Goal: Task Accomplishment & Management: Manage account settings

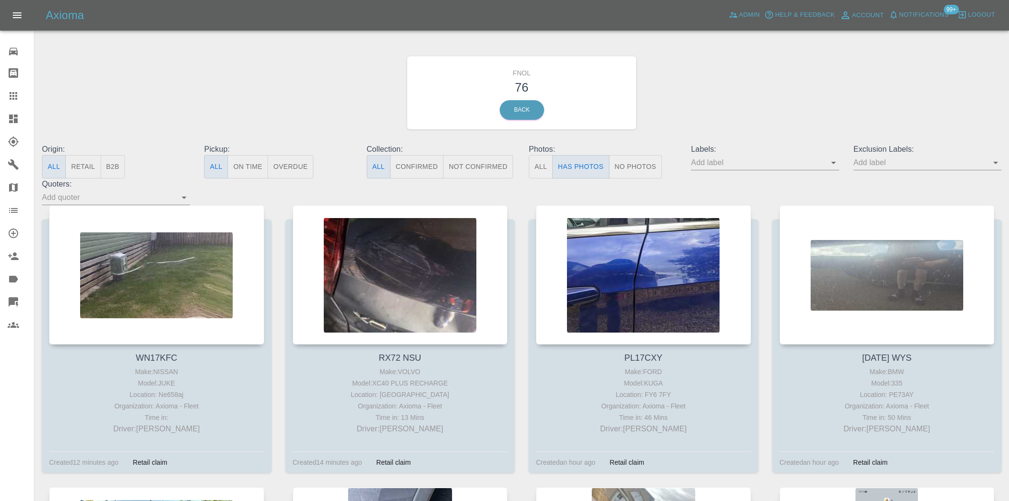
scroll to position [688, 0]
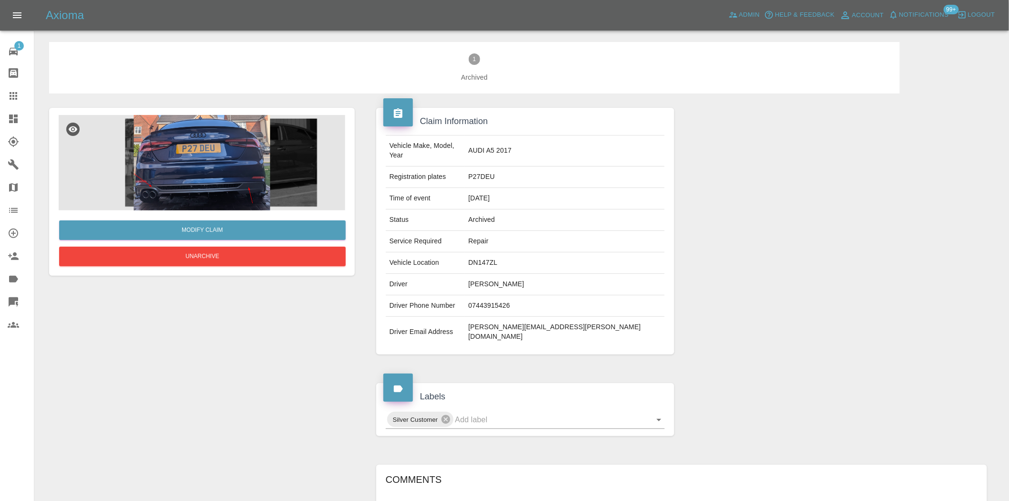
click at [206, 150] on img at bounding box center [202, 162] width 286 height 95
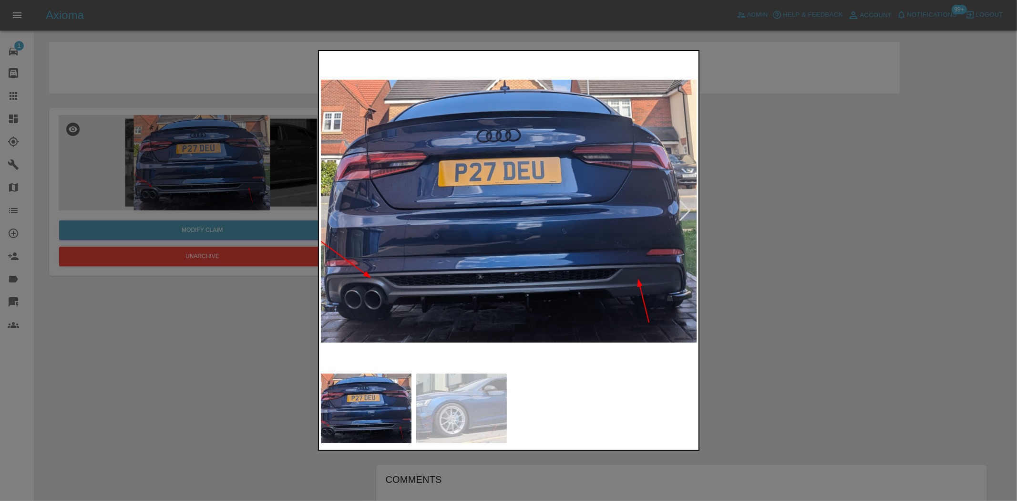
click at [479, 228] on img at bounding box center [509, 211] width 377 height 316
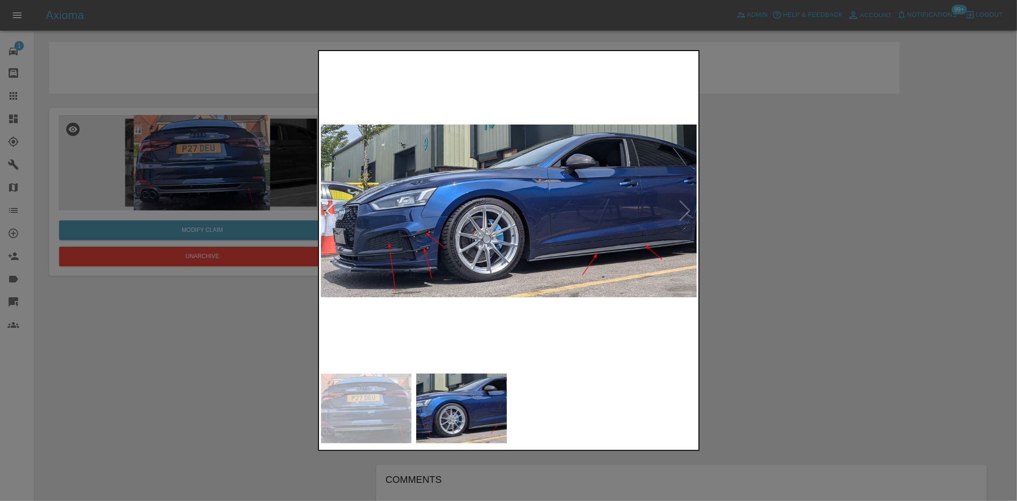
click at [440, 226] on img at bounding box center [509, 211] width 377 height 316
click at [214, 168] on div at bounding box center [508, 250] width 1017 height 501
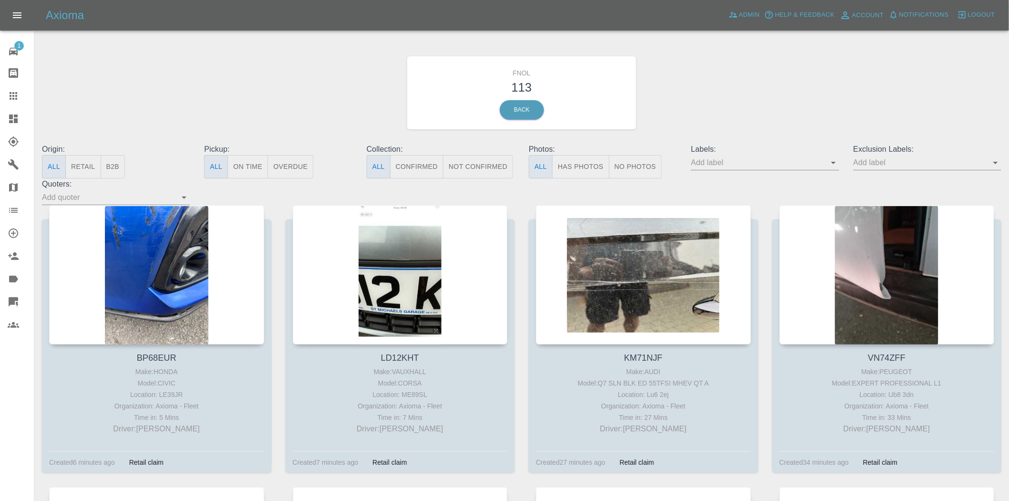
click at [570, 164] on button "Has Photos" at bounding box center [580, 166] width 57 height 23
click at [824, 165] on input "text" at bounding box center [757, 162] width 133 height 15
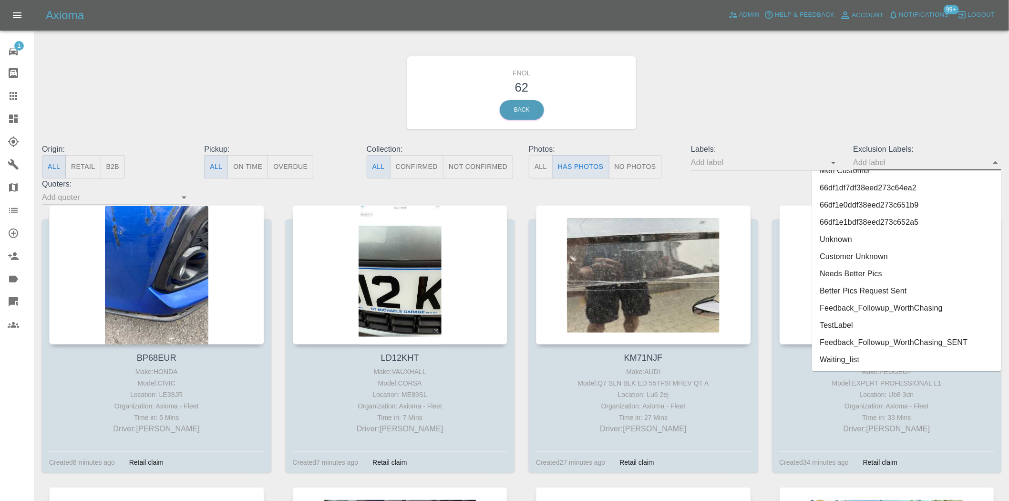
scroll to position [1969, 0]
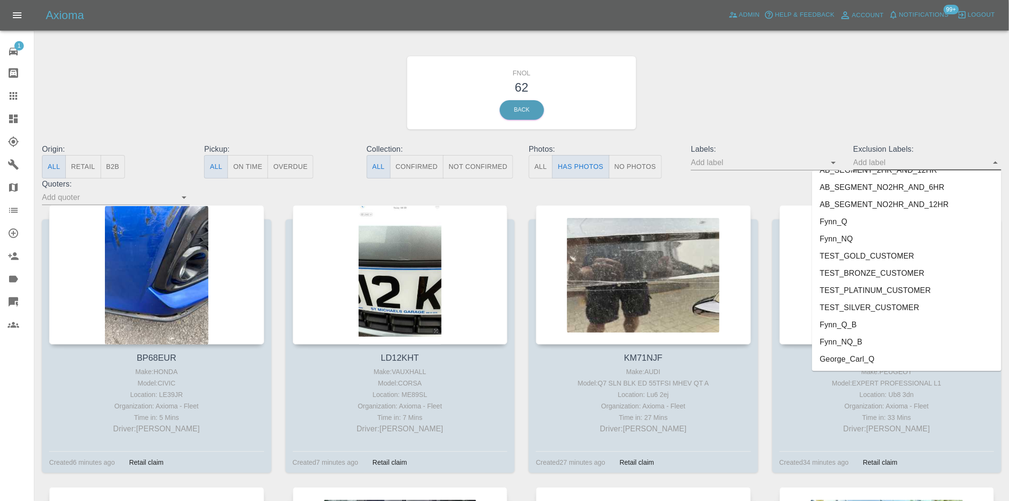
drag, startPoint x: 852, startPoint y: 358, endPoint x: 868, endPoint y: 270, distance: 89.1
click at [851, 358] on li "George_Carl_Q" at bounding box center [906, 358] width 189 height 17
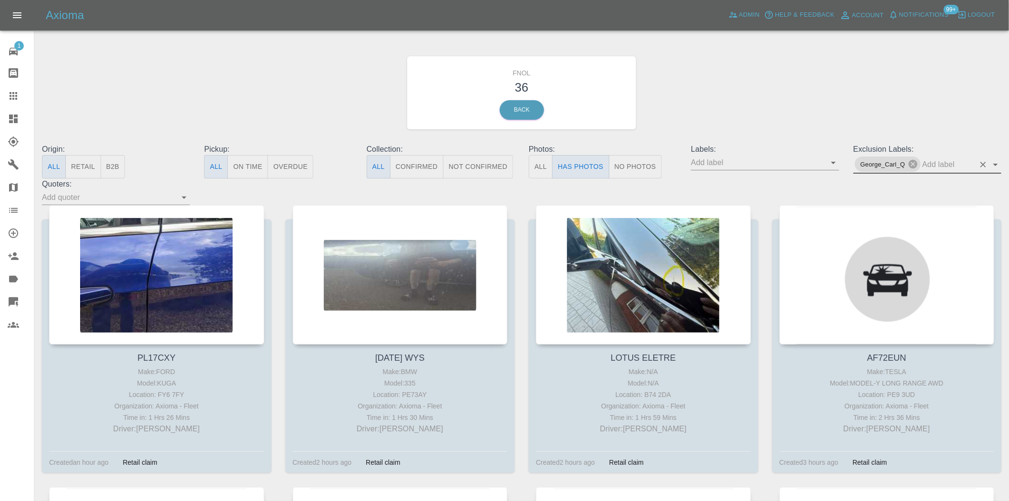
drag, startPoint x: 728, startPoint y: 74, endPoint x: 721, endPoint y: 74, distance: 7.2
click at [728, 74] on div "FNOL 36 Back" at bounding box center [521, 93] width 973 height 102
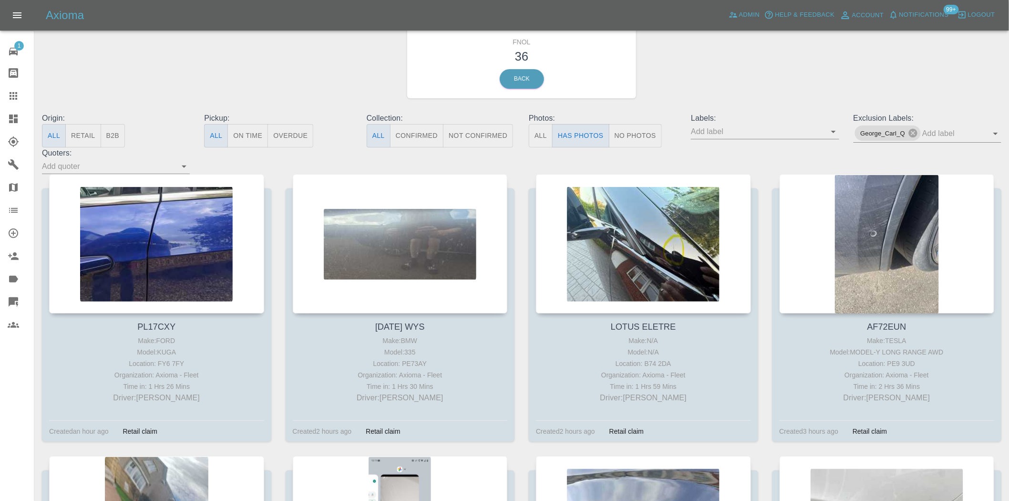
scroll to position [0, 0]
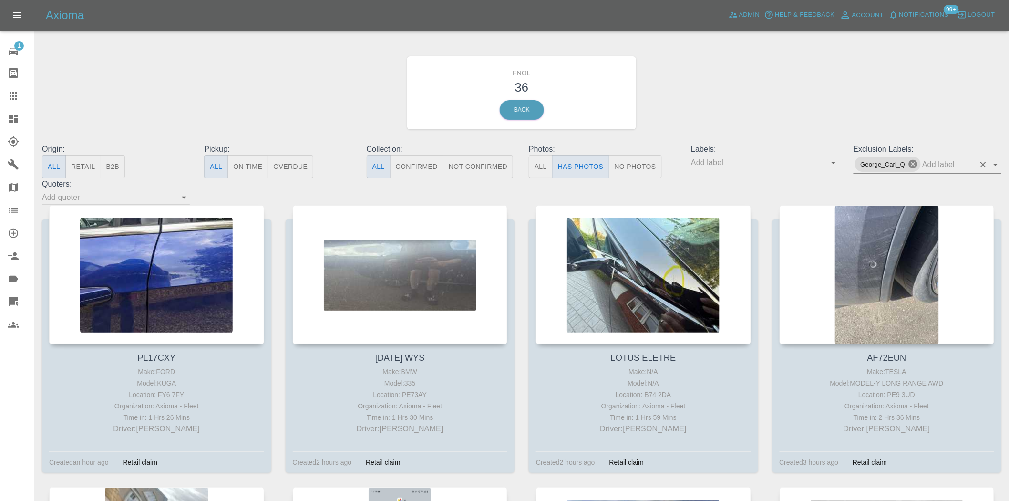
click at [914, 165] on icon at bounding box center [913, 164] width 10 height 10
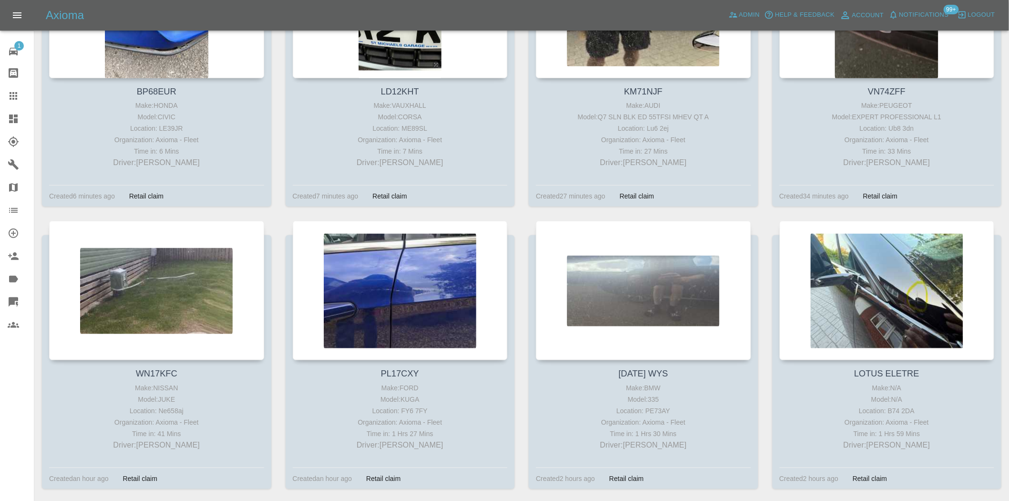
scroll to position [265, 0]
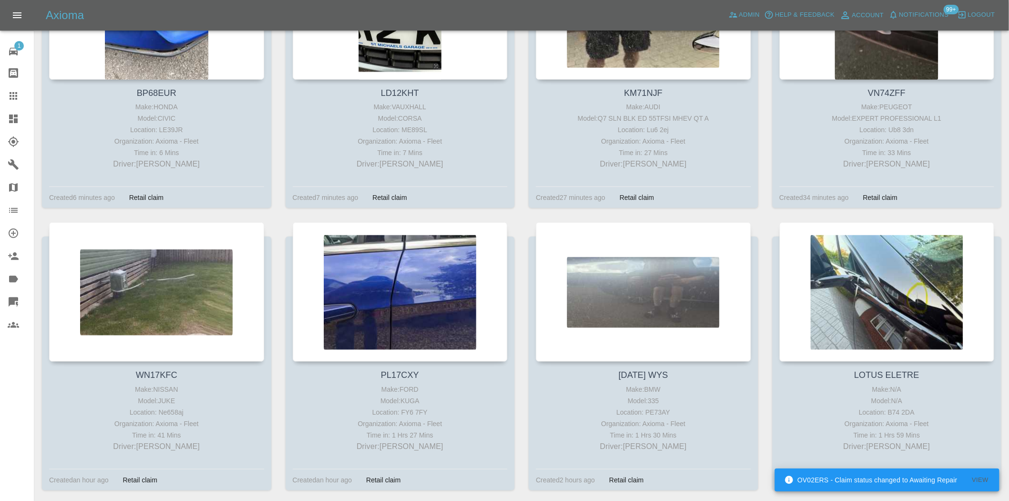
click at [14, 120] on icon at bounding box center [13, 118] width 9 height 9
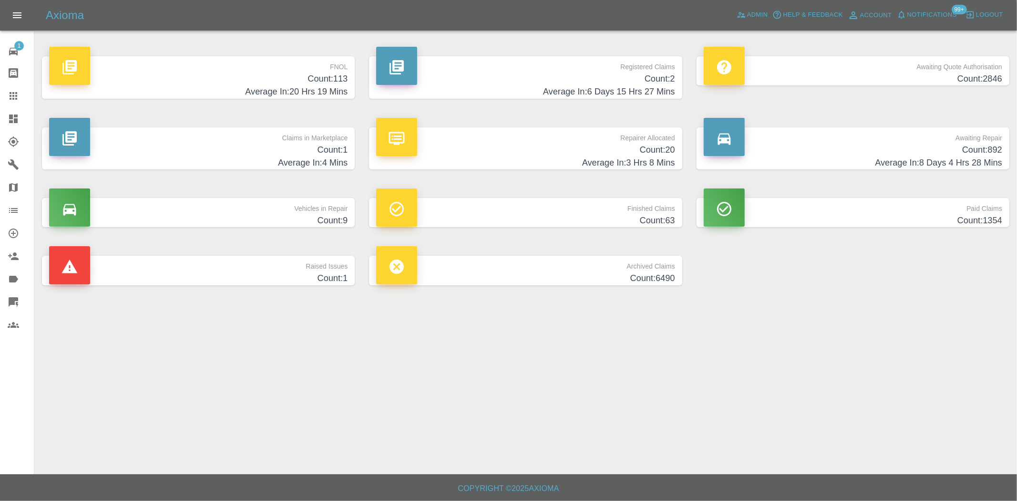
click at [331, 78] on h4 "Count: 113" at bounding box center [198, 78] width 298 height 13
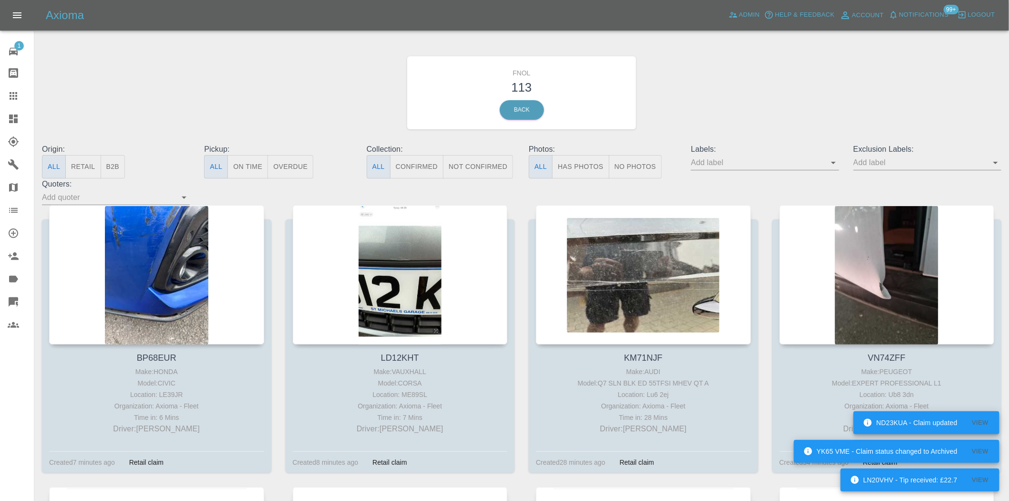
click at [11, 118] on icon at bounding box center [13, 118] width 9 height 9
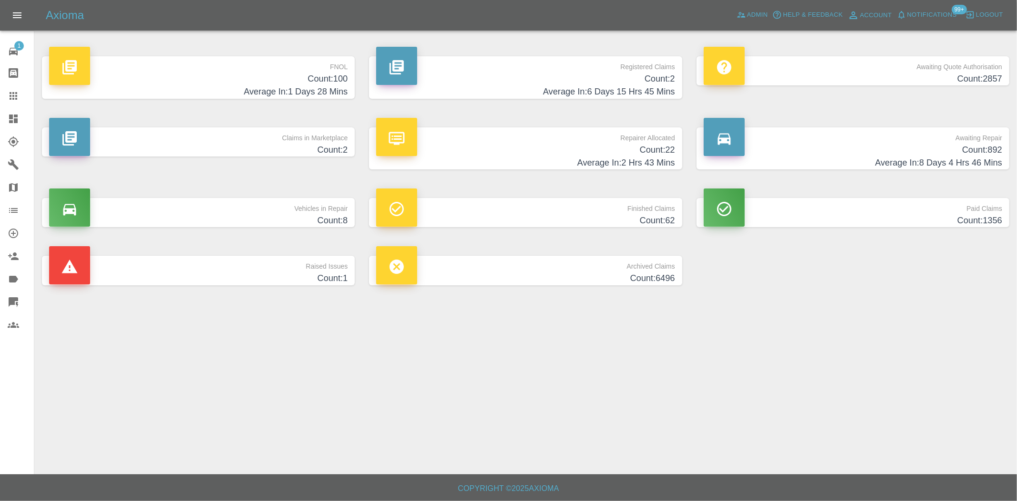
click at [321, 72] on h4 "Count: 100" at bounding box center [198, 78] width 298 height 13
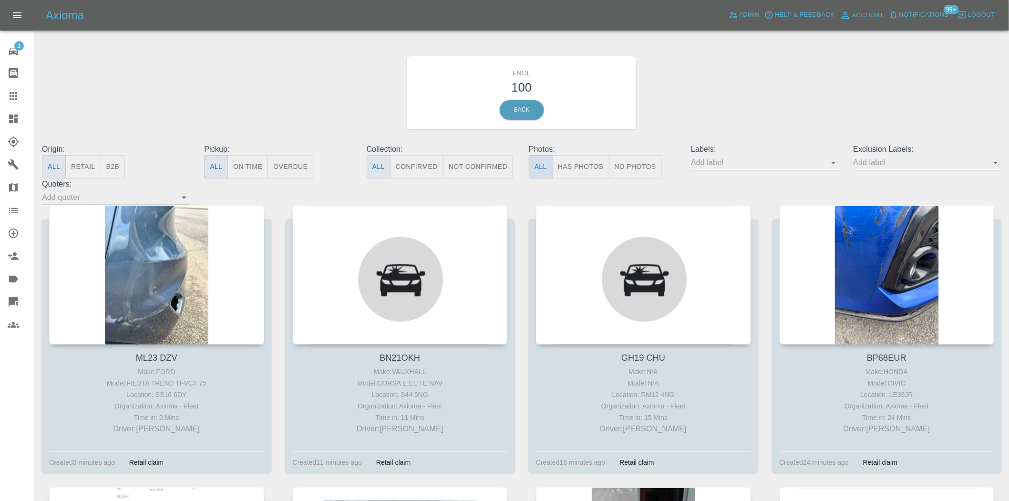
drag, startPoint x: 573, startPoint y: 164, endPoint x: 551, endPoint y: 168, distance: 21.8
click at [573, 164] on button "Has Photos" at bounding box center [580, 166] width 57 height 23
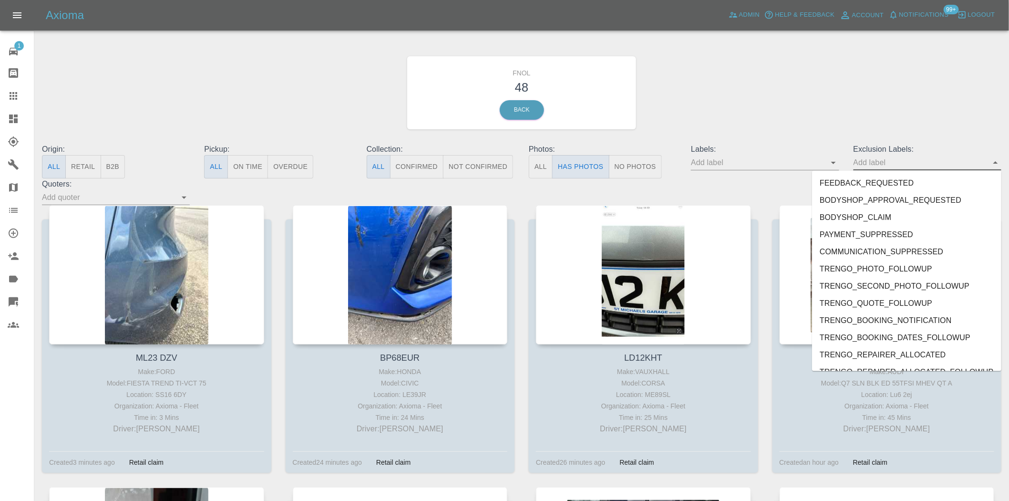
click at [902, 163] on input "text" at bounding box center [919, 162] width 133 height 15
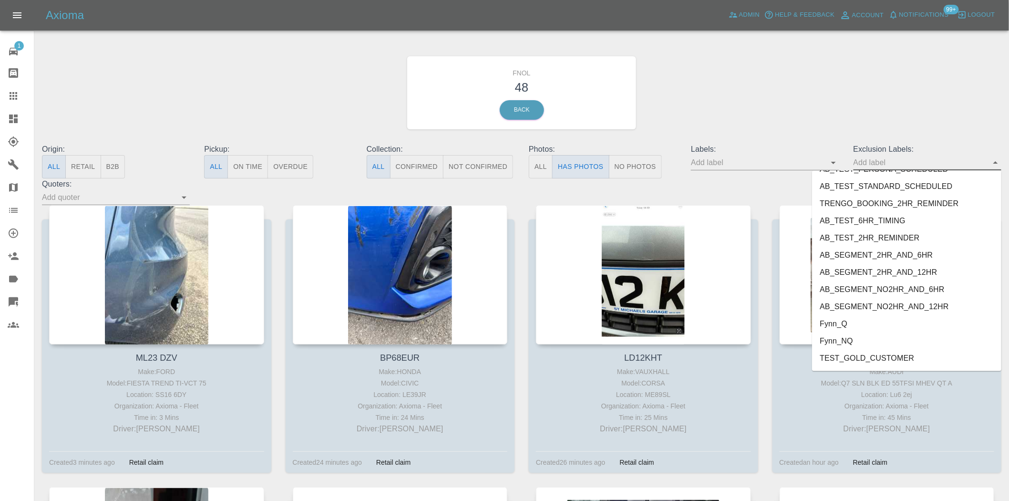
scroll to position [1969, 0]
click at [865, 363] on li "George_Carl_Q" at bounding box center [906, 358] width 189 height 17
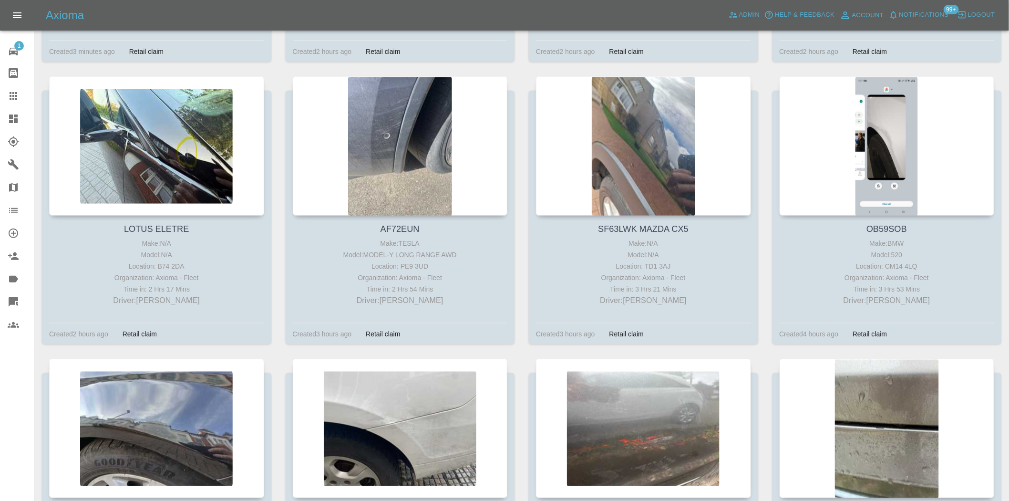
scroll to position [583, 0]
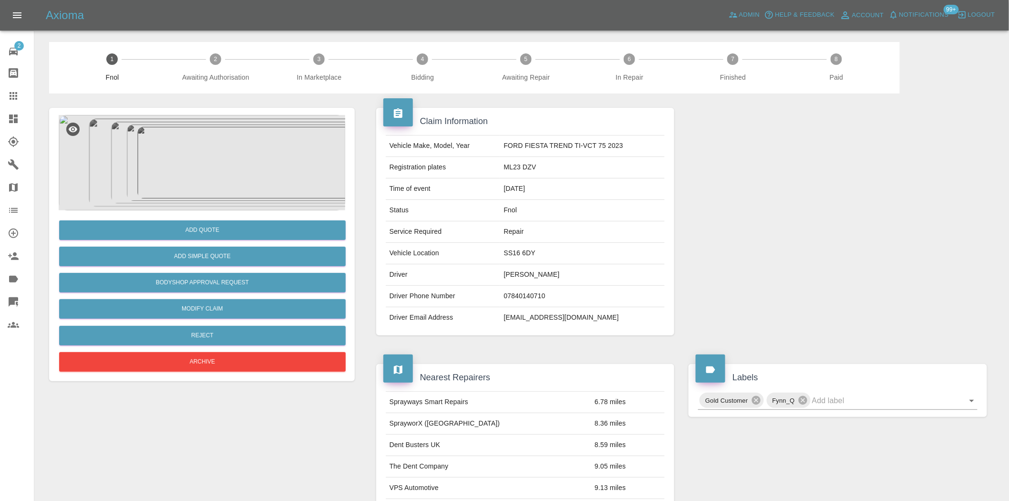
click at [191, 159] on img at bounding box center [202, 162] width 286 height 95
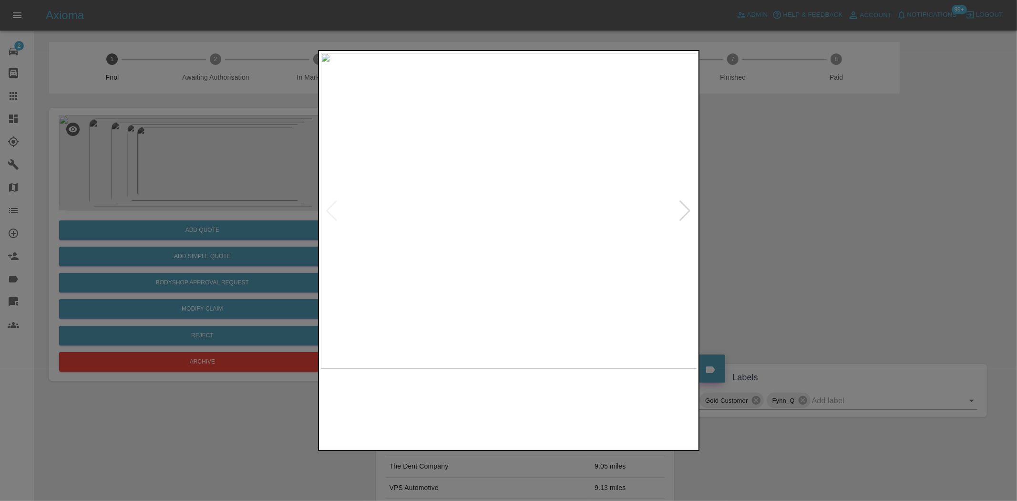
click at [489, 294] on img at bounding box center [509, 211] width 377 height 316
click at [434, 307] on img at bounding box center [503, 37] width 1130 height 947
click at [439, 305] on img at bounding box center [478, 40] width 1130 height 947
click at [439, 304] on img at bounding box center [478, 40] width 1130 height 947
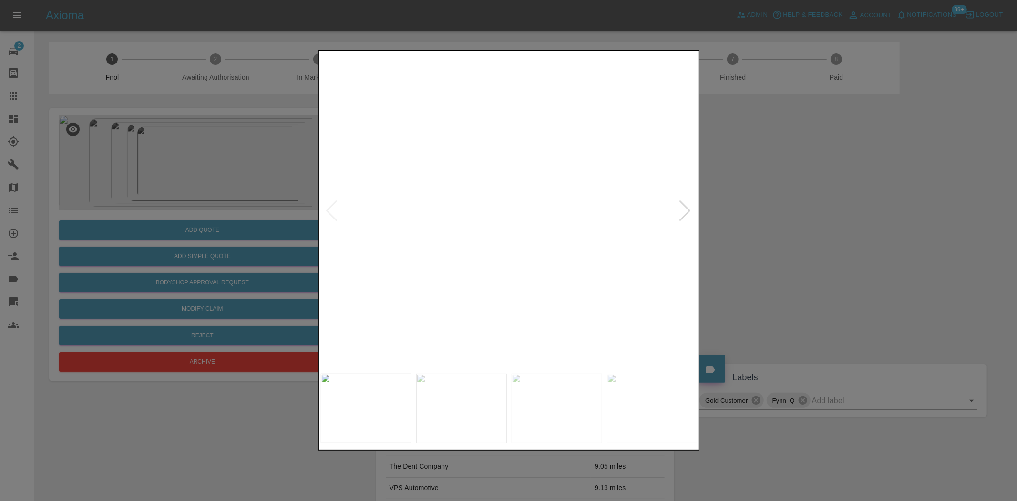
click at [419, 283] on img at bounding box center [509, 211] width 377 height 316
click at [484, 296] on img at bounding box center [509, 211] width 377 height 316
click at [408, 278] on img at bounding box center [509, 211] width 377 height 316
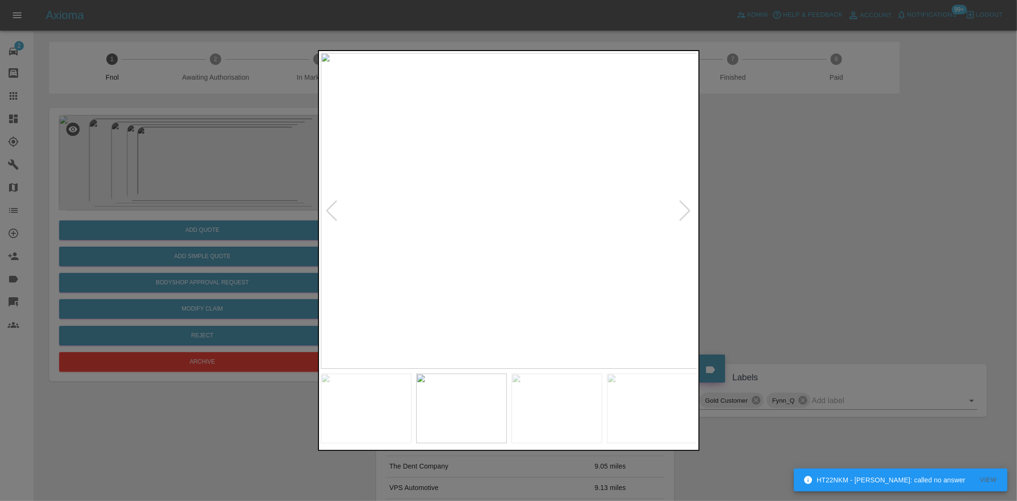
click at [574, 245] on img at bounding box center [509, 211] width 377 height 316
click at [577, 304] on img at bounding box center [334, 178] width 1130 height 947
click at [537, 339] on img at bounding box center [345, 256] width 1130 height 947
click at [521, 248] on img at bounding box center [292, 351] width 1130 height 947
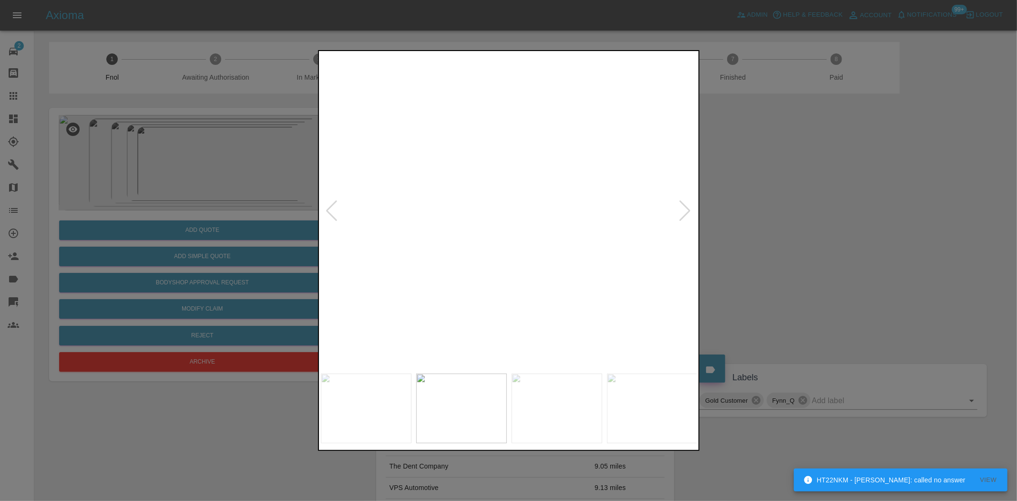
click at [521, 248] on img at bounding box center [292, 351] width 1130 height 947
click at [528, 239] on img at bounding box center [471, 99] width 1130 height 947
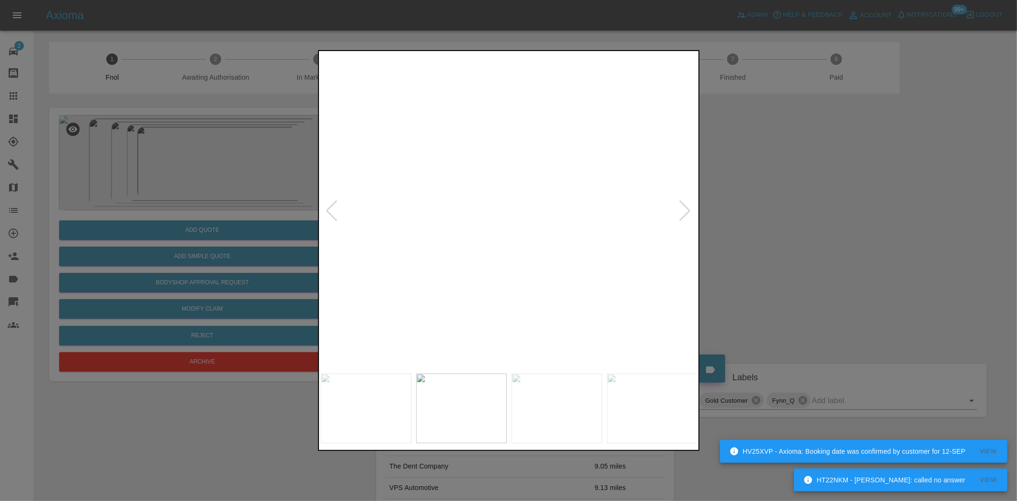
click at [528, 239] on img at bounding box center [471, 99] width 1130 height 947
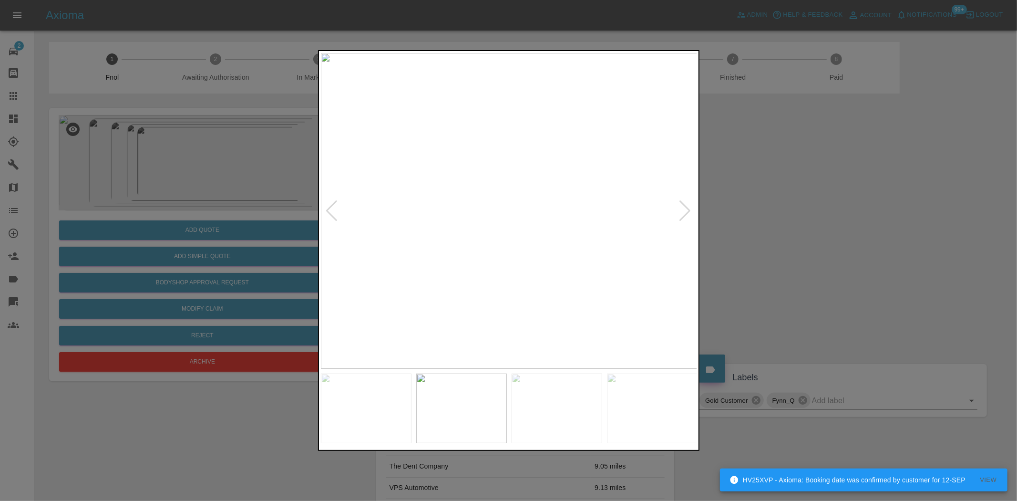
click at [475, 241] on img at bounding box center [509, 211] width 377 height 316
click at [510, 250] on img at bounding box center [509, 211] width 377 height 316
click at [510, 251] on img at bounding box center [504, 91] width 1130 height 947
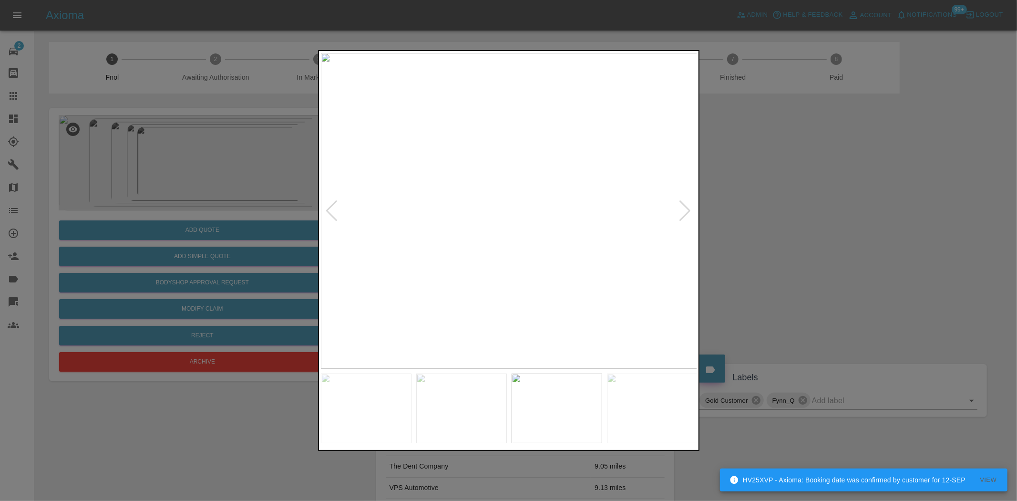
click at [462, 256] on img at bounding box center [509, 211] width 377 height 316
click at [476, 255] on img at bounding box center [509, 211] width 377 height 316
click at [465, 244] on img at bounding box center [509, 211] width 377 height 316
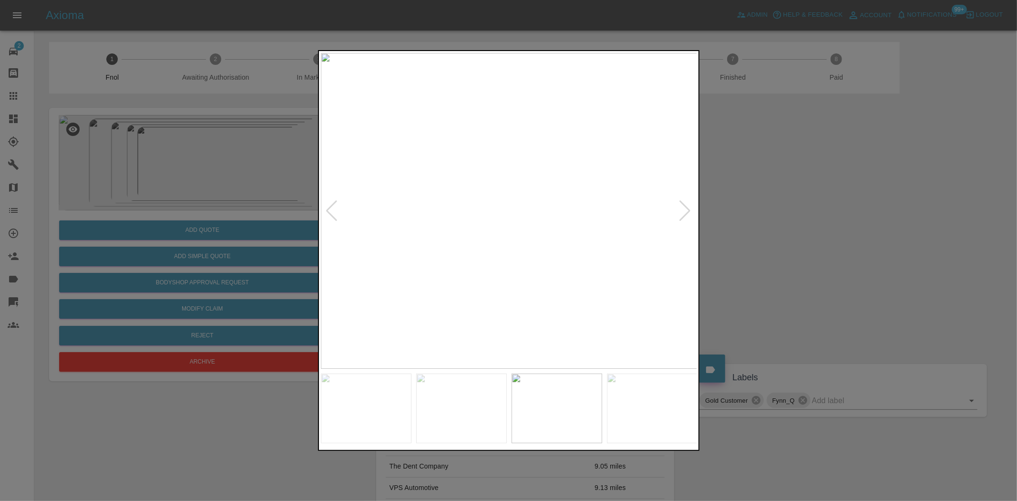
click at [463, 237] on img at bounding box center [509, 211] width 377 height 316
click at [557, 209] on img at bounding box center [509, 211] width 377 height 316
click at [556, 209] on img at bounding box center [509, 211] width 377 height 316
click at [440, 219] on img at bounding box center [250, 222] width 1130 height 947
click at [488, 235] on img at bounding box center [250, 222] width 1130 height 947
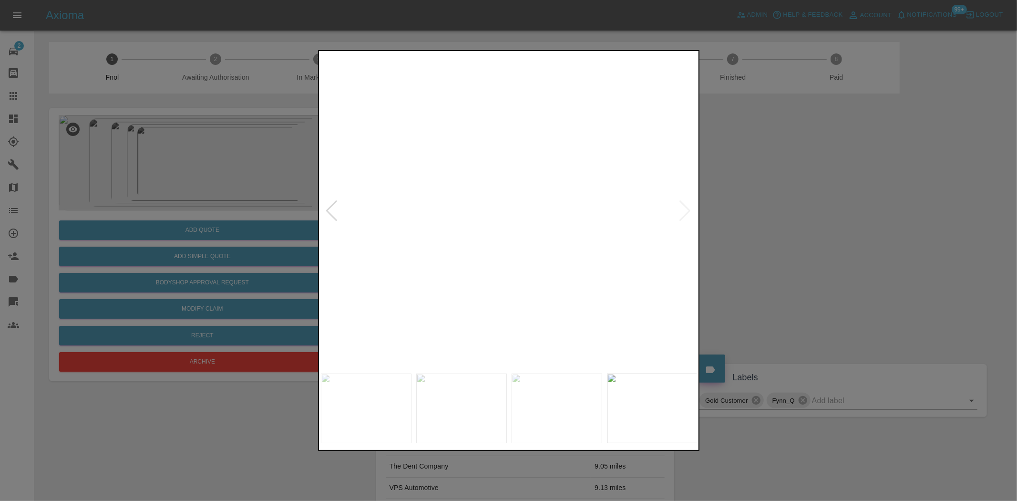
click at [488, 235] on img at bounding box center [250, 222] width 1130 height 947
click at [458, 236] on img at bounding box center [476, 211] width 377 height 316
drag, startPoint x: 278, startPoint y: 231, endPoint x: 267, endPoint y: 239, distance: 13.7
click at [277, 231] on div at bounding box center [508, 250] width 1017 height 501
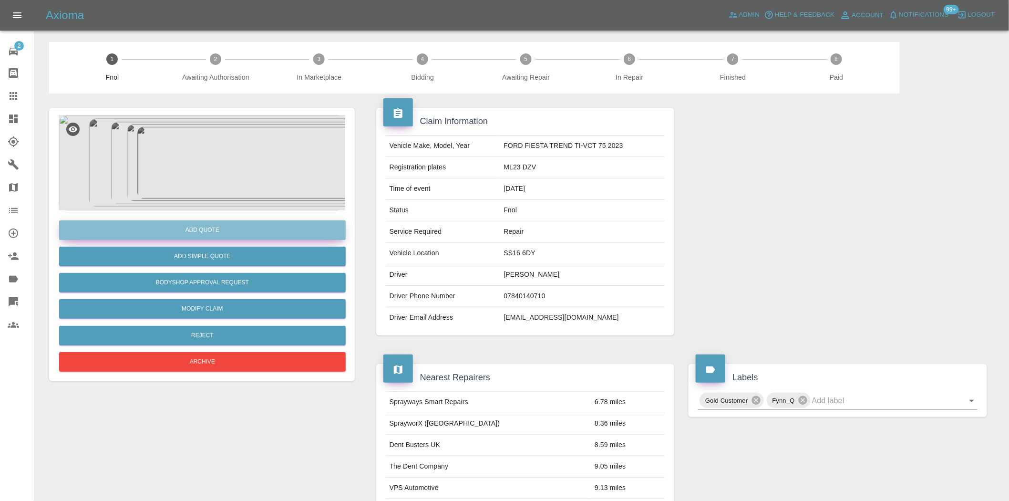
click at [267, 239] on button "Add Quote" at bounding box center [202, 230] width 286 height 20
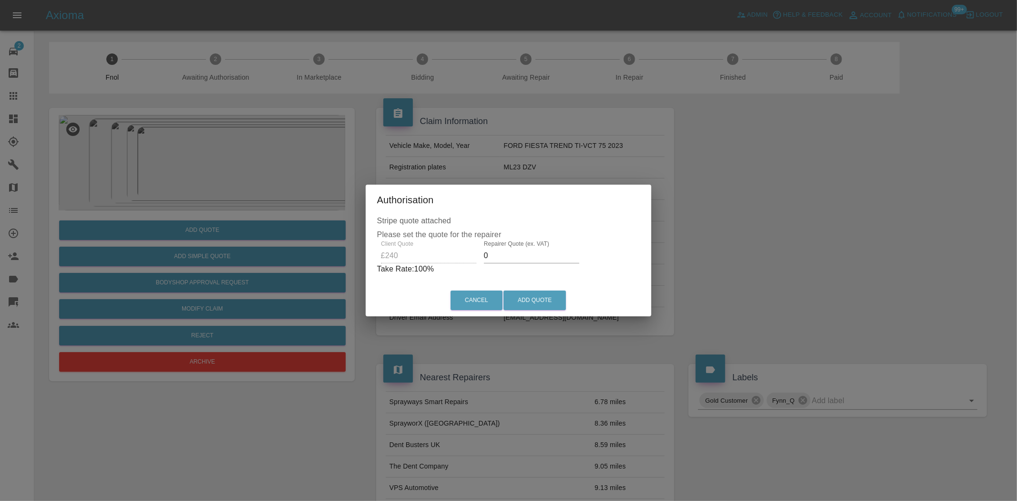
click at [433, 256] on div "Client Quote £240 Repairer Quote (ex. VAT) 0 Take Rate: 100 %" at bounding box center [508, 257] width 263 height 34
drag, startPoint x: 511, startPoint y: 255, endPoint x: 346, endPoint y: 178, distance: 182.8
click at [346, 180] on div "Authorisation Stripe quote attached Please set the quote for the repairer Clien…" at bounding box center [508, 250] width 1017 height 501
type input "145"
click at [531, 297] on button "Add Quote" at bounding box center [534, 300] width 62 height 20
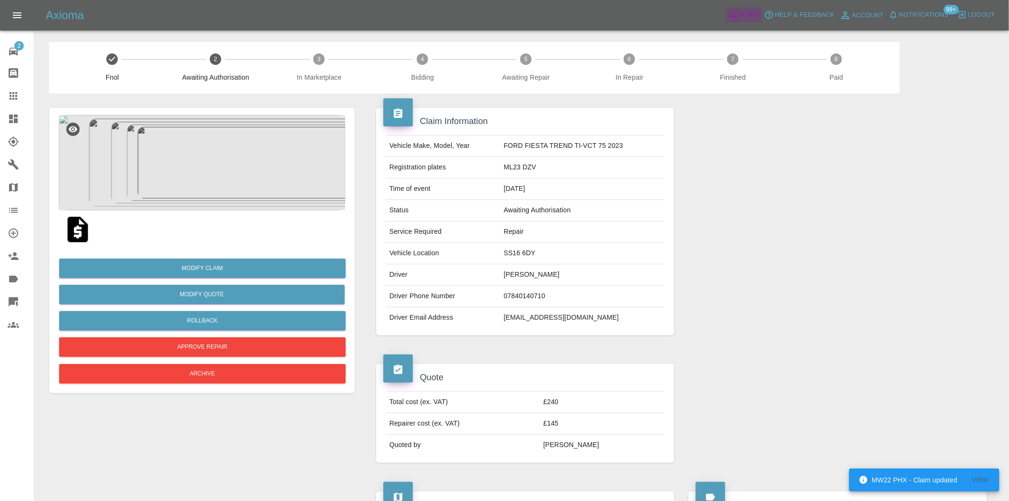
click at [741, 14] on span "Admin" at bounding box center [749, 15] width 21 height 11
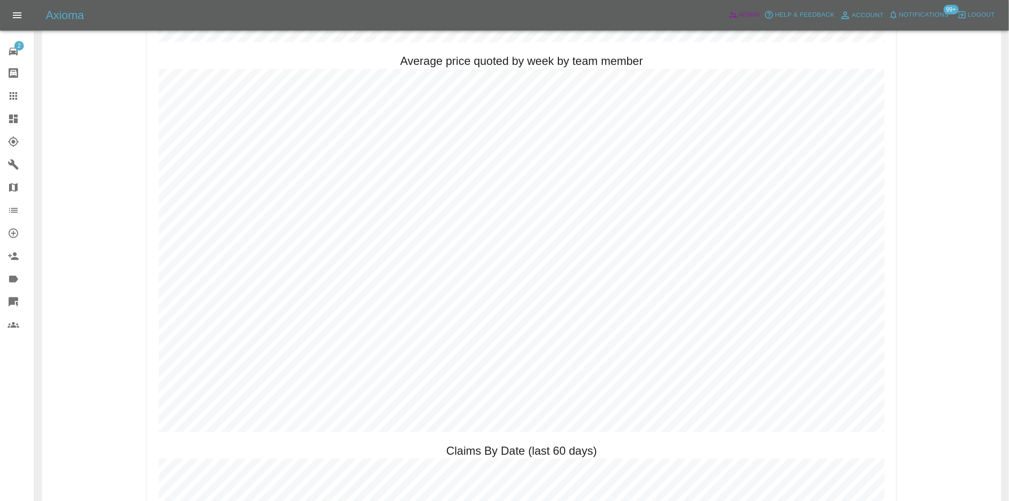
scroll to position [847, 0]
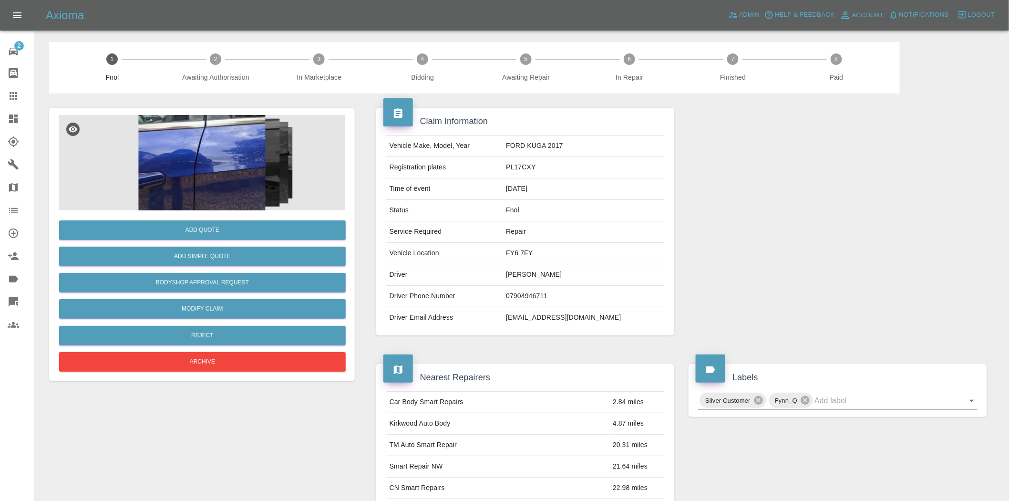
click at [198, 144] on img at bounding box center [202, 162] width 286 height 95
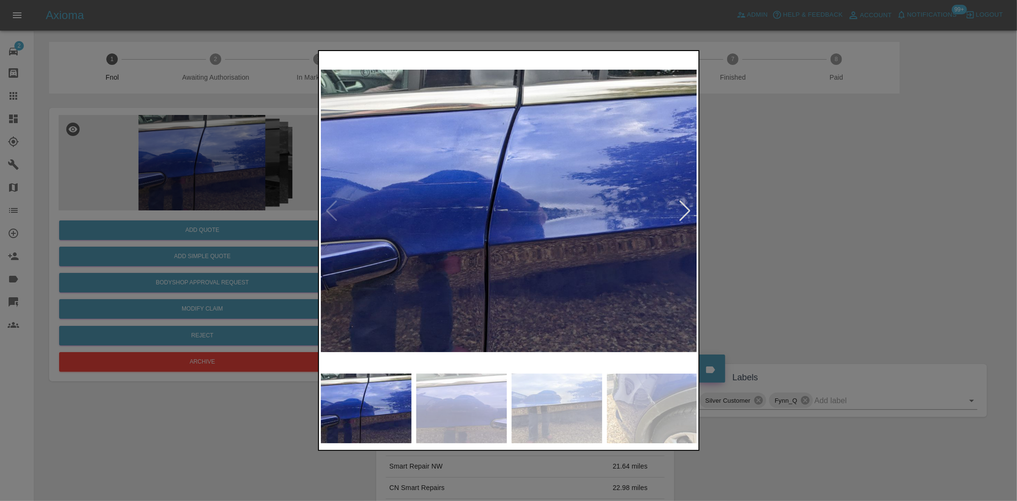
click at [497, 226] on img at bounding box center [509, 211] width 377 height 316
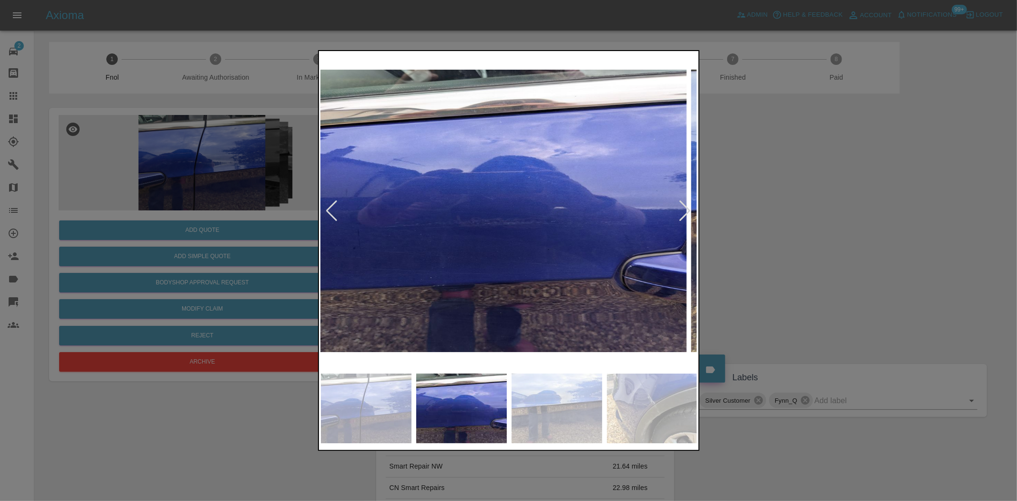
click at [429, 237] on img at bounding box center [497, 211] width 377 height 316
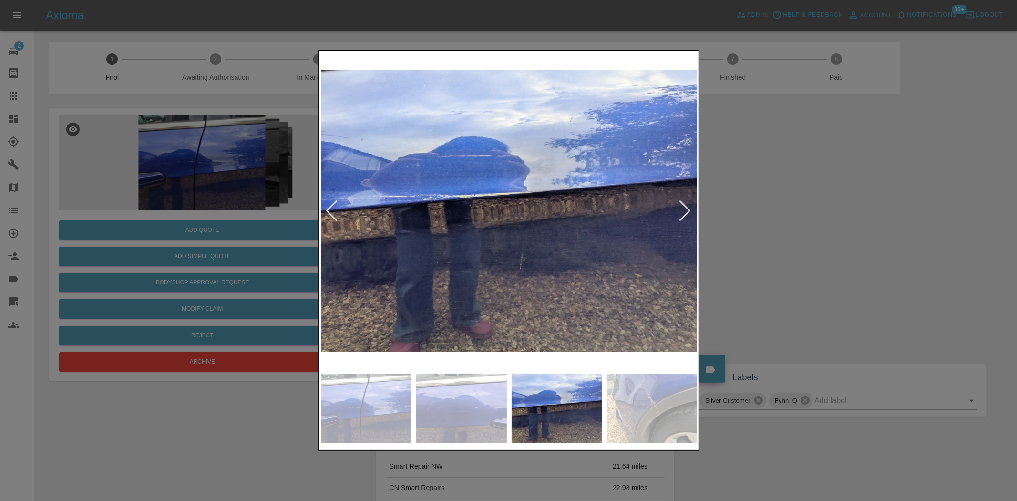
click at [435, 227] on img at bounding box center [509, 211] width 377 height 316
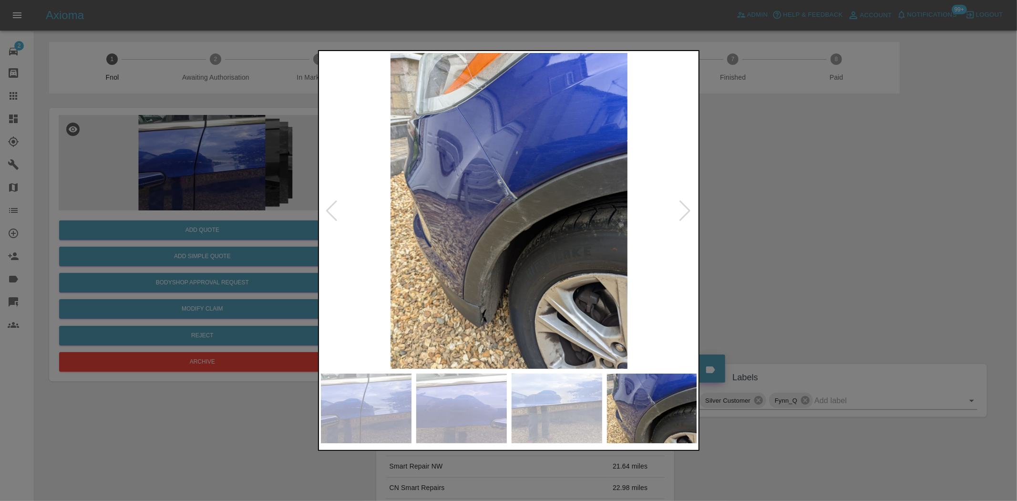
click at [506, 207] on img at bounding box center [509, 211] width 377 height 316
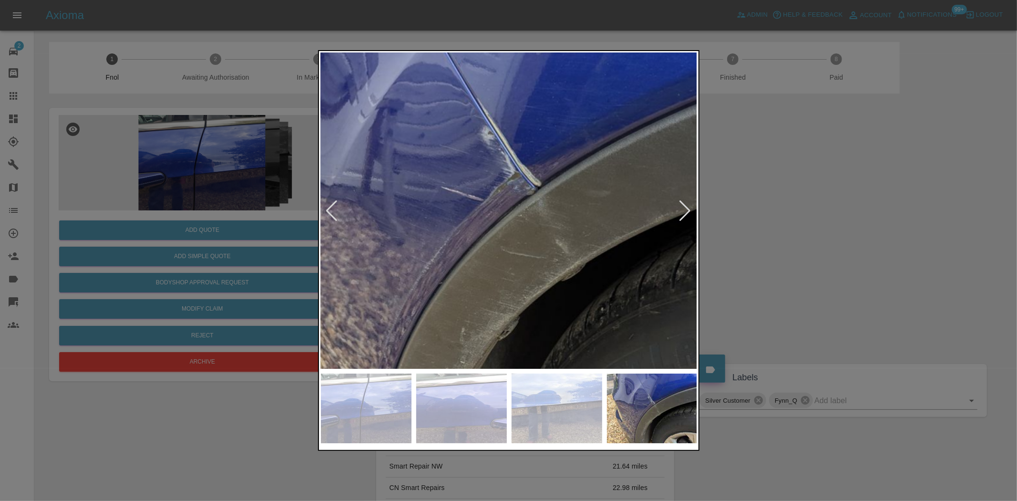
click at [506, 206] on img at bounding box center [515, 221] width 1130 height 947
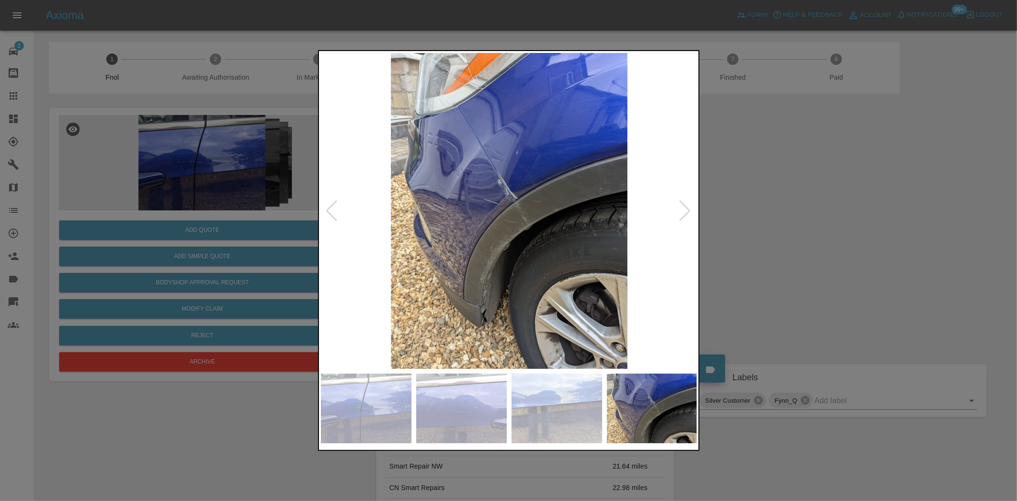
click at [507, 263] on img at bounding box center [509, 211] width 377 height 316
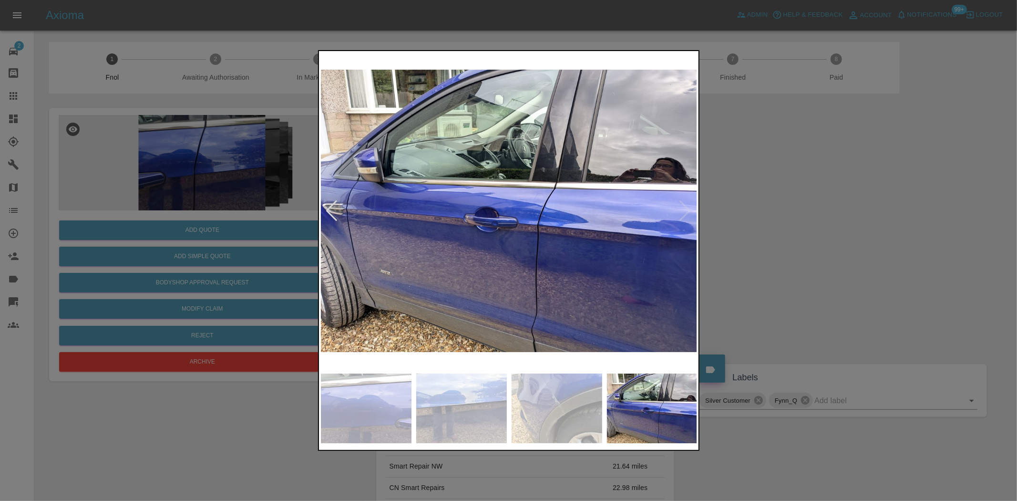
click at [479, 265] on img at bounding box center [509, 211] width 377 height 316
click at [430, 243] on img at bounding box center [509, 211] width 377 height 316
click at [482, 261] on img at bounding box center [509, 211] width 377 height 316
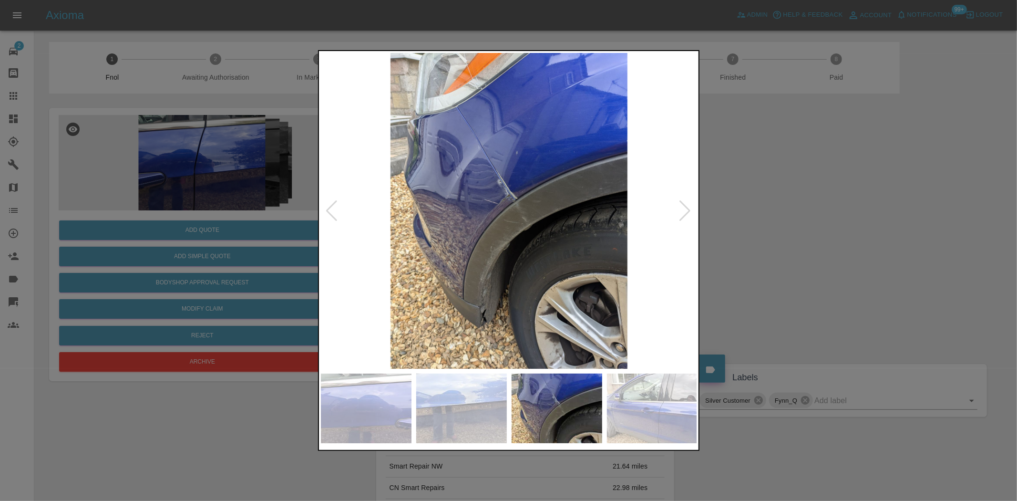
click at [475, 262] on img at bounding box center [509, 211] width 377 height 316
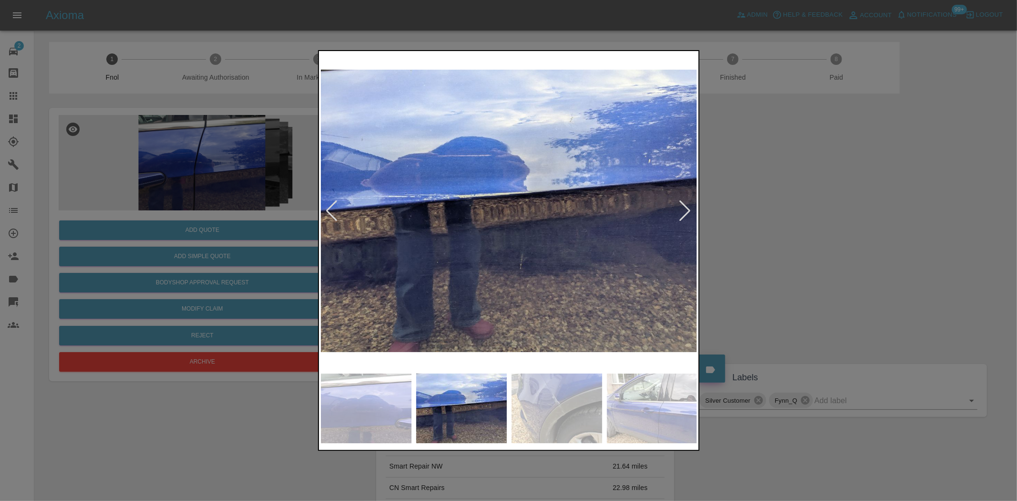
click at [534, 254] on img at bounding box center [509, 211] width 377 height 316
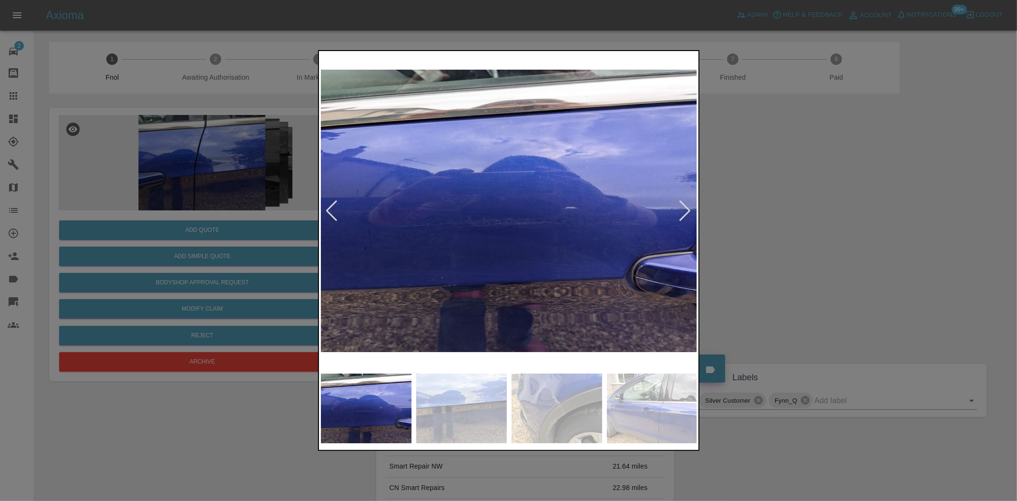
click at [539, 227] on img at bounding box center [509, 211] width 377 height 316
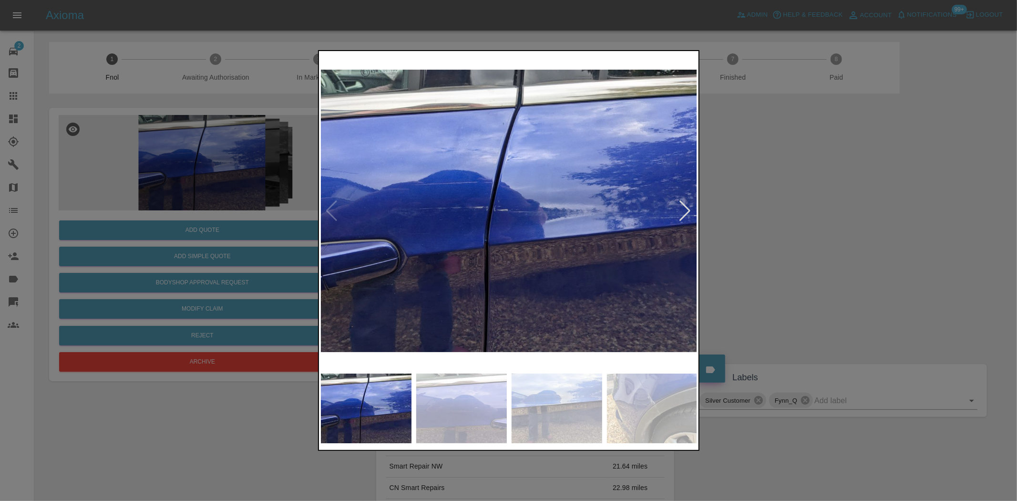
click at [486, 236] on img at bounding box center [509, 211] width 377 height 316
click at [502, 214] on img at bounding box center [509, 211] width 377 height 316
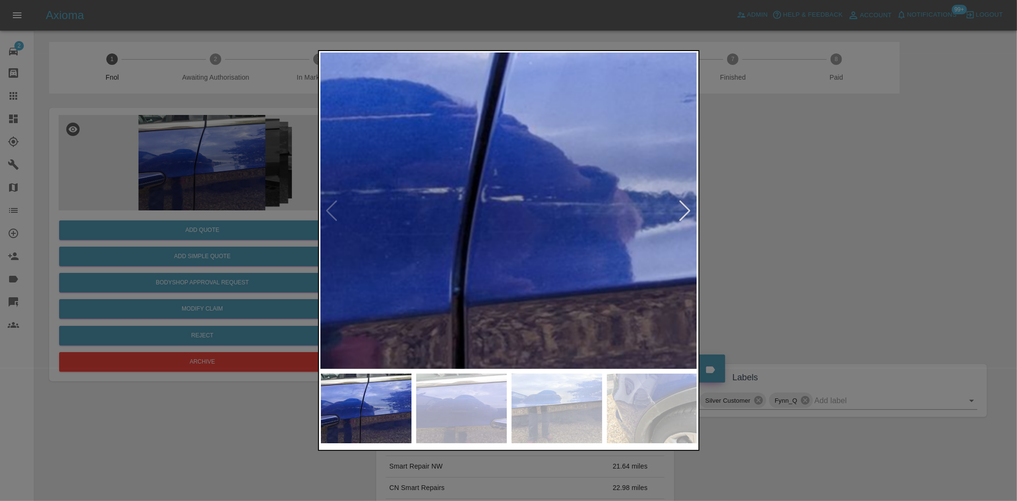
click at [501, 214] on img at bounding box center [526, 200] width 1130 height 947
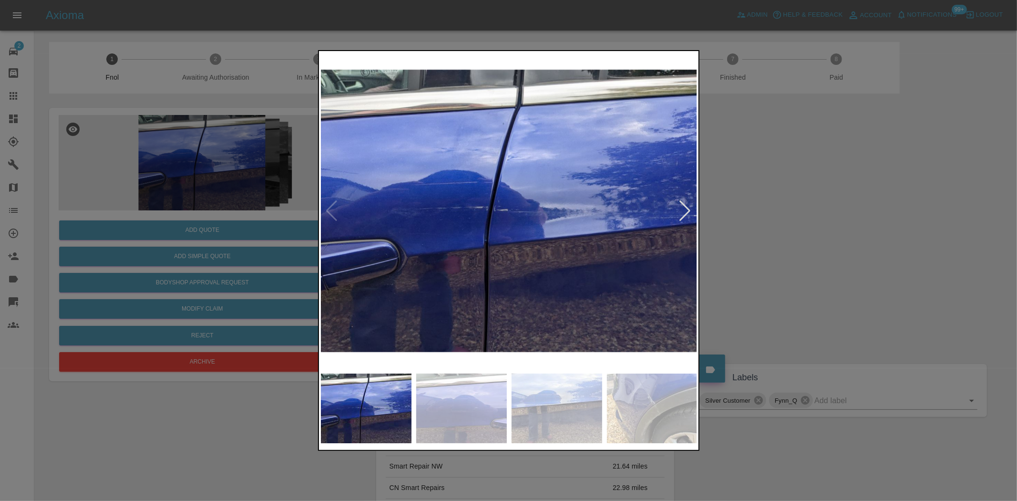
click at [471, 242] on img at bounding box center [509, 211] width 377 height 316
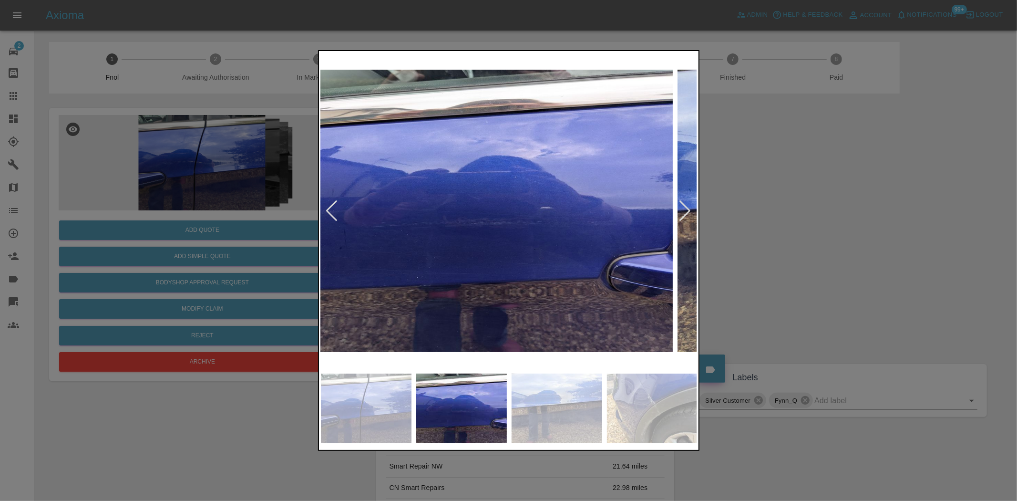
click at [466, 244] on img at bounding box center [484, 211] width 377 height 316
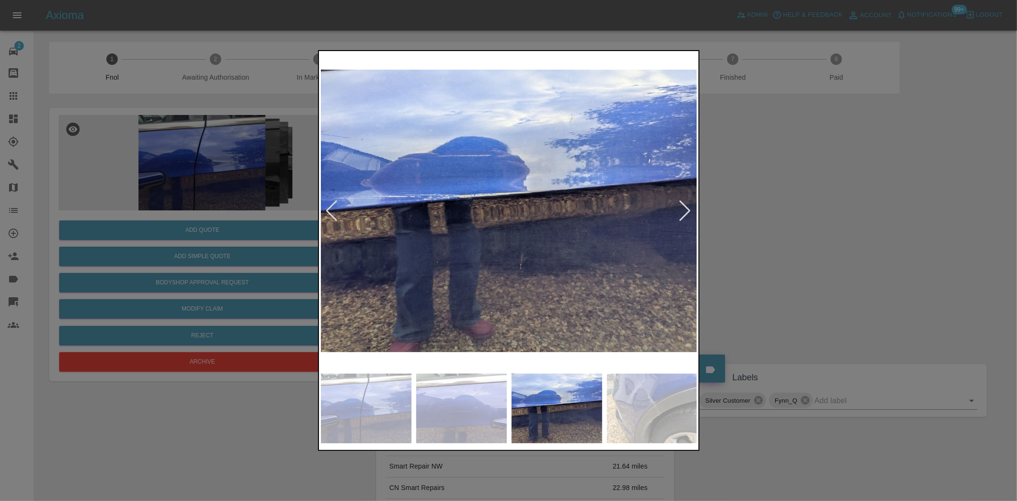
click at [524, 233] on img at bounding box center [509, 211] width 377 height 316
click at [523, 232] on img at bounding box center [509, 211] width 377 height 316
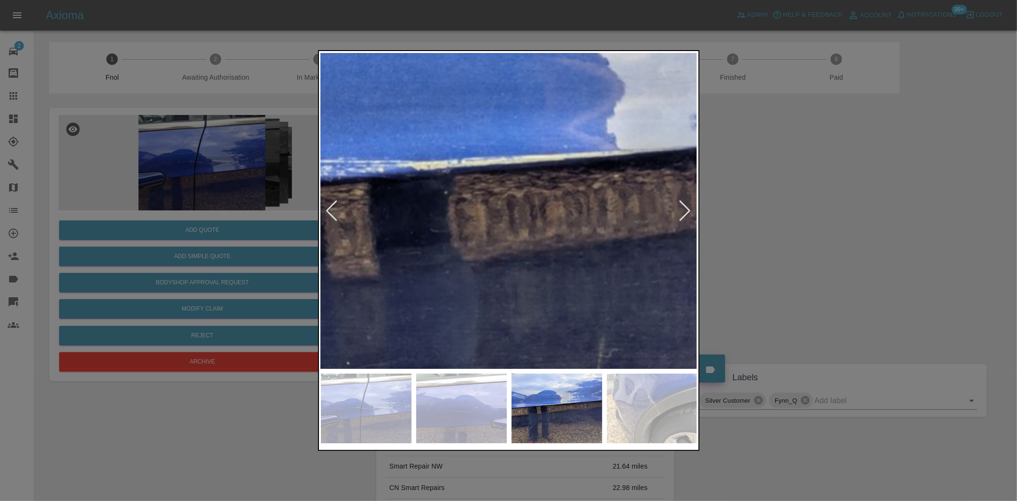
click at [557, 266] on img at bounding box center [563, 208] width 1130 height 947
drag, startPoint x: 206, startPoint y: 183, endPoint x: 231, endPoint y: 212, distance: 38.5
click at [207, 184] on div at bounding box center [508, 250] width 1017 height 501
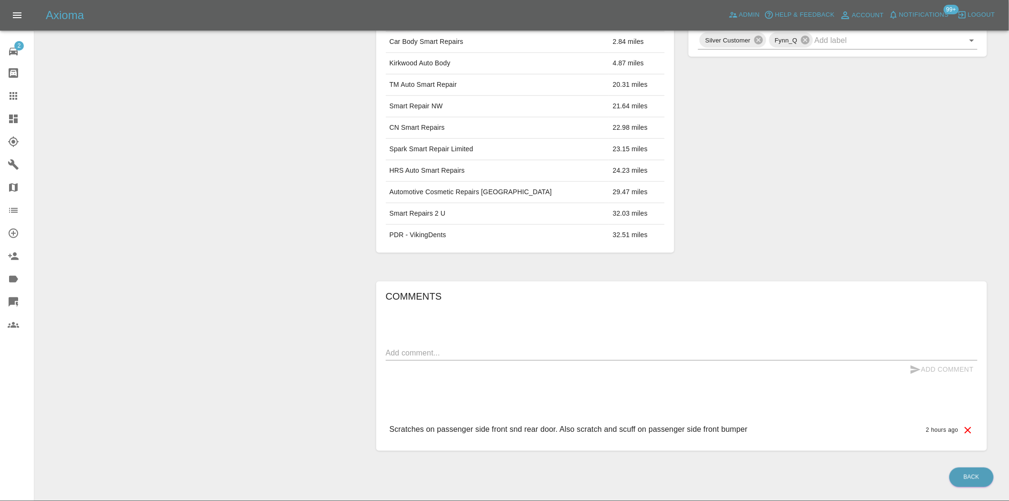
scroll to position [370, 0]
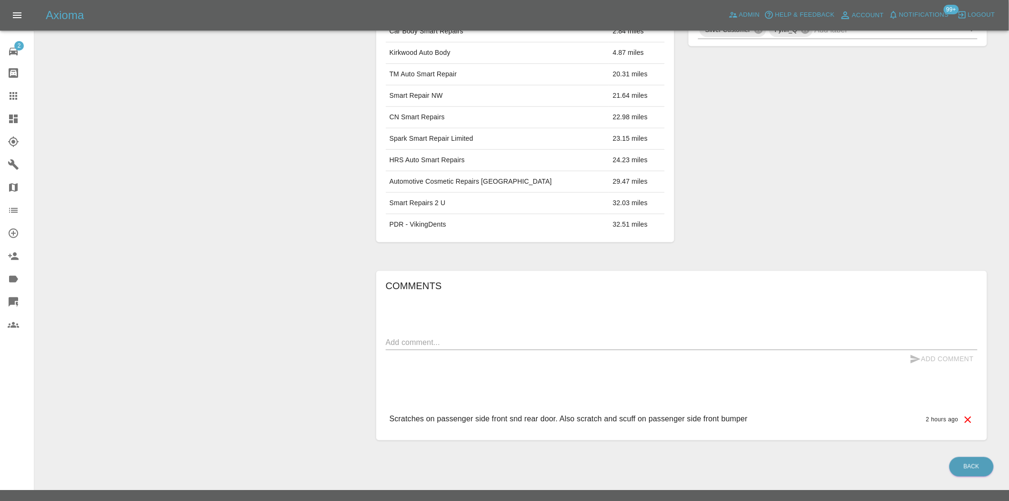
drag, startPoint x: 253, startPoint y: 318, endPoint x: 253, endPoint y: 258, distance: 60.5
click at [253, 318] on div "Add Quote Add Simple Quote Bodyshop Approval Request Modify Claim Reject Archive" at bounding box center [202, 88] width 320 height 731
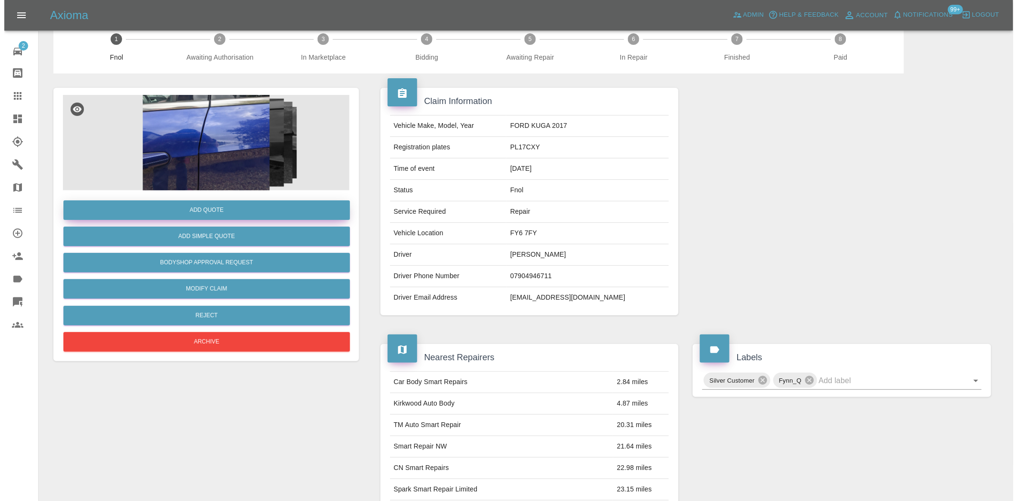
scroll to position [0, 0]
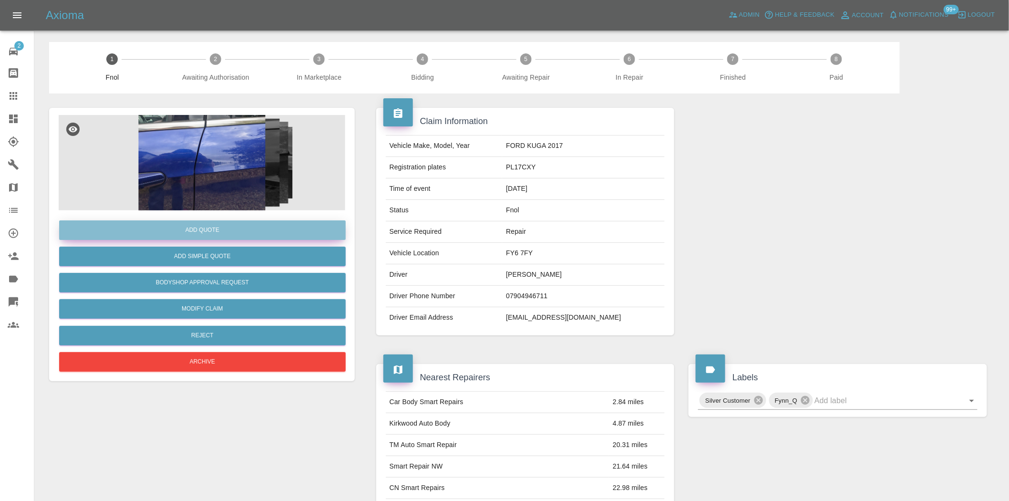
click at [208, 232] on button "Add Quote" at bounding box center [202, 230] width 286 height 20
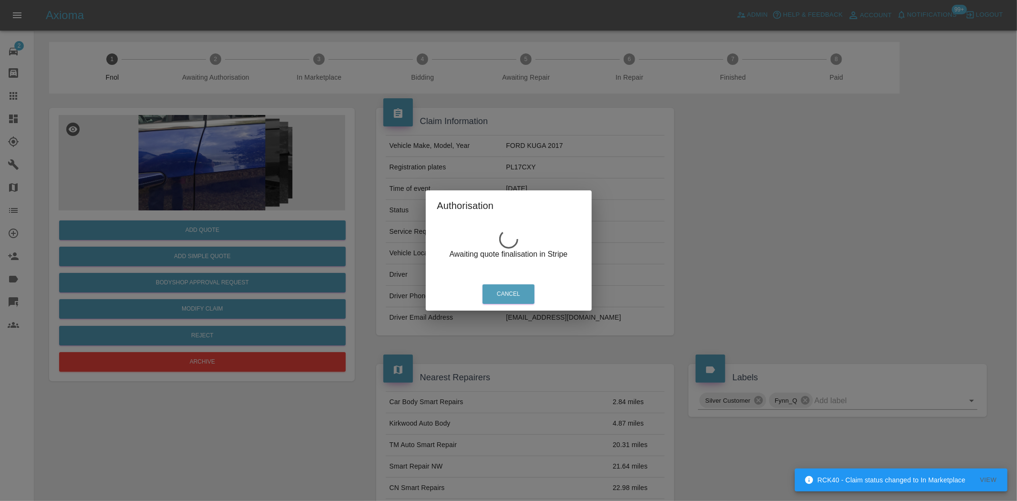
click at [215, 139] on div "Authorisation Awaiting quote finalisation in Stripe Cancel" at bounding box center [508, 250] width 1017 height 501
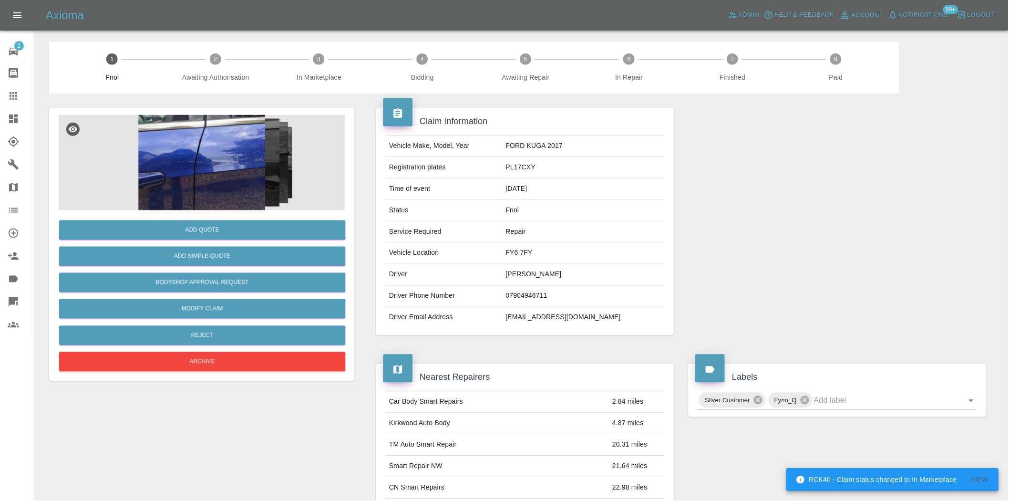
click at [198, 153] on img at bounding box center [202, 162] width 286 height 95
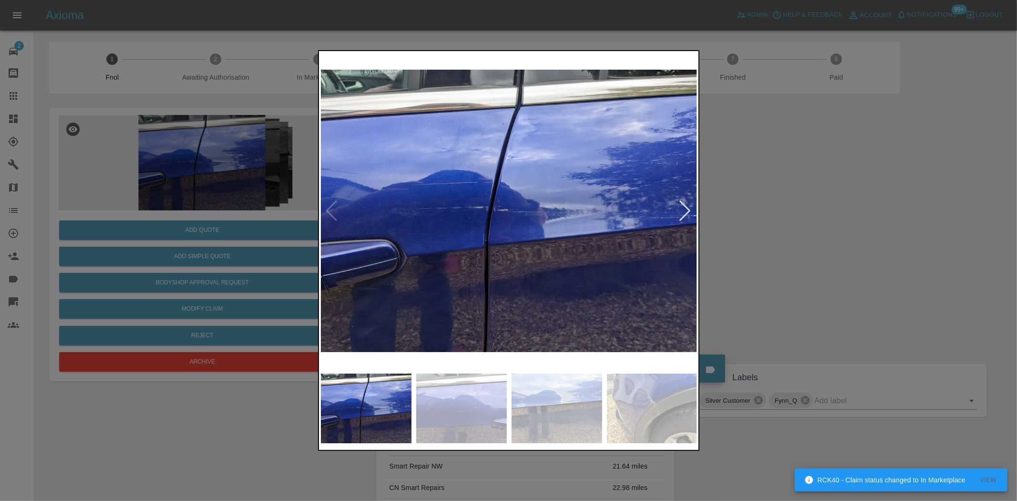
click at [633, 410] on img at bounding box center [652, 408] width 91 height 70
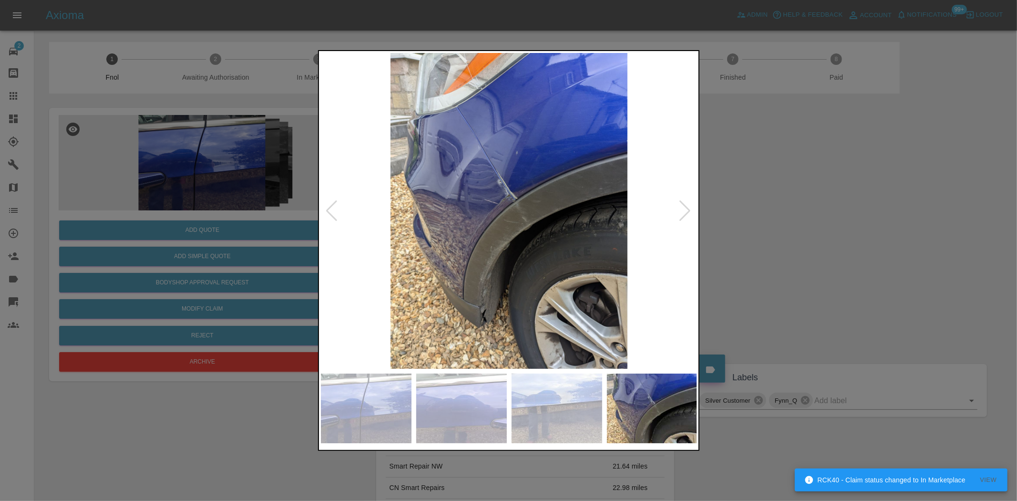
click at [498, 186] on img at bounding box center [509, 211] width 377 height 316
click at [497, 187] on img at bounding box center [509, 211] width 377 height 316
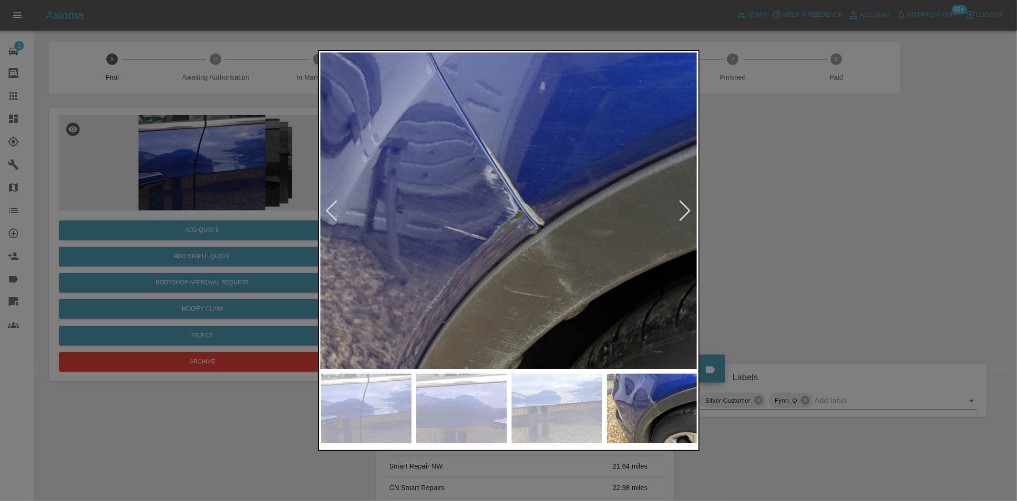
click at [494, 255] on img at bounding box center [519, 260] width 1130 height 947
click at [484, 263] on img at bounding box center [519, 260] width 1130 height 947
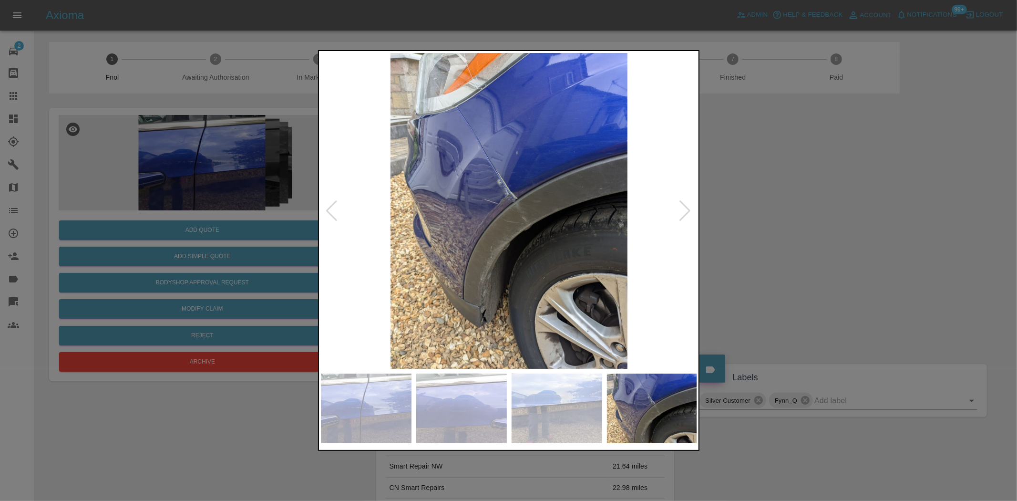
click at [479, 324] on img at bounding box center [509, 211] width 377 height 316
click at [479, 325] on img at bounding box center [509, 211] width 377 height 316
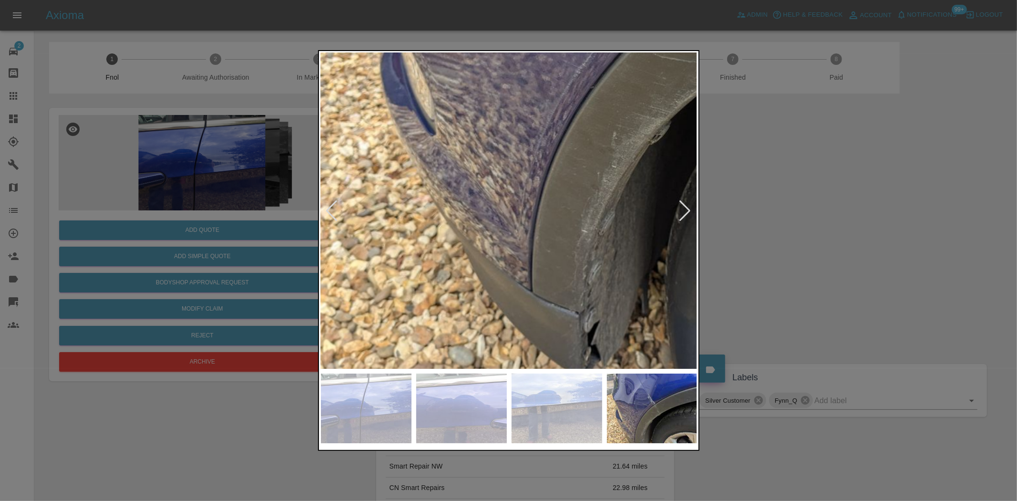
click at [487, 384] on div at bounding box center [508, 250] width 381 height 400
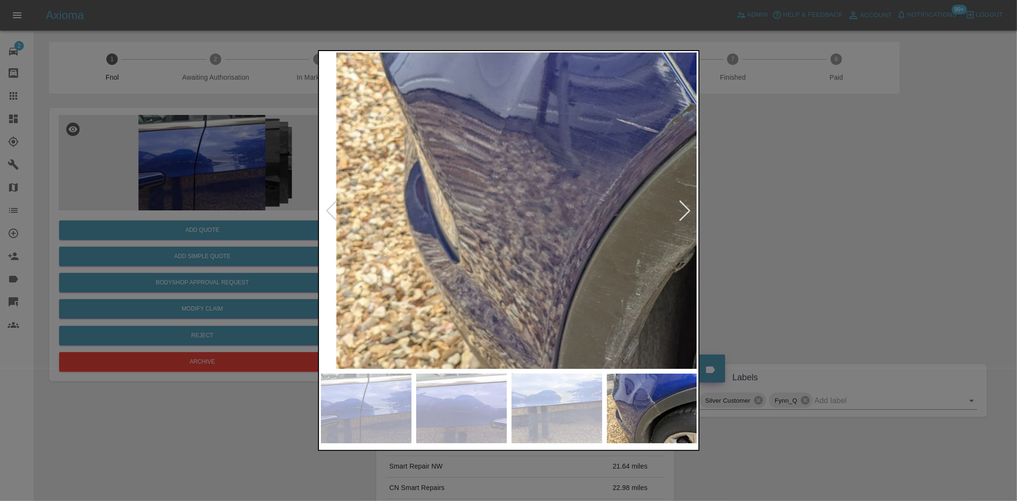
click at [398, 302] on img at bounding box center [691, 153] width 1130 height 947
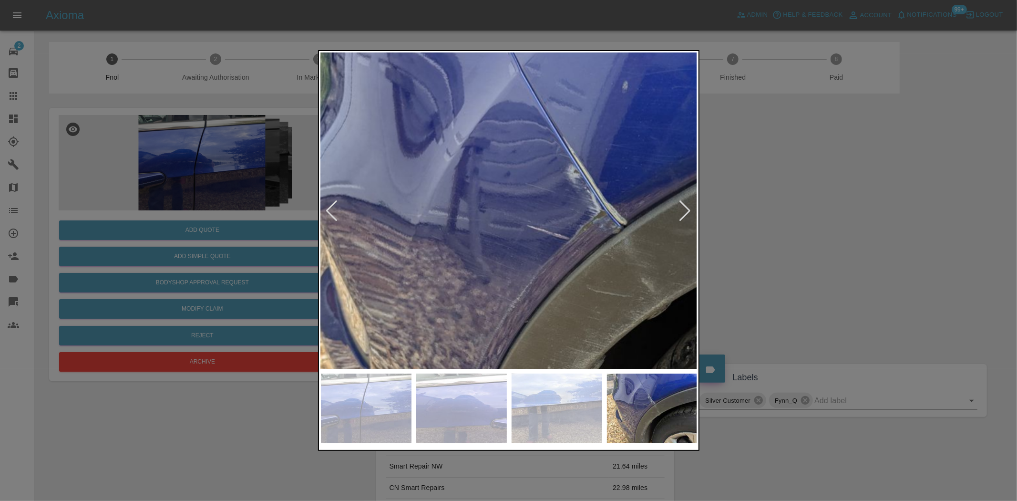
click at [469, 199] on img at bounding box center [601, 259] width 1130 height 947
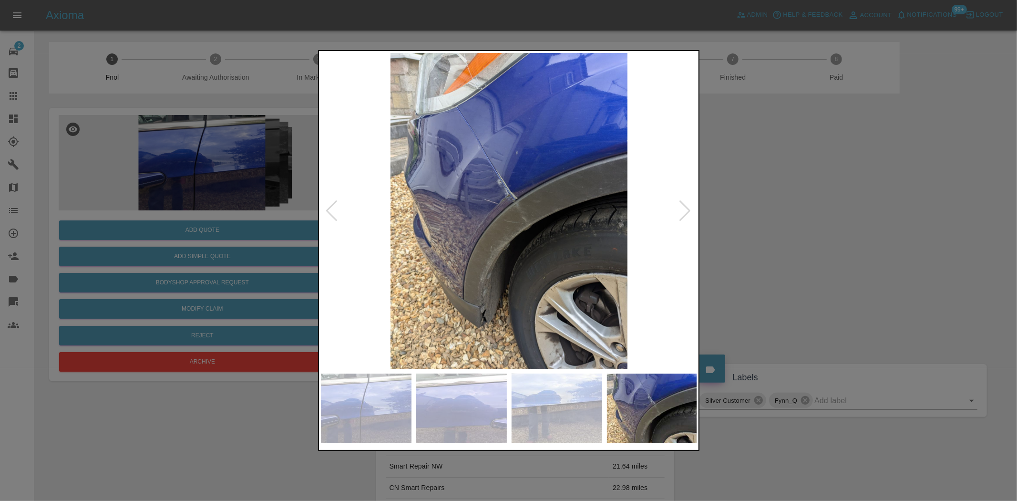
click at [222, 158] on div at bounding box center [508, 250] width 1017 height 501
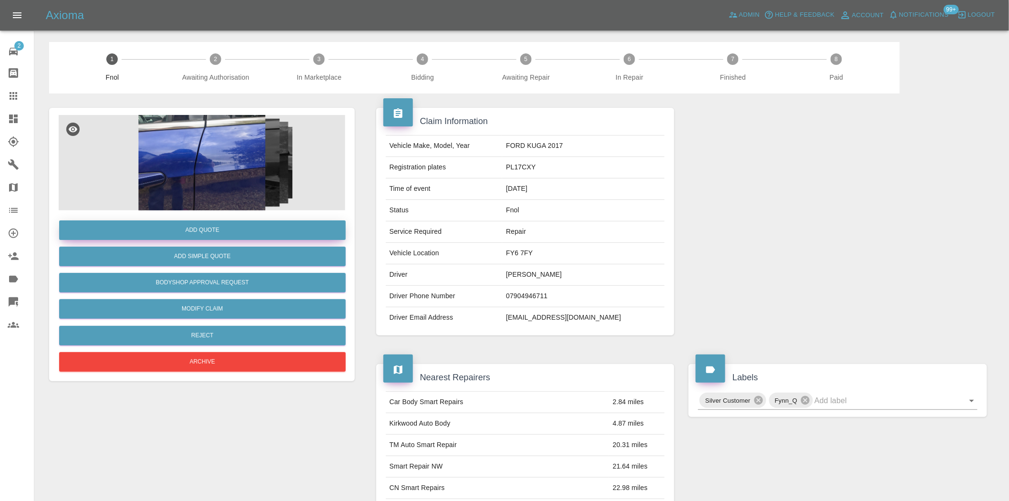
click at [222, 222] on button "Add Quote" at bounding box center [202, 230] width 286 height 20
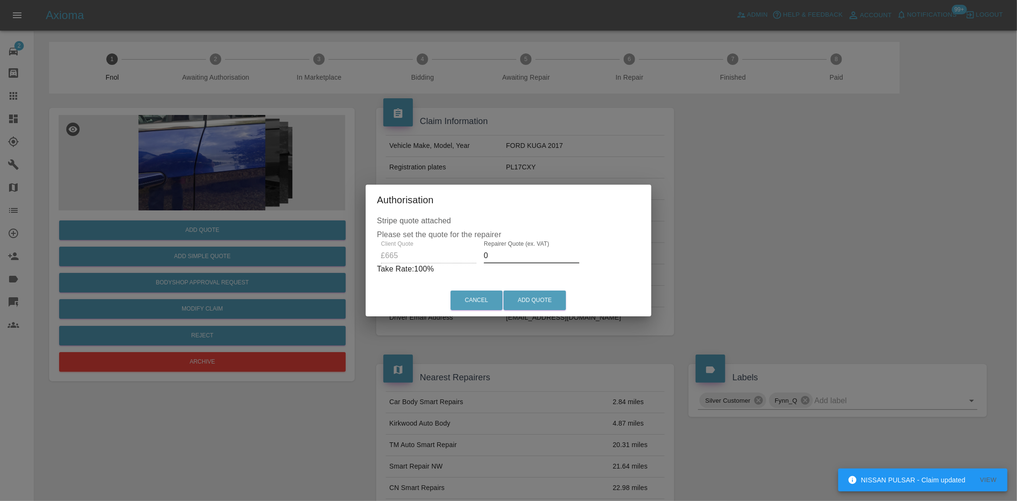
click at [446, 255] on div "Client Quote £665 Repairer Quote (ex. VAT) 0 Take Rate: 100 %" at bounding box center [508, 257] width 263 height 34
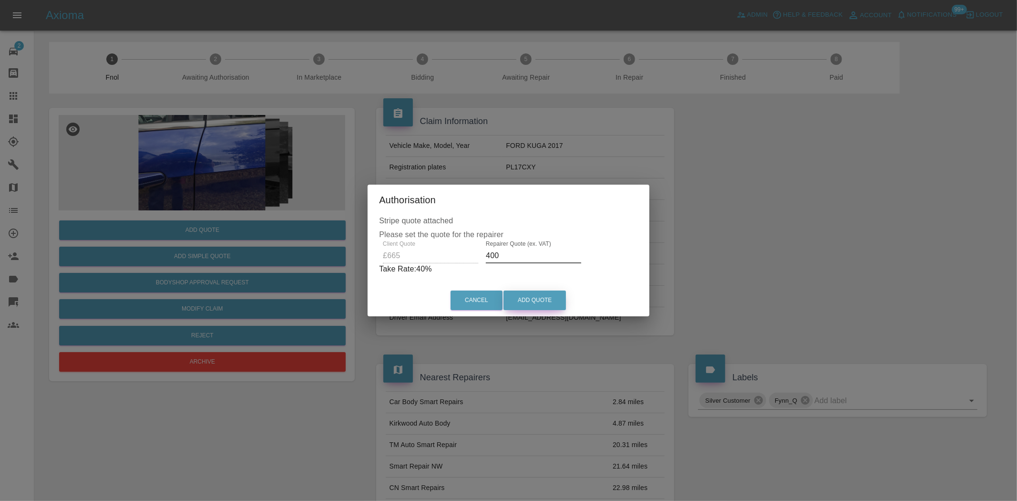
type input "400"
click at [525, 294] on button "Add Quote" at bounding box center [534, 300] width 62 height 20
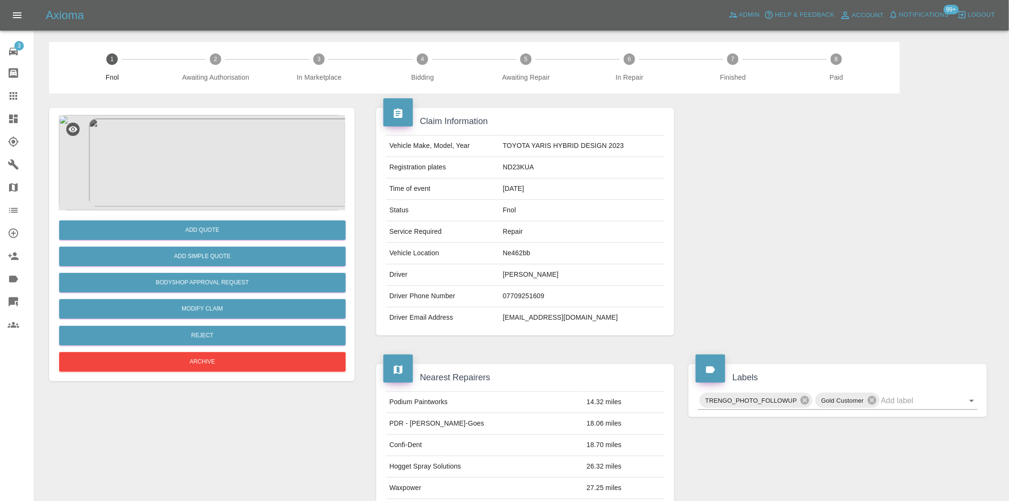
click at [204, 184] on img at bounding box center [202, 162] width 286 height 95
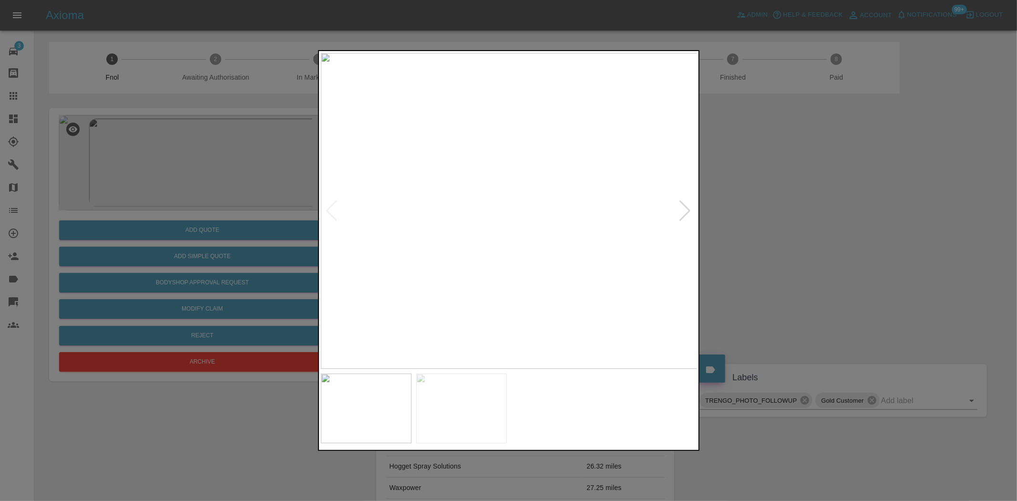
click at [476, 186] on img at bounding box center [509, 211] width 377 height 316
click at [470, 215] on img at bounding box center [606, 283] width 1130 height 947
click at [444, 250] on img at bounding box center [467, 211] width 377 height 316
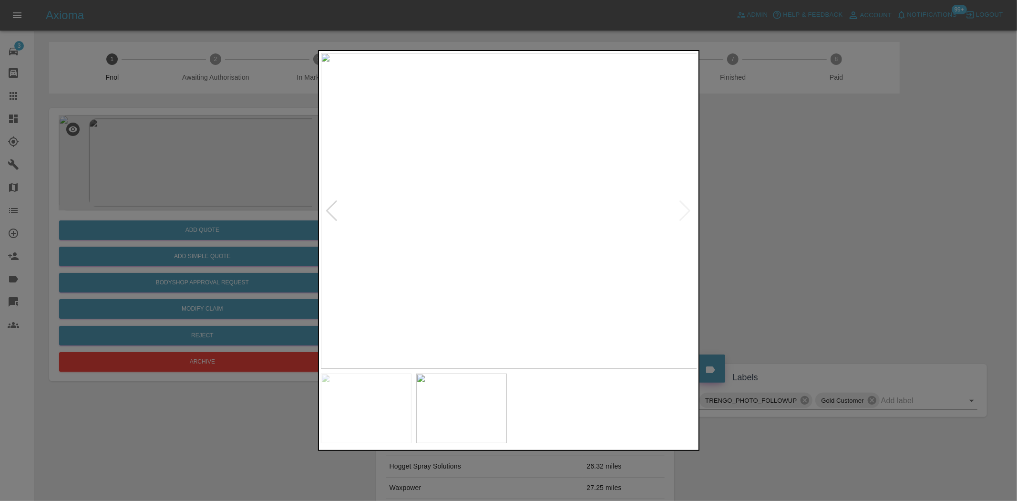
click at [484, 214] on img at bounding box center [509, 211] width 377 height 316
click at [484, 214] on img at bounding box center [581, 200] width 1130 height 947
click at [484, 215] on img at bounding box center [581, 200] width 1130 height 947
click at [445, 244] on img at bounding box center [509, 211] width 377 height 316
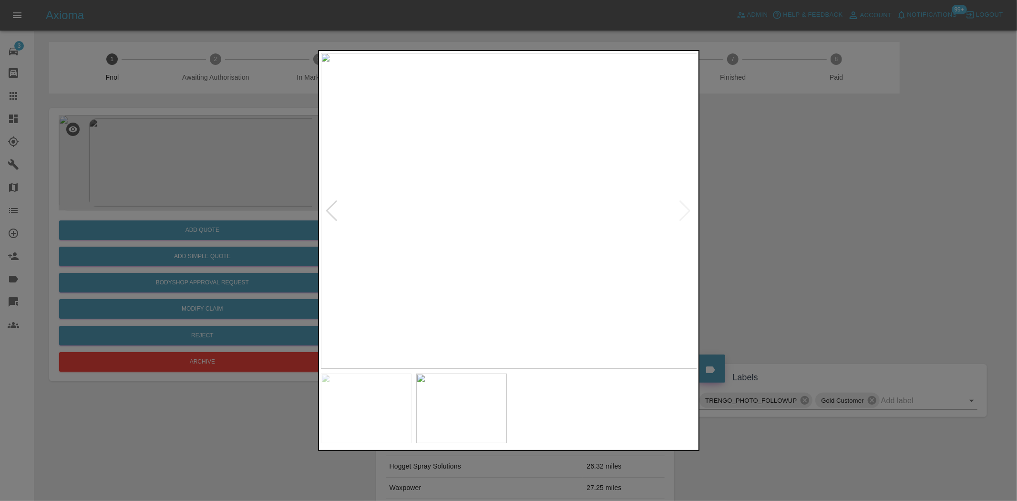
click at [434, 246] on img at bounding box center [509, 211] width 377 height 316
click at [481, 228] on img at bounding box center [509, 211] width 377 height 316
drag, startPoint x: 211, startPoint y: 185, endPoint x: 214, endPoint y: 205, distance: 20.6
click at [211, 187] on div at bounding box center [508, 250] width 1017 height 501
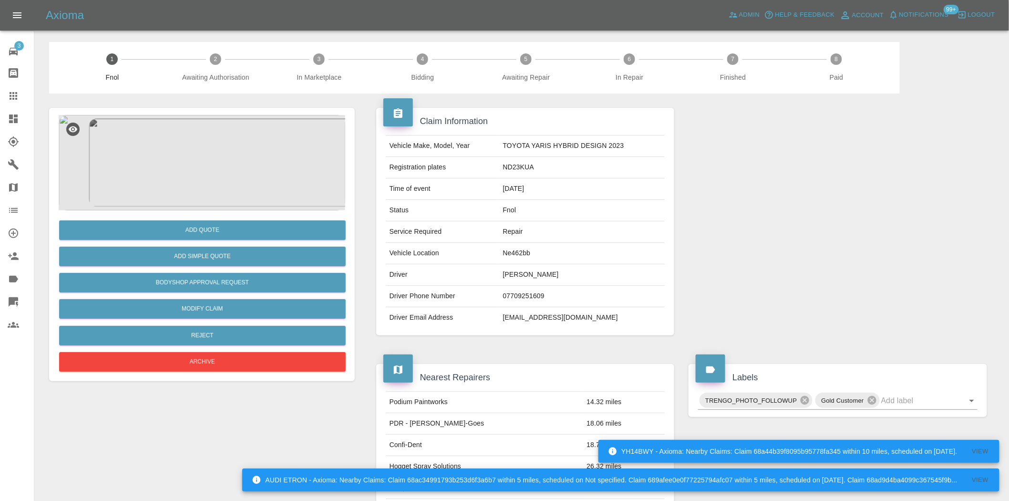
click at [172, 131] on img at bounding box center [202, 162] width 286 height 95
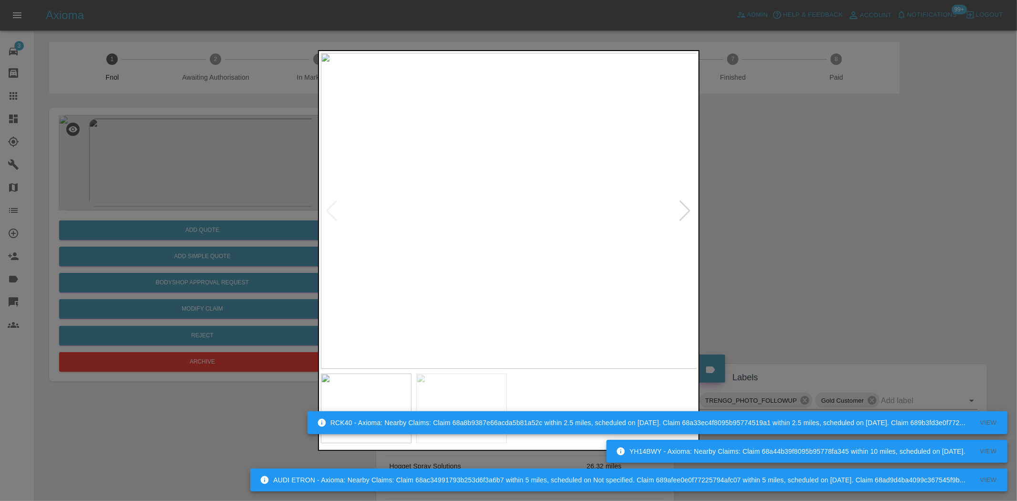
click at [470, 188] on img at bounding box center [509, 211] width 377 height 316
click at [492, 136] on img at bounding box center [509, 211] width 377 height 316
click at [496, 161] on img at bounding box center [557, 434] width 1130 height 947
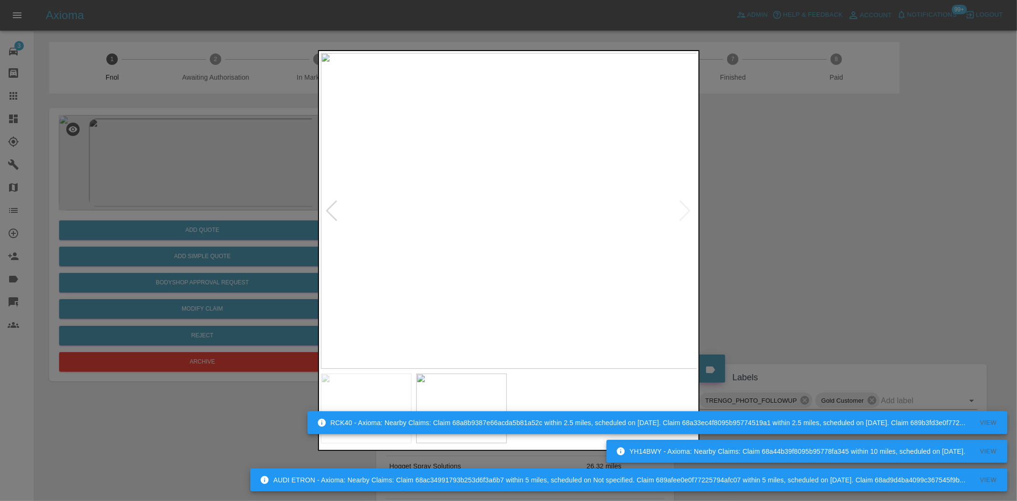
click at [481, 235] on img at bounding box center [509, 211] width 377 height 316
click at [527, 229] on img at bounding box center [509, 211] width 377 height 316
click at [525, 229] on img at bounding box center [452, 156] width 1130 height 947
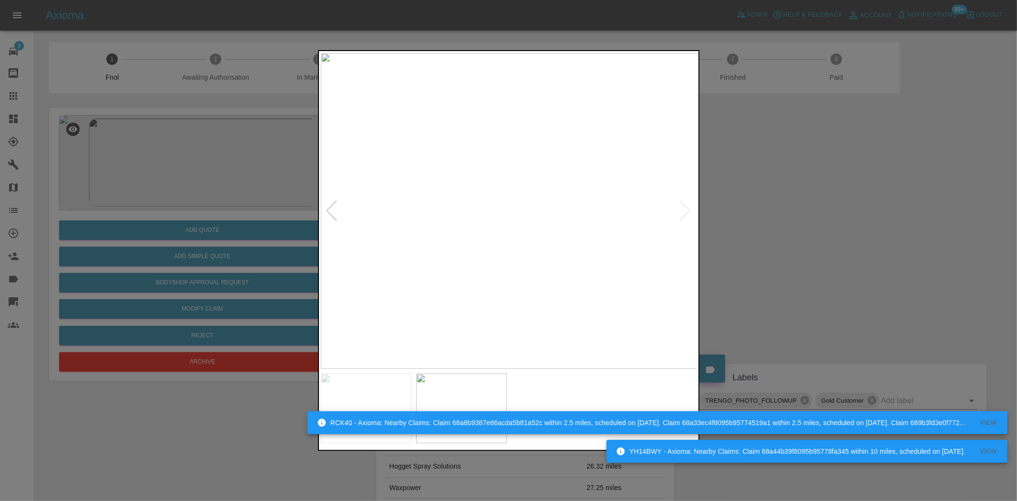
click at [410, 238] on img at bounding box center [509, 211] width 377 height 316
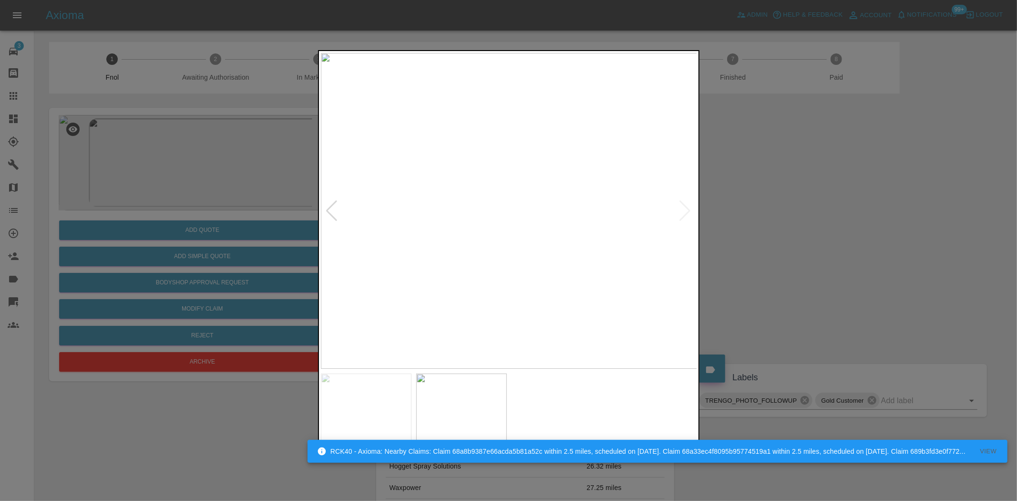
click at [182, 227] on div at bounding box center [508, 250] width 1017 height 501
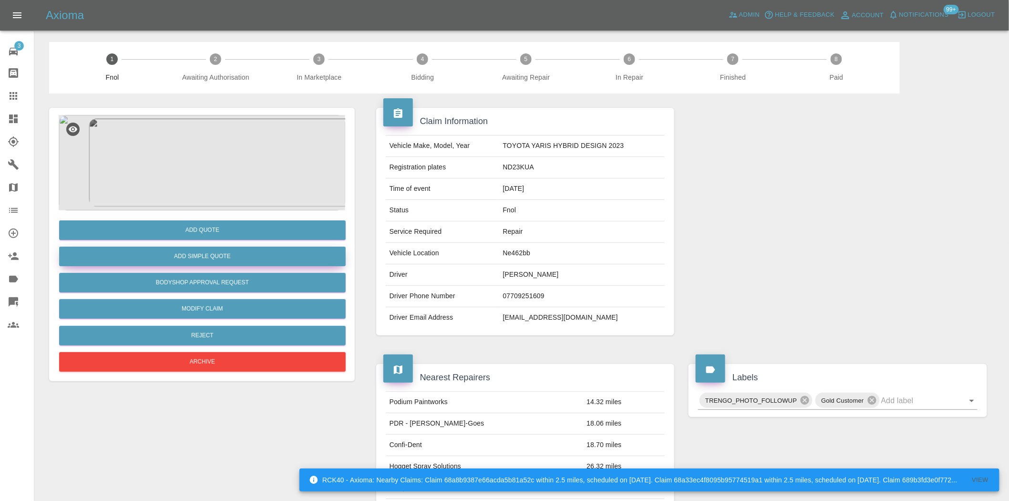
click at [205, 260] on button "Add Simple Quote" at bounding box center [202, 256] width 286 height 20
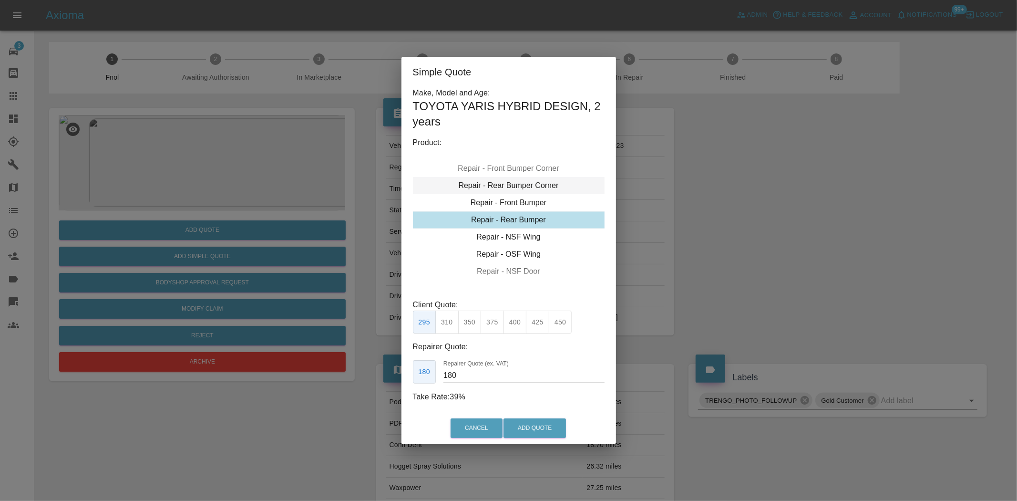
click at [520, 179] on div "Repair - Rear Bumper Corner" at bounding box center [509, 185] width 192 height 17
click at [517, 188] on div "Repair - Rear Bumper Corner" at bounding box center [509, 185] width 192 height 17
click at [536, 325] on button "295" at bounding box center [537, 321] width 23 height 23
type input "180"
click at [535, 425] on button "Add Quote" at bounding box center [534, 428] width 62 height 20
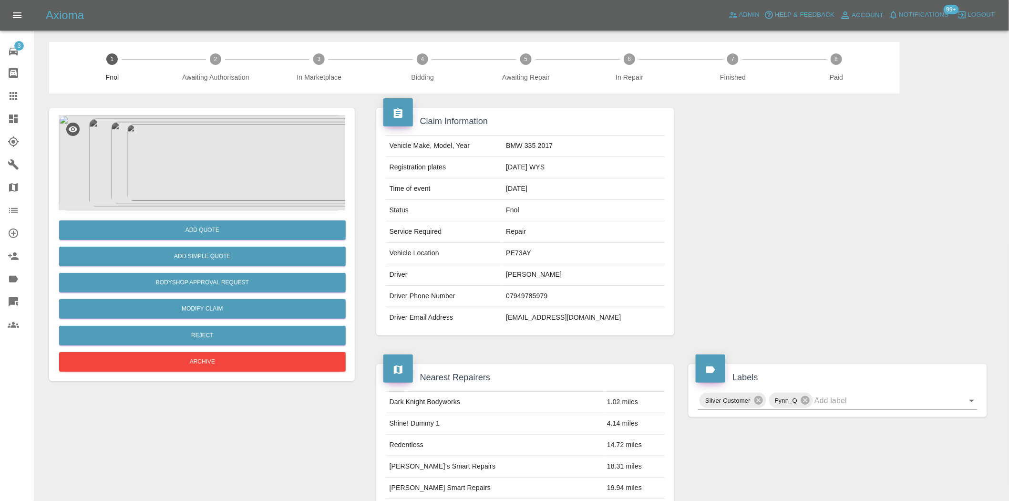
click at [206, 191] on img at bounding box center [202, 162] width 286 height 95
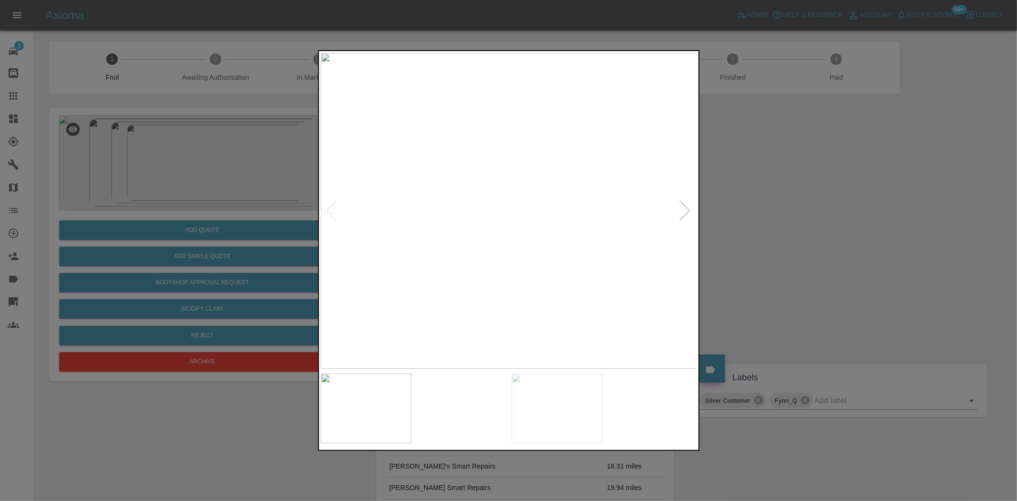
click at [415, 237] on img at bounding box center [509, 211] width 377 height 316
click at [481, 255] on img at bounding box center [509, 211] width 377 height 316
click at [411, 261] on img at bounding box center [509, 211] width 377 height 316
click at [337, 266] on img at bounding box center [509, 211] width 377 height 316
click at [434, 225] on img at bounding box center [509, 211] width 377 height 316
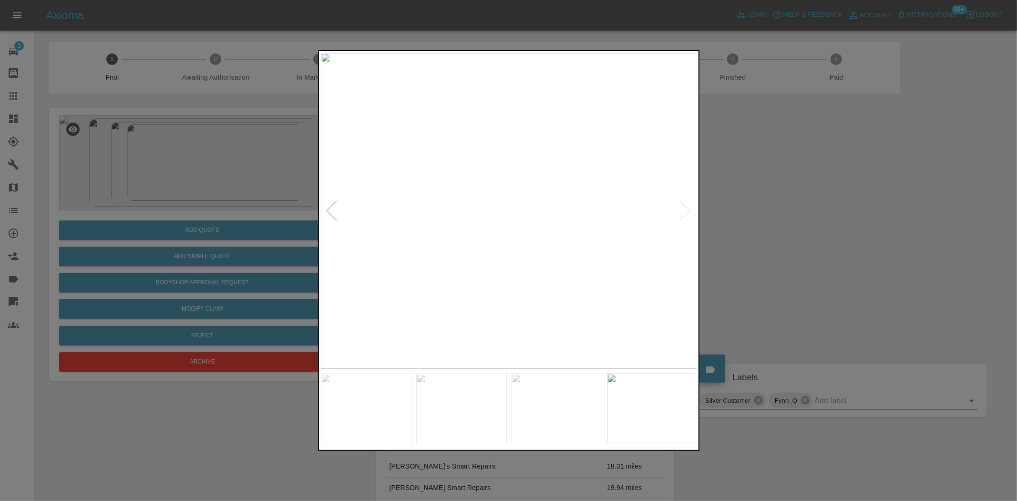
click at [484, 184] on img at bounding box center [509, 211] width 377 height 316
click at [492, 232] on img at bounding box center [596, 346] width 1130 height 947
click at [493, 241] on img at bounding box center [619, 300] width 1130 height 947
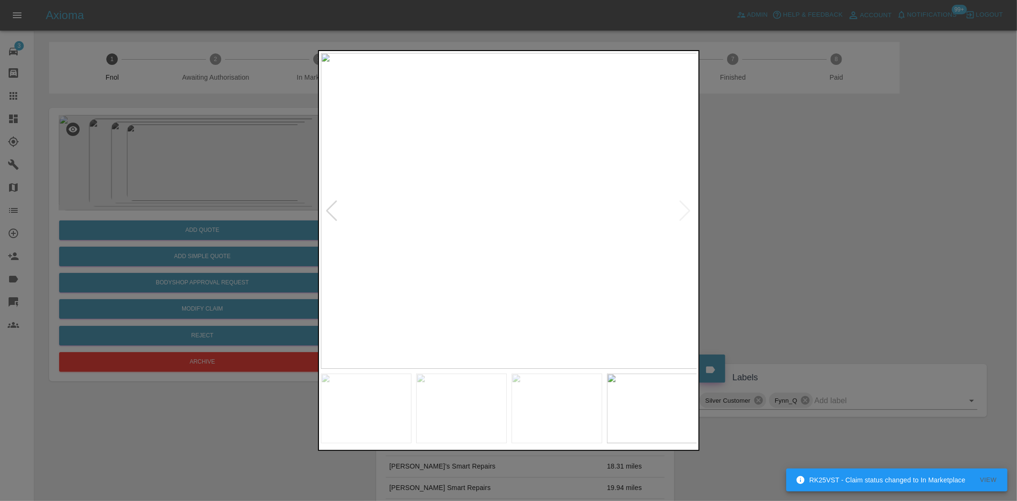
click at [133, 190] on div at bounding box center [508, 250] width 1017 height 501
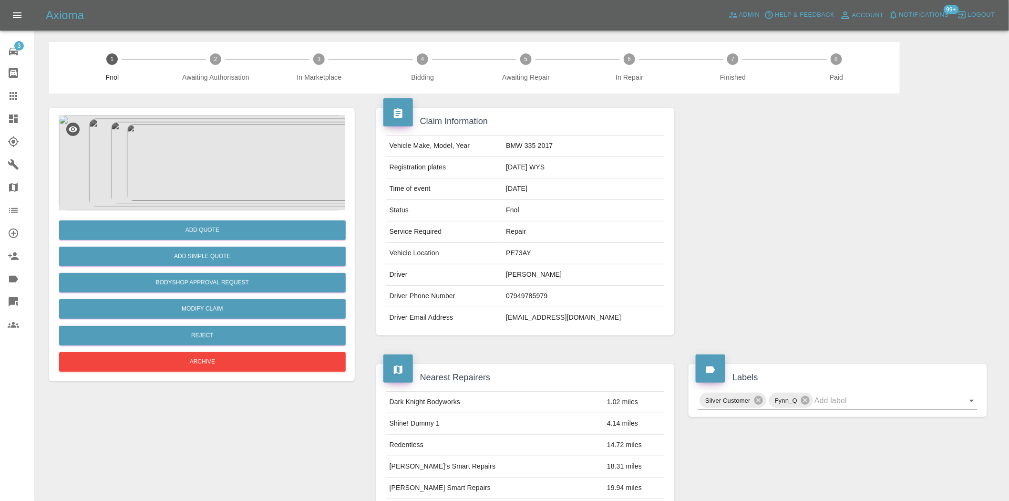
click at [235, 186] on img at bounding box center [202, 162] width 286 height 95
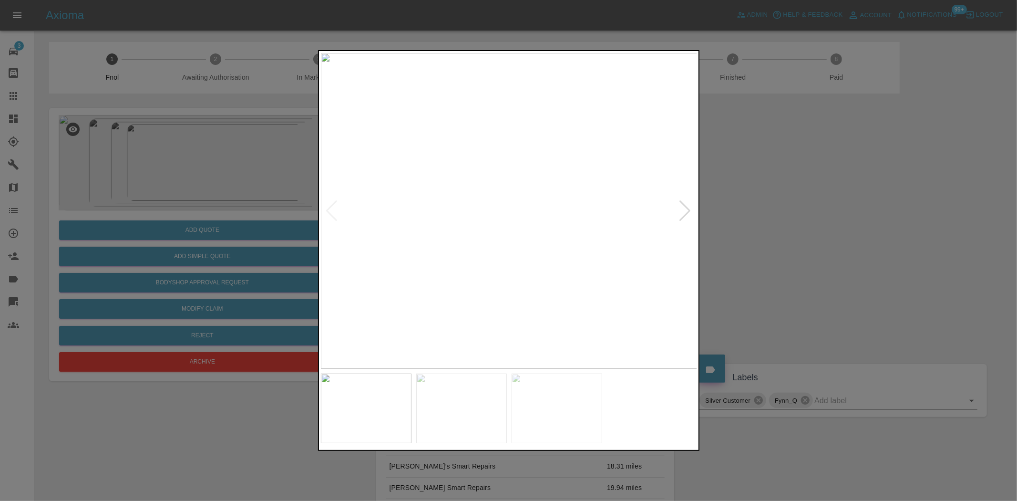
click at [546, 246] on img at bounding box center [509, 211] width 377 height 316
click at [546, 246] on img at bounding box center [396, 104] width 1130 height 947
click at [468, 235] on img at bounding box center [509, 211] width 377 height 316
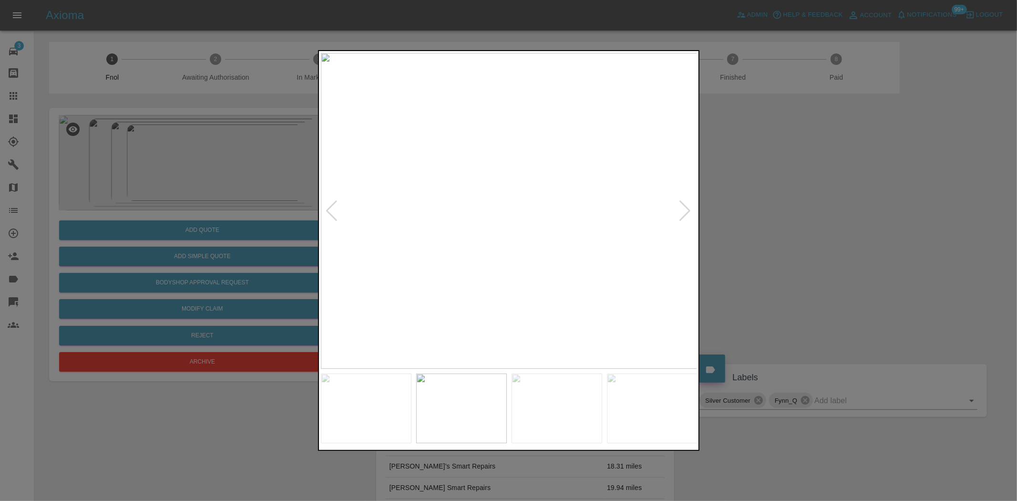
click at [538, 221] on img at bounding box center [509, 211] width 377 height 316
click at [538, 221] on img at bounding box center [420, 178] width 1130 height 947
click at [417, 226] on img at bounding box center [509, 211] width 377 height 316
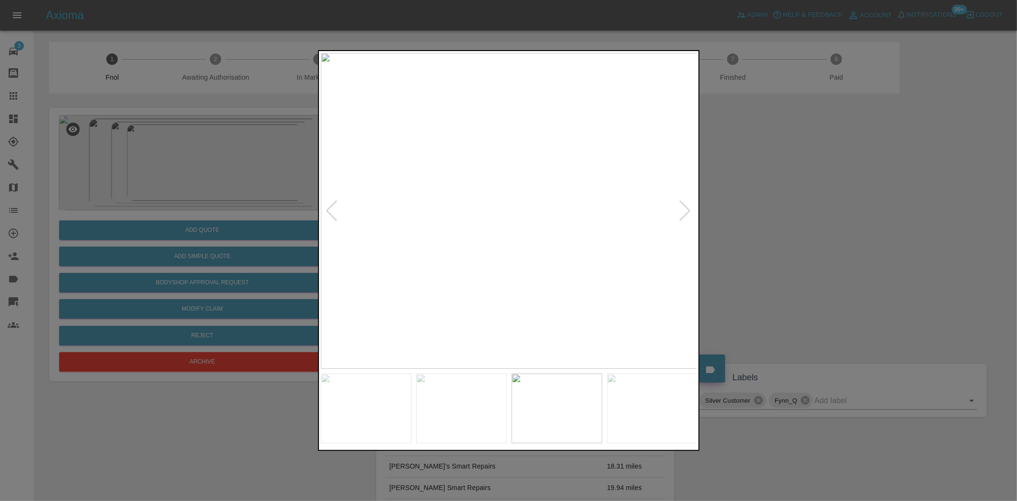
click at [438, 216] on img at bounding box center [509, 211] width 377 height 316
click at [372, 224] on img at bounding box center [509, 211] width 377 height 316
click at [520, 231] on img at bounding box center [509, 211] width 377 height 316
click at [491, 227] on img at bounding box center [509, 211] width 377 height 316
click at [501, 235] on img at bounding box center [509, 211] width 377 height 316
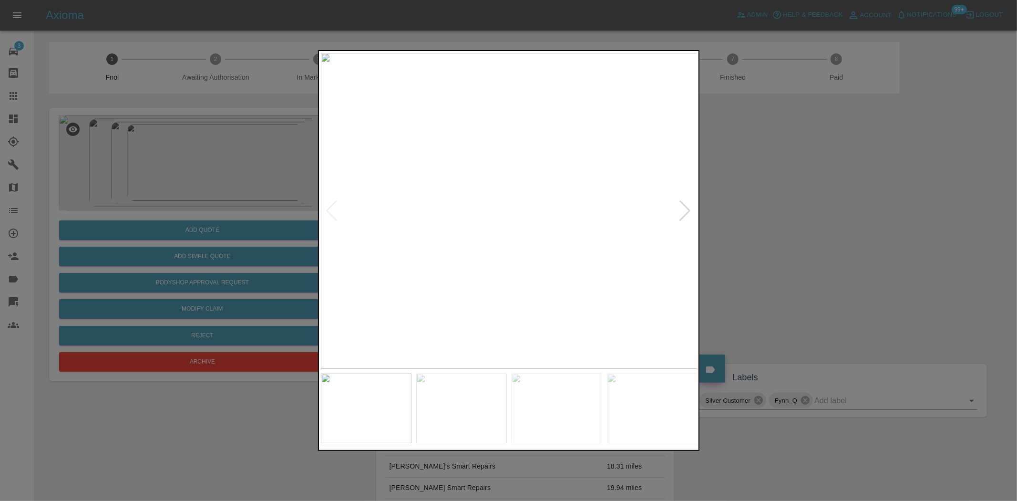
click at [529, 243] on img at bounding box center [509, 211] width 377 height 316
click at [245, 211] on div at bounding box center [508, 250] width 1017 height 501
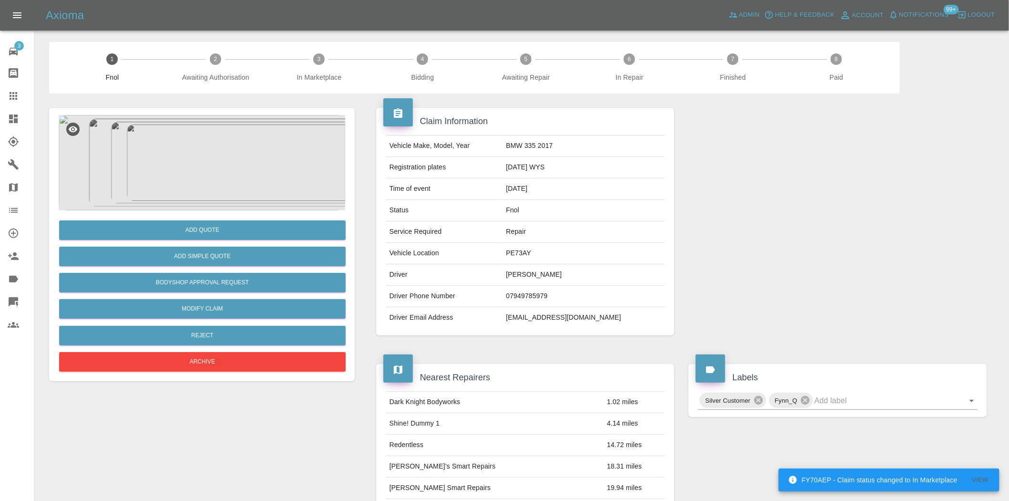
click at [246, 177] on img at bounding box center [202, 162] width 286 height 95
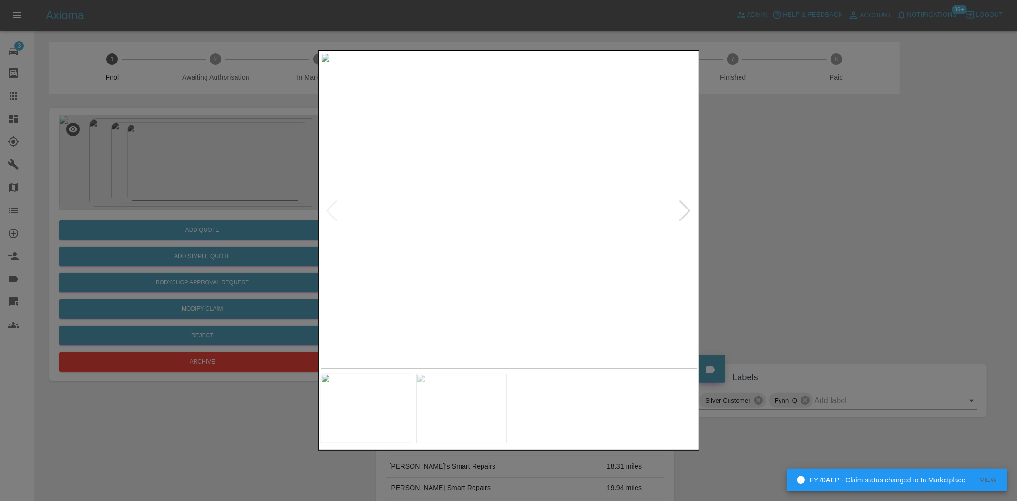
click at [500, 236] on img at bounding box center [509, 211] width 377 height 316
click at [457, 225] on img at bounding box center [534, 134] width 1130 height 947
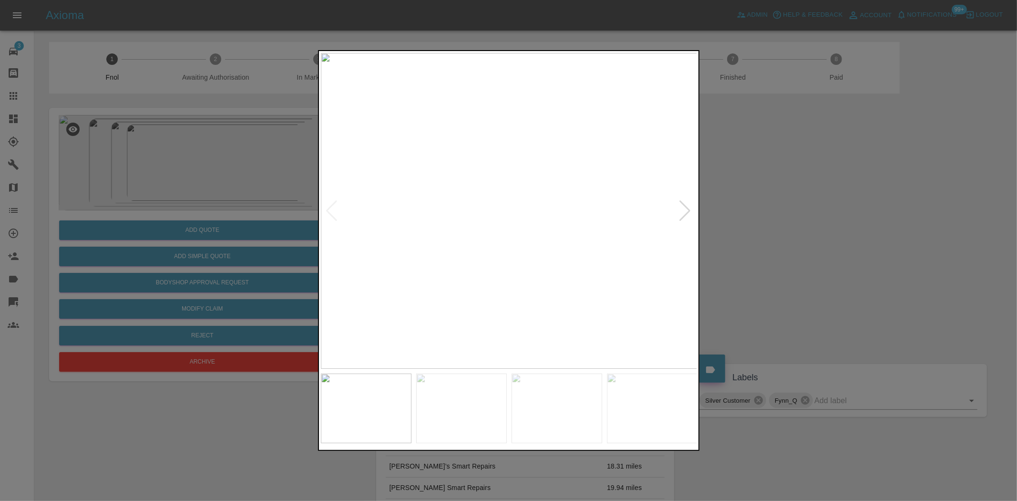
click at [182, 206] on div at bounding box center [508, 250] width 1017 height 501
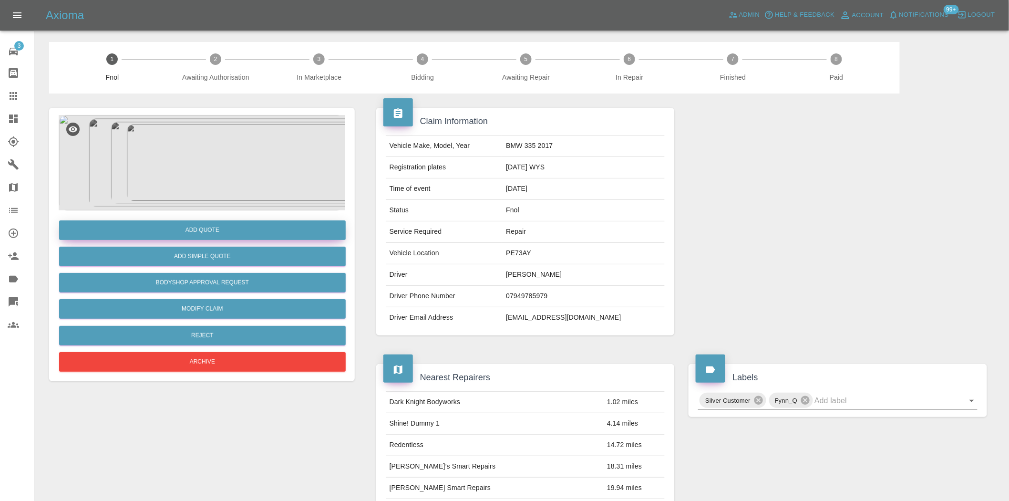
click at [201, 225] on div "Add Quote" at bounding box center [202, 230] width 286 height 24
click at [201, 226] on button "Add Quote" at bounding box center [202, 230] width 286 height 20
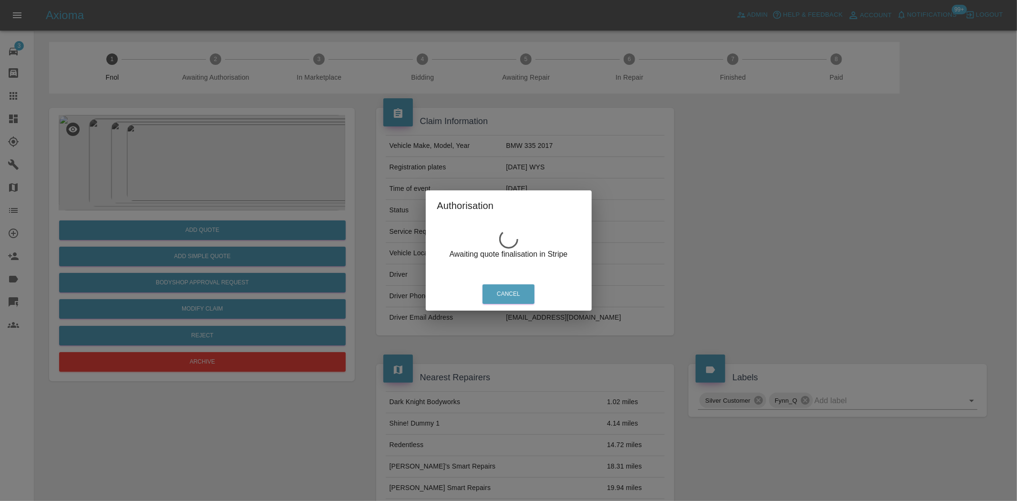
click at [239, 178] on div "Authorisation Awaiting quote finalisation in Stripe Cancel" at bounding box center [508, 250] width 1017 height 501
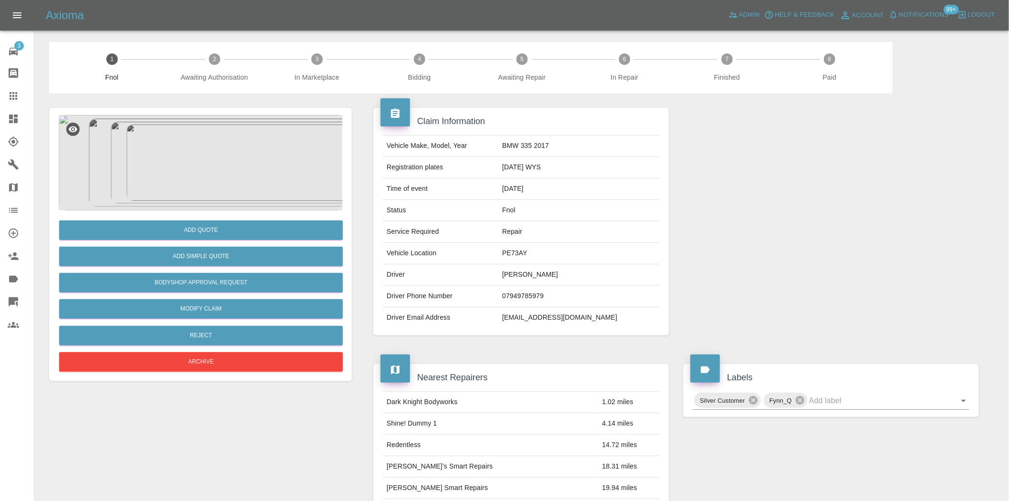
click at [255, 177] on img at bounding box center [202, 162] width 286 height 95
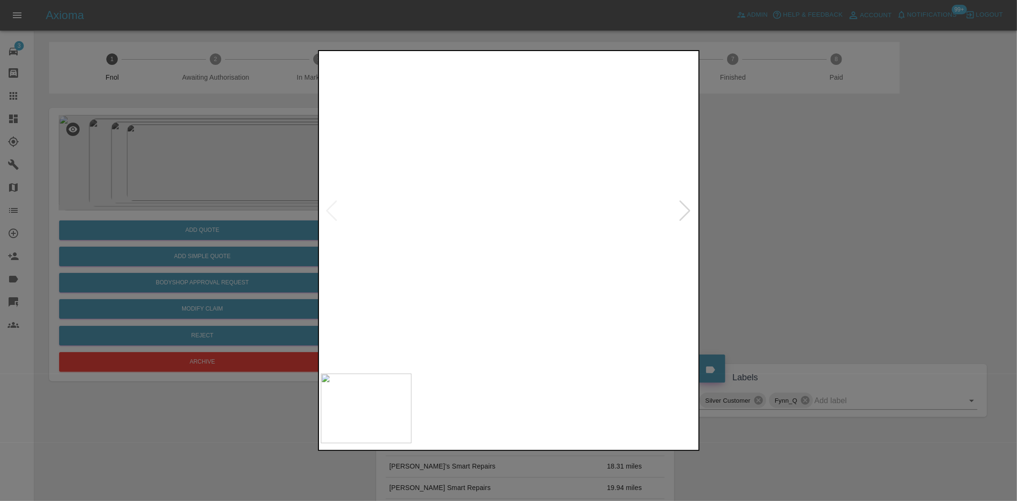
click at [468, 421] on img at bounding box center [461, 408] width 91 height 70
click at [569, 409] on img at bounding box center [556, 408] width 91 height 70
click at [664, 418] on img at bounding box center [652, 408] width 91 height 70
click at [539, 219] on img at bounding box center [509, 211] width 377 height 316
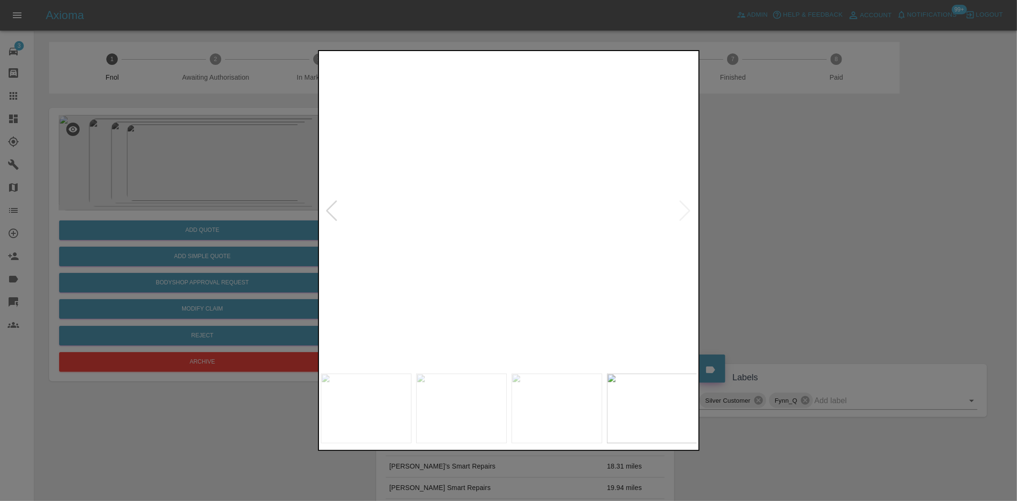
click at [539, 219] on img at bounding box center [419, 185] width 1130 height 947
click at [355, 255] on img at bounding box center [509, 211] width 377 height 316
click at [558, 237] on img at bounding box center [509, 211] width 377 height 316
click at [508, 238] on img at bounding box center [509, 211] width 377 height 316
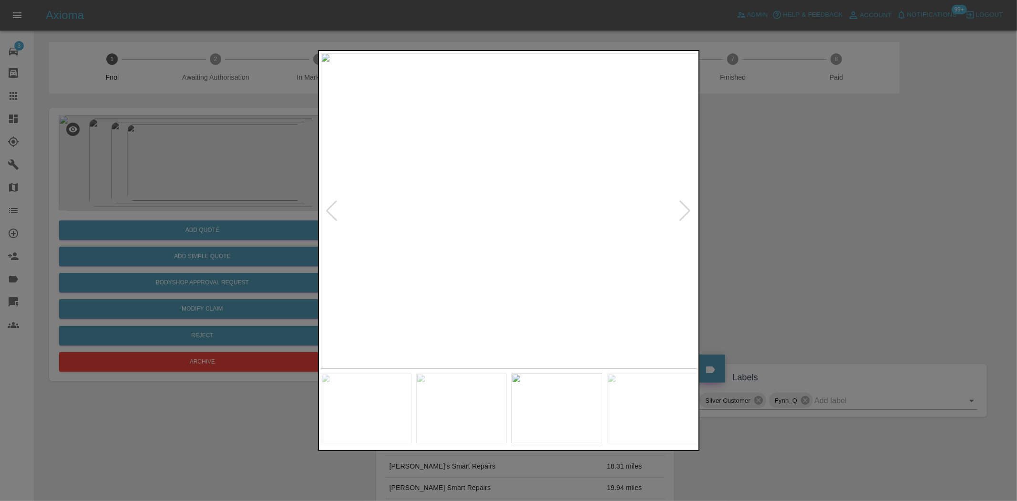
click at [508, 238] on img at bounding box center [509, 211] width 377 height 316
click at [508, 238] on img at bounding box center [509, 127] width 1130 height 947
click at [509, 235] on img at bounding box center [509, 127] width 1130 height 947
click at [443, 184] on img at bounding box center [510, 124] width 1130 height 947
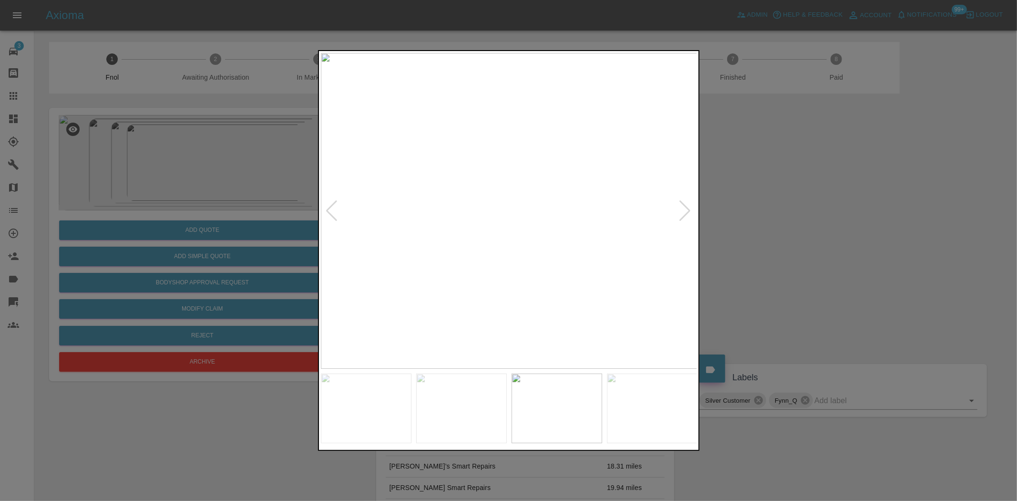
click at [477, 217] on img at bounding box center [509, 211] width 377 height 316
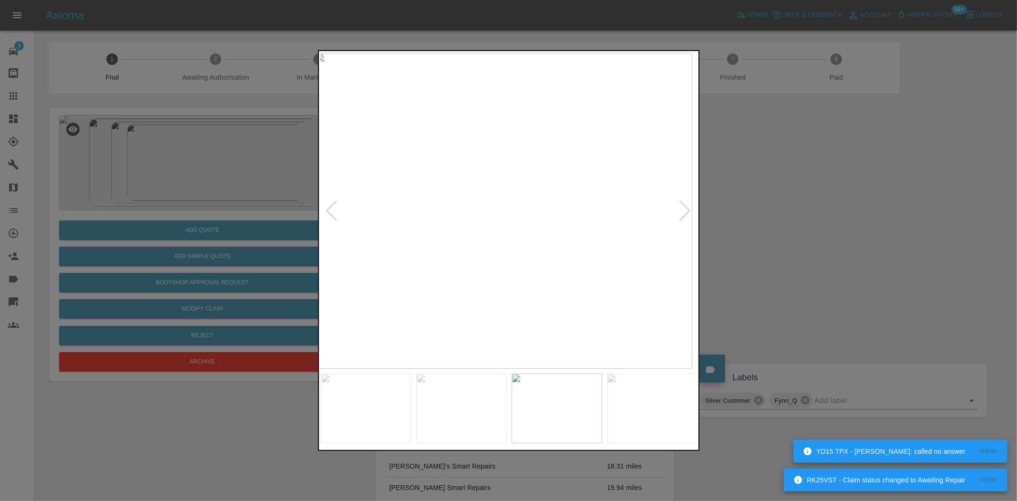
click at [389, 238] on img at bounding box center [503, 211] width 377 height 316
click at [517, 214] on img at bounding box center [509, 211] width 377 height 316
click at [516, 213] on img at bounding box center [509, 211] width 377 height 316
click at [518, 208] on img at bounding box center [483, 200] width 1130 height 947
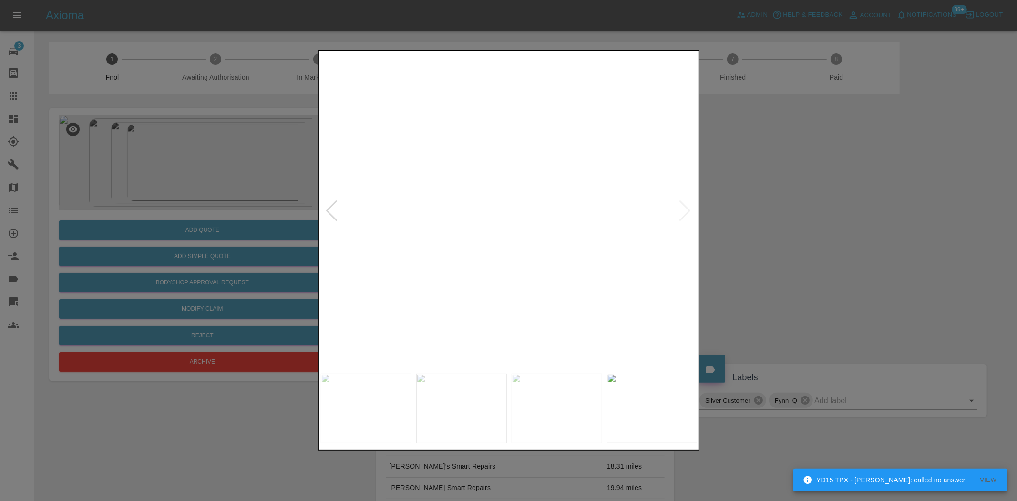
click at [478, 225] on img at bounding box center [483, 200] width 1130 height 947
click at [478, 225] on img at bounding box center [484, 201] width 1130 height 947
click at [481, 216] on img at bounding box center [509, 211] width 377 height 316
click at [530, 218] on img at bounding box center [509, 211] width 377 height 316
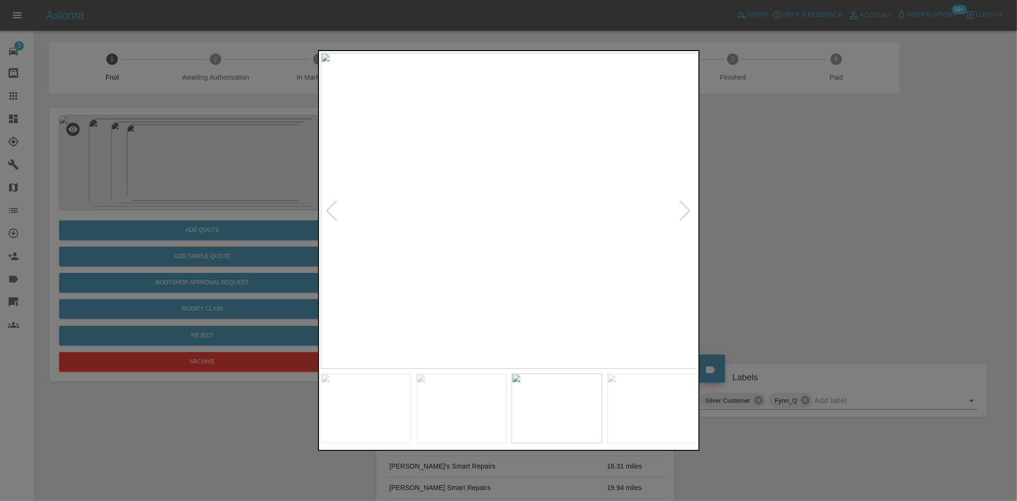
click at [550, 211] on img at bounding box center [509, 211] width 377 height 316
click at [549, 182] on img at bounding box center [565, 211] width 377 height 316
click at [447, 197] on img at bounding box center [509, 211] width 377 height 316
click at [406, 221] on img at bounding box center [509, 211] width 377 height 316
click at [387, 256] on img at bounding box center [509, 211] width 377 height 316
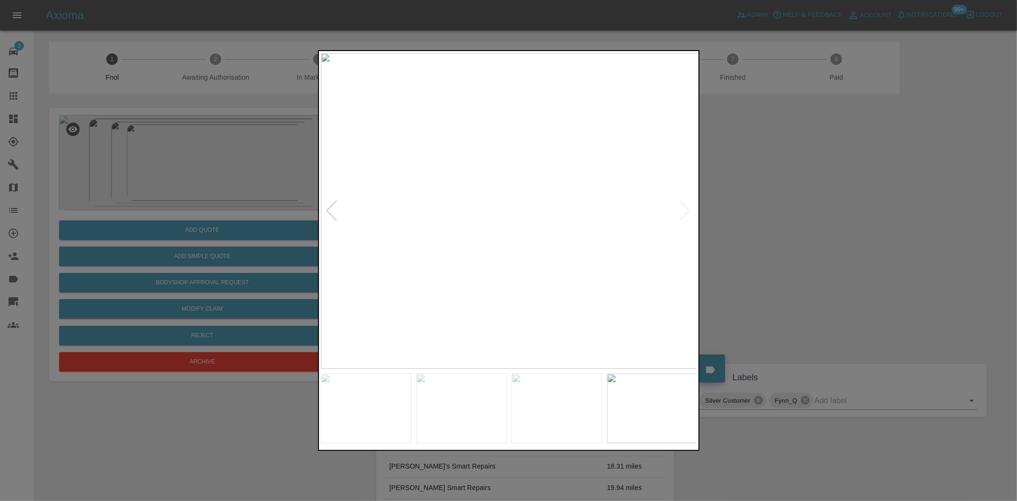
click at [327, 256] on img at bounding box center [509, 211] width 377 height 316
click at [531, 259] on img at bounding box center [509, 211] width 377 height 316
click at [440, 261] on div at bounding box center [508, 250] width 1017 height 501
click at [523, 254] on img at bounding box center [552, 211] width 377 height 316
click at [429, 251] on img at bounding box center [509, 211] width 377 height 316
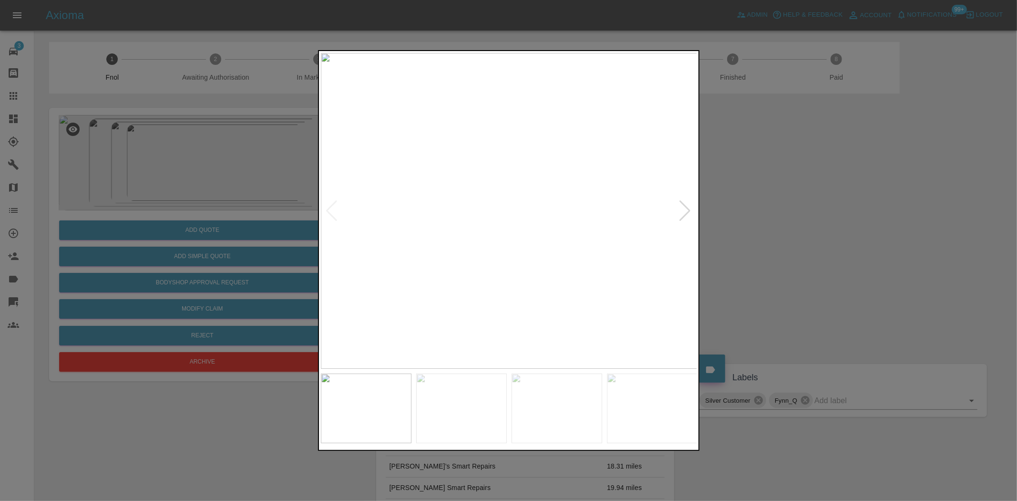
click at [461, 242] on img at bounding box center [509, 211] width 377 height 316
click at [540, 249] on img at bounding box center [509, 211] width 377 height 316
drag, startPoint x: 197, startPoint y: 168, endPoint x: 222, endPoint y: 226, distance: 62.8
click at [207, 195] on div at bounding box center [508, 250] width 1017 height 501
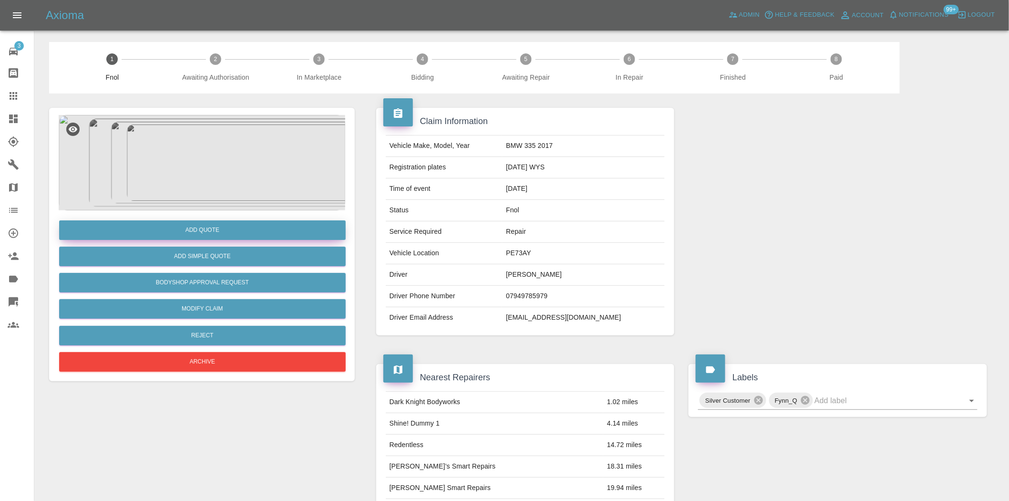
click at [222, 228] on button "Add Quote" at bounding box center [202, 230] width 286 height 20
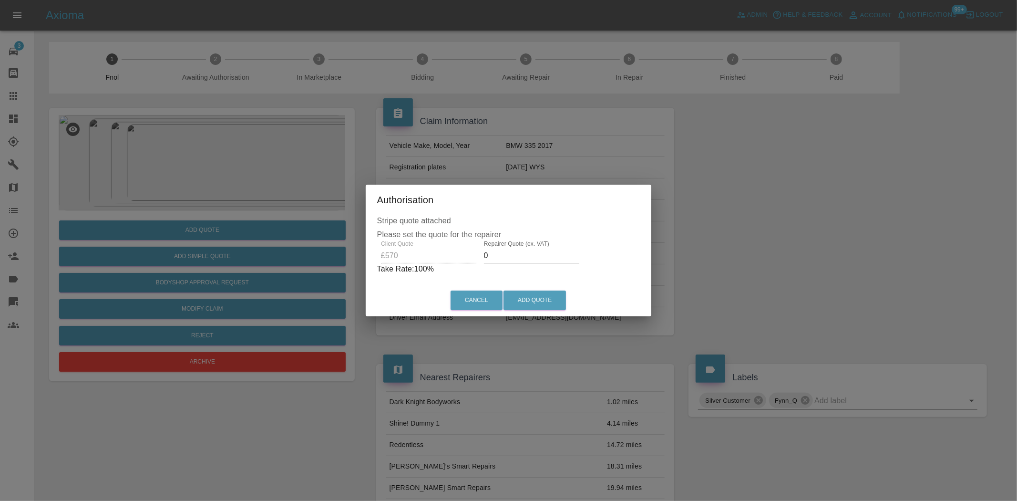
click at [459, 260] on div "Client Quote £570 Repairer Quote (ex. VAT) 0 Take Rate: 100 %" at bounding box center [508, 257] width 263 height 34
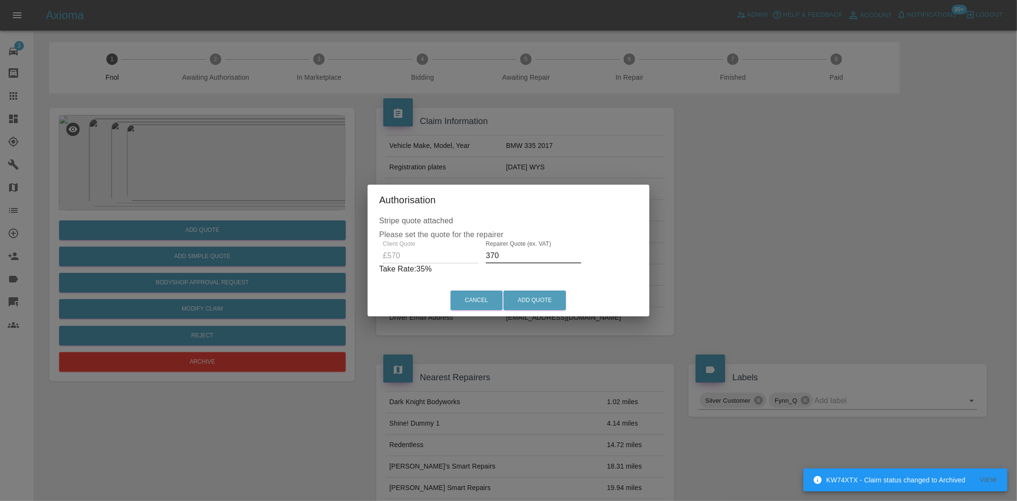
drag, startPoint x: 515, startPoint y: 258, endPoint x: 351, endPoint y: 278, distance: 164.7
click at [354, 276] on div "Authorisation Stripe quote attached Please set the quote for the repairer Clien…" at bounding box center [508, 250] width 1017 height 501
type input "360"
click at [526, 304] on button "Add Quote" at bounding box center [534, 300] width 62 height 20
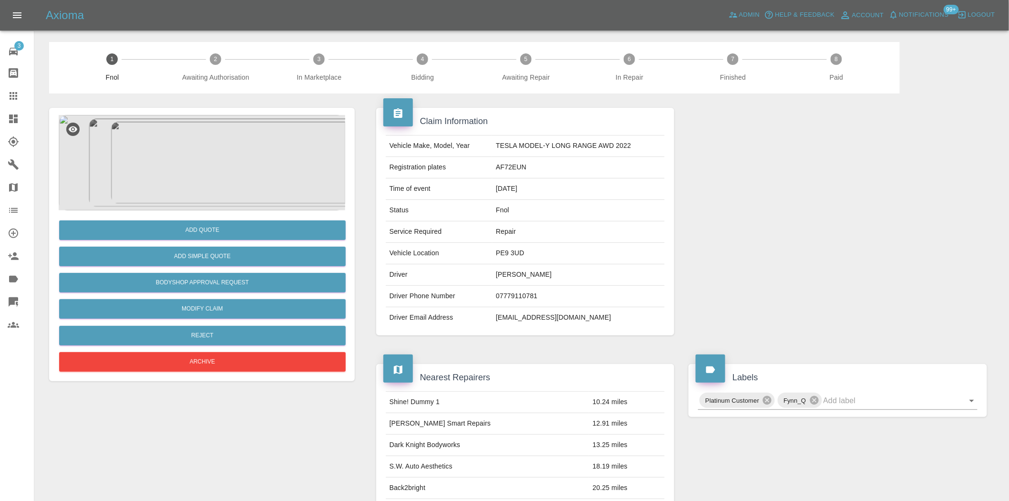
click at [218, 174] on img at bounding box center [202, 162] width 286 height 95
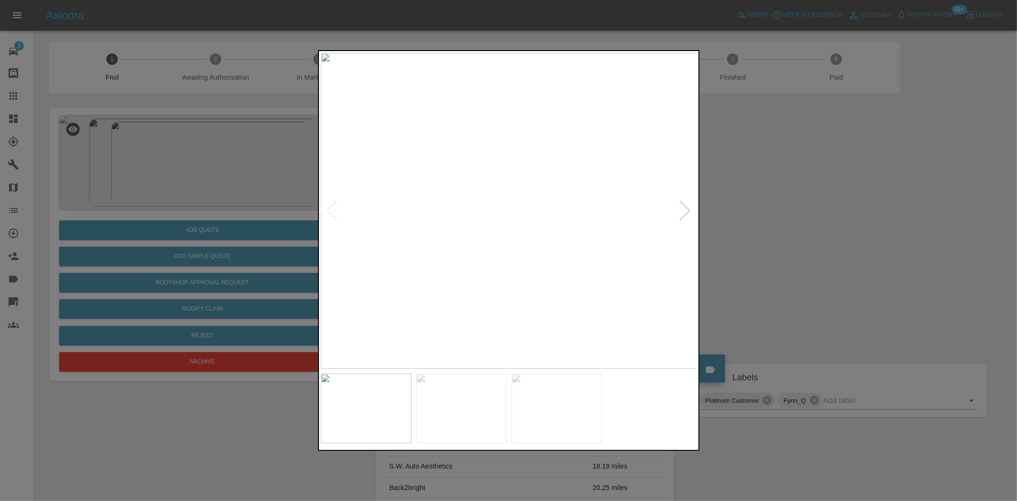
click at [437, 193] on img at bounding box center [509, 211] width 377 height 316
click at [492, 212] on img at bounding box center [509, 211] width 377 height 316
click at [507, 212] on img at bounding box center [509, 211] width 377 height 316
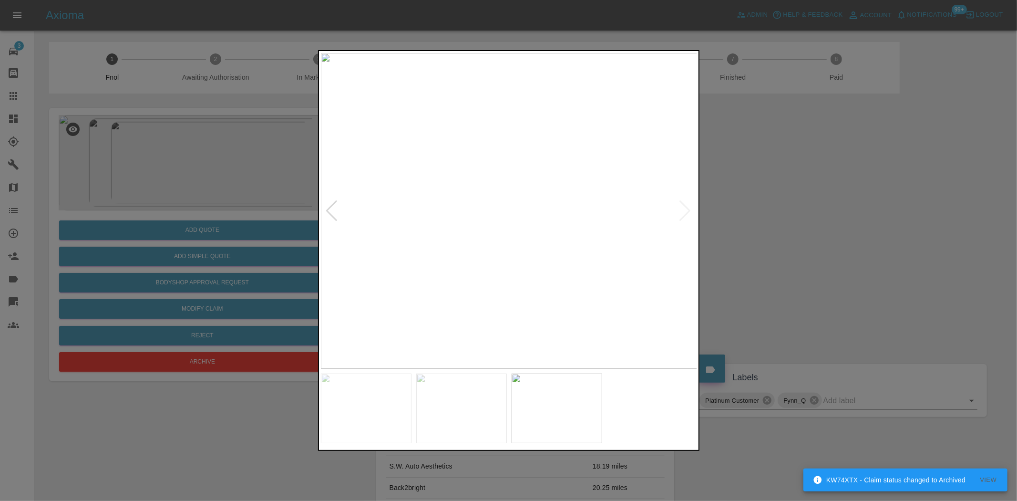
click at [253, 204] on div at bounding box center [508, 250] width 1017 height 501
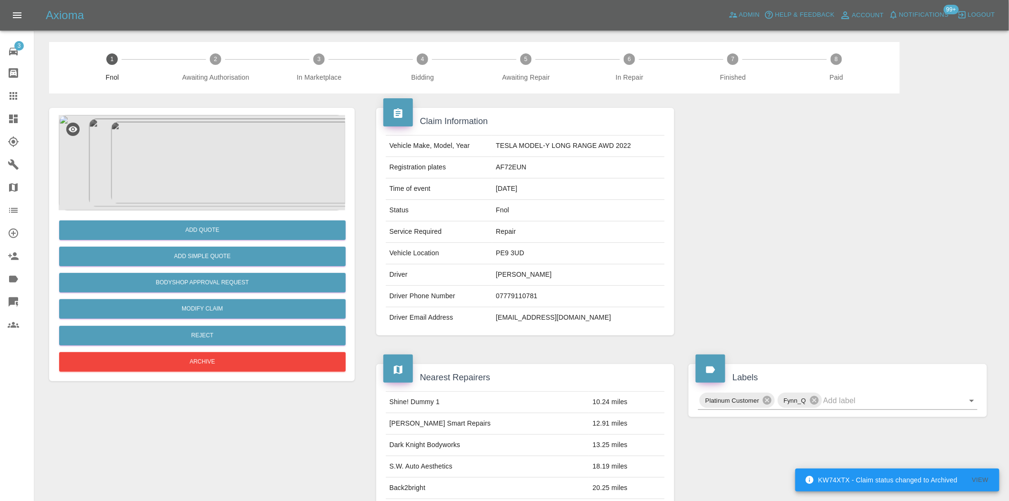
click at [235, 165] on img at bounding box center [202, 162] width 286 height 95
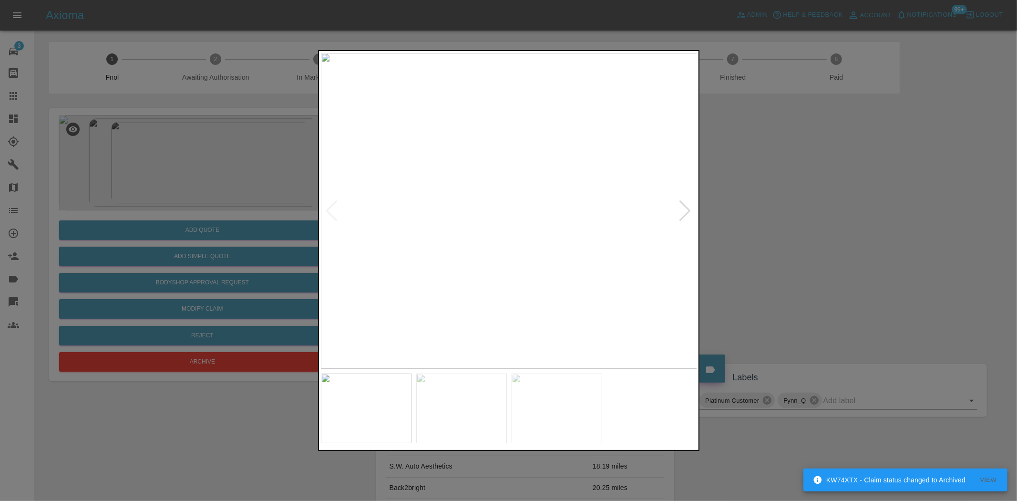
click at [152, 154] on div at bounding box center [508, 250] width 1017 height 501
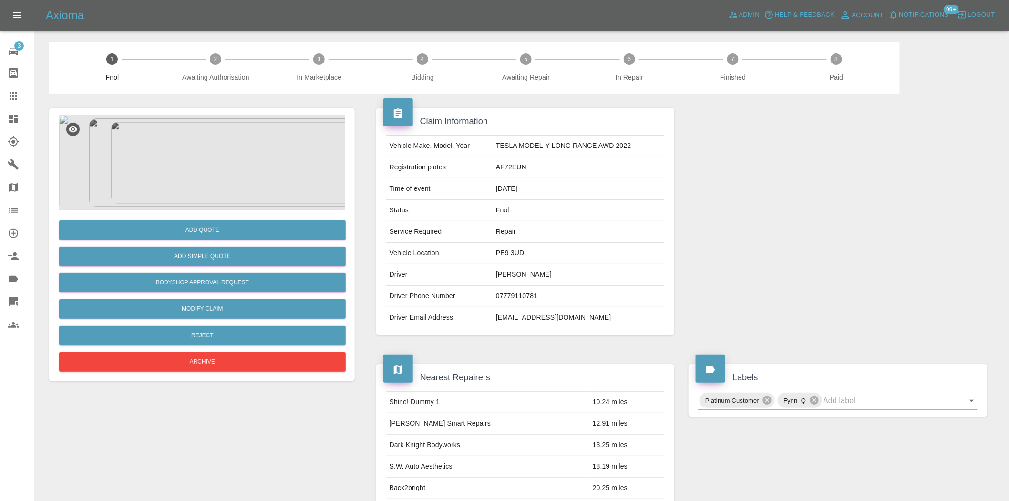
click at [216, 141] on img at bounding box center [202, 162] width 286 height 95
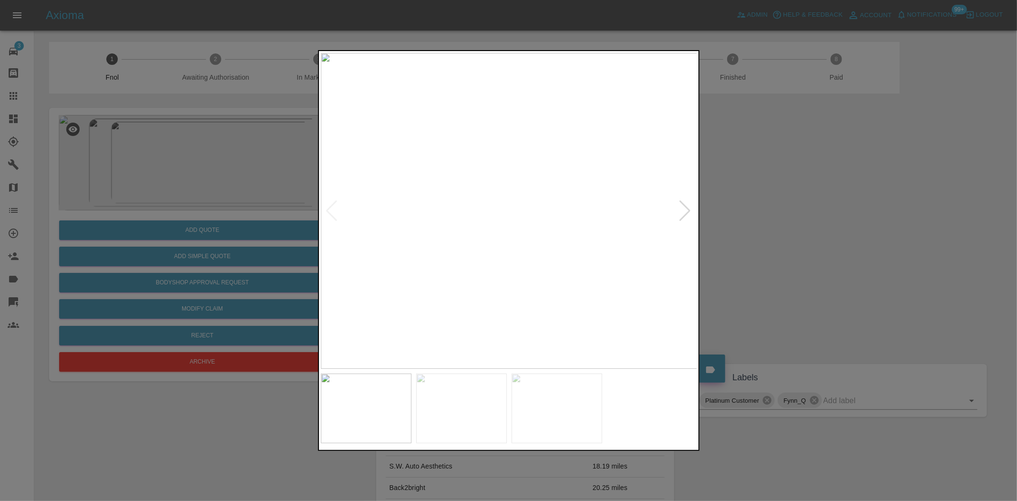
click at [507, 159] on img at bounding box center [509, 211] width 377 height 316
click at [507, 159] on img at bounding box center [514, 364] width 1130 height 947
click at [459, 242] on img at bounding box center [509, 211] width 377 height 316
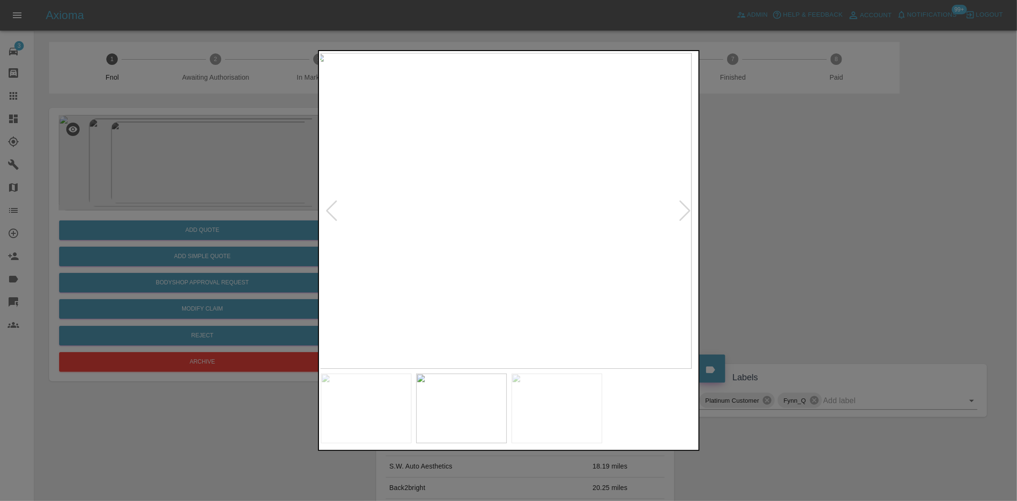
click at [425, 237] on img at bounding box center [503, 211] width 377 height 316
click at [468, 145] on img at bounding box center [509, 211] width 377 height 316
click at [490, 238] on img at bounding box center [631, 407] width 1130 height 947
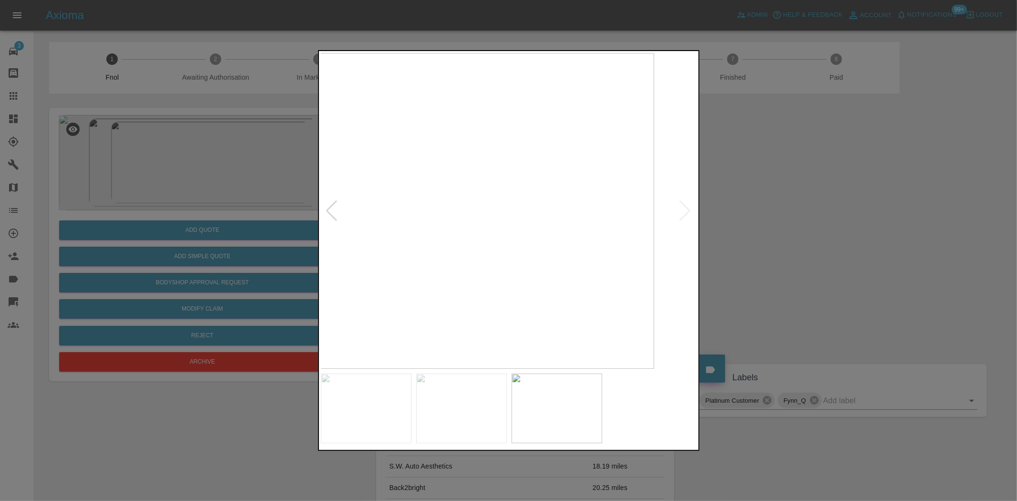
click at [383, 260] on img at bounding box center [465, 211] width 377 height 316
click at [417, 259] on img at bounding box center [509, 211] width 377 height 316
click at [466, 254] on img at bounding box center [509, 211] width 377 height 316
click at [460, 246] on img at bounding box center [524, 211] width 377 height 316
click at [370, 252] on img at bounding box center [509, 211] width 377 height 316
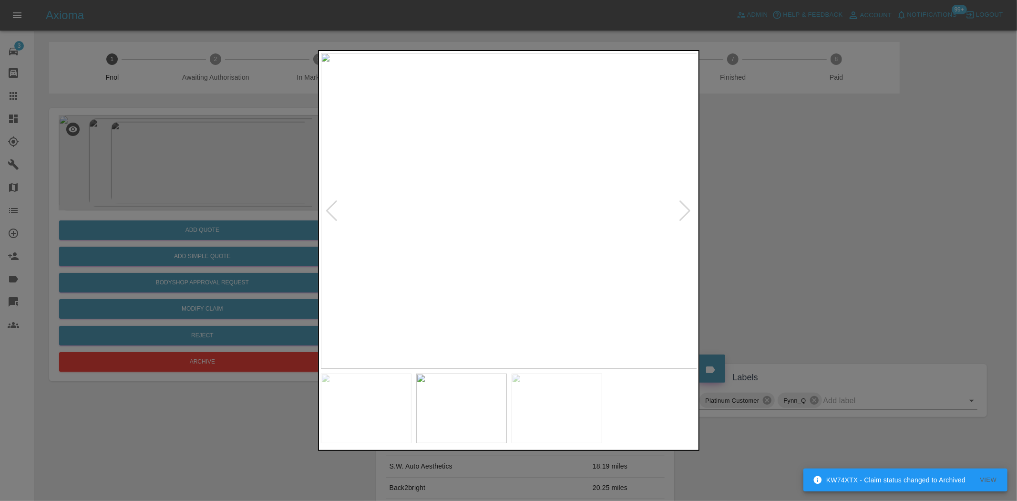
click at [478, 207] on img at bounding box center [509, 211] width 377 height 316
click at [478, 207] on img at bounding box center [600, 219] width 1130 height 947
click at [391, 235] on img at bounding box center [509, 211] width 377 height 316
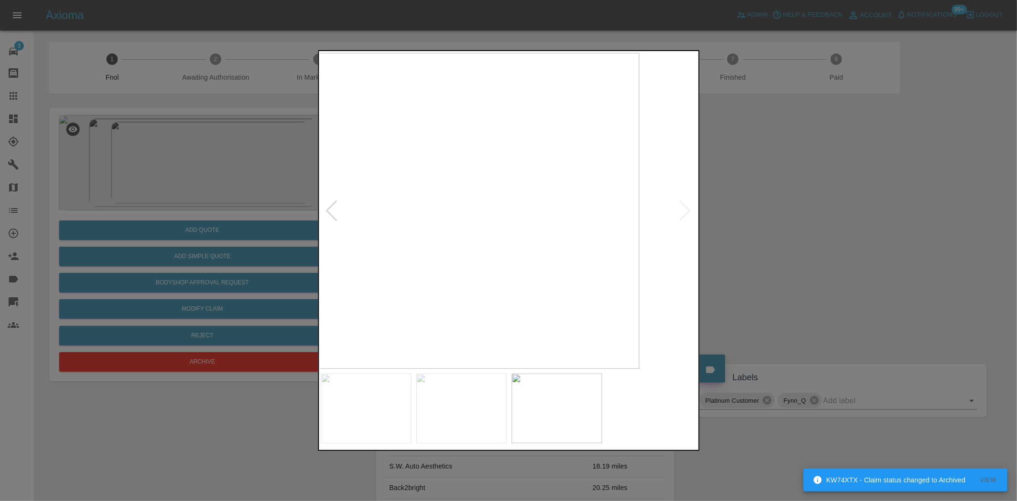
click at [287, 242] on div at bounding box center [508, 250] width 1017 height 501
click at [480, 203] on img at bounding box center [509, 211] width 377 height 316
click at [479, 203] on img at bounding box center [509, 211] width 377 height 316
click at [463, 282] on img at bounding box center [600, 379] width 1130 height 947
drag, startPoint x: 231, startPoint y: 181, endPoint x: 222, endPoint y: 186, distance: 10.2
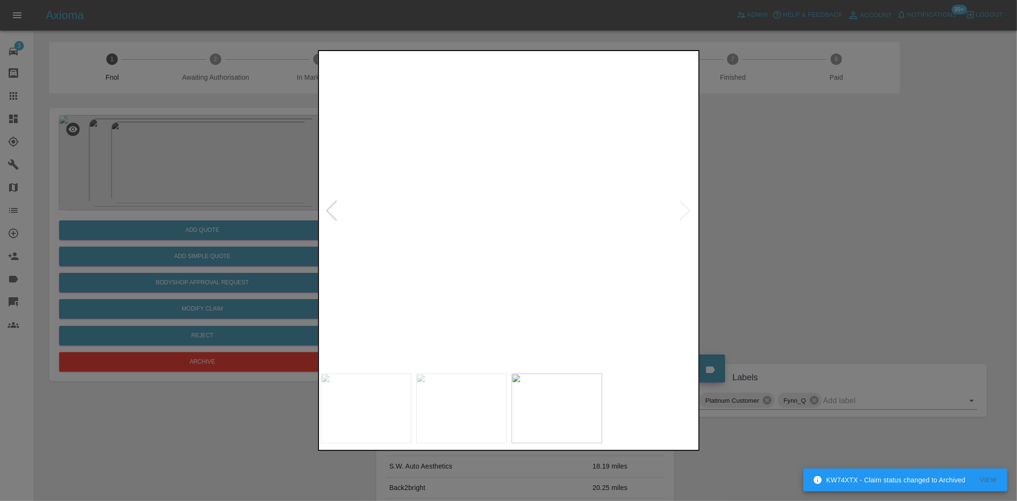
click at [225, 183] on div at bounding box center [508, 250] width 1017 height 501
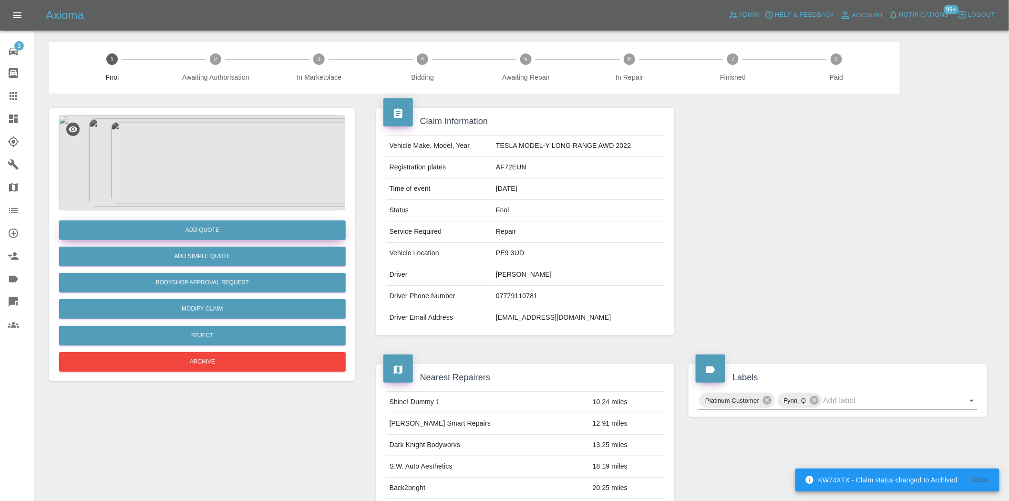
click at [196, 223] on button "Add Quote" at bounding box center [202, 230] width 286 height 20
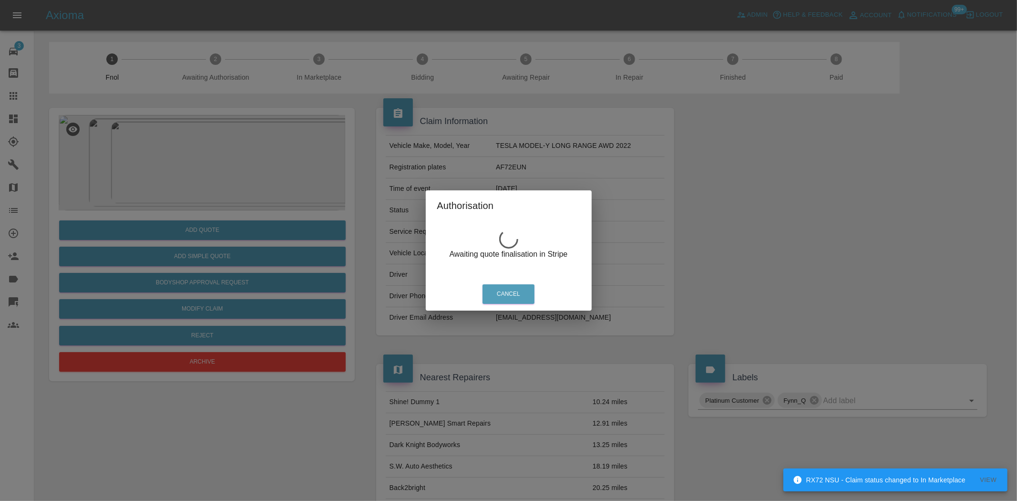
click at [186, 183] on div "Authorisation Awaiting quote finalisation in Stripe Cancel" at bounding box center [508, 250] width 1017 height 501
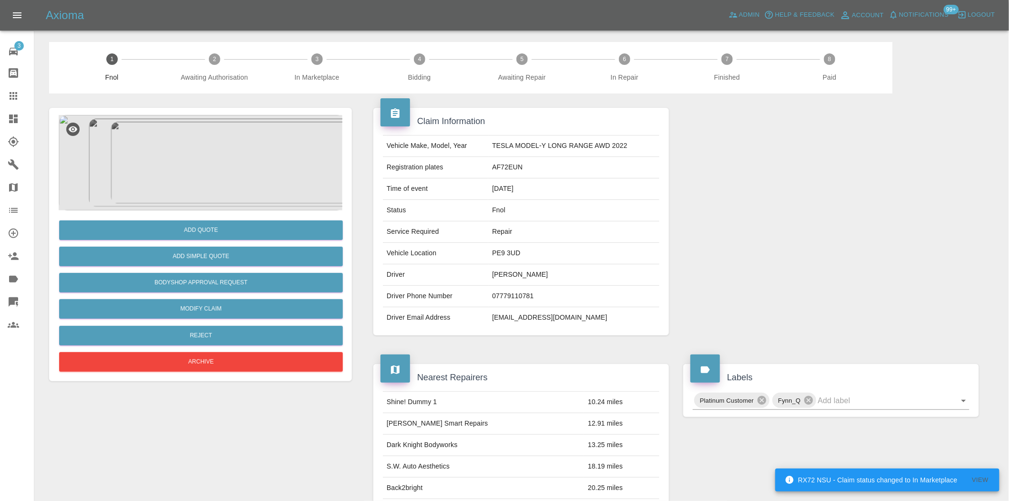
click at [190, 137] on img at bounding box center [202, 162] width 286 height 95
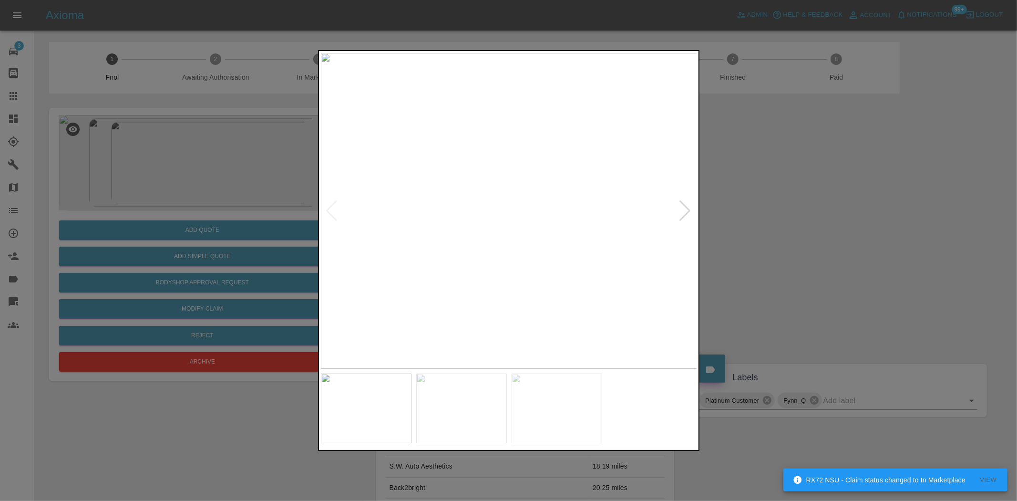
click at [218, 149] on div at bounding box center [508, 250] width 1017 height 501
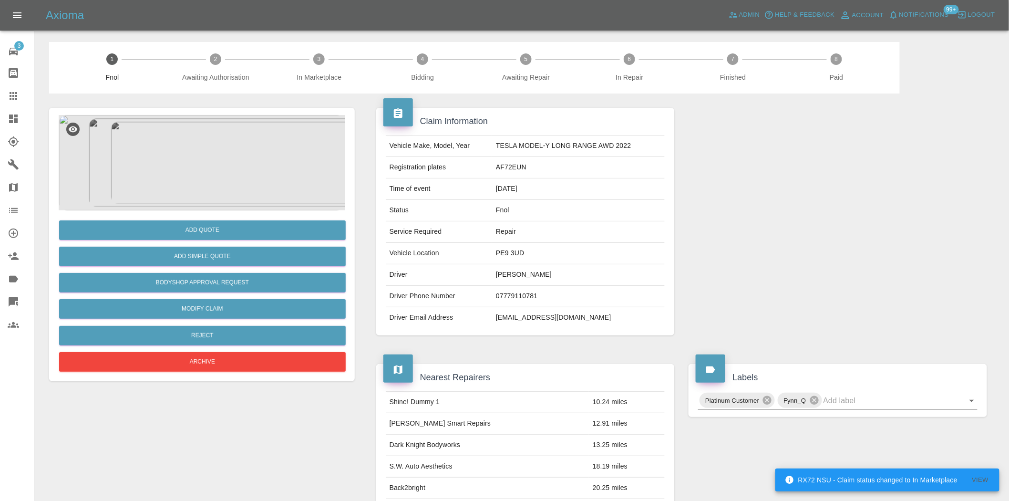
click at [216, 149] on img at bounding box center [202, 162] width 286 height 95
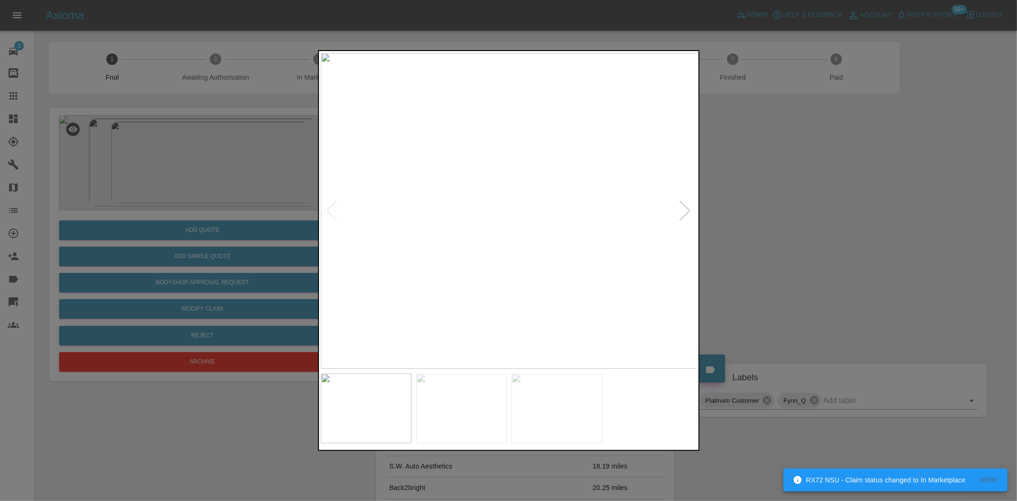
click at [467, 404] on img at bounding box center [461, 408] width 91 height 70
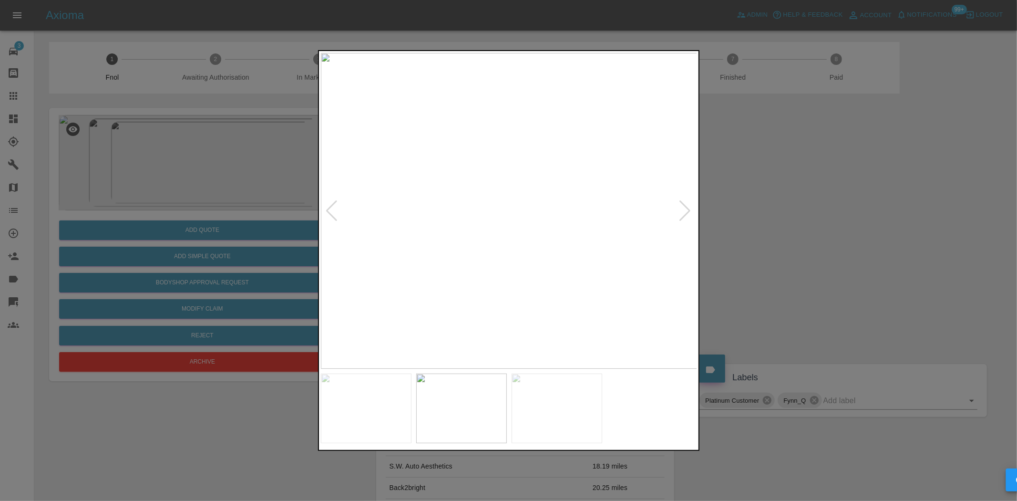
click at [491, 201] on img at bounding box center [509, 211] width 377 height 316
click at [488, 207] on img at bounding box center [560, 240] width 1130 height 947
click at [369, 417] on img at bounding box center [366, 408] width 91 height 70
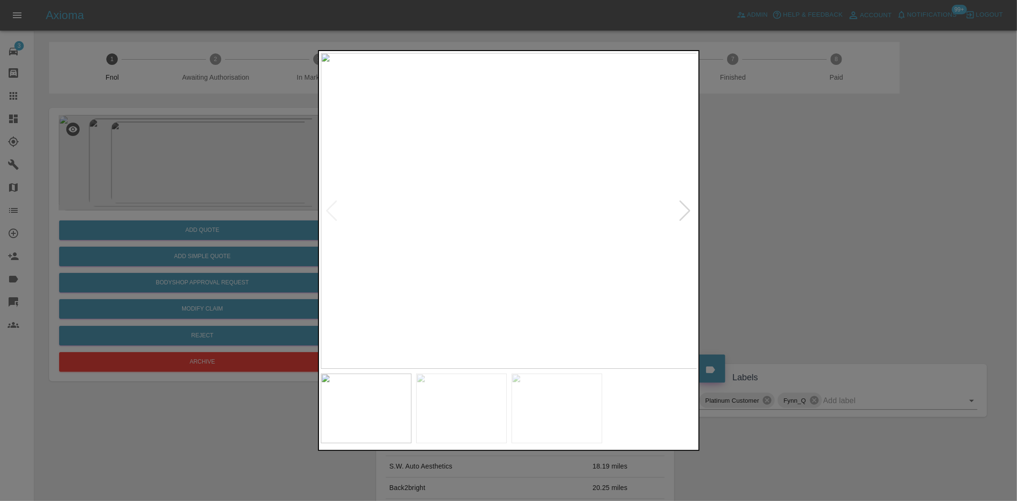
click at [513, 152] on img at bounding box center [509, 211] width 377 height 316
click at [508, 156] on img at bounding box center [495, 386] width 1130 height 947
click at [542, 365] on img at bounding box center [509, 211] width 377 height 316
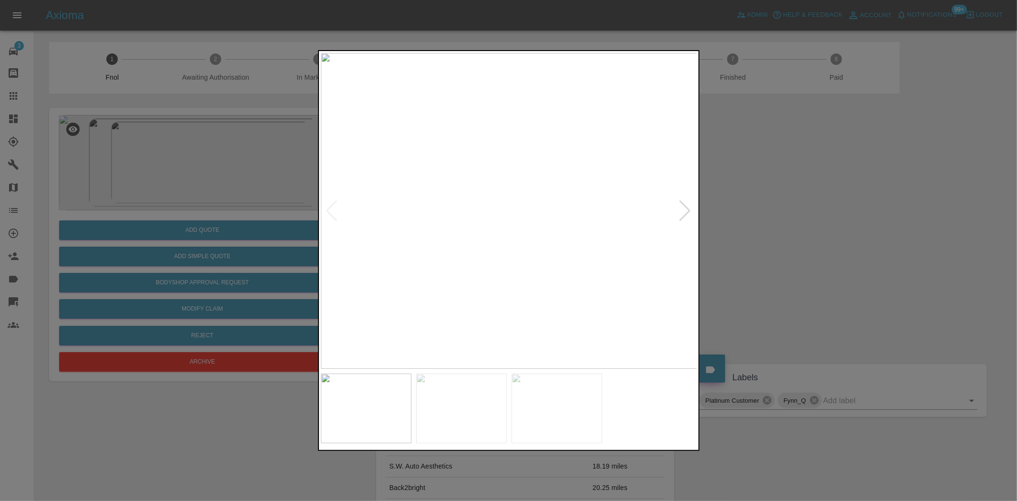
click at [539, 381] on img at bounding box center [556, 408] width 91 height 70
click at [446, 192] on img at bounding box center [509, 211] width 377 height 316
click at [446, 192] on img at bounding box center [695, 266] width 1130 height 947
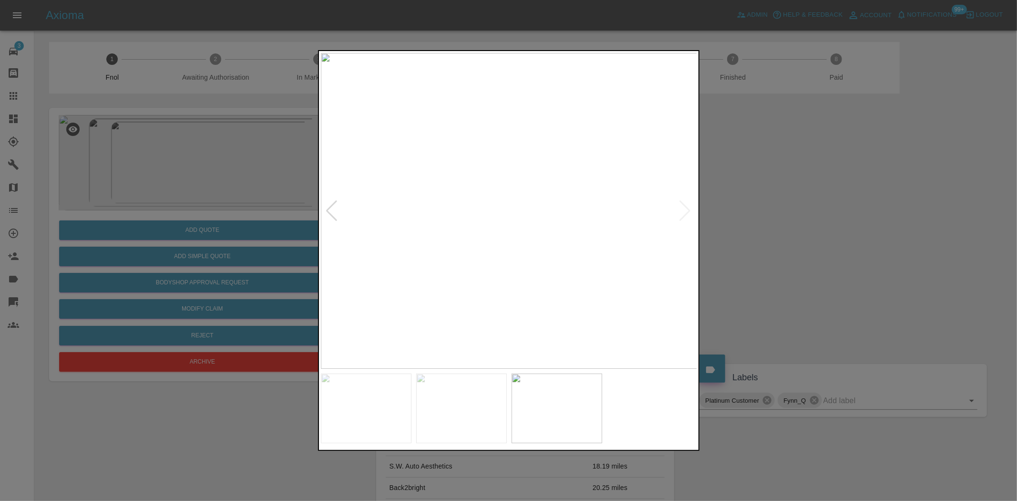
click at [377, 412] on img at bounding box center [366, 408] width 91 height 70
click at [450, 413] on img at bounding box center [461, 408] width 91 height 70
click at [563, 177] on img at bounding box center [509, 211] width 377 height 316
click at [591, 84] on img at bounding box center [357, 267] width 1130 height 947
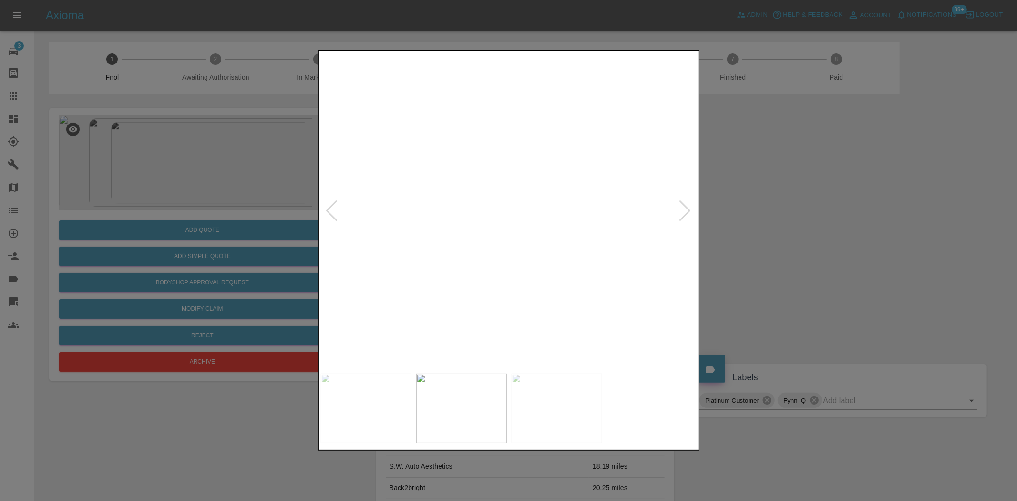
click at [599, 120] on img at bounding box center [395, 135] width 1130 height 947
drag, startPoint x: 221, startPoint y: 136, endPoint x: 225, endPoint y: 232, distance: 96.4
click at [221, 139] on div at bounding box center [508, 250] width 1017 height 501
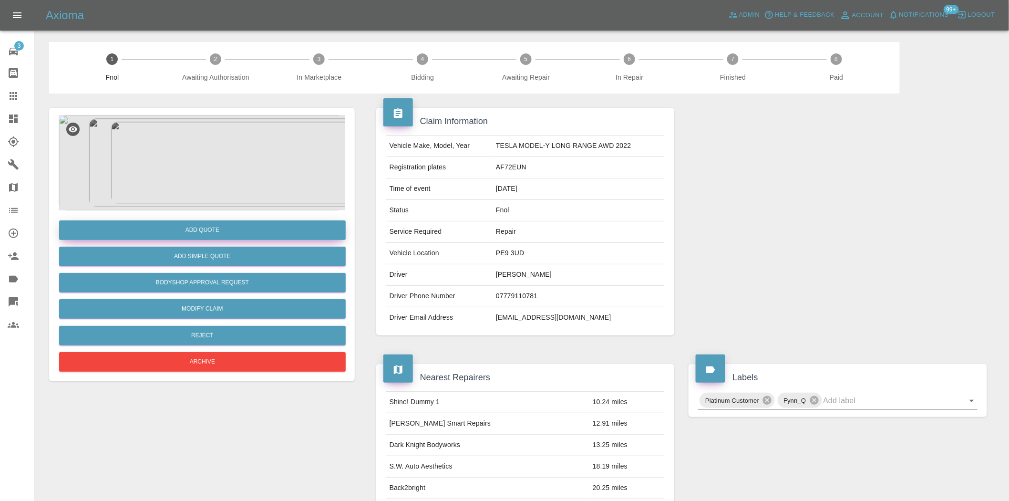
click at [230, 225] on button "Add Quote" at bounding box center [202, 230] width 286 height 20
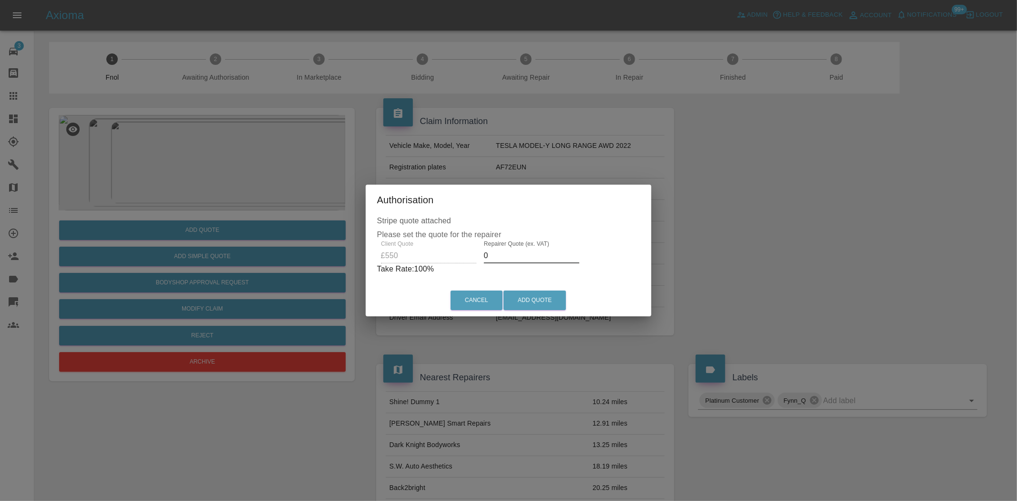
drag, startPoint x: 492, startPoint y: 260, endPoint x: 429, endPoint y: 268, distance: 64.0
click at [429, 268] on div "Client Quote £550 Repairer Quote (ex. VAT) 0 Take Rate: 100 %" at bounding box center [508, 257] width 263 height 34
type input "340"
click at [553, 297] on button "Add Quote" at bounding box center [534, 300] width 62 height 20
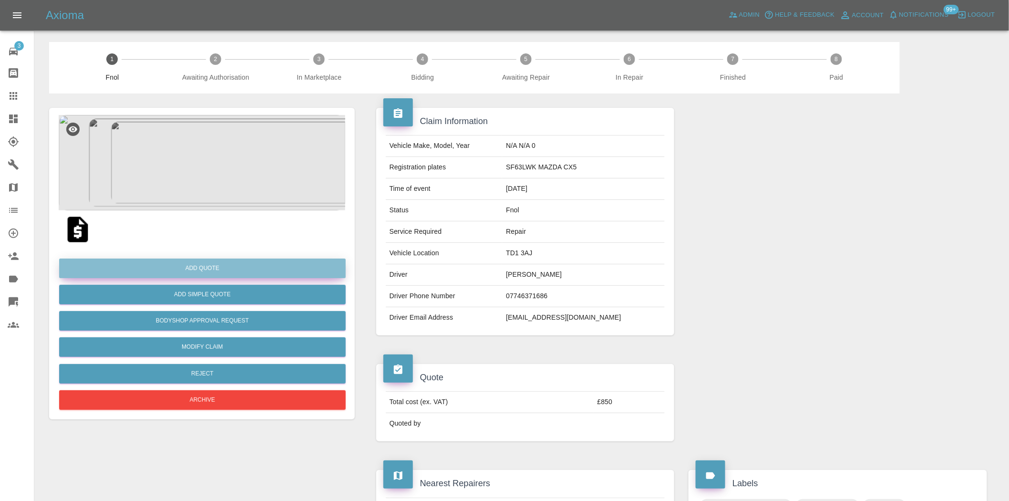
click at [237, 265] on button "Add Quote" at bounding box center [202, 268] width 286 height 20
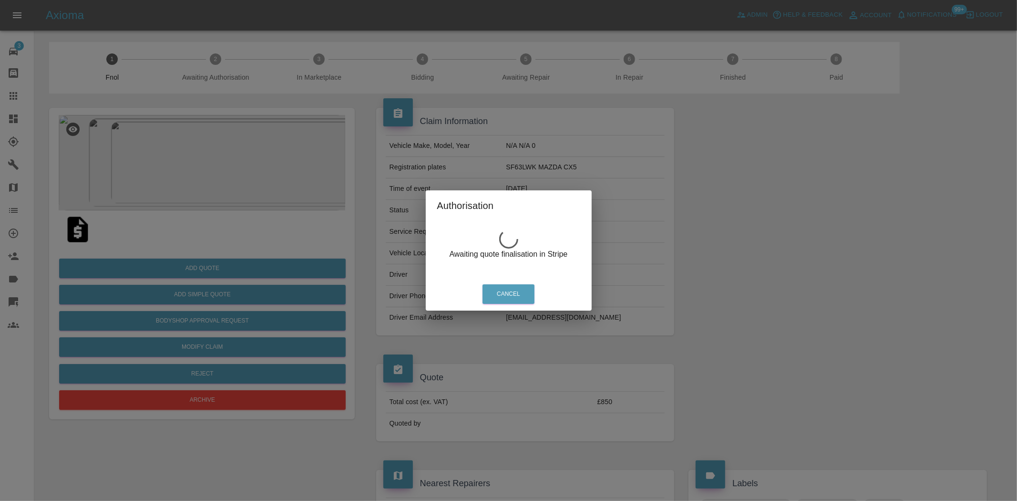
click at [753, 315] on div "Authorisation Awaiting quote finalisation in Stripe Cancel" at bounding box center [508, 250] width 1017 height 501
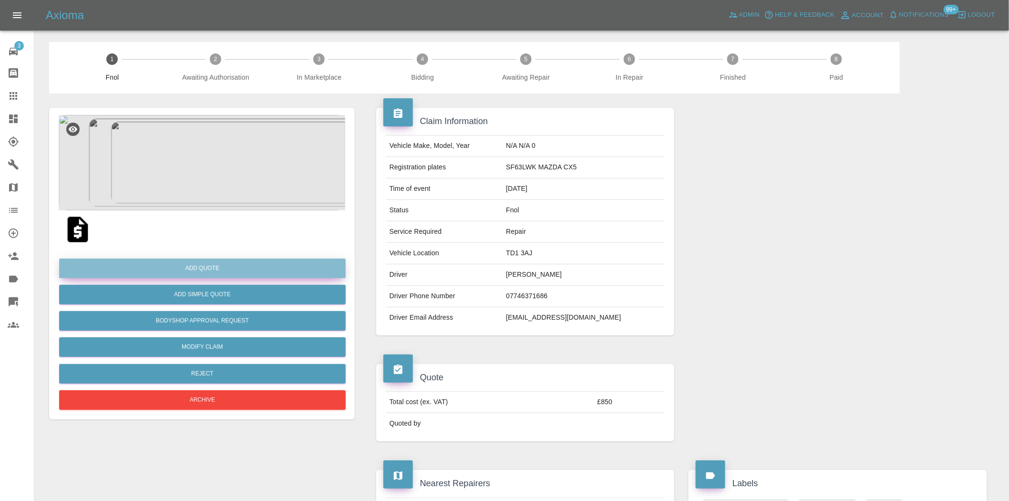
click at [220, 271] on button "Add Quote" at bounding box center [202, 268] width 286 height 20
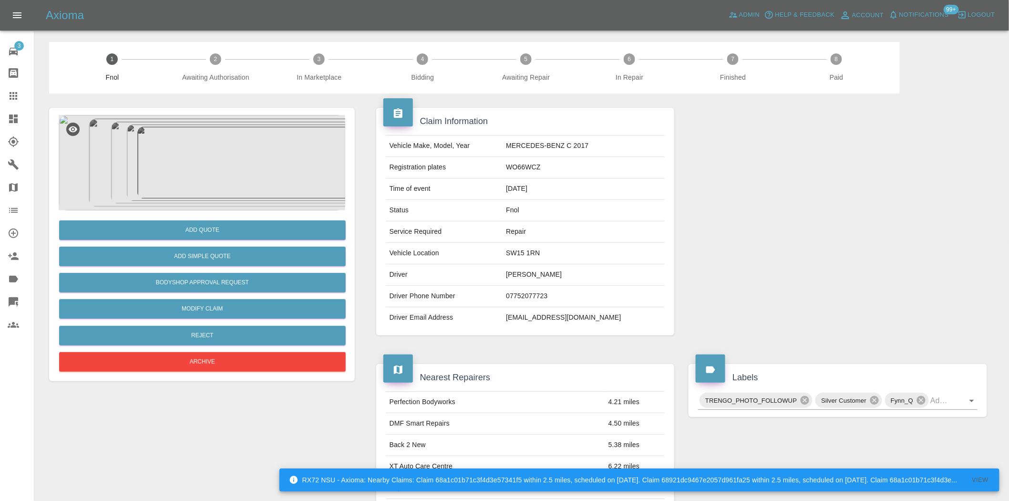
click at [179, 159] on img at bounding box center [202, 162] width 286 height 95
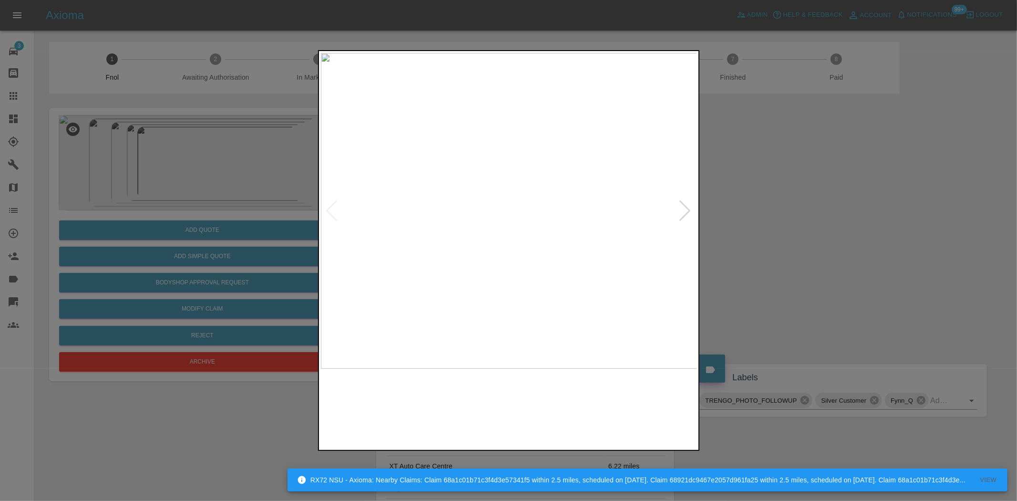
click at [487, 202] on img at bounding box center [509, 211] width 377 height 316
click at [474, 213] on img at bounding box center [509, 211] width 377 height 316
click at [370, 217] on img at bounding box center [509, 211] width 377 height 316
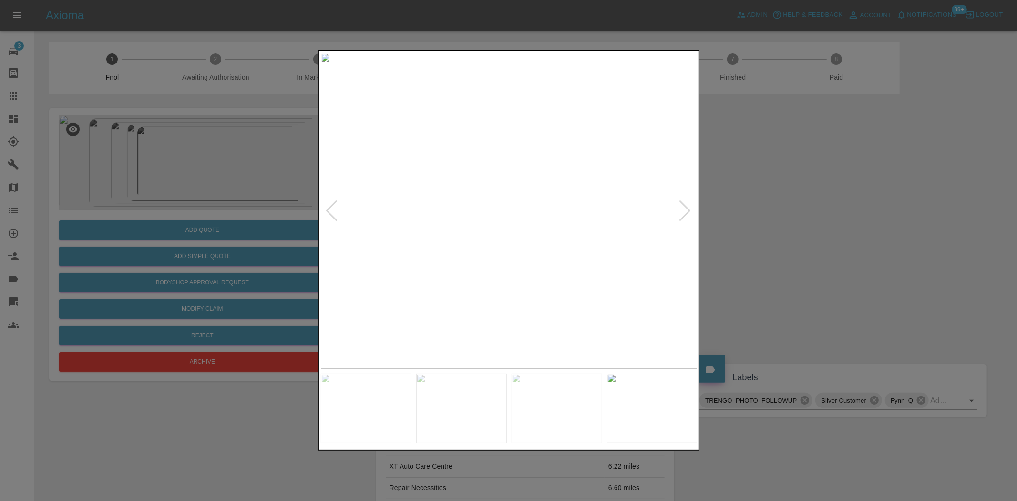
click at [464, 235] on img at bounding box center [509, 211] width 377 height 316
click at [481, 208] on img at bounding box center [509, 211] width 377 height 316
click at [358, 204] on img at bounding box center [509, 211] width 377 height 316
click at [337, 224] on img at bounding box center [509, 211] width 377 height 316
click at [321, 228] on img at bounding box center [509, 211] width 377 height 316
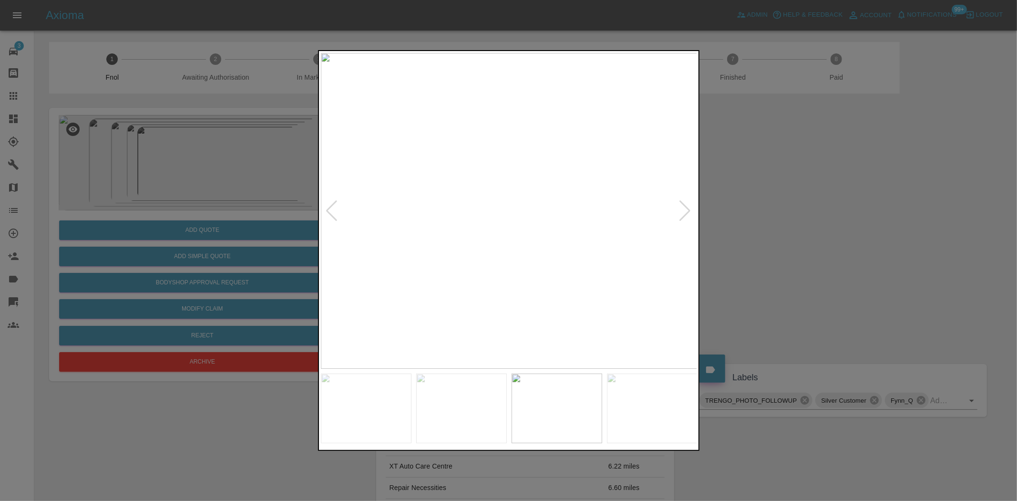
drag, startPoint x: 70, startPoint y: 144, endPoint x: 183, endPoint y: 129, distance: 114.0
click at [110, 147] on div at bounding box center [508, 250] width 1017 height 501
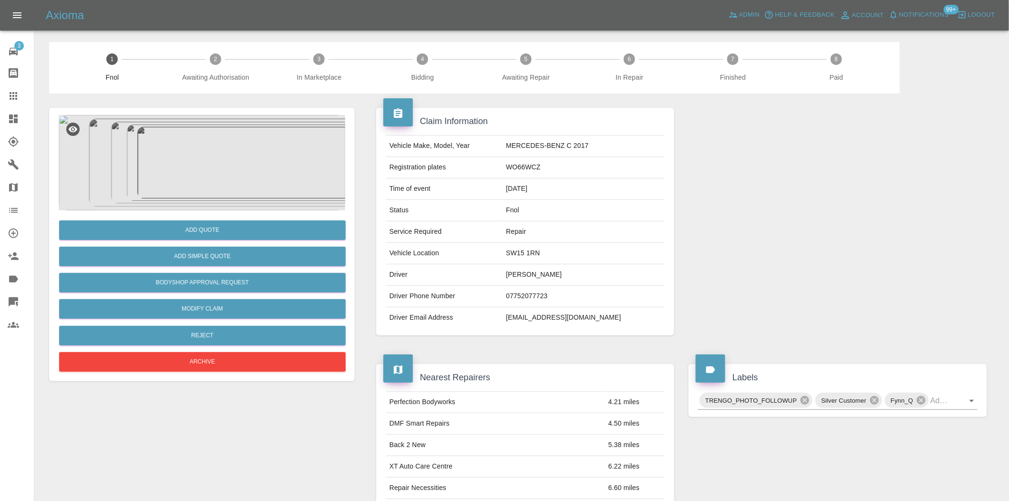
click at [216, 134] on img at bounding box center [202, 162] width 286 height 95
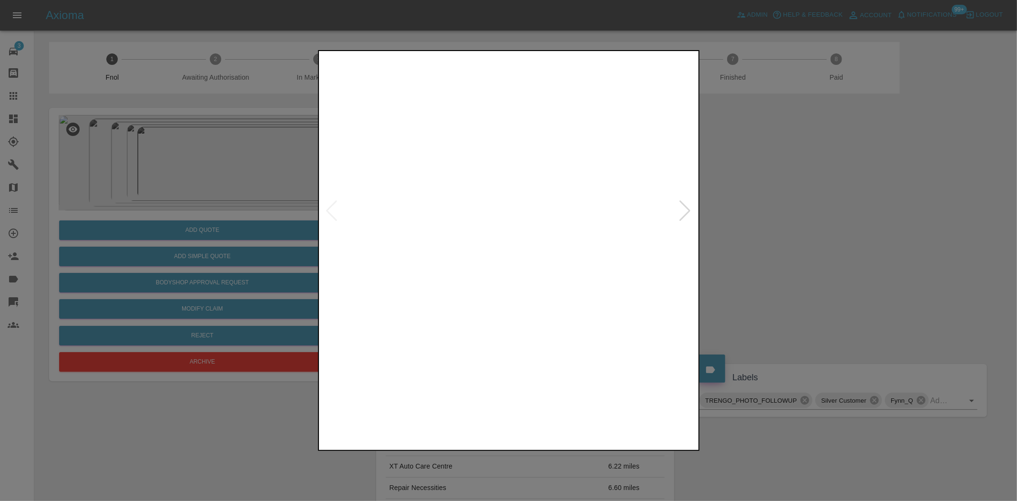
click at [461, 212] on img at bounding box center [509, 211] width 377 height 316
click at [207, 192] on div at bounding box center [508, 250] width 1017 height 501
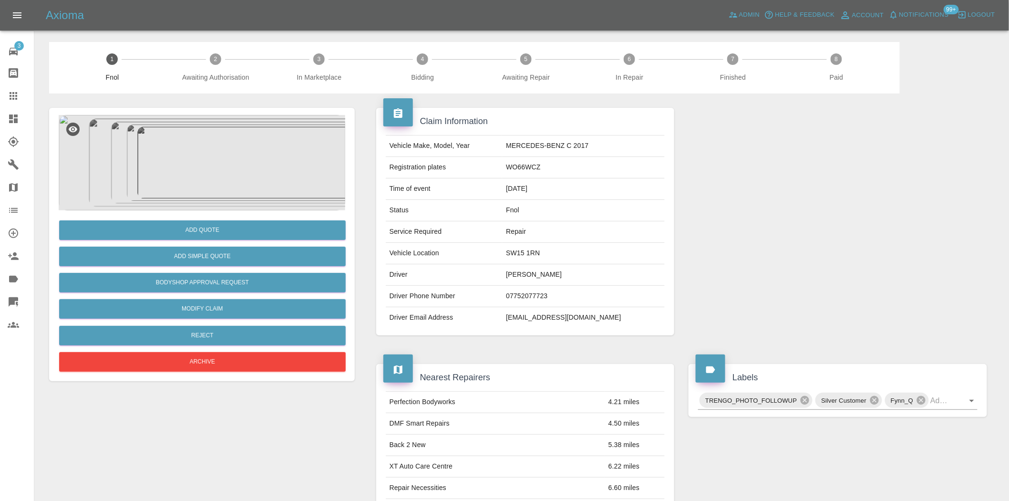
click at [184, 155] on img at bounding box center [202, 162] width 286 height 95
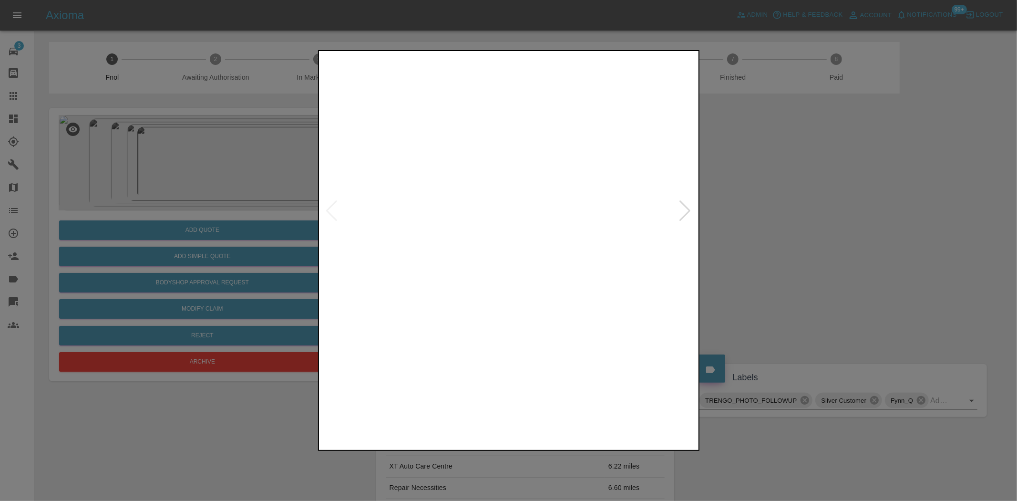
click at [450, 216] on img at bounding box center [509, 211] width 377 height 316
click at [456, 215] on img at bounding box center [509, 211] width 377 height 316
click at [505, 183] on img at bounding box center [667, 197] width 1130 height 947
click at [452, 193] on img at bounding box center [509, 211] width 377 height 316
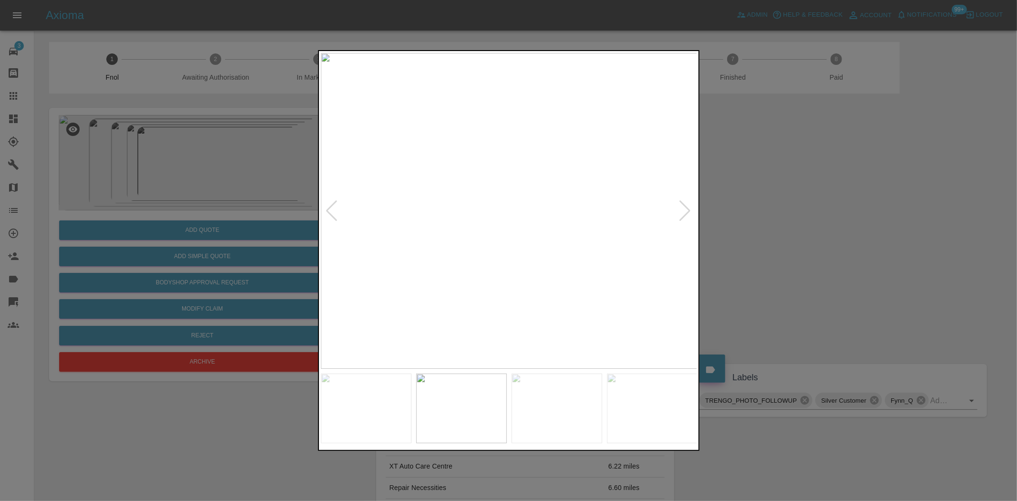
click at [529, 229] on img at bounding box center [509, 211] width 377 height 316
click at [560, 166] on img at bounding box center [447, 155] width 1130 height 947
click at [559, 167] on img at bounding box center [446, 156] width 1130 height 947
click at [511, 170] on img at bounding box center [509, 211] width 377 height 316
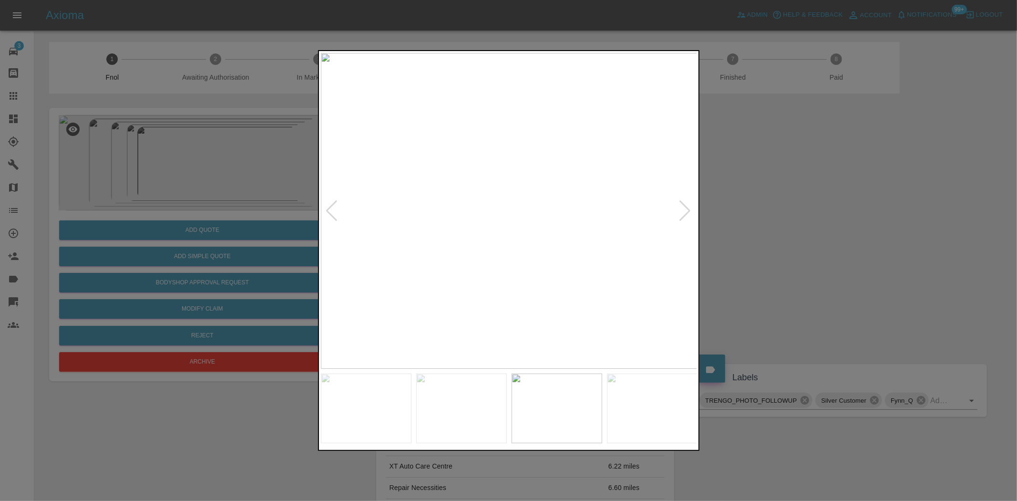
click at [504, 219] on img at bounding box center [509, 211] width 377 height 316
drag, startPoint x: 176, startPoint y: 116, endPoint x: 259, endPoint y: 19, distance: 127.8
click at [178, 113] on div at bounding box center [508, 250] width 1017 height 501
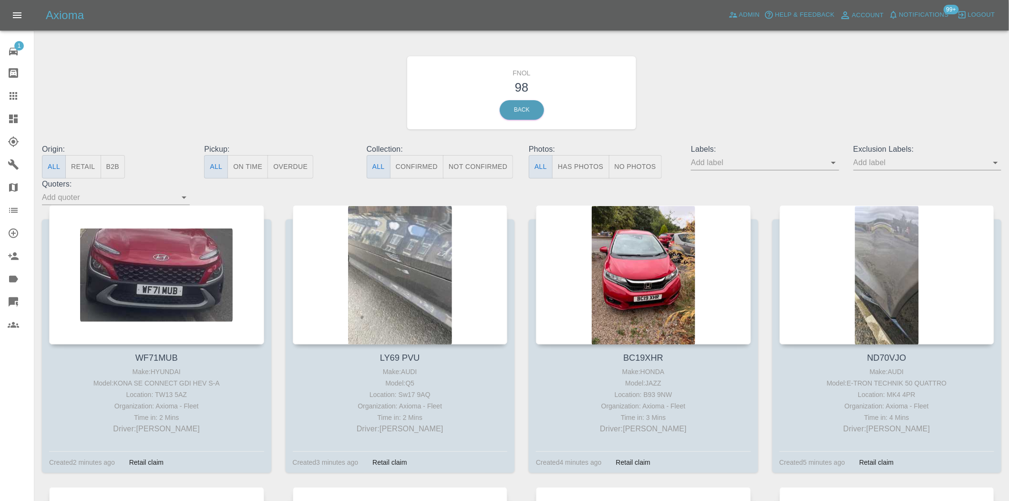
click at [578, 163] on button "Has Photos" at bounding box center [580, 166] width 57 height 23
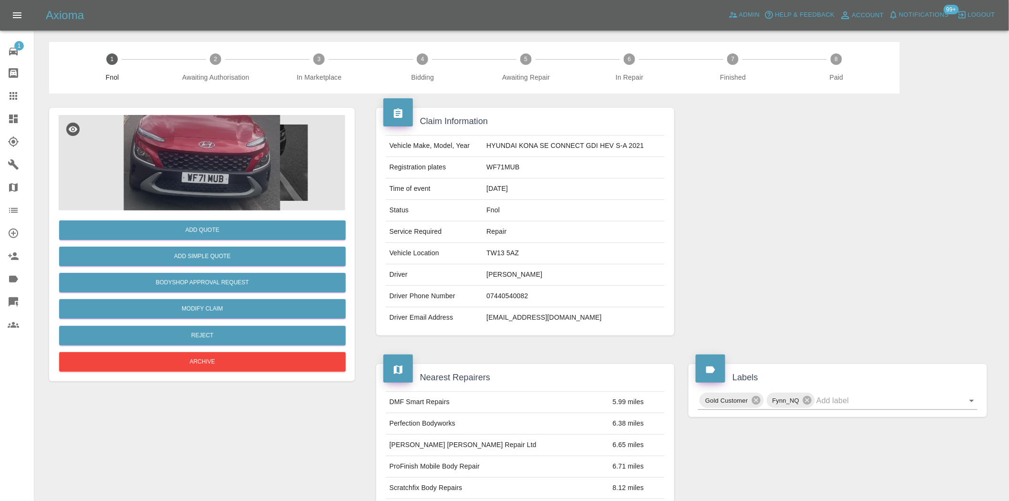
click at [227, 143] on img at bounding box center [202, 162] width 286 height 95
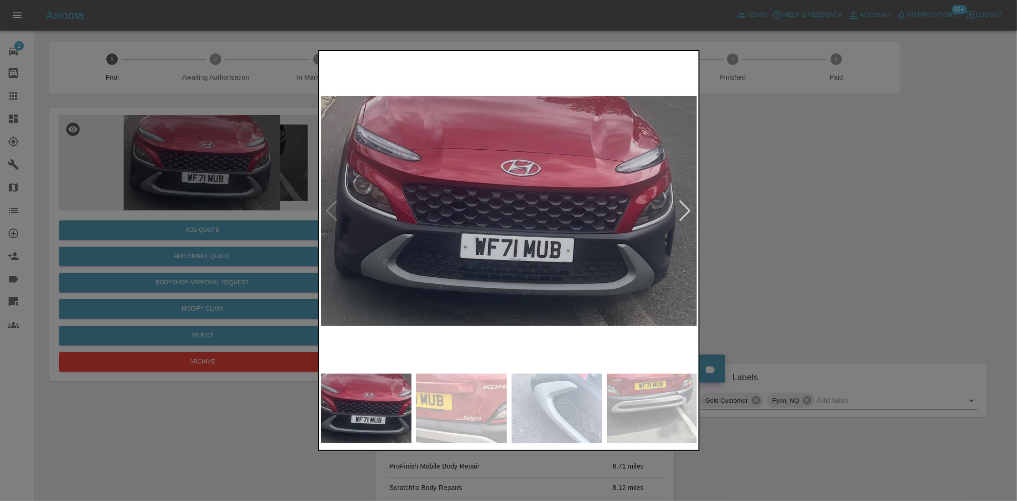
click at [453, 249] on img at bounding box center [509, 211] width 377 height 316
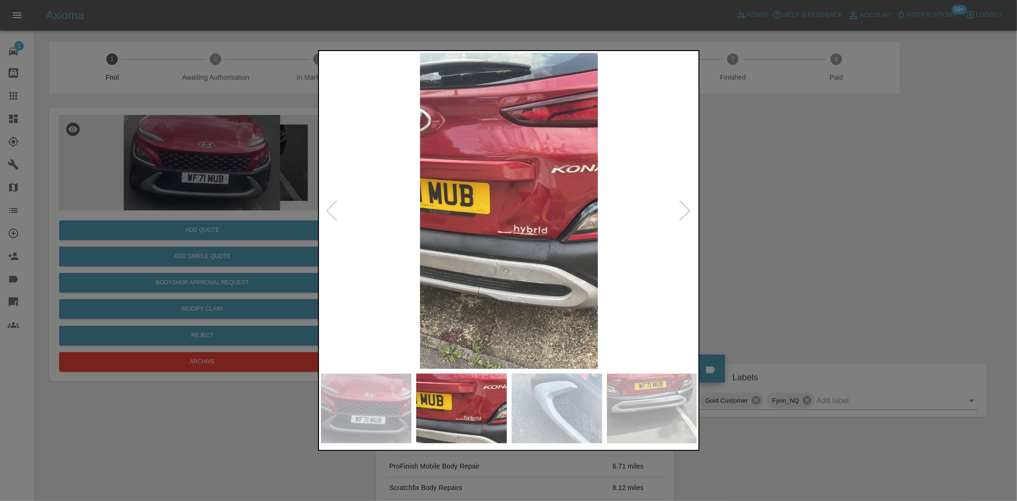
click at [537, 184] on img at bounding box center [509, 211] width 377 height 316
click at [536, 184] on img at bounding box center [509, 211] width 377 height 316
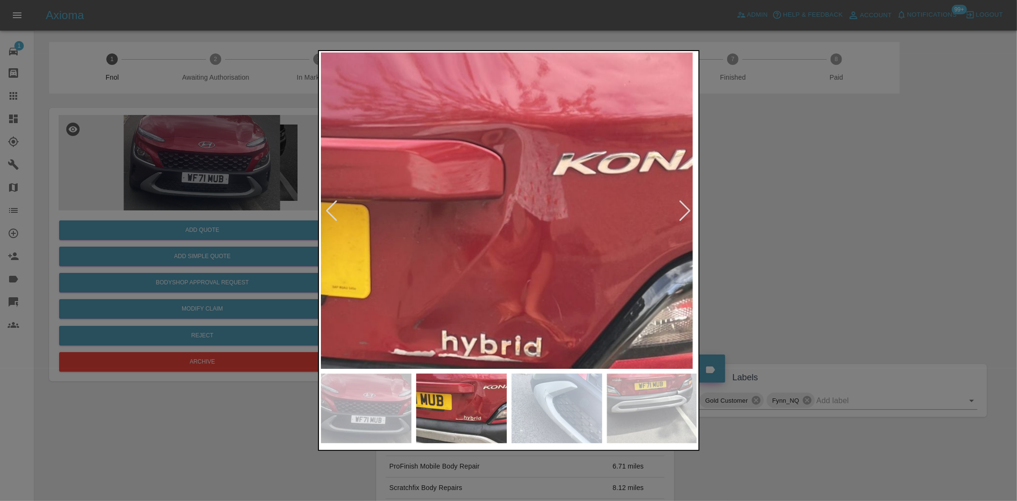
click at [526, 236] on img at bounding box center [426, 288] width 1130 height 947
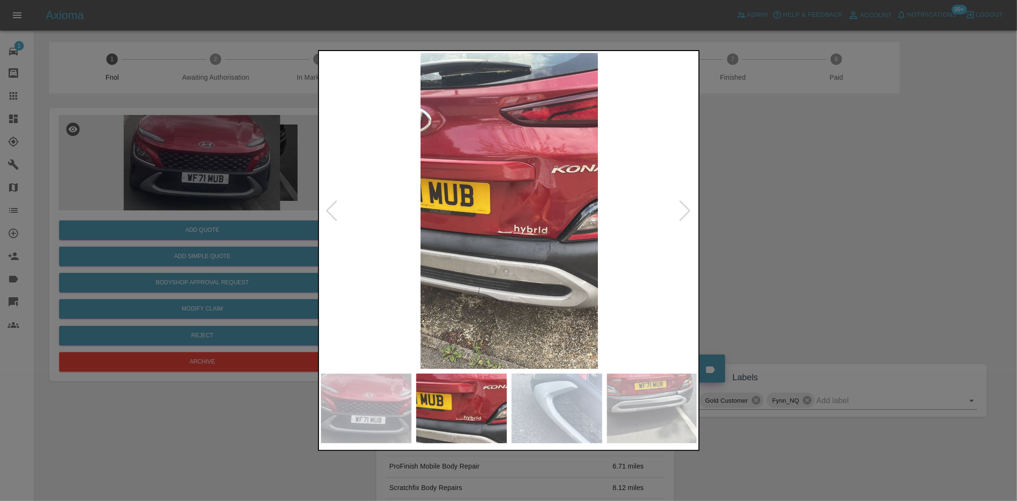
click at [466, 229] on img at bounding box center [509, 211] width 377 height 316
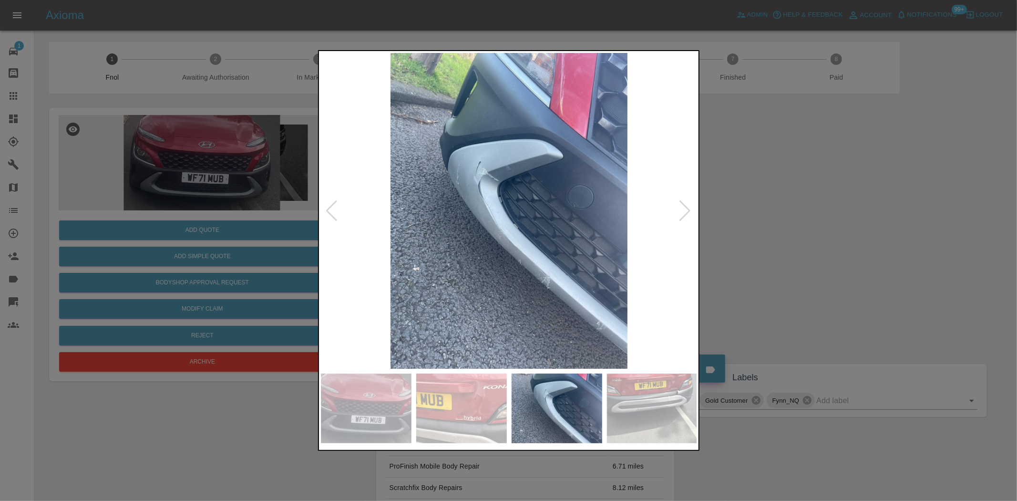
click at [497, 188] on img at bounding box center [509, 211] width 377 height 316
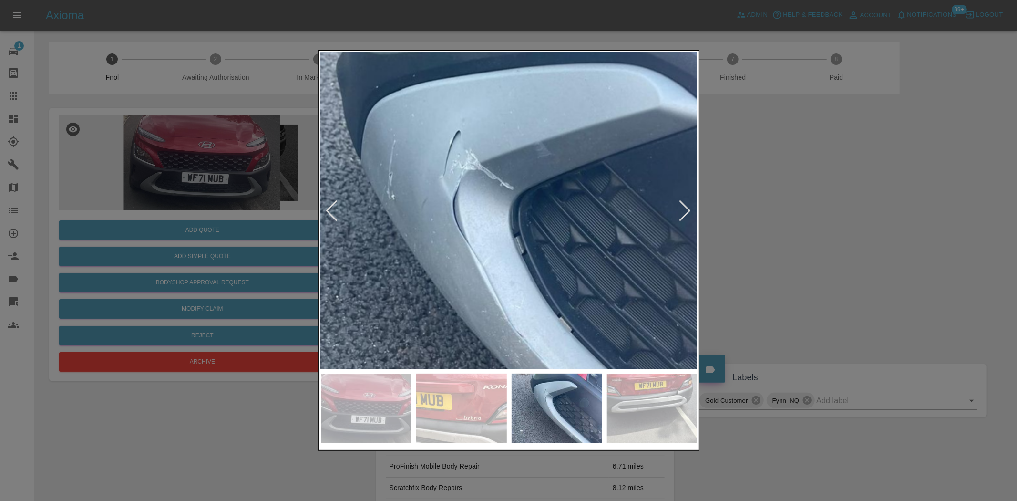
click at [497, 188] on img at bounding box center [544, 279] width 1130 height 947
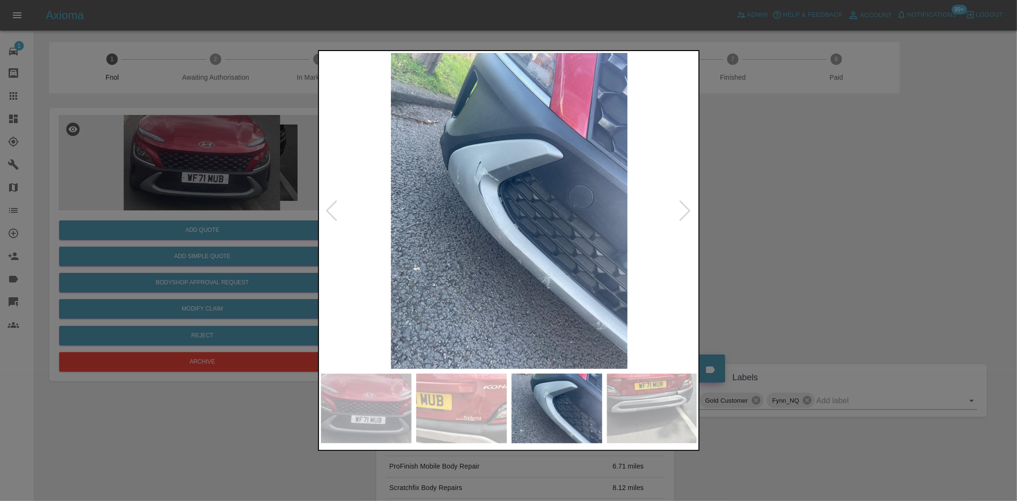
click at [451, 201] on img at bounding box center [509, 211] width 377 height 316
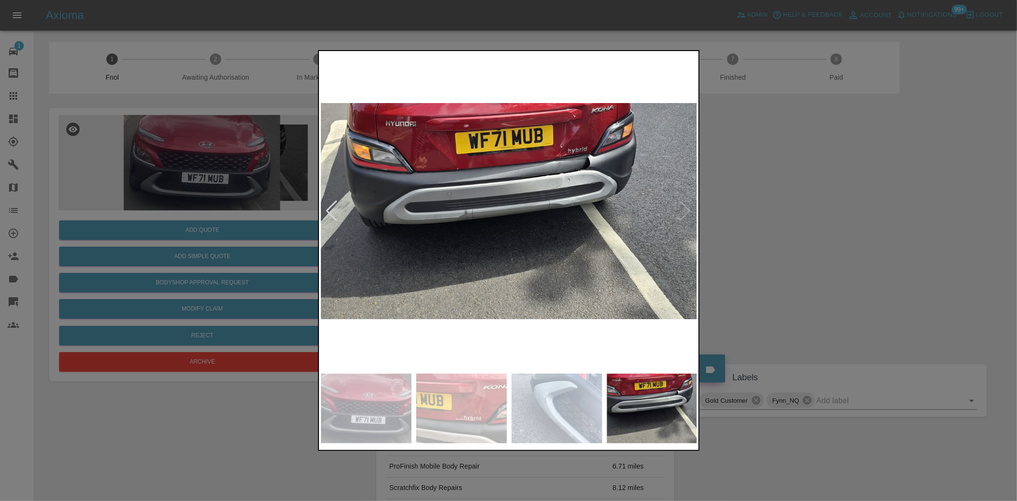
click at [565, 164] on img at bounding box center [509, 211] width 377 height 316
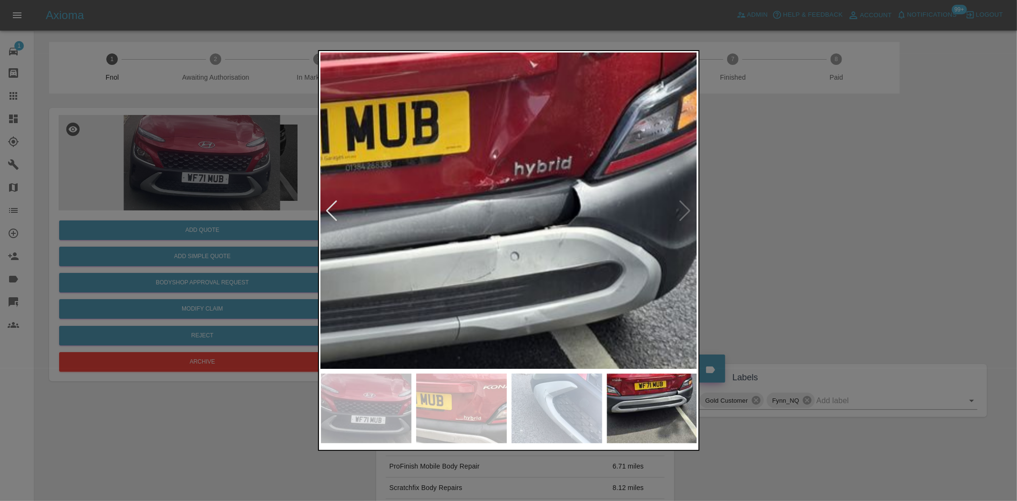
click at [420, 191] on img at bounding box center [338, 348] width 1130 height 947
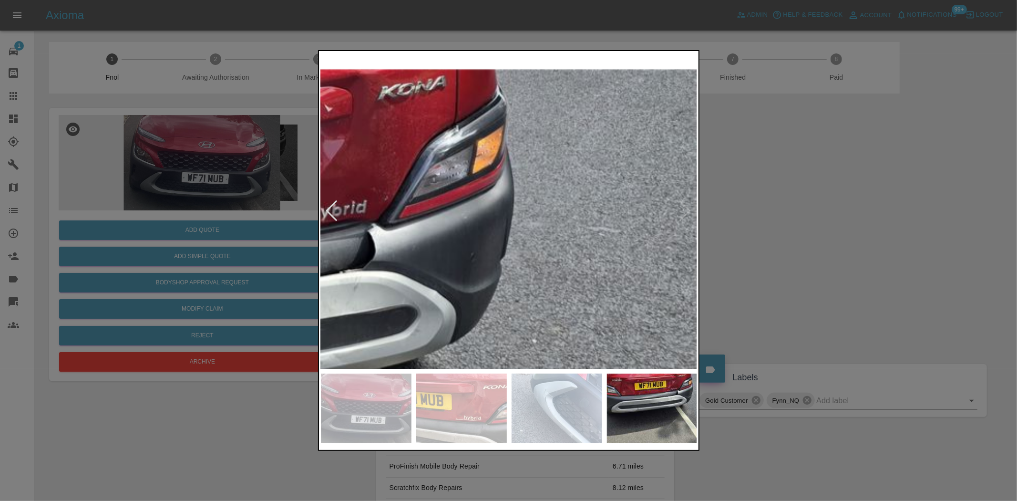
click at [171, 182] on div at bounding box center [508, 250] width 1017 height 501
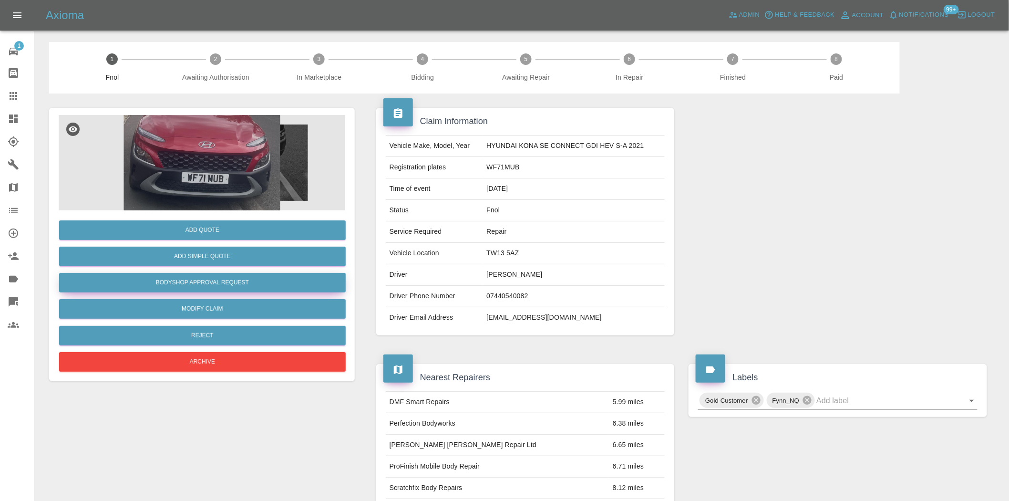
drag, startPoint x: 196, startPoint y: 283, endPoint x: 221, endPoint y: 278, distance: 25.2
click at [196, 284] on button "Bodyshop Approval Request" at bounding box center [202, 283] width 286 height 20
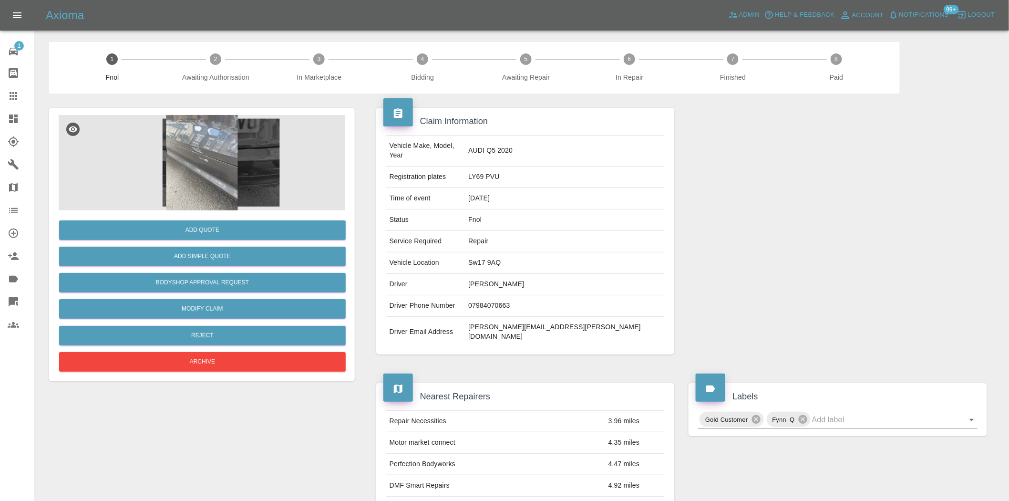
click at [180, 144] on img at bounding box center [202, 162] width 286 height 95
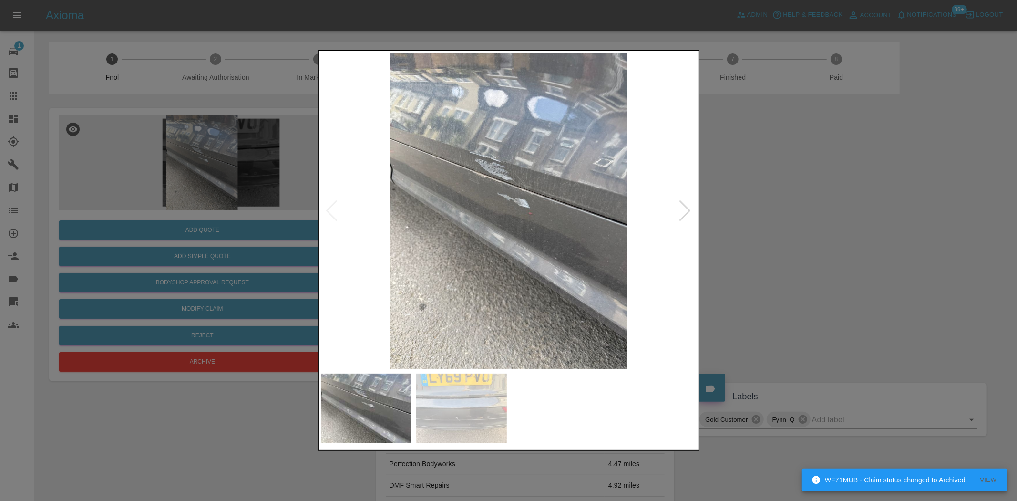
click at [512, 180] on img at bounding box center [509, 211] width 377 height 316
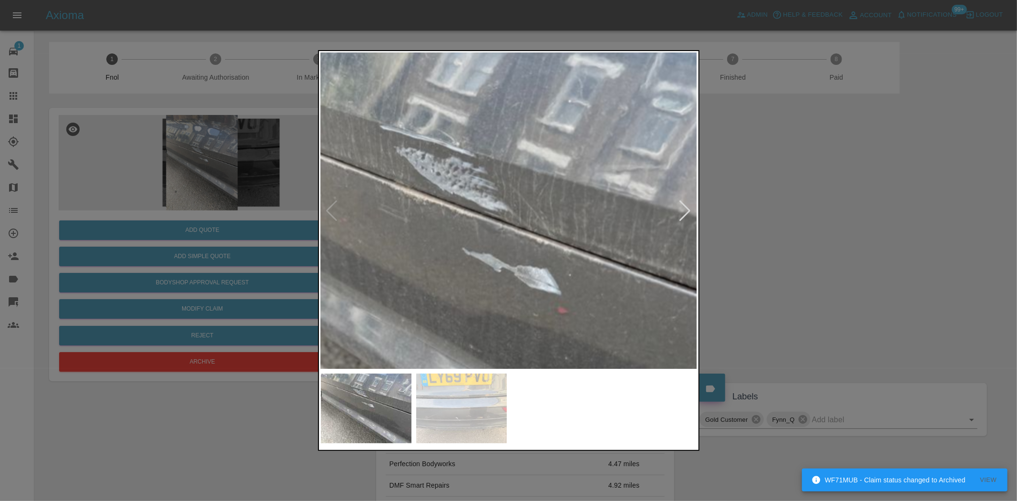
click at [513, 177] on img at bounding box center [498, 302] width 1130 height 947
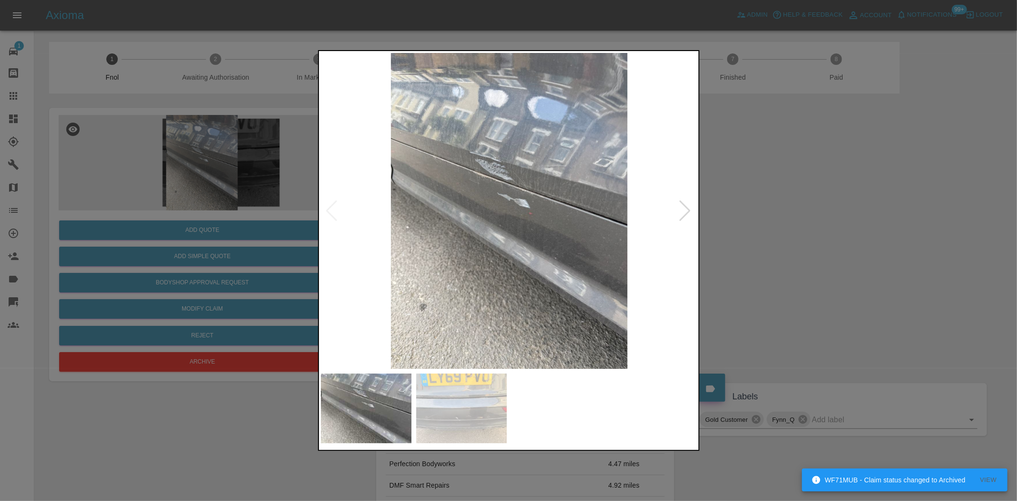
click at [477, 234] on img at bounding box center [509, 211] width 377 height 316
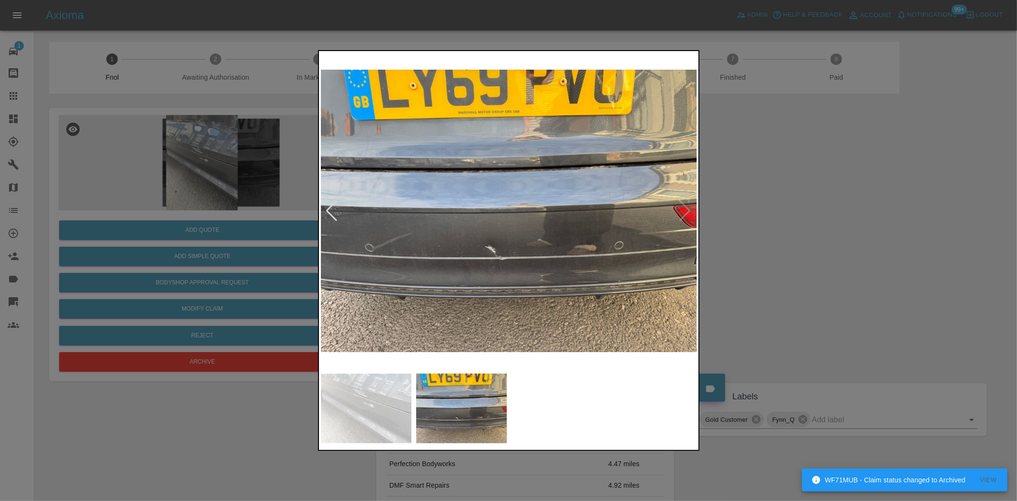
click at [496, 254] on img at bounding box center [509, 211] width 377 height 316
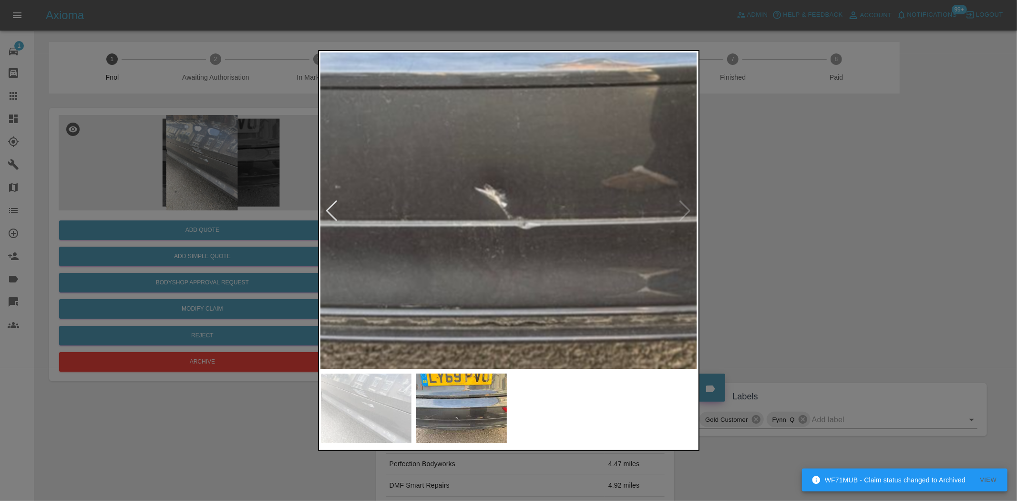
click at [473, 203] on img at bounding box center [547, 81] width 1130 height 947
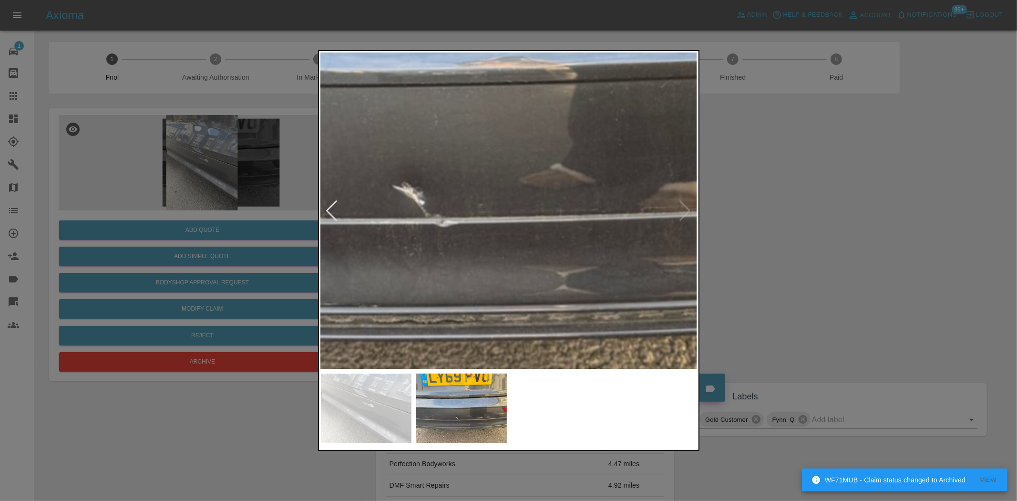
click at [442, 197] on img at bounding box center [465, 79] width 1130 height 947
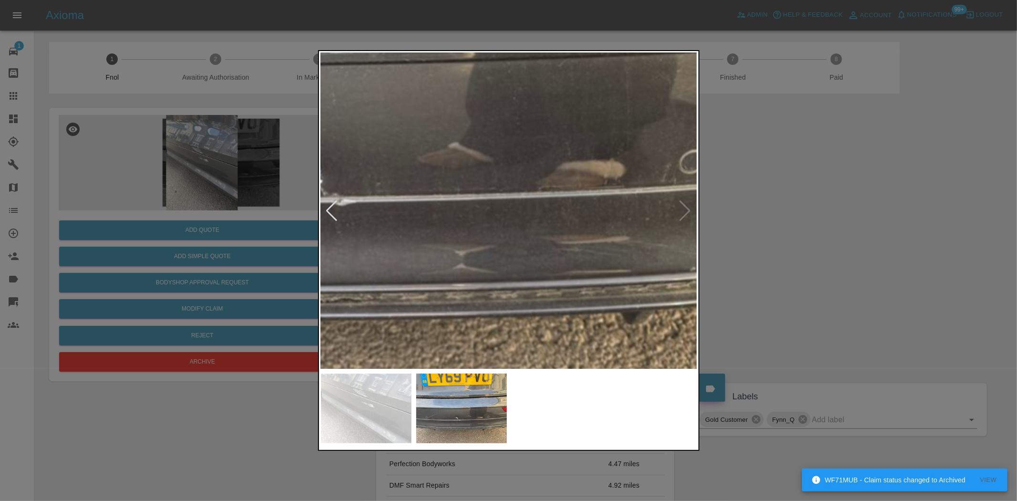
click at [494, 204] on img at bounding box center [363, 58] width 1130 height 947
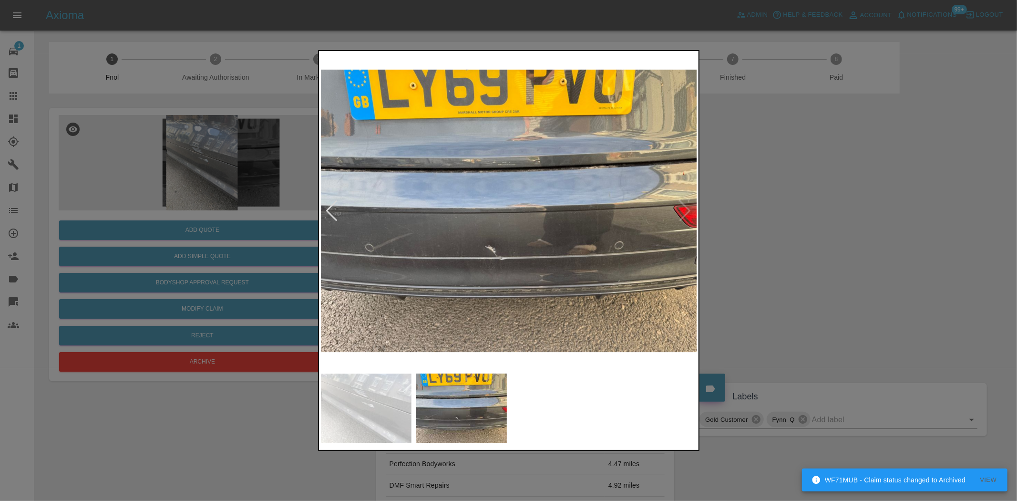
click at [479, 154] on img at bounding box center [509, 211] width 377 height 316
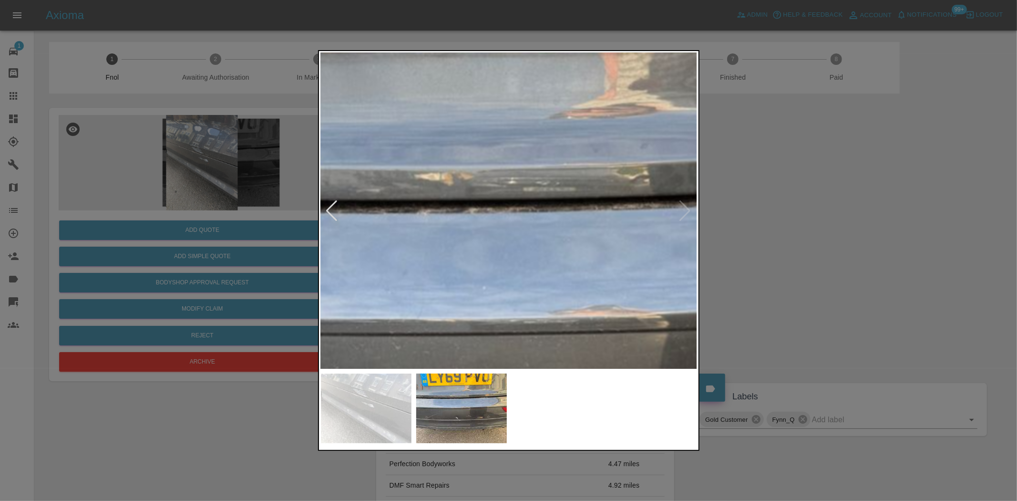
click at [454, 183] on img at bounding box center [557, 328] width 1130 height 947
click at [459, 184] on img at bounding box center [557, 328] width 1130 height 947
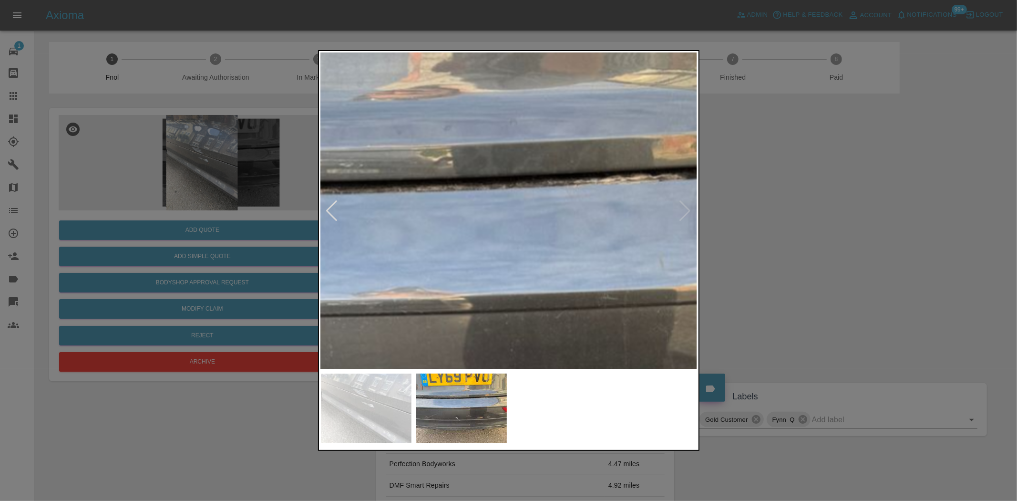
click at [430, 197] on img at bounding box center [361, 309] width 1130 height 947
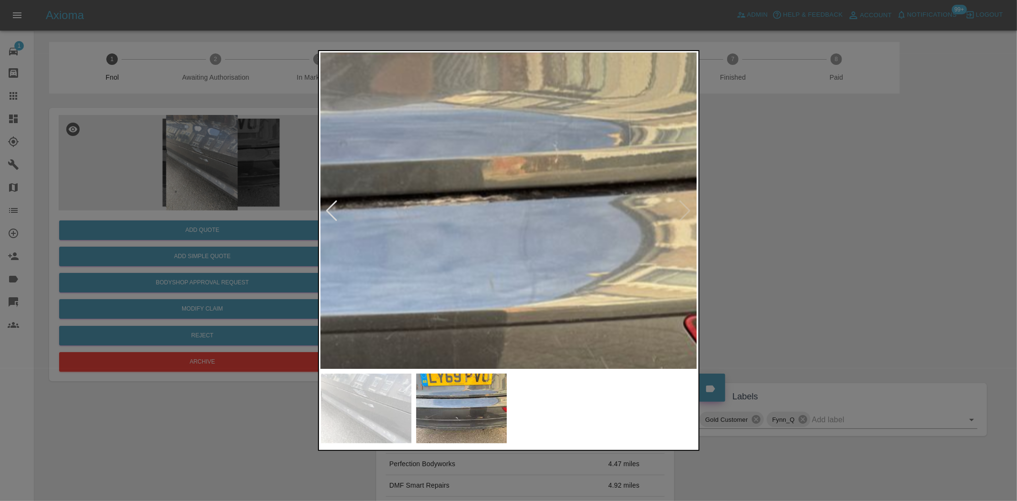
click at [521, 289] on img at bounding box center [190, 331] width 1130 height 947
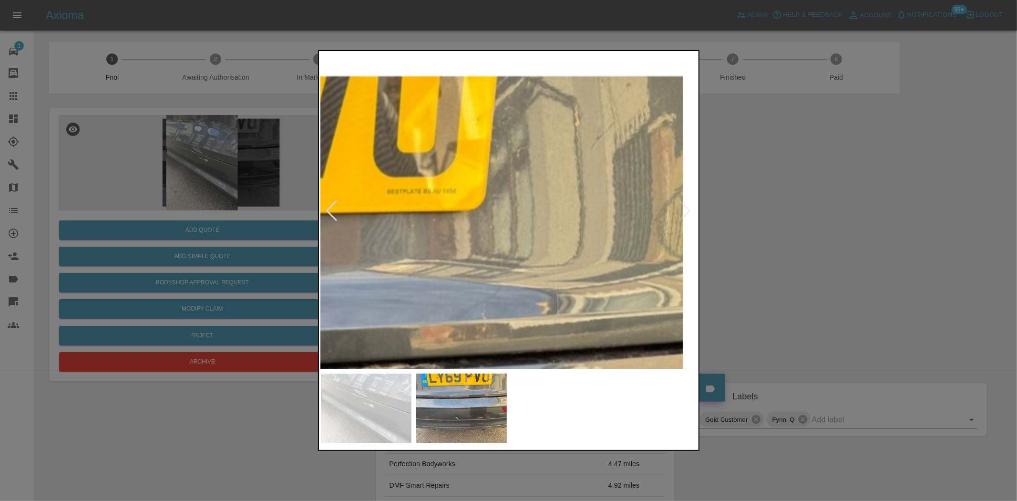
click at [437, 246] on img at bounding box center [118, 499] width 1130 height 947
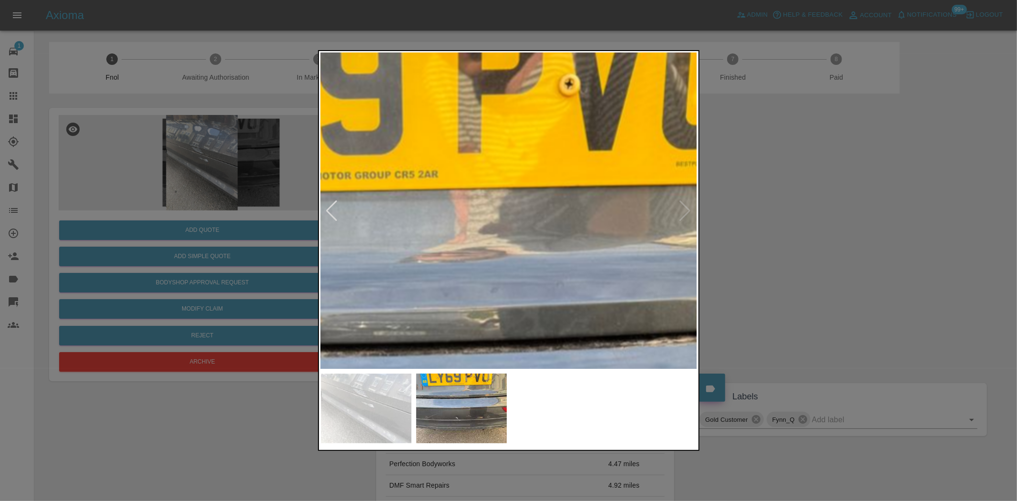
click at [328, 198] on img at bounding box center [407, 472] width 1130 height 947
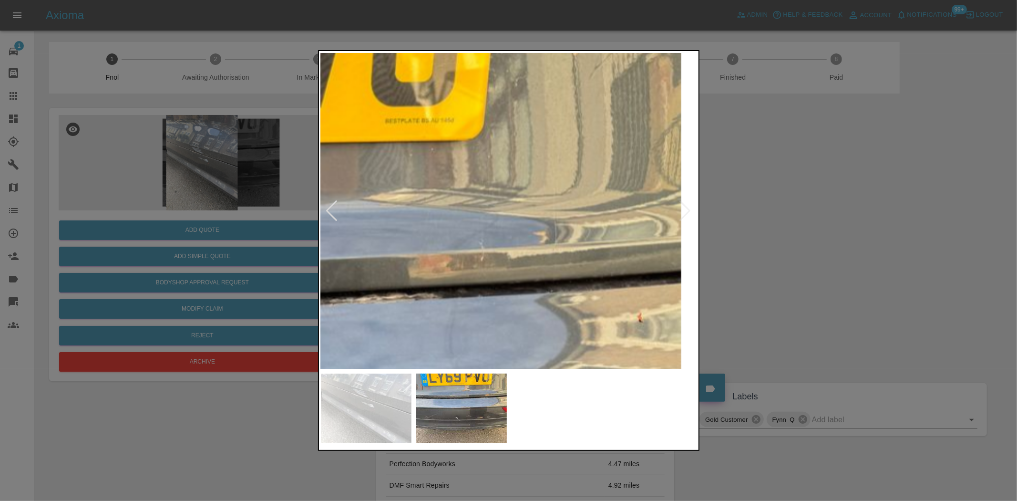
click at [378, 199] on img at bounding box center [116, 429] width 1130 height 947
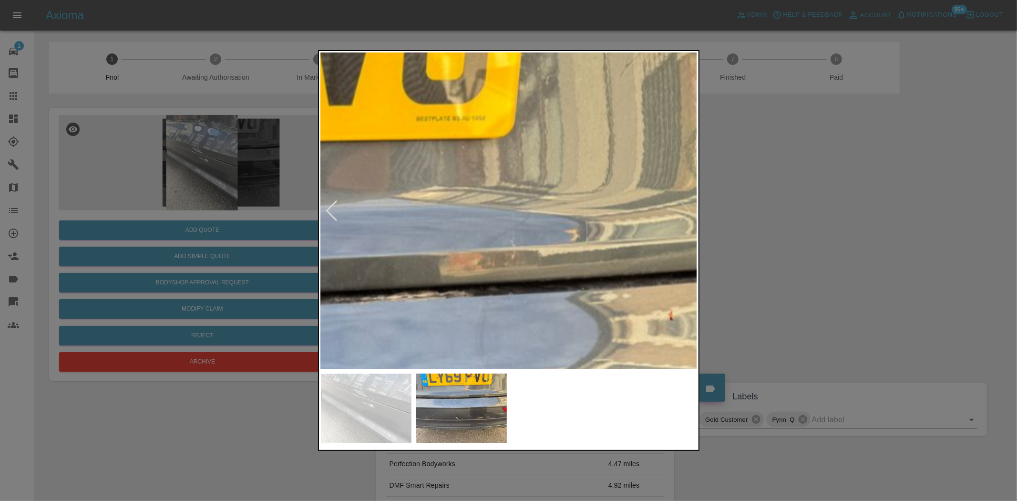
click at [601, 191] on img at bounding box center [147, 426] width 1130 height 947
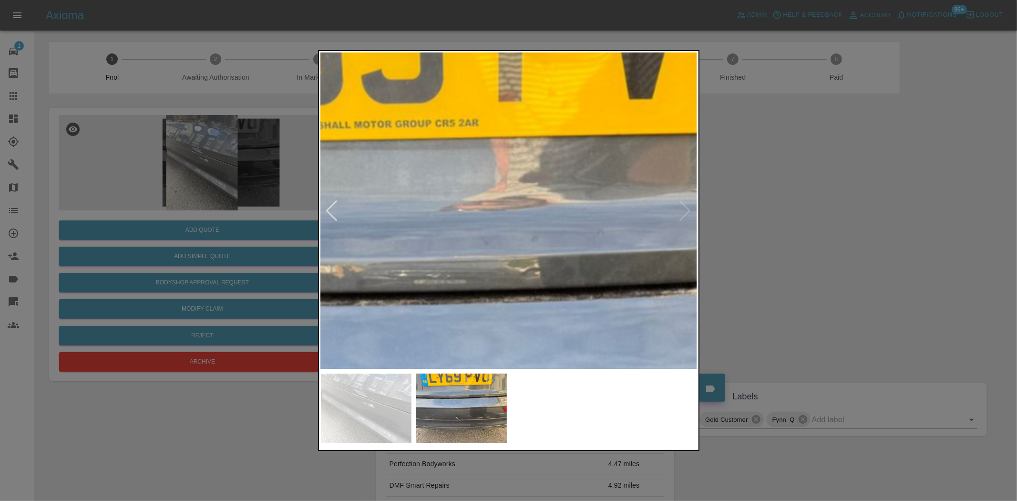
click at [550, 192] on img at bounding box center [448, 420] width 1130 height 947
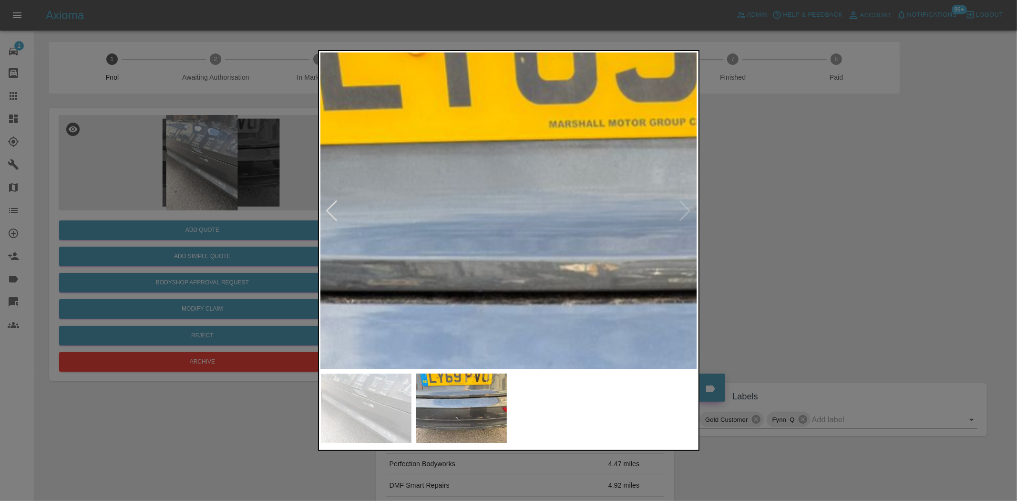
click at [556, 199] on img at bounding box center [702, 419] width 1130 height 947
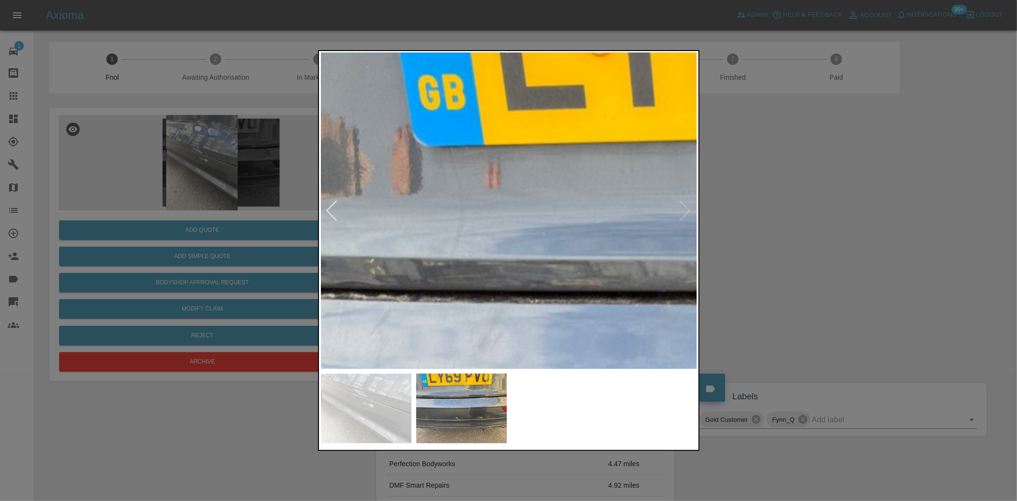
click at [555, 196] on img at bounding box center [886, 419] width 1130 height 947
click at [470, 130] on img at bounding box center [886, 419] width 1130 height 947
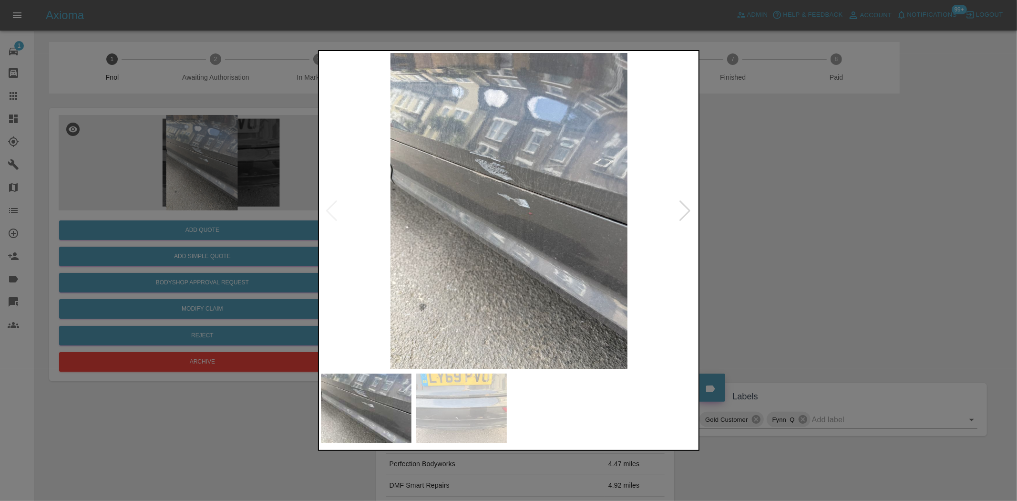
click at [454, 160] on img at bounding box center [509, 211] width 377 height 316
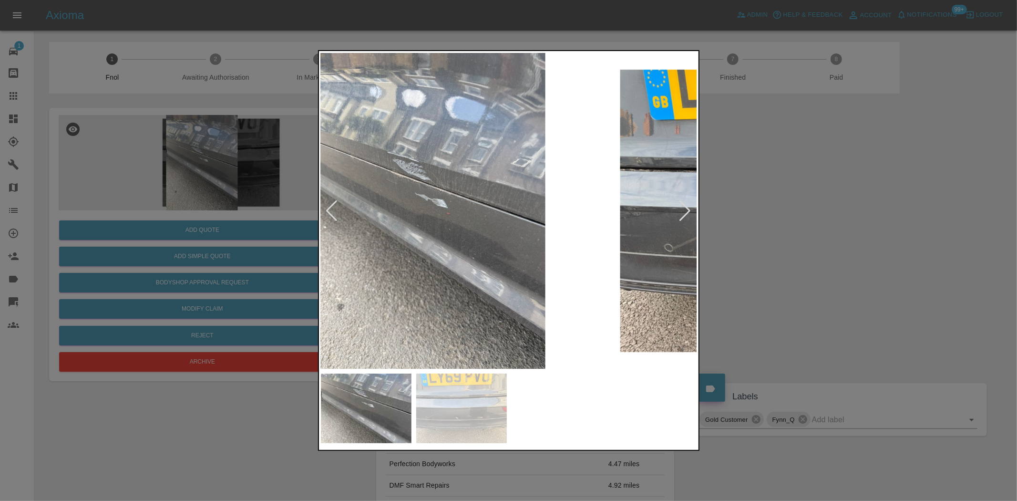
click at [397, 206] on img at bounding box center [426, 211] width 377 height 316
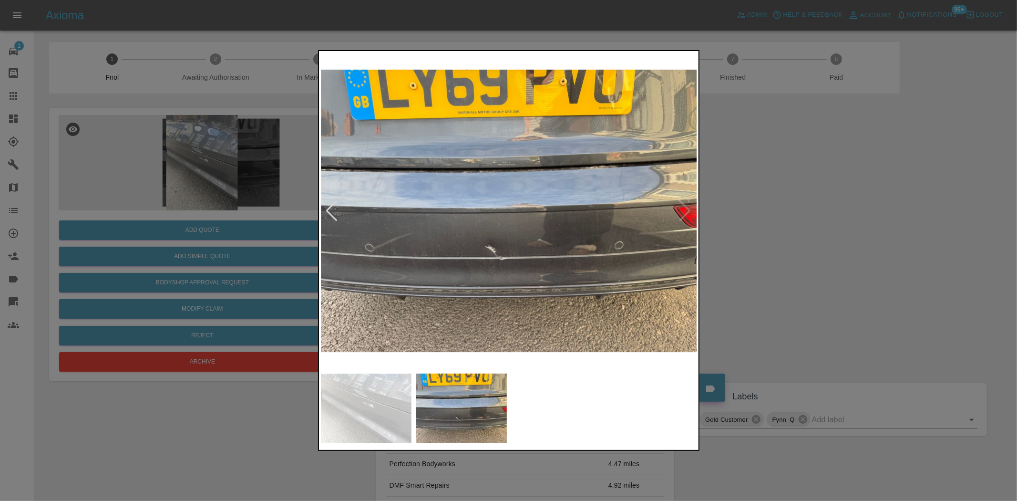
click at [558, 220] on img at bounding box center [509, 211] width 377 height 316
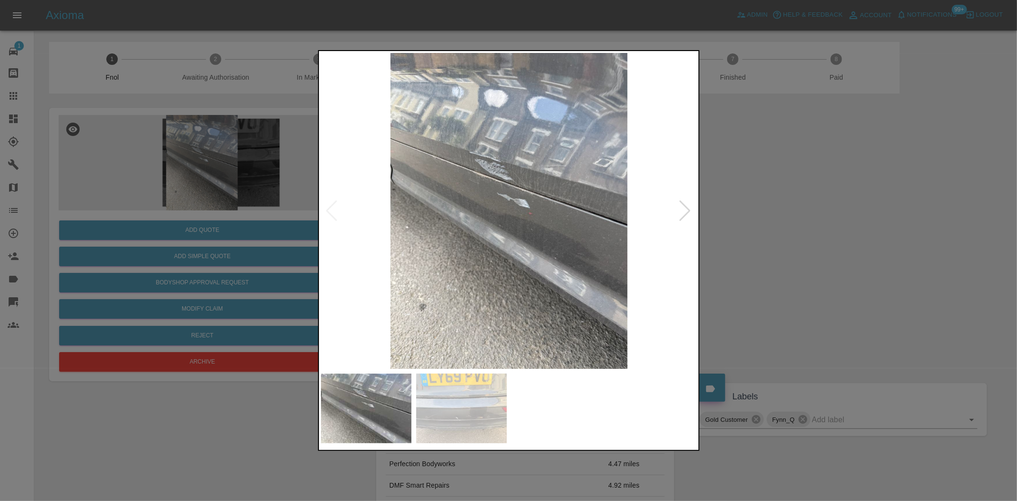
click at [489, 207] on img at bounding box center [509, 211] width 377 height 316
click at [608, 241] on img at bounding box center [509, 211] width 377 height 316
click at [385, 221] on img at bounding box center [509, 211] width 377 height 316
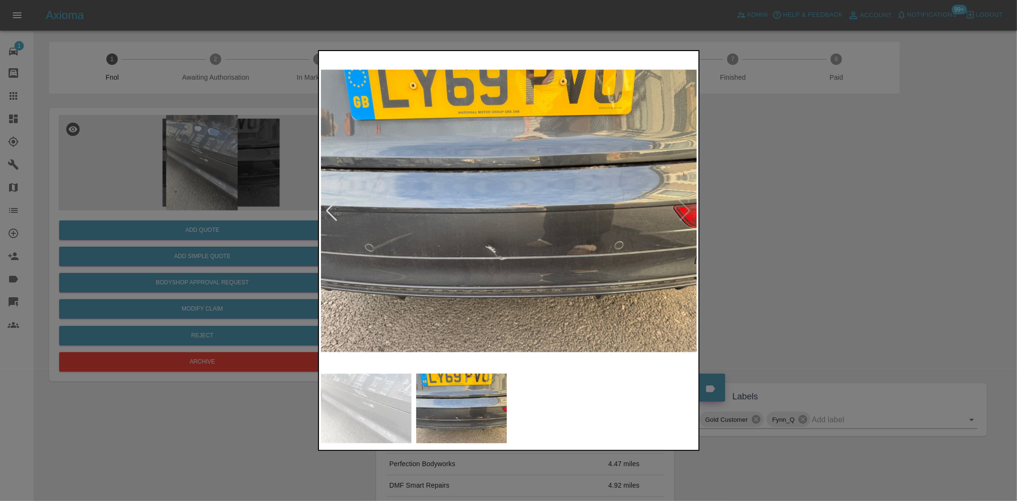
click at [449, 211] on img at bounding box center [509, 211] width 377 height 316
click at [382, 198] on img at bounding box center [509, 211] width 377 height 316
click at [501, 214] on img at bounding box center [509, 211] width 377 height 316
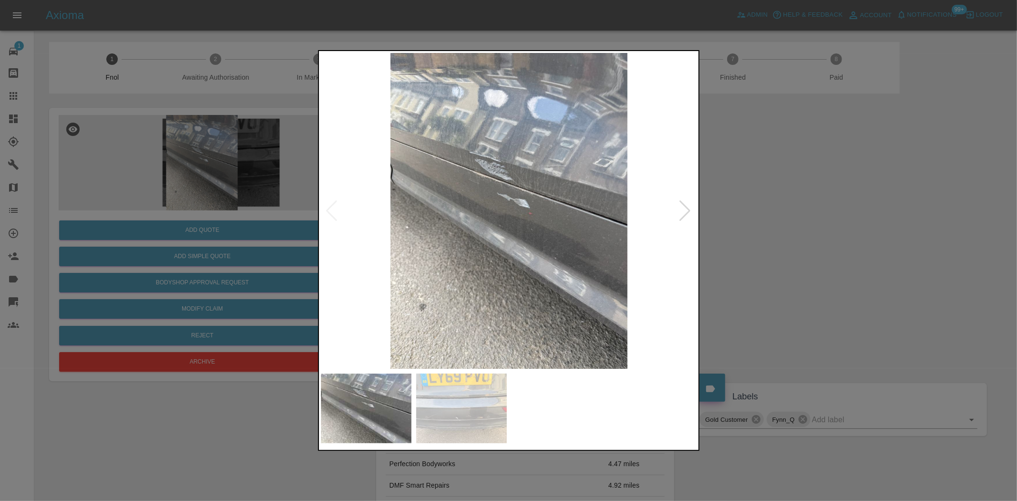
drag, startPoint x: 203, startPoint y: 153, endPoint x: 208, endPoint y: 135, distance: 18.4
click at [203, 150] on div at bounding box center [508, 250] width 1017 height 501
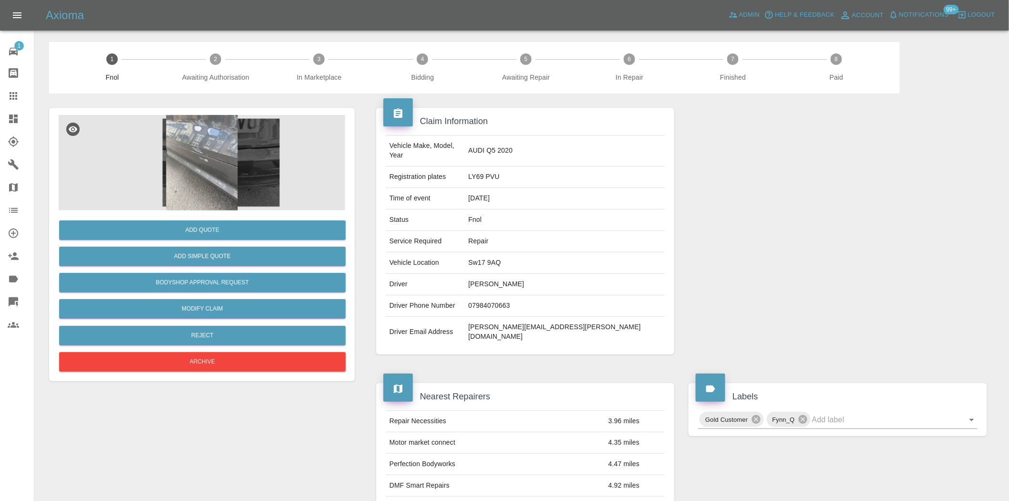
click at [247, 185] on img at bounding box center [202, 162] width 286 height 95
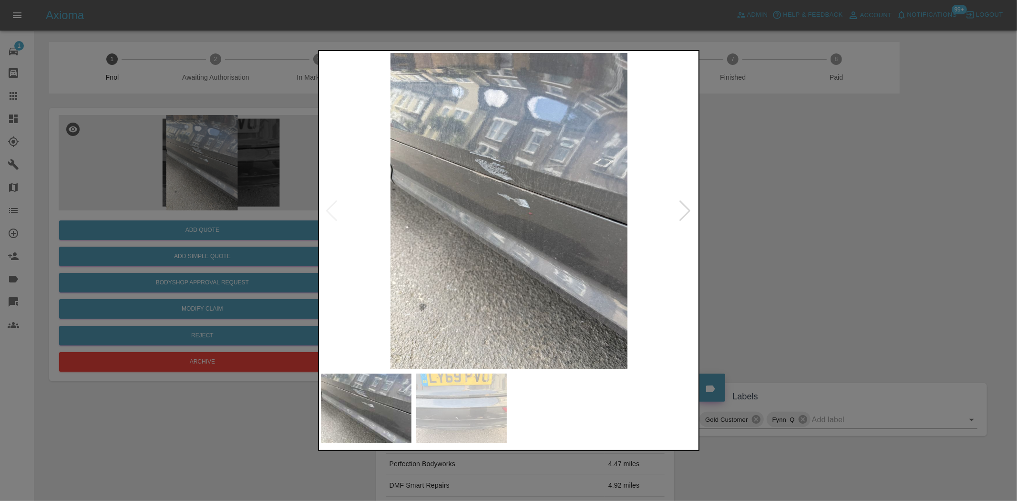
click at [478, 255] on img at bounding box center [509, 211] width 377 height 316
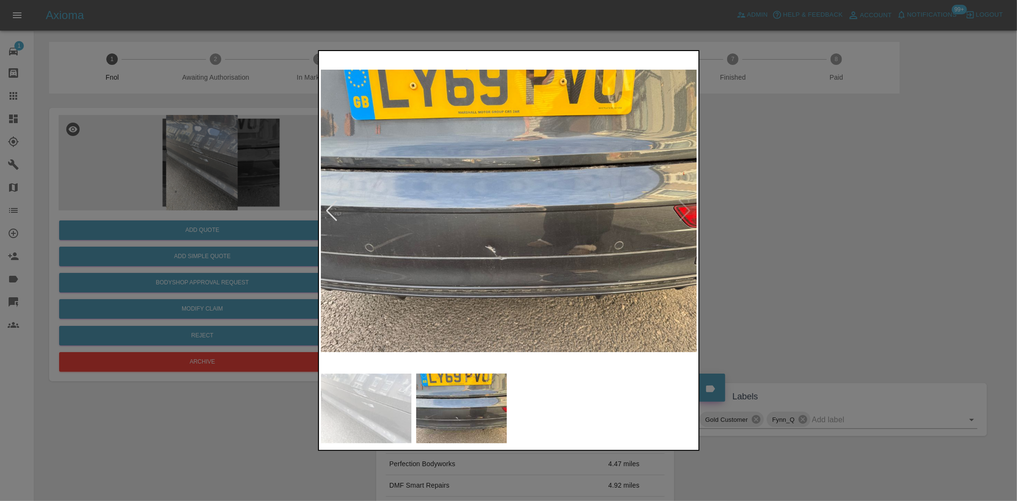
click at [514, 201] on img at bounding box center [509, 211] width 377 height 316
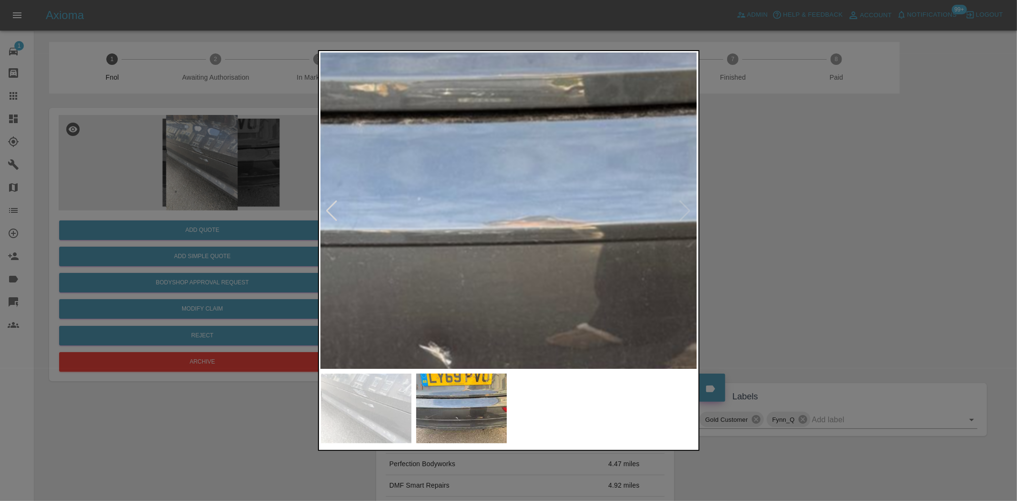
click at [511, 199] on img at bounding box center [492, 238] width 1130 height 947
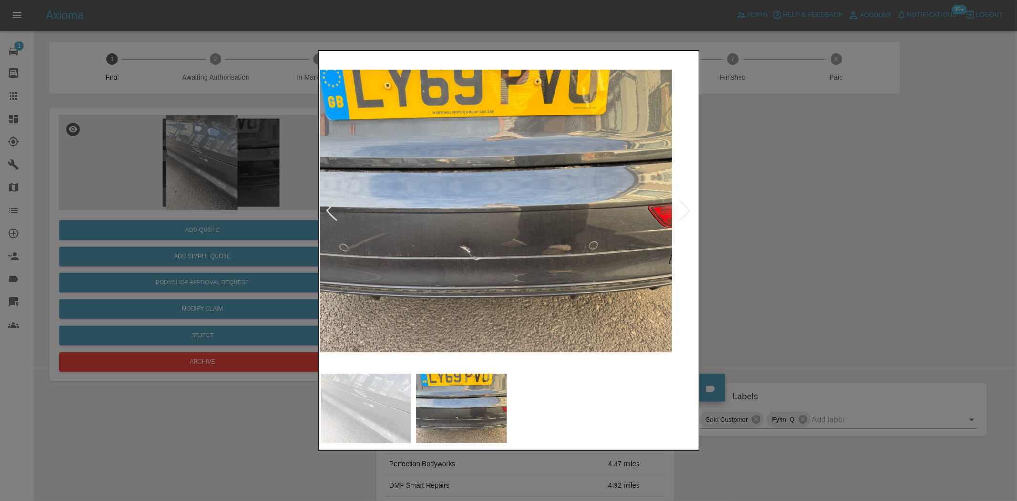
click at [436, 285] on img at bounding box center [483, 211] width 377 height 316
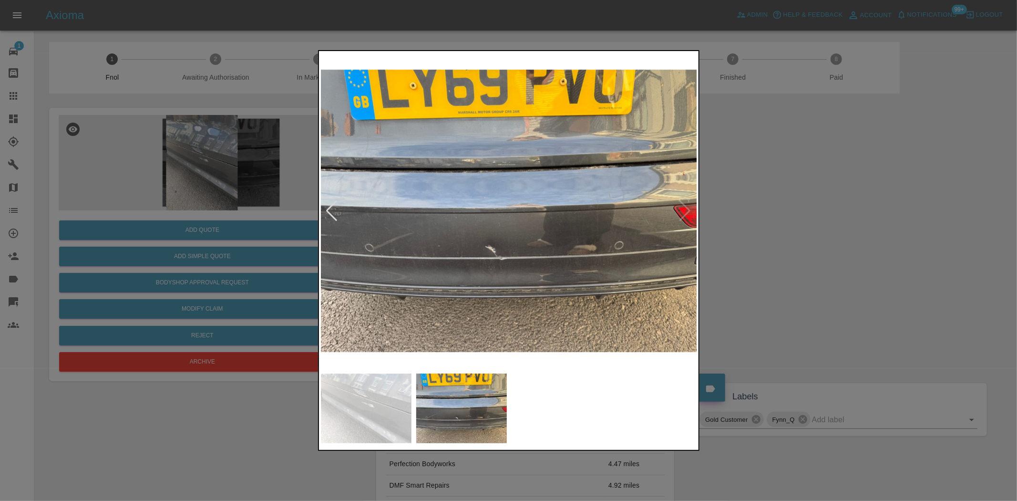
click at [249, 187] on div at bounding box center [508, 250] width 1017 height 501
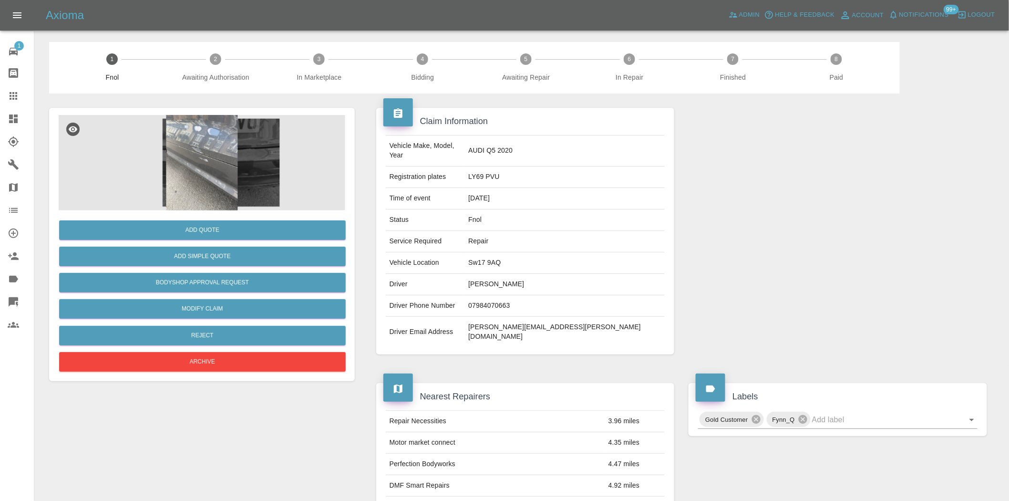
click at [229, 168] on img at bounding box center [202, 162] width 286 height 95
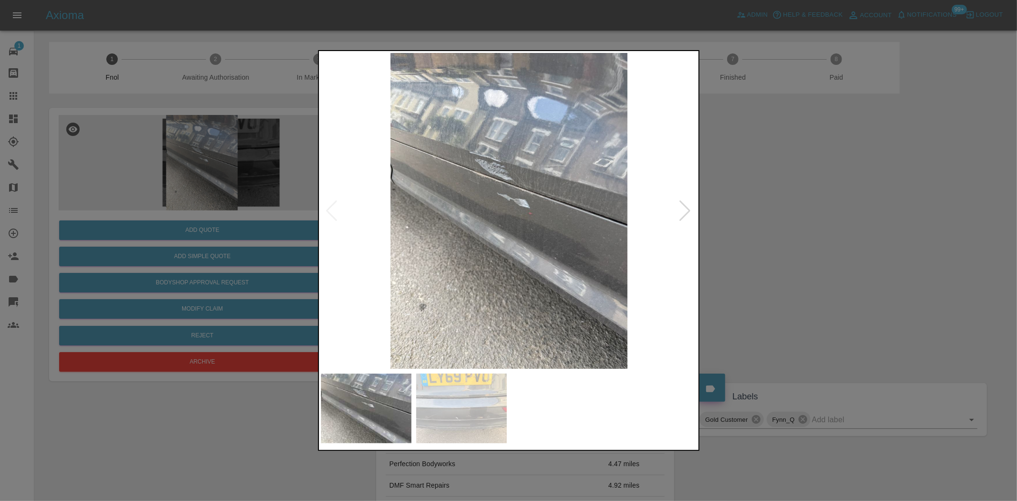
click at [194, 135] on div at bounding box center [508, 250] width 1017 height 501
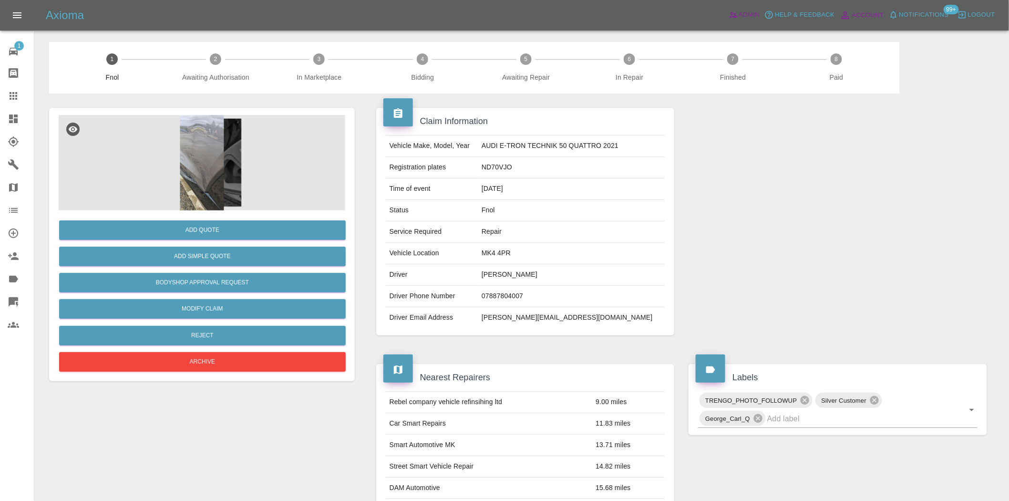
drag, startPoint x: 742, startPoint y: 11, endPoint x: 840, endPoint y: 12, distance: 97.7
click at [742, 12] on span "Admin" at bounding box center [749, 15] width 21 height 11
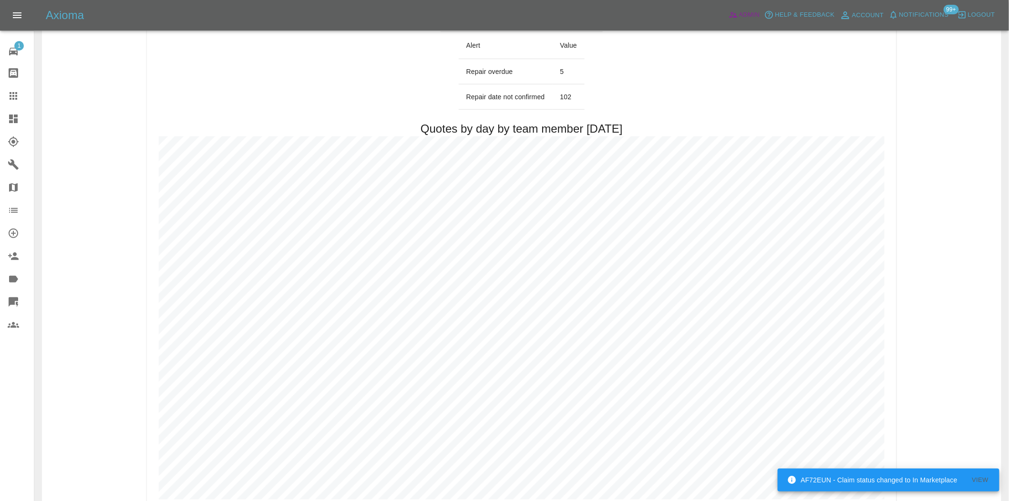
scroll to position [477, 0]
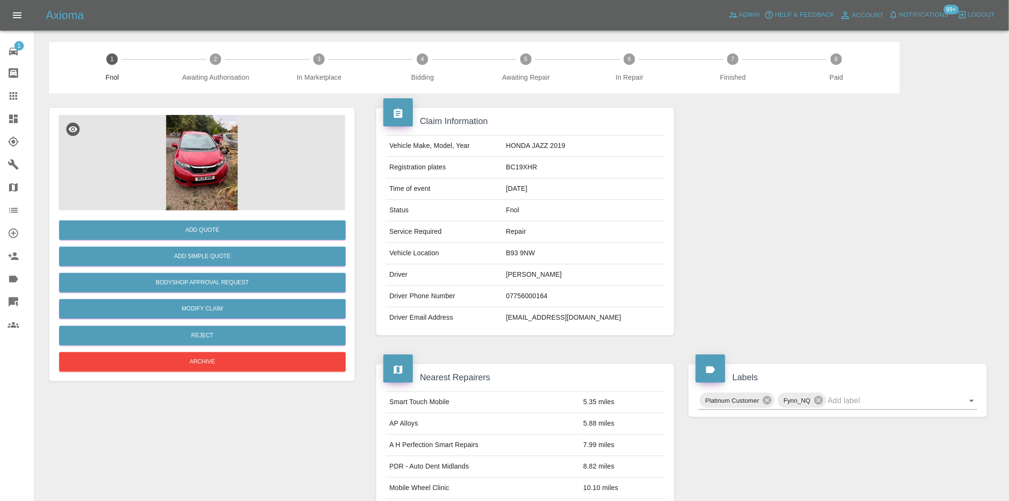
click at [222, 155] on img at bounding box center [202, 162] width 286 height 95
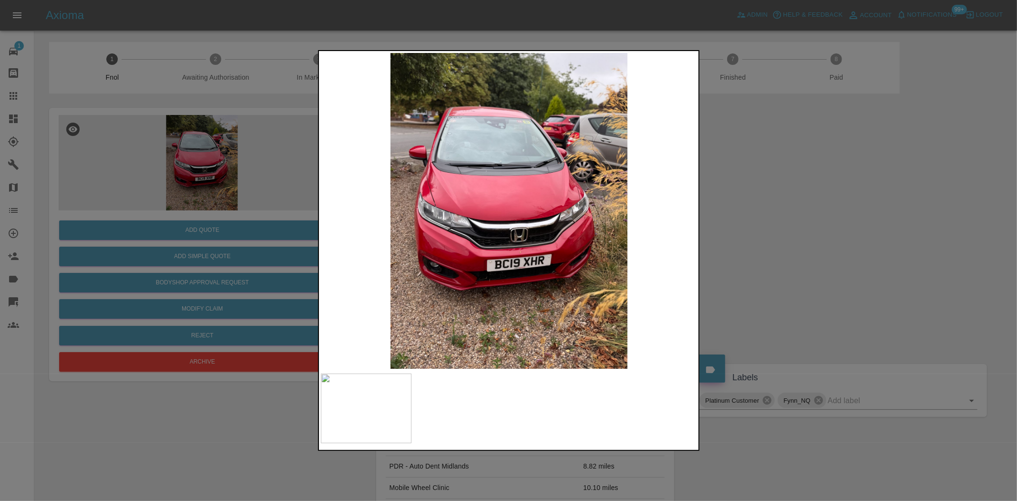
click at [552, 236] on img at bounding box center [509, 211] width 377 height 316
click at [527, 240] on img at bounding box center [509, 211] width 377 height 316
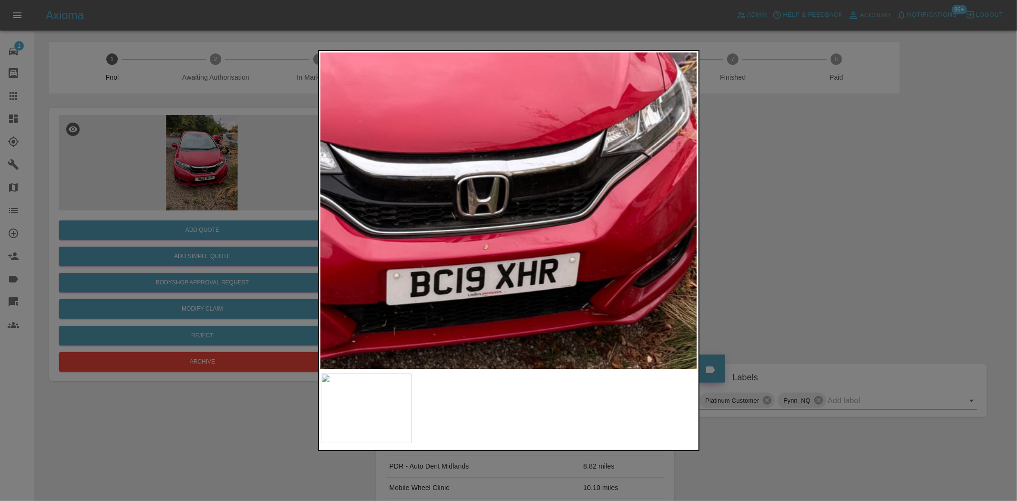
click at [527, 240] on img at bounding box center [452, 123] width 1130 height 947
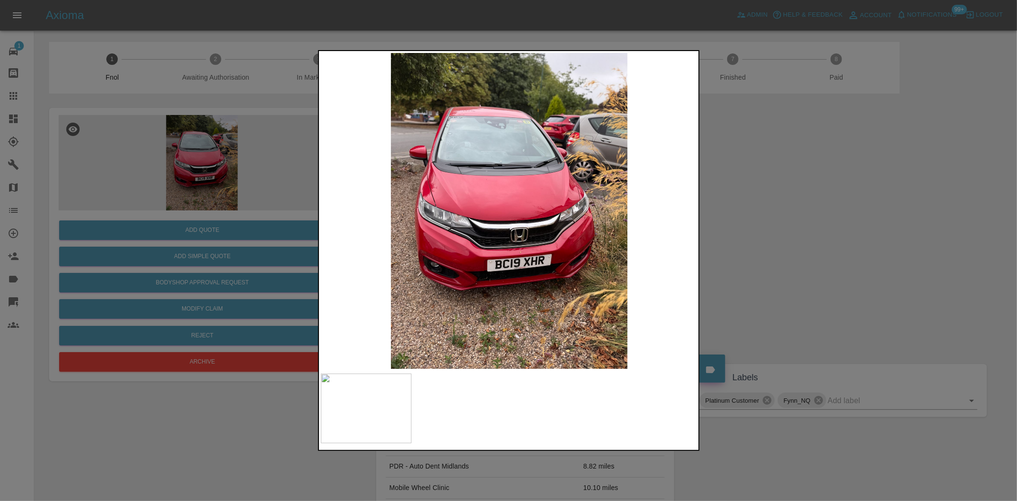
click at [506, 246] on img at bounding box center [509, 211] width 377 height 316
click at [494, 227] on img at bounding box center [509, 211] width 377 height 316
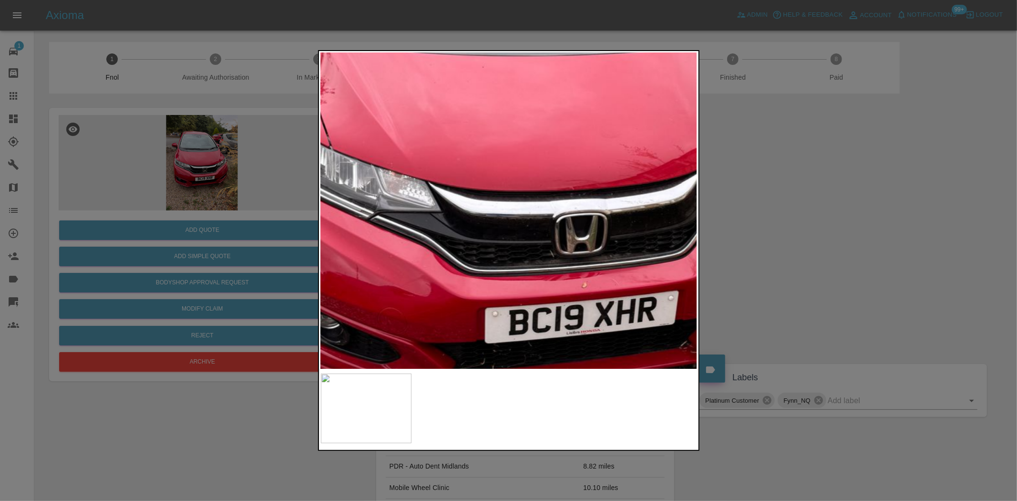
click at [506, 240] on img at bounding box center [550, 161] width 1130 height 947
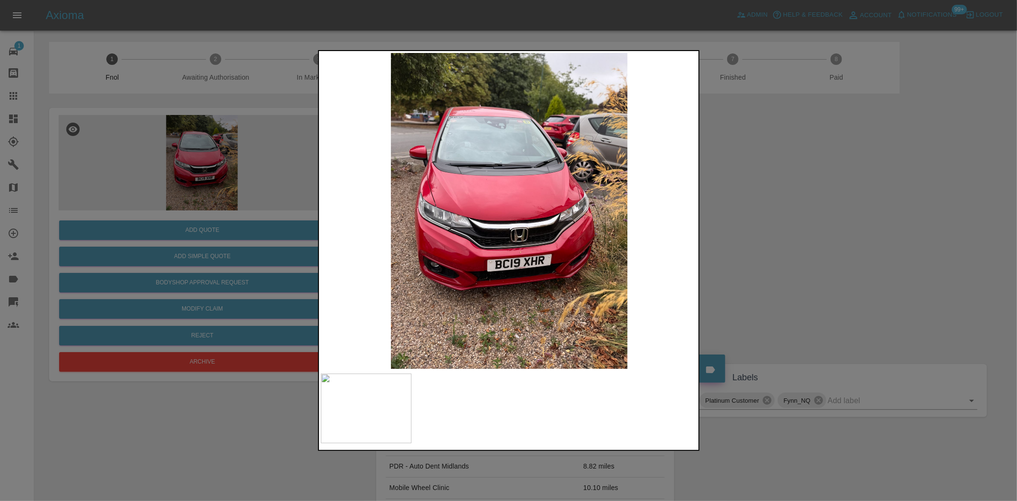
click at [419, 268] on img at bounding box center [509, 211] width 377 height 316
click at [494, 264] on img at bounding box center [509, 211] width 377 height 316
click at [196, 161] on div at bounding box center [508, 250] width 1017 height 501
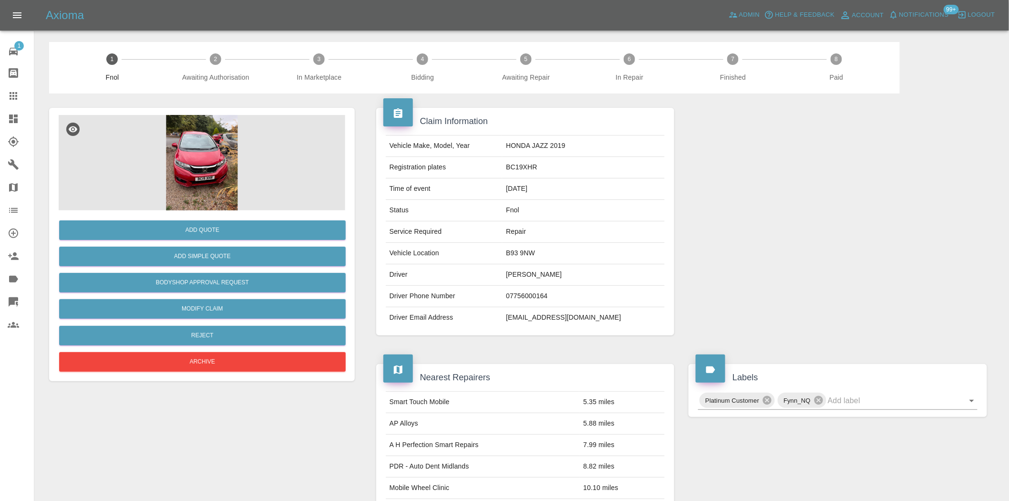
click at [244, 137] on img at bounding box center [202, 162] width 286 height 95
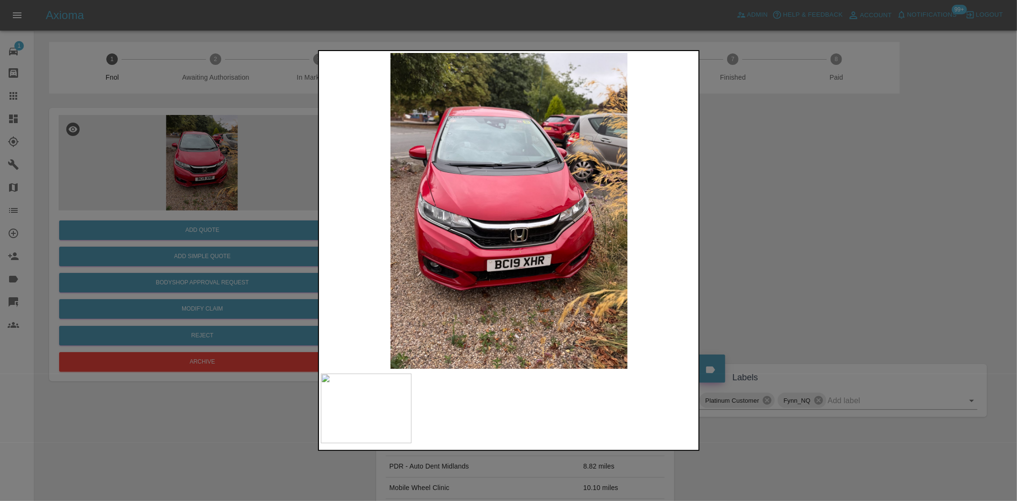
click at [498, 245] on img at bounding box center [509, 211] width 377 height 316
click at [562, 252] on img at bounding box center [509, 211] width 377 height 316
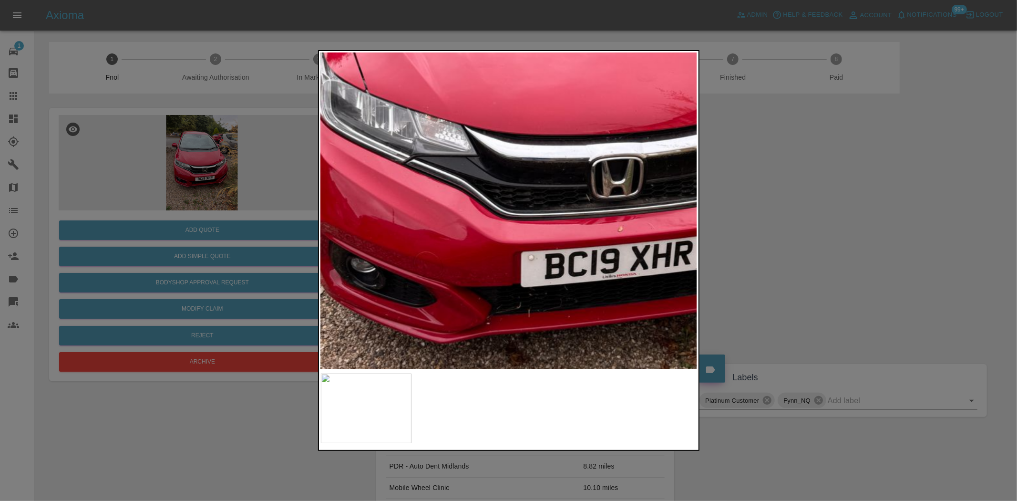
click at [644, 252] on img at bounding box center [586, 105] width 1130 height 947
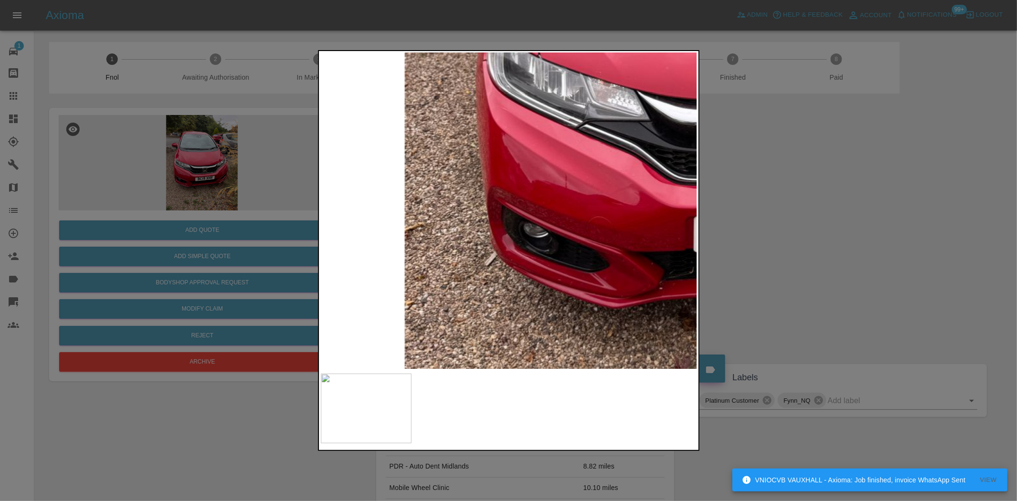
click at [654, 225] on img at bounding box center [759, 70] width 1130 height 947
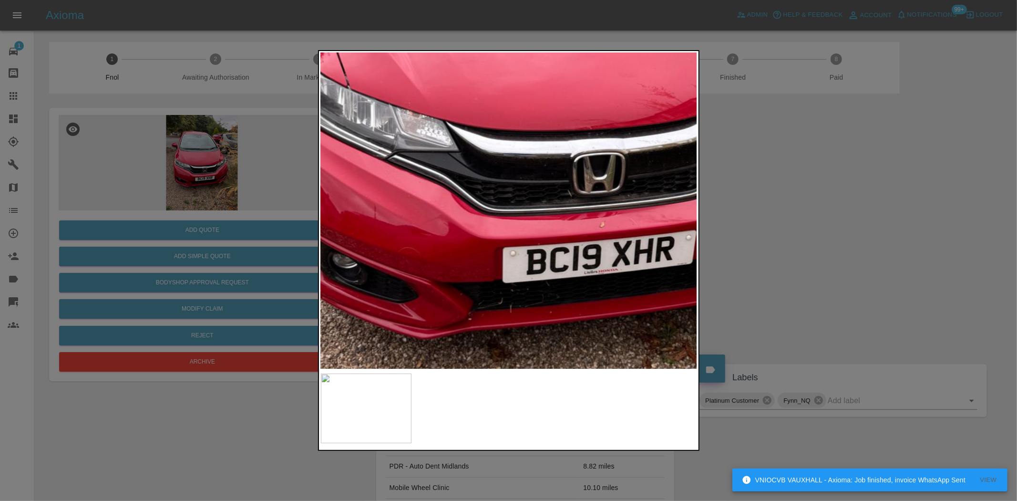
click at [448, 252] on img at bounding box center [568, 100] width 1130 height 947
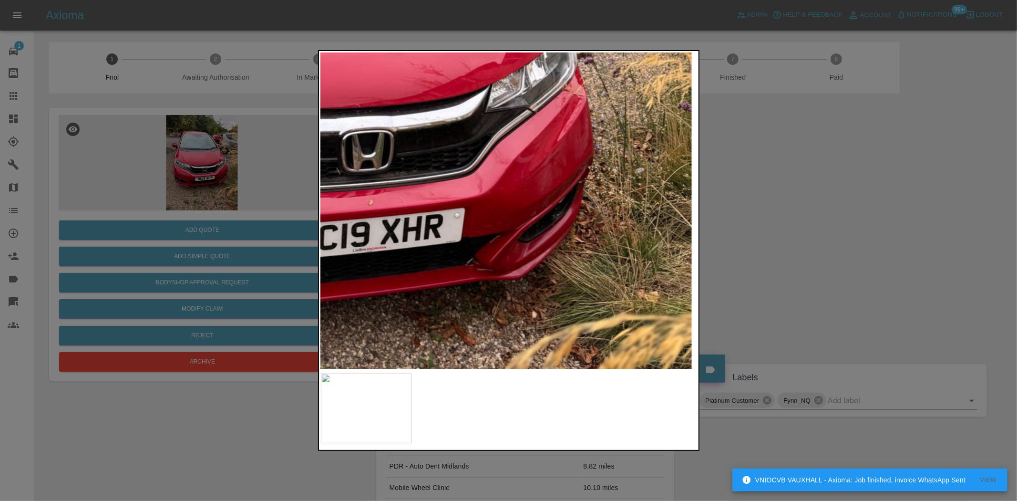
click at [353, 220] on img at bounding box center [337, 78] width 1130 height 947
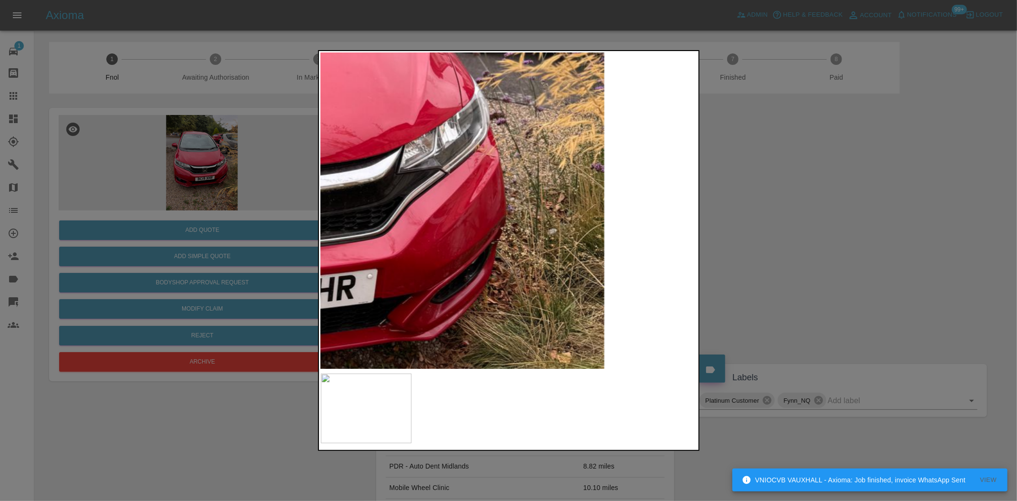
click at [447, 285] on img at bounding box center [249, 139] width 1130 height 947
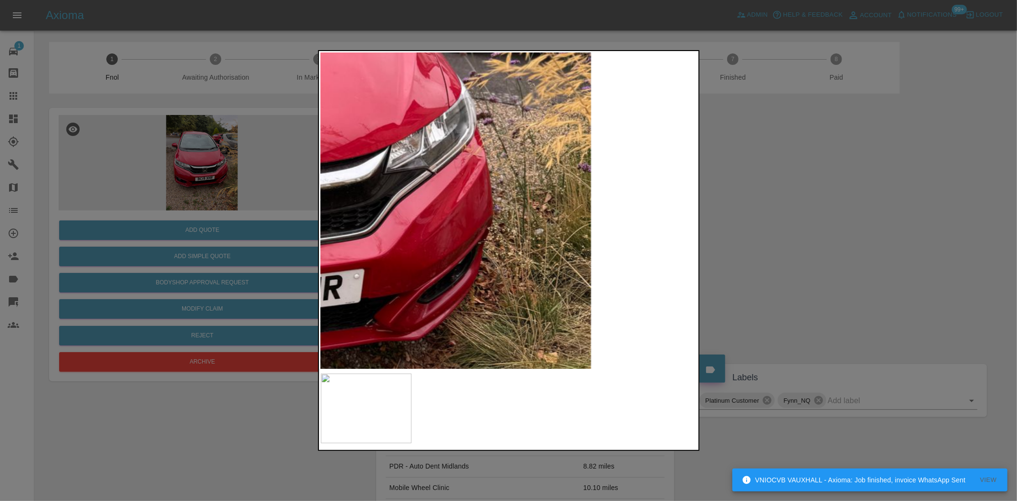
click at [443, 253] on img at bounding box center [236, 139] width 1130 height 947
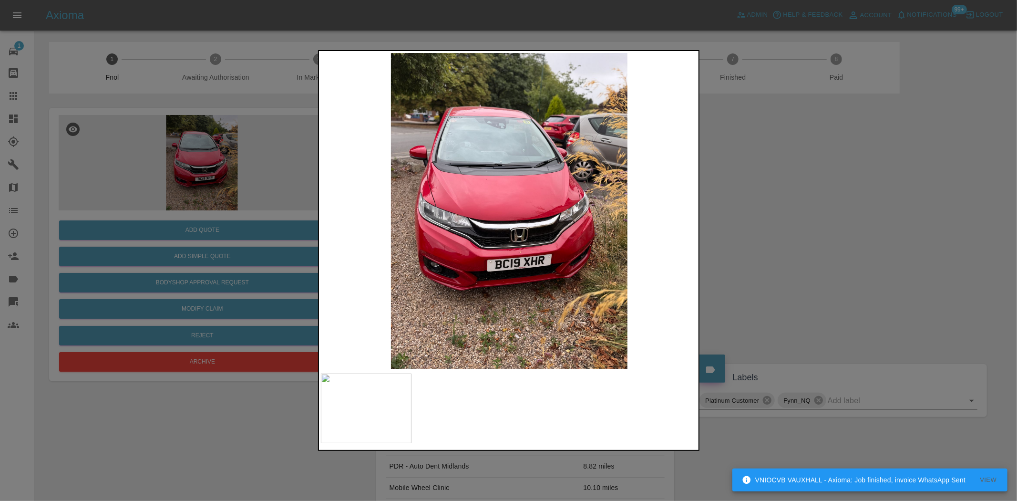
click at [145, 170] on div at bounding box center [508, 250] width 1017 height 501
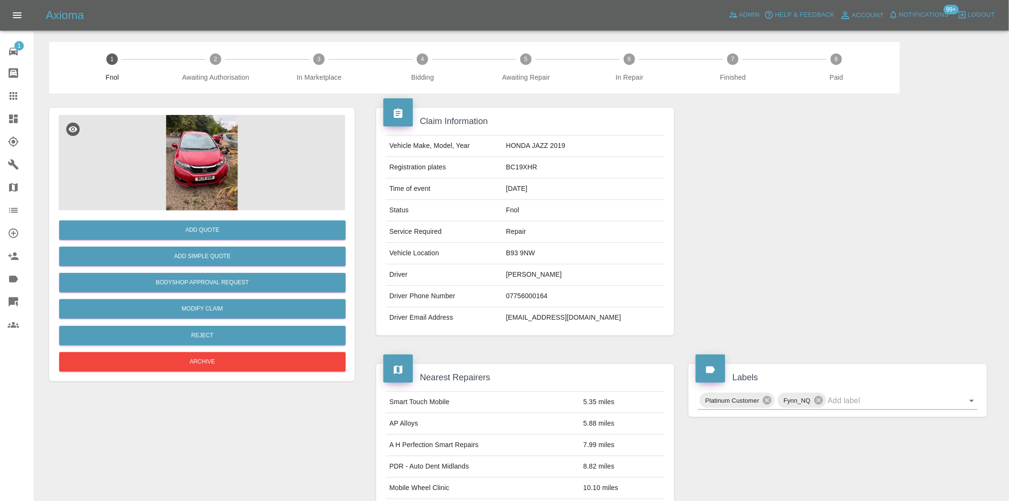
click at [207, 204] on img at bounding box center [202, 162] width 286 height 95
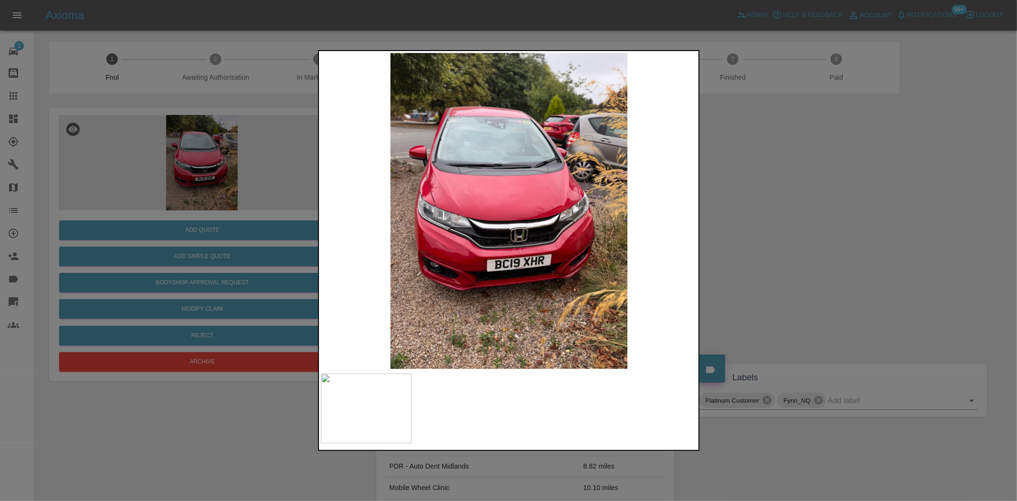
click at [578, 250] on img at bounding box center [509, 211] width 377 height 316
click at [577, 250] on img at bounding box center [509, 211] width 377 height 316
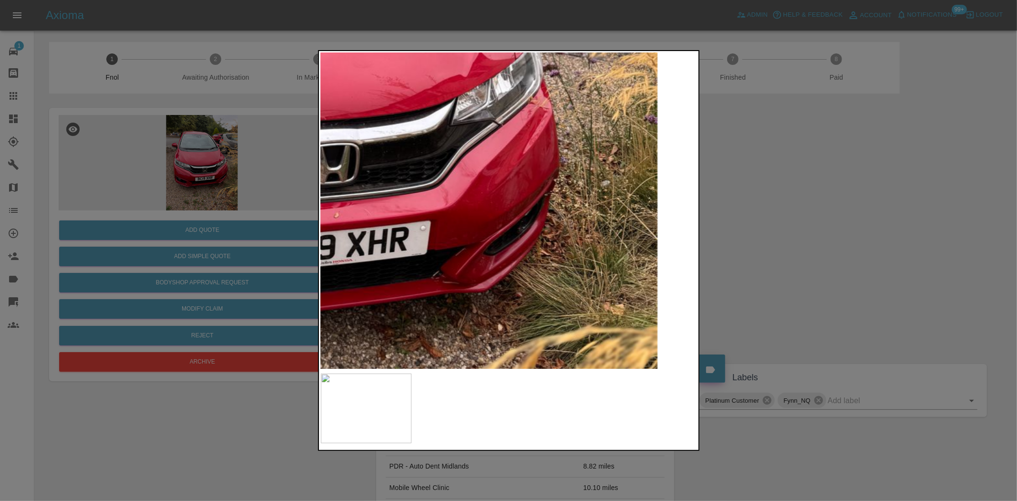
click at [210, 160] on div at bounding box center [508, 250] width 1017 height 501
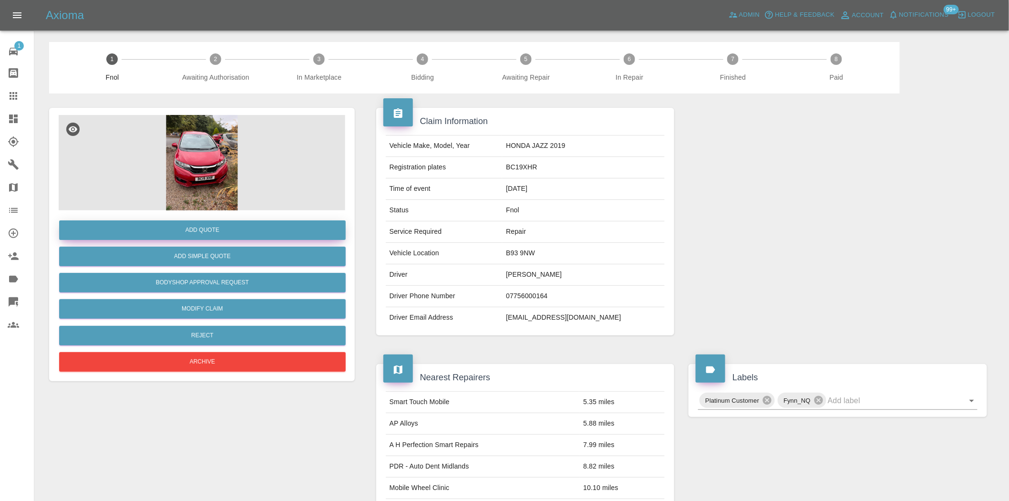
click at [235, 226] on button "Add Quote" at bounding box center [202, 230] width 286 height 20
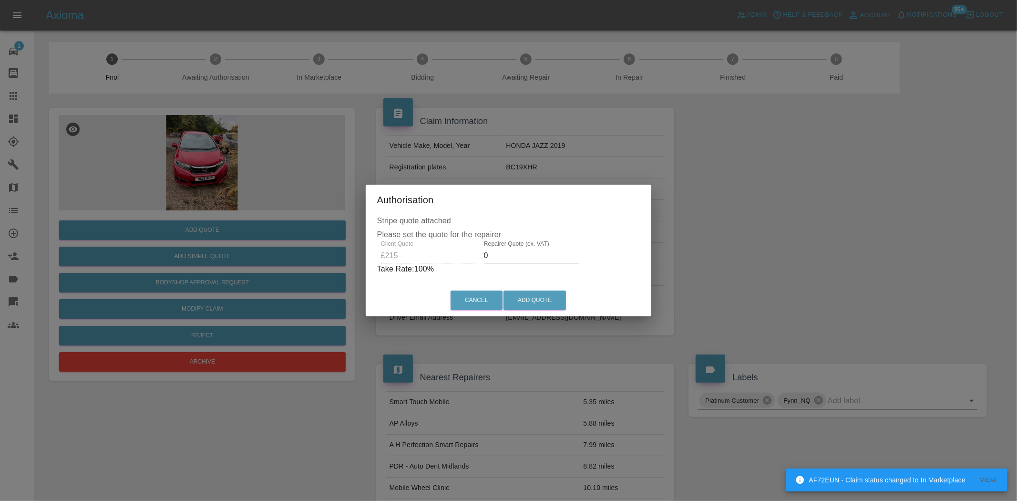
click at [435, 269] on div "Client Quote £215 Repairer Quote (ex. VAT) 0 Take Rate: 100 %" at bounding box center [508, 257] width 263 height 34
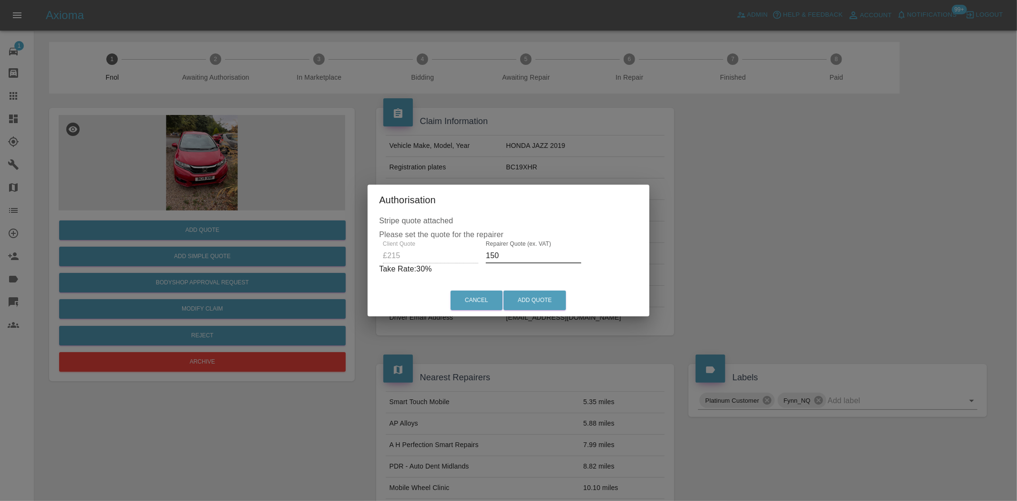
drag, startPoint x: 497, startPoint y: 258, endPoint x: 325, endPoint y: 288, distance: 174.2
click at [349, 276] on div "Authorisation Stripe quote attached Please set the quote for the repairer Clien…" at bounding box center [508, 250] width 1017 height 501
type input "130"
click at [537, 310] on div "Cancel Add Quote" at bounding box center [509, 300] width 282 height 32
click at [540, 305] on button "Add Quote" at bounding box center [534, 300] width 62 height 20
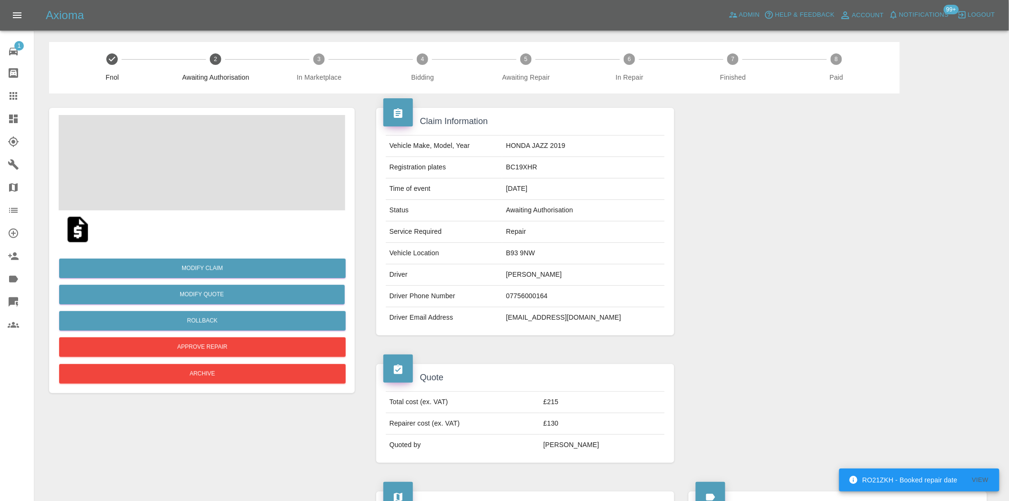
scroll to position [317, 0]
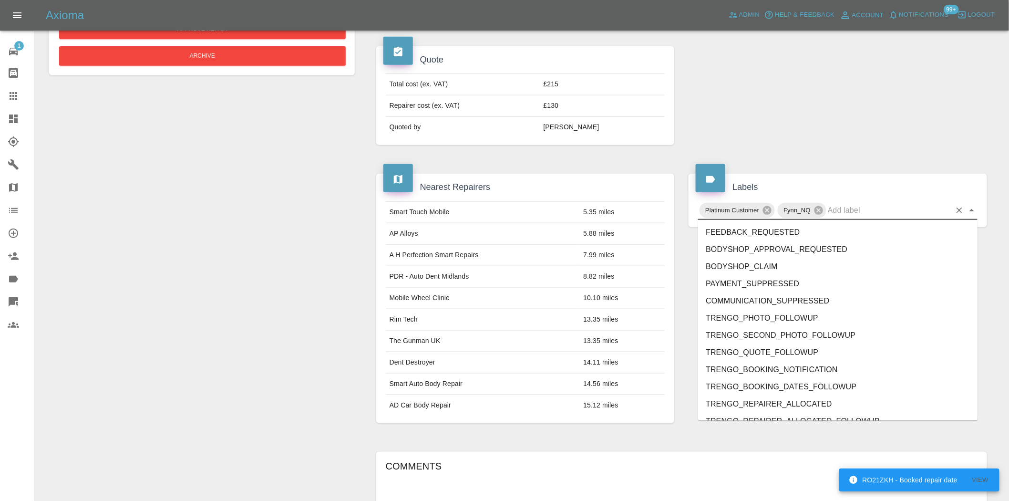
click at [863, 210] on input "text" at bounding box center [889, 210] width 123 height 15
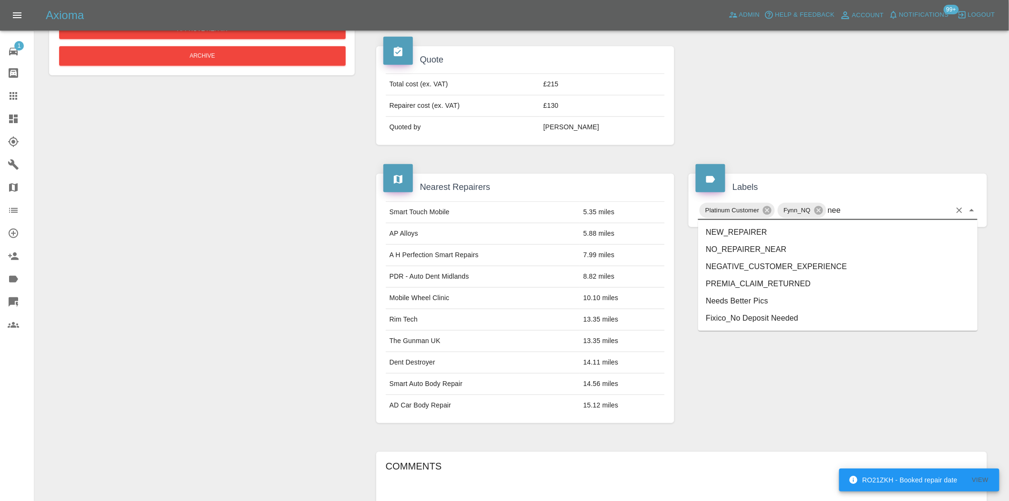
type input "need"
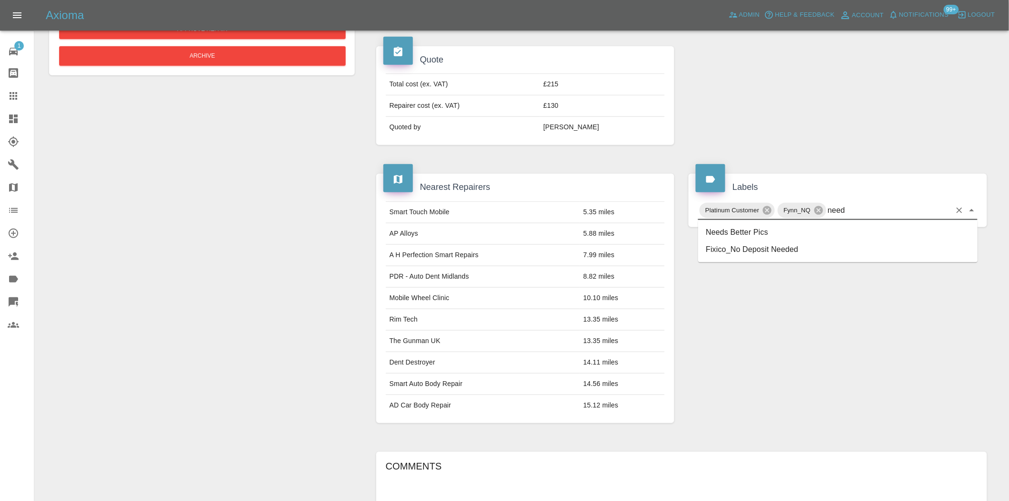
click at [734, 234] on li "Needs Better Pics" at bounding box center [837, 232] width 279 height 17
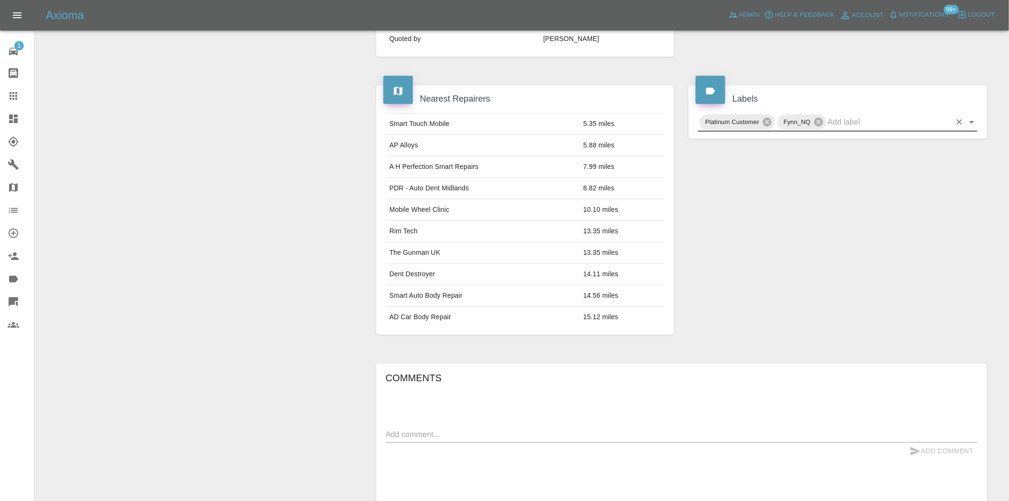
scroll to position [554, 0]
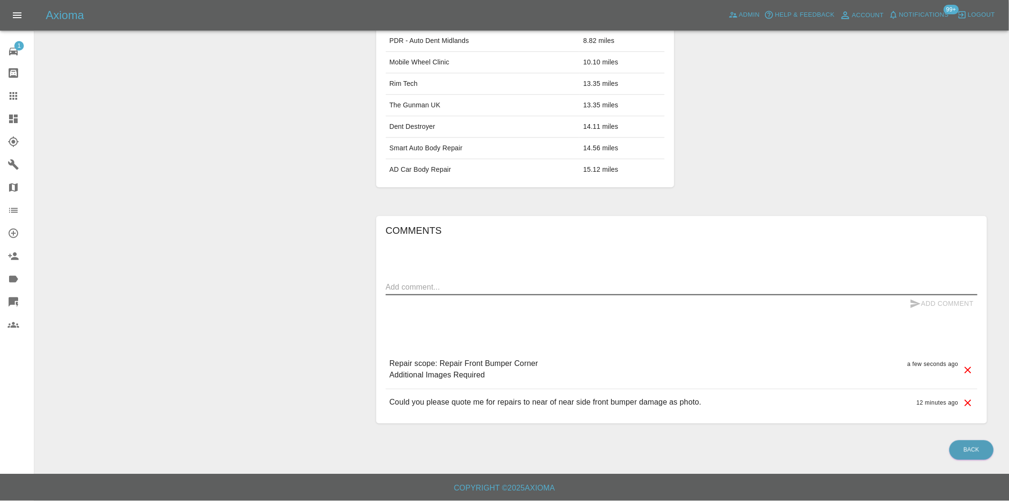
click at [415, 282] on textarea at bounding box center [682, 287] width 592 height 11
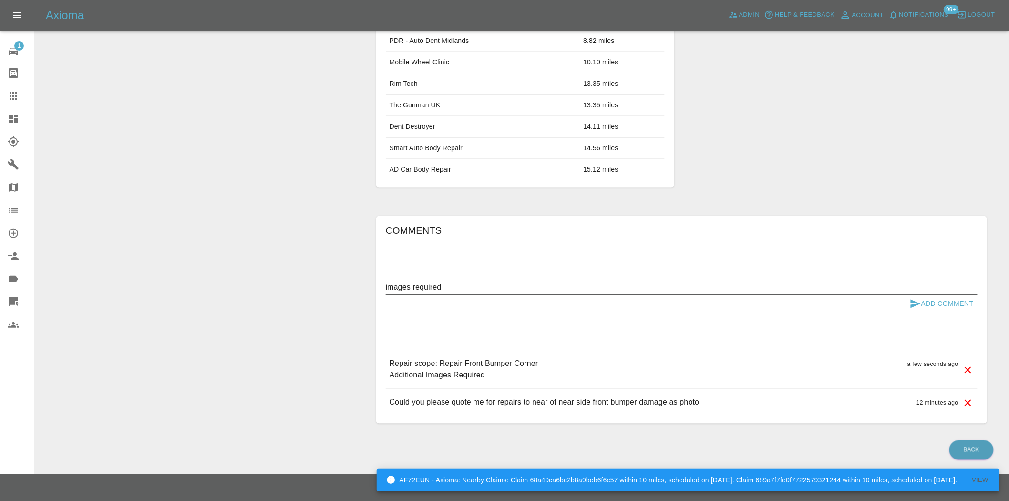
type textarea "images required"
drag, startPoint x: 913, startPoint y: 299, endPoint x: 968, endPoint y: 328, distance: 61.8
click at [914, 299] on icon "submit" at bounding box center [915, 303] width 11 height 11
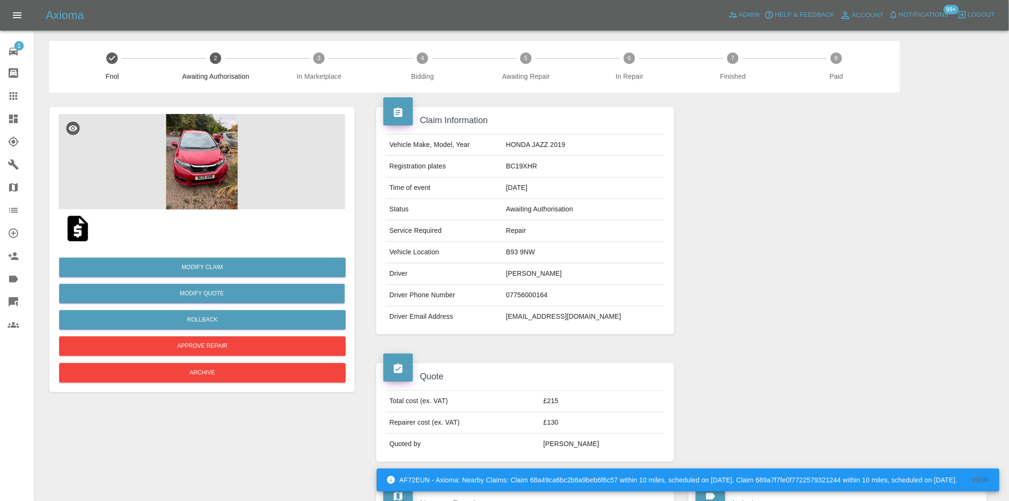
scroll to position [0, 0]
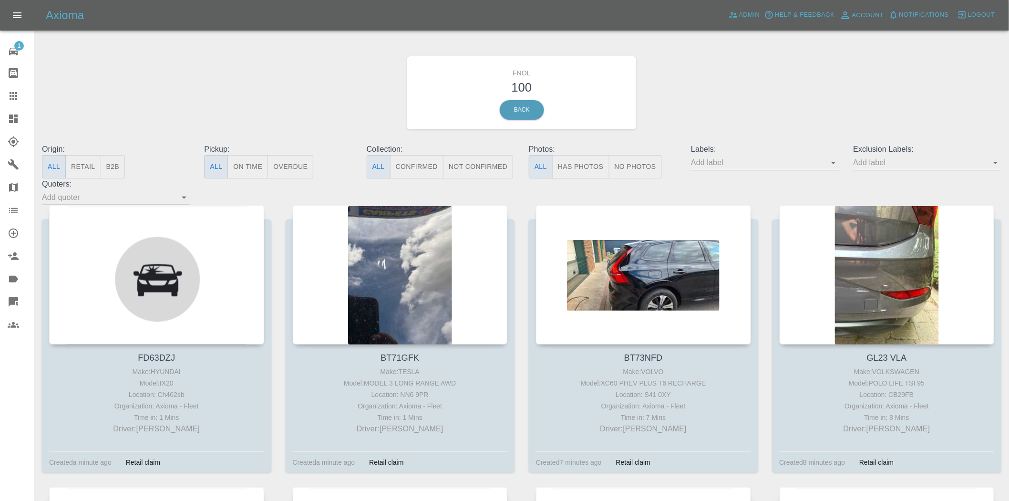
click at [578, 167] on button "Has Photos" at bounding box center [580, 166] width 57 height 23
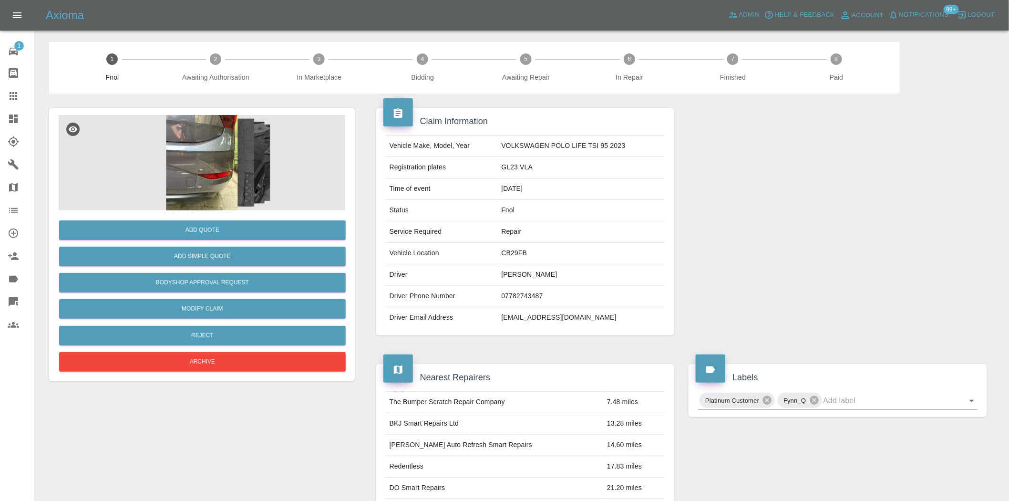
click at [209, 167] on img at bounding box center [202, 162] width 286 height 95
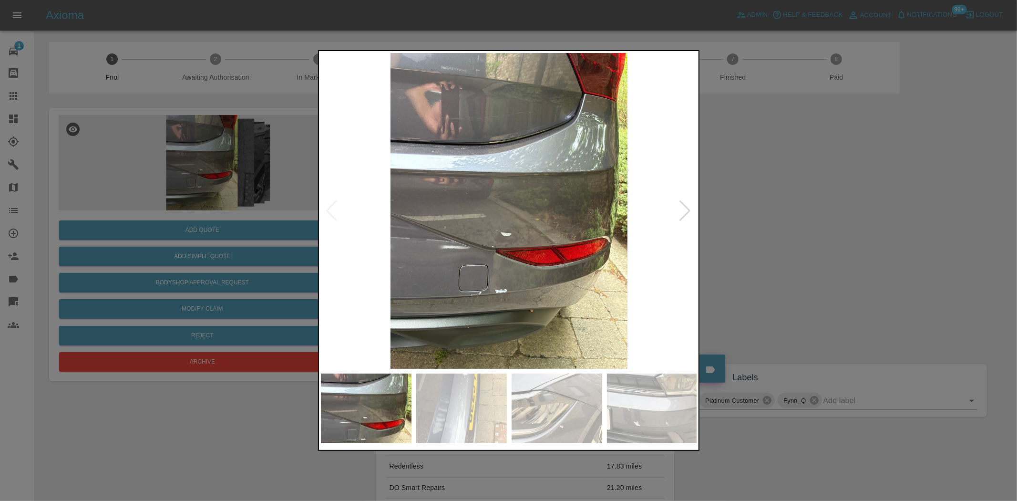
click at [493, 287] on img at bounding box center [509, 211] width 377 height 316
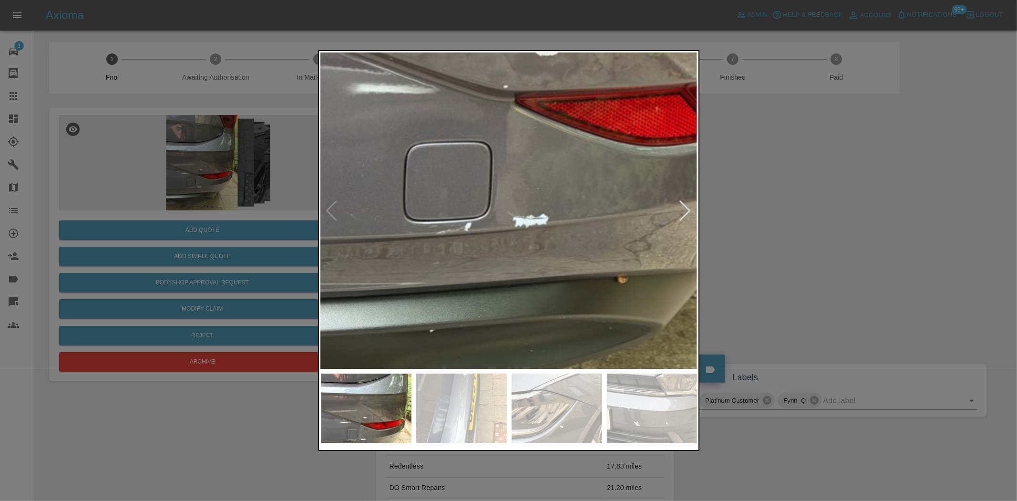
click at [173, 153] on div at bounding box center [508, 250] width 1017 height 501
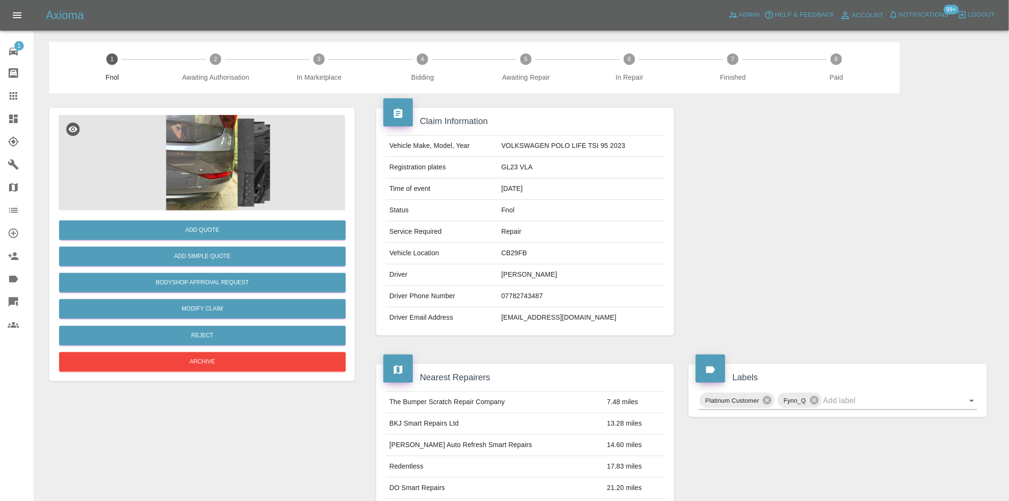
click at [207, 175] on img at bounding box center [202, 162] width 286 height 95
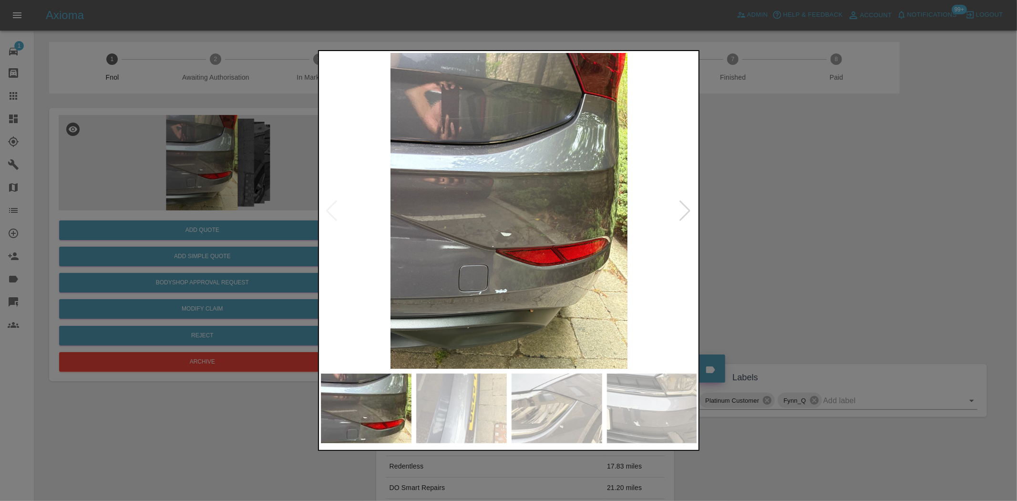
click at [493, 228] on img at bounding box center [509, 211] width 377 height 316
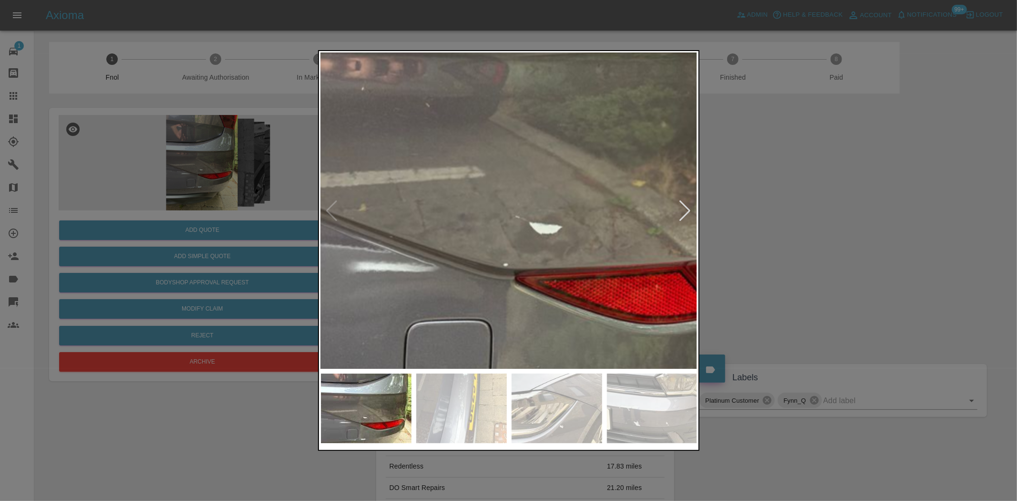
click at [474, 251] on img at bounding box center [554, 157] width 1130 height 947
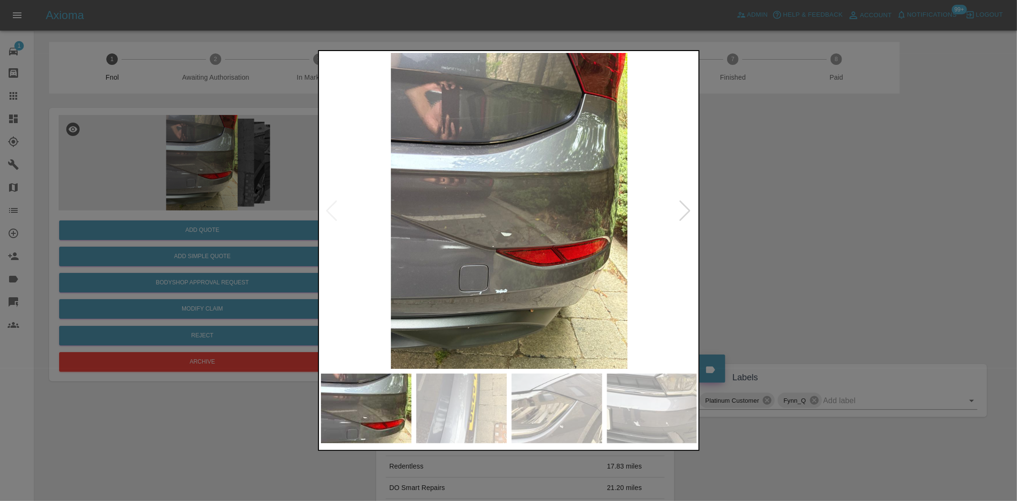
click at [479, 303] on img at bounding box center [509, 211] width 377 height 316
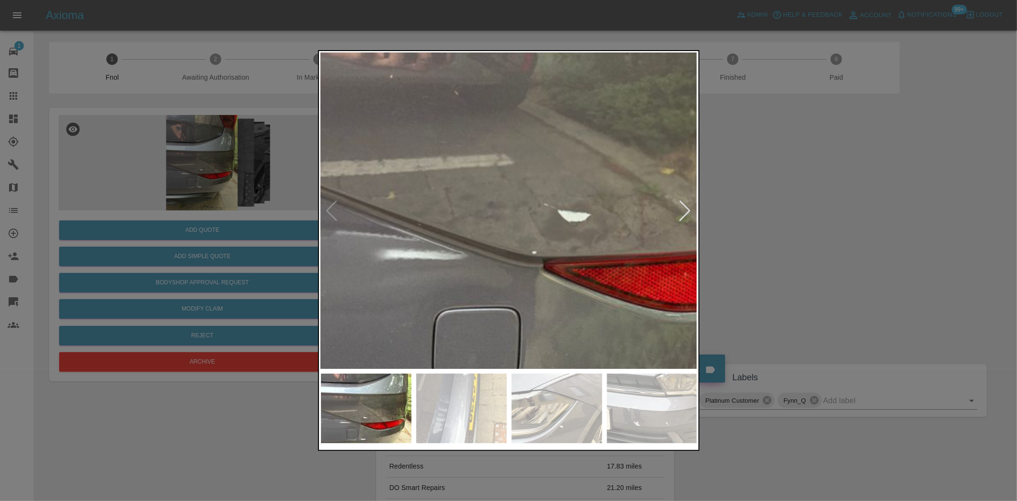
click at [470, 306] on img at bounding box center [582, 146] width 1130 height 947
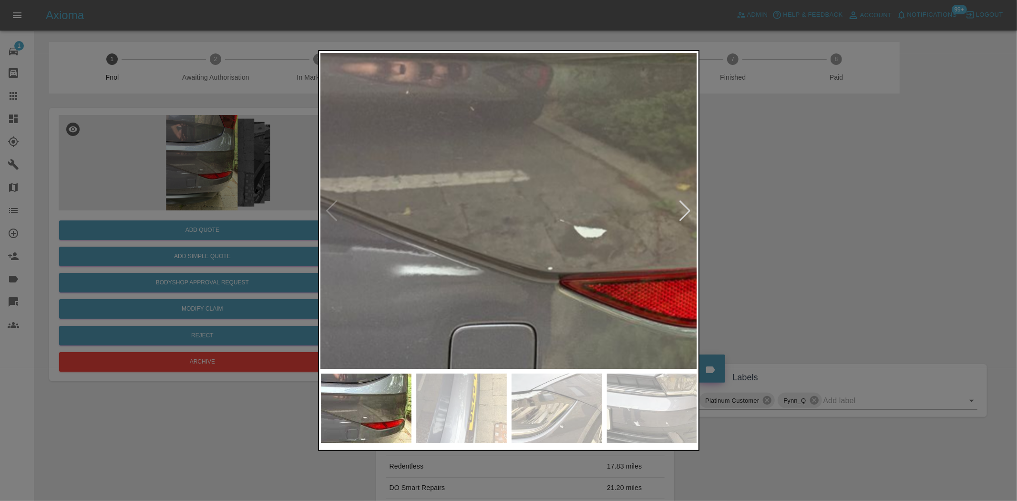
click at [464, 304] on img at bounding box center [598, 161] width 1130 height 947
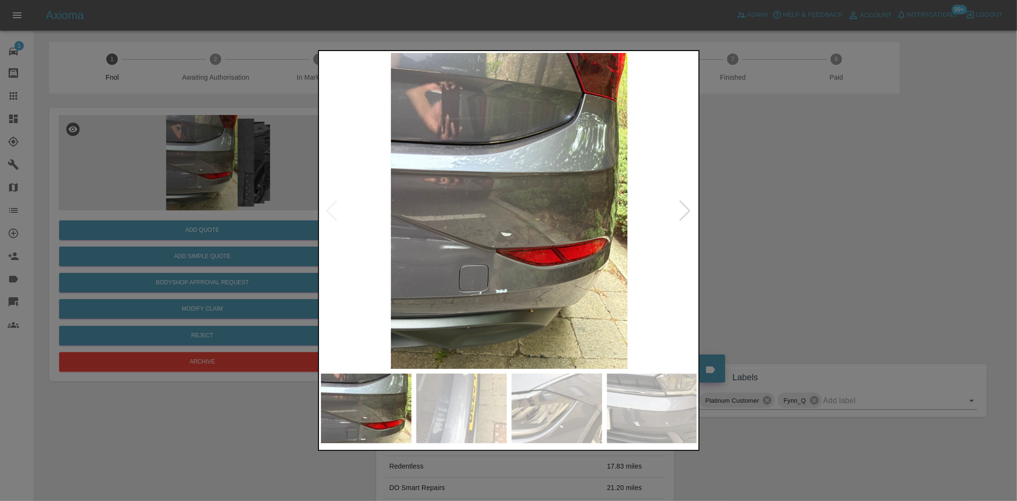
click at [459, 234] on img at bounding box center [509, 211] width 377 height 316
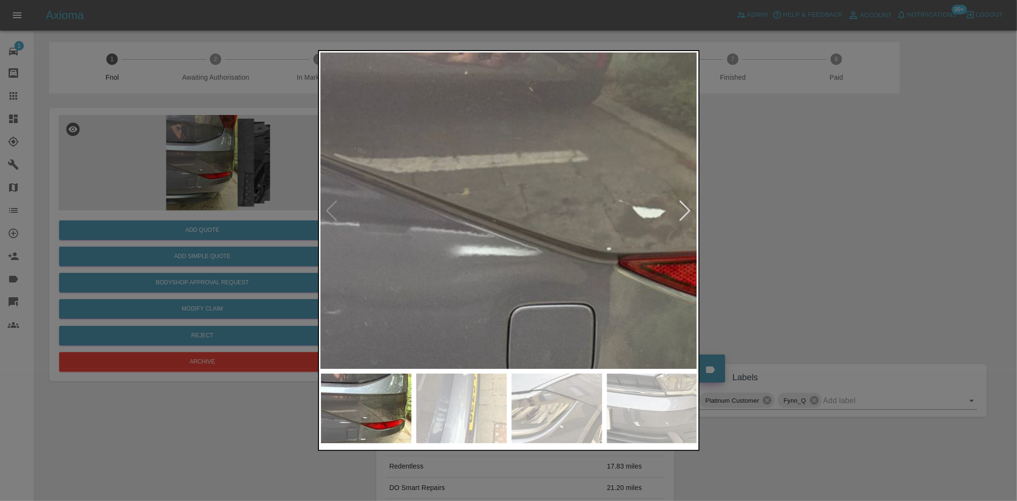
click at [459, 234] on img at bounding box center [657, 142] width 1130 height 947
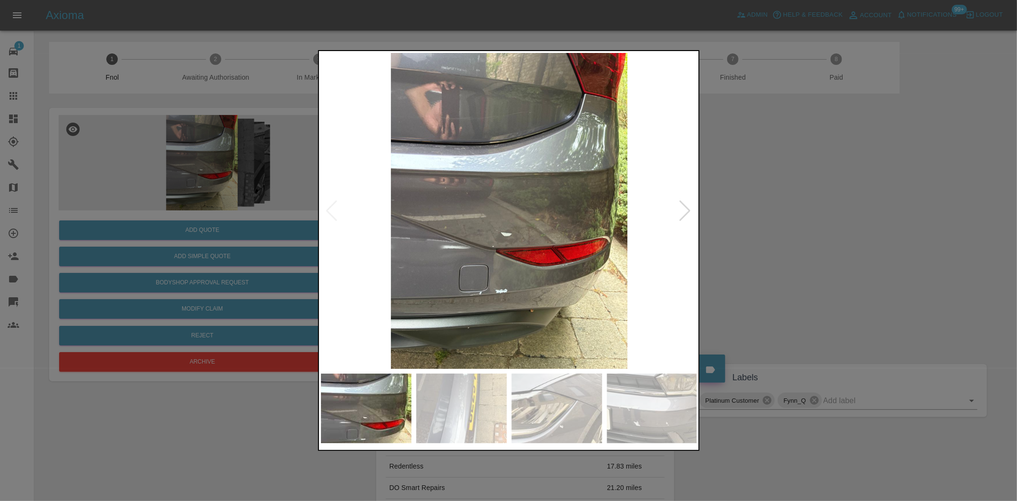
click at [430, 282] on img at bounding box center [509, 211] width 377 height 316
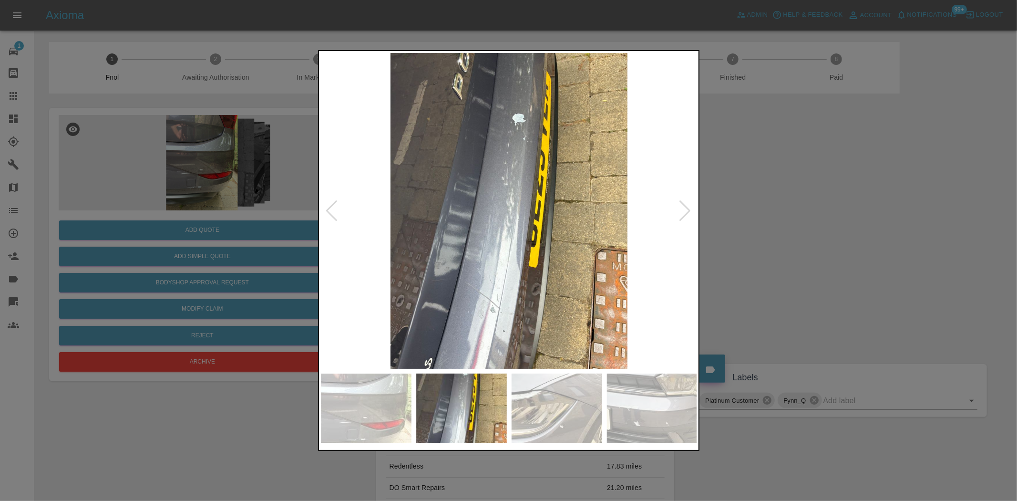
click at [520, 144] on img at bounding box center [509, 211] width 377 height 316
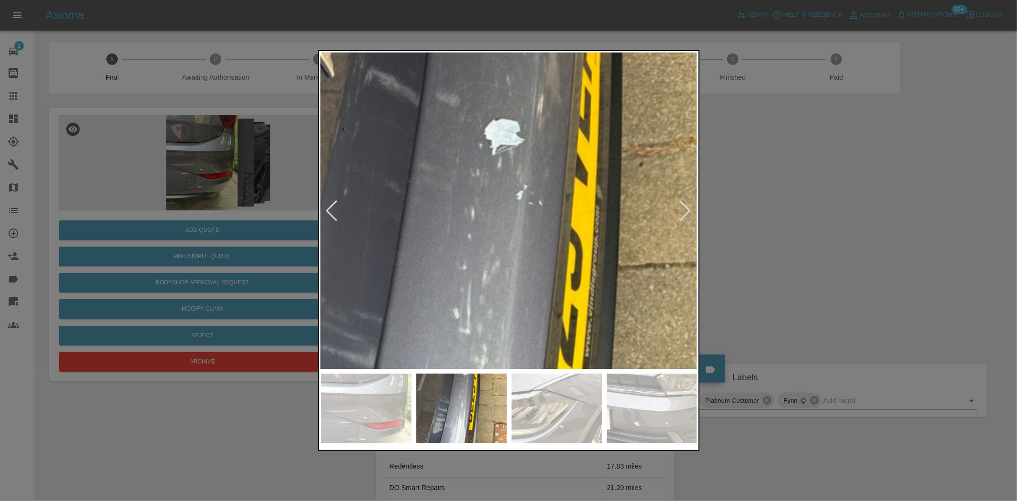
click at [520, 144] on img at bounding box center [474, 410] width 1130 height 947
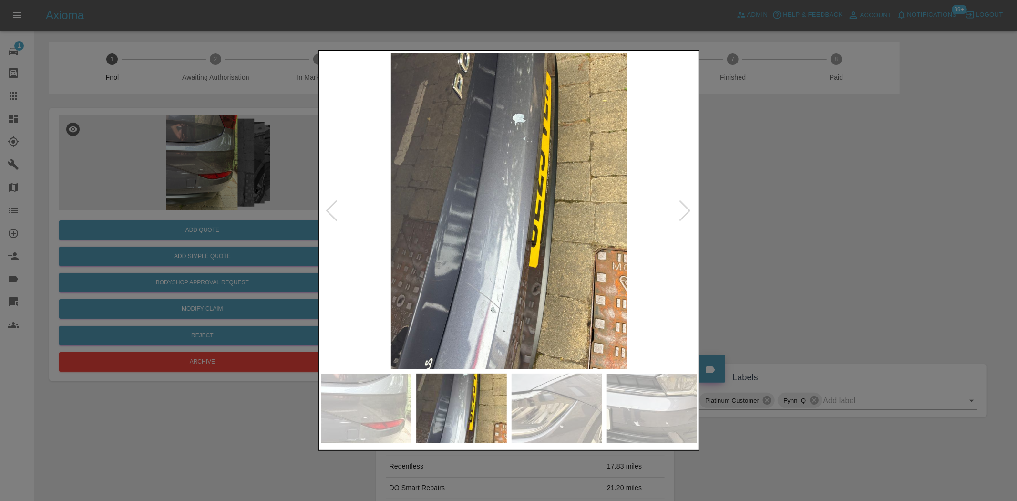
click at [480, 241] on img at bounding box center [509, 211] width 377 height 316
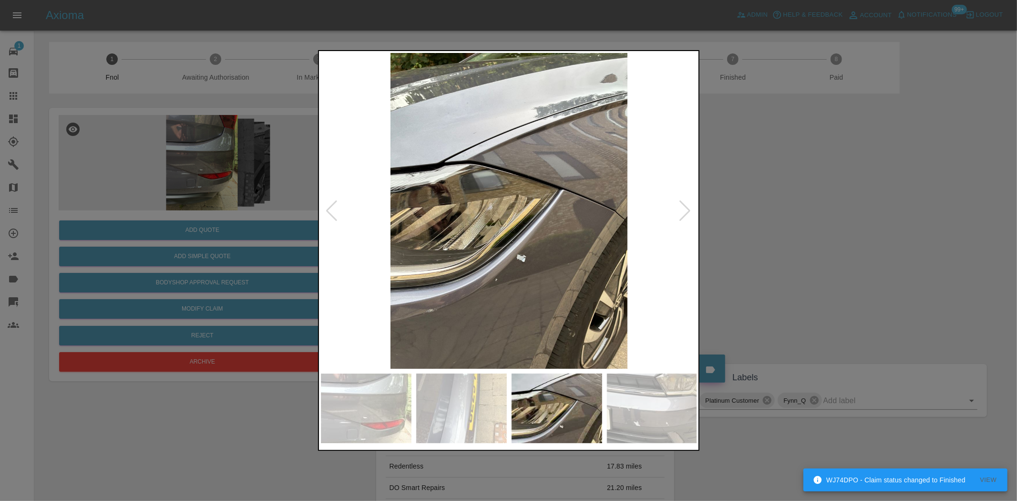
click at [516, 264] on img at bounding box center [509, 211] width 377 height 316
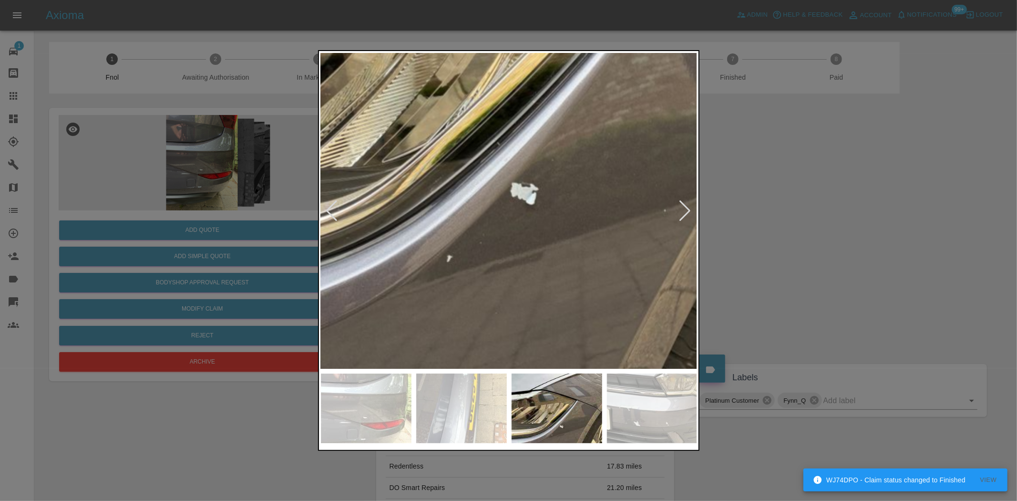
click at [516, 268] on img at bounding box center [487, 51] width 1130 height 947
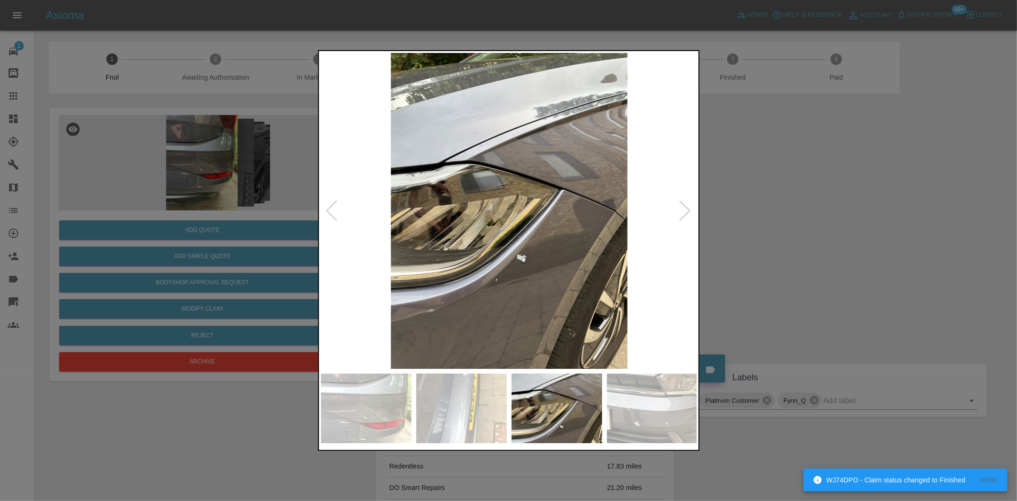
click at [498, 280] on img at bounding box center [509, 211] width 377 height 316
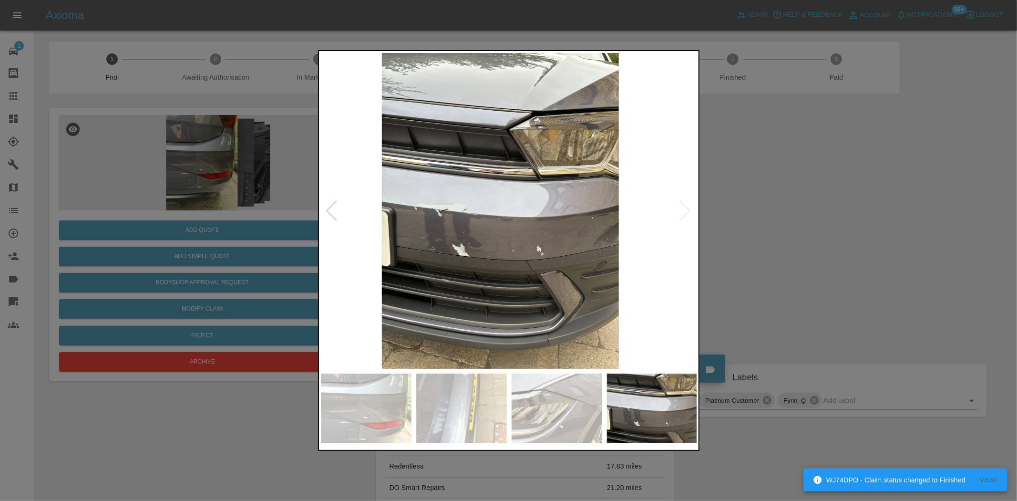
click at [501, 261] on img at bounding box center [500, 211] width 377 height 316
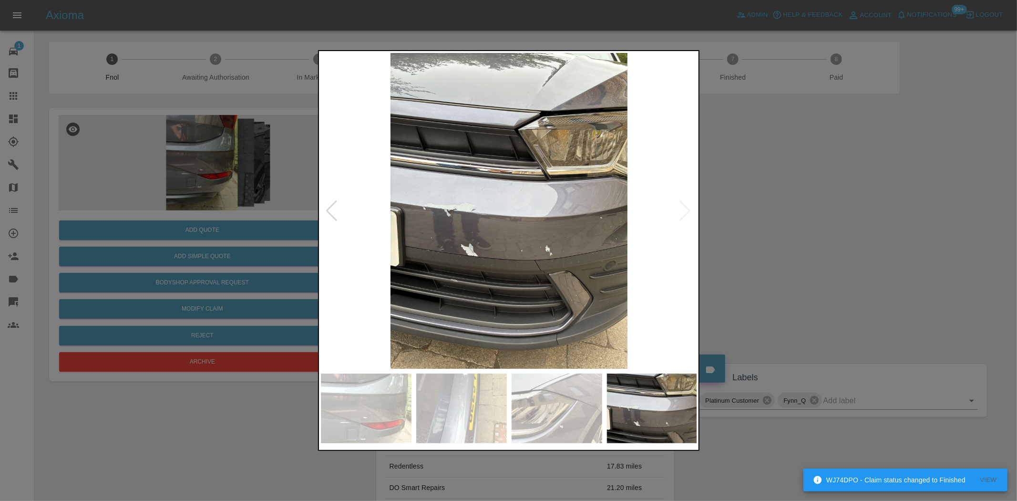
click at [464, 240] on img at bounding box center [509, 211] width 377 height 316
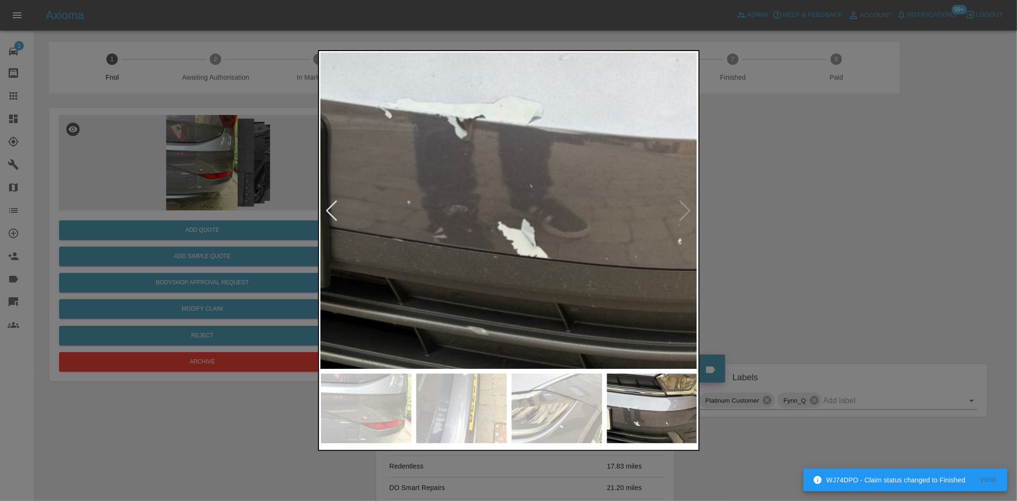
click at [464, 240] on img at bounding box center [641, 121] width 1130 height 947
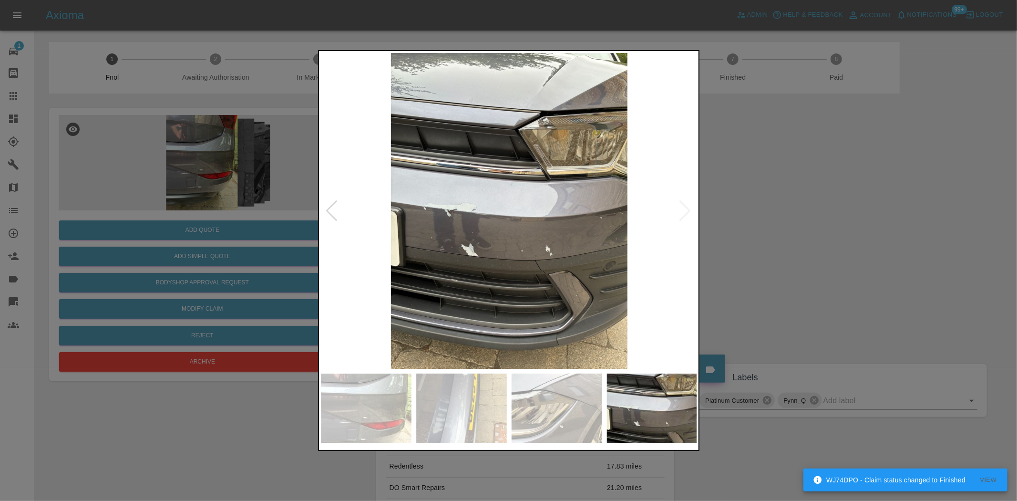
click at [412, 257] on img at bounding box center [509, 211] width 377 height 316
click at [413, 273] on img at bounding box center [509, 211] width 377 height 316
click at [464, 277] on img at bounding box center [509, 211] width 377 height 316
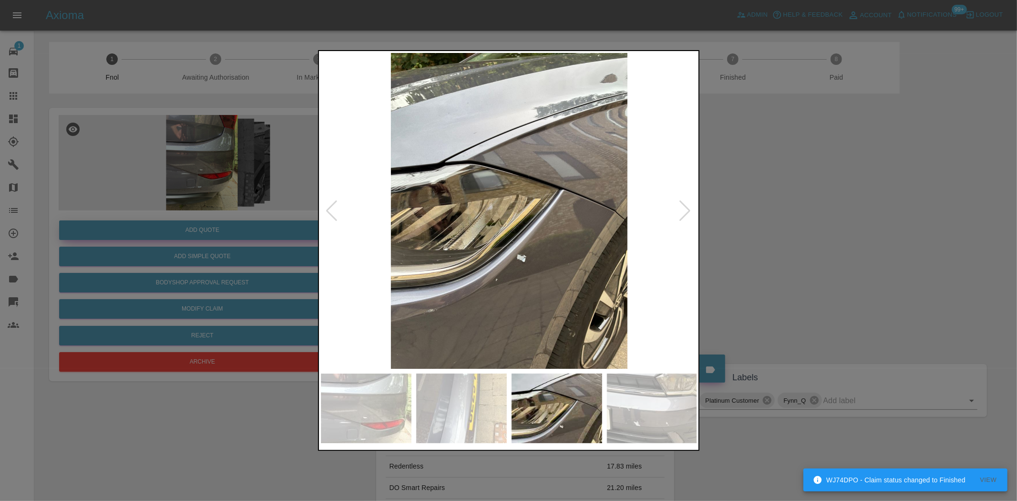
drag, startPoint x: 178, startPoint y: 212, endPoint x: 183, endPoint y: 229, distance: 17.8
click at [180, 223] on div at bounding box center [508, 250] width 1017 height 501
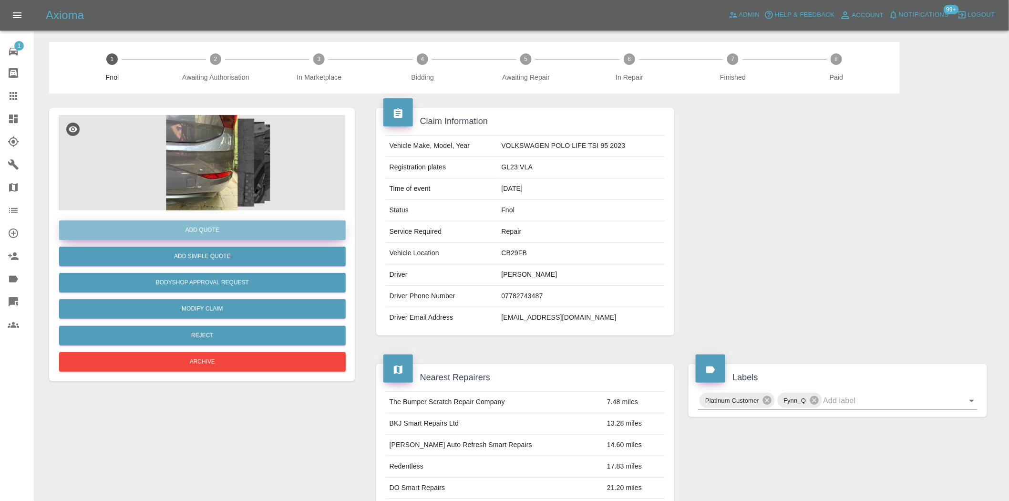
click at [202, 235] on button "Add Quote" at bounding box center [202, 230] width 286 height 20
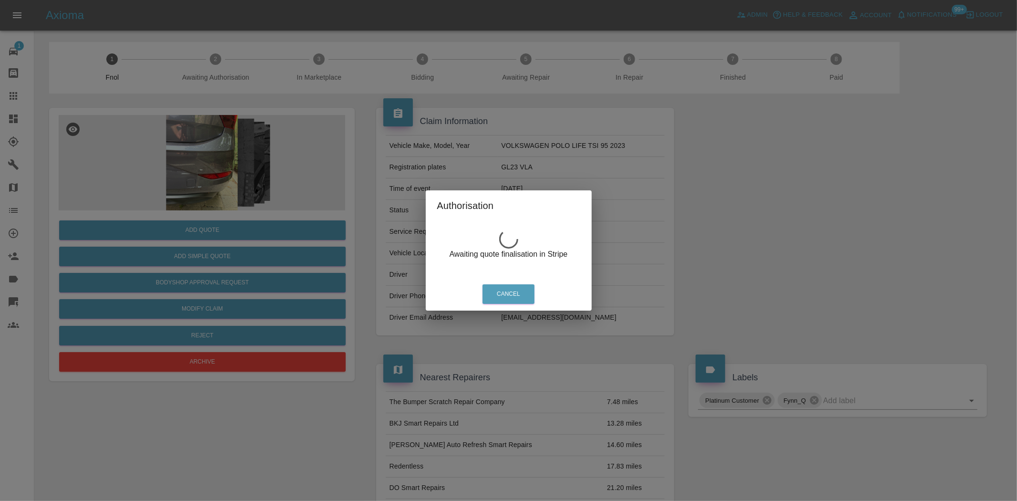
drag, startPoint x: 225, startPoint y: 101, endPoint x: 217, endPoint y: 145, distance: 44.7
click at [225, 108] on div "Authorisation Awaiting quote finalisation in Stripe Cancel" at bounding box center [508, 250] width 1017 height 501
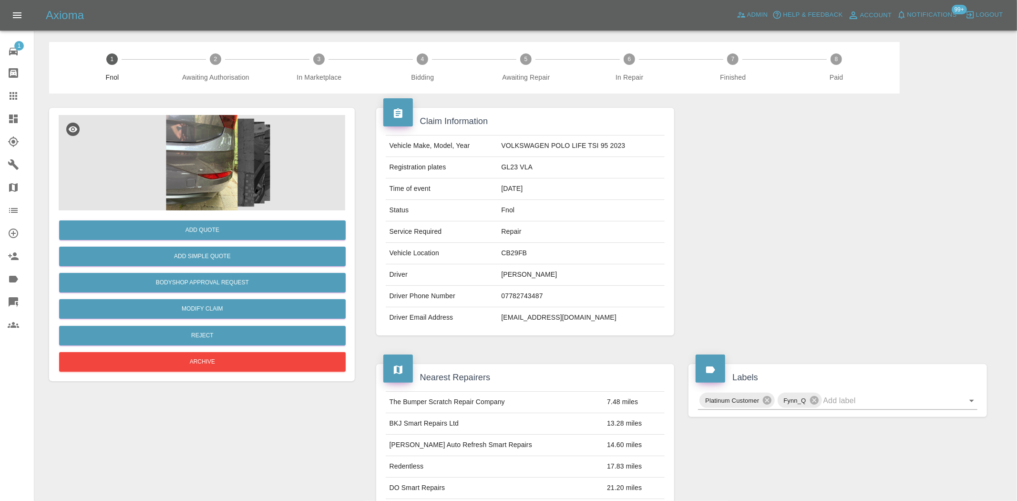
click at [216, 146] on img at bounding box center [202, 162] width 286 height 95
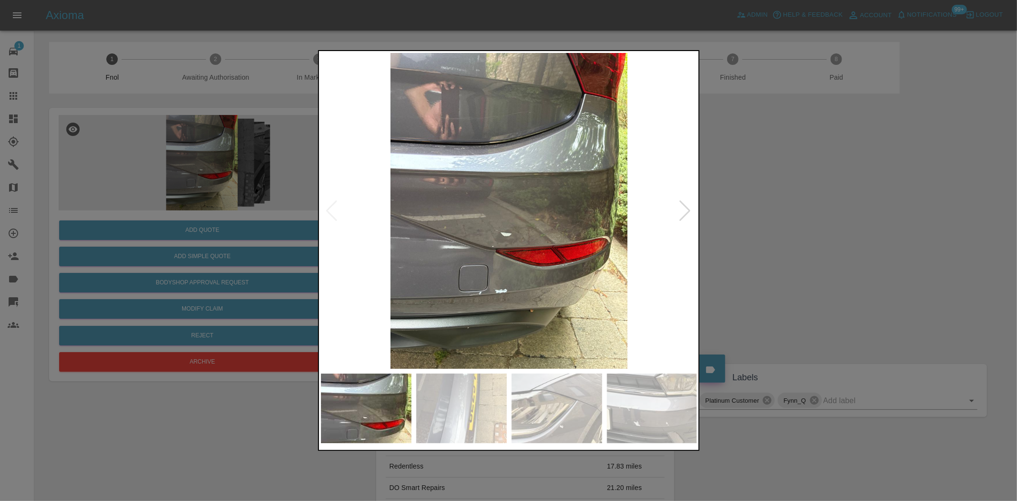
click at [499, 208] on img at bounding box center [509, 211] width 377 height 316
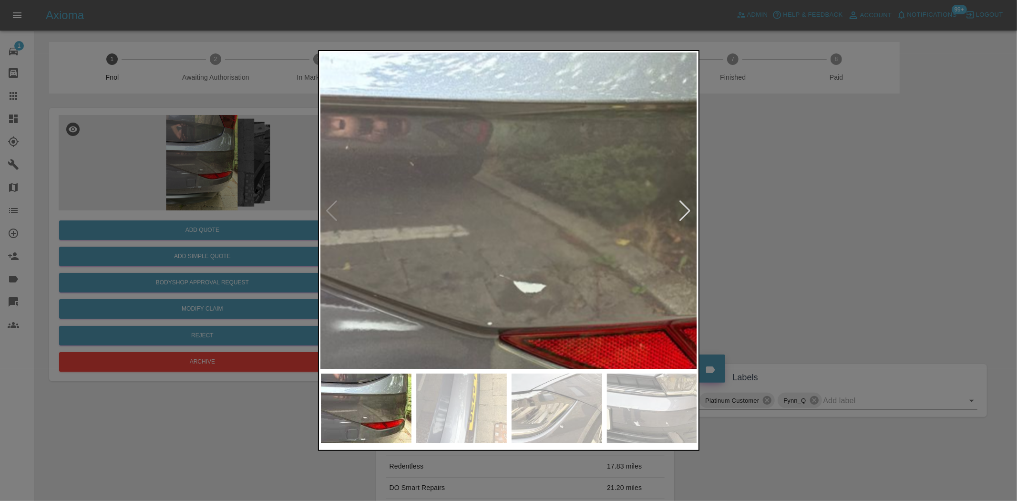
click at [498, 210] on img at bounding box center [538, 217] width 1130 height 947
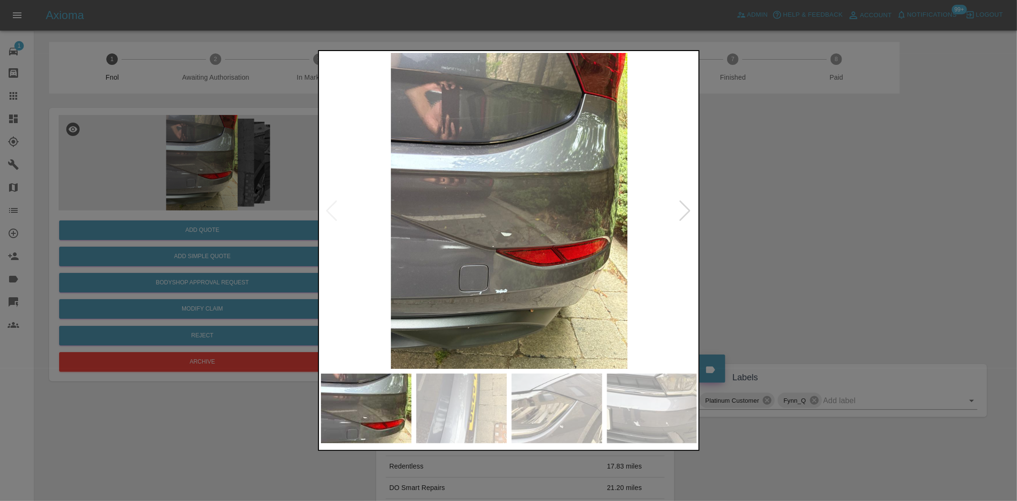
click at [501, 279] on img at bounding box center [509, 211] width 377 height 316
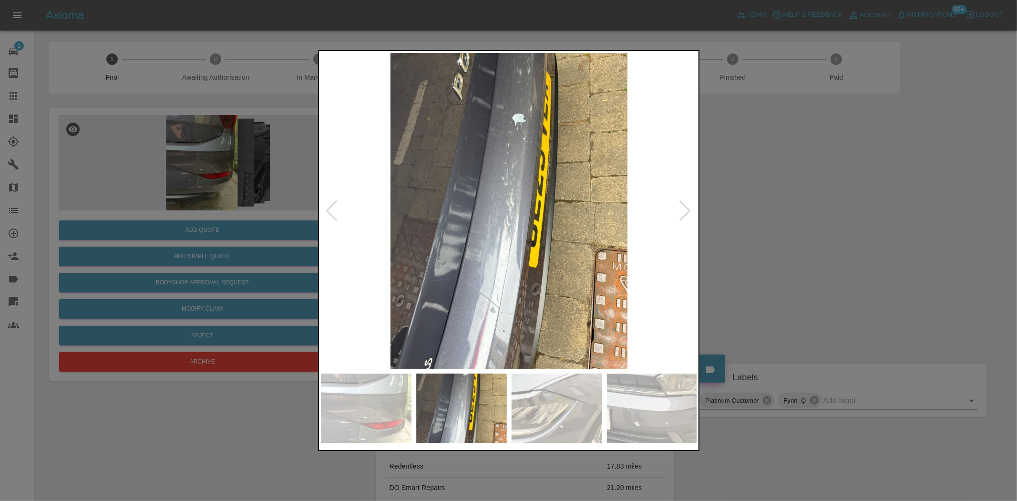
click at [433, 281] on img at bounding box center [509, 211] width 377 height 316
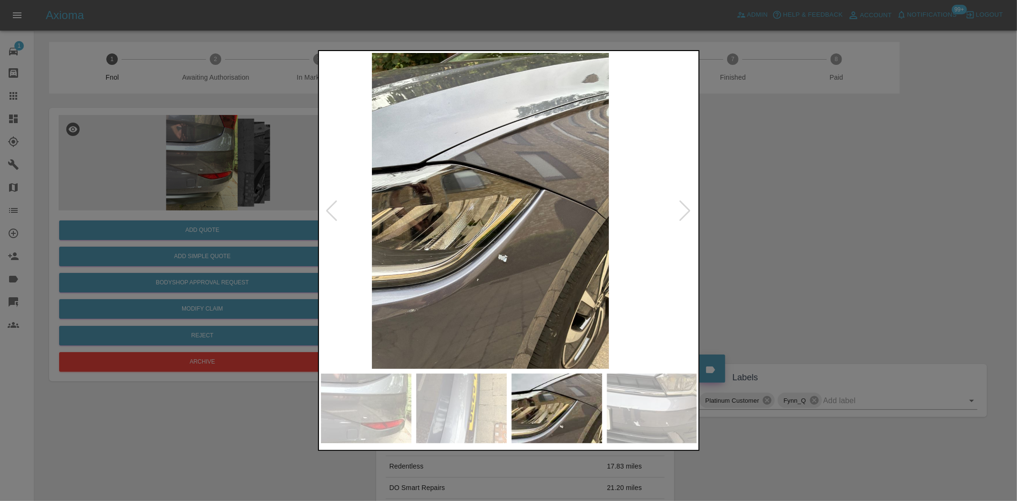
click at [331, 276] on img at bounding box center [490, 211] width 377 height 316
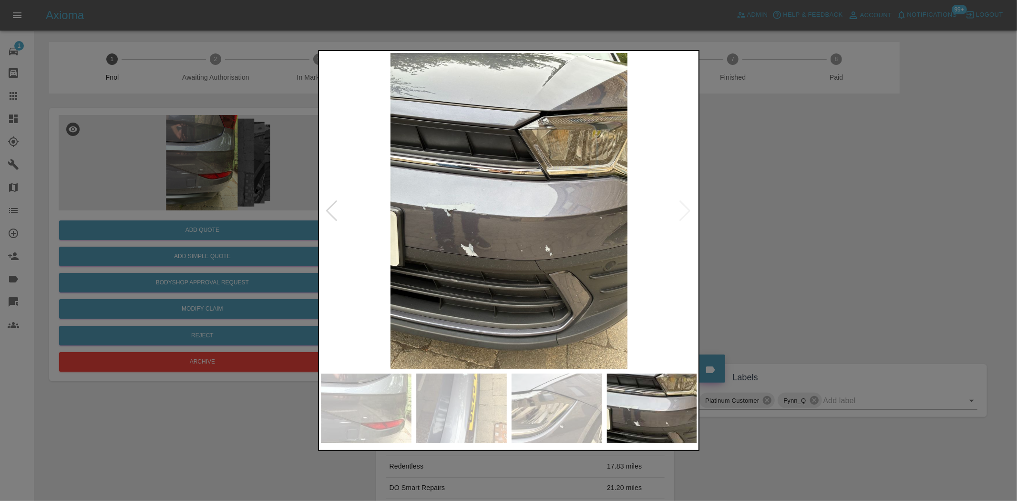
click at [389, 286] on img at bounding box center [509, 211] width 377 height 316
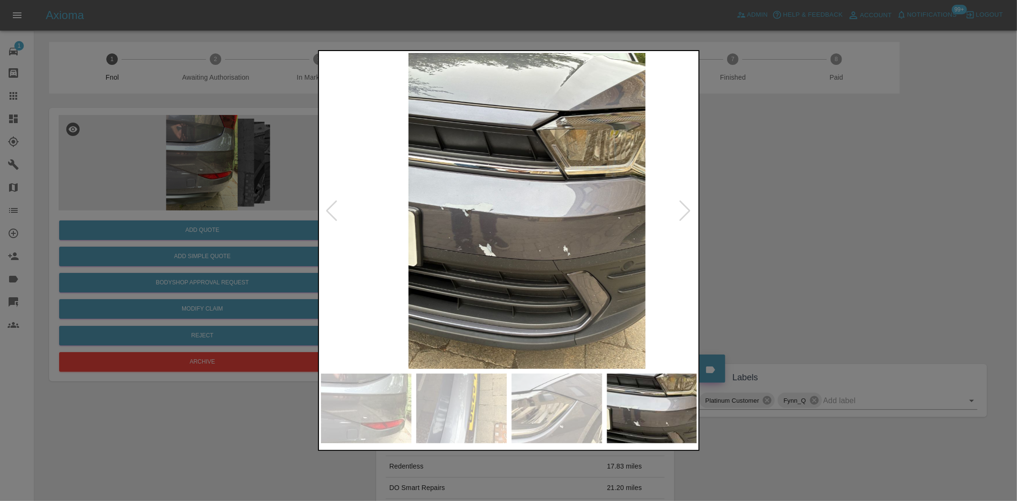
click at [532, 234] on img at bounding box center [526, 211] width 377 height 316
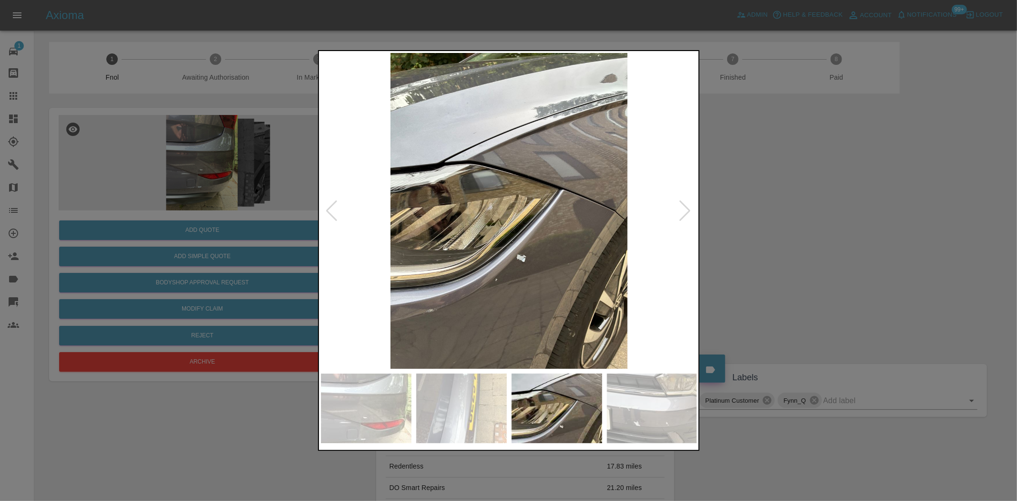
click at [606, 245] on img at bounding box center [509, 211] width 377 height 316
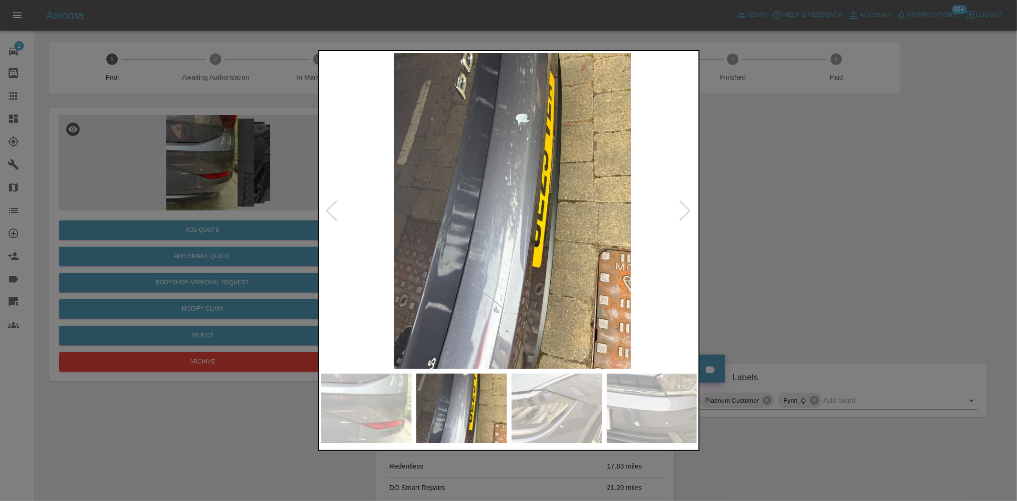
click at [484, 257] on img at bounding box center [512, 211] width 377 height 316
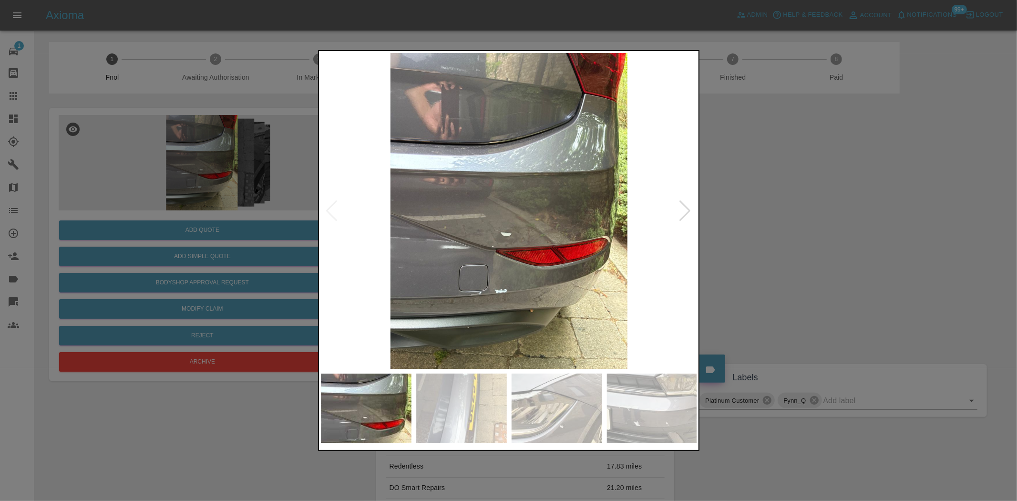
click at [470, 211] on img at bounding box center [509, 211] width 377 height 316
click at [470, 214] on img at bounding box center [509, 211] width 377 height 316
click at [485, 270] on img at bounding box center [509, 211] width 377 height 316
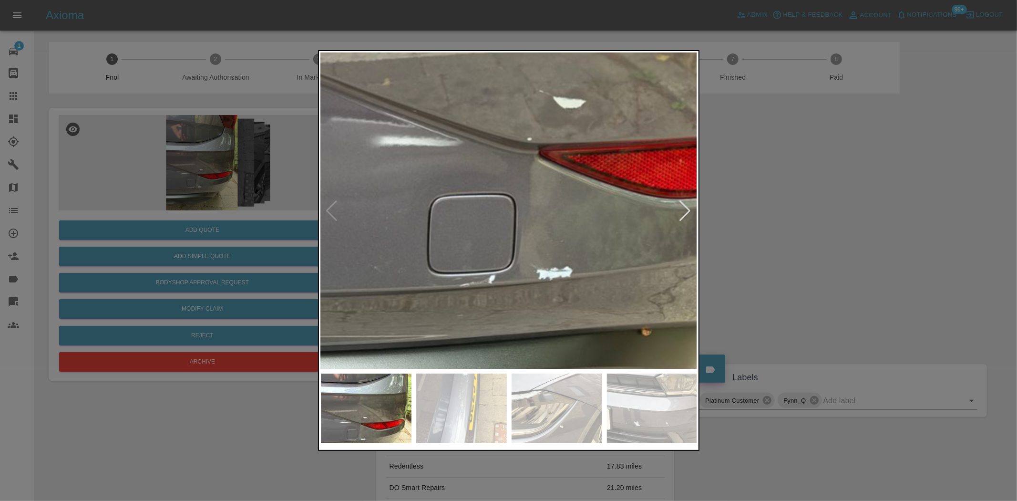
click at [482, 268] on img at bounding box center [577, 32] width 1130 height 947
click at [469, 241] on img at bounding box center [577, 32] width 1130 height 947
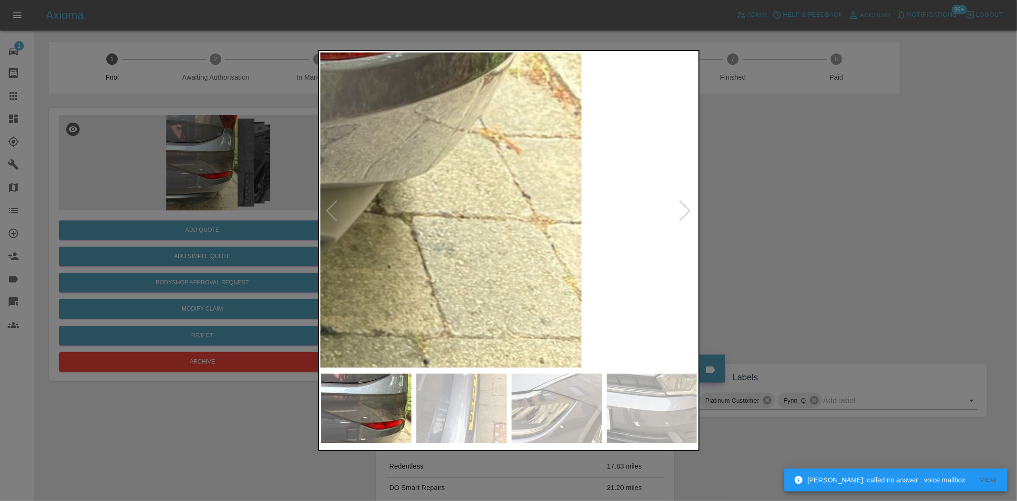
click at [203, 216] on div at bounding box center [508, 250] width 1017 height 501
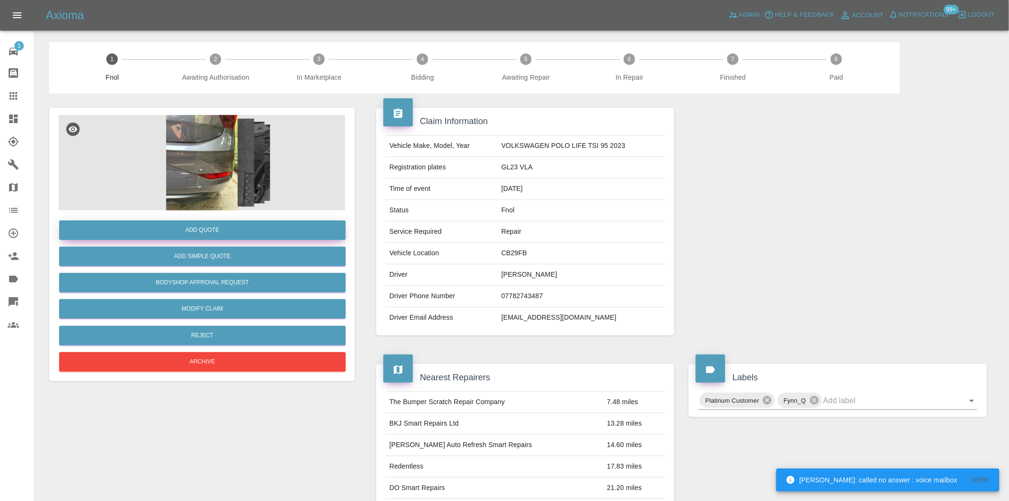
click at [201, 229] on button "Add Quote" at bounding box center [202, 230] width 286 height 20
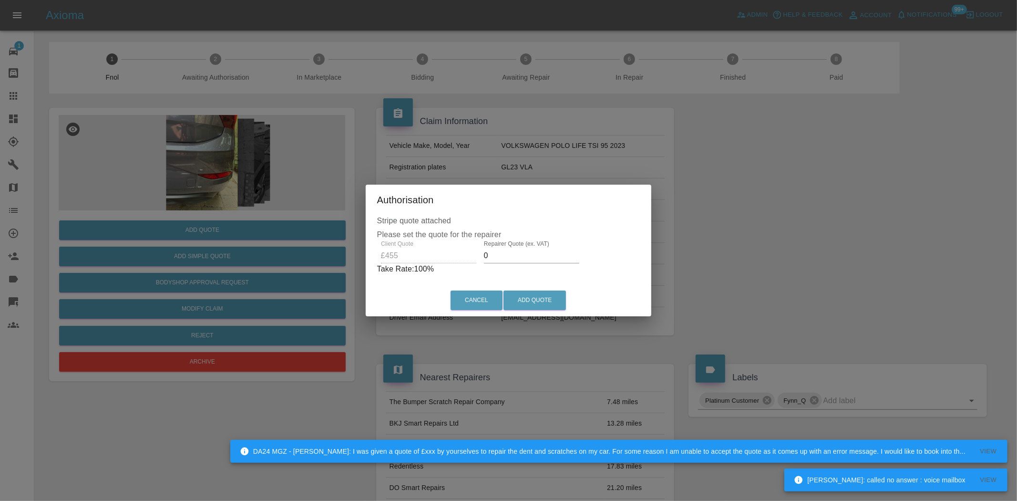
drag, startPoint x: 502, startPoint y: 256, endPoint x: 432, endPoint y: 276, distance: 73.5
click at [438, 275] on div "Stripe quote attached Please set the quote for the repairer Client Quote £455 R…" at bounding box center [509, 250] width 286 height 70
type input "300"
click at [547, 295] on button "Add Quote" at bounding box center [534, 300] width 62 height 20
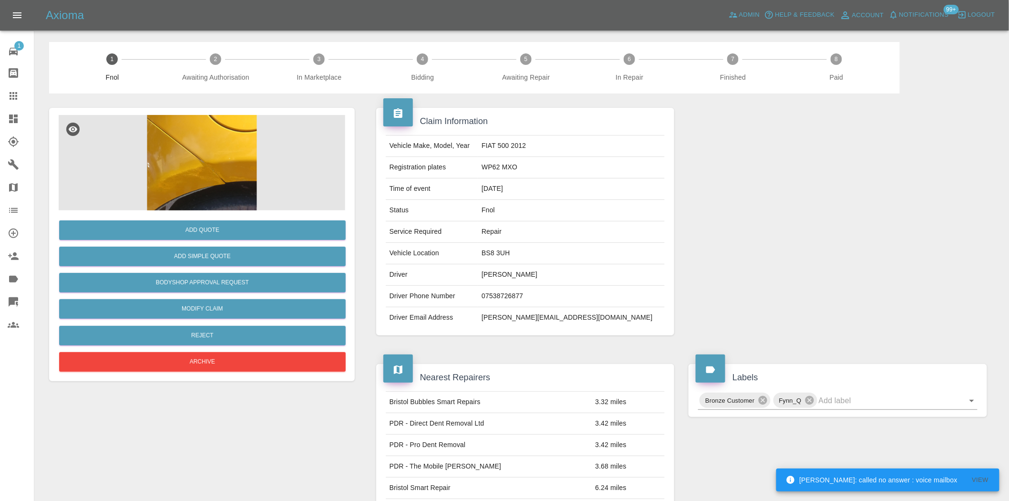
click at [225, 156] on img at bounding box center [202, 162] width 286 height 95
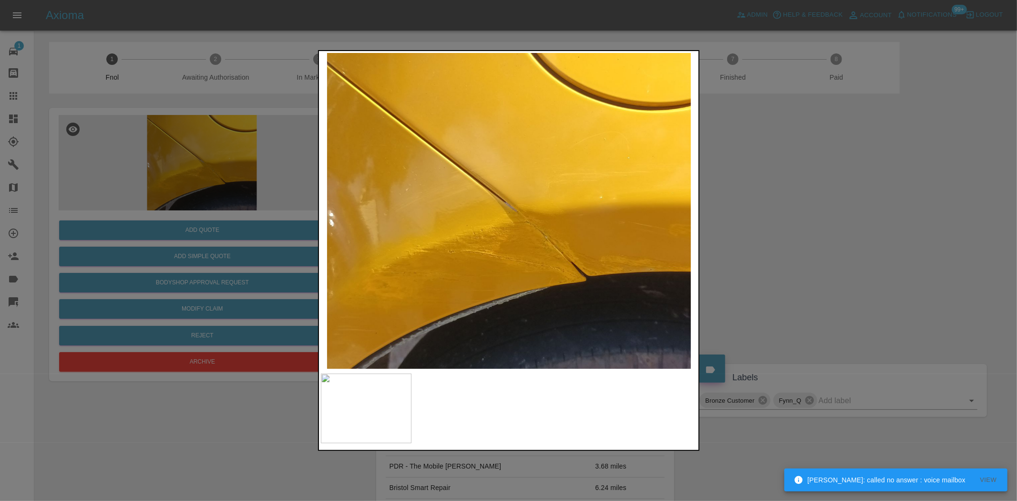
click at [280, 173] on div at bounding box center [508, 250] width 1017 height 501
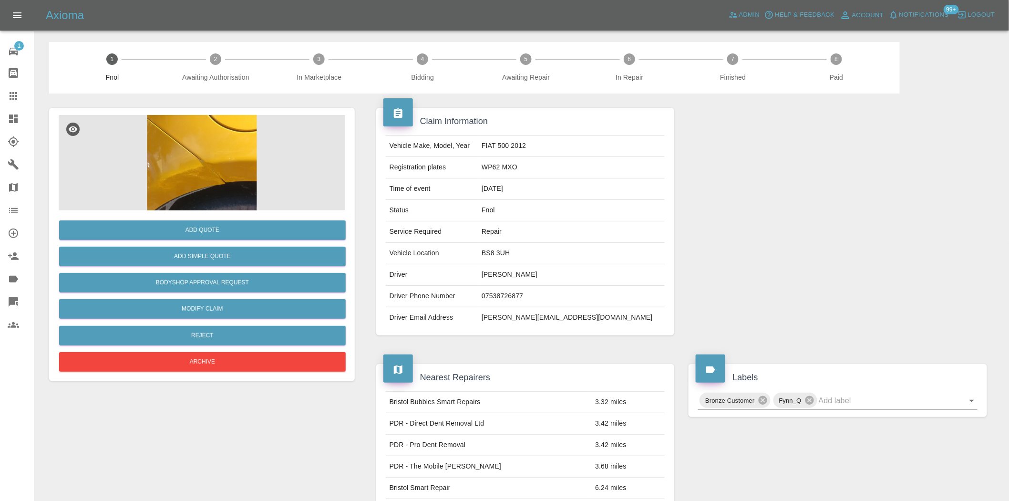
click at [266, 186] on img at bounding box center [202, 162] width 286 height 95
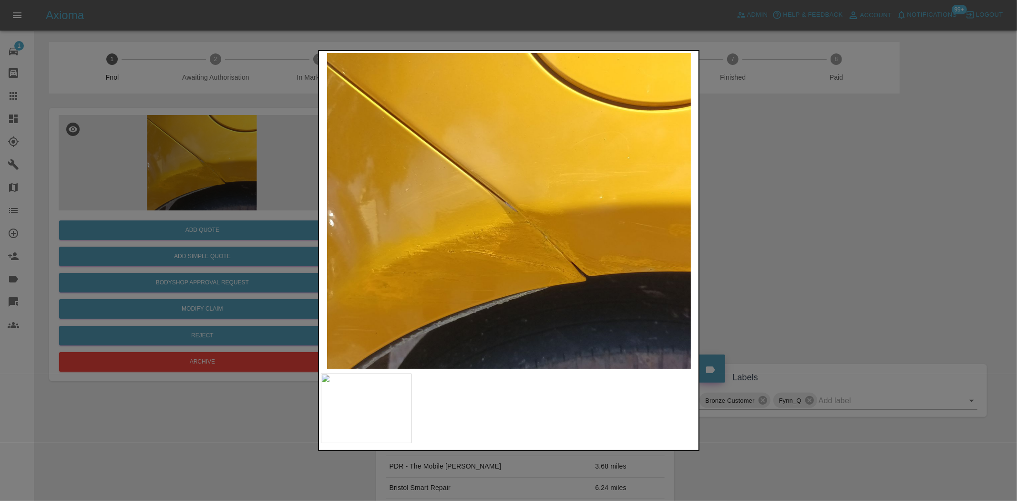
click at [518, 241] on img at bounding box center [509, 211] width 377 height 316
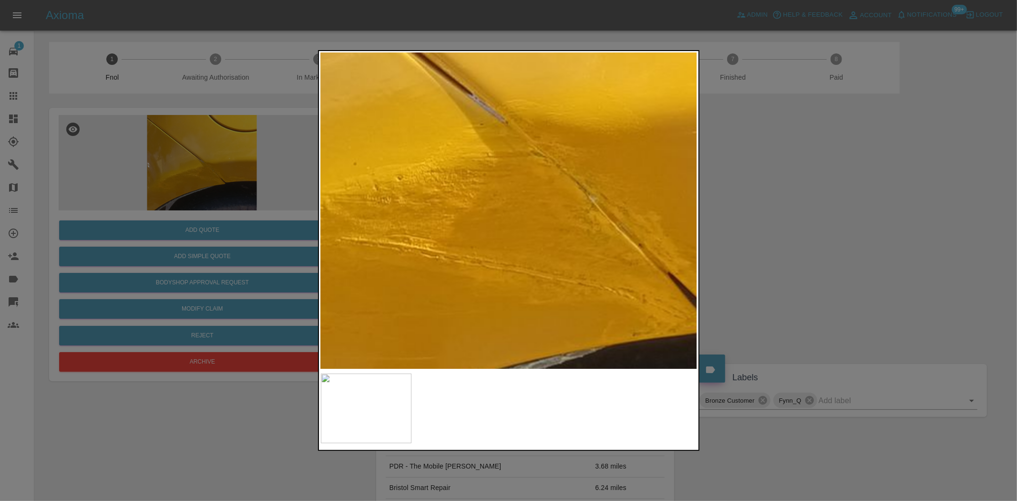
click at [530, 242] on img at bounding box center [481, 119] width 1130 height 947
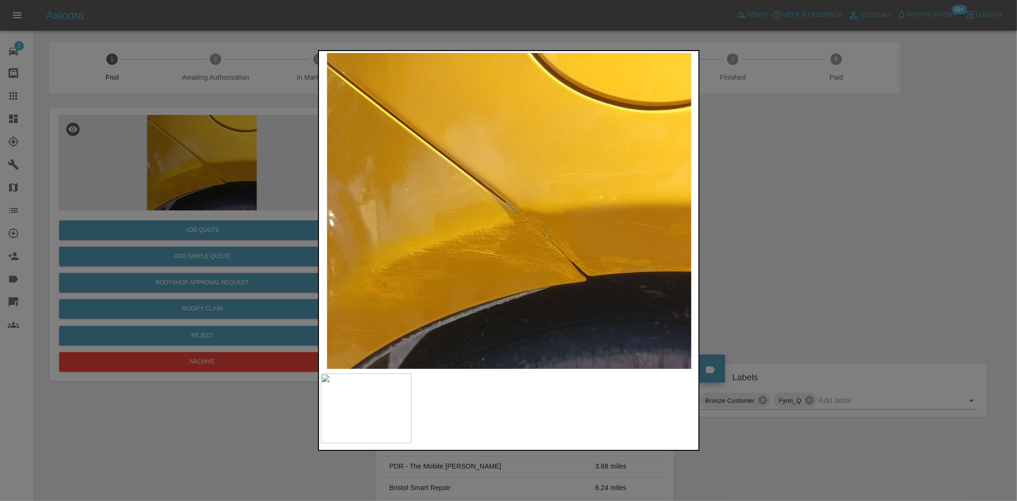
click at [435, 272] on img at bounding box center [509, 211] width 377 height 316
click at [441, 254] on img at bounding box center [509, 211] width 377 height 316
click at [562, 272] on img at bounding box center [509, 211] width 377 height 316
click at [398, 276] on img at bounding box center [509, 211] width 377 height 316
click at [428, 278] on img at bounding box center [509, 211] width 377 height 316
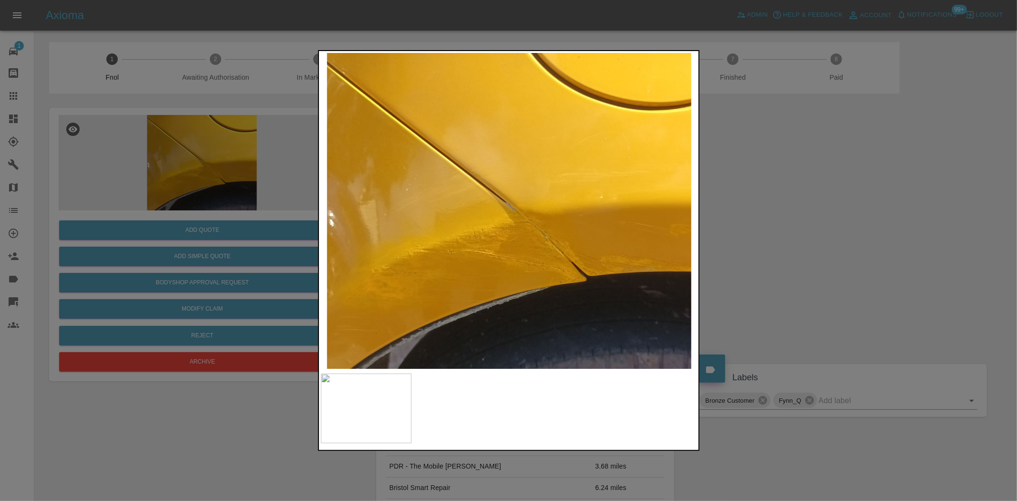
click at [187, 202] on div at bounding box center [508, 250] width 1017 height 501
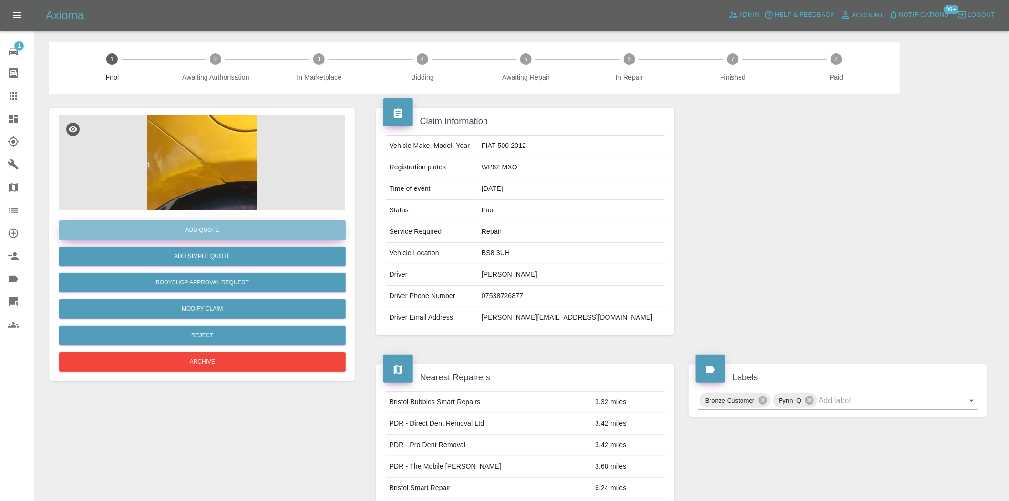
click at [189, 225] on button "Add Quote" at bounding box center [202, 230] width 286 height 20
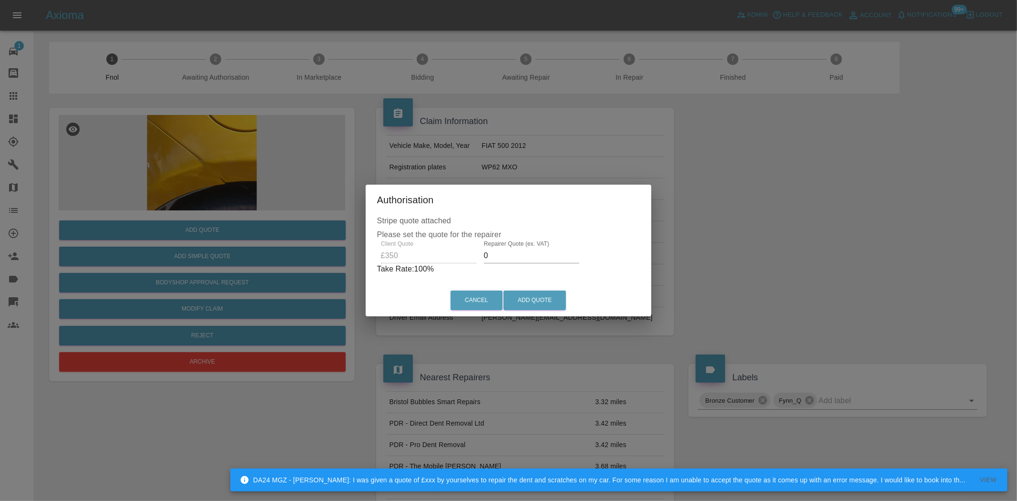
click at [446, 259] on div "Client Quote £350 Repairer Quote (ex. VAT) 0 Take Rate: 100 %" at bounding box center [508, 257] width 263 height 34
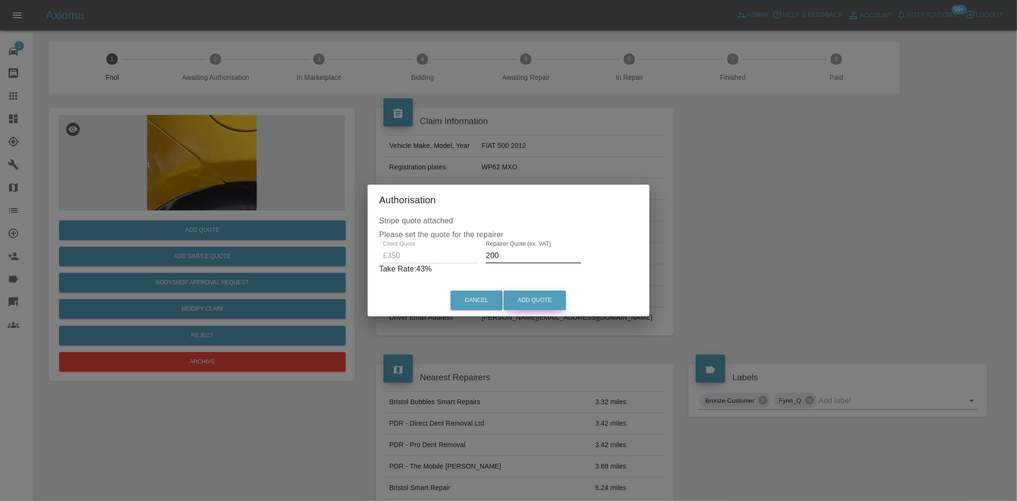
type input "200"
click at [551, 305] on button "Add Quote" at bounding box center [534, 300] width 62 height 20
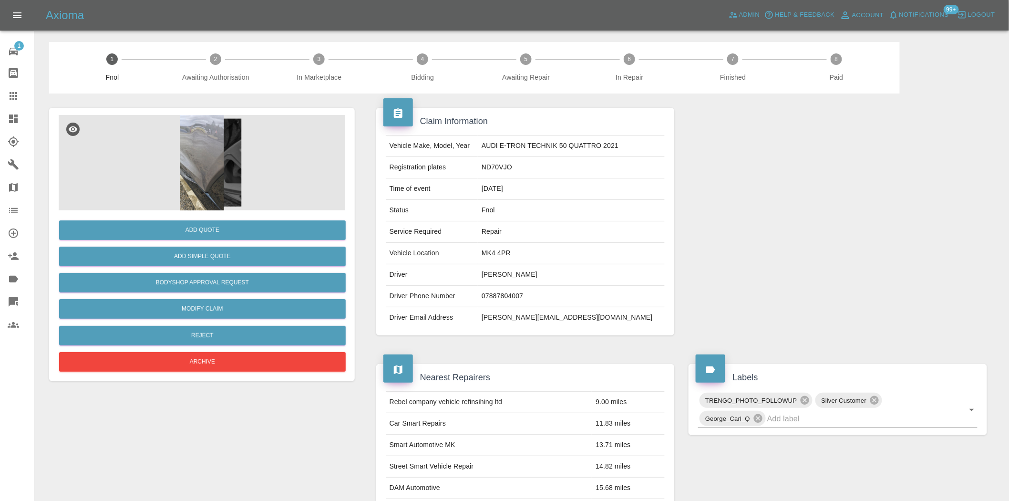
click at [206, 164] on img at bounding box center [202, 162] width 286 height 95
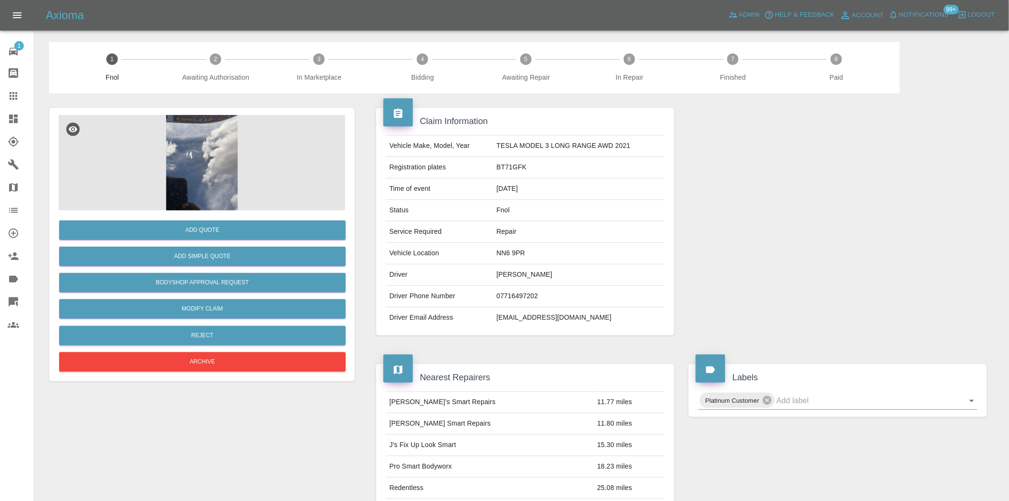
click at [220, 167] on img at bounding box center [202, 162] width 286 height 95
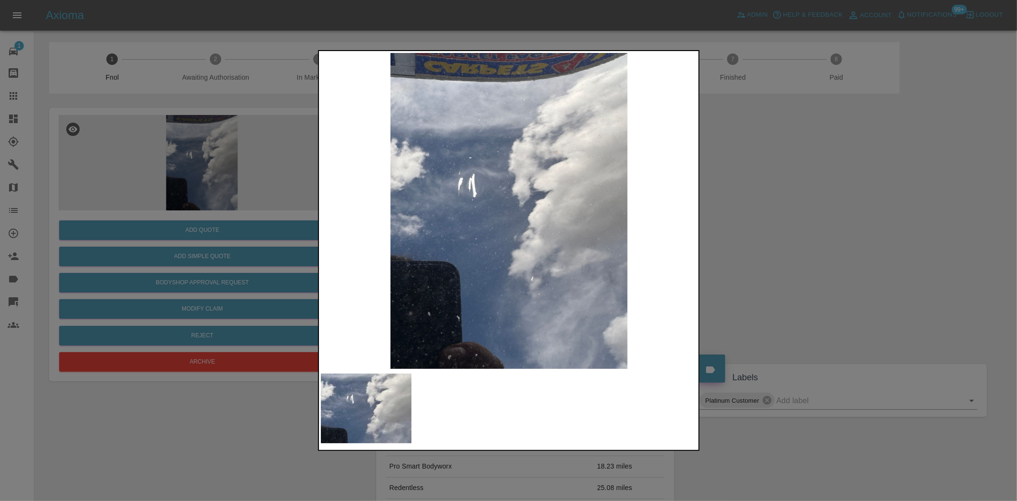
click at [424, 270] on img at bounding box center [509, 211] width 377 height 316
click at [410, 273] on img at bounding box center [509, 211] width 377 height 316
click at [221, 134] on div at bounding box center [508, 250] width 1017 height 501
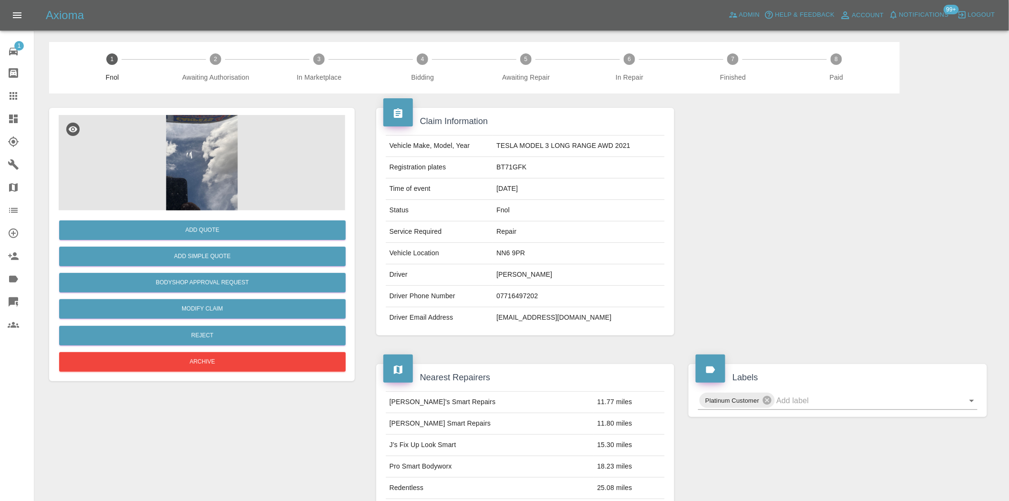
click at [219, 151] on img at bounding box center [202, 162] width 286 height 95
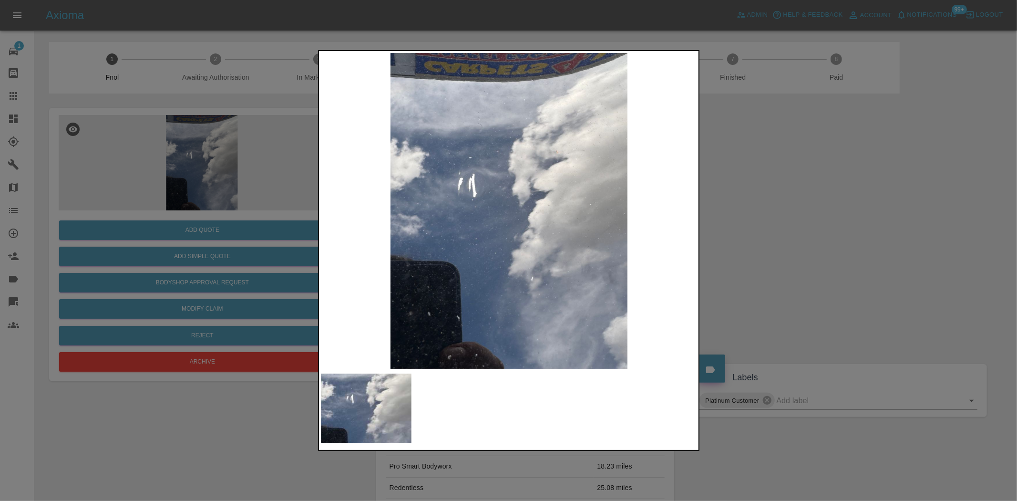
click at [461, 207] on img at bounding box center [509, 211] width 377 height 316
click at [400, 216] on img at bounding box center [509, 211] width 377 height 316
drag, startPoint x: 248, startPoint y: 173, endPoint x: 254, endPoint y: 175, distance: 6.2
click at [248, 173] on div at bounding box center [508, 250] width 1017 height 501
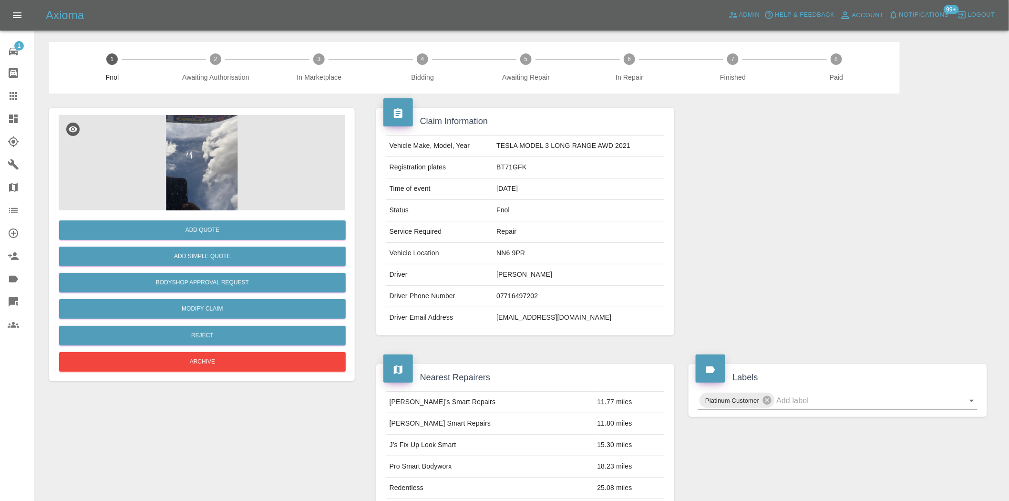
click at [198, 133] on img at bounding box center [202, 162] width 286 height 95
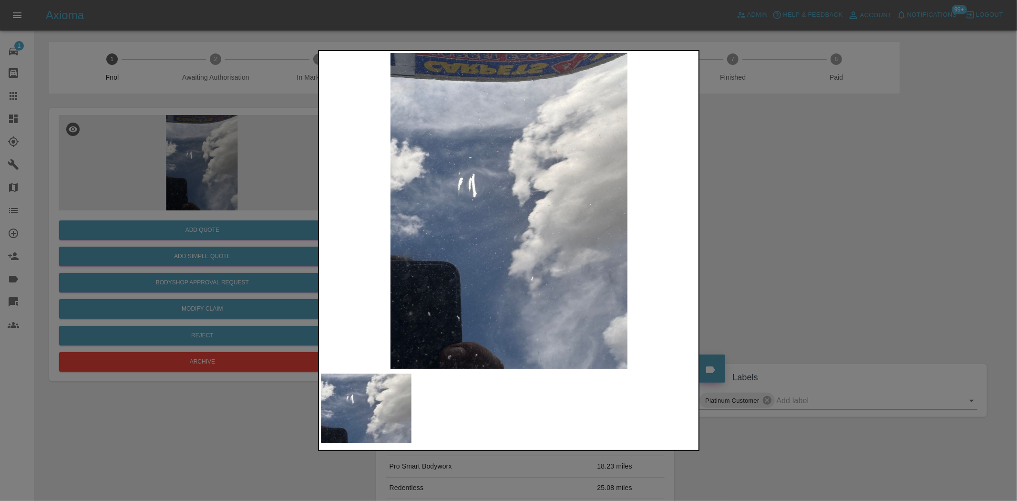
click at [464, 206] on img at bounding box center [509, 211] width 377 height 316
click at [192, 189] on div at bounding box center [508, 250] width 1017 height 501
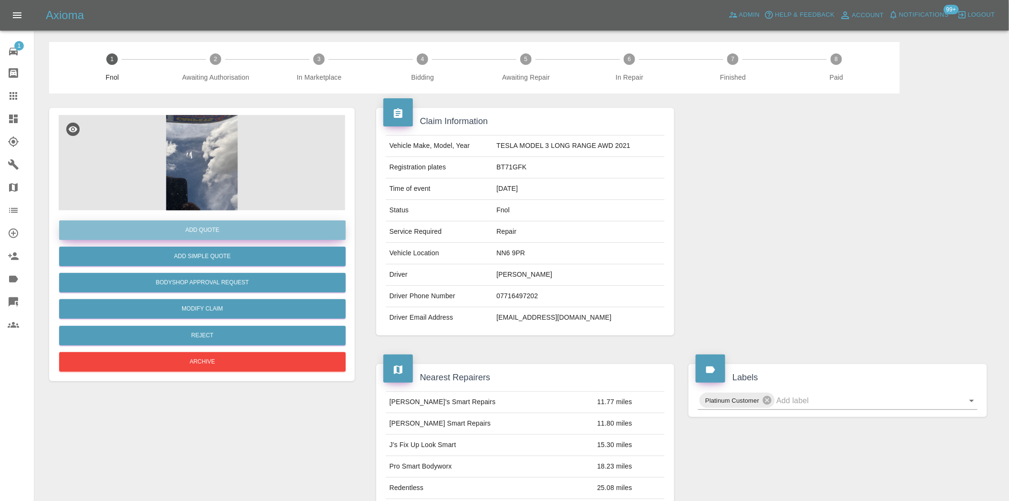
click at [217, 231] on button "Add Quote" at bounding box center [202, 230] width 286 height 20
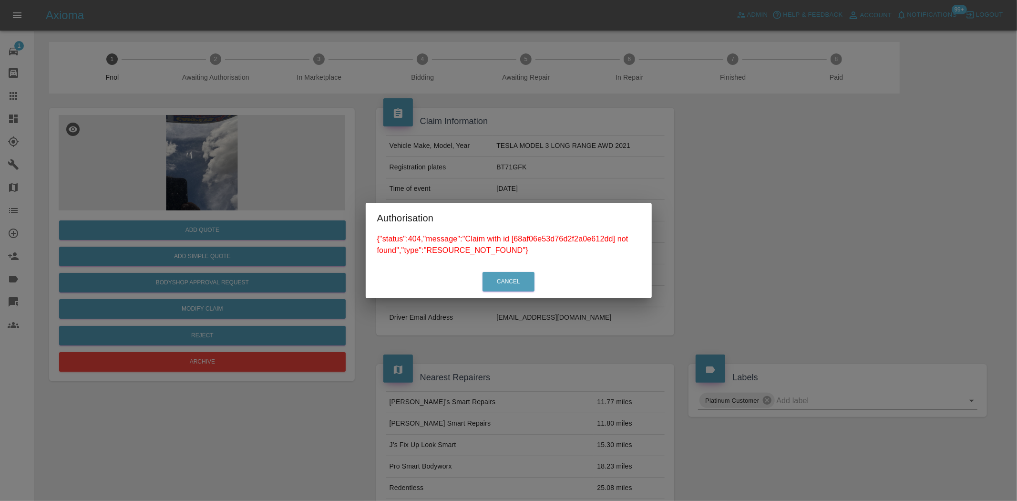
click at [226, 74] on div "Authorisation {"status":404,"message":"Claim with id [68af06e53d76d2f2a0e612dd]…" at bounding box center [508, 250] width 1017 height 501
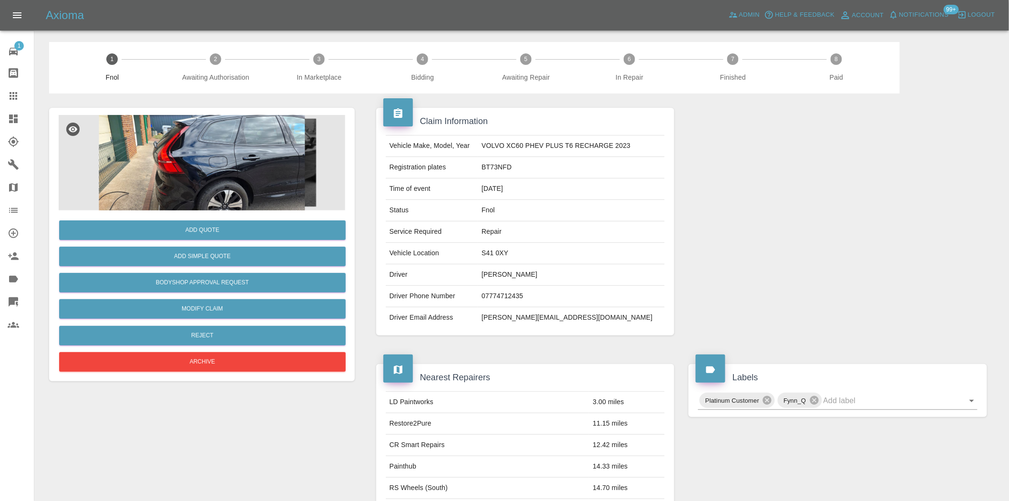
click at [207, 171] on img at bounding box center [202, 162] width 286 height 95
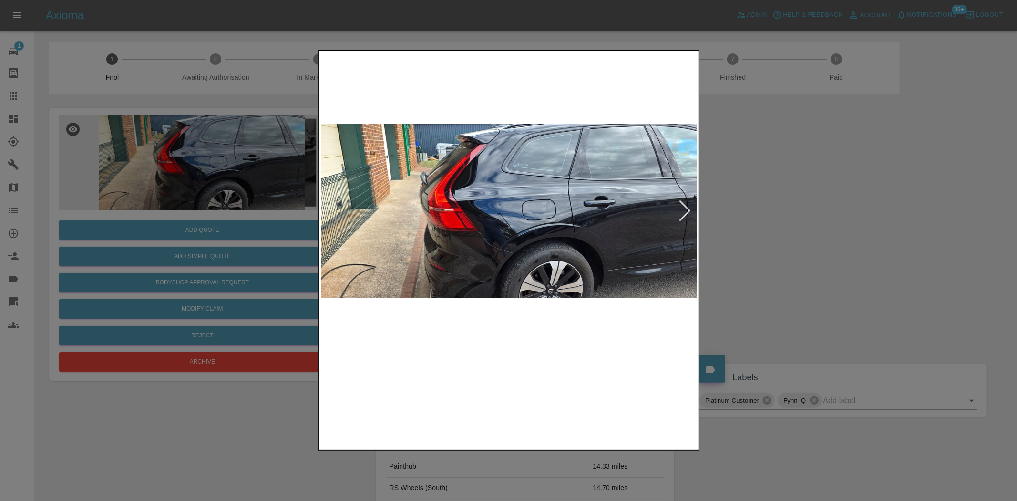
click at [498, 239] on img at bounding box center [509, 211] width 377 height 316
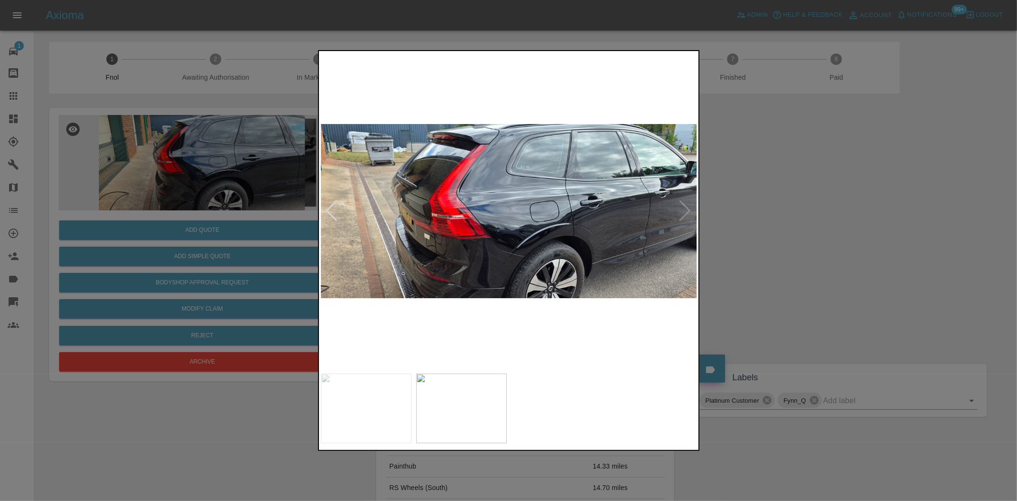
click at [397, 247] on img at bounding box center [509, 211] width 377 height 316
click at [492, 258] on img at bounding box center [509, 211] width 377 height 316
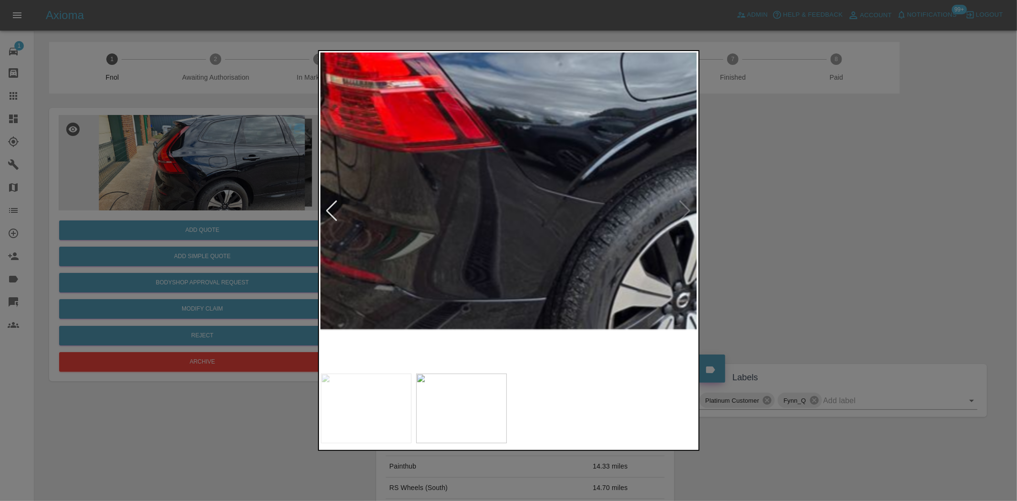
click at [513, 248] on img at bounding box center [558, 67] width 1130 height 947
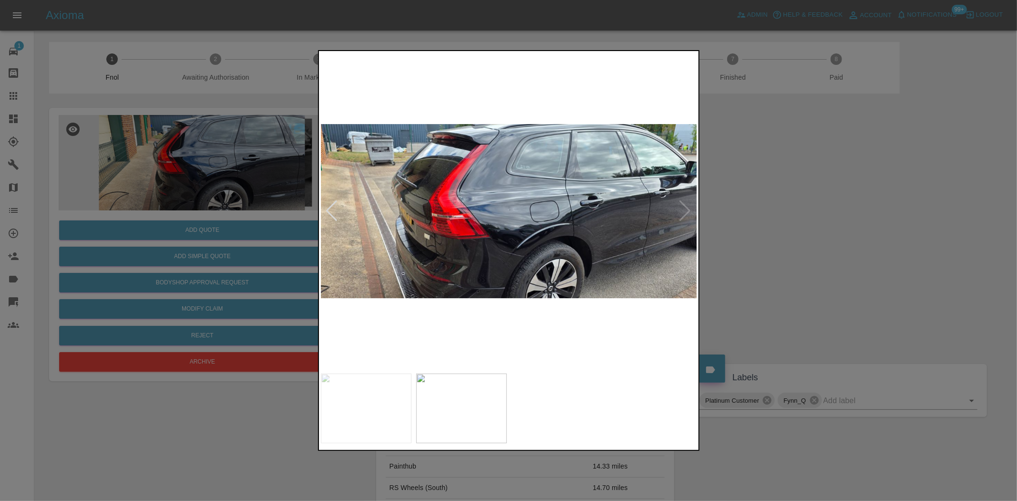
click at [539, 177] on img at bounding box center [509, 211] width 377 height 316
click at [535, 177] on img at bounding box center [509, 211] width 377 height 316
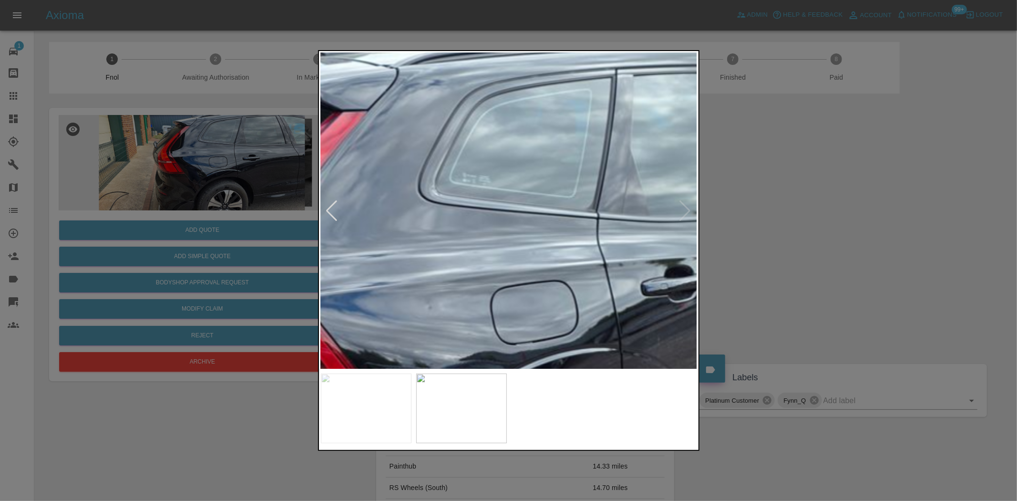
click at [437, 285] on img at bounding box center [428, 310] width 1130 height 947
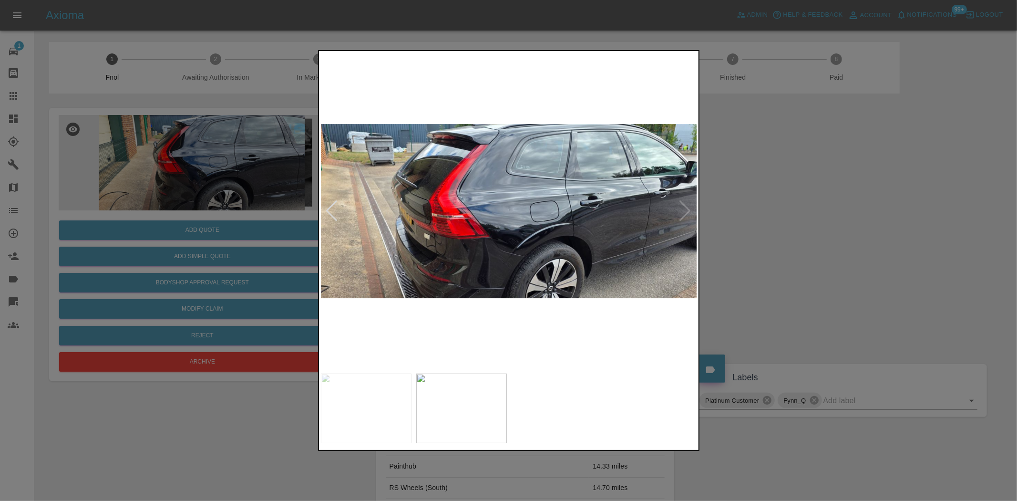
click at [523, 228] on img at bounding box center [509, 211] width 377 height 316
click at [519, 225] on img at bounding box center [509, 211] width 377 height 316
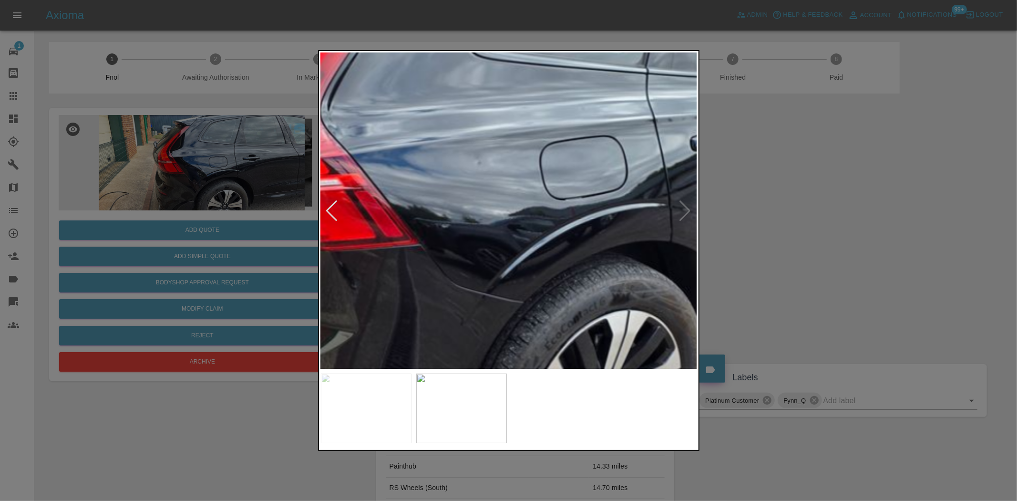
click at [508, 223] on img at bounding box center [477, 166] width 1130 height 947
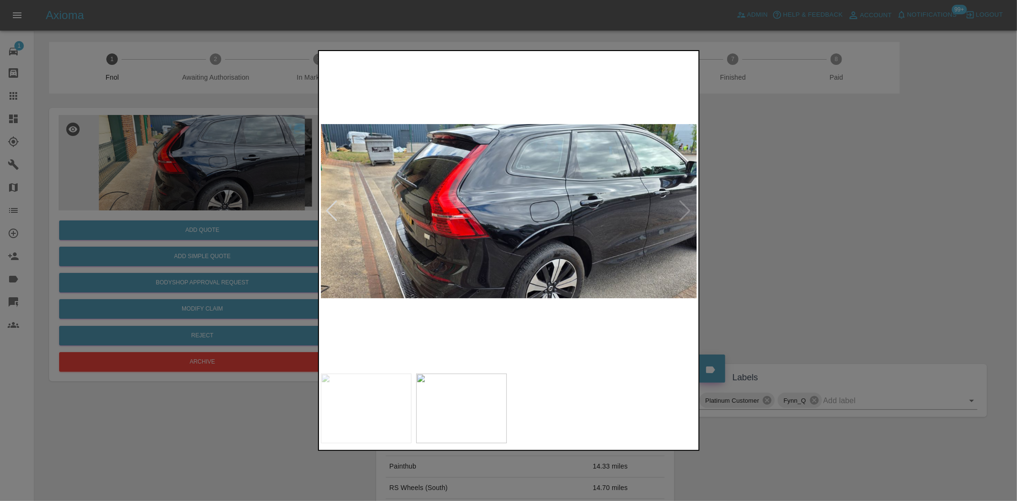
click at [215, 168] on div at bounding box center [508, 250] width 1017 height 501
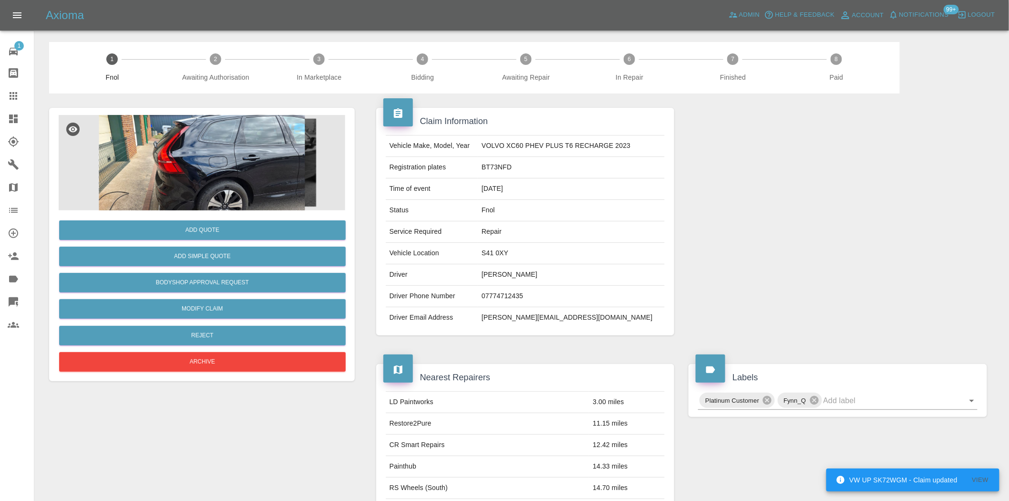
click at [194, 167] on img at bounding box center [202, 162] width 286 height 95
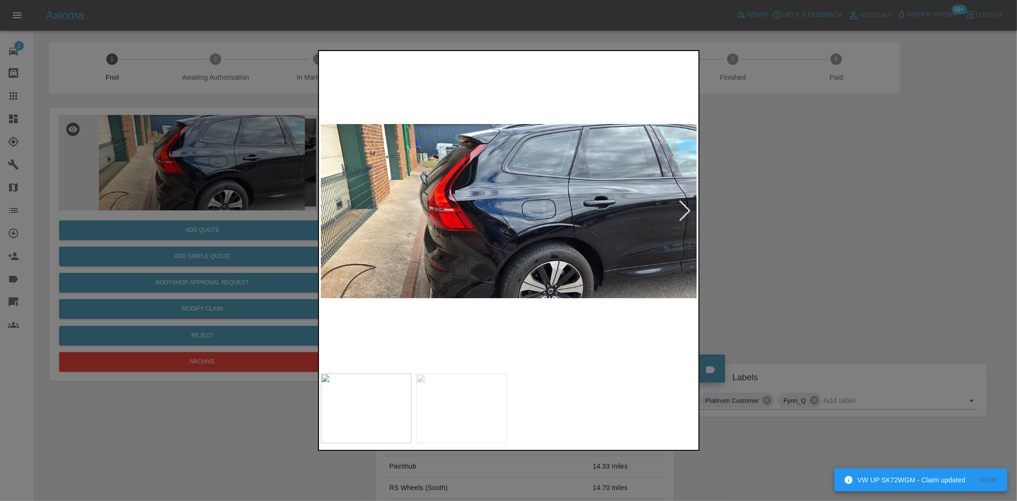
click at [511, 205] on img at bounding box center [509, 211] width 377 height 316
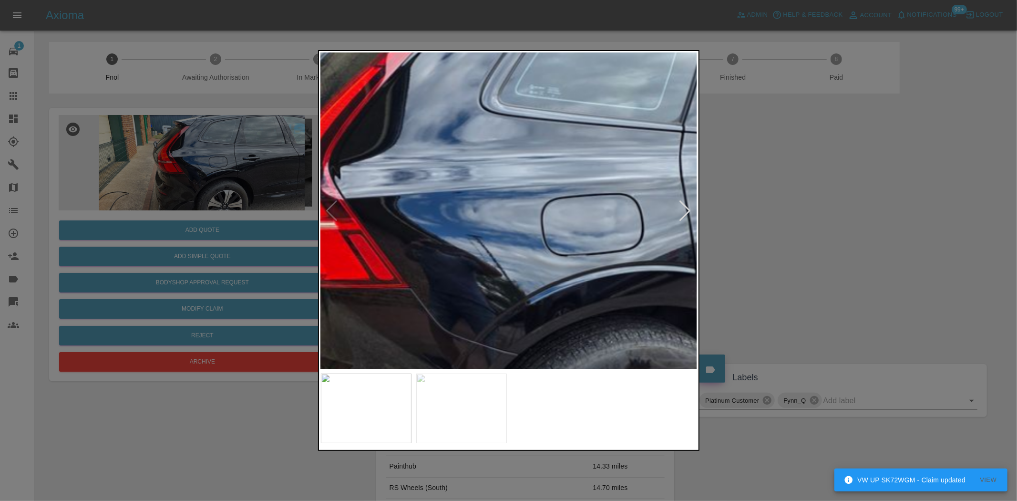
click at [494, 218] on img at bounding box center [503, 228] width 1130 height 947
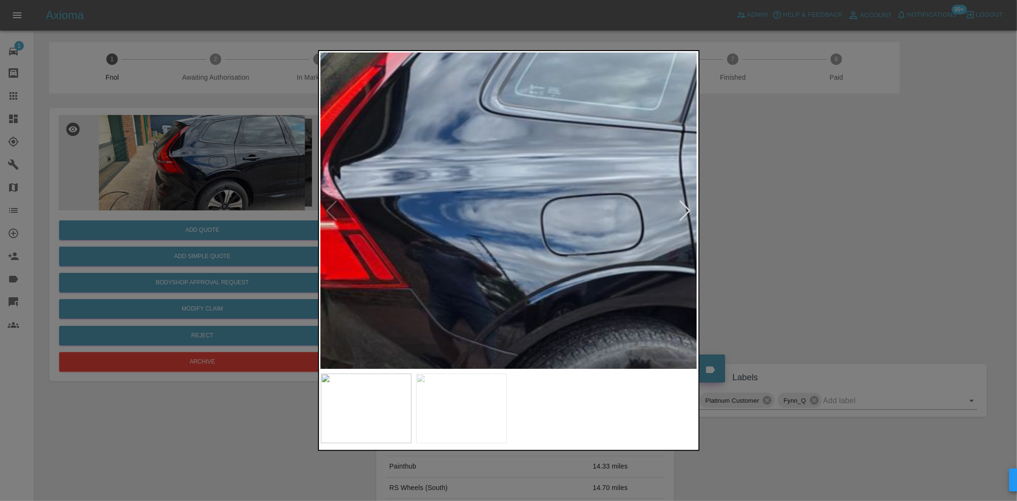
click at [494, 218] on img at bounding box center [503, 228] width 1130 height 947
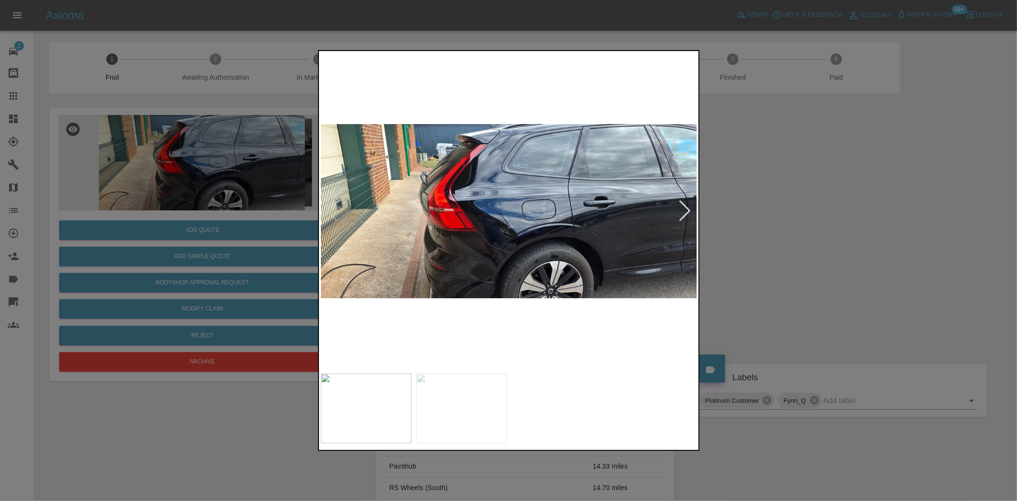
click at [413, 227] on img at bounding box center [509, 211] width 377 height 316
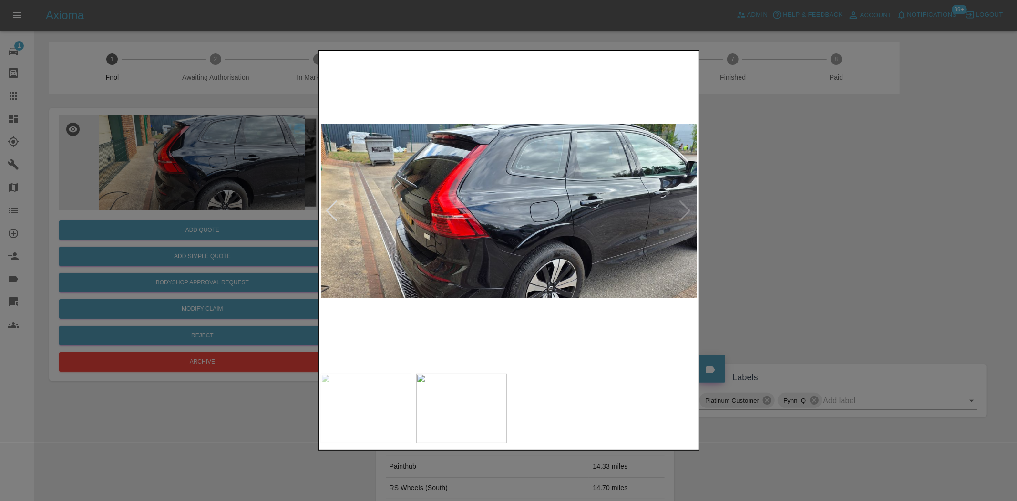
click at [482, 211] on img at bounding box center [509, 211] width 377 height 316
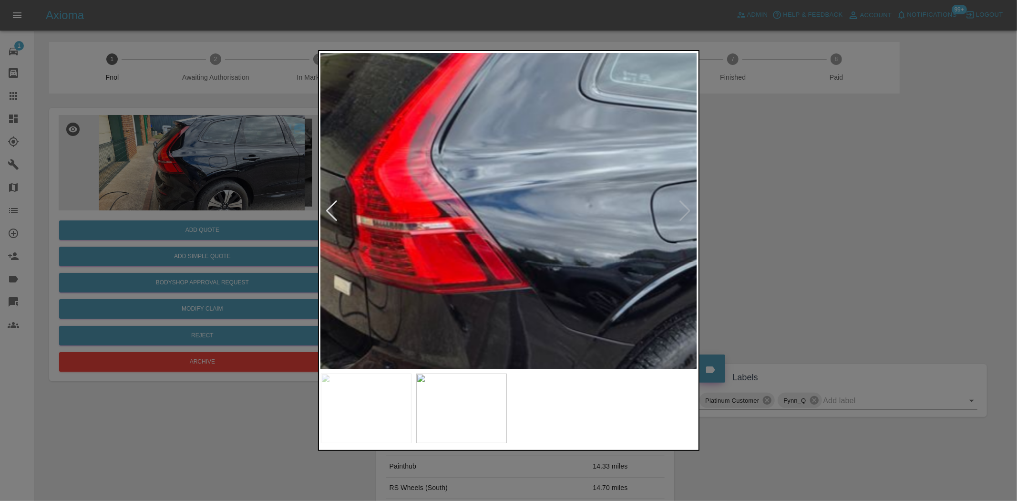
click at [488, 217] on img at bounding box center [588, 208] width 1130 height 947
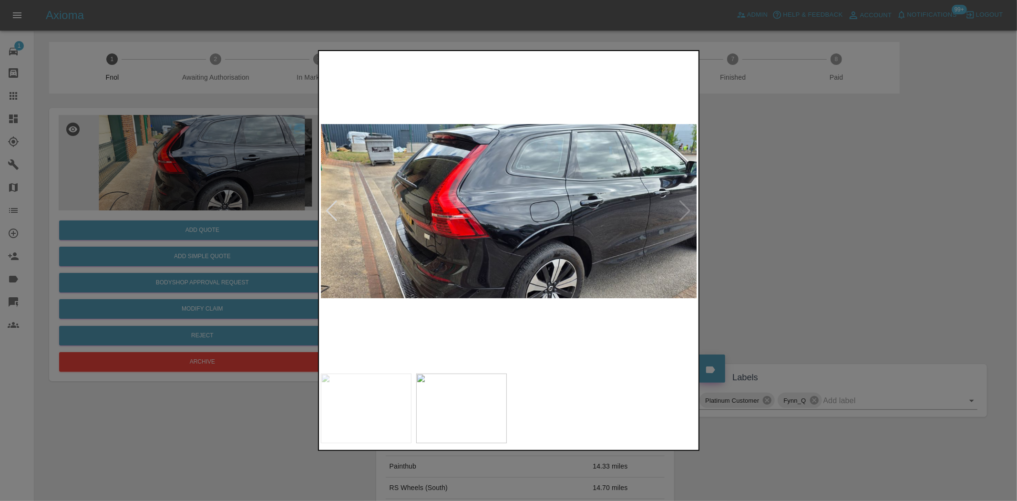
click at [445, 230] on img at bounding box center [509, 211] width 377 height 316
click at [520, 216] on img at bounding box center [509, 211] width 377 height 316
click at [518, 216] on img at bounding box center [509, 211] width 377 height 316
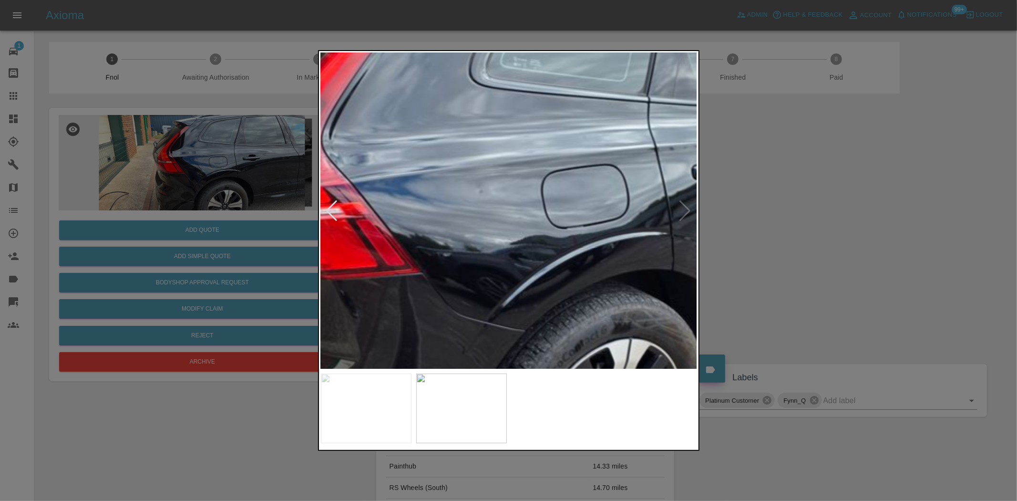
click at [487, 220] on img at bounding box center [479, 194] width 1130 height 947
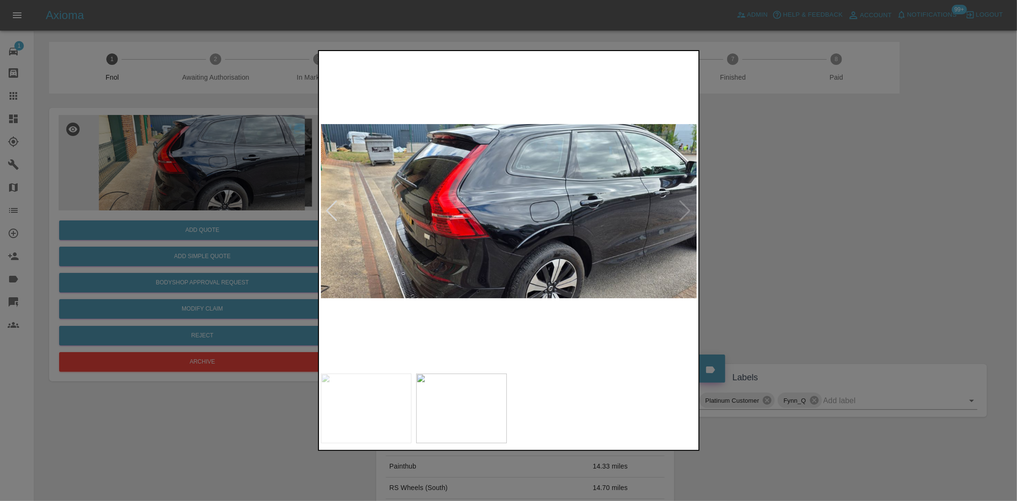
click at [211, 216] on div at bounding box center [508, 250] width 1017 height 501
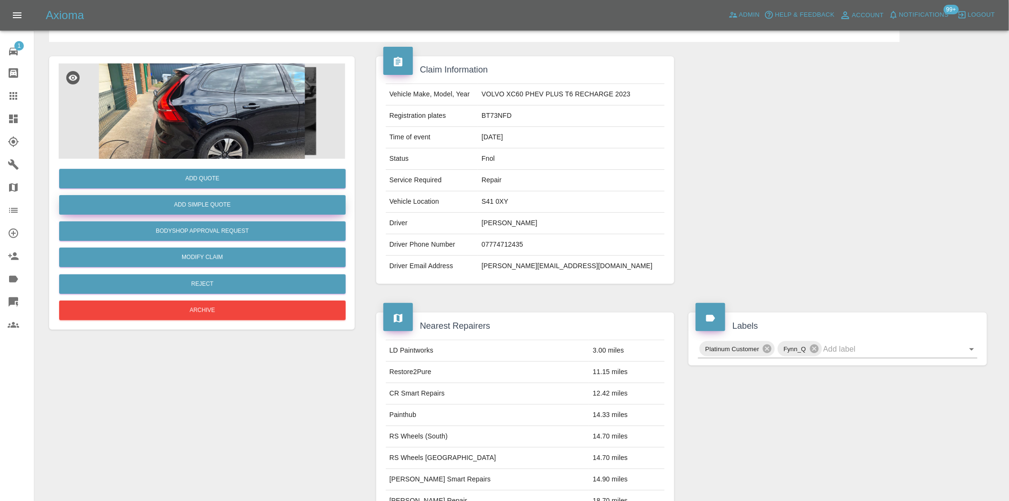
scroll to position [53, 0]
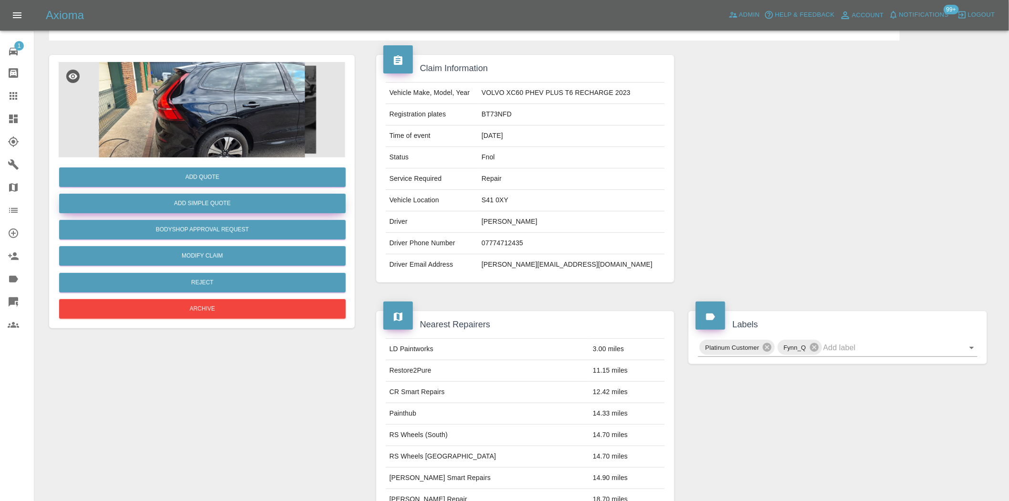
click at [215, 210] on button "Add Simple Quote" at bounding box center [202, 204] width 286 height 20
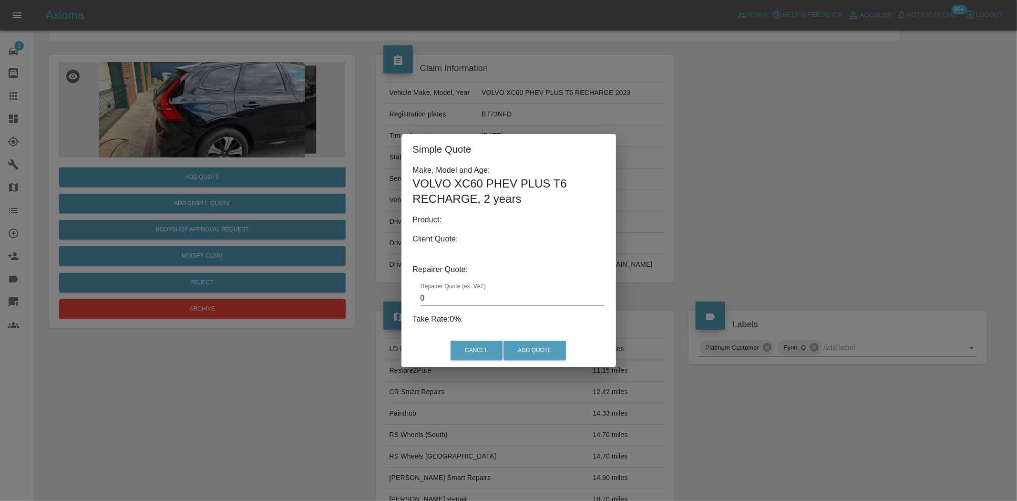
type input "140"
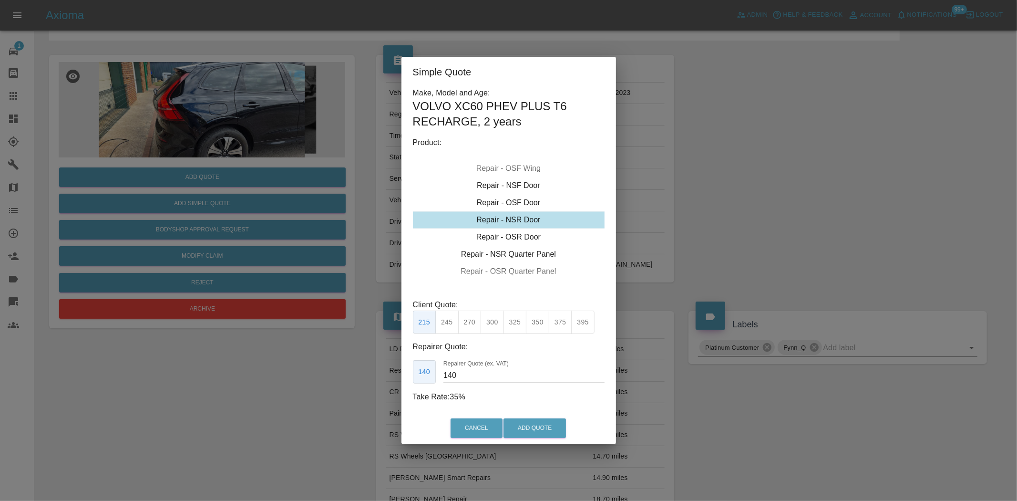
click at [351, 259] on div "Simple Quote Make, Model and Age: VOLVO XC60 PHEV PLUS T6 RECHARGE , 2 years Pr…" at bounding box center [508, 250] width 1017 height 501
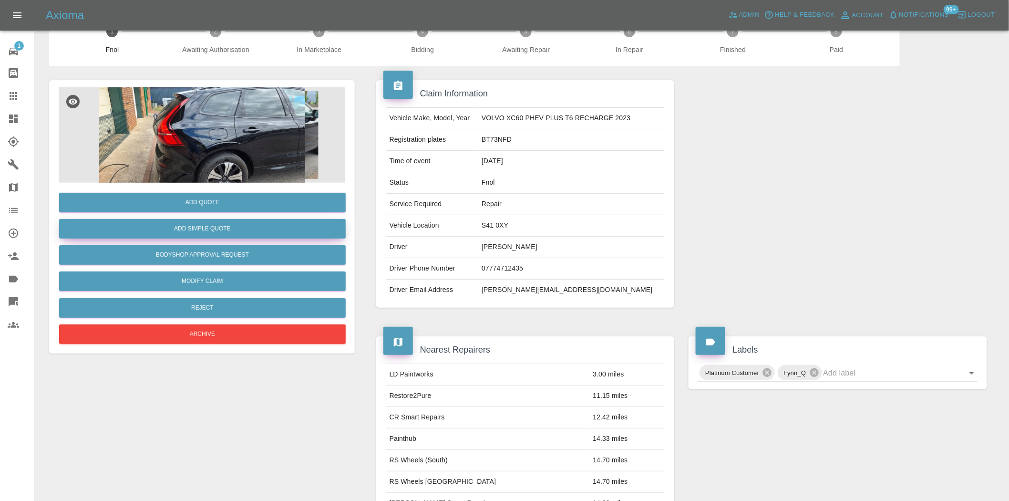
scroll to position [0, 0]
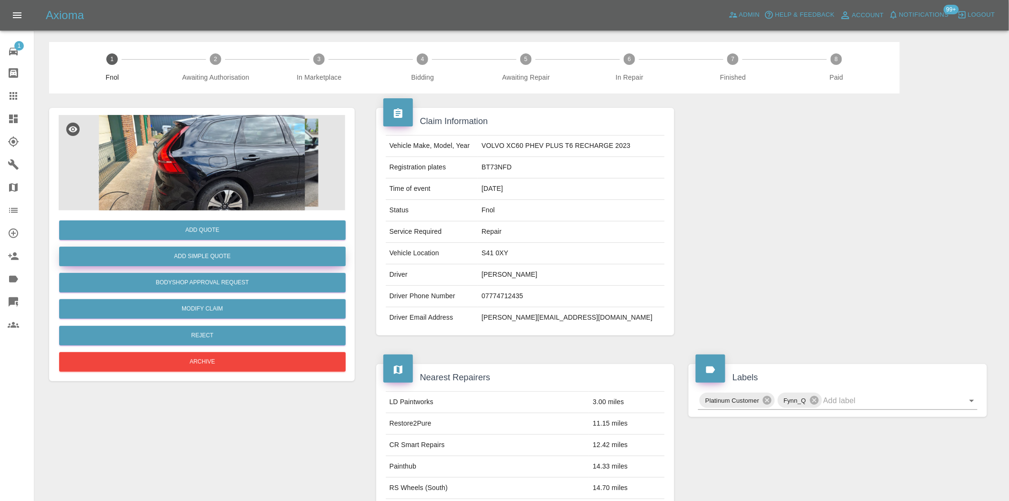
click at [200, 254] on button "Add Simple Quote" at bounding box center [202, 256] width 286 height 20
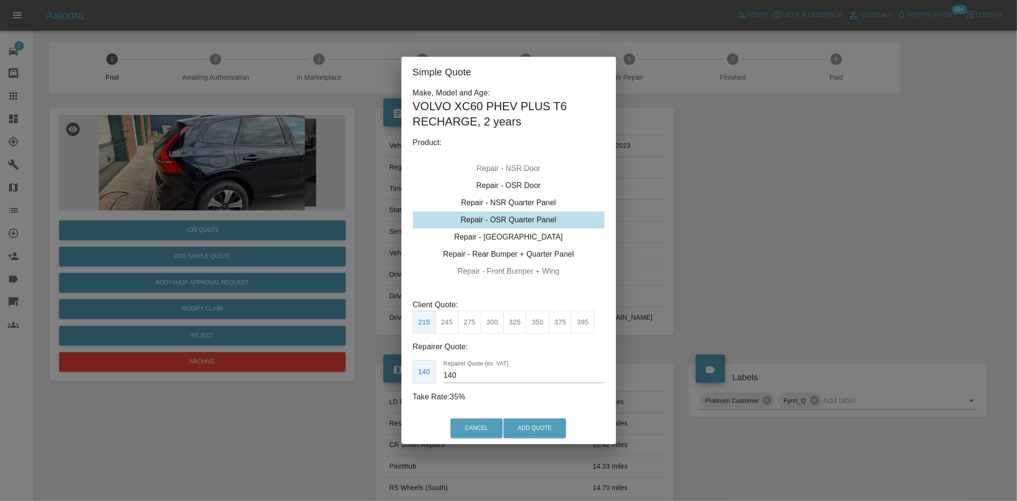
click at [494, 218] on div "Repair - OSR Quarter Panel" at bounding box center [509, 219] width 192 height 17
click at [468, 323] on button "275" at bounding box center [469, 321] width 23 height 23
drag, startPoint x: 470, startPoint y: 381, endPoint x: 418, endPoint y: 380, distance: 52.4
click at [419, 382] on div "180 Repairer Quote (ex. VAT) 180" at bounding box center [509, 371] width 192 height 23
type input "170"
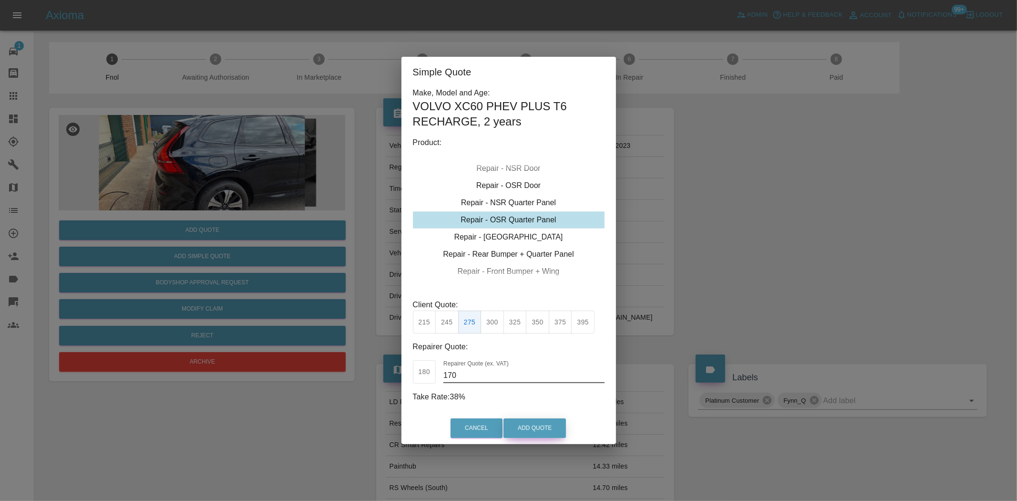
click at [522, 427] on button "Add Quote" at bounding box center [534, 428] width 62 height 20
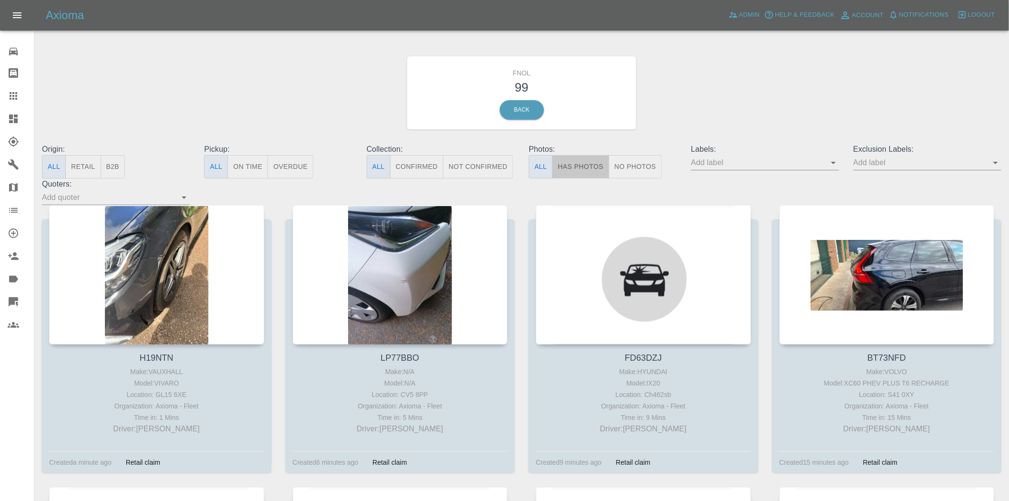
click at [597, 165] on button "Has Photos" at bounding box center [580, 166] width 57 height 23
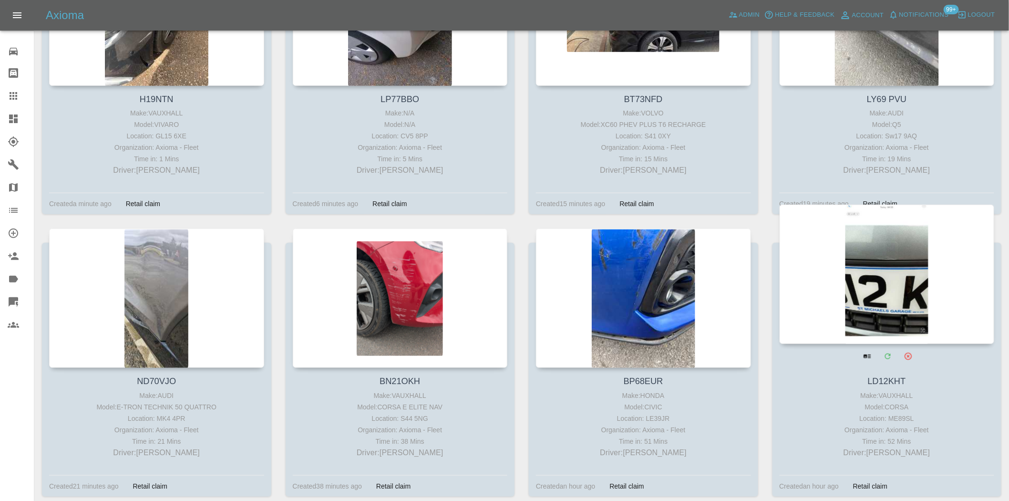
scroll to position [265, 0]
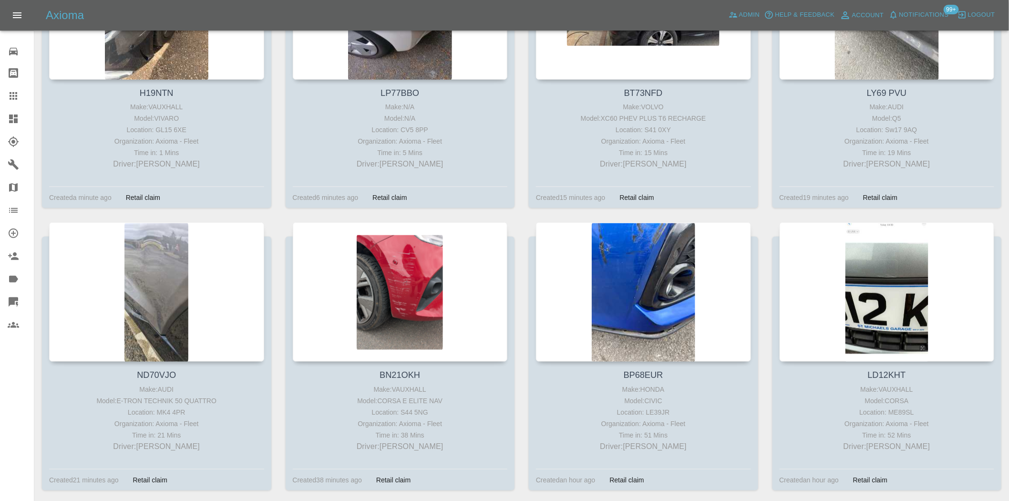
click at [12, 116] on icon at bounding box center [13, 118] width 9 height 9
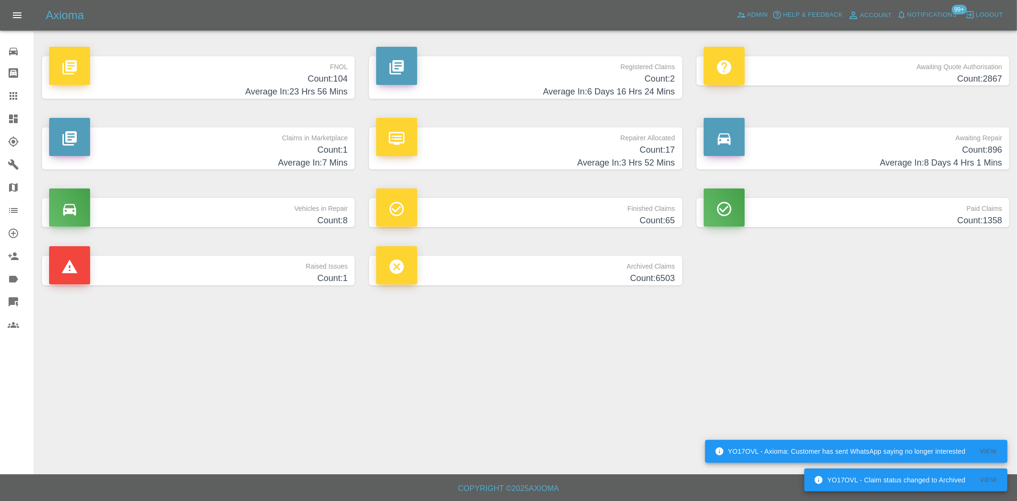
click at [303, 81] on h4 "Count: 104" at bounding box center [198, 78] width 298 height 13
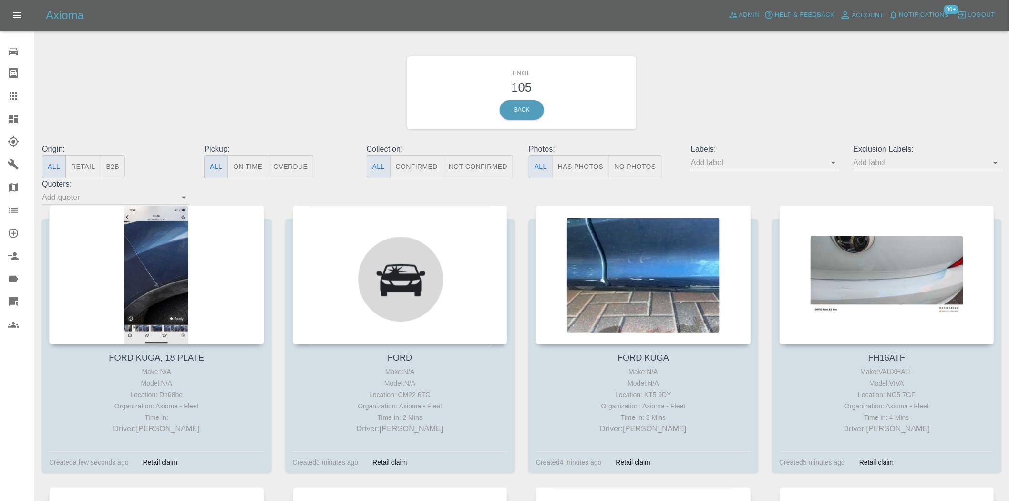
click at [581, 163] on button "Has Photos" at bounding box center [580, 166] width 57 height 23
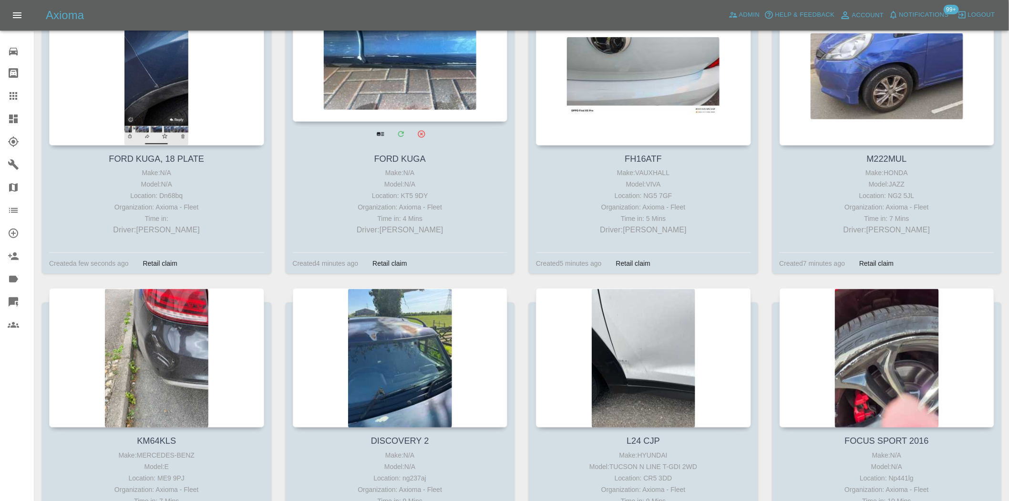
scroll to position [212, 0]
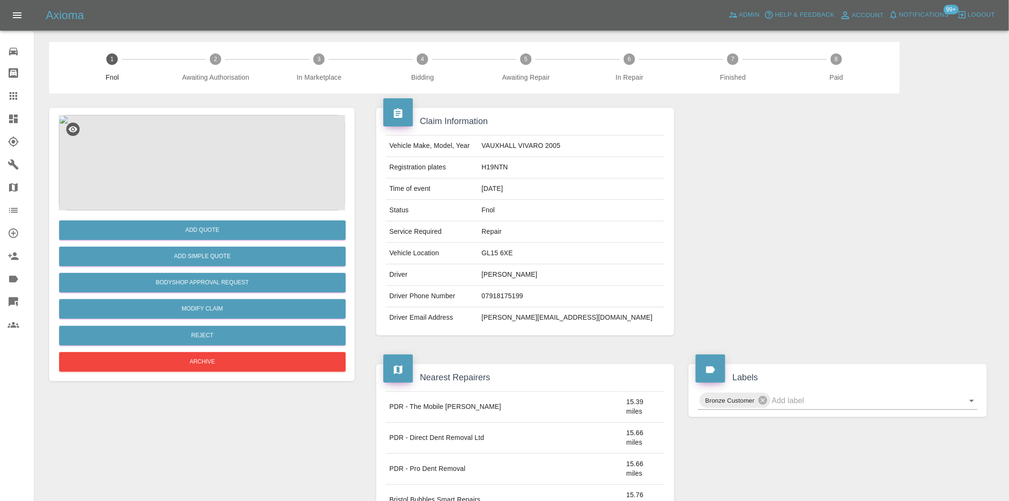
click at [194, 162] on img at bounding box center [202, 162] width 286 height 95
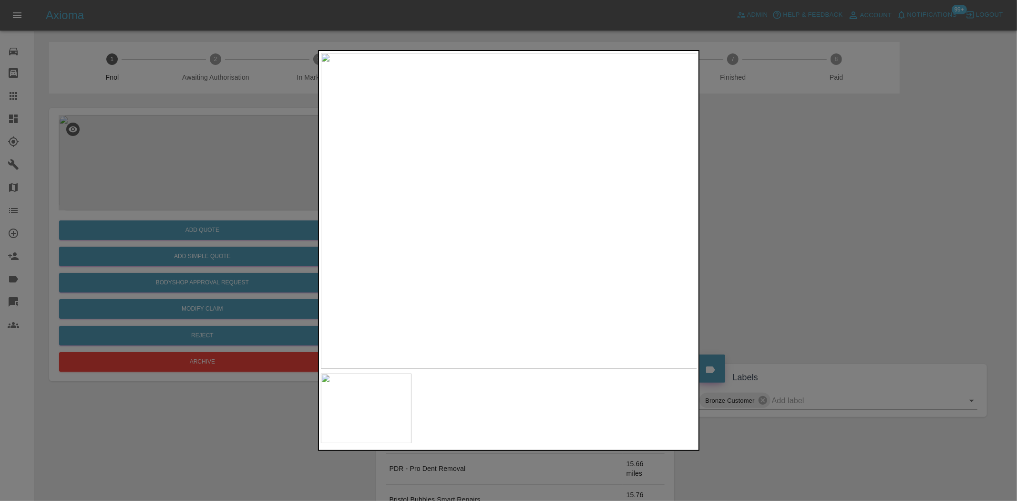
click at [512, 184] on img at bounding box center [509, 211] width 377 height 316
click at [512, 180] on img at bounding box center [509, 211] width 377 height 316
click at [507, 265] on img at bounding box center [561, 470] width 1130 height 947
click at [585, 207] on img at bounding box center [663, 430] width 1130 height 947
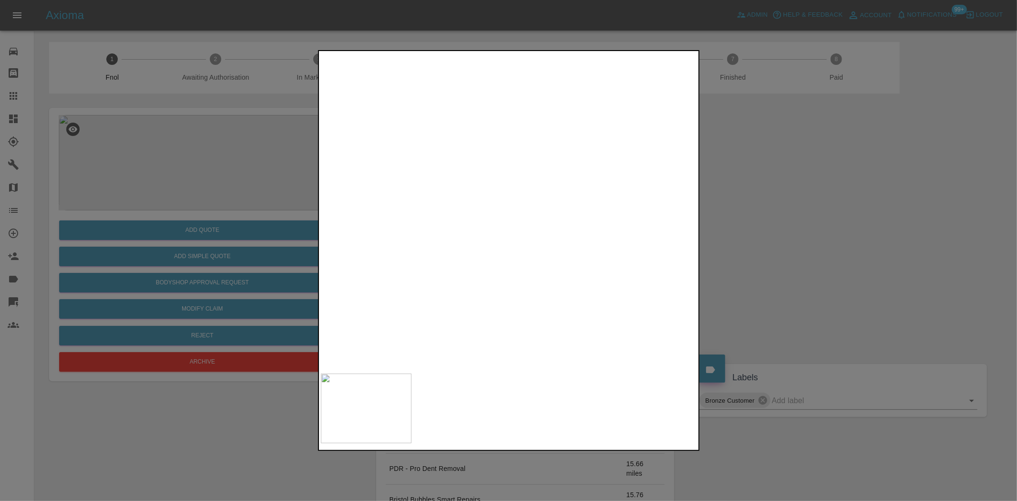
click at [504, 198] on img at bounding box center [730, 390] width 1130 height 947
click at [465, 178] on img at bounding box center [598, 309] width 1130 height 947
click at [542, 204] on img at bounding box center [598, 309] width 1130 height 947
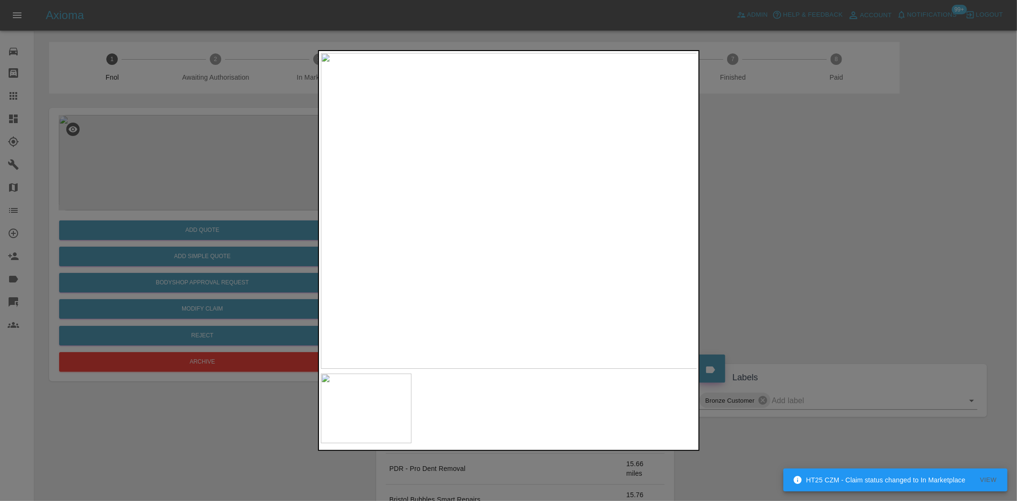
click at [527, 179] on img at bounding box center [509, 211] width 377 height 316
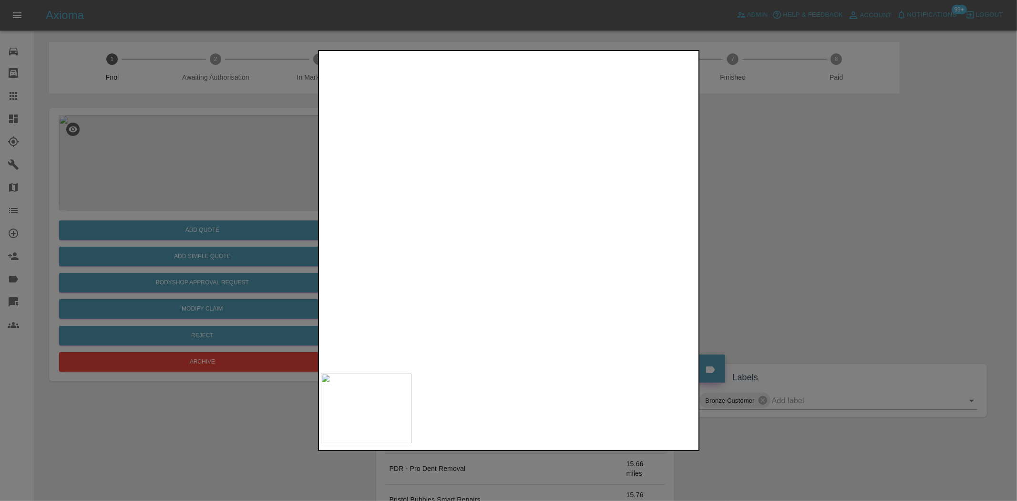
click at [501, 182] on img at bounding box center [452, 305] width 1130 height 947
click at [517, 156] on img at bounding box center [509, 211] width 377 height 316
click at [506, 199] on img at bounding box center [482, 374] width 1130 height 947
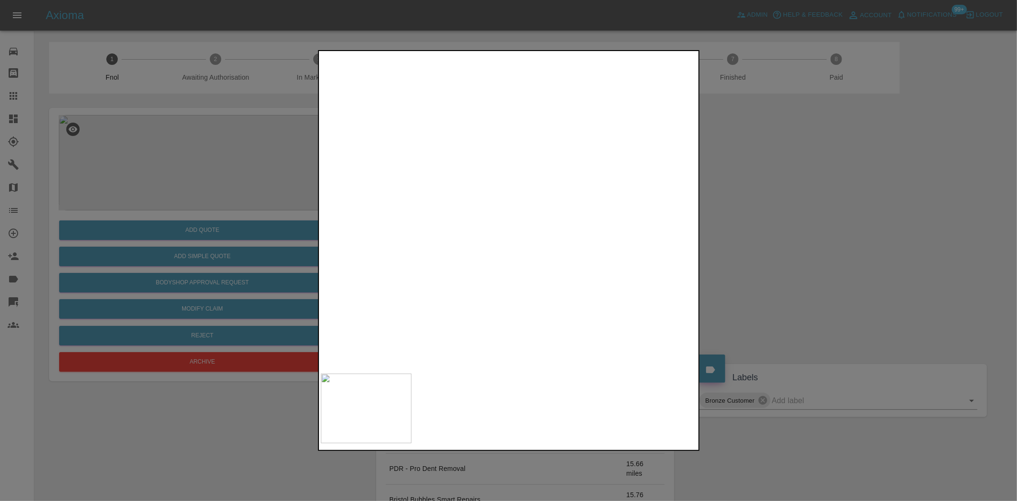
click at [507, 221] on img at bounding box center [476, 329] width 1130 height 947
click at [501, 240] on img at bounding box center [477, 280] width 1130 height 947
click at [493, 253] on img at bounding box center [477, 260] width 1130 height 947
click at [499, 248] on img at bounding box center [482, 208] width 1130 height 947
click at [501, 235] on img at bounding box center [489, 139] width 1130 height 947
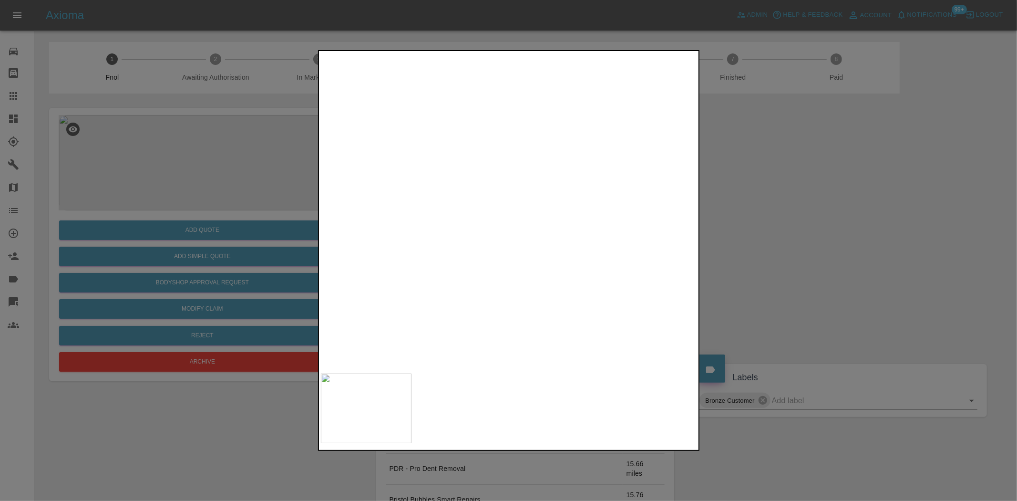
click at [509, 221] on img at bounding box center [489, 139] width 1130 height 947
click at [475, 209] on img at bounding box center [522, 86] width 1130 height 947
click at [497, 193] on img at bounding box center [526, 28] width 1130 height 947
click at [484, 303] on img at bounding box center [552, 3] width 1130 height 947
click at [466, 280] on img at bounding box center [550, 49] width 1130 height 947
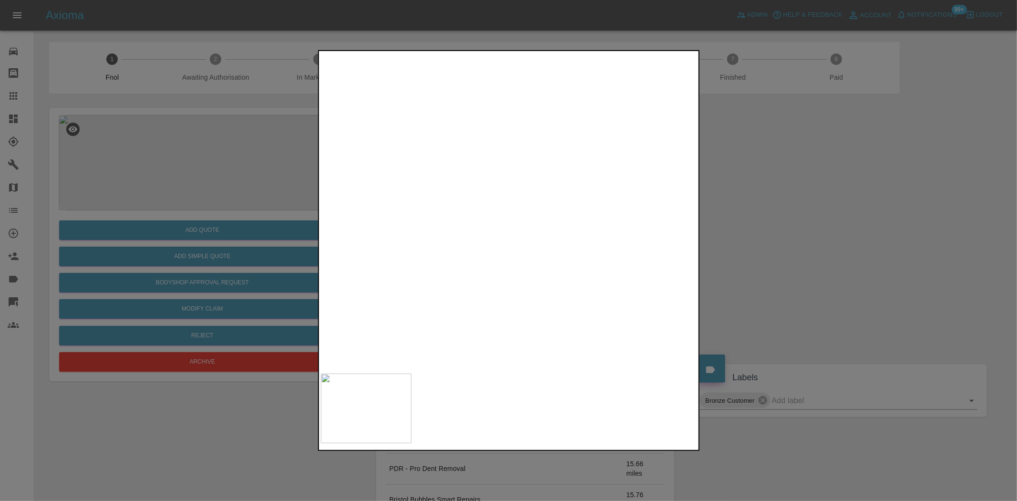
click at [464, 268] on img at bounding box center [548, 55] width 1130 height 947
click at [469, 291] on img at bounding box center [531, 102] width 1130 height 947
click at [455, 302] on img at bounding box center [518, 143] width 1130 height 947
click at [467, 255] on img at bounding box center [469, 283] width 1130 height 947
click at [477, 243] on img at bounding box center [460, 329] width 1130 height 947
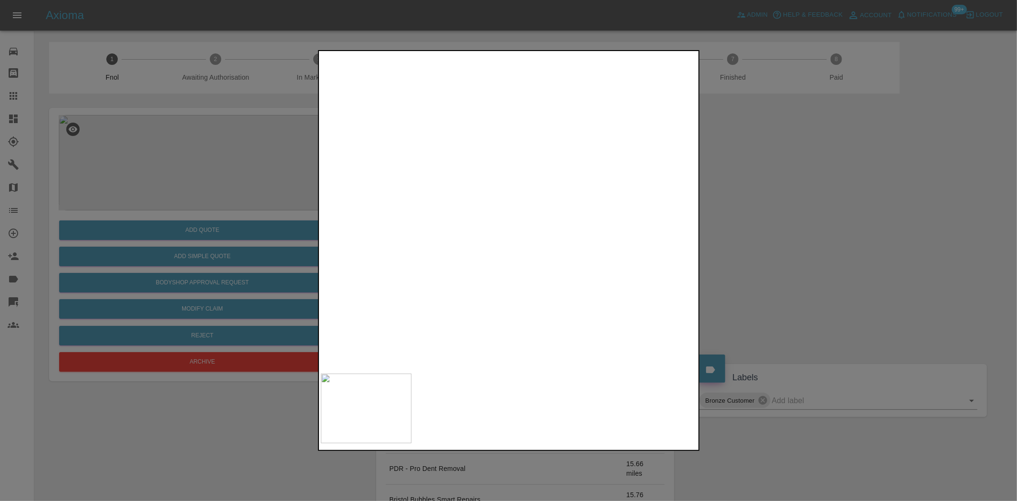
click at [474, 256] on img at bounding box center [459, 331] width 1130 height 947
click at [474, 254] on img at bounding box center [457, 345] width 1130 height 947
click at [208, 244] on div at bounding box center [508, 250] width 1017 height 501
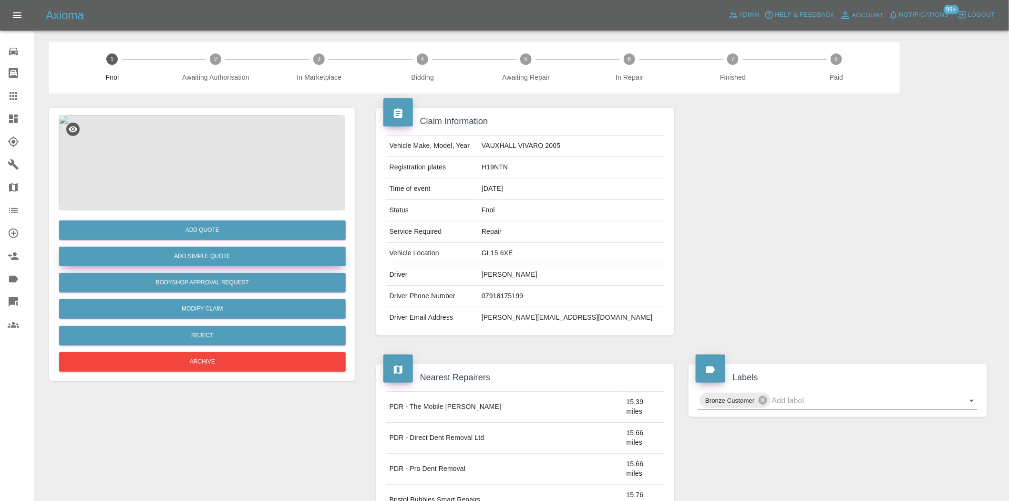
click at [208, 260] on button "Add Simple Quote" at bounding box center [202, 256] width 286 height 20
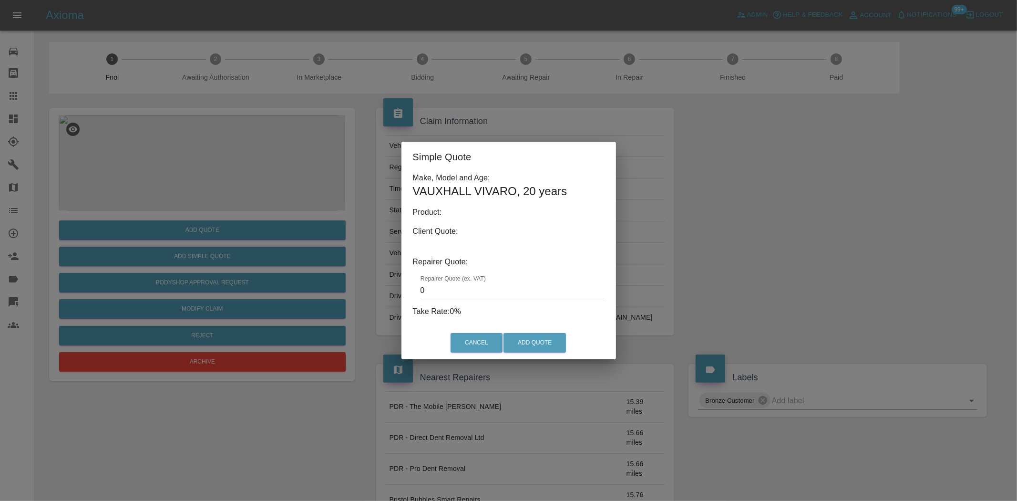
type input "140"
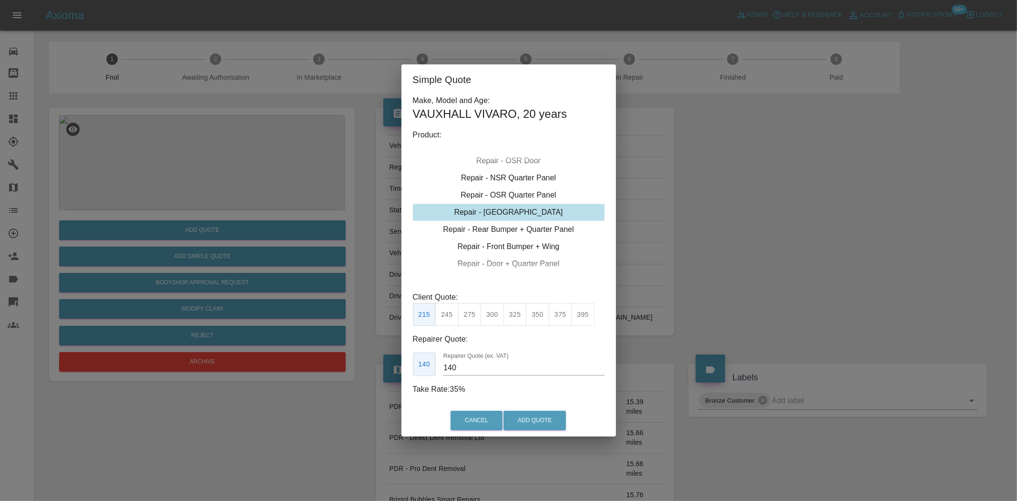
drag, startPoint x: 125, startPoint y: 177, endPoint x: 199, endPoint y: 223, distance: 87.2
click at [131, 182] on div "Simple Quote Make, Model and Age: VAUXHALL VIVARO , 20 years Product: Repair - …" at bounding box center [508, 250] width 1017 height 501
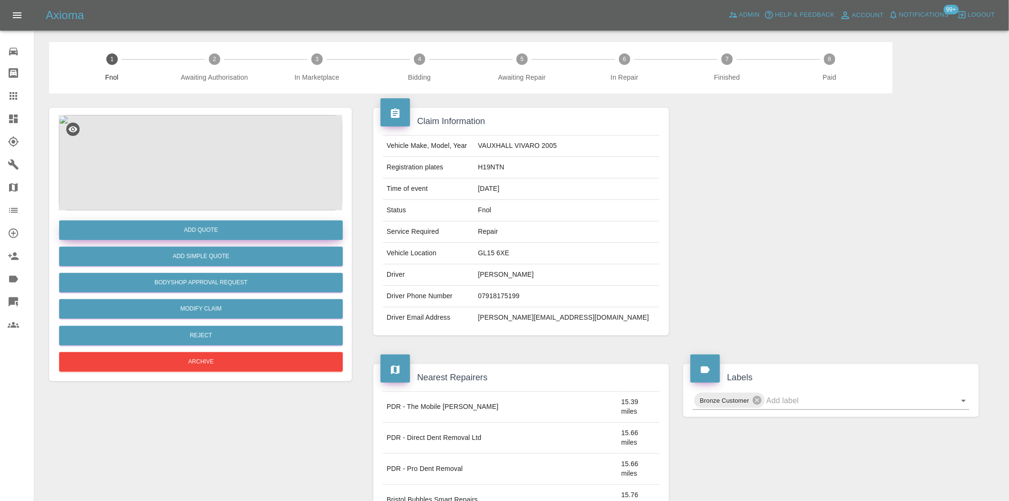
click at [201, 225] on button "Add Quote" at bounding box center [201, 230] width 284 height 20
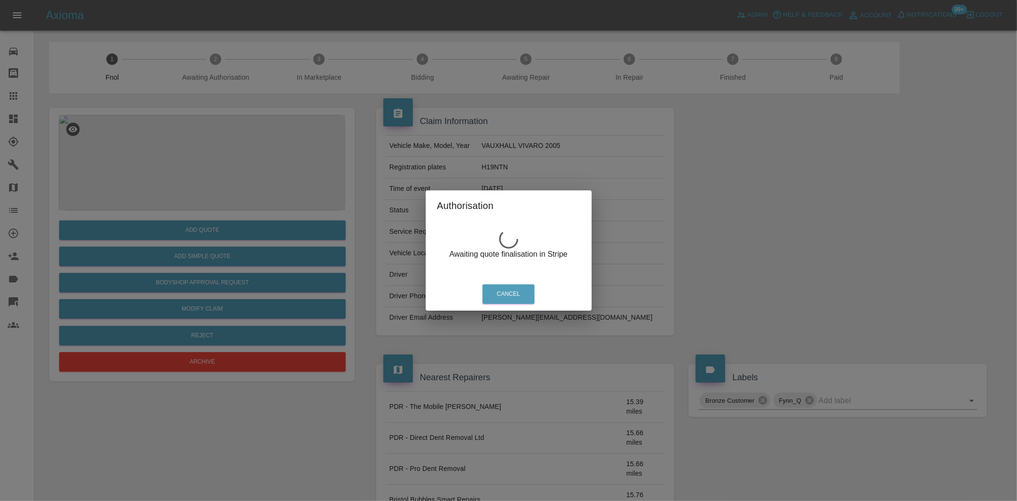
drag, startPoint x: 189, startPoint y: 110, endPoint x: 192, endPoint y: 132, distance: 22.2
click at [189, 115] on div "Authorisation Awaiting quote finalisation in Stripe Cancel" at bounding box center [508, 250] width 1017 height 501
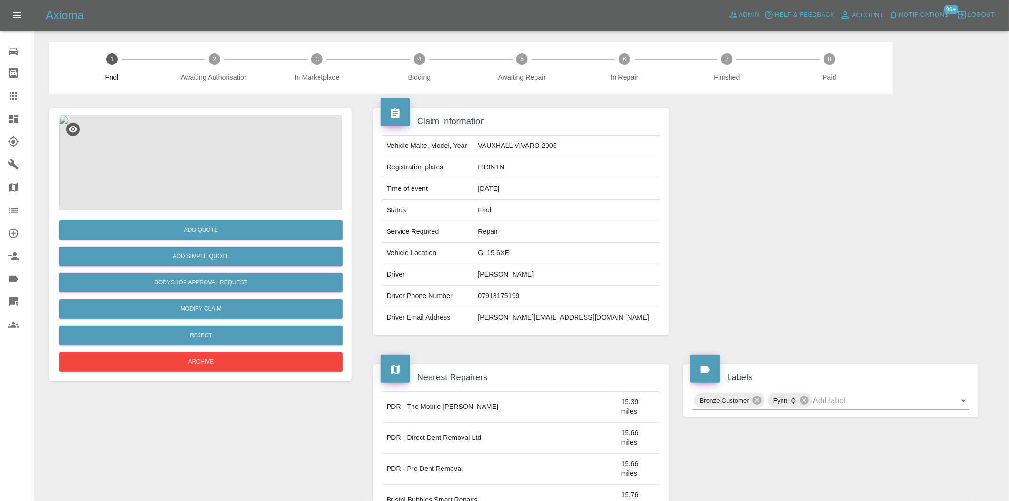
click at [192, 133] on img at bounding box center [202, 162] width 286 height 95
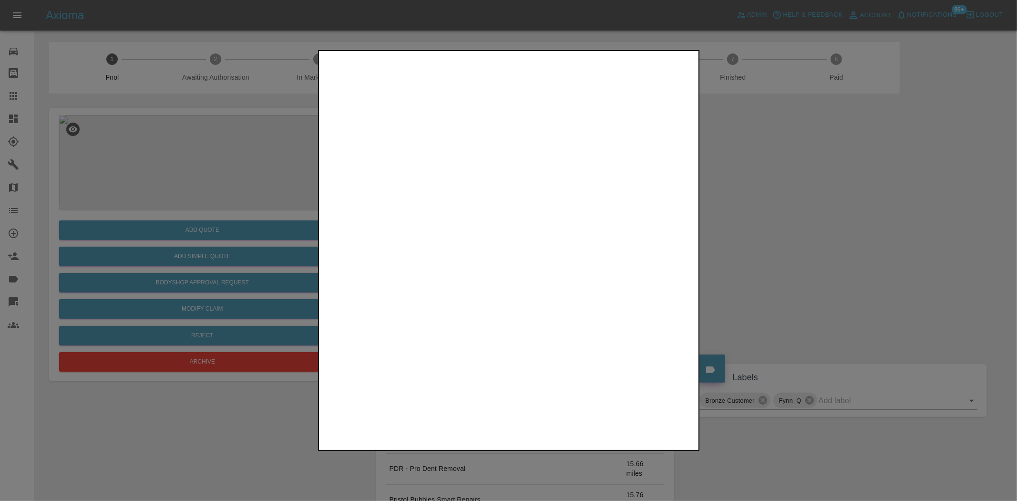
click at [521, 168] on img at bounding box center [509, 211] width 377 height 316
click at [507, 186] on img at bounding box center [469, 337] width 1130 height 947
click at [239, 199] on div at bounding box center [508, 250] width 1017 height 501
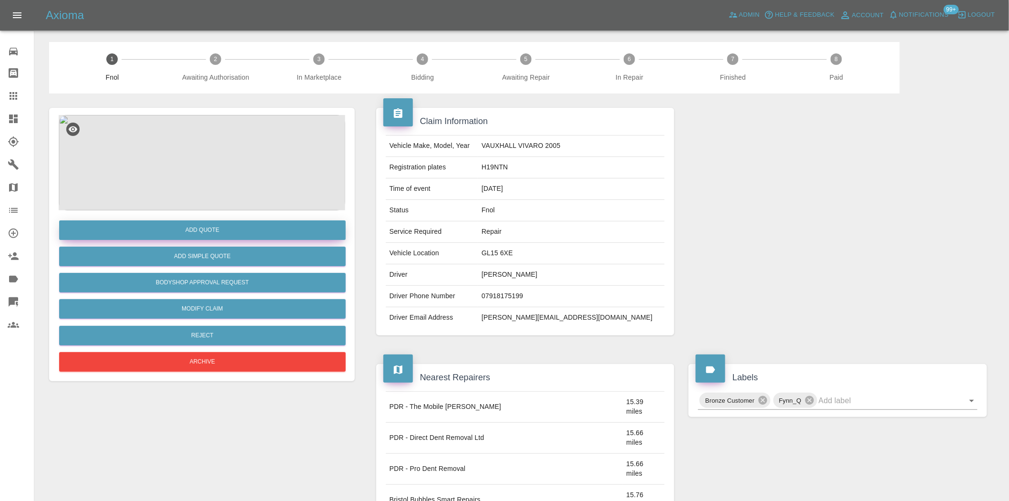
click at [217, 233] on button "Add Quote" at bounding box center [202, 230] width 286 height 20
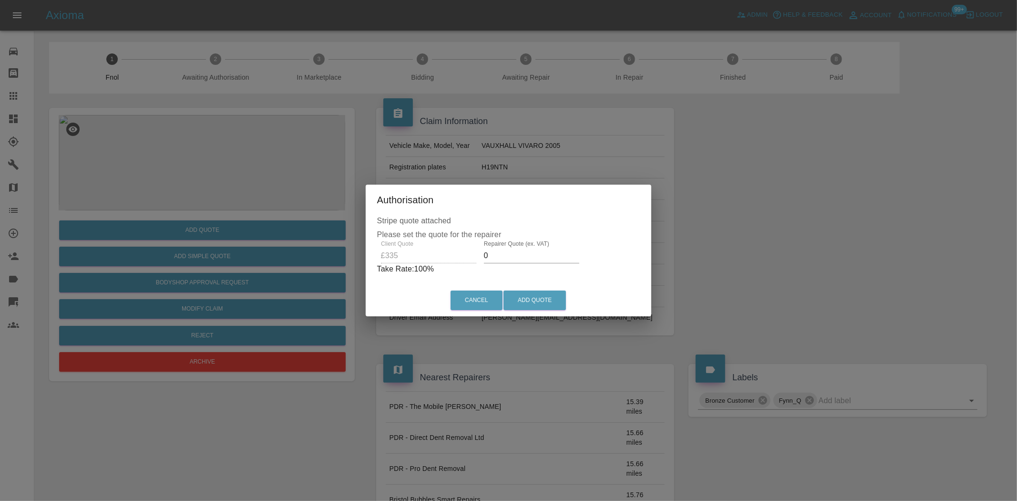
drag, startPoint x: 501, startPoint y: 255, endPoint x: 337, endPoint y: 259, distance: 164.0
click at [337, 259] on div "Authorisation Stripe quote attached Please set the quote for the repairer Clien…" at bounding box center [508, 250] width 1017 height 501
click at [490, 255] on input "0" at bounding box center [531, 255] width 95 height 15
click at [459, 260] on div "Client Quote £335 Repairer Quote (ex. VAT) 0 Take Rate: 100 %" at bounding box center [508, 257] width 263 height 34
type input "200"
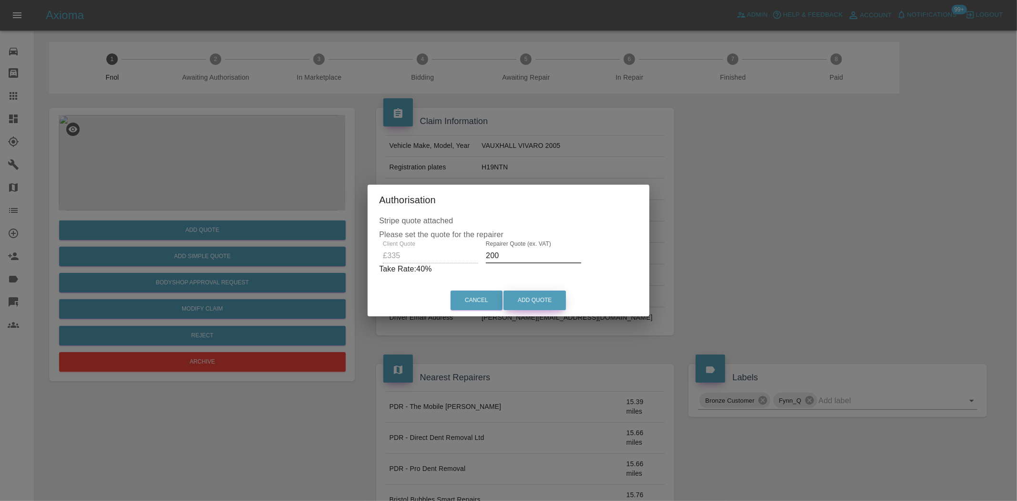
click at [534, 306] on button "Add Quote" at bounding box center [534, 300] width 62 height 20
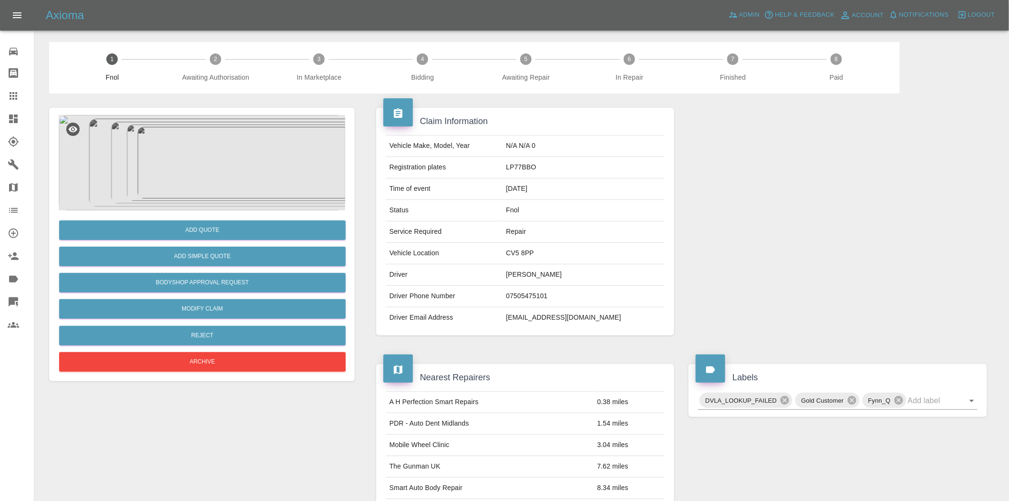
click at [220, 179] on img at bounding box center [202, 162] width 286 height 95
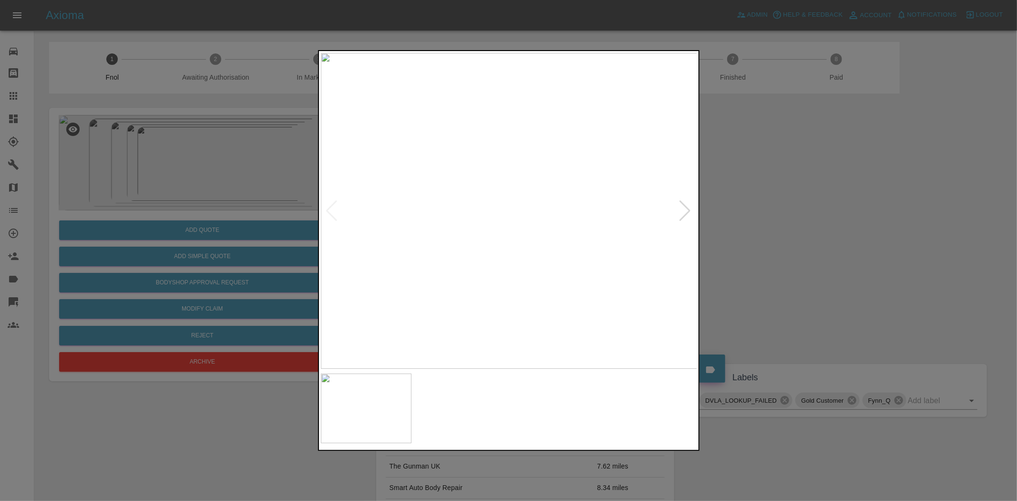
click at [487, 297] on img at bounding box center [509, 211] width 377 height 316
click at [420, 297] on img at bounding box center [490, 211] width 377 height 316
click at [530, 274] on img at bounding box center [509, 211] width 377 height 316
click at [531, 274] on img at bounding box center [509, 211] width 377 height 316
click at [525, 278] on img at bounding box center [442, 19] width 1130 height 947
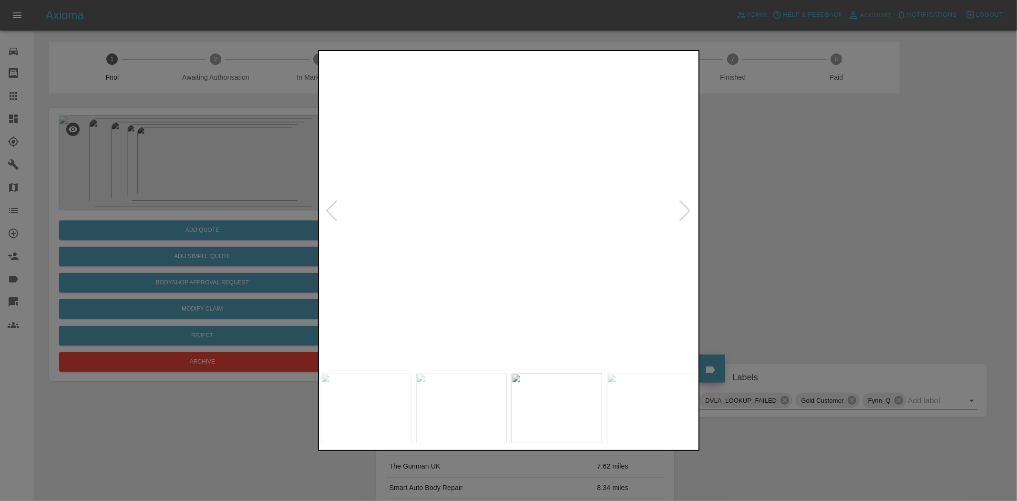
click at [525, 278] on img at bounding box center [442, 19] width 1130 height 947
click at [375, 280] on img at bounding box center [509, 211] width 377 height 316
click at [515, 304] on img at bounding box center [509, 211] width 377 height 316
click at [530, 221] on img at bounding box center [509, 211] width 377 height 316
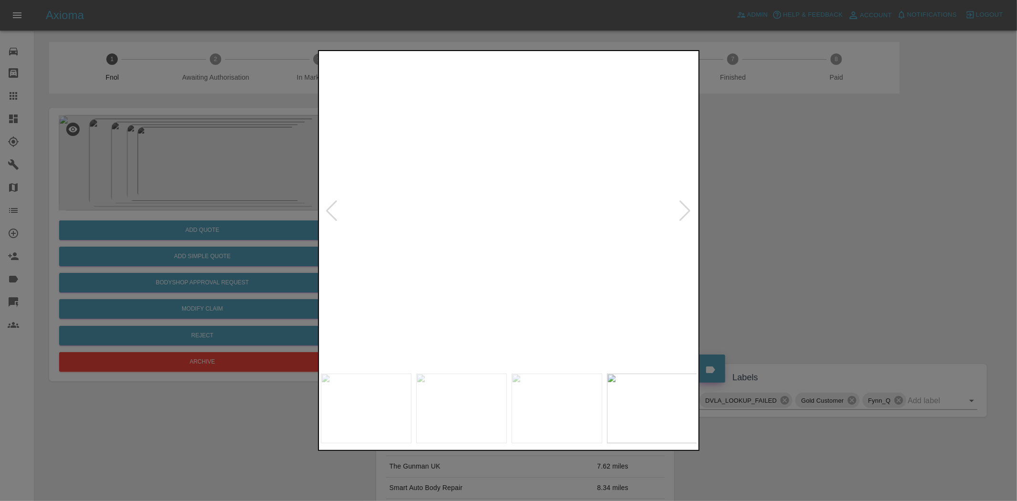
click at [529, 222] on img at bounding box center [445, 180] width 1130 height 947
click at [473, 244] on img at bounding box center [509, 211] width 377 height 316
click at [490, 248] on img at bounding box center [509, 211] width 377 height 316
click at [489, 248] on img at bounding box center [509, 211] width 377 height 316
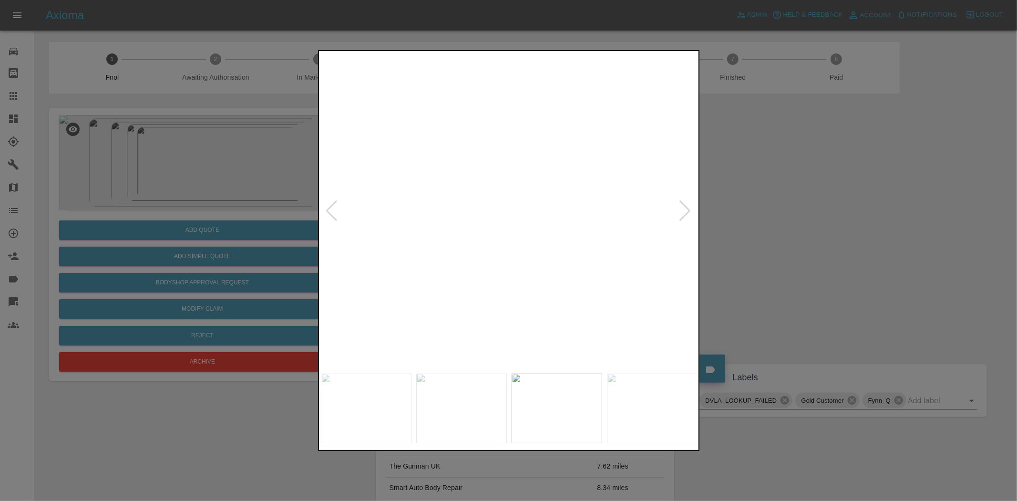
click at [489, 248] on img at bounding box center [566, 97] width 1130 height 947
click at [404, 272] on img at bounding box center [509, 211] width 377 height 316
click at [441, 255] on img at bounding box center [509, 211] width 377 height 316
click at [336, 254] on img at bounding box center [509, 211] width 377 height 316
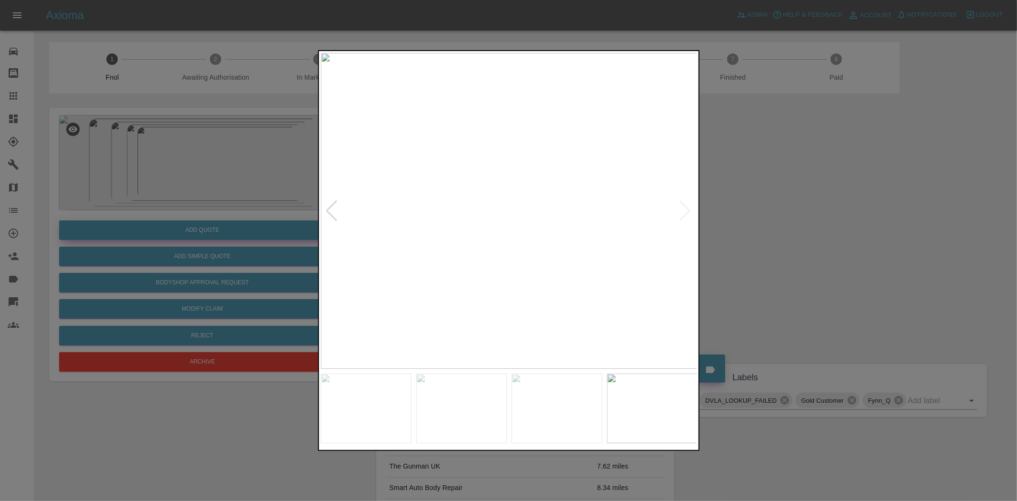
click at [187, 204] on div at bounding box center [508, 250] width 1017 height 501
click at [202, 231] on button "Add Quote" at bounding box center [202, 230] width 286 height 20
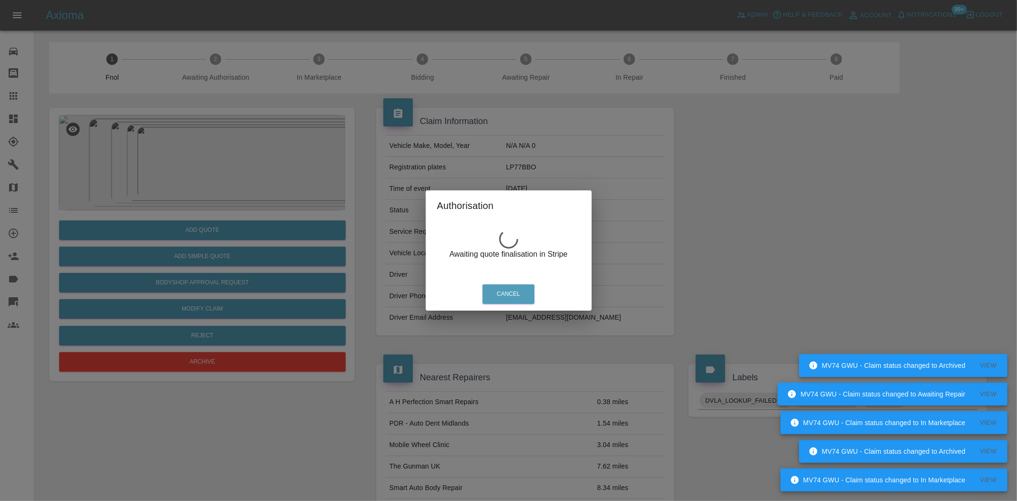
click at [176, 133] on div "Authorisation Awaiting quote finalisation in Stripe Cancel" at bounding box center [508, 250] width 1017 height 501
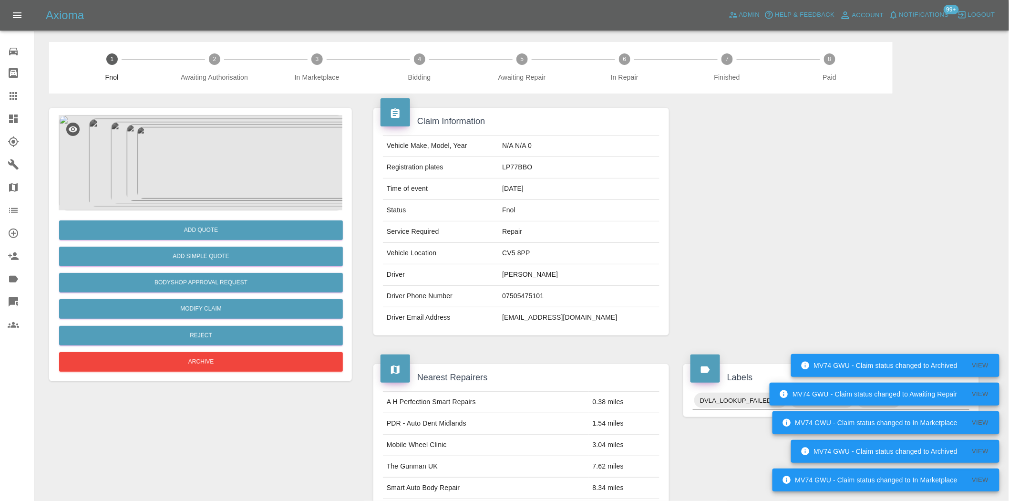
click at [195, 162] on img at bounding box center [202, 162] width 286 height 95
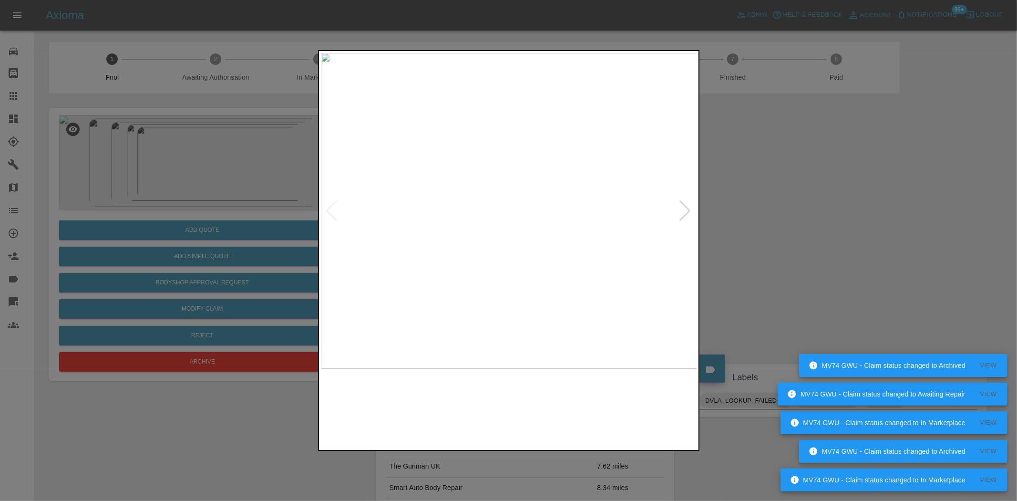
click at [509, 230] on img at bounding box center [509, 211] width 377 height 316
click at [481, 240] on img at bounding box center [509, 211] width 377 height 316
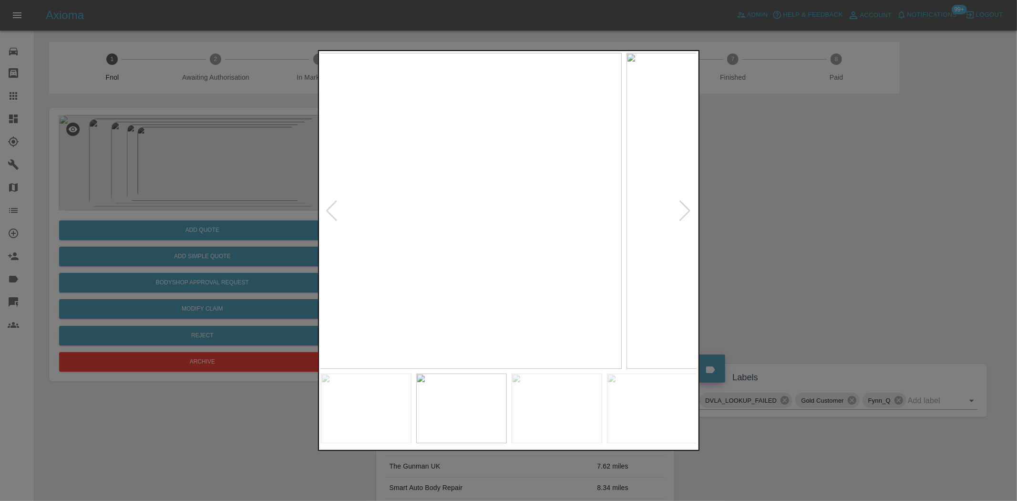
click at [410, 231] on img at bounding box center [433, 211] width 377 height 316
click at [475, 245] on img at bounding box center [509, 211] width 377 height 316
click at [501, 225] on img at bounding box center [509, 211] width 377 height 316
click at [501, 225] on img at bounding box center [530, 166] width 1130 height 947
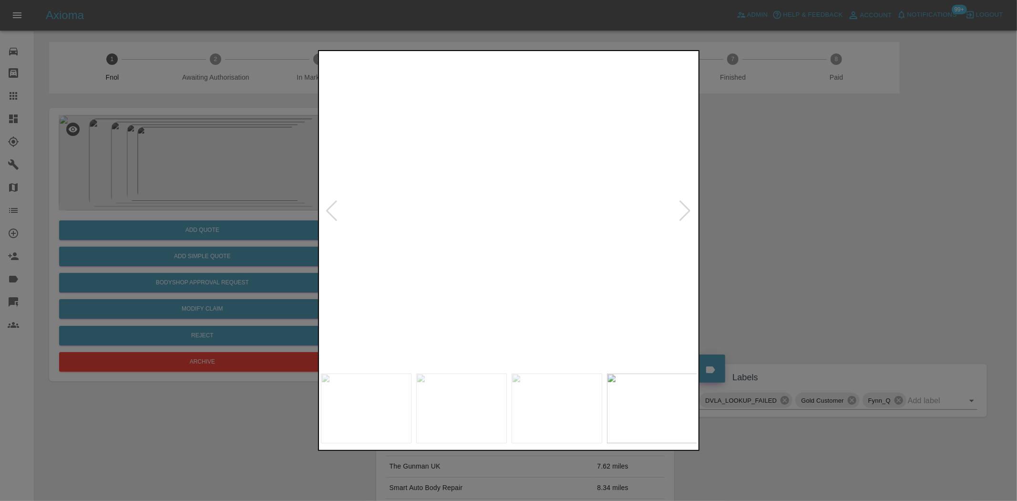
click at [501, 225] on img at bounding box center [530, 166] width 1130 height 947
click at [172, 216] on div at bounding box center [508, 250] width 1017 height 501
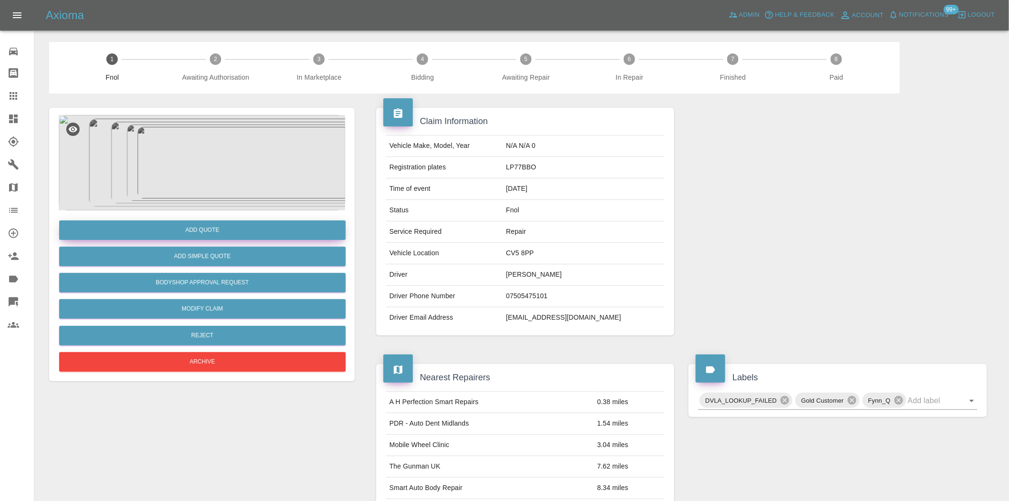
click at [184, 228] on button "Add Quote" at bounding box center [202, 230] width 286 height 20
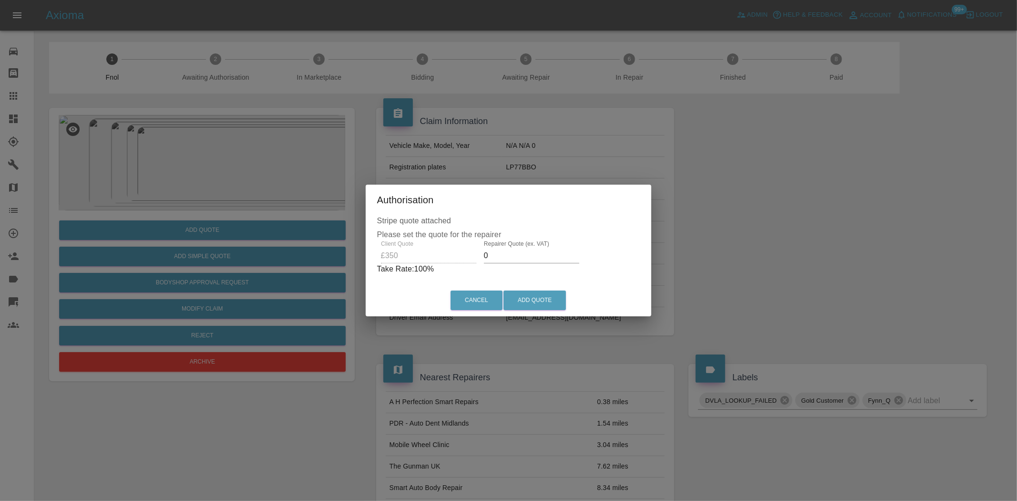
click at [435, 253] on div "Client Quote £350 Repairer Quote (ex. VAT) 0 Take Rate: 100 %" at bounding box center [508, 257] width 263 height 34
type input "200"
click at [525, 298] on button "Add Quote" at bounding box center [534, 300] width 62 height 20
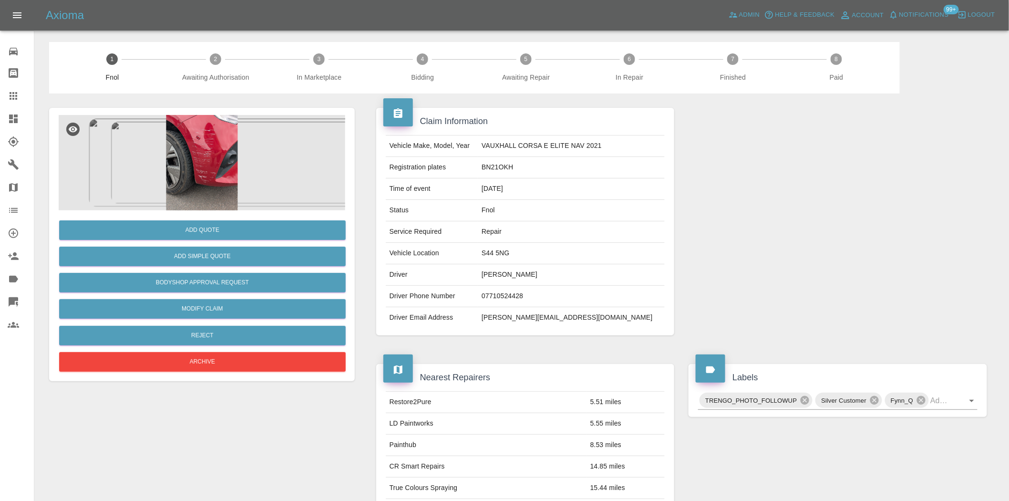
click at [217, 161] on img at bounding box center [202, 162] width 286 height 95
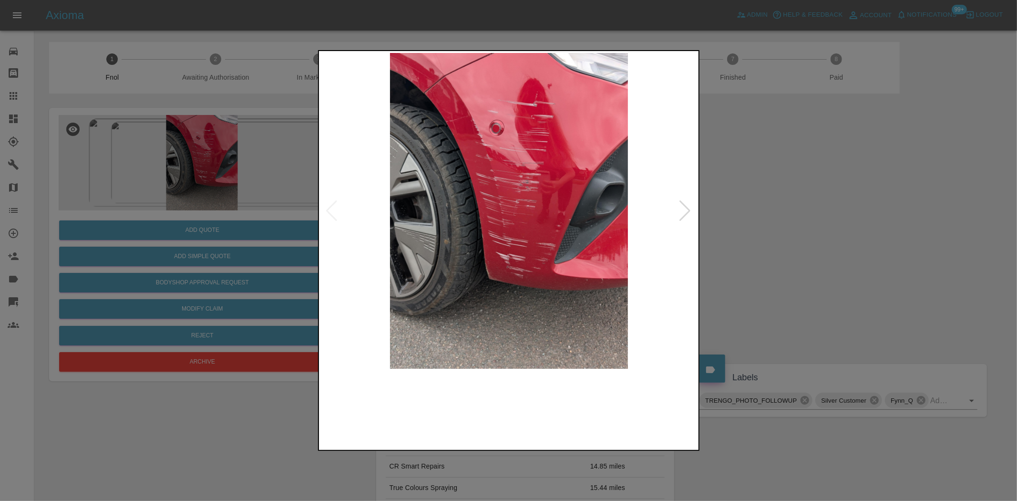
click at [450, 216] on img at bounding box center [509, 211] width 377 height 316
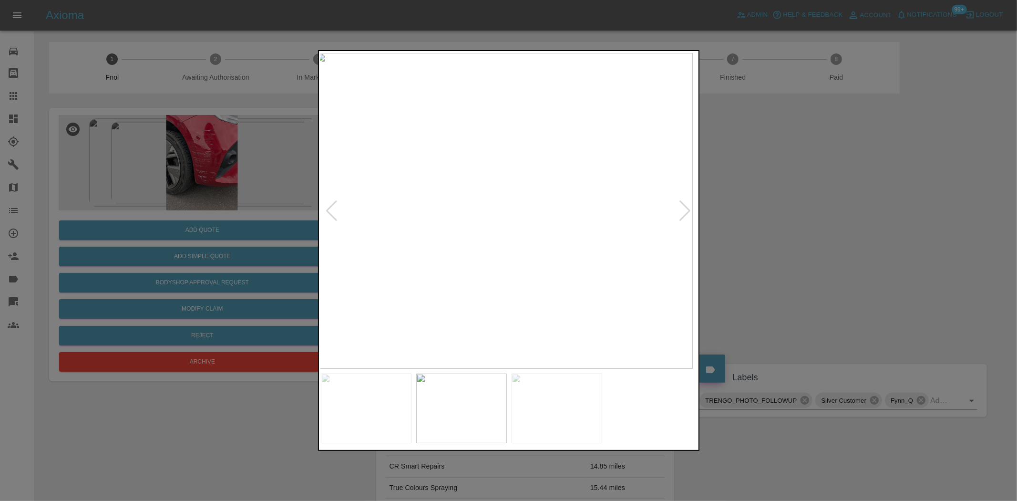
click at [399, 238] on img at bounding box center [504, 211] width 377 height 316
click at [491, 222] on img at bounding box center [509, 211] width 377 height 316
click at [493, 236] on img at bounding box center [561, 288] width 1130 height 947
click at [493, 231] on img at bounding box center [561, 290] width 1130 height 947
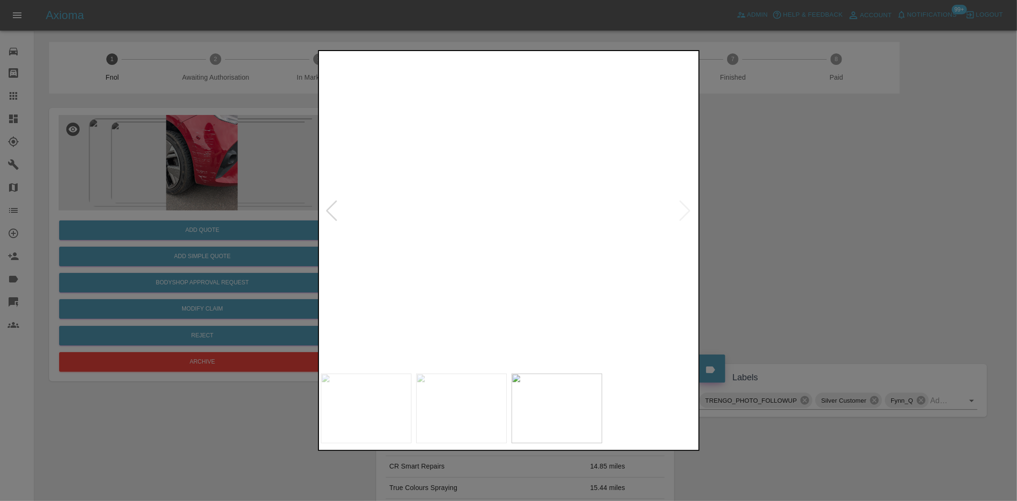
click at [493, 231] on img at bounding box center [561, 290] width 1130 height 947
click at [474, 264] on img at bounding box center [509, 211] width 377 height 316
click at [523, 257] on img at bounding box center [509, 211] width 377 height 316
click at [520, 194] on img at bounding box center [509, 211] width 377 height 316
click at [518, 193] on img at bounding box center [509, 211] width 377 height 316
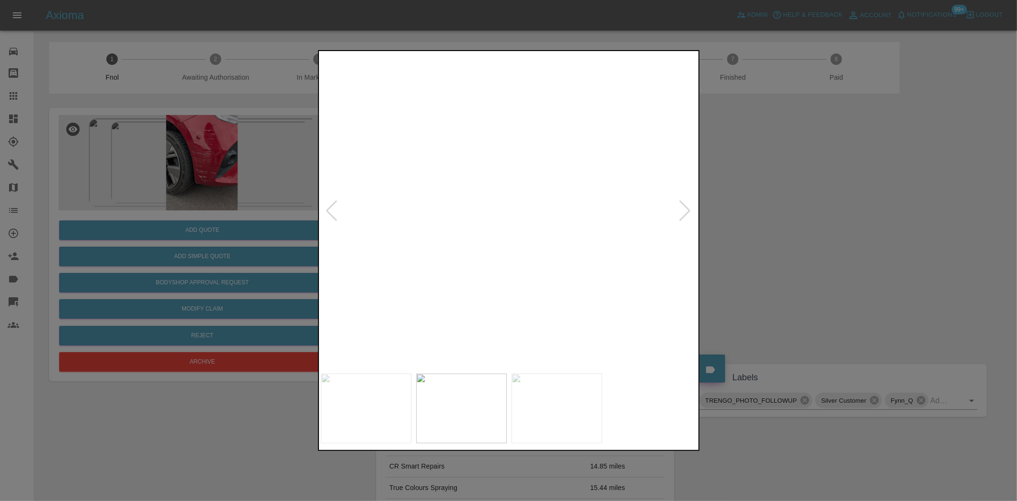
click at [492, 370] on div at bounding box center [508, 250] width 381 height 400
click at [509, 248] on img at bounding box center [513, 397] width 1130 height 947
click at [507, 235] on img at bounding box center [513, 397] width 1130 height 947
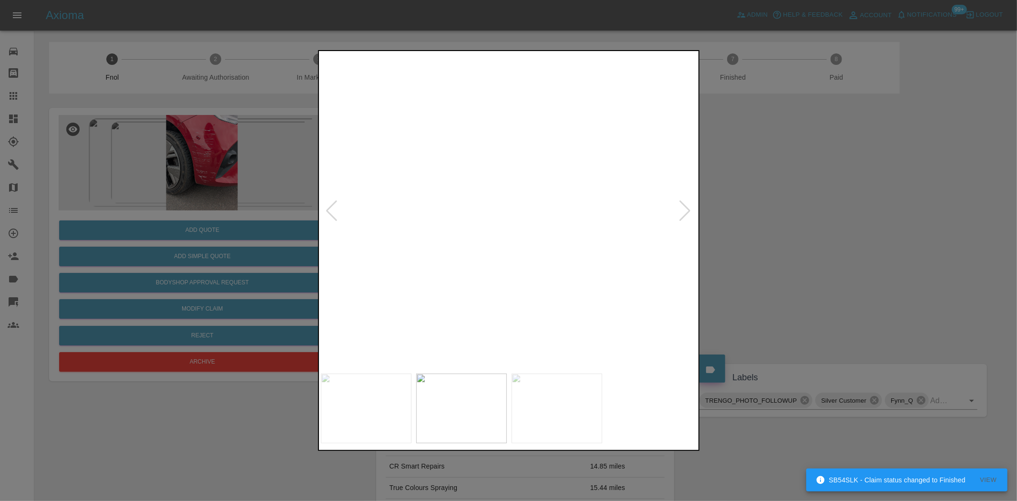
click at [506, 226] on img at bounding box center [514, 328] width 1130 height 947
click at [497, 209] on img at bounding box center [514, 213] width 1130 height 947
click at [496, 221] on img at bounding box center [514, 132] width 1130 height 947
click at [496, 221] on img at bounding box center [514, 82] width 1130 height 947
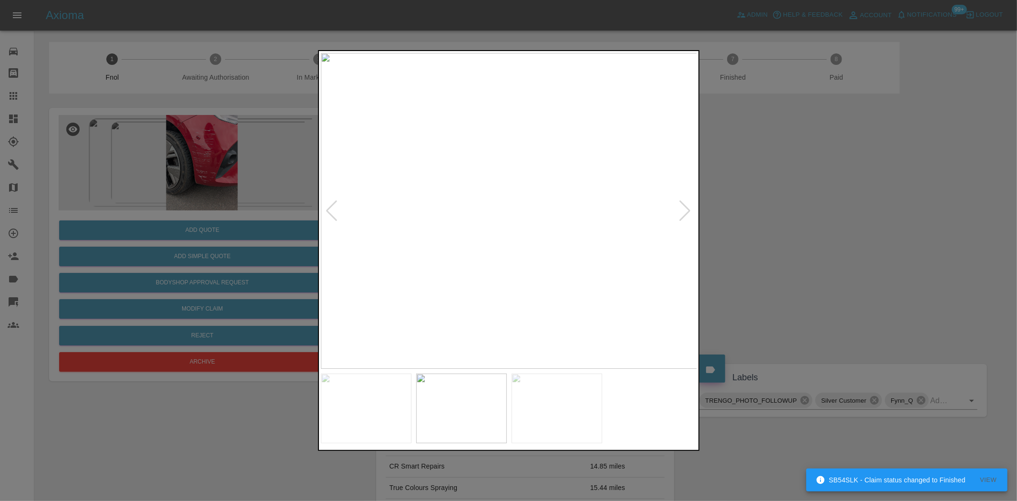
click at [511, 250] on img at bounding box center [509, 211] width 377 height 316
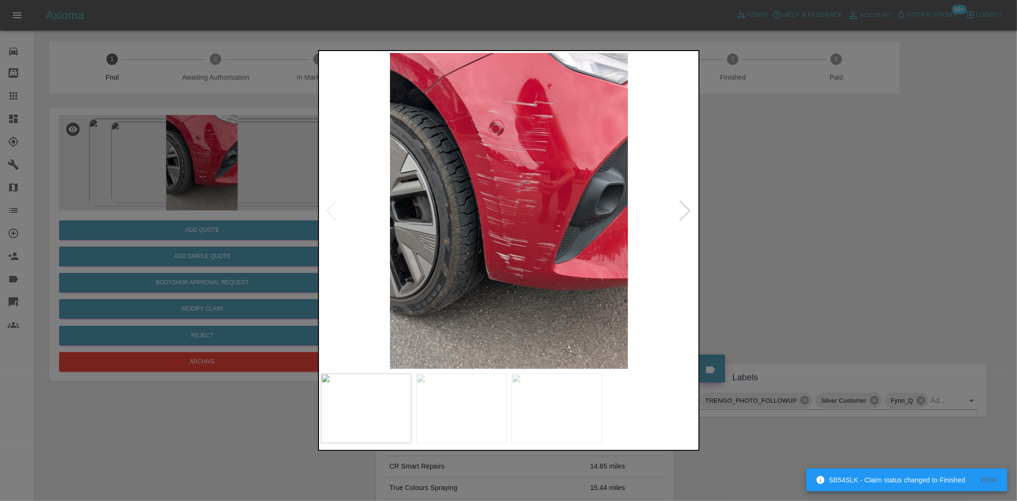
click at [490, 172] on img at bounding box center [509, 211] width 377 height 316
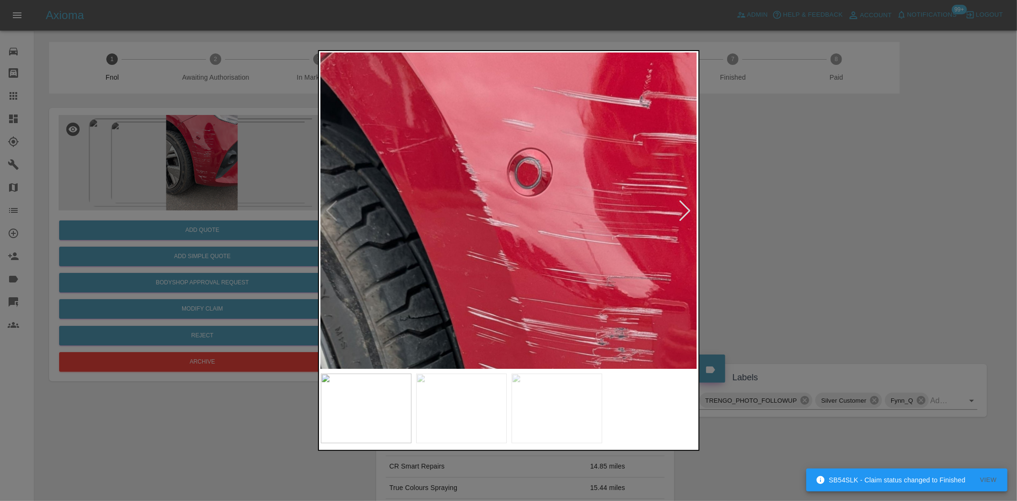
click at [494, 316] on img at bounding box center [566, 420] width 1130 height 947
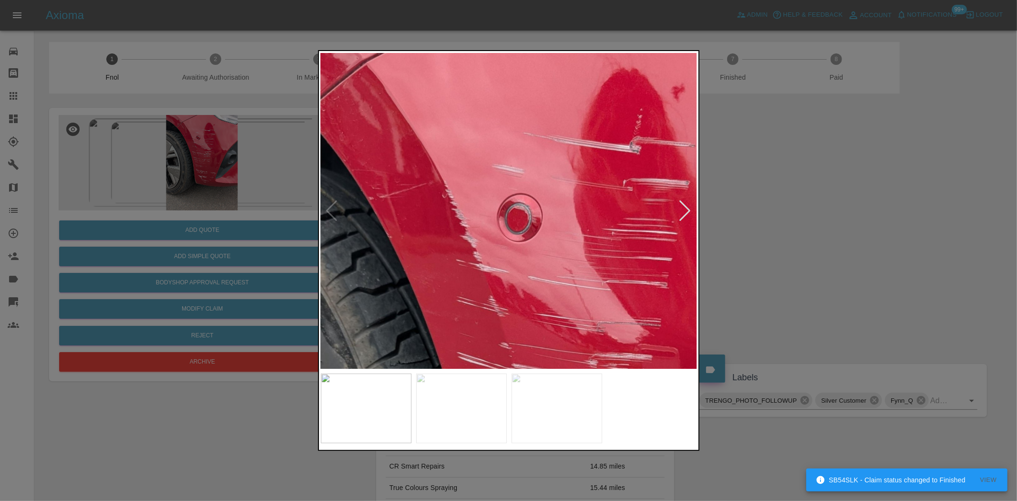
click at [459, 150] on img at bounding box center [556, 466] width 1130 height 947
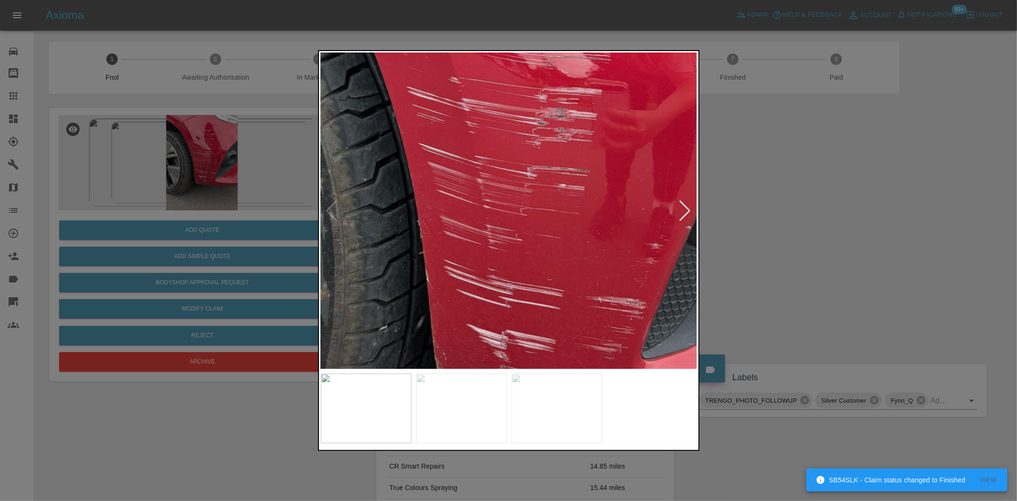
click at [503, 175] on img at bounding box center [506, 200] width 1130 height 947
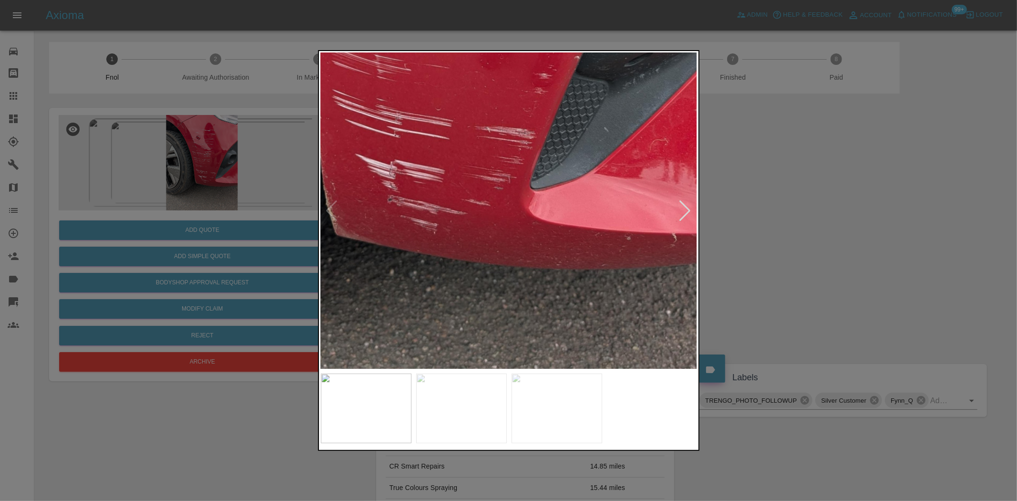
click at [524, 360] on img at bounding box center [395, 31] width 1130 height 947
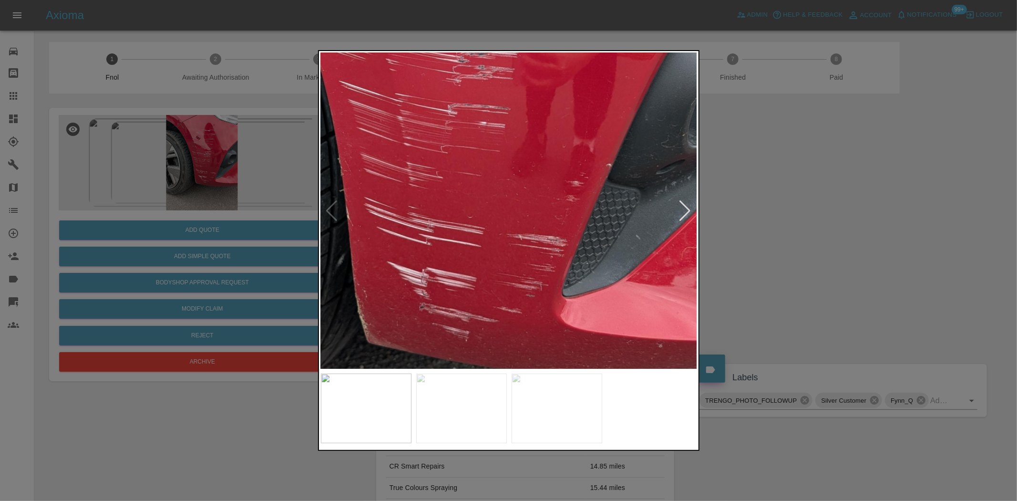
click at [497, 308] on img at bounding box center [426, 138] width 1130 height 947
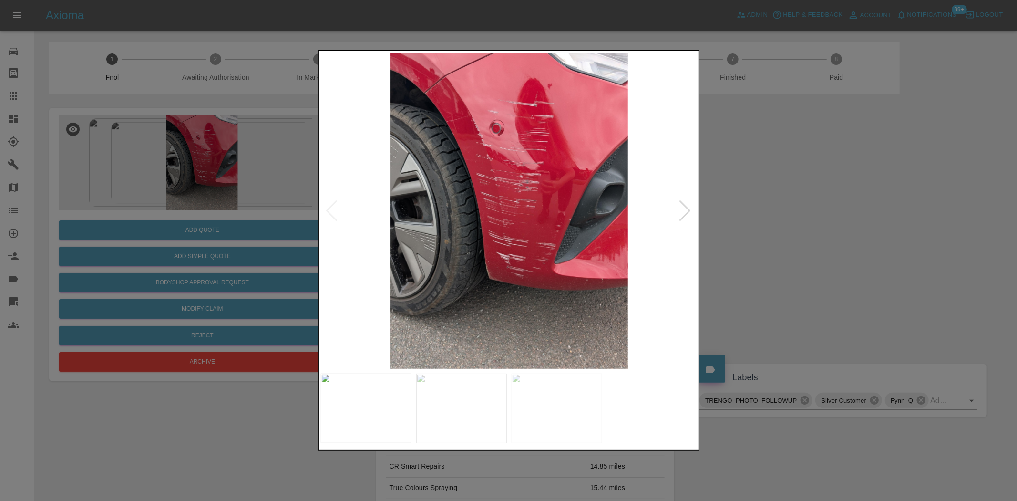
click at [497, 308] on img at bounding box center [509, 211] width 377 height 316
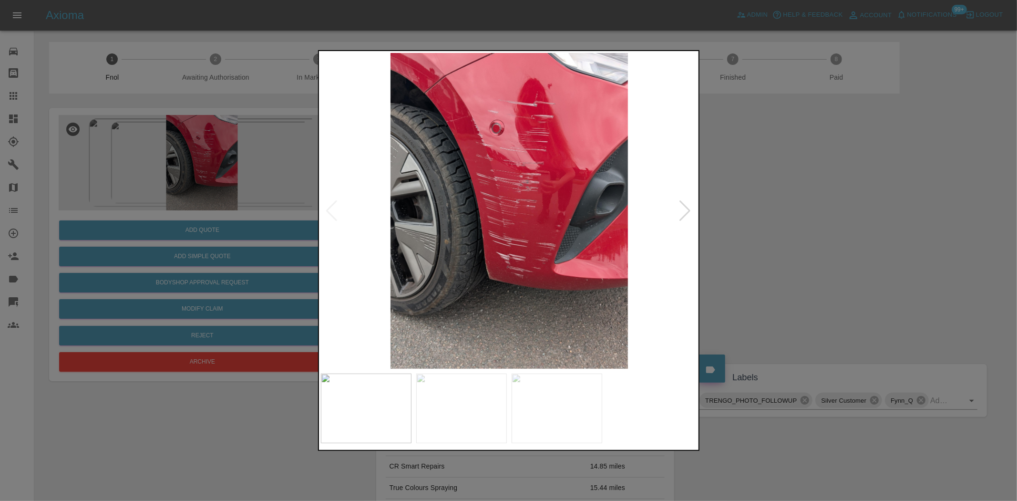
click at [577, 244] on img at bounding box center [509, 211] width 377 height 316
drag, startPoint x: 230, startPoint y: 209, endPoint x: 232, endPoint y: 256, distance: 47.7
click at [229, 230] on div at bounding box center [508, 250] width 1017 height 501
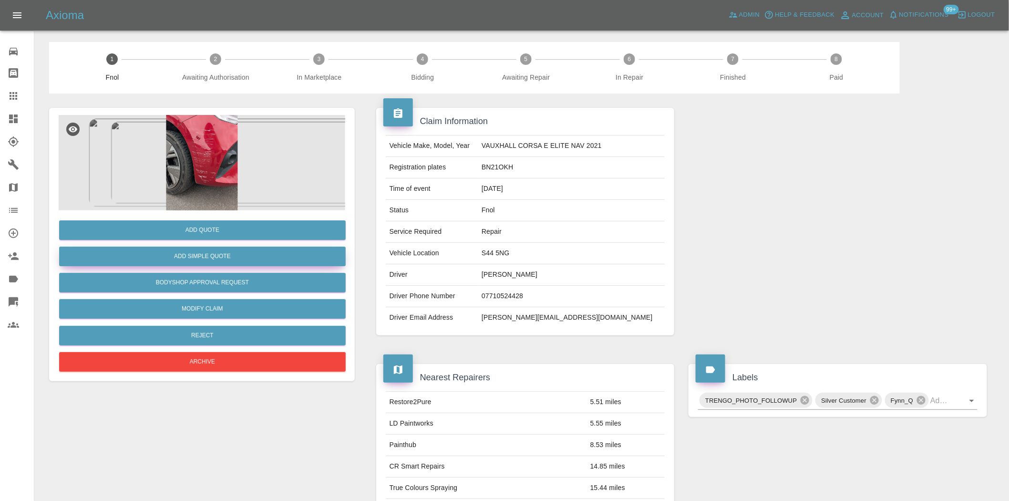
click at [232, 258] on button "Add Simple Quote" at bounding box center [202, 256] width 286 height 20
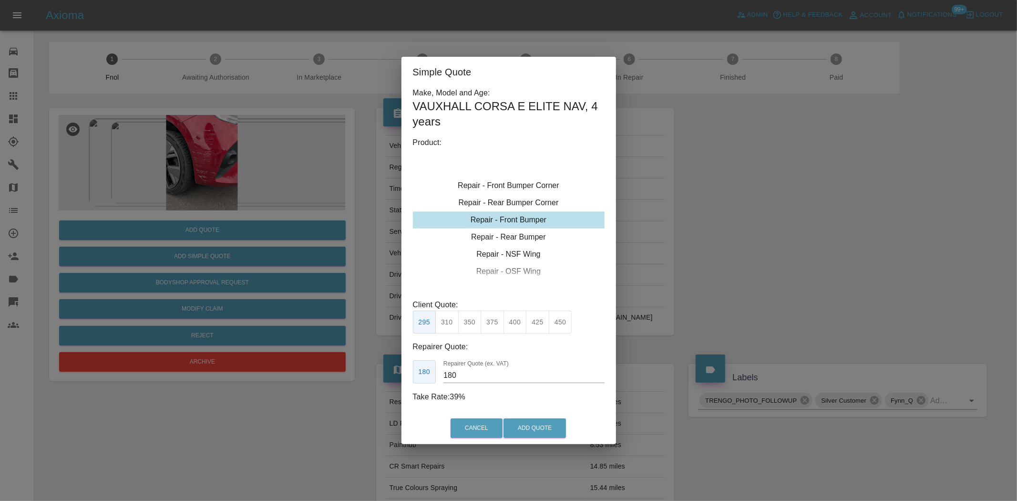
type input "120"
drag, startPoint x: 498, startPoint y: 213, endPoint x: 464, endPoint y: 285, distance: 79.5
click at [498, 213] on div "Repair - Front Bumper Corner" at bounding box center [509, 219] width 192 height 17
drag, startPoint x: 442, startPoint y: 316, endPoint x: 444, endPoint y: 320, distance: 5.3
click at [442, 315] on button "199" at bounding box center [446, 321] width 23 height 23
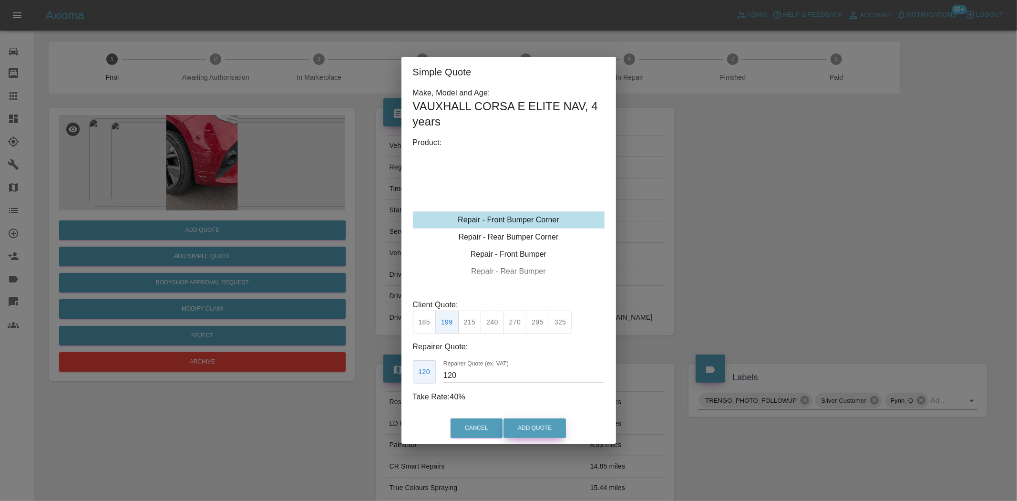
click at [515, 425] on button "Add Quote" at bounding box center [534, 428] width 62 height 20
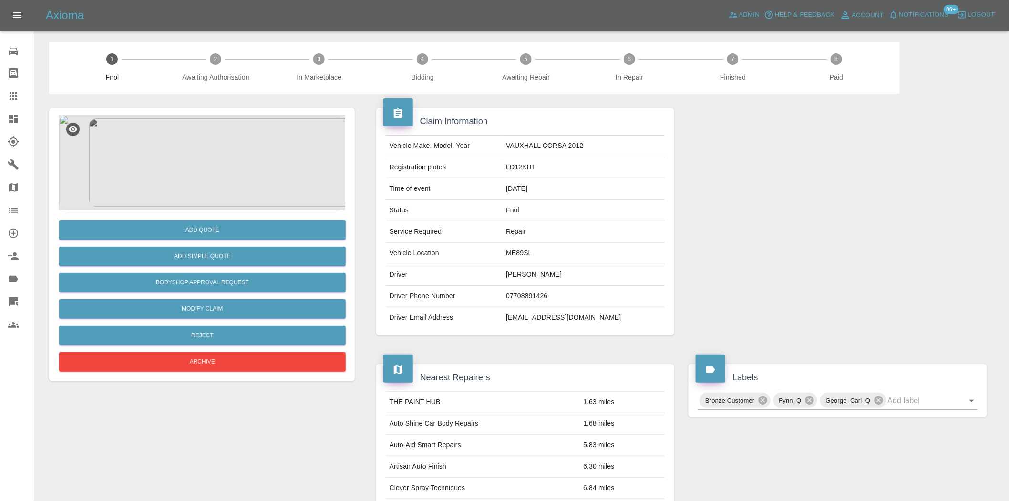
click at [216, 160] on img at bounding box center [202, 162] width 286 height 95
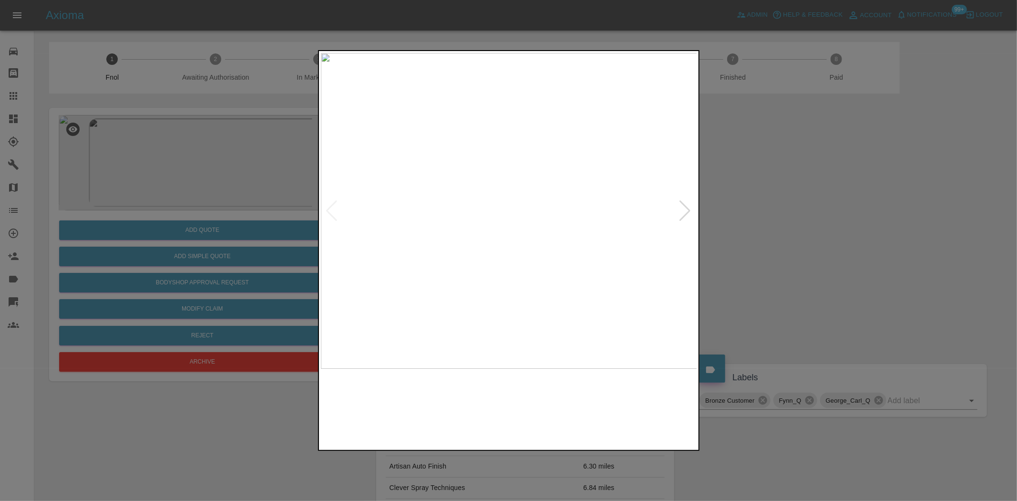
click at [511, 172] on img at bounding box center [509, 211] width 377 height 316
click at [517, 194] on img at bounding box center [503, 326] width 1130 height 947
click at [458, 258] on img at bounding box center [509, 211] width 377 height 316
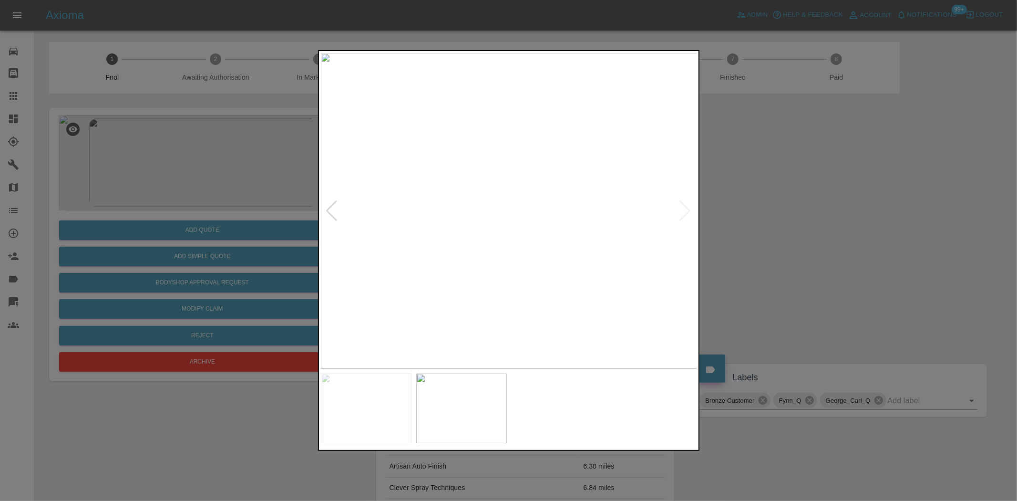
click at [410, 196] on img at bounding box center [509, 211] width 377 height 316
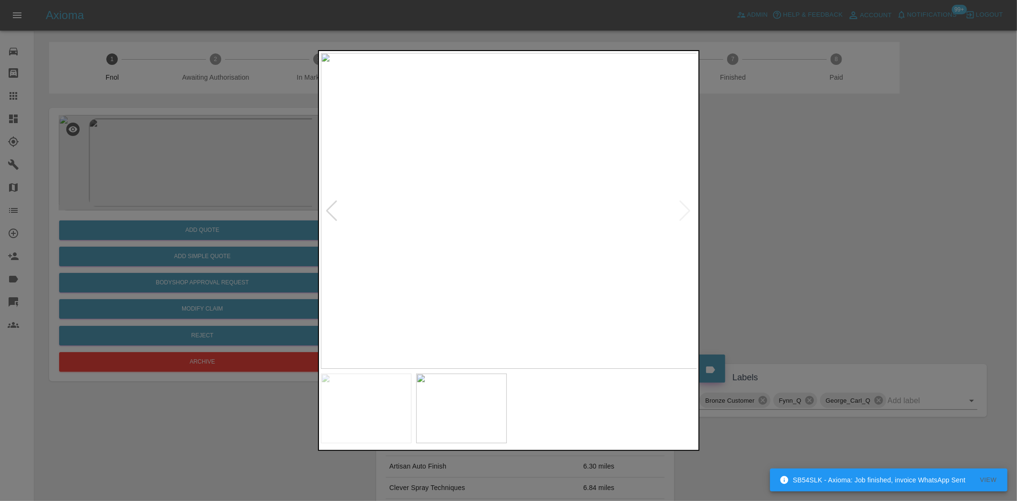
click at [501, 215] on img at bounding box center [509, 211] width 377 height 316
click at [502, 232] on img at bounding box center [531, 196] width 1130 height 947
click at [551, 250] on img at bounding box center [514, 211] width 377 height 316
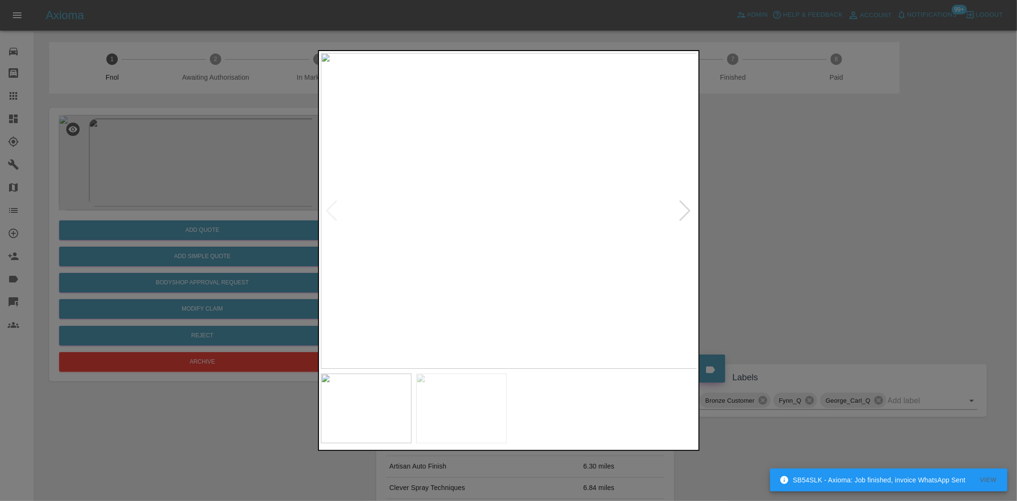
click at [194, 130] on div at bounding box center [508, 250] width 1017 height 501
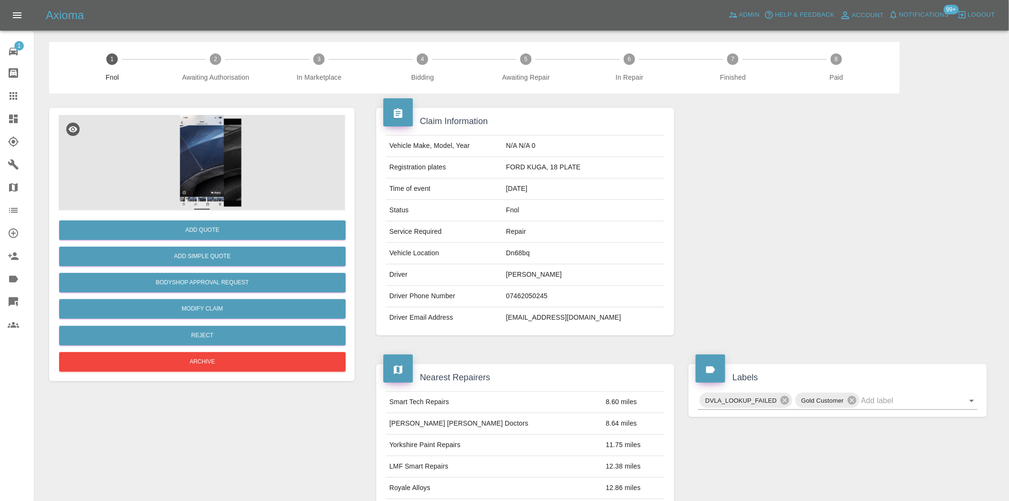
click at [217, 167] on img at bounding box center [202, 162] width 286 height 95
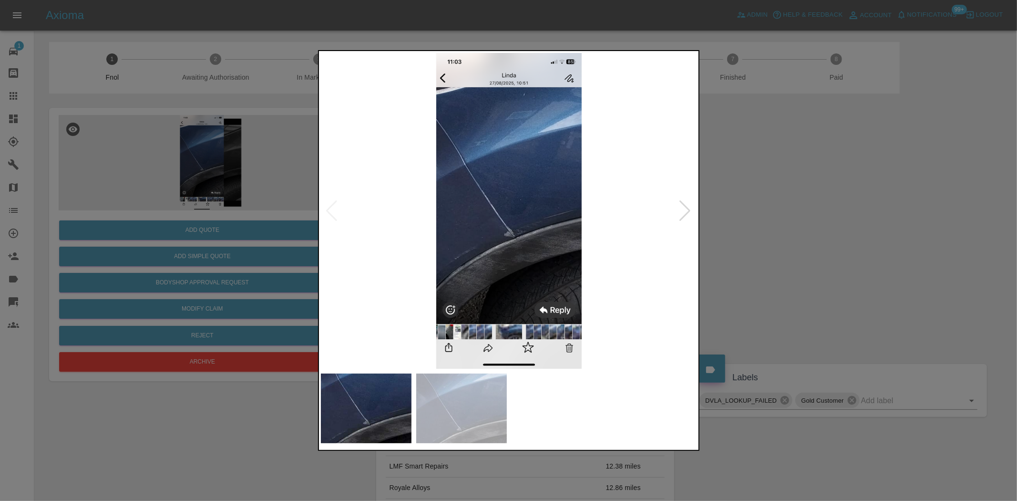
click at [482, 226] on img at bounding box center [509, 211] width 377 height 316
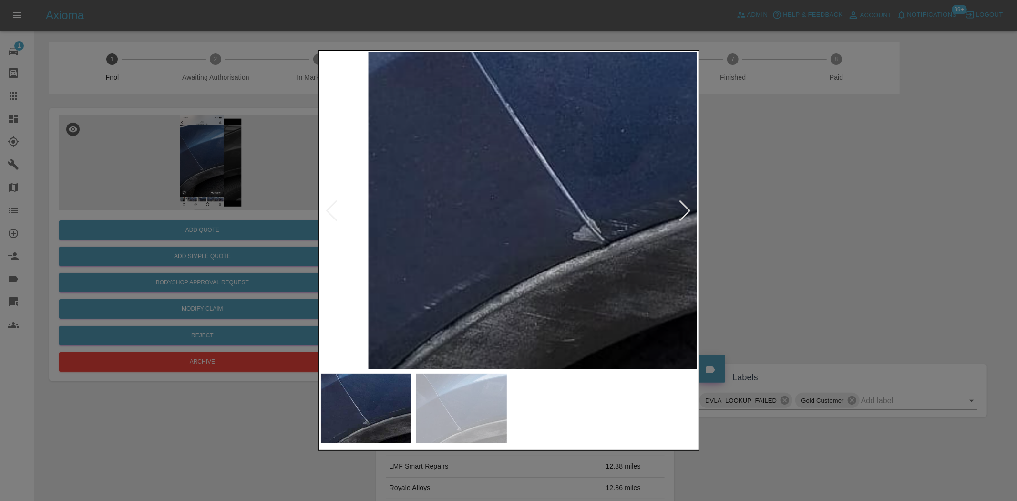
click at [549, 258] on img at bounding box center [587, 164] width 1130 height 947
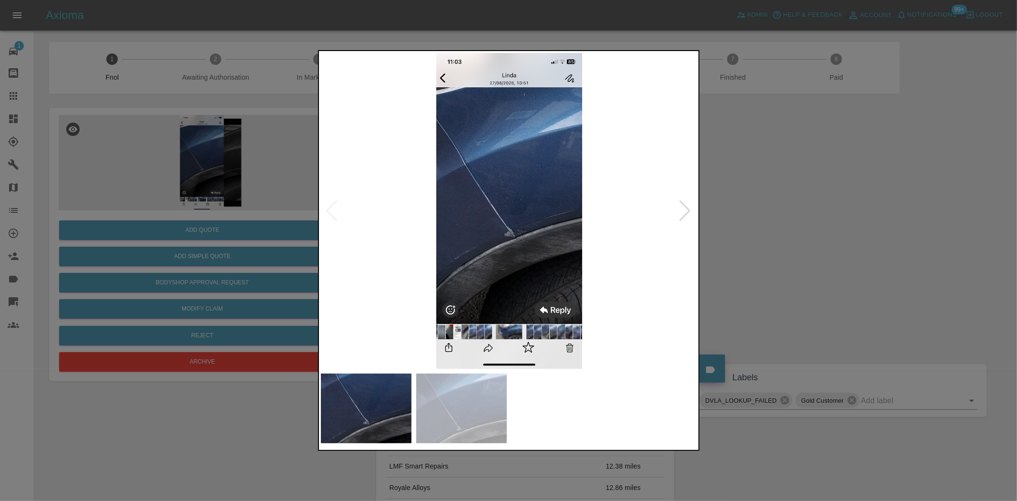
click at [483, 265] on img at bounding box center [509, 211] width 377 height 316
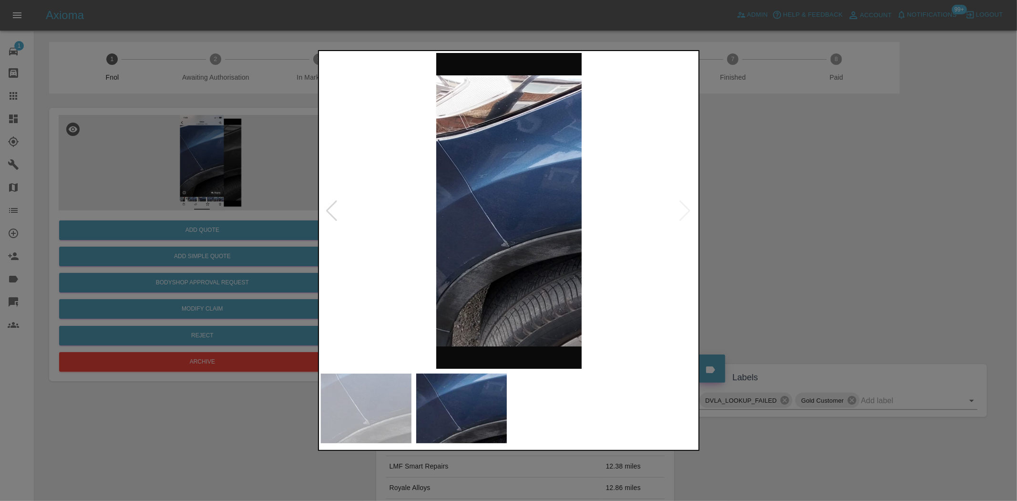
click at [503, 231] on img at bounding box center [509, 211] width 377 height 316
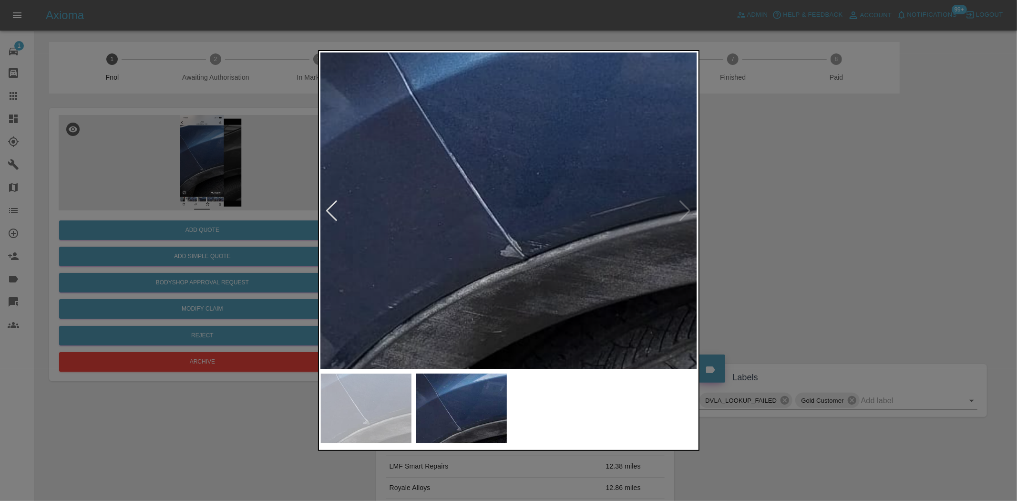
click at [502, 265] on img at bounding box center [524, 150] width 1130 height 947
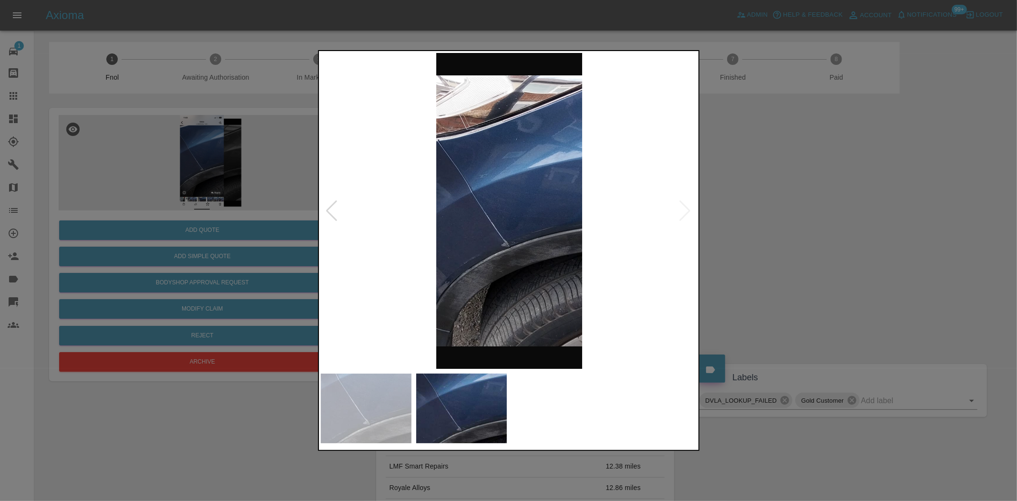
click at [450, 297] on img at bounding box center [509, 211] width 377 height 316
click at [481, 239] on img at bounding box center [509, 211] width 377 height 316
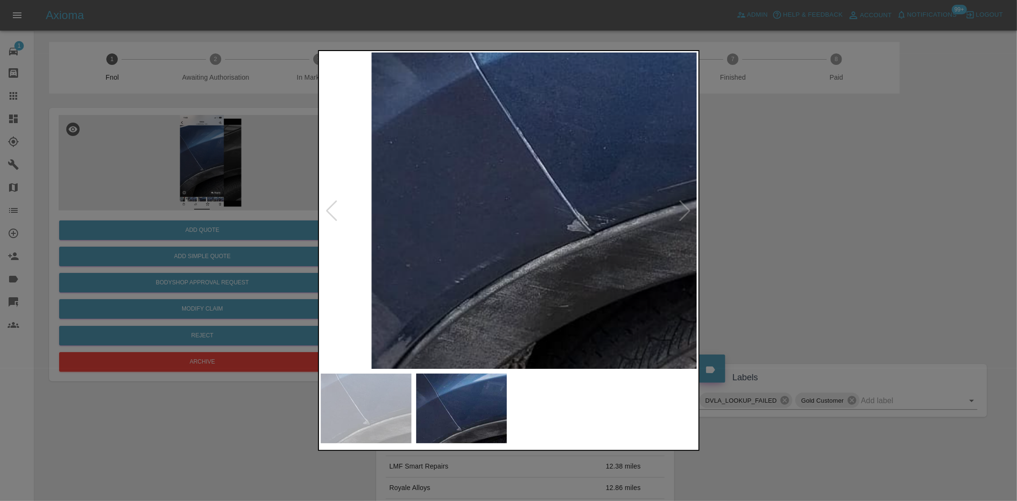
click at [526, 272] on img at bounding box center [590, 124] width 1130 height 947
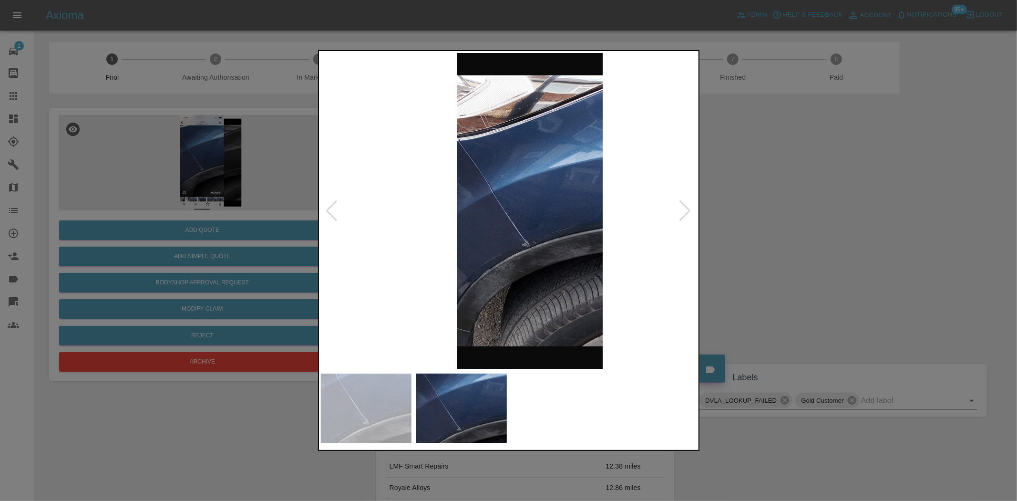
click at [575, 254] on img at bounding box center [529, 211] width 377 height 316
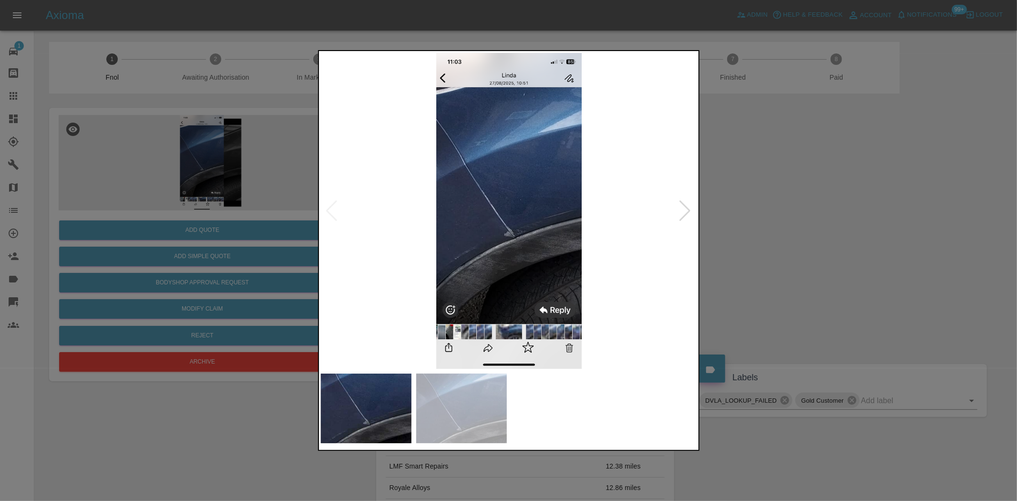
click at [488, 235] on img at bounding box center [509, 211] width 377 height 316
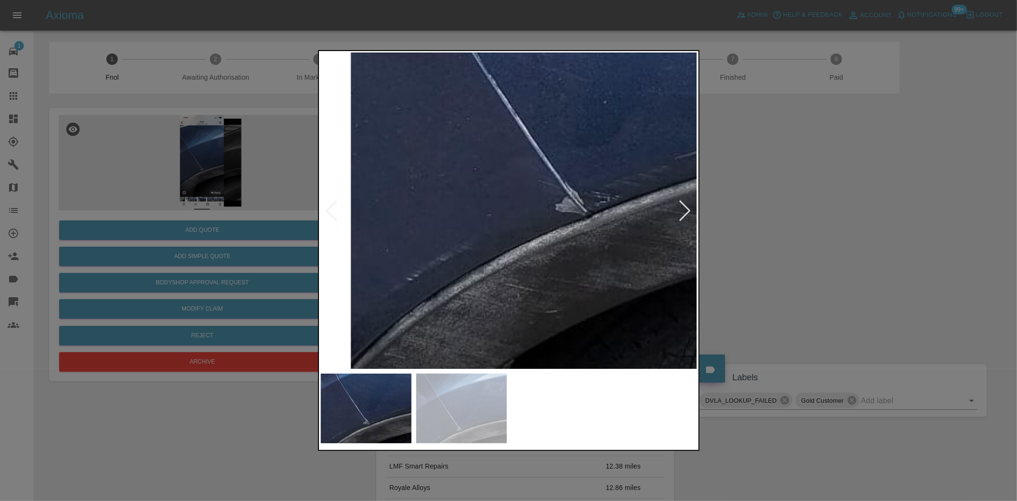
click at [304, 197] on div at bounding box center [508, 250] width 1017 height 501
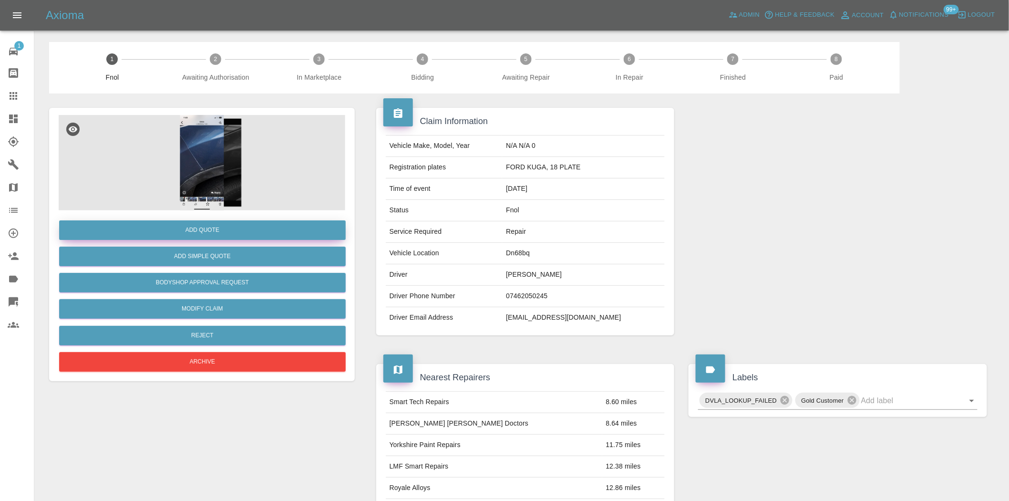
click at [283, 227] on button "Add Quote" at bounding box center [202, 230] width 286 height 20
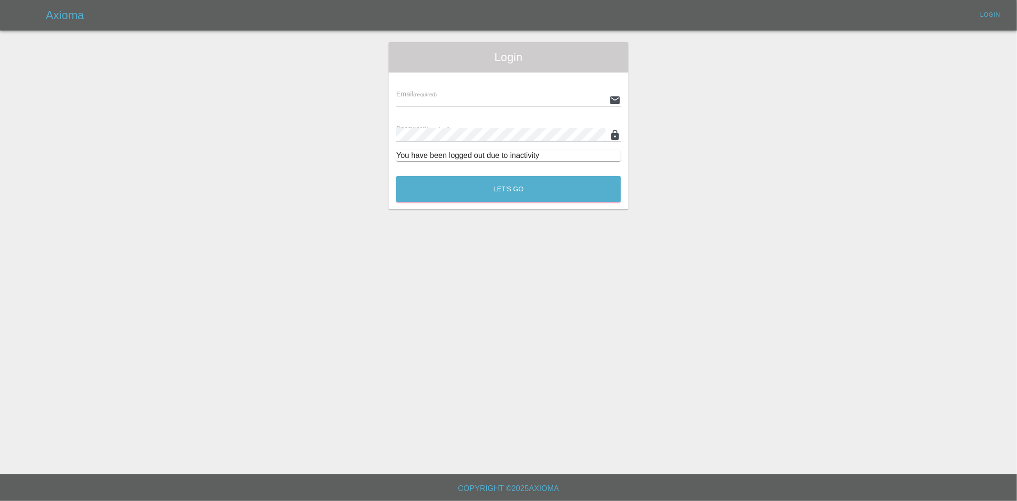
type input "[EMAIL_ADDRESS][DOMAIN_NAME]"
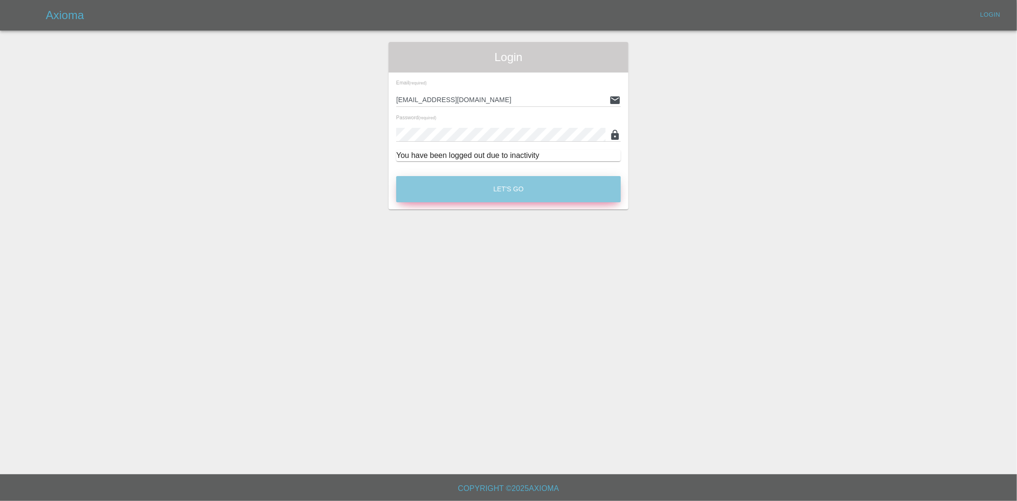
click at [478, 192] on button "Let's Go" at bounding box center [508, 189] width 225 height 26
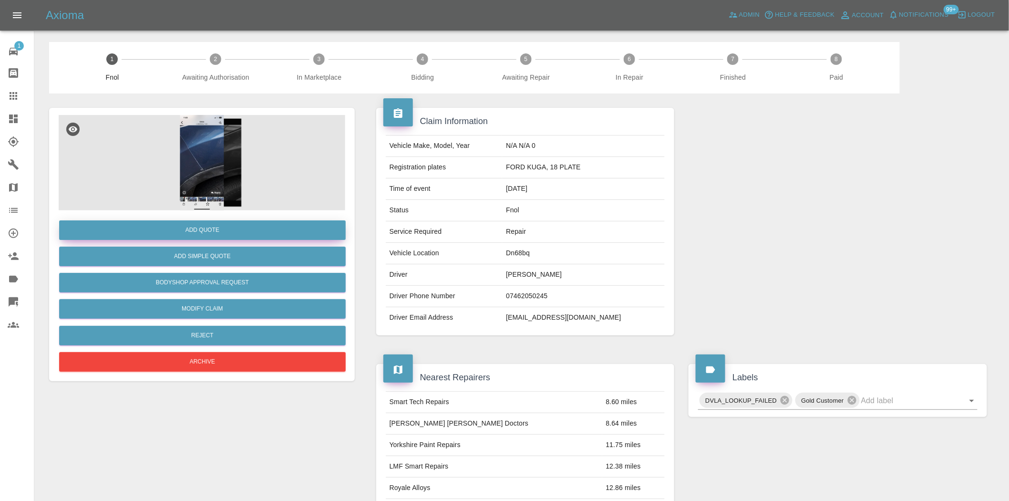
click at [183, 228] on button "Add Quote" at bounding box center [202, 230] width 286 height 20
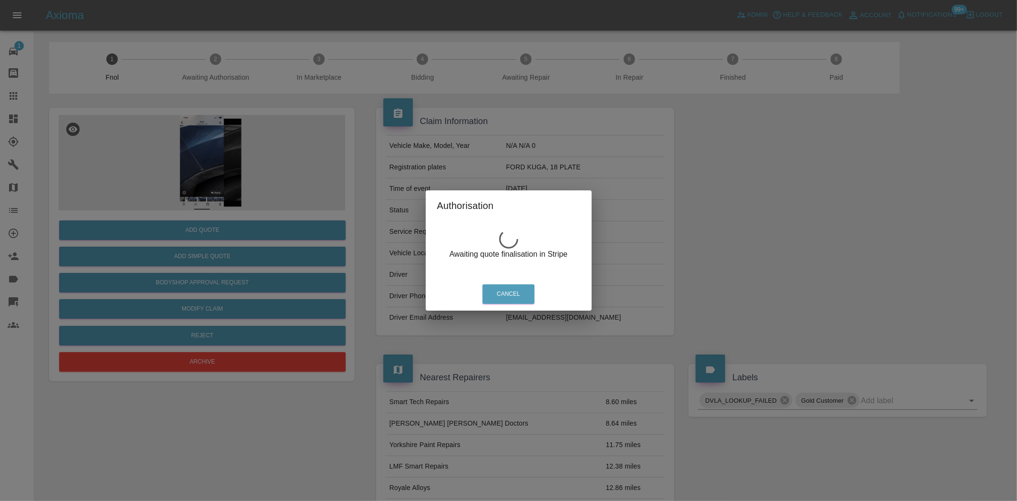
click at [208, 149] on div "Authorisation Awaiting quote finalisation in Stripe Cancel" at bounding box center [508, 250] width 1017 height 501
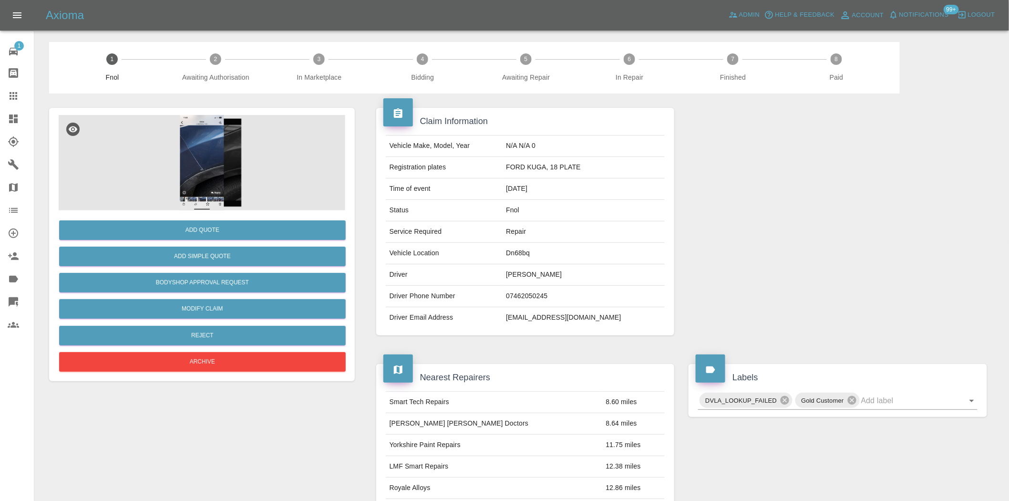
click at [213, 156] on img at bounding box center [202, 162] width 286 height 95
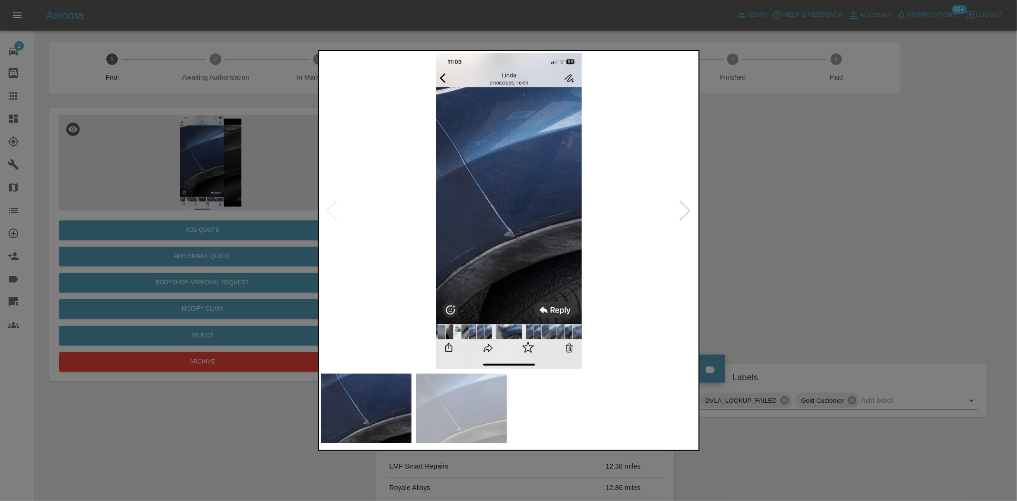
click at [481, 203] on img at bounding box center [509, 211] width 377 height 316
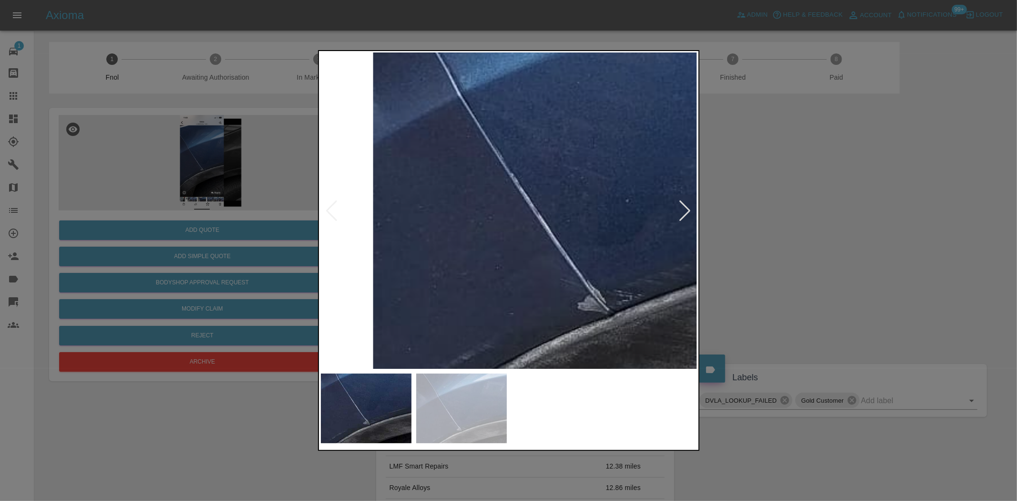
click at [481, 203] on img at bounding box center [592, 234] width 1130 height 947
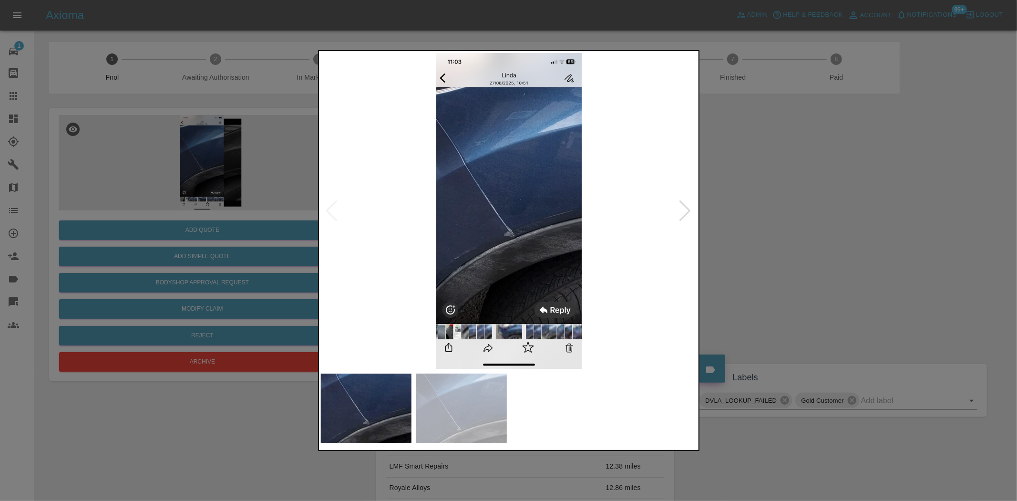
drag, startPoint x: 196, startPoint y: 80, endPoint x: 198, endPoint y: 94, distance: 14.0
click at [196, 84] on div at bounding box center [508, 250] width 1017 height 501
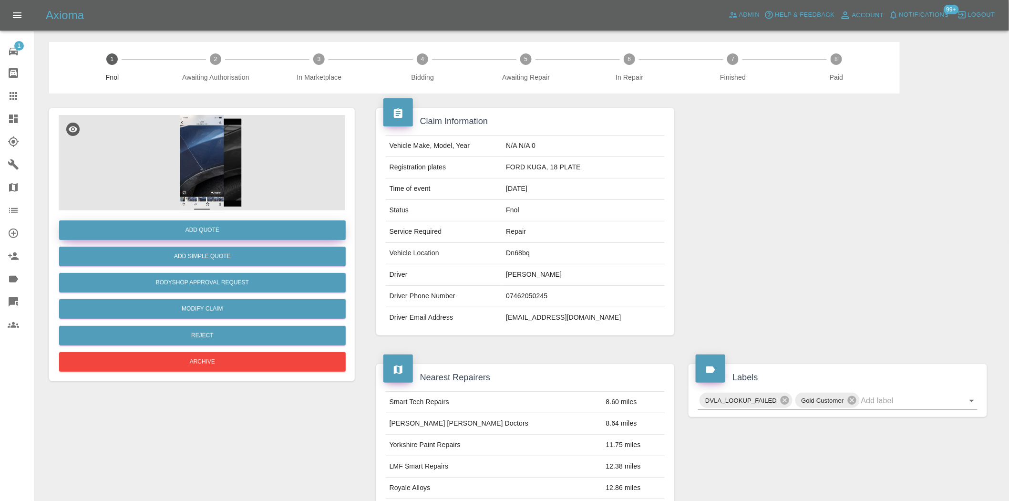
click at [215, 236] on button "Add Quote" at bounding box center [202, 230] width 286 height 20
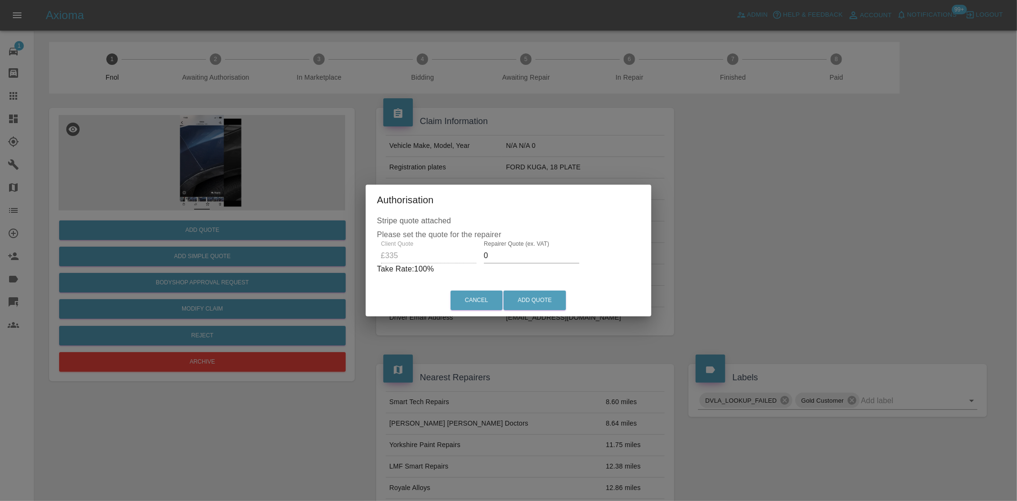
click at [413, 256] on div "Client Quote £335 Repairer Quote (ex. VAT) 0 Take Rate: 100 %" at bounding box center [508, 257] width 263 height 34
type input "200"
click at [539, 308] on button "Add Quote" at bounding box center [534, 300] width 62 height 20
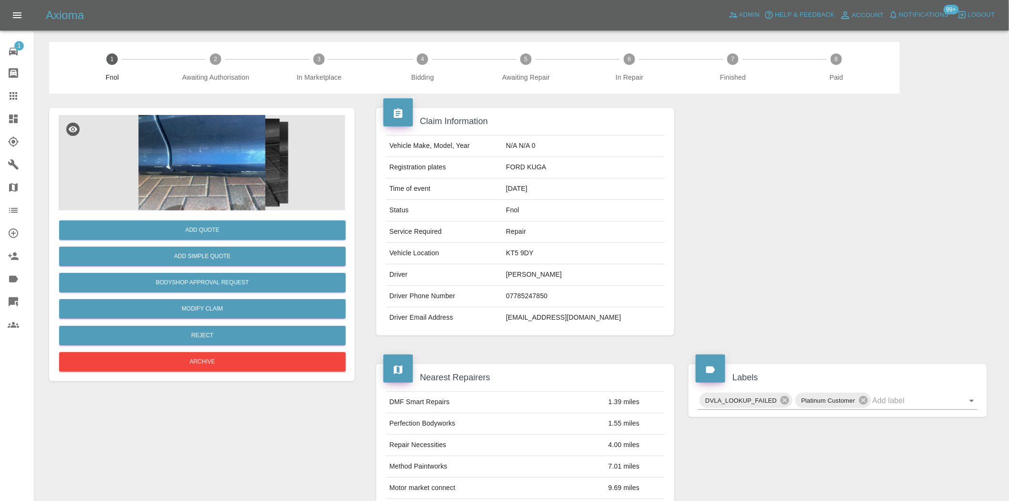
click at [221, 154] on img at bounding box center [202, 162] width 286 height 95
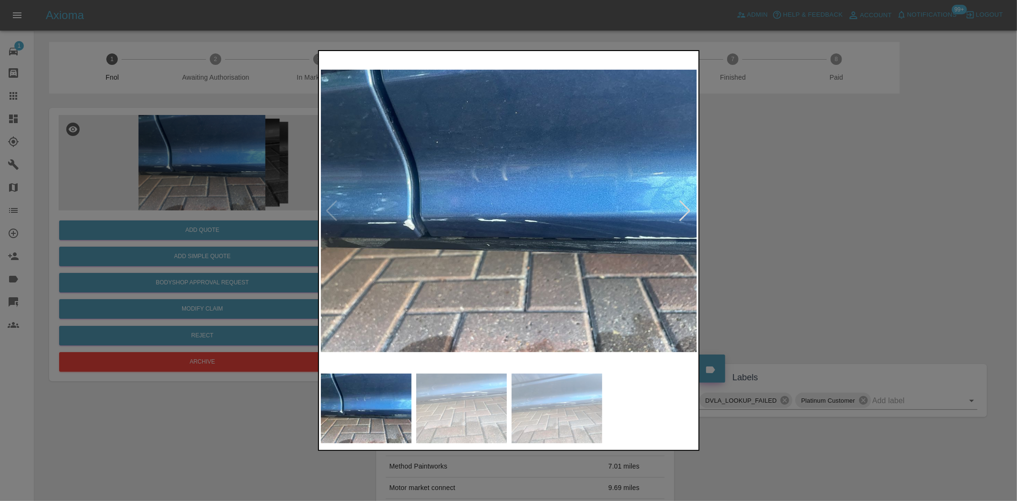
click at [416, 220] on img at bounding box center [509, 211] width 377 height 316
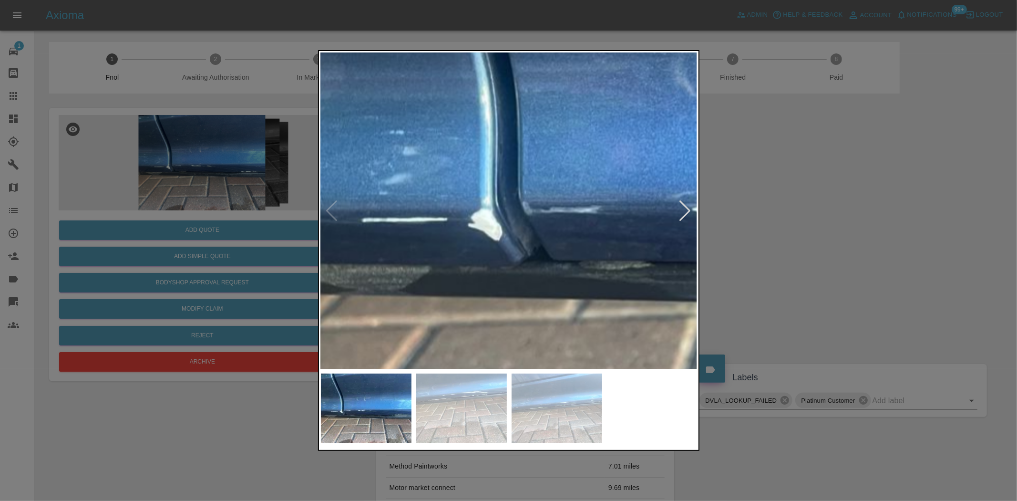
click at [422, 231] on img at bounding box center [786, 183] width 1130 height 947
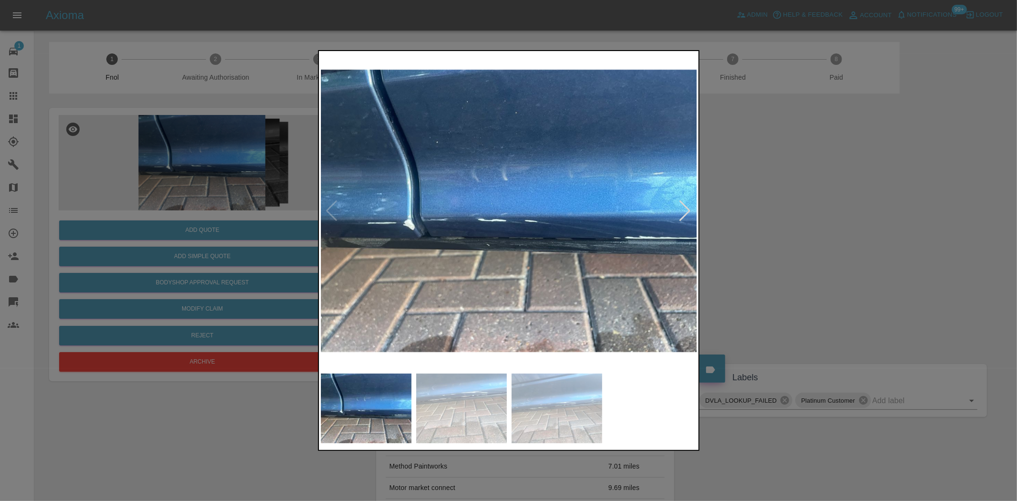
click at [437, 235] on img at bounding box center [509, 211] width 377 height 316
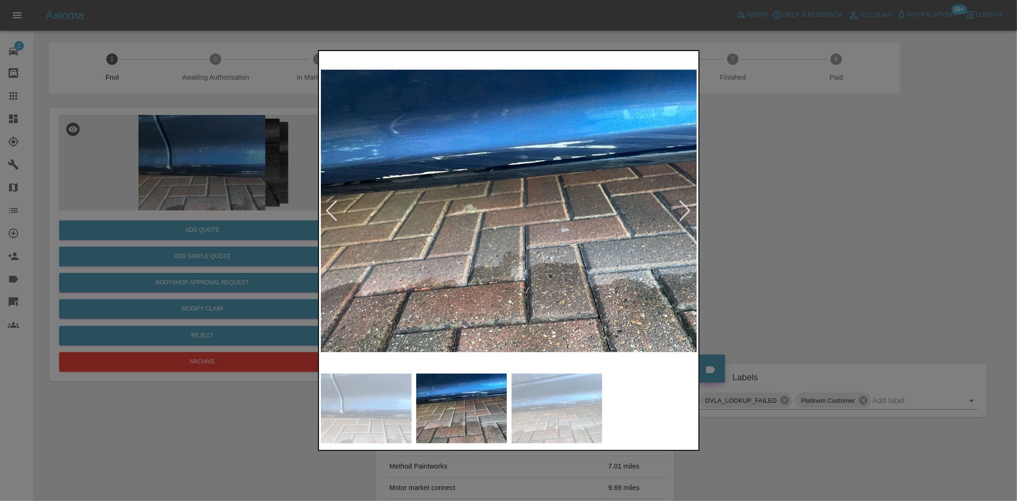
click at [485, 160] on img at bounding box center [509, 211] width 377 height 316
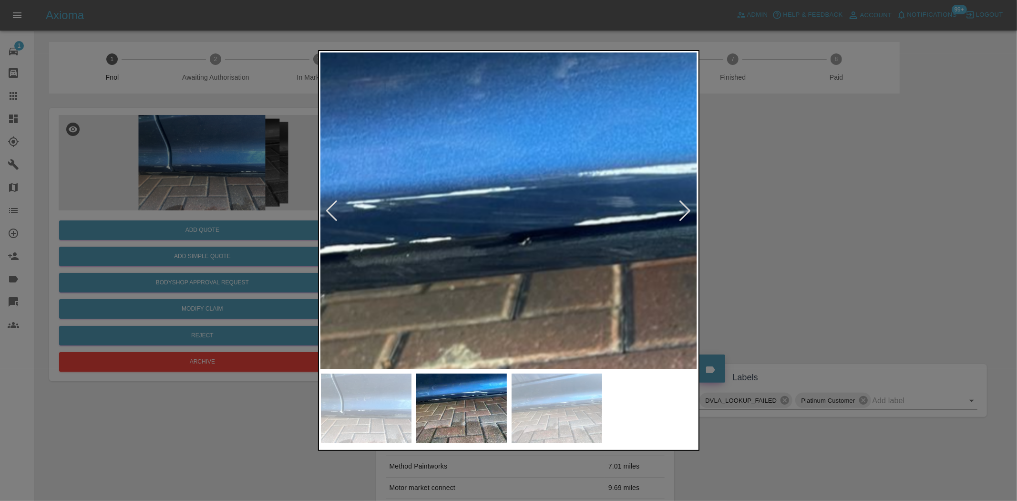
click at [485, 160] on img at bounding box center [577, 362] width 1130 height 947
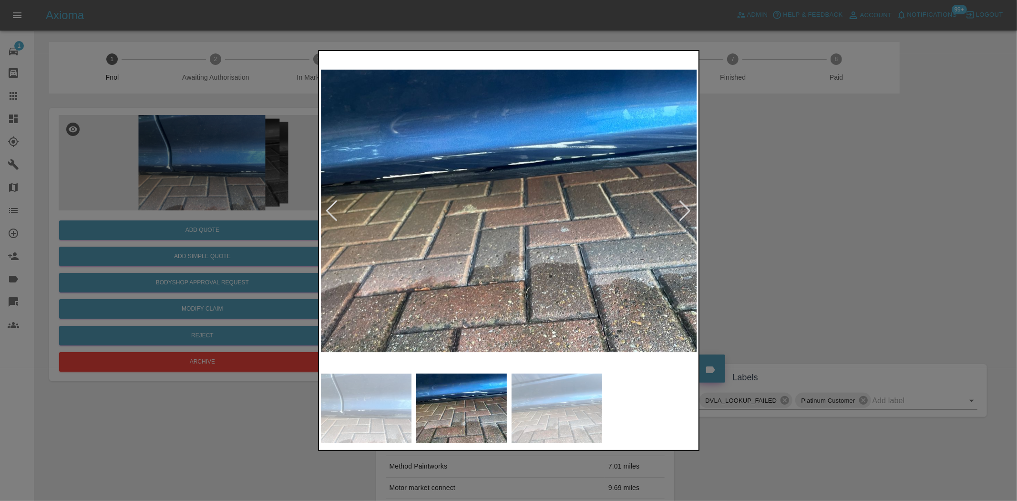
click at [205, 150] on div at bounding box center [508, 250] width 1017 height 501
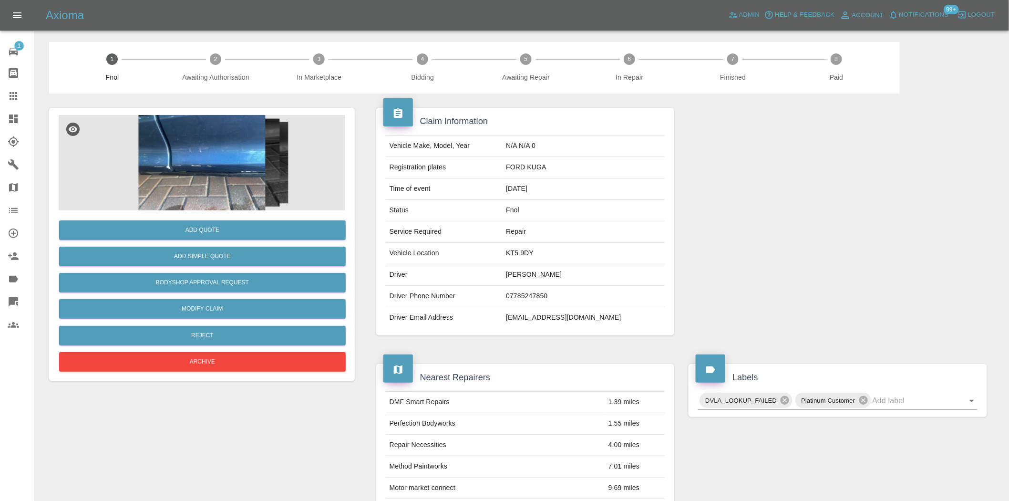
click at [231, 146] on img at bounding box center [202, 162] width 286 height 95
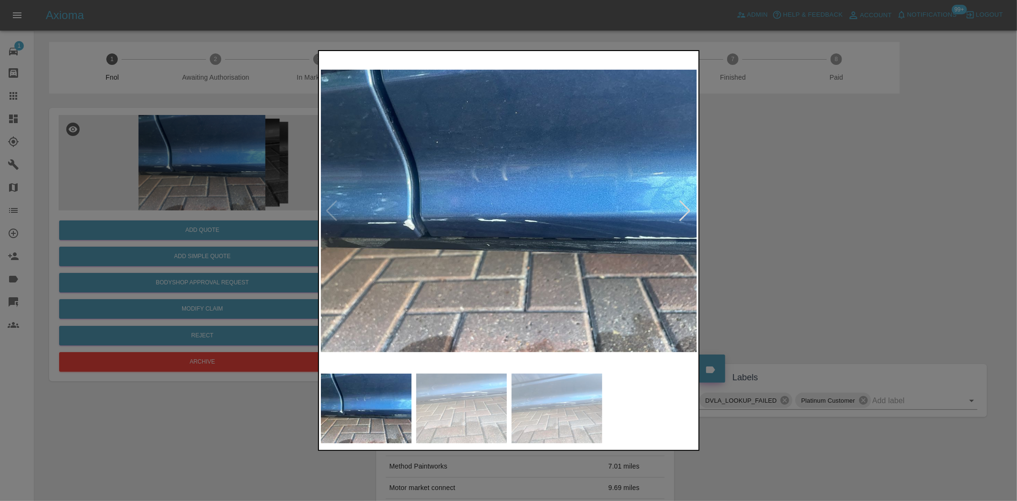
click at [420, 225] on img at bounding box center [509, 211] width 377 height 316
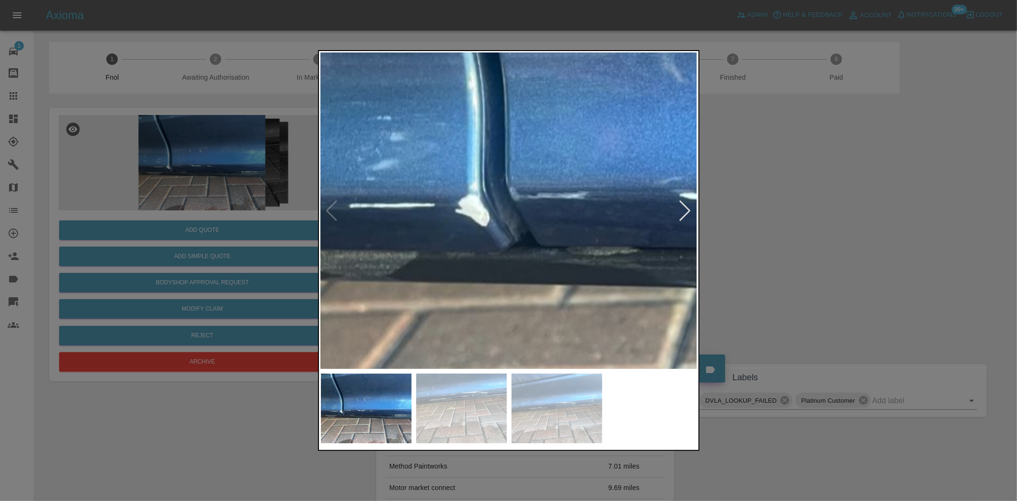
click at [418, 226] on img at bounding box center [773, 169] width 1130 height 947
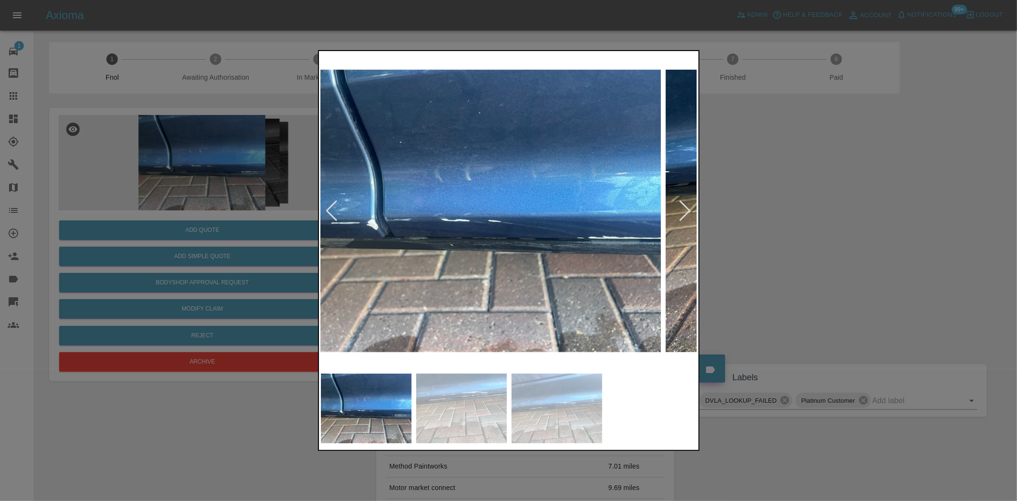
click at [447, 246] on img at bounding box center [472, 211] width 377 height 316
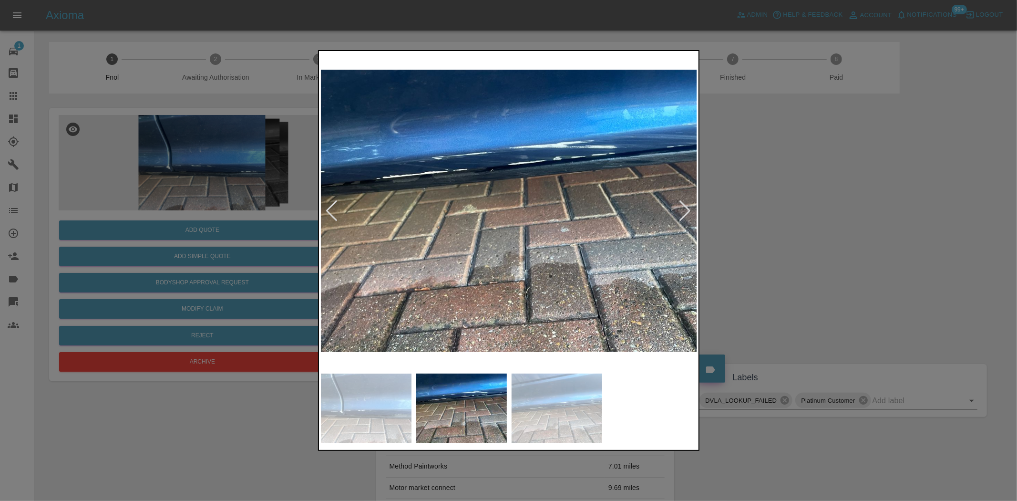
click at [487, 195] on img at bounding box center [509, 211] width 377 height 316
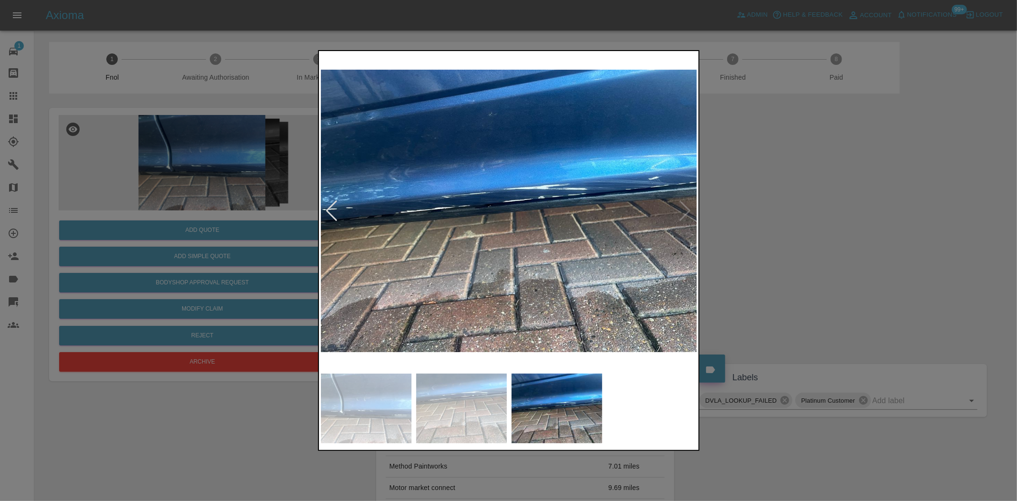
click at [544, 203] on img at bounding box center [509, 211] width 377 height 316
click at [550, 192] on img at bounding box center [509, 211] width 377 height 316
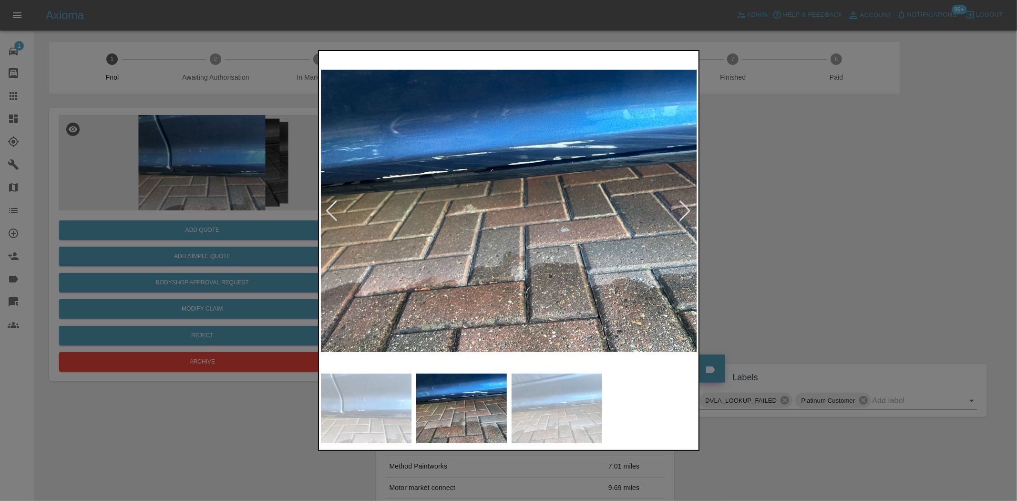
click at [603, 198] on img at bounding box center [509, 211] width 377 height 316
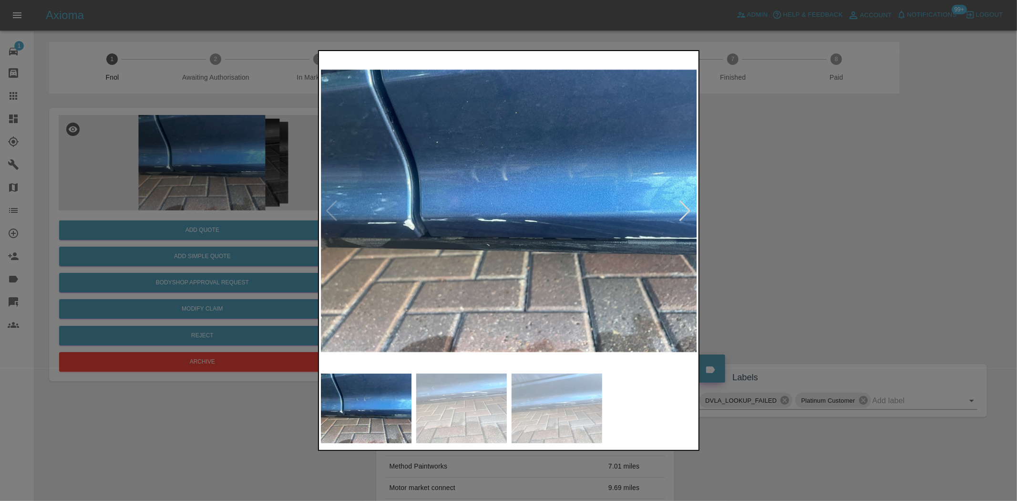
click at [223, 159] on div at bounding box center [508, 250] width 1017 height 501
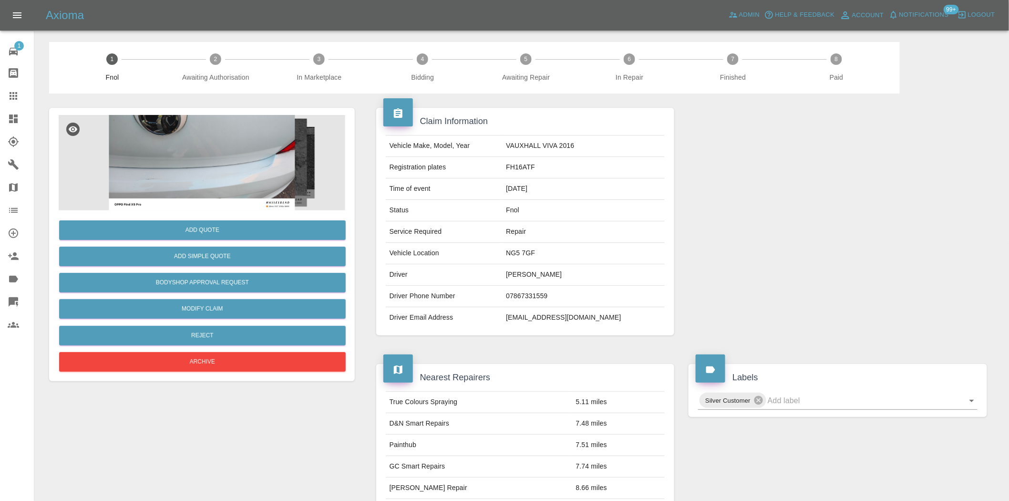
click at [219, 136] on img at bounding box center [202, 162] width 286 height 95
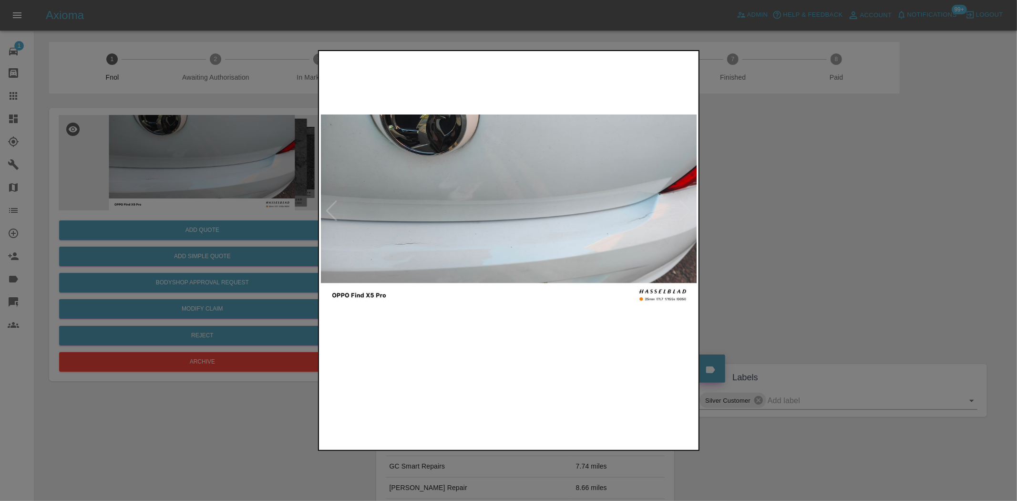
click at [461, 223] on img at bounding box center [509, 211] width 377 height 316
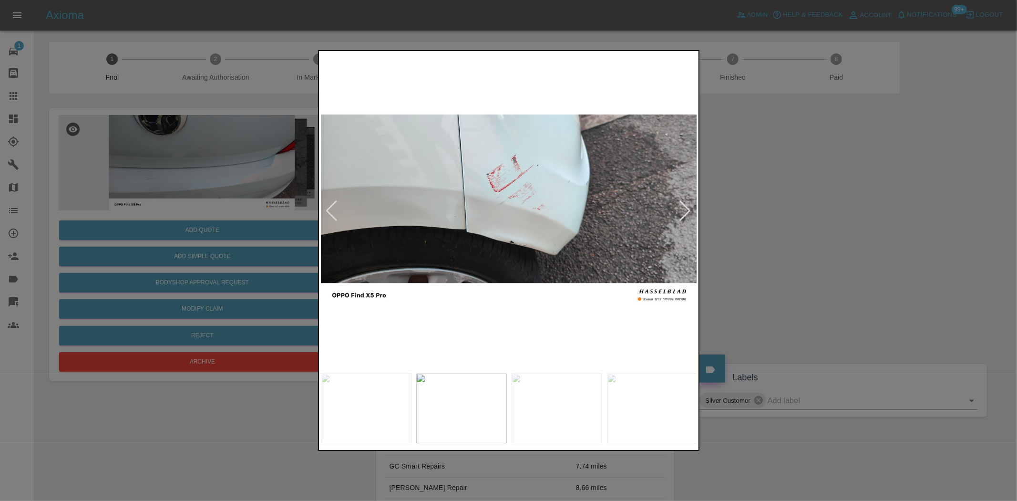
click at [464, 197] on img at bounding box center [509, 211] width 377 height 316
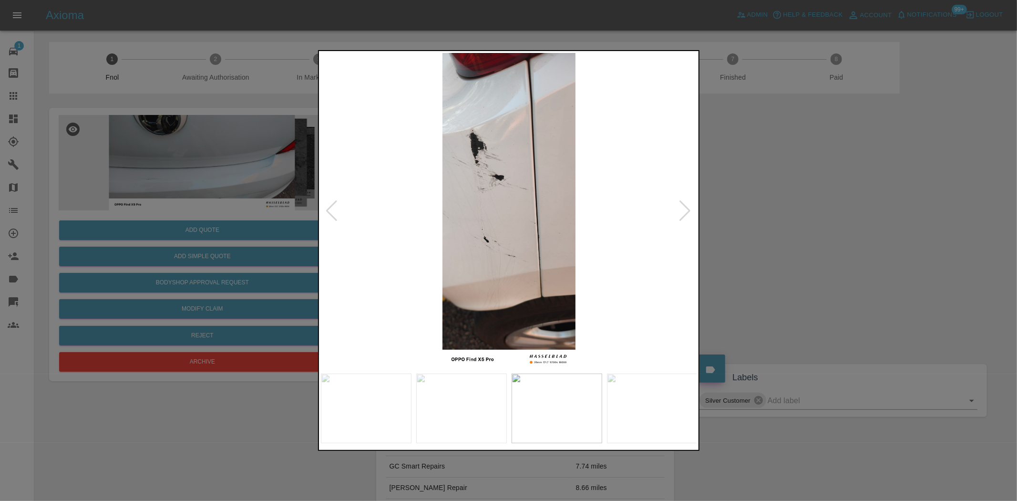
click at [446, 208] on img at bounding box center [509, 211] width 377 height 316
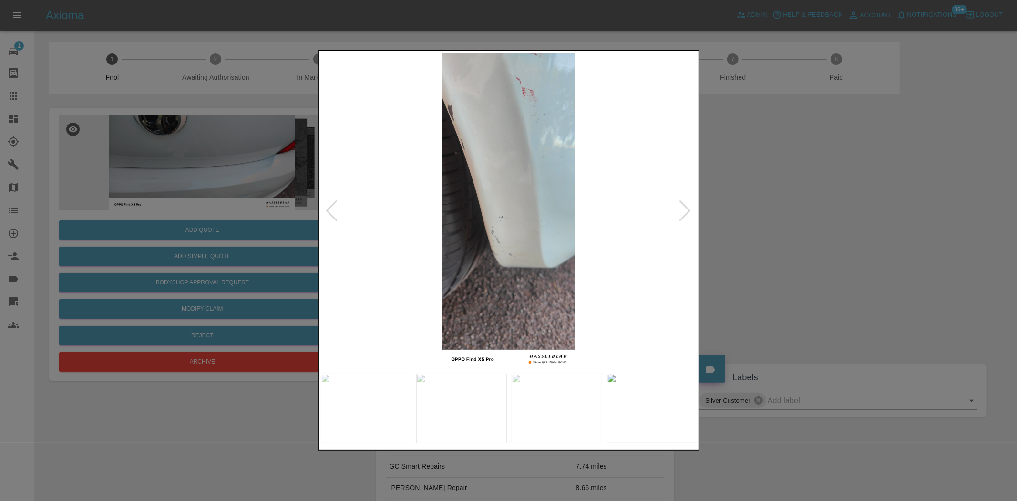
click at [375, 159] on img at bounding box center [509, 211] width 377 height 316
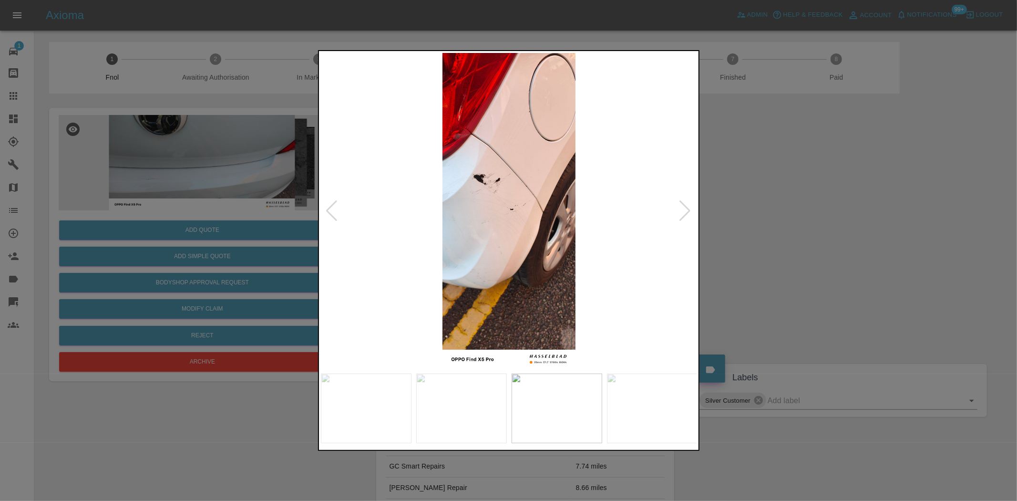
click at [223, 177] on div at bounding box center [508, 250] width 1017 height 501
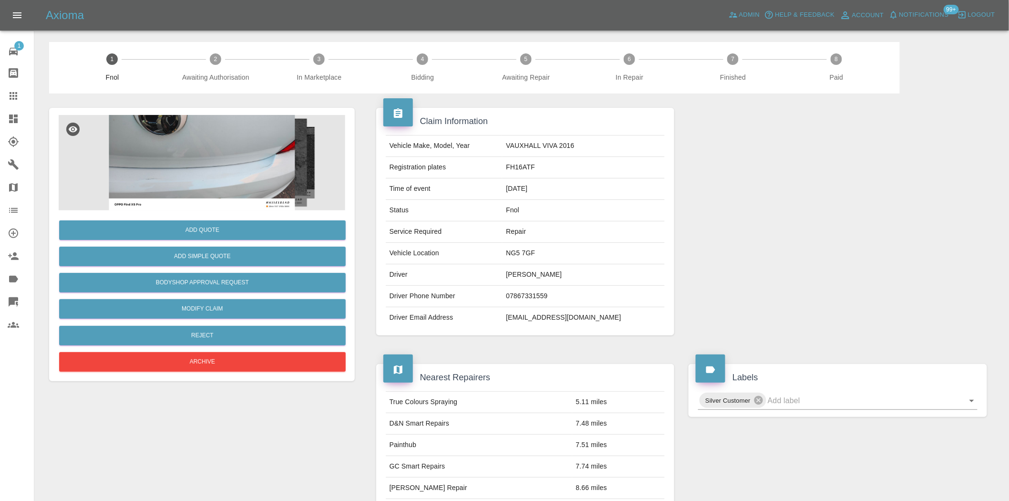
click at [191, 161] on img at bounding box center [202, 162] width 286 height 95
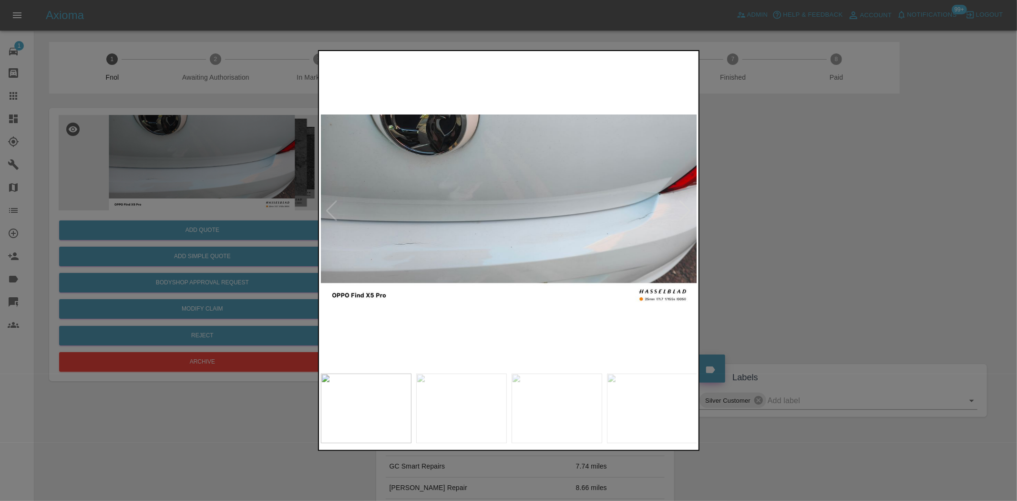
click at [430, 251] on img at bounding box center [509, 211] width 377 height 316
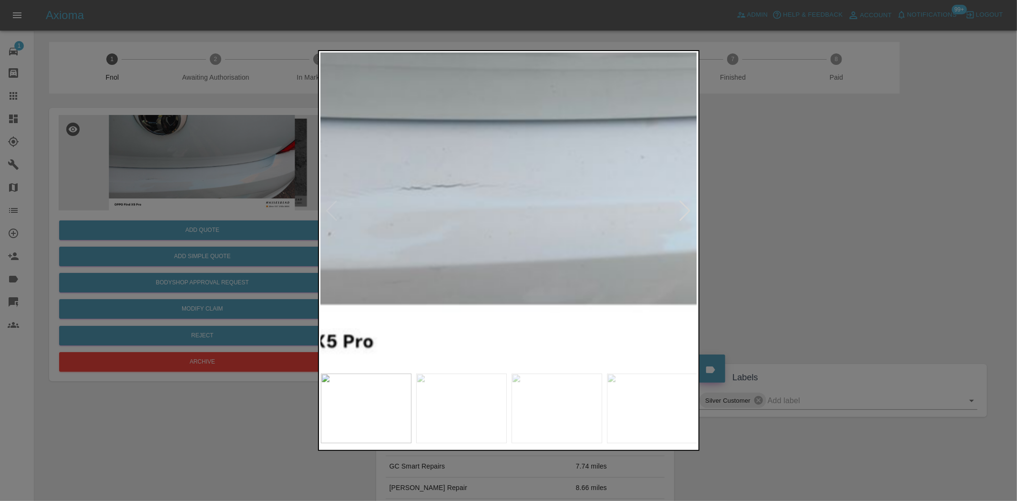
click at [430, 216] on img at bounding box center [743, 88] width 1130 height 947
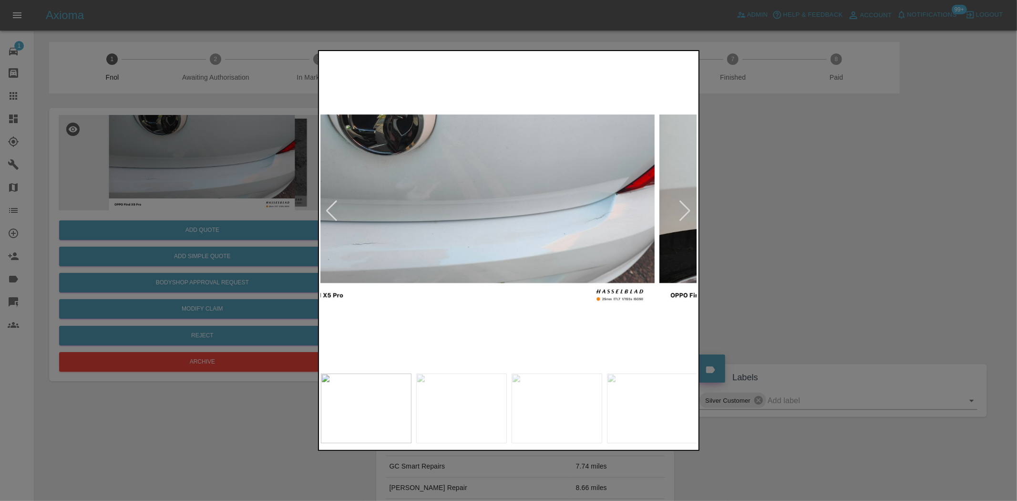
click at [394, 222] on img at bounding box center [466, 211] width 377 height 316
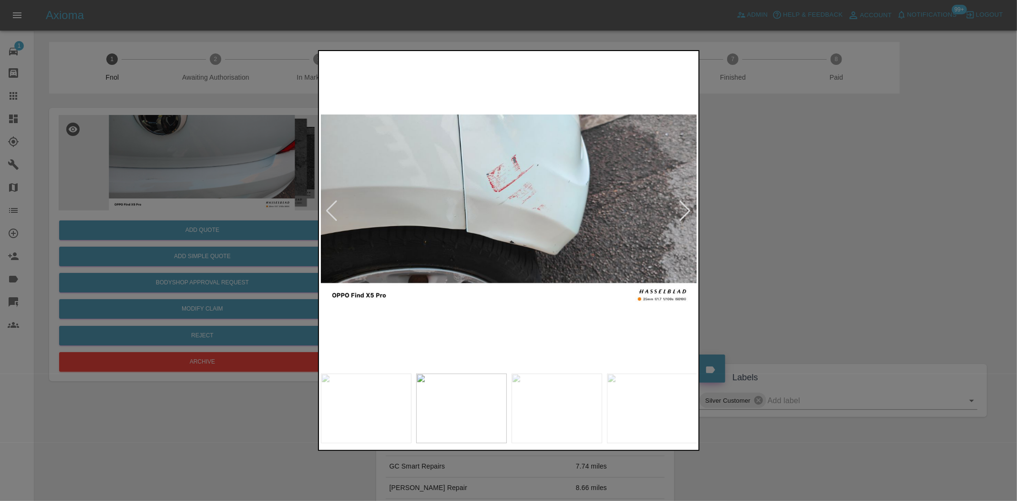
click at [447, 221] on img at bounding box center [509, 211] width 377 height 316
click at [521, 211] on img at bounding box center [509, 211] width 377 height 316
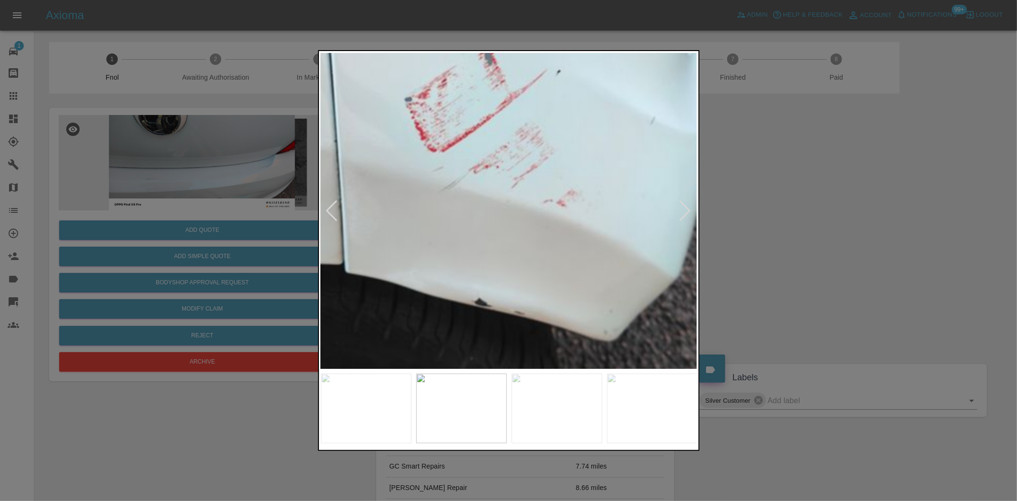
click at [521, 210] on img at bounding box center [473, 208] width 1130 height 947
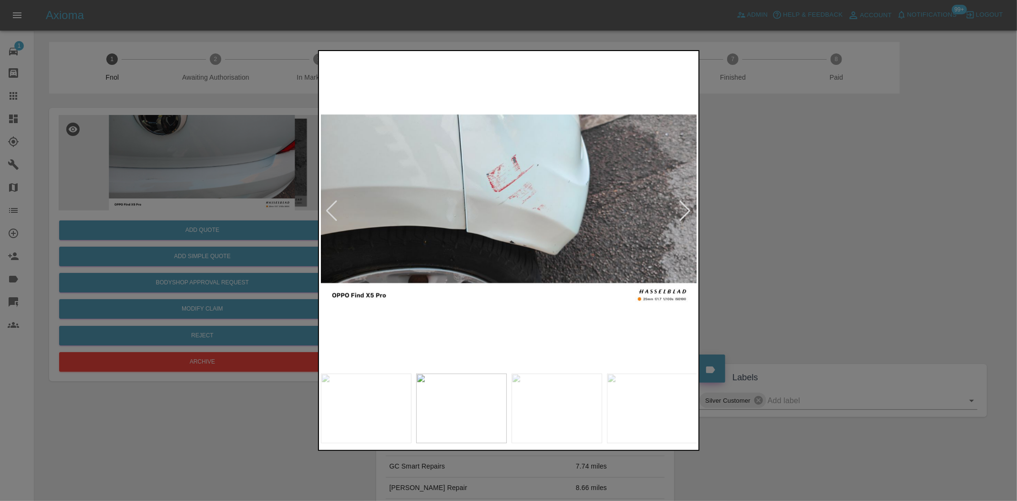
click at [401, 225] on img at bounding box center [509, 211] width 377 height 316
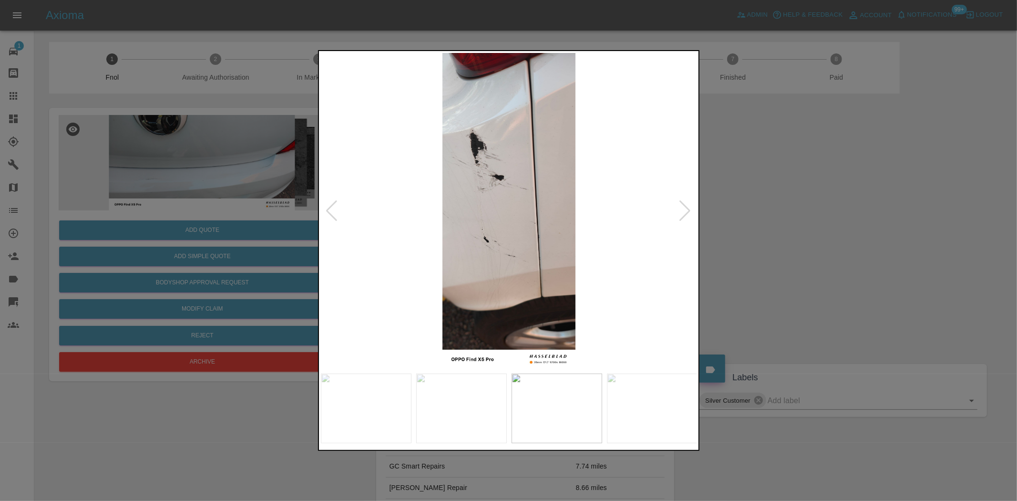
click at [470, 194] on img at bounding box center [509, 211] width 377 height 316
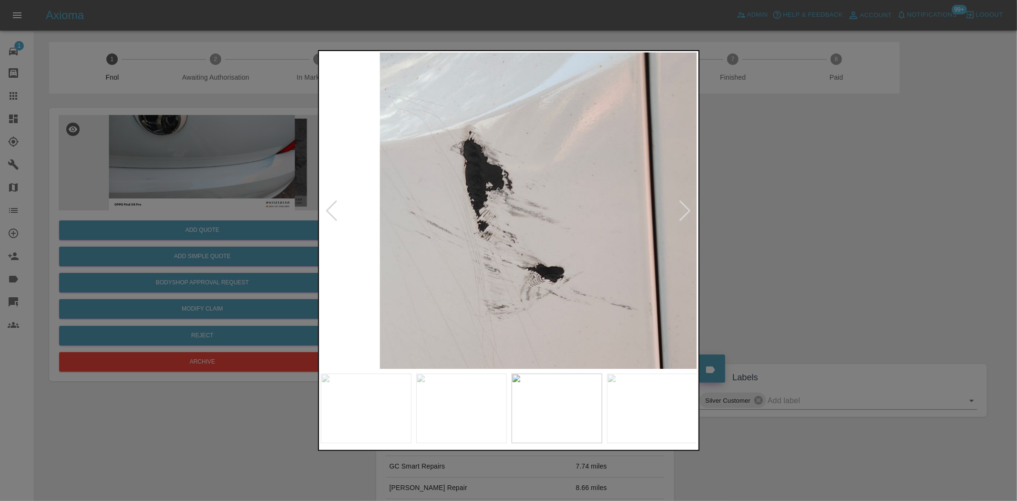
click at [473, 303] on img at bounding box center [578, 372] width 1130 height 947
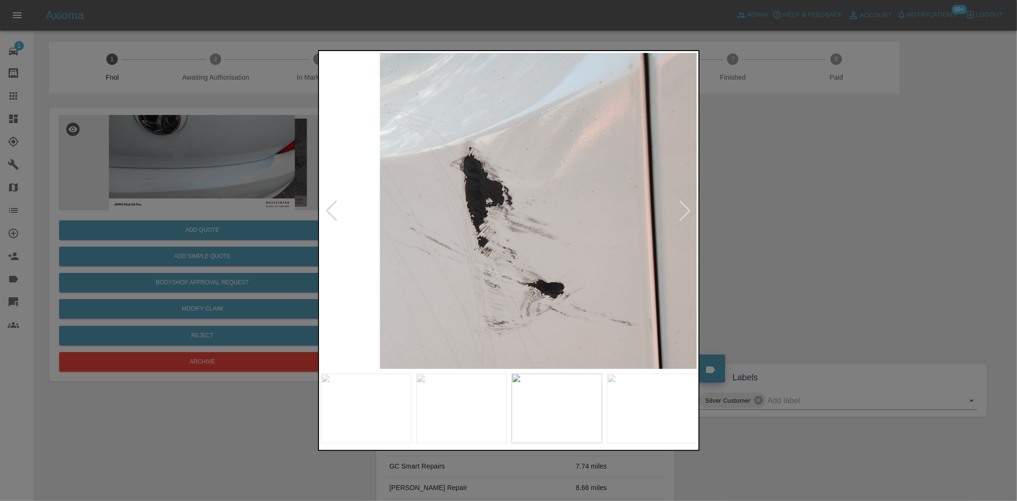
click at [481, 259] on img at bounding box center [578, 389] width 1130 height 947
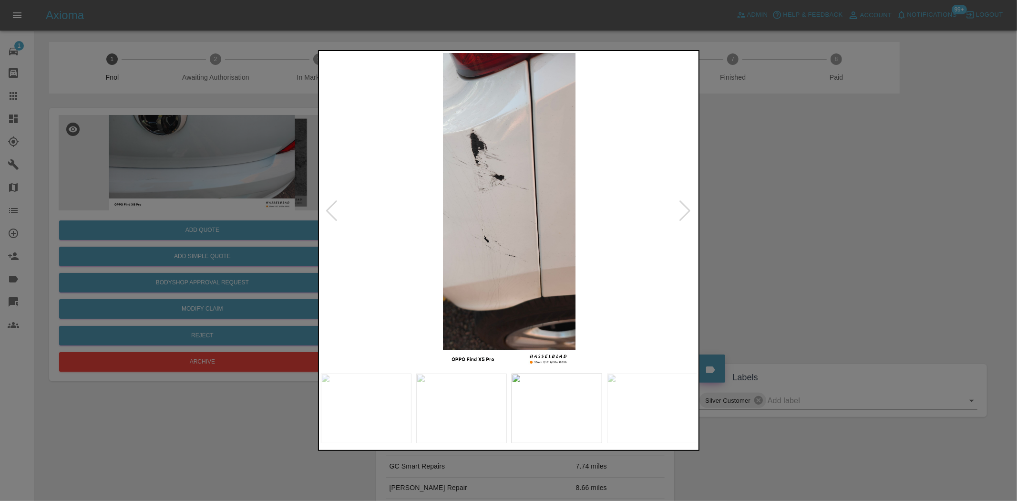
click at [475, 251] on img at bounding box center [509, 211] width 377 height 316
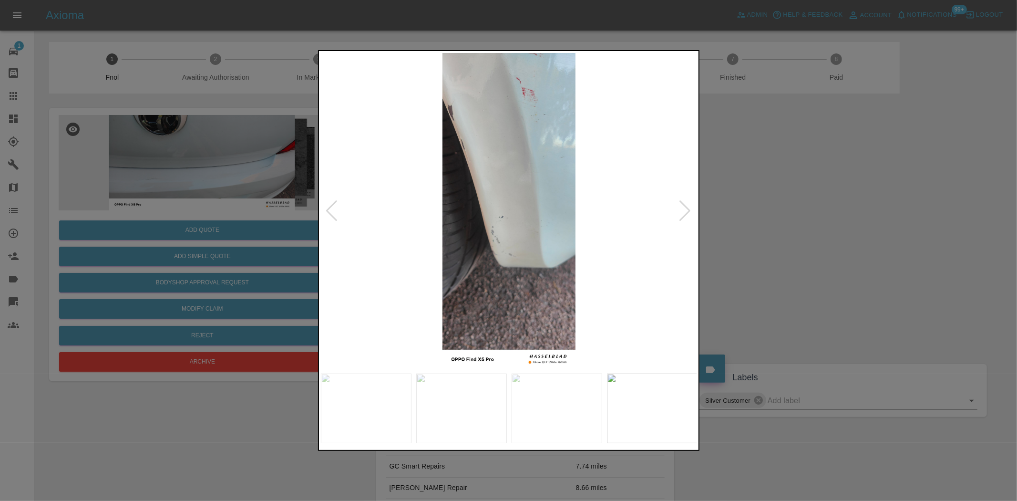
click at [518, 166] on img at bounding box center [509, 211] width 377 height 316
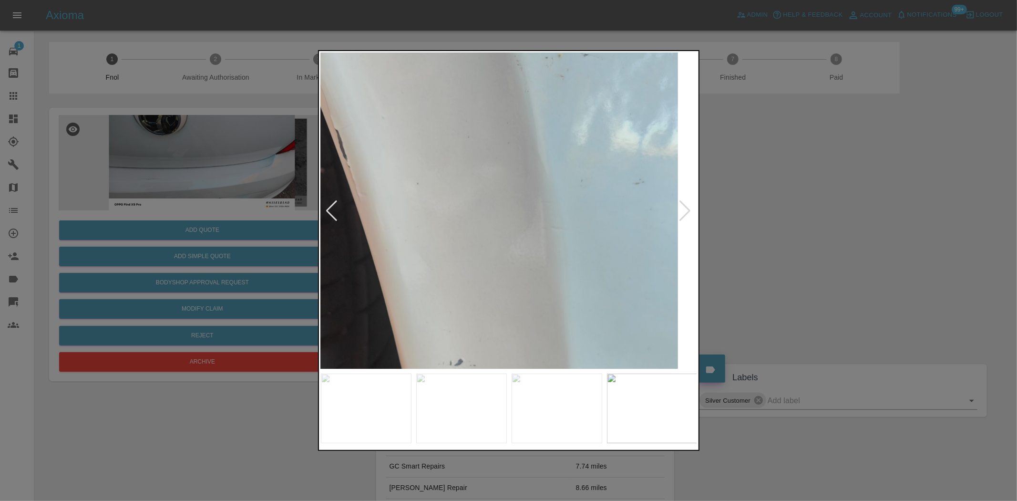
click at [518, 166] on img at bounding box center [479, 343] width 1130 height 947
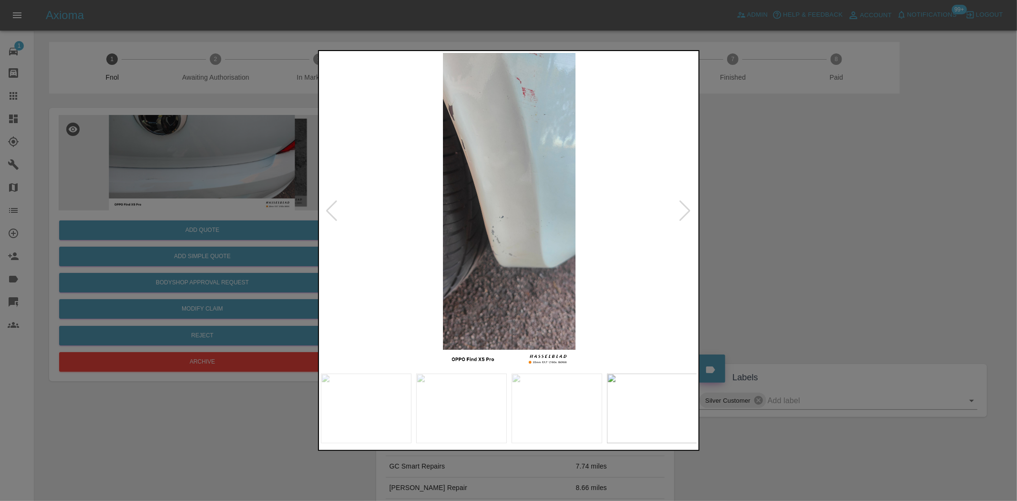
click at [438, 199] on img at bounding box center [509, 211] width 377 height 316
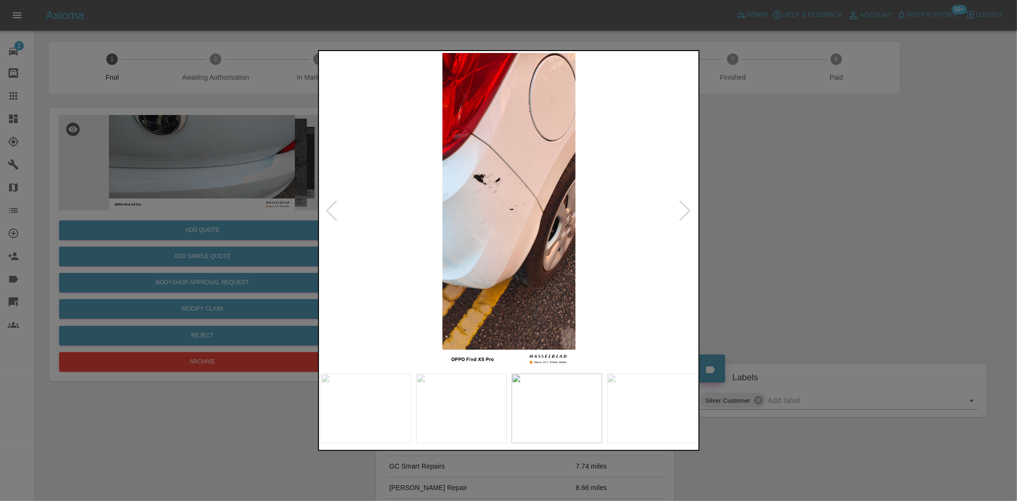
click at [508, 178] on img at bounding box center [509, 211] width 377 height 316
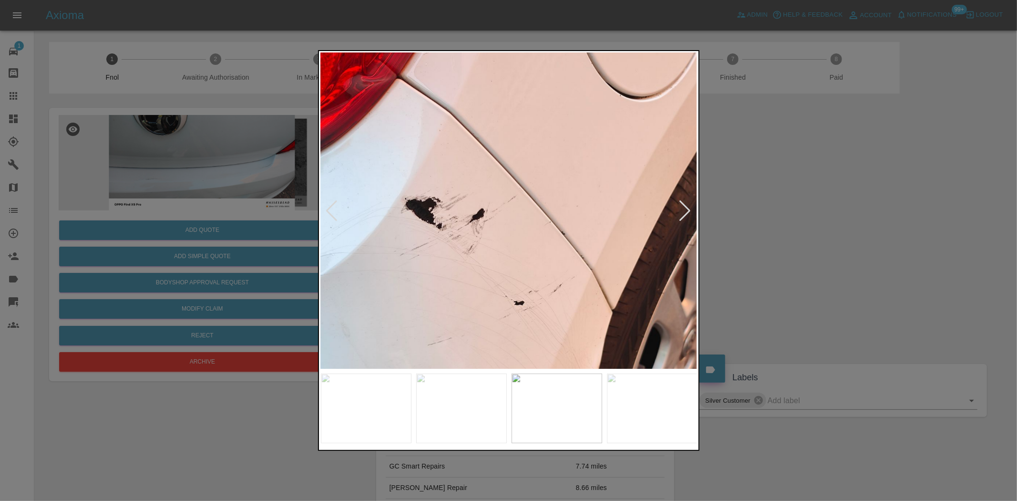
click at [506, 178] on img at bounding box center [511, 307] width 1130 height 947
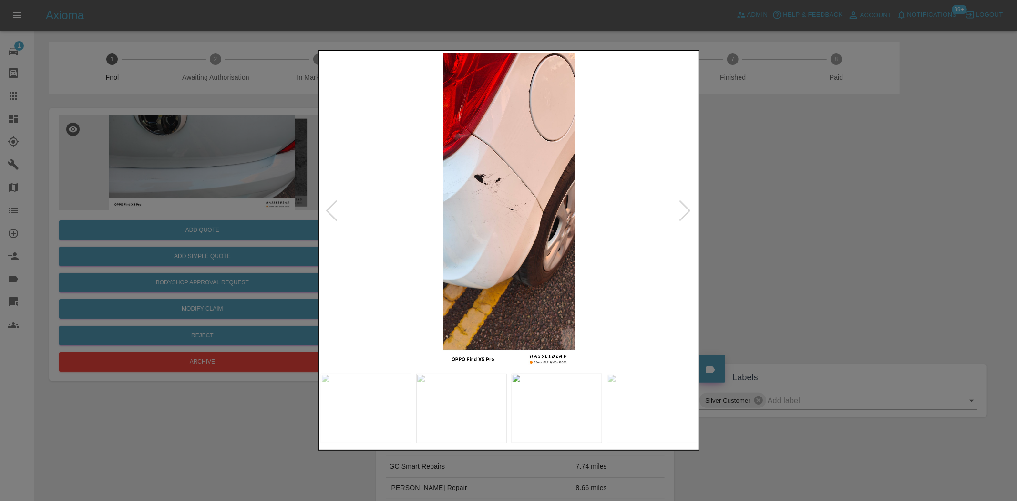
click at [460, 194] on img at bounding box center [509, 211] width 377 height 316
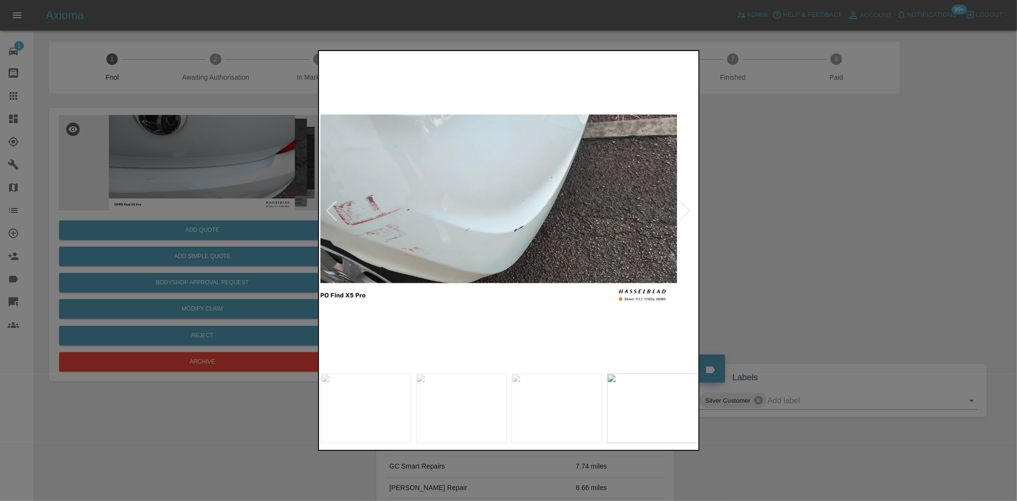
click at [398, 186] on img at bounding box center [488, 211] width 377 height 316
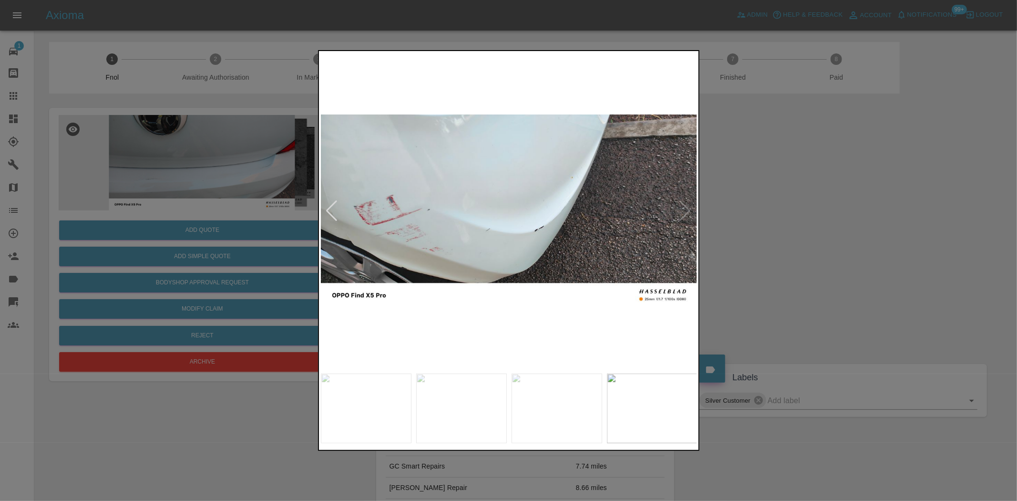
click at [345, 184] on img at bounding box center [509, 211] width 377 height 316
drag, startPoint x: 258, startPoint y: 183, endPoint x: 255, endPoint y: 188, distance: 6.2
click at [256, 186] on div at bounding box center [508, 250] width 1017 height 501
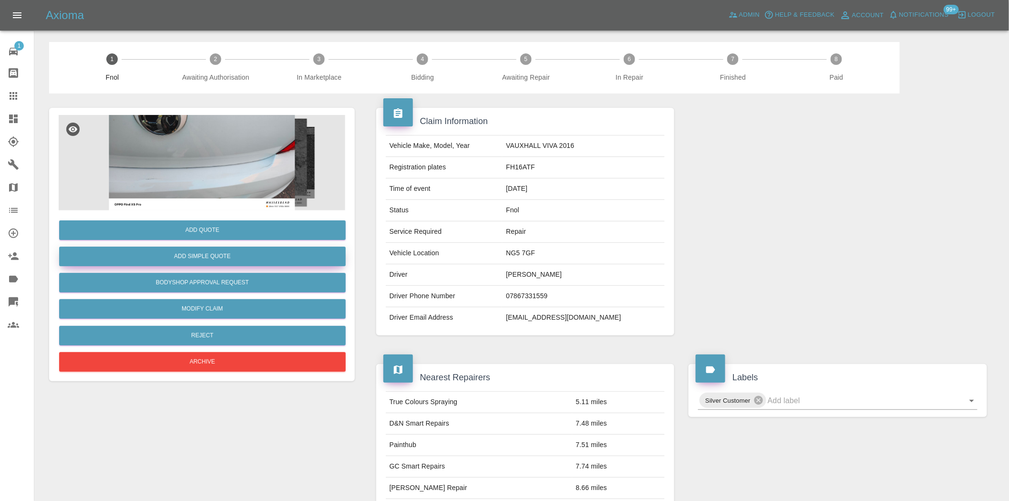
click at [234, 249] on button "Add Simple Quote" at bounding box center [202, 256] width 286 height 20
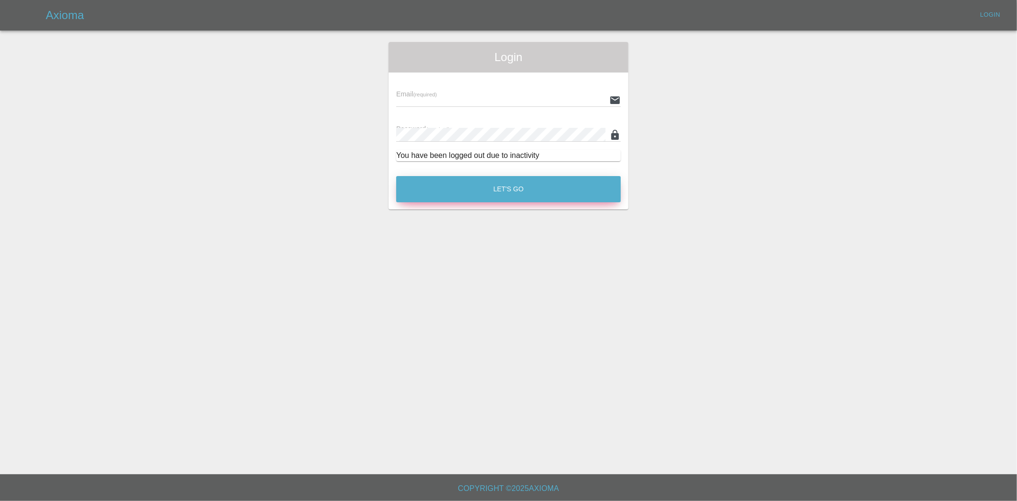
type input "[EMAIL_ADDRESS][DOMAIN_NAME]"
click at [487, 196] on button "Let's Go" at bounding box center [508, 189] width 225 height 26
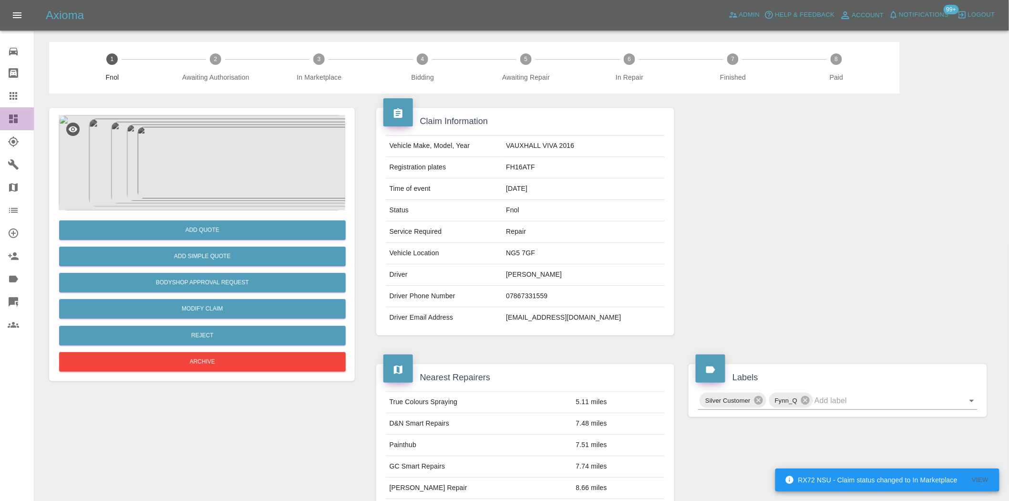
drag, startPoint x: 10, startPoint y: 117, endPoint x: 473, endPoint y: 260, distance: 484.5
click at [11, 117] on icon at bounding box center [13, 118] width 9 height 9
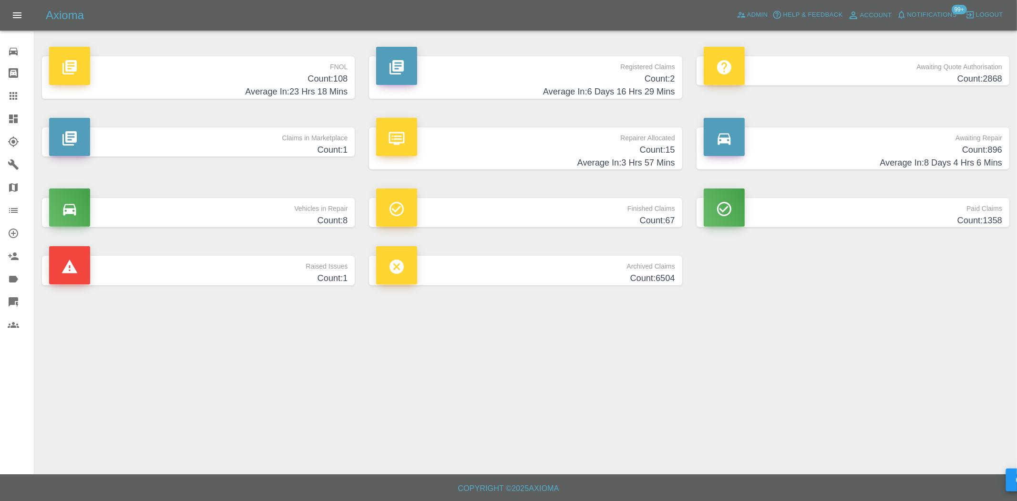
click at [328, 88] on h4 "Average In: 23 Hrs 18 Mins" at bounding box center [198, 91] width 298 height 13
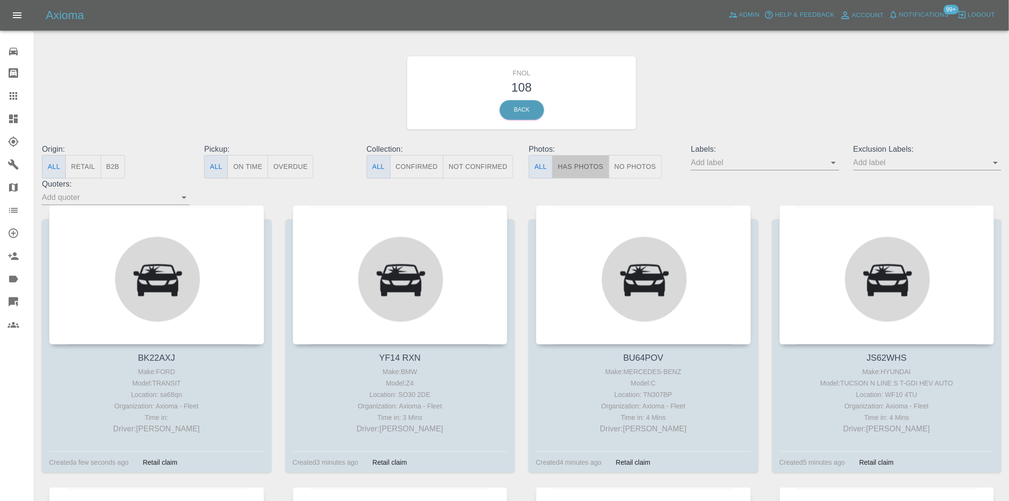
click at [571, 173] on button "Has Photos" at bounding box center [580, 166] width 57 height 23
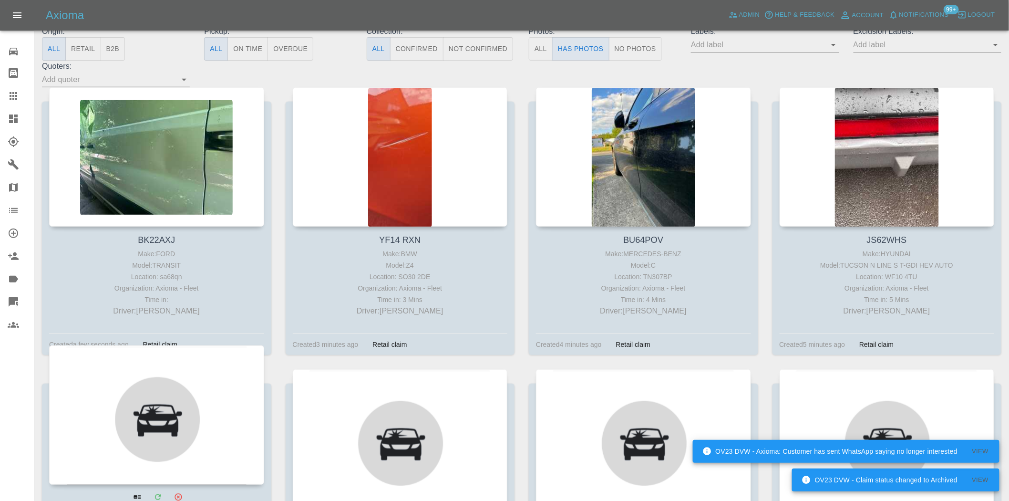
scroll to position [317, 0]
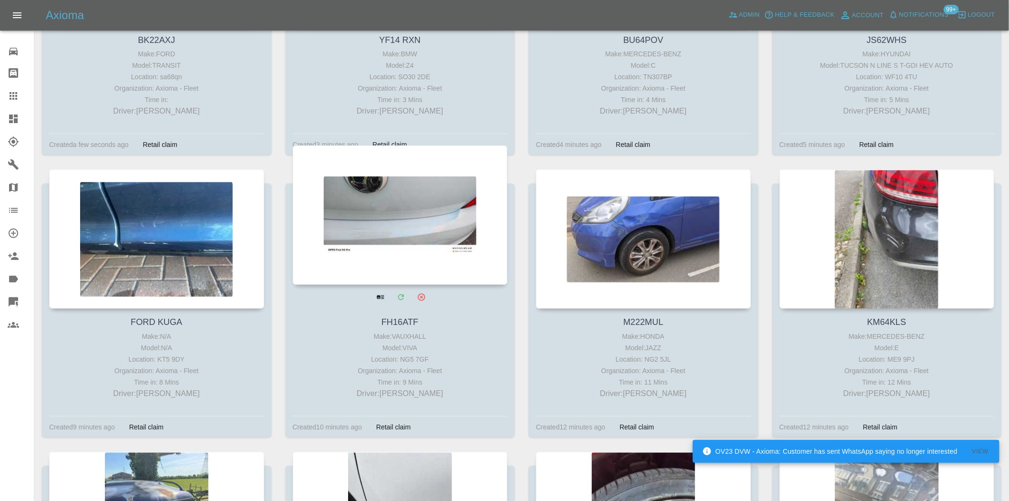
drag, startPoint x: 156, startPoint y: 196, endPoint x: 358, endPoint y: 228, distance: 203.7
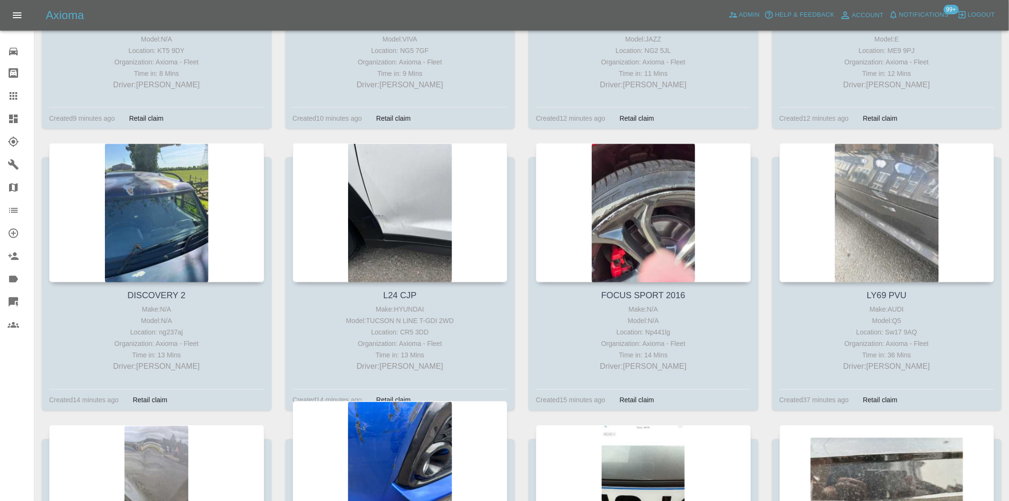
scroll to position [794, 0]
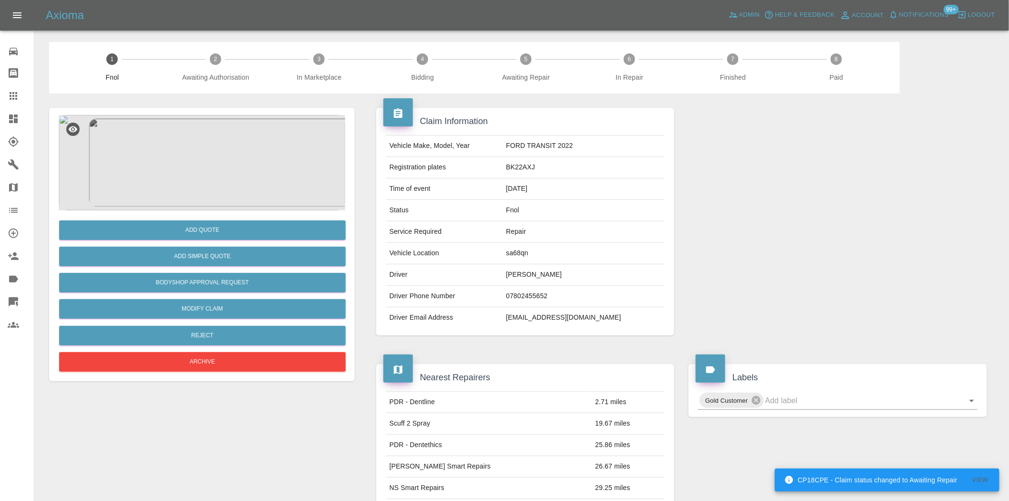
click at [182, 148] on img at bounding box center [202, 162] width 286 height 95
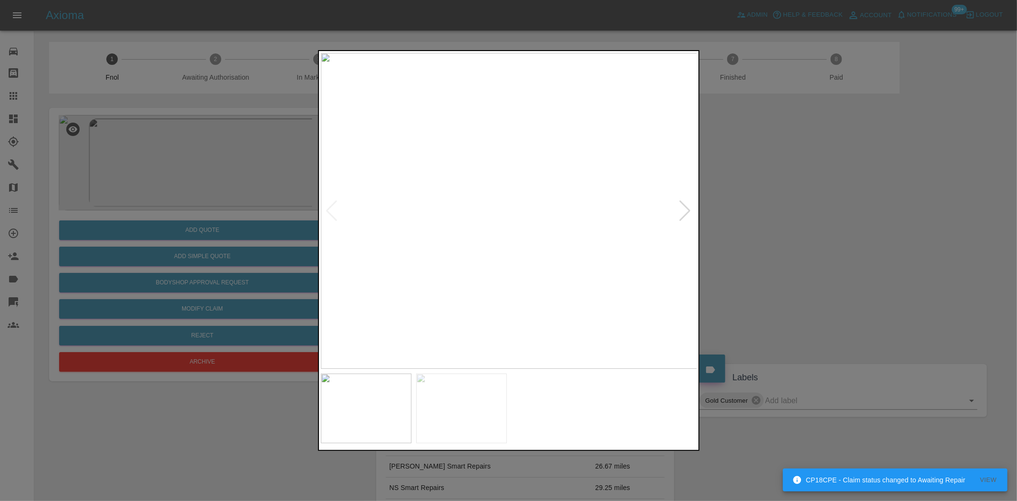
click at [432, 251] on img at bounding box center [509, 211] width 377 height 316
click at [390, 240] on img at bounding box center [509, 211] width 377 height 316
drag, startPoint x: 185, startPoint y: 201, endPoint x: 172, endPoint y: 269, distance: 69.8
click at [183, 204] on div at bounding box center [508, 250] width 1017 height 501
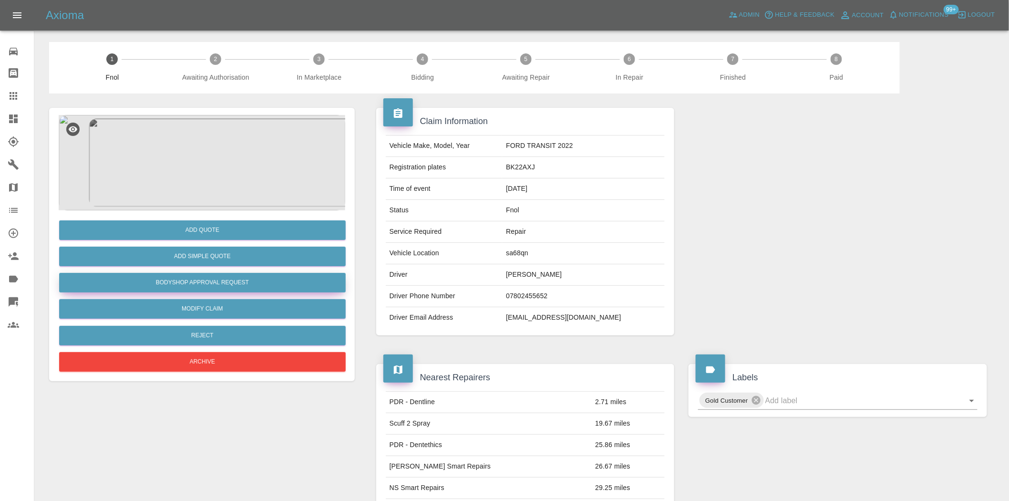
click at [192, 280] on button "Bodyshop Approval Request" at bounding box center [202, 283] width 286 height 20
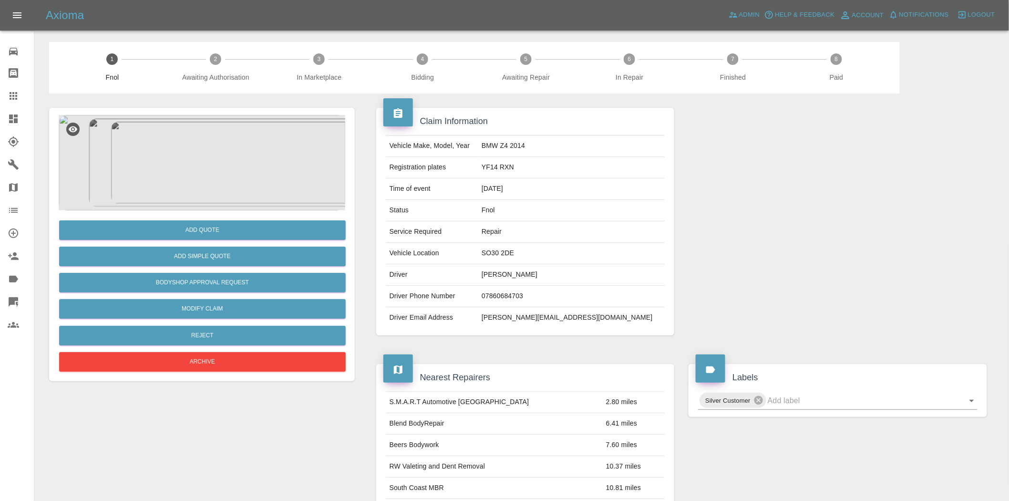
click at [188, 158] on img at bounding box center [202, 162] width 286 height 95
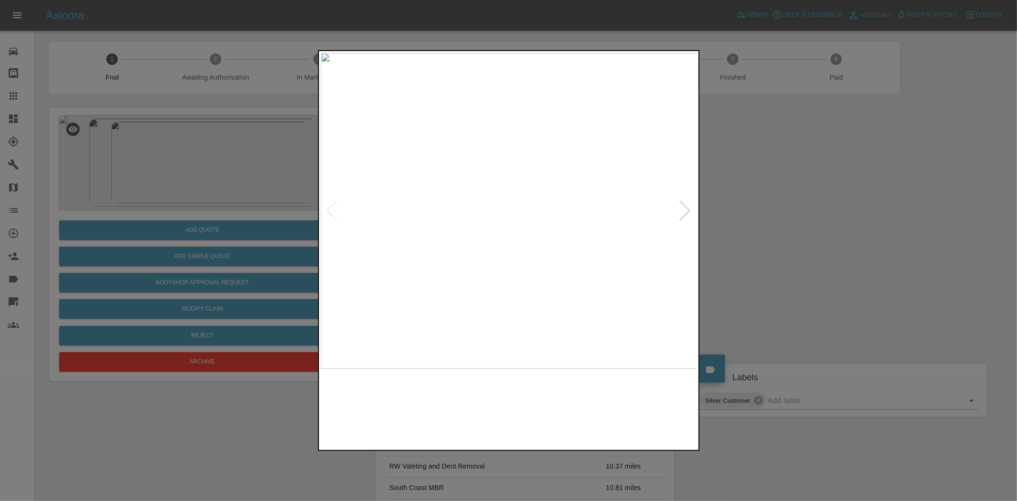
click at [419, 224] on img at bounding box center [509, 211] width 377 height 316
click at [439, 237] on img at bounding box center [509, 211] width 377 height 316
click at [432, 244] on img at bounding box center [509, 211] width 377 height 316
click at [253, 189] on div at bounding box center [508, 250] width 1017 height 501
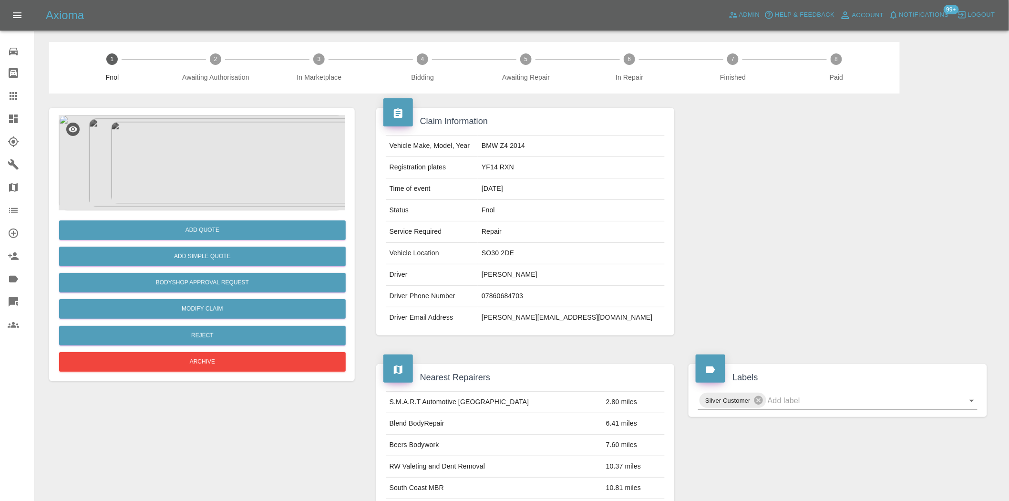
click at [205, 171] on img at bounding box center [202, 162] width 286 height 95
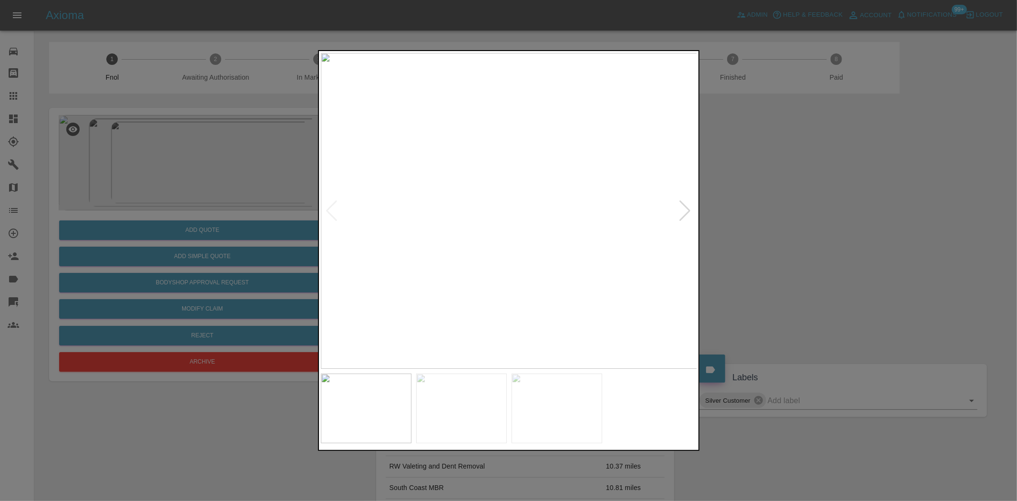
click at [420, 225] on img at bounding box center [509, 211] width 377 height 316
click at [169, 215] on div at bounding box center [508, 250] width 1017 height 501
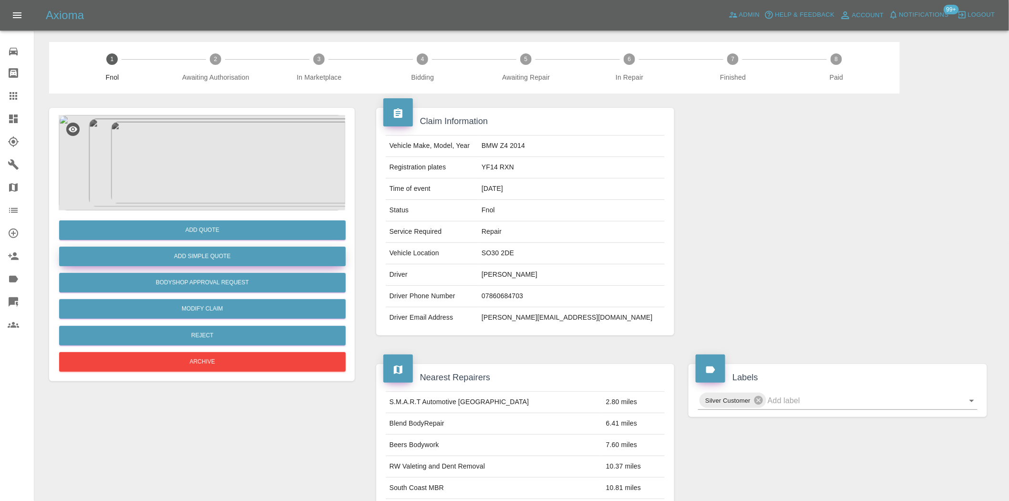
click at [174, 258] on button "Add Simple Quote" at bounding box center [202, 256] width 286 height 20
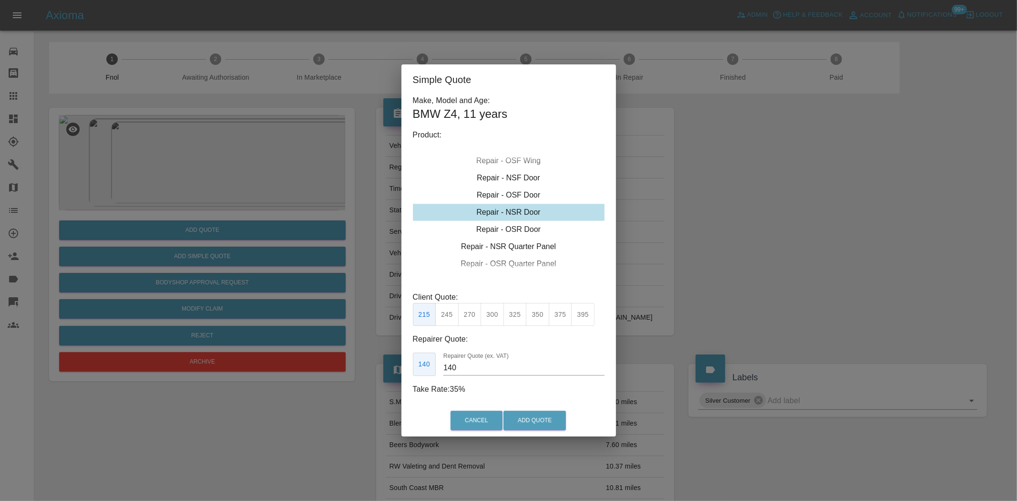
click at [515, 216] on div "Repair - NSR Door" at bounding box center [509, 212] width 192 height 17
drag, startPoint x: 493, startPoint y: 317, endPoint x: 514, endPoint y: 401, distance: 86.5
click at [491, 318] on button "300" at bounding box center [492, 314] width 23 height 23
type input "190"
click at [521, 427] on button "Add Quote" at bounding box center [534, 420] width 62 height 20
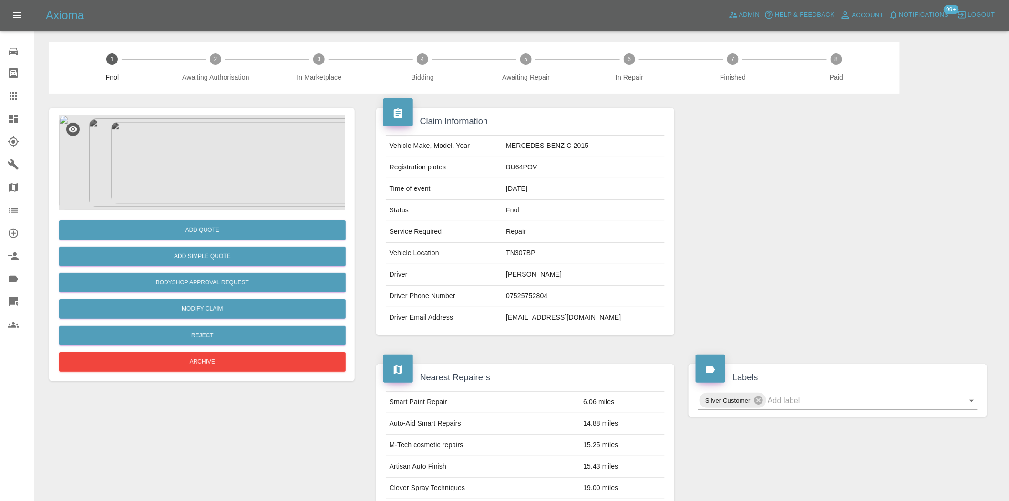
click at [187, 154] on img at bounding box center [202, 162] width 286 height 95
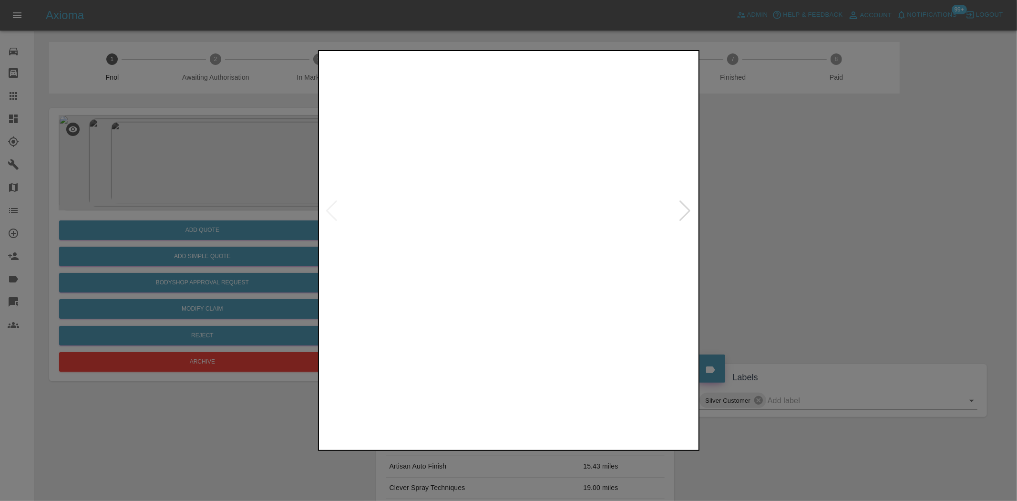
click at [472, 198] on img at bounding box center [509, 211] width 377 height 316
click at [446, 191] on img at bounding box center [509, 211] width 377 height 316
click at [418, 197] on img at bounding box center [497, 211] width 377 height 316
click at [475, 239] on img at bounding box center [509, 211] width 377 height 316
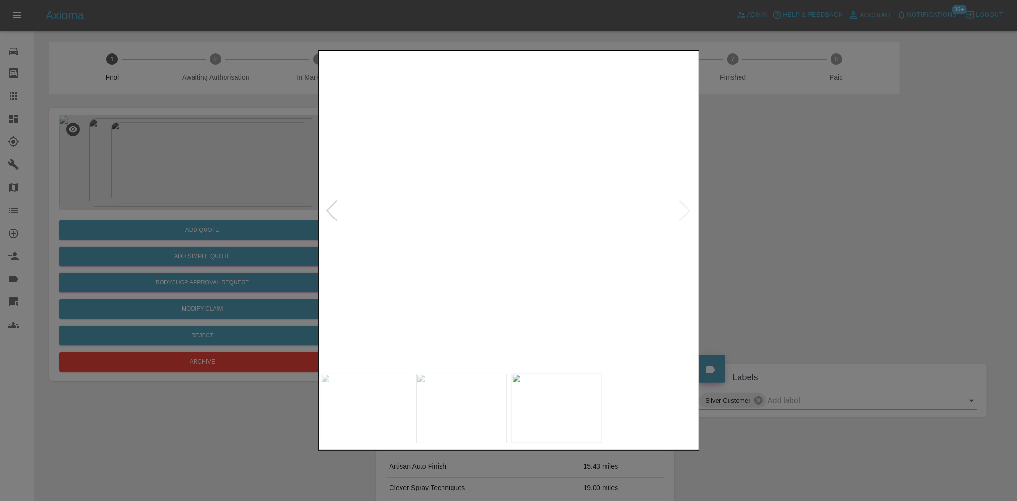
click at [475, 239] on img at bounding box center [609, 126] width 1130 height 947
click at [540, 229] on img at bounding box center [509, 211] width 377 height 316
click at [461, 210] on img at bounding box center [509, 211] width 377 height 316
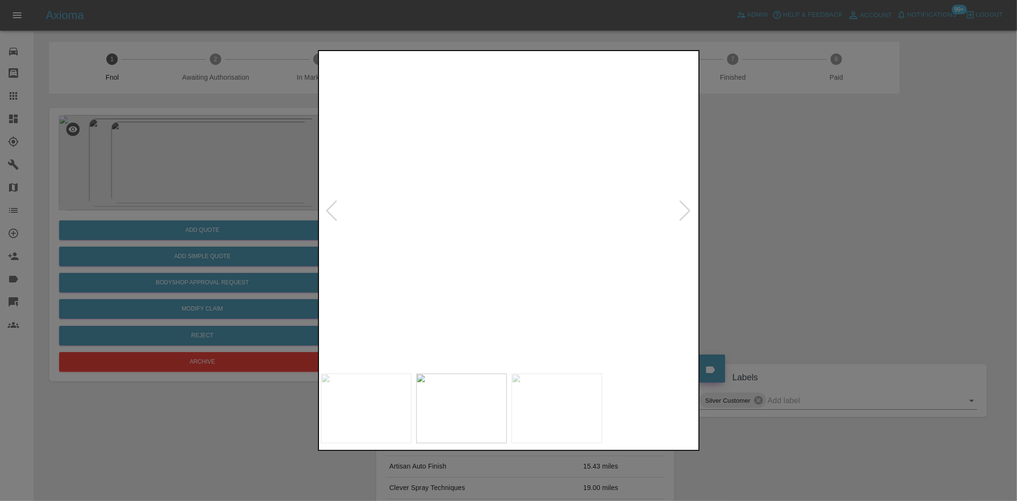
click at [460, 208] on img at bounding box center [649, 212] width 1130 height 947
click at [497, 234] on img at bounding box center [509, 211] width 377 height 316
click at [493, 194] on img at bounding box center [509, 211] width 377 height 316
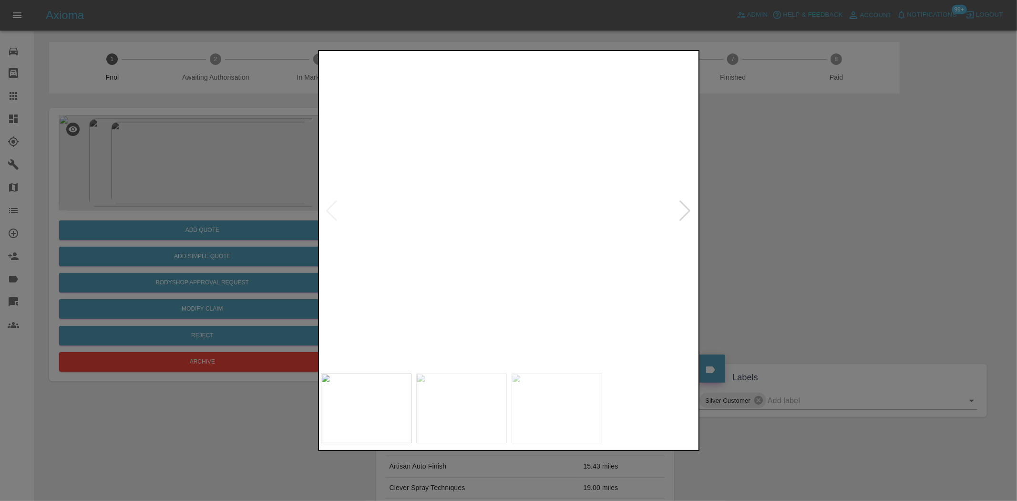
click at [474, 216] on img at bounding box center [555, 261] width 1130 height 947
click at [542, 225] on img at bounding box center [538, 211] width 377 height 316
click at [534, 215] on img at bounding box center [509, 211] width 377 height 316
click at [499, 193] on img at bounding box center [509, 211] width 377 height 316
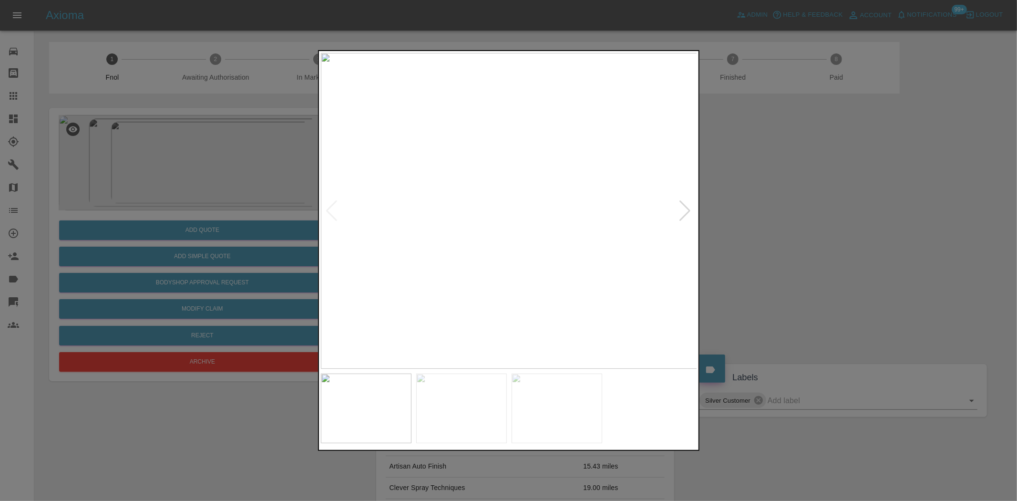
click at [499, 193] on img at bounding box center [509, 211] width 377 height 316
click at [491, 194] on img at bounding box center [536, 264] width 1130 height 947
click at [458, 198] on img at bounding box center [509, 211] width 377 height 316
click at [501, 203] on img at bounding box center [509, 211] width 377 height 316
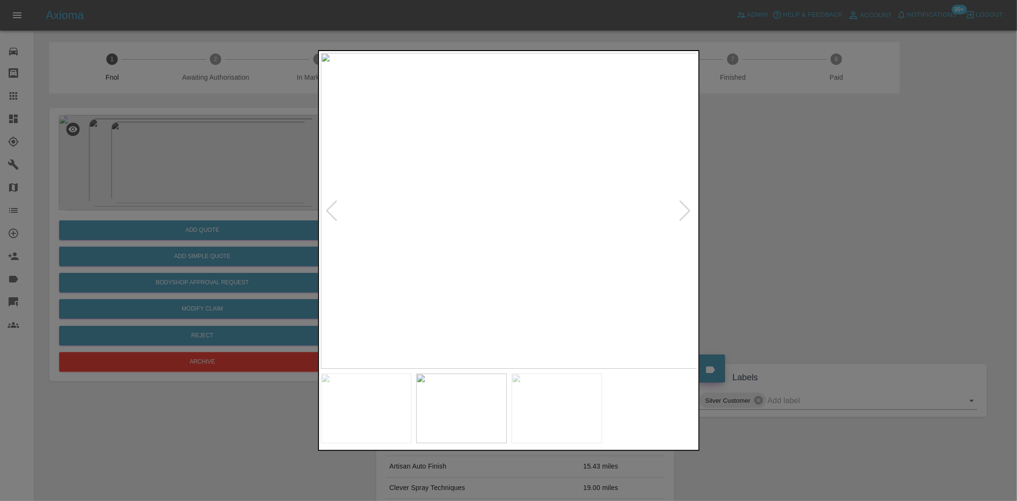
click at [501, 203] on img at bounding box center [509, 211] width 377 height 316
click at [501, 203] on img at bounding box center [533, 232] width 1130 height 947
click at [492, 203] on img at bounding box center [509, 211] width 377 height 316
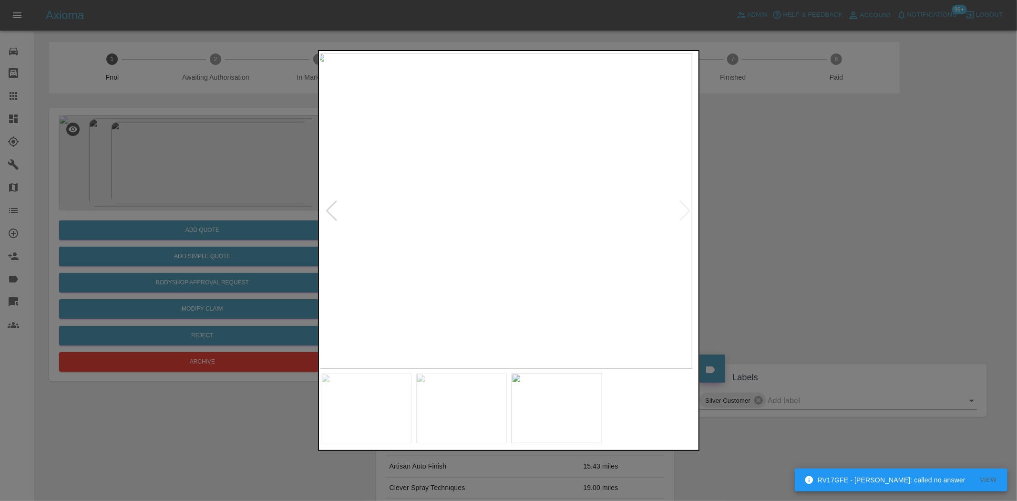
click at [456, 207] on img at bounding box center [503, 211] width 377 height 316
click at [478, 220] on img at bounding box center [509, 211] width 377 height 316
click at [478, 220] on img at bounding box center [600, 181] width 1130 height 947
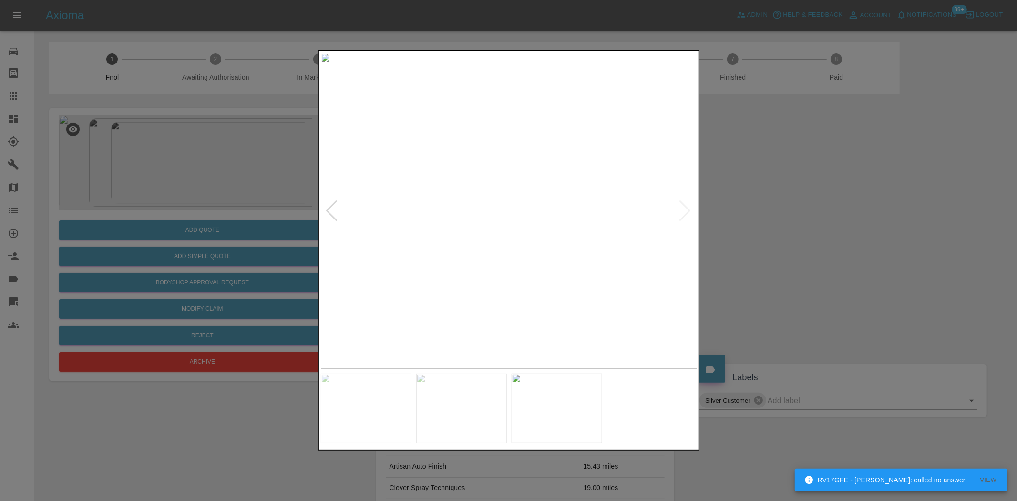
click at [458, 221] on img at bounding box center [509, 211] width 377 height 316
click at [396, 215] on img at bounding box center [509, 211] width 377 height 316
click at [165, 171] on div at bounding box center [508, 250] width 1017 height 501
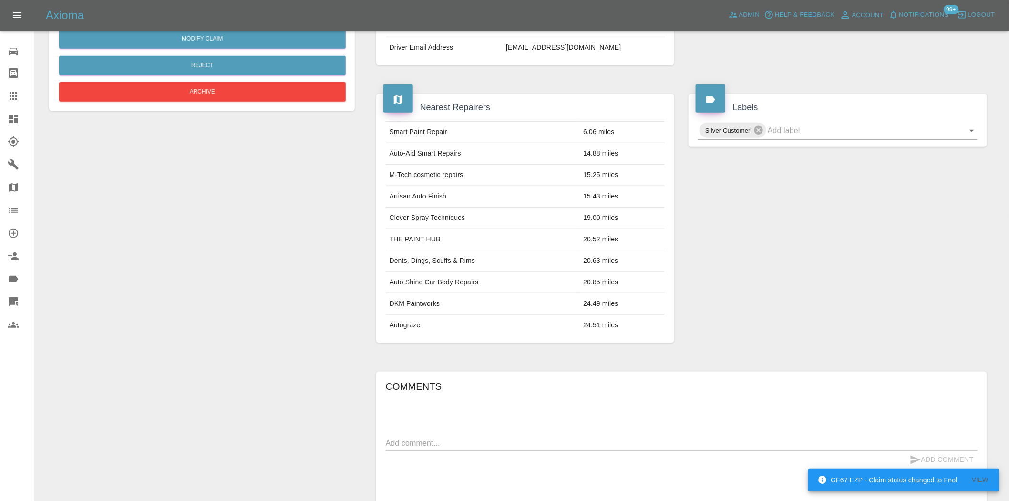
scroll to position [53, 0]
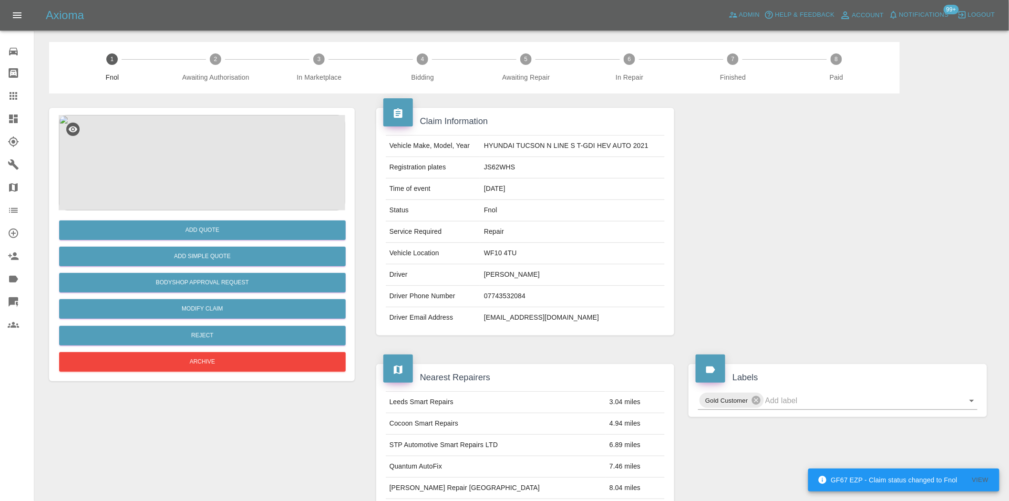
click at [225, 173] on img at bounding box center [202, 162] width 286 height 95
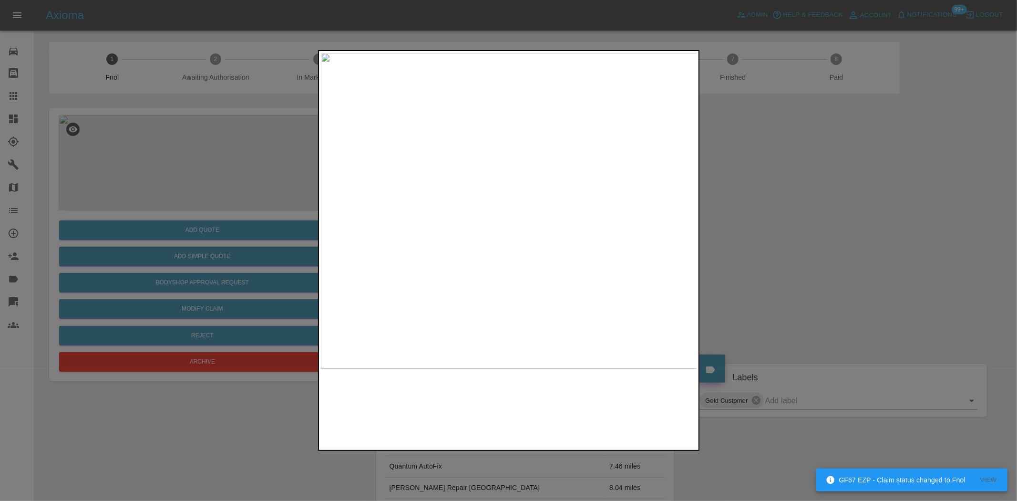
click at [453, 179] on img at bounding box center [509, 211] width 377 height 316
click at [502, 209] on img at bounding box center [674, 304] width 1130 height 947
click at [503, 209] on img at bounding box center [674, 304] width 1130 height 947
click at [465, 226] on img at bounding box center [509, 211] width 377 height 316
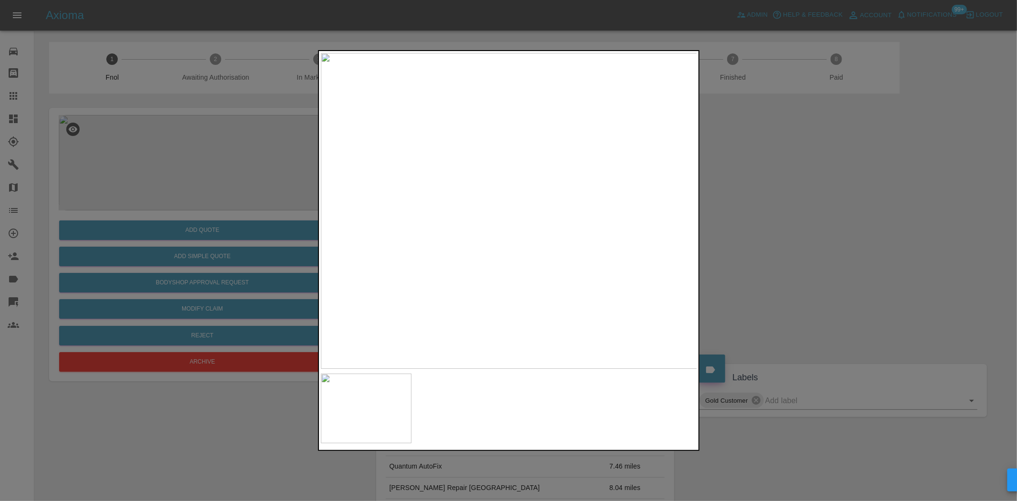
click at [465, 226] on img at bounding box center [509, 211] width 377 height 316
click at [419, 219] on img at bounding box center [509, 211] width 377 height 316
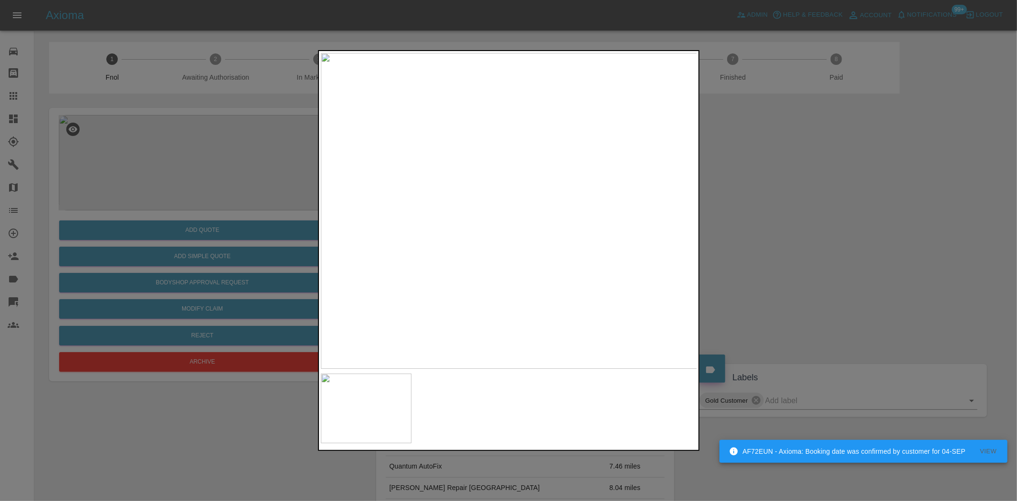
click at [267, 166] on div at bounding box center [508, 250] width 1017 height 501
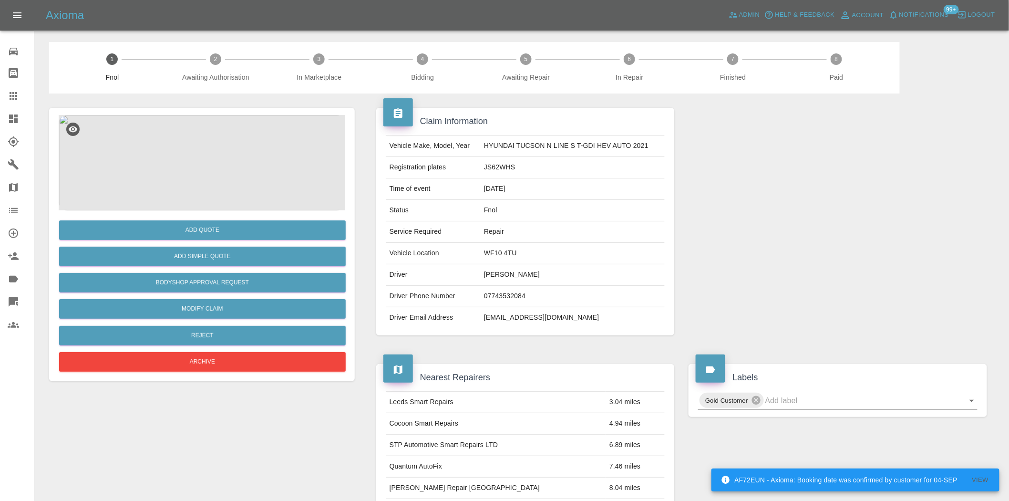
click at [187, 124] on img at bounding box center [202, 162] width 286 height 95
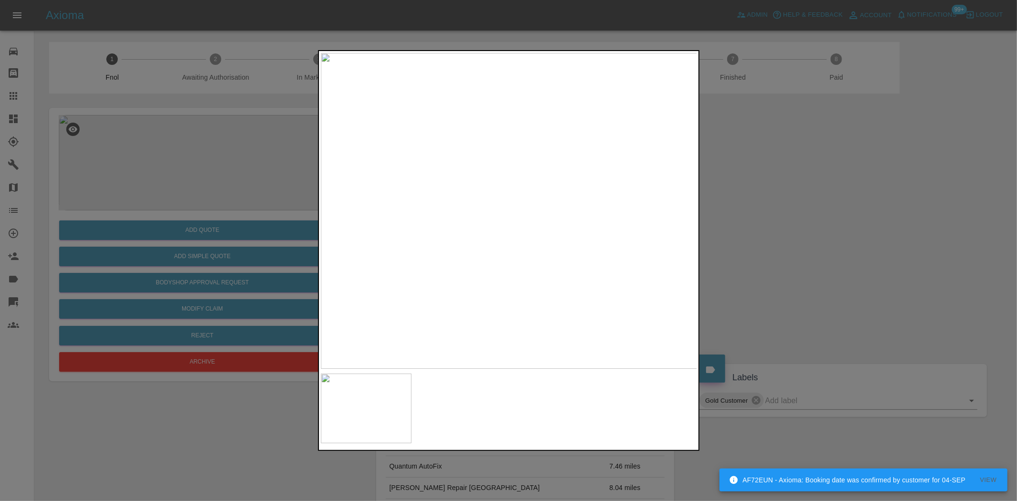
click at [496, 202] on img at bounding box center [509, 211] width 377 height 316
drag, startPoint x: 236, startPoint y: 177, endPoint x: 239, endPoint y: 251, distance: 74.4
click at [236, 177] on div at bounding box center [508, 250] width 1017 height 501
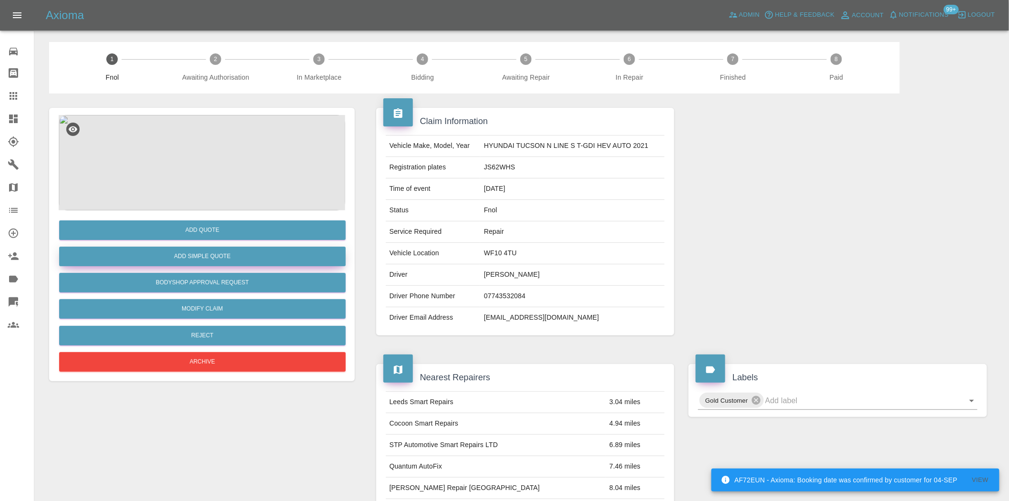
click at [237, 259] on button "Add Simple Quote" at bounding box center [202, 256] width 286 height 20
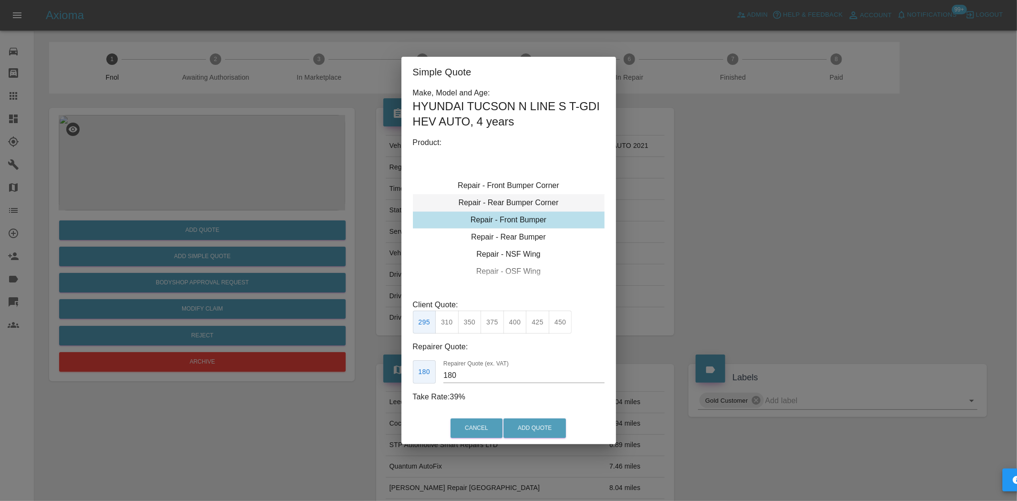
click at [514, 197] on div "Repair - Rear Bumper Corner" at bounding box center [509, 202] width 192 height 17
click at [491, 321] on button "240" at bounding box center [492, 321] width 23 height 23
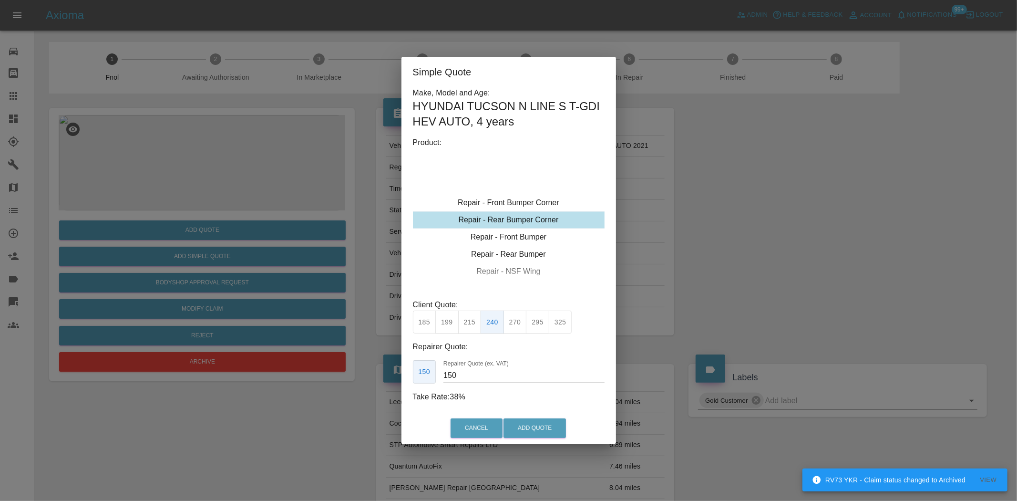
click at [346, 377] on div "Simple Quote Make, Model and Age: HYUNDAI TUCSON N LINE S T-GDI HEV AUTO , 4 ye…" at bounding box center [508, 250] width 1017 height 501
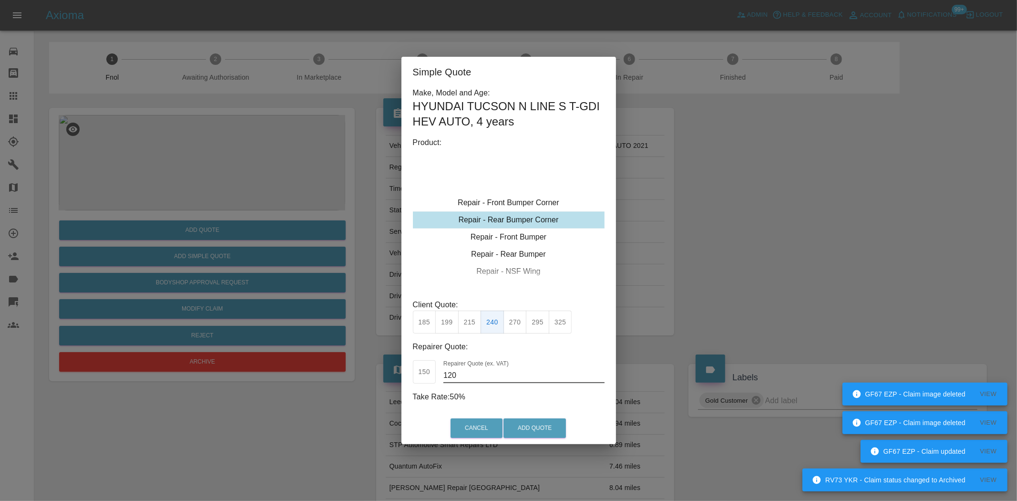
type input "120"
click at [536, 428] on button "Add Quote" at bounding box center [534, 428] width 62 height 20
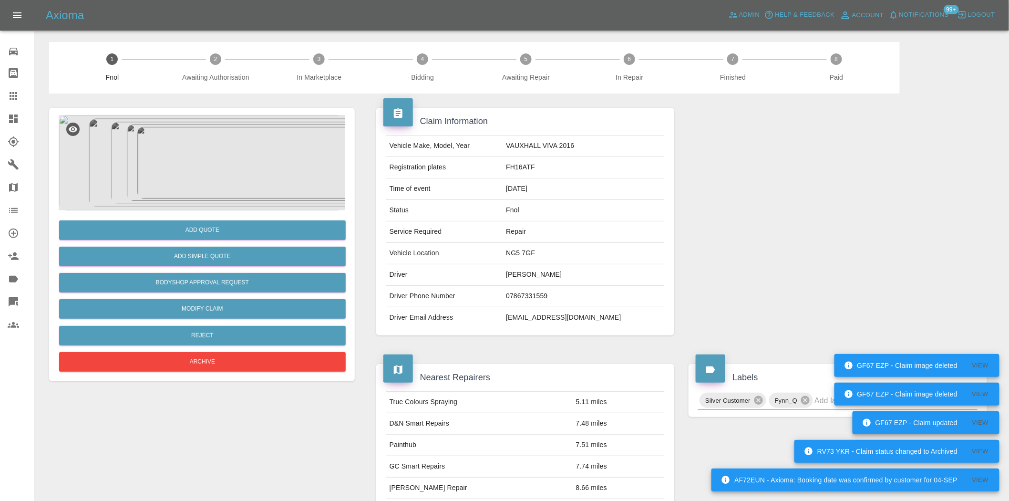
click at [214, 139] on img at bounding box center [202, 162] width 286 height 95
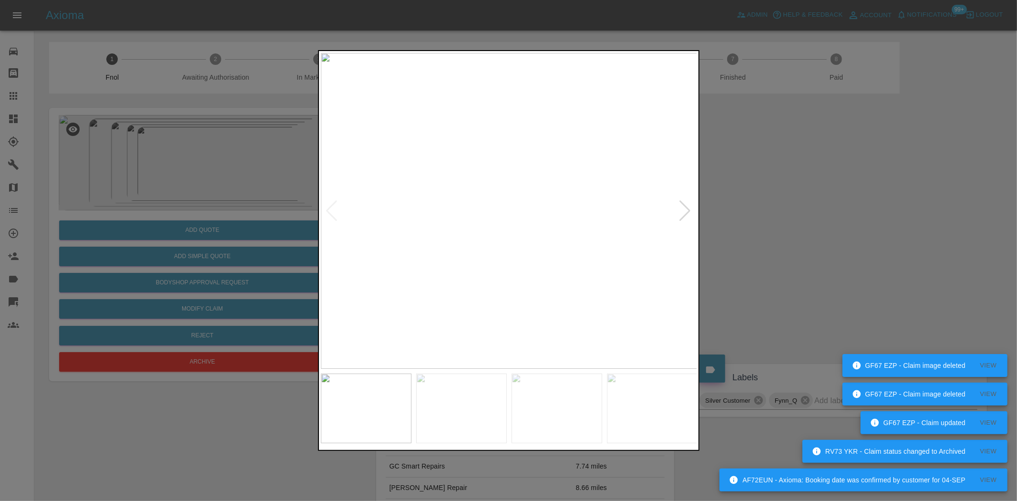
click at [286, 225] on div at bounding box center [508, 250] width 1017 height 501
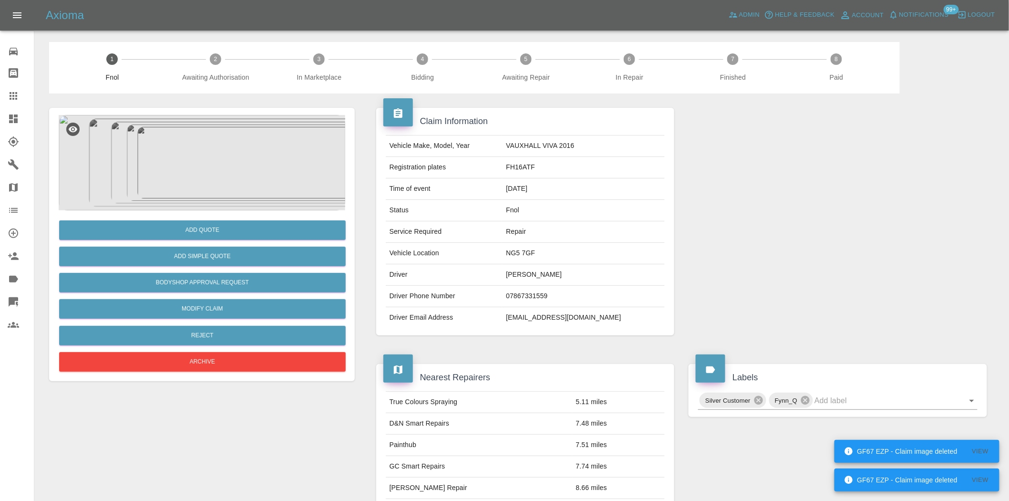
click at [220, 184] on img at bounding box center [202, 162] width 286 height 95
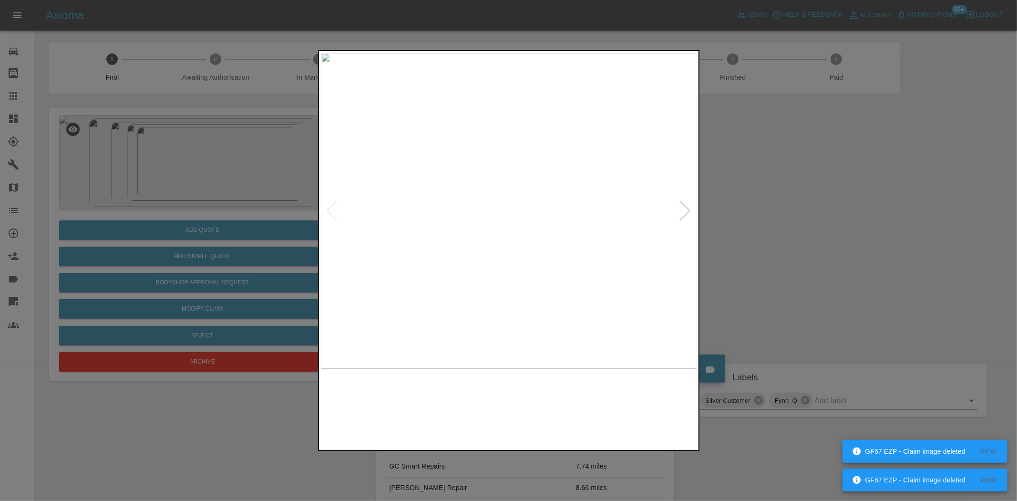
click at [415, 311] on img at bounding box center [509, 211] width 377 height 316
click at [441, 308] on img at bounding box center [509, 211] width 377 height 316
click at [427, 306] on img at bounding box center [457, 211] width 377 height 316
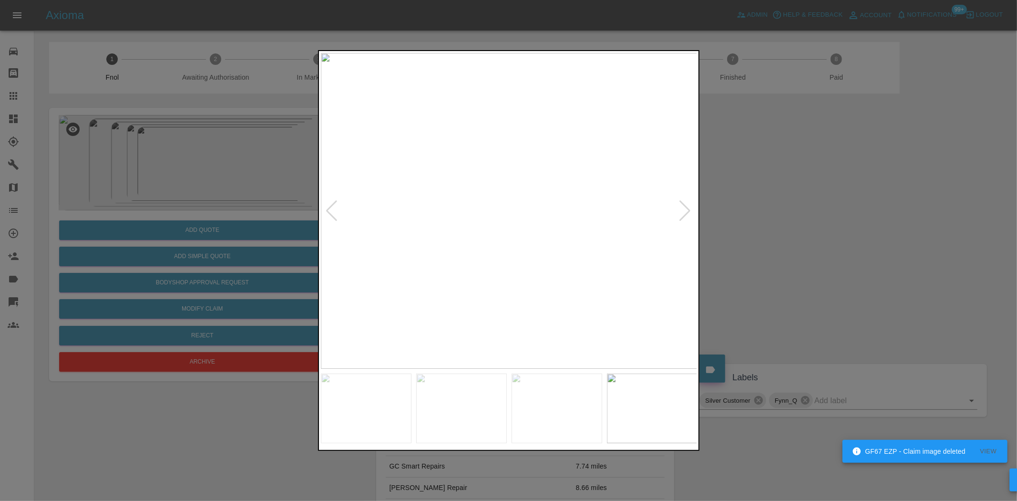
click at [434, 295] on img at bounding box center [509, 211] width 377 height 316
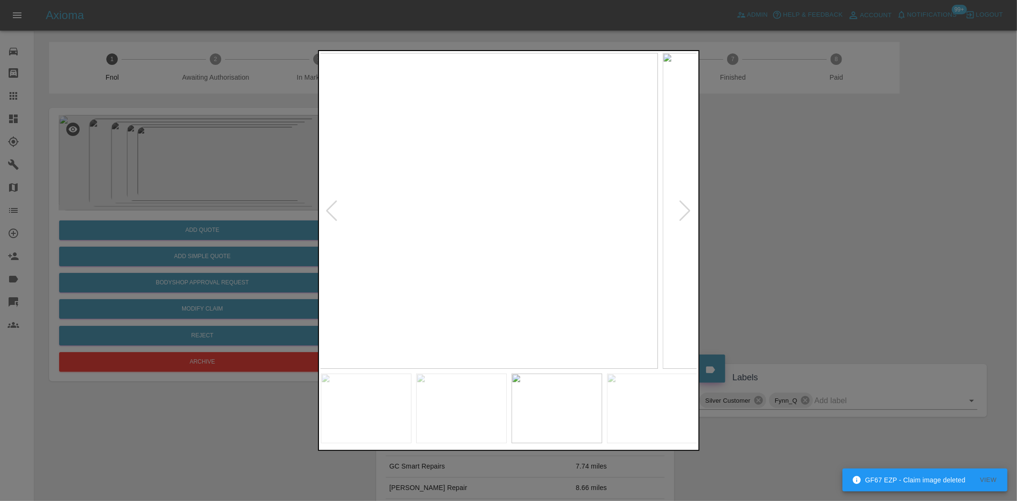
click at [335, 286] on img at bounding box center [469, 211] width 377 height 316
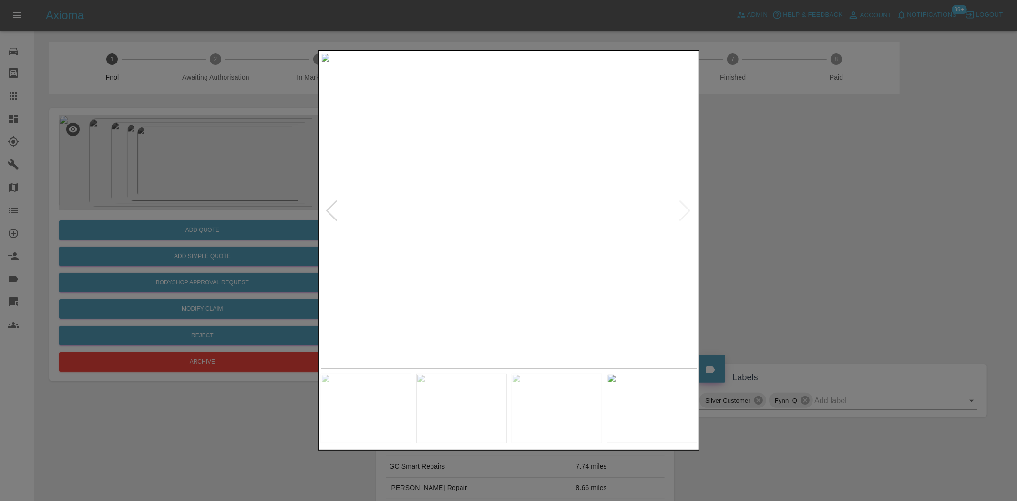
click at [174, 242] on div at bounding box center [508, 250] width 1017 height 501
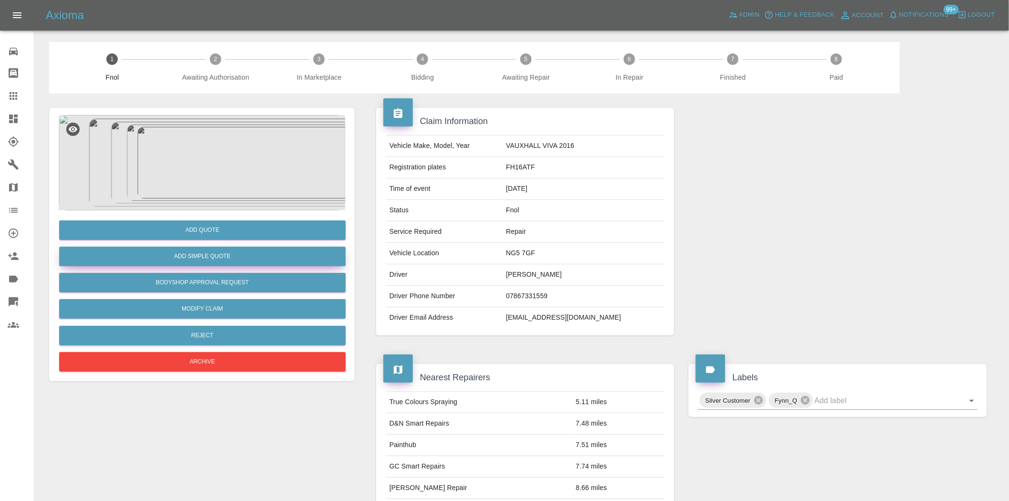
click at [180, 256] on button "Add Simple Quote" at bounding box center [202, 256] width 286 height 20
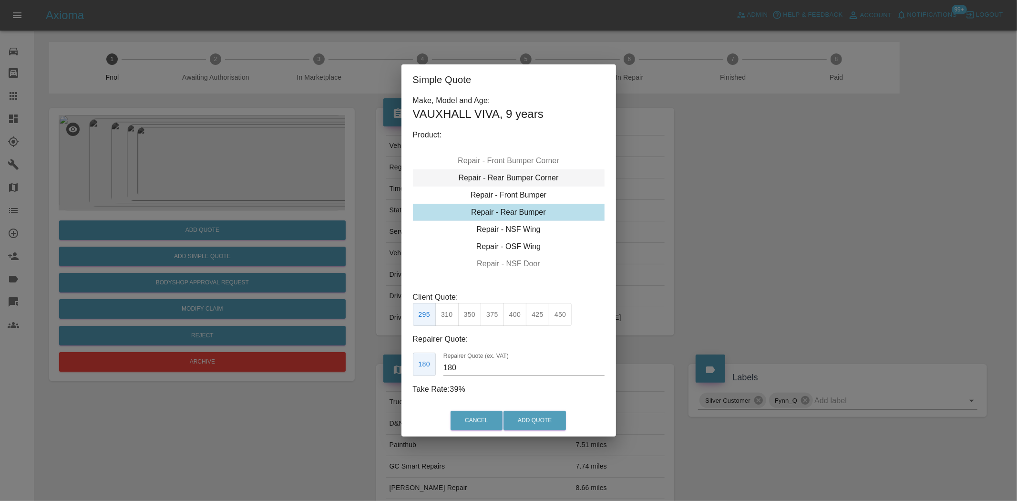
click at [502, 184] on div "Repair - Rear Bumper Corner" at bounding box center [509, 177] width 192 height 17
click at [500, 230] on div "Repair - Front Bumper" at bounding box center [509, 229] width 192 height 17
click at [500, 226] on div "Repair - Rear Bumper" at bounding box center [509, 229] width 192 height 17
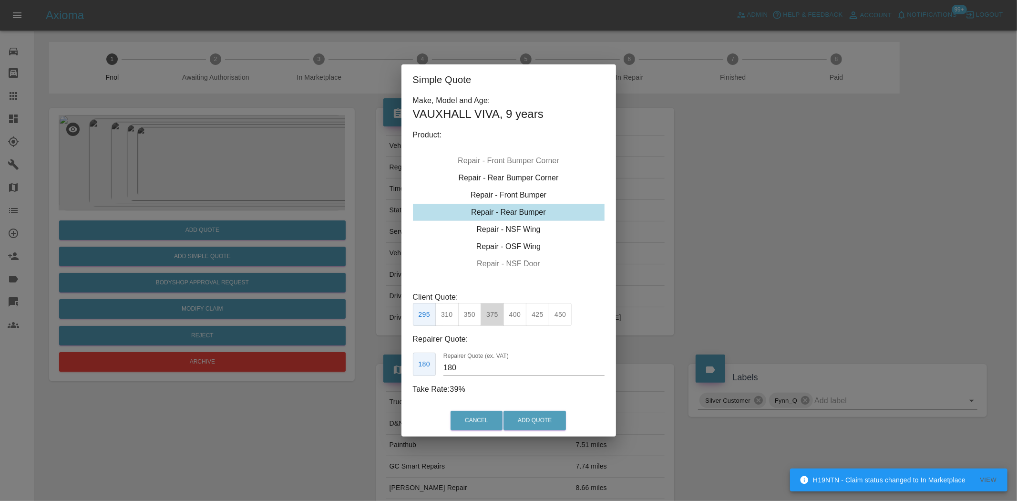
click at [494, 316] on button "375" at bounding box center [492, 314] width 23 height 23
type input "220"
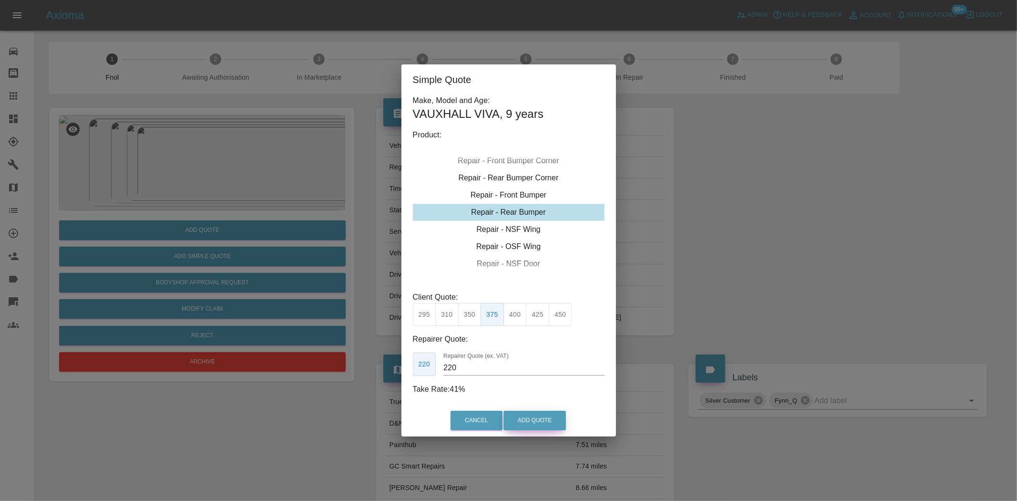
click at [526, 415] on button "Add Quote" at bounding box center [534, 420] width 62 height 20
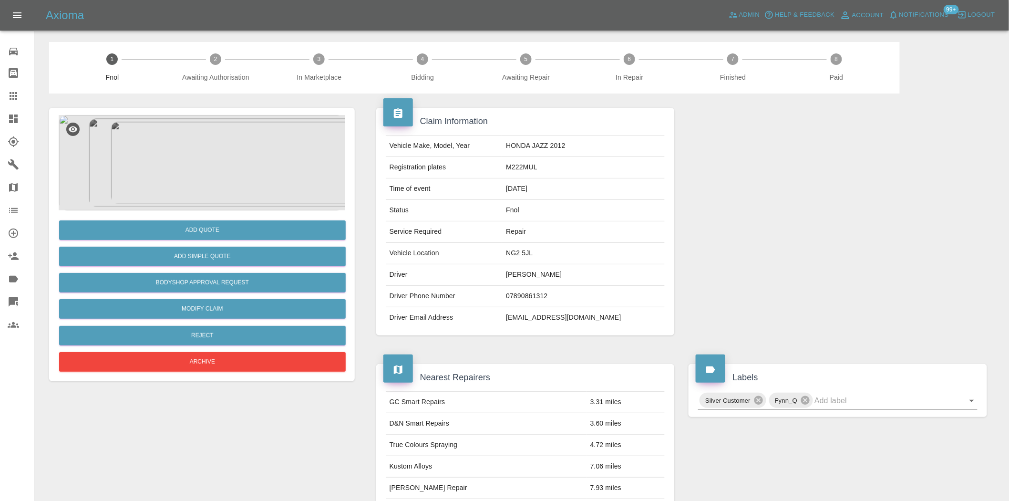
click at [231, 148] on img at bounding box center [202, 162] width 286 height 95
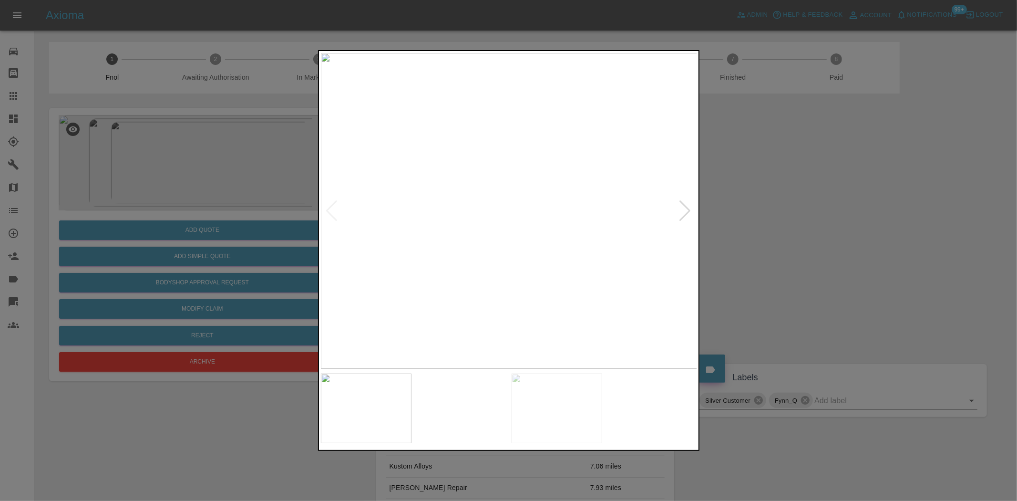
click at [466, 202] on img at bounding box center [509, 211] width 377 height 316
click at [292, 211] on div at bounding box center [508, 250] width 1017 height 501
click at [525, 388] on div at bounding box center [508, 250] width 381 height 400
click at [456, 272] on img at bounding box center [147, 385] width 1130 height 947
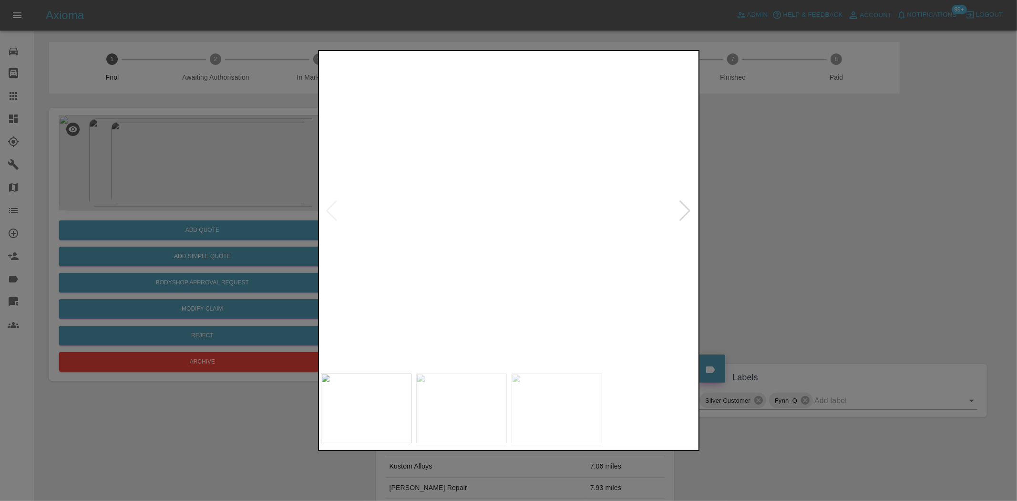
click at [456, 272] on img at bounding box center [147, 385] width 1130 height 947
click at [470, 396] on img at bounding box center [461, 408] width 91 height 70
click at [541, 402] on img at bounding box center [556, 408] width 91 height 70
click at [248, 241] on div at bounding box center [508, 250] width 1017 height 501
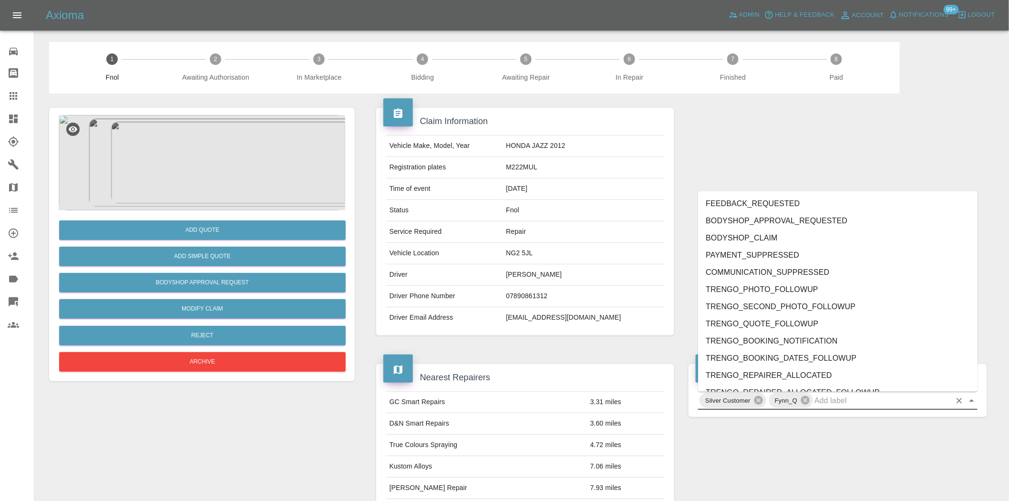
click at [839, 408] on input "text" at bounding box center [882, 400] width 136 height 15
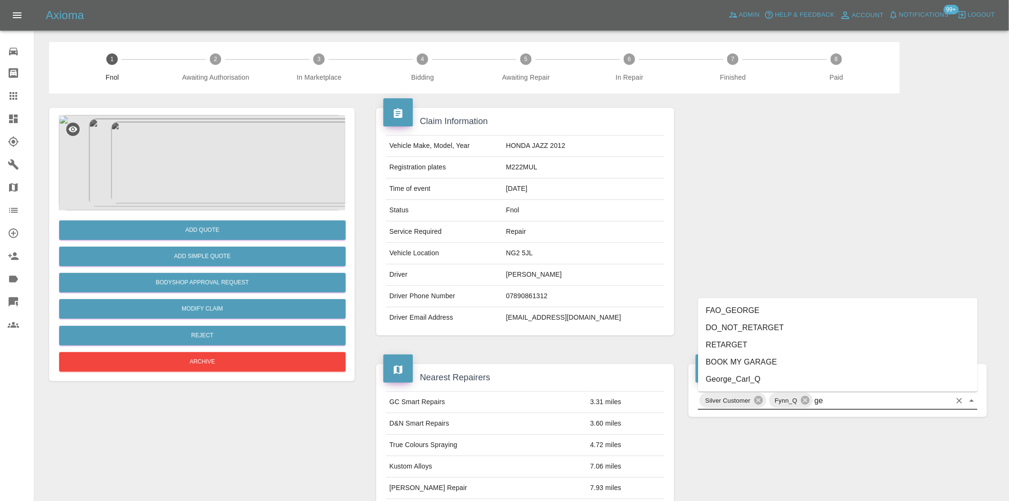
type input "geo"
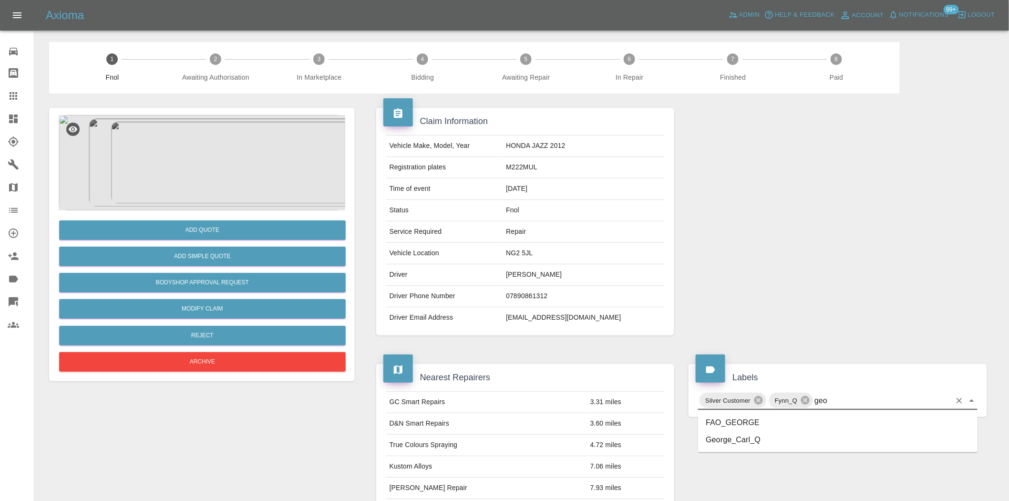
click at [735, 440] on li "George_Carl_Q" at bounding box center [837, 439] width 279 height 17
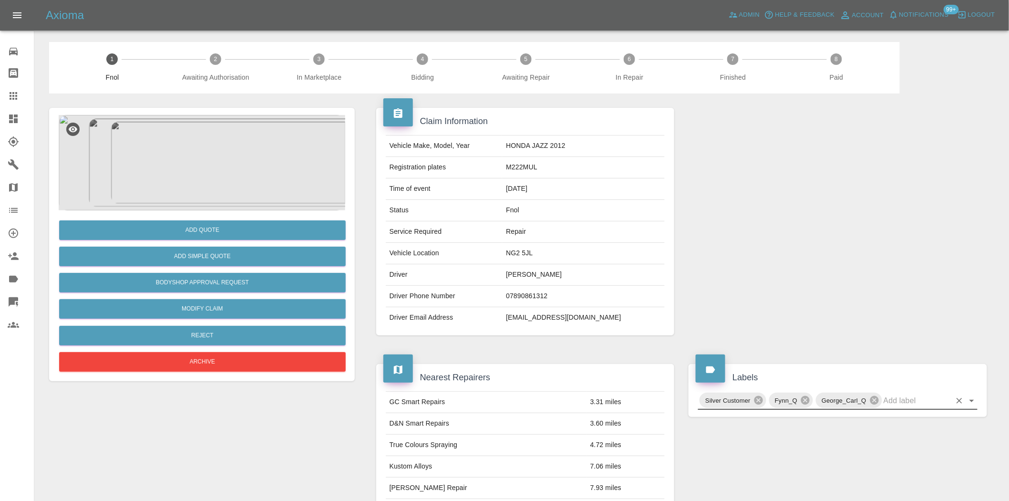
click at [181, 118] on img at bounding box center [202, 162] width 286 height 95
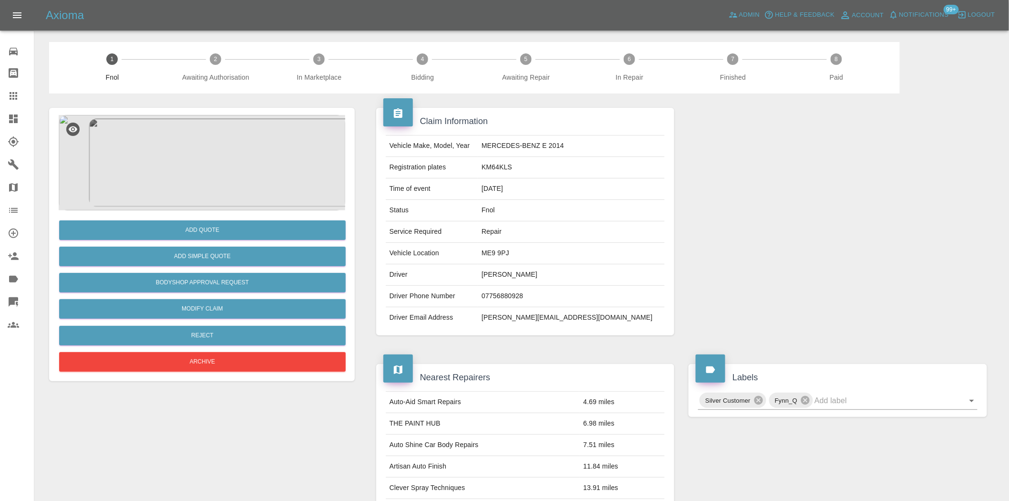
click at [197, 139] on img at bounding box center [202, 162] width 286 height 95
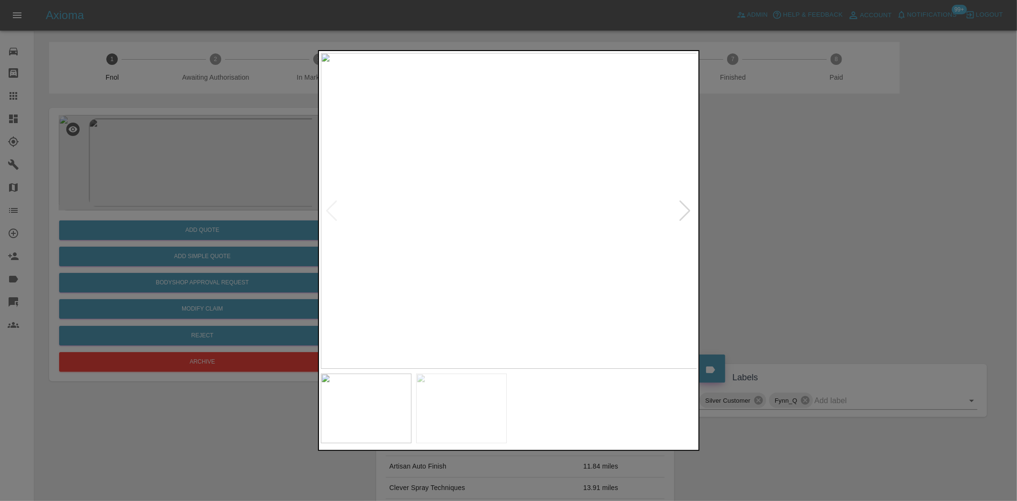
click at [530, 202] on img at bounding box center [509, 211] width 377 height 316
click at [529, 202] on img at bounding box center [445, 236] width 1130 height 947
click at [391, 215] on img at bounding box center [509, 211] width 377 height 316
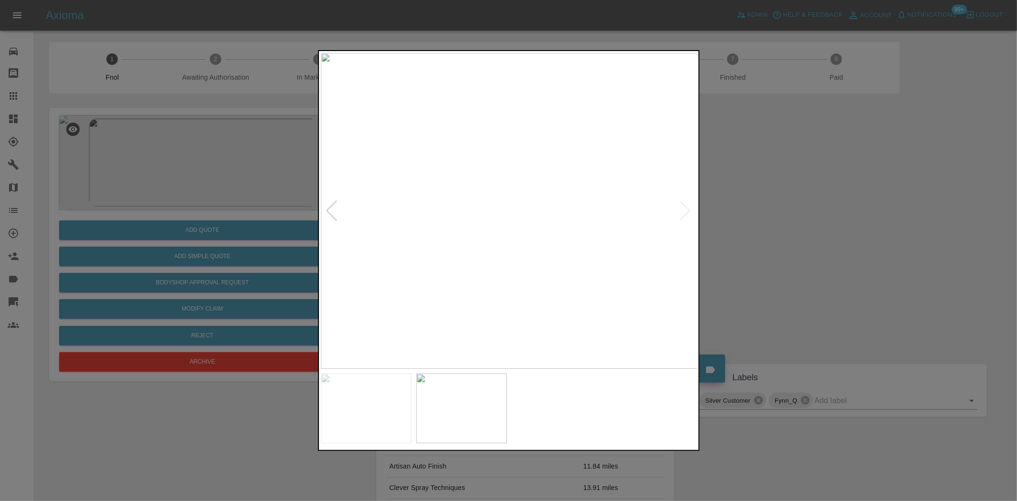
click at [521, 179] on img at bounding box center [509, 211] width 377 height 316
click at [652, 208] on img at bounding box center [704, 327] width 1130 height 947
click at [423, 185] on img at bounding box center [658, 337] width 1130 height 947
click at [459, 201] on img at bounding box center [478, 271] width 1130 height 947
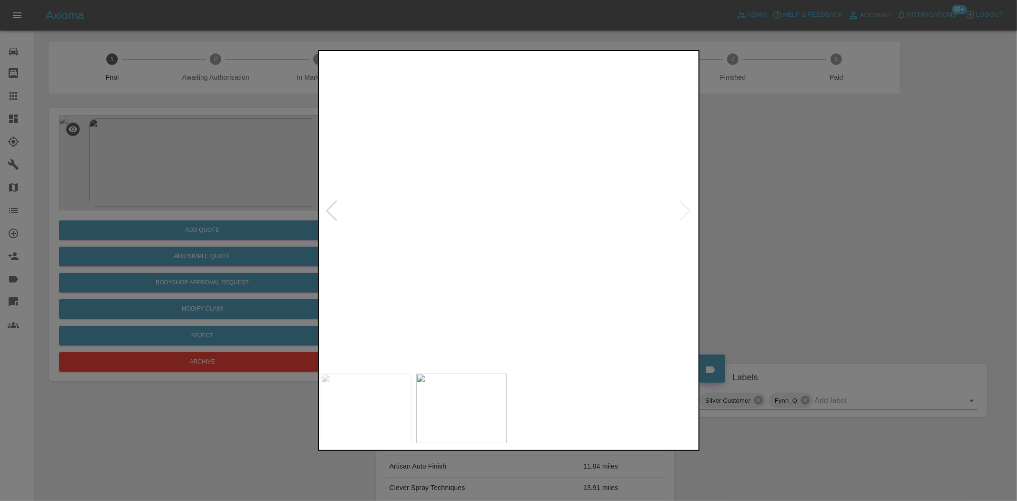
click at [517, 227] on img at bounding box center [477, 271] width 1130 height 947
click at [411, 265] on img at bounding box center [461, 211] width 377 height 316
click at [575, 265] on img at bounding box center [600, 211] width 377 height 316
click at [529, 224] on img at bounding box center [509, 211] width 377 height 316
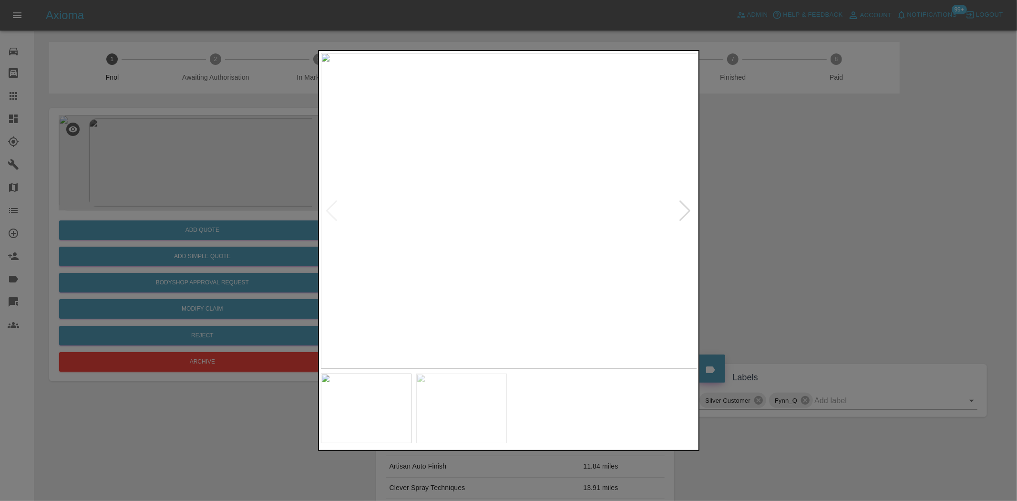
click at [529, 224] on img at bounding box center [509, 211] width 377 height 316
drag, startPoint x: 250, startPoint y: 223, endPoint x: 277, endPoint y: 246, distance: 35.9
click at [249, 225] on div at bounding box center [508, 250] width 1017 height 501
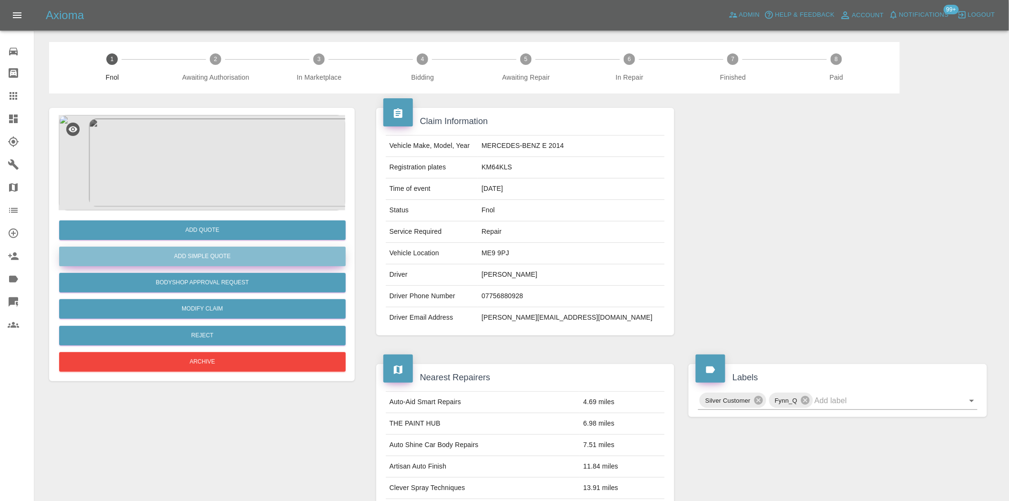
click at [236, 252] on button "Add Simple Quote" at bounding box center [202, 256] width 286 height 20
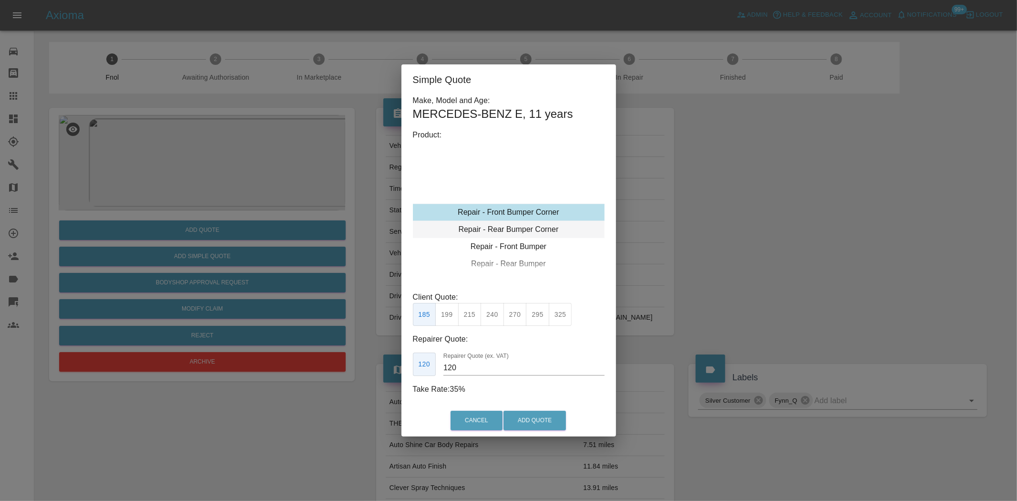
click at [523, 231] on div "Repair - Rear Bumper Corner" at bounding box center [509, 229] width 192 height 17
click at [556, 310] on button "325" at bounding box center [560, 314] width 23 height 23
drag, startPoint x: 466, startPoint y: 373, endPoint x: 368, endPoint y: 372, distance: 98.2
click at [365, 373] on div "Simple Quote Make, Model and Age: MERCEDES-BENZ E , 11 years Product: Repair - …" at bounding box center [508, 250] width 1017 height 501
type input "195"
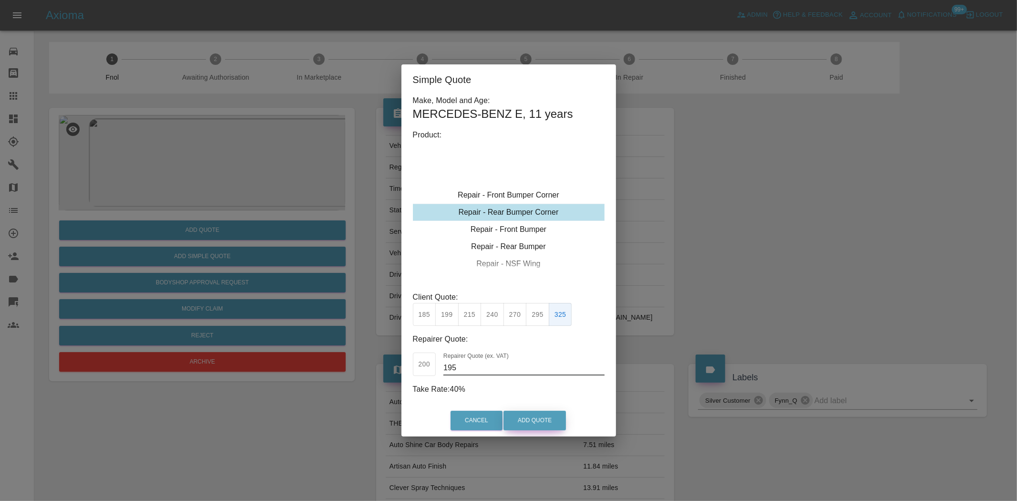
click at [521, 413] on button "Add Quote" at bounding box center [534, 420] width 62 height 20
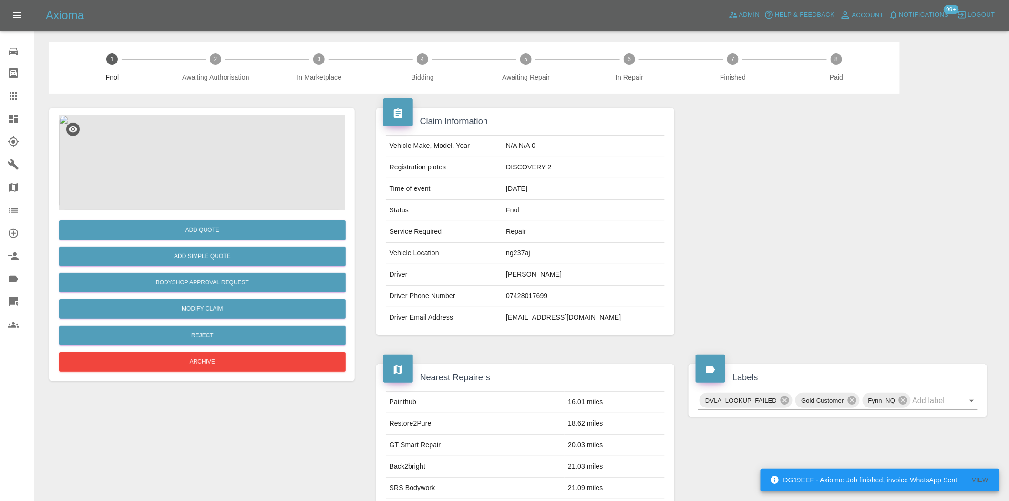
click at [211, 167] on img at bounding box center [202, 162] width 286 height 95
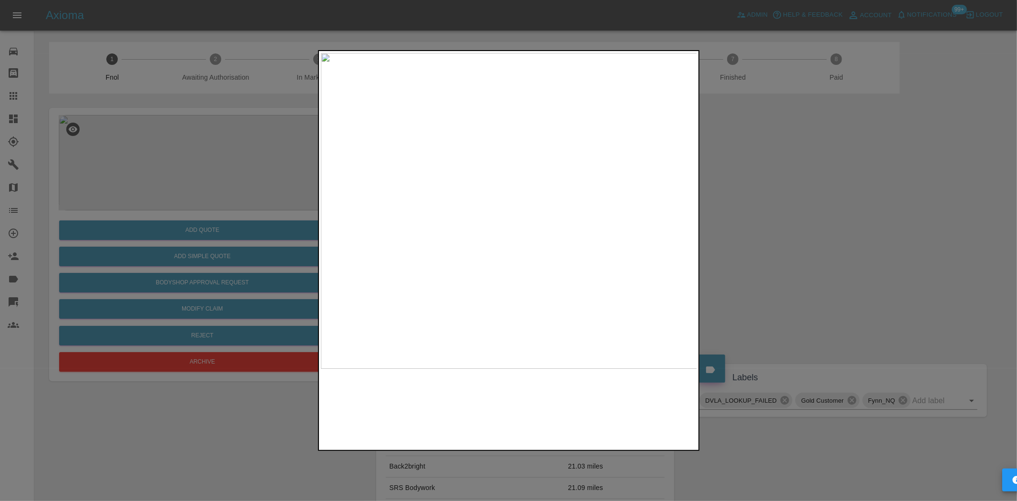
click at [478, 237] on img at bounding box center [509, 211] width 377 height 316
click at [202, 213] on div at bounding box center [508, 250] width 1017 height 501
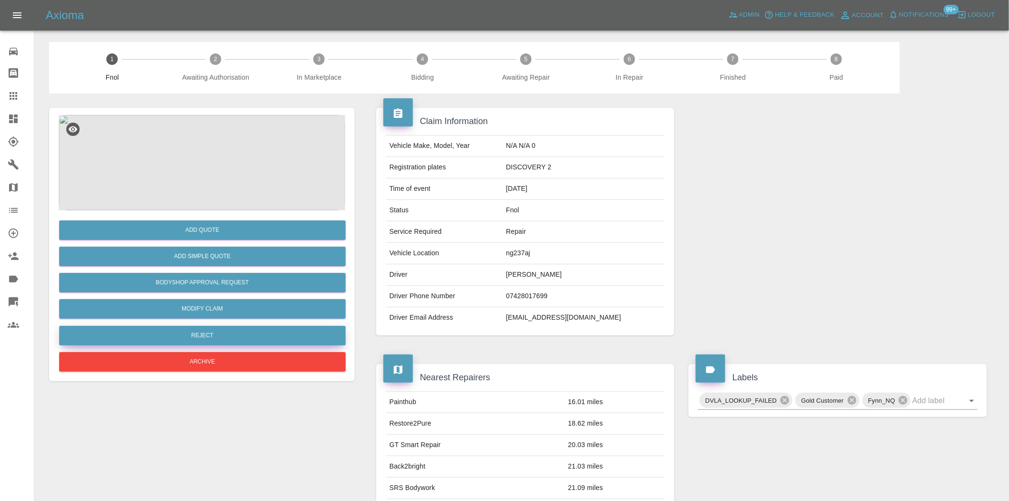
click at [240, 337] on button "Reject" at bounding box center [202, 336] width 286 height 20
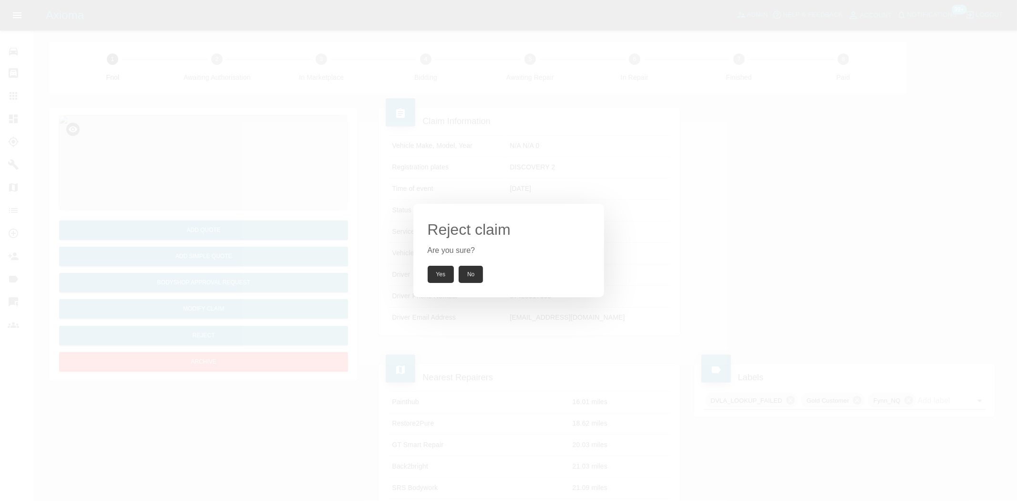
click at [444, 274] on button "Yes" at bounding box center [441, 274] width 27 height 17
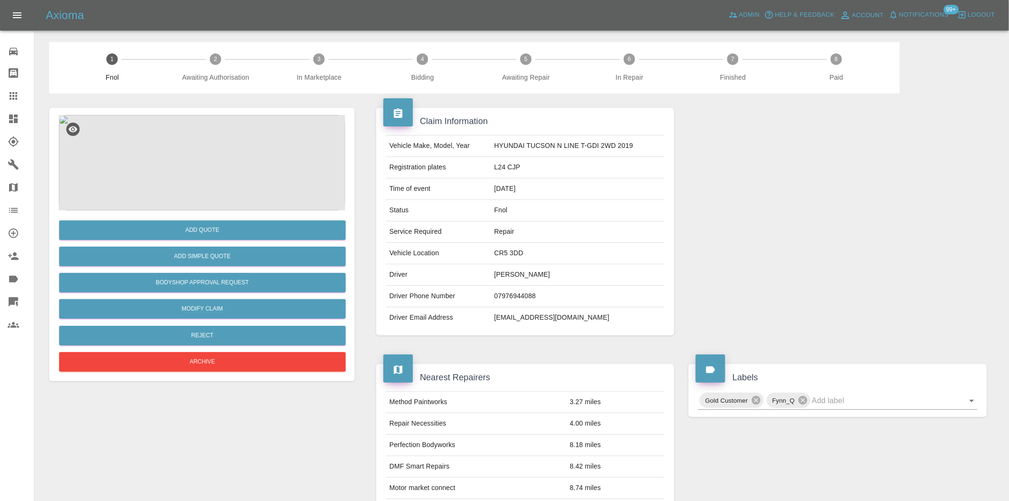
click at [224, 191] on img at bounding box center [202, 162] width 286 height 95
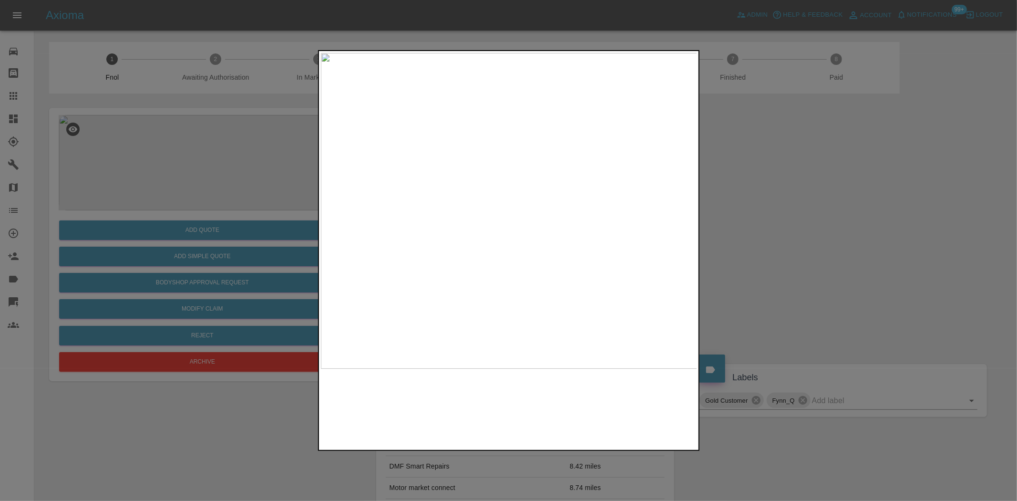
click at [488, 226] on img at bounding box center [509, 211] width 377 height 316
click at [488, 235] on img at bounding box center [571, 162] width 1130 height 947
click at [440, 245] on img at bounding box center [509, 211] width 377 height 316
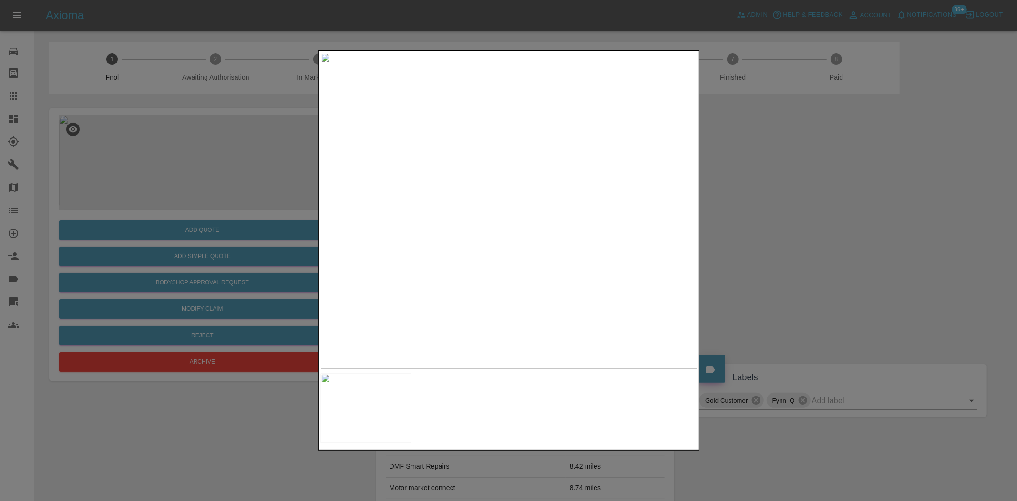
click at [430, 237] on img at bounding box center [509, 211] width 377 height 316
click at [503, 231] on img at bounding box center [509, 211] width 377 height 316
click at [430, 228] on img at bounding box center [509, 211] width 377 height 316
drag, startPoint x: 256, startPoint y: 180, endPoint x: 294, endPoint y: 207, distance: 46.3
click at [255, 183] on div at bounding box center [508, 250] width 1017 height 501
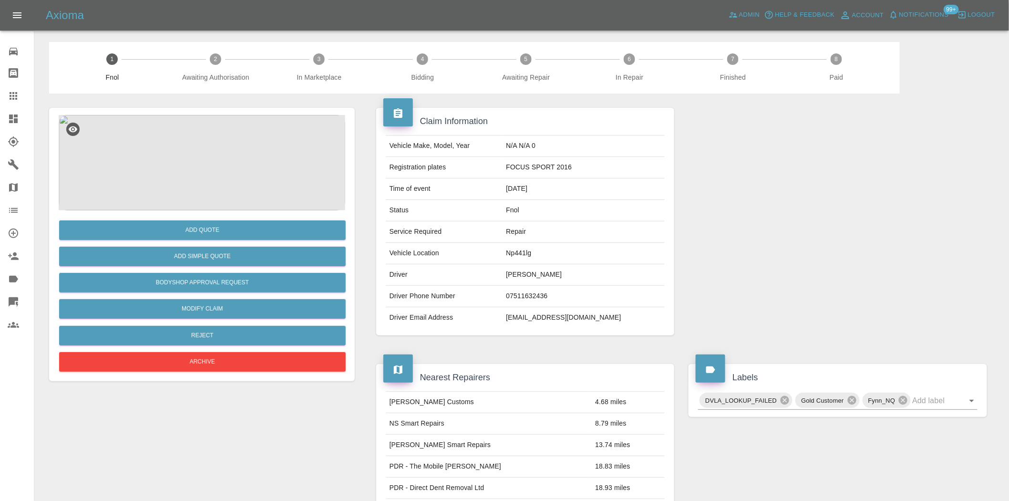
click at [202, 161] on img at bounding box center [202, 162] width 286 height 95
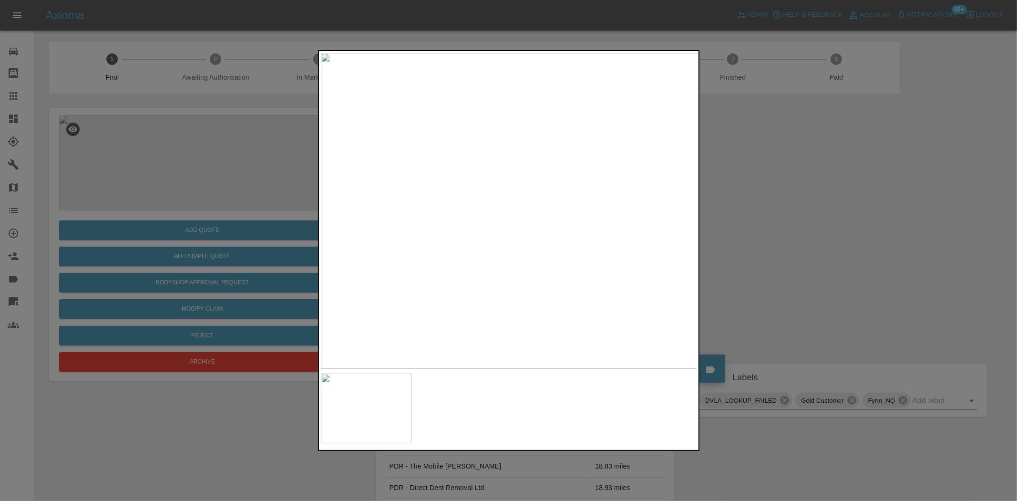
click at [385, 215] on img at bounding box center [509, 211] width 377 height 316
click at [232, 217] on div at bounding box center [508, 250] width 1017 height 501
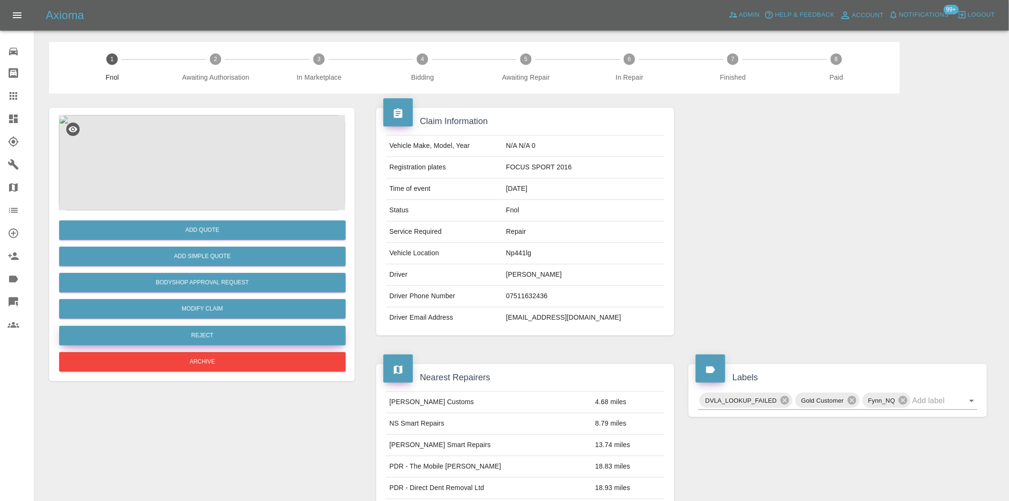
click at [223, 337] on button "Reject" at bounding box center [202, 336] width 286 height 20
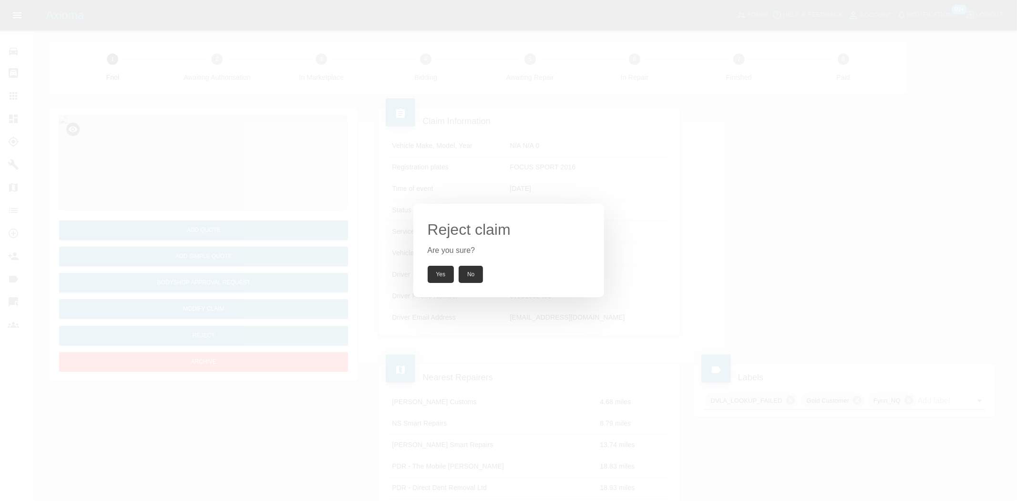
click at [440, 274] on button "Yes" at bounding box center [441, 274] width 27 height 17
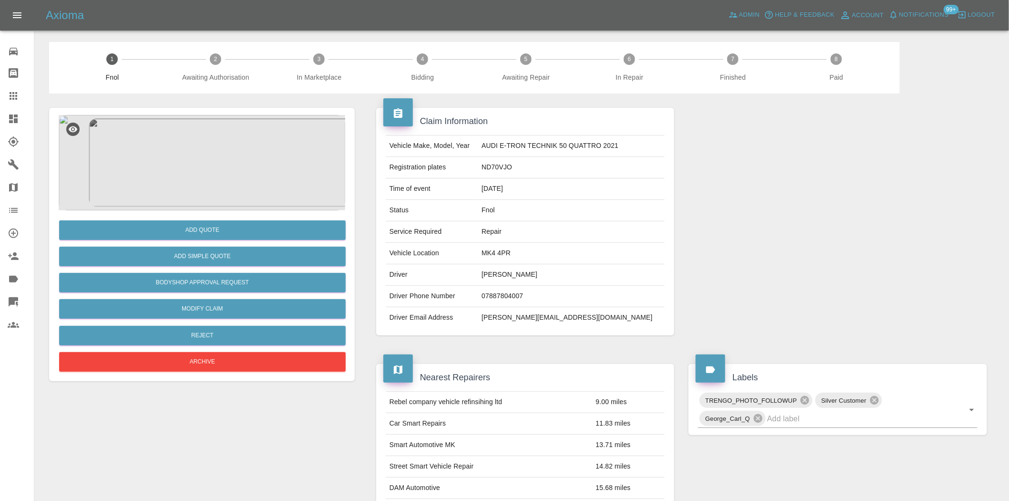
click at [210, 161] on img at bounding box center [202, 162] width 286 height 95
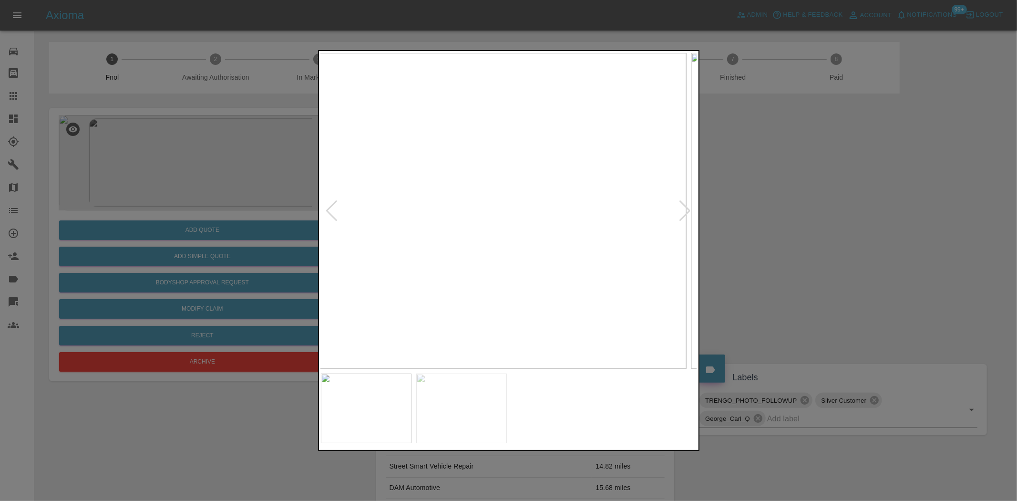
click at [456, 203] on img at bounding box center [497, 211] width 377 height 316
click at [389, 199] on img at bounding box center [509, 211] width 377 height 316
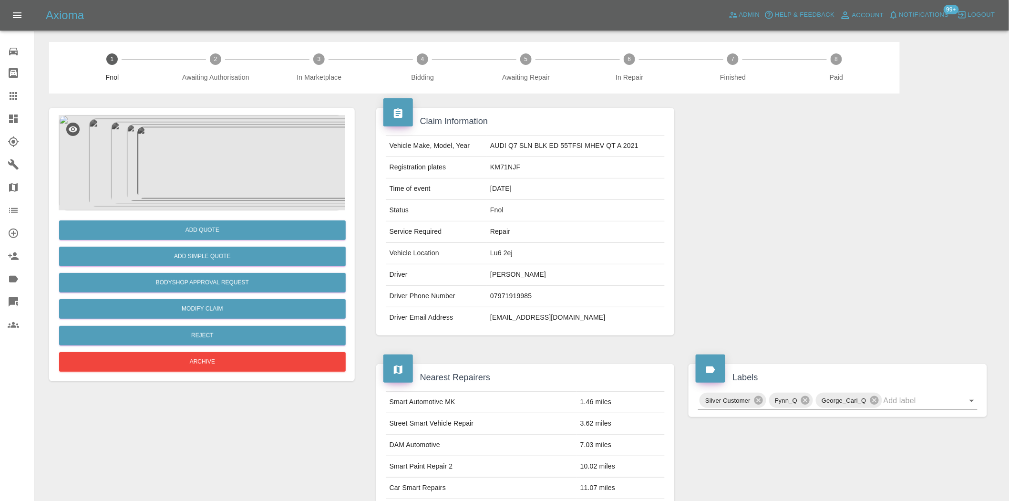
click at [234, 174] on img at bounding box center [202, 162] width 286 height 95
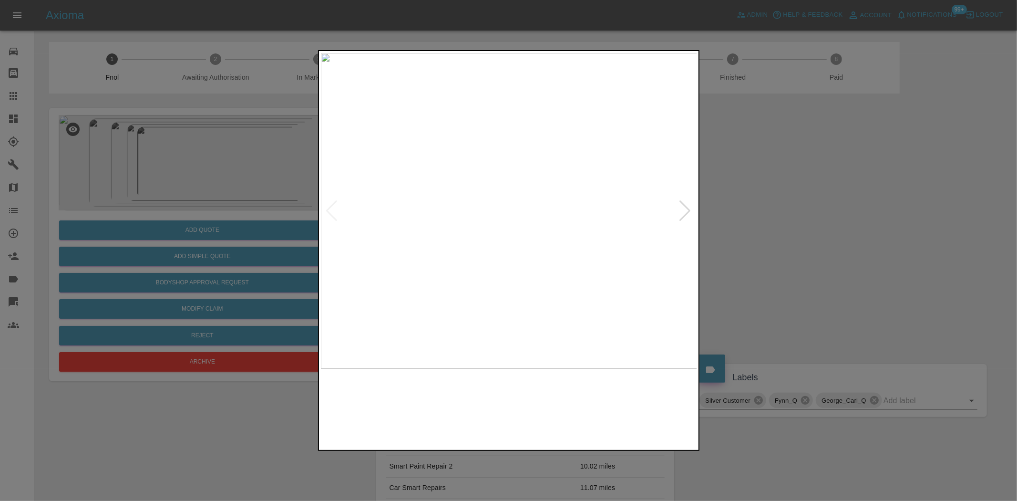
click at [385, 221] on img at bounding box center [509, 211] width 377 height 316
drag, startPoint x: 250, startPoint y: 184, endPoint x: 279, endPoint y: 40, distance: 146.4
click at [245, 184] on div at bounding box center [508, 250] width 1017 height 501
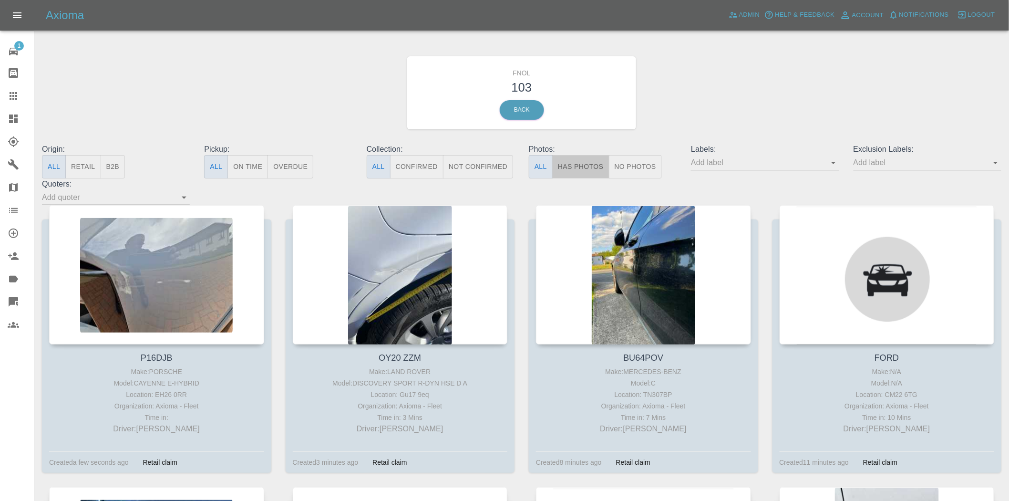
click at [573, 160] on button "Has Photos" at bounding box center [580, 166] width 57 height 23
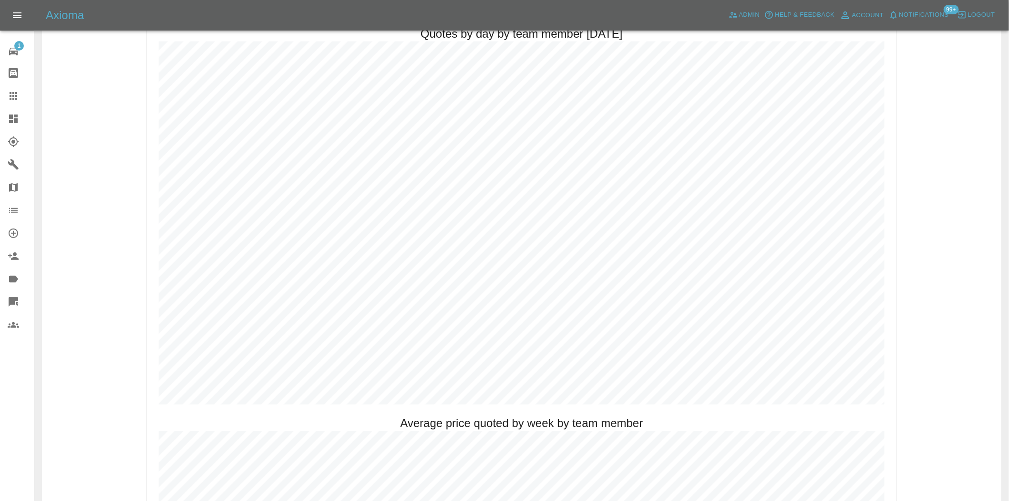
scroll to position [477, 0]
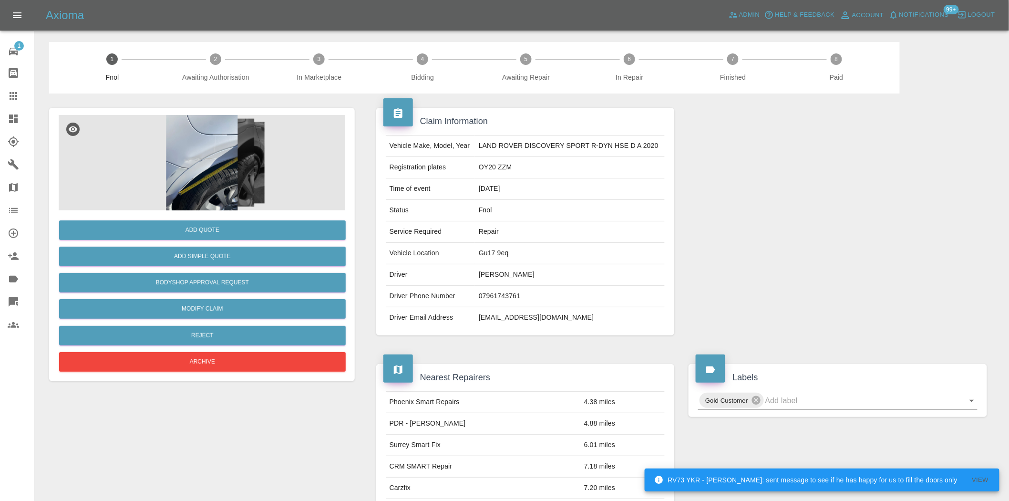
click at [223, 179] on img at bounding box center [202, 162] width 286 height 95
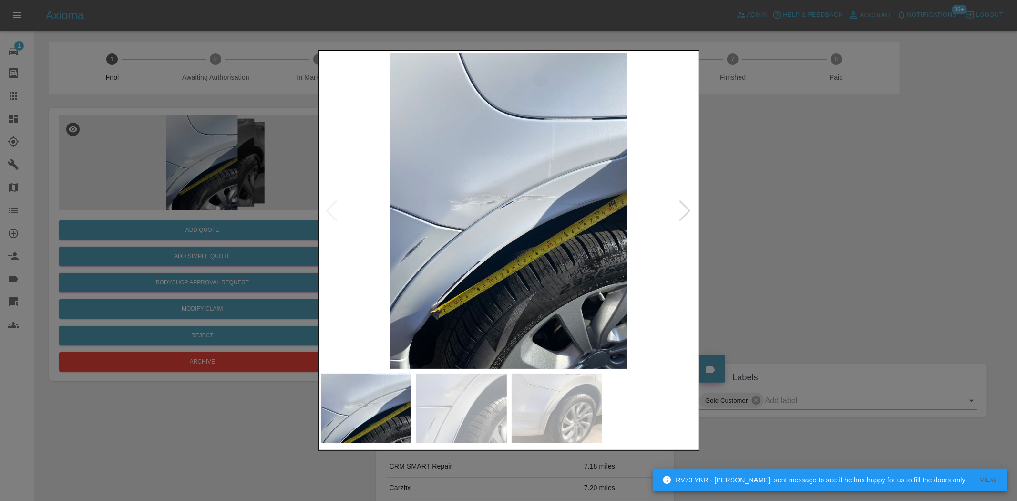
click at [475, 193] on img at bounding box center [509, 211] width 377 height 316
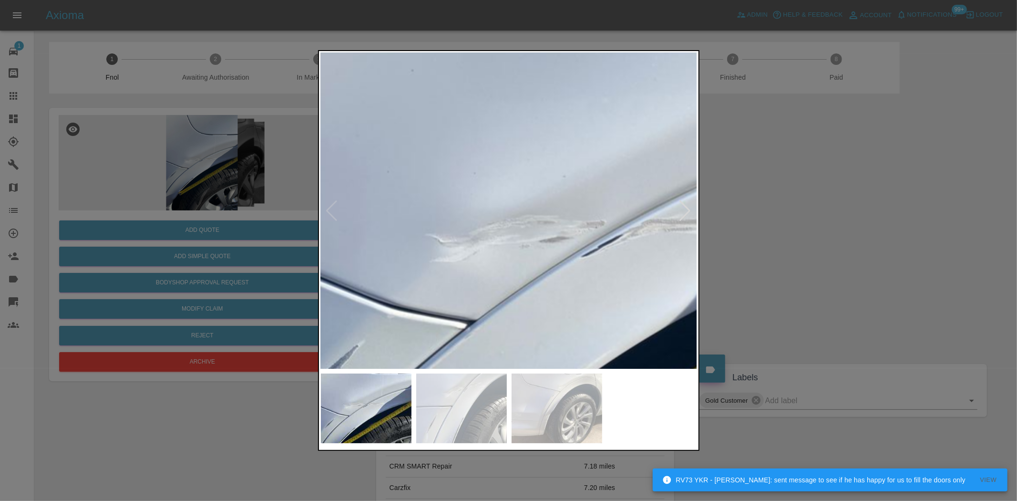
click at [479, 195] on img at bounding box center [607, 264] width 1130 height 947
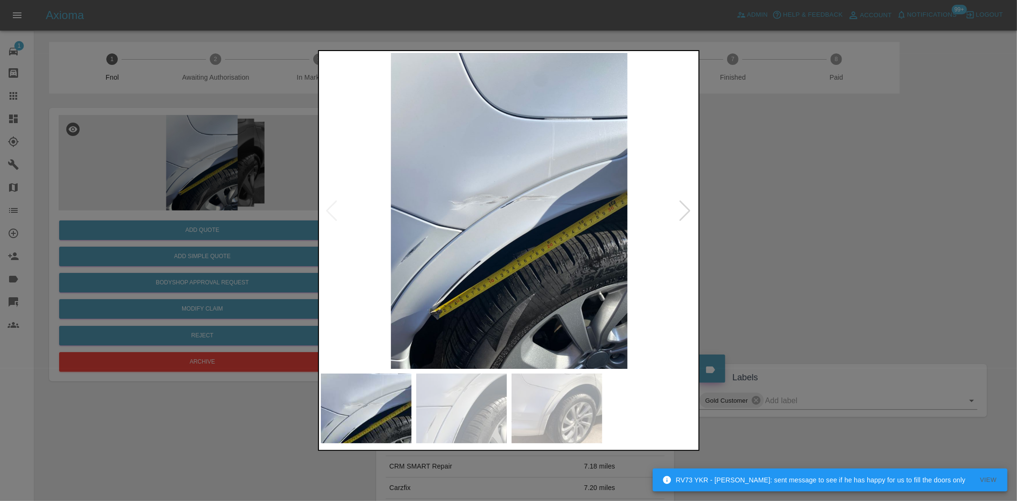
click at [491, 208] on img at bounding box center [509, 211] width 377 height 316
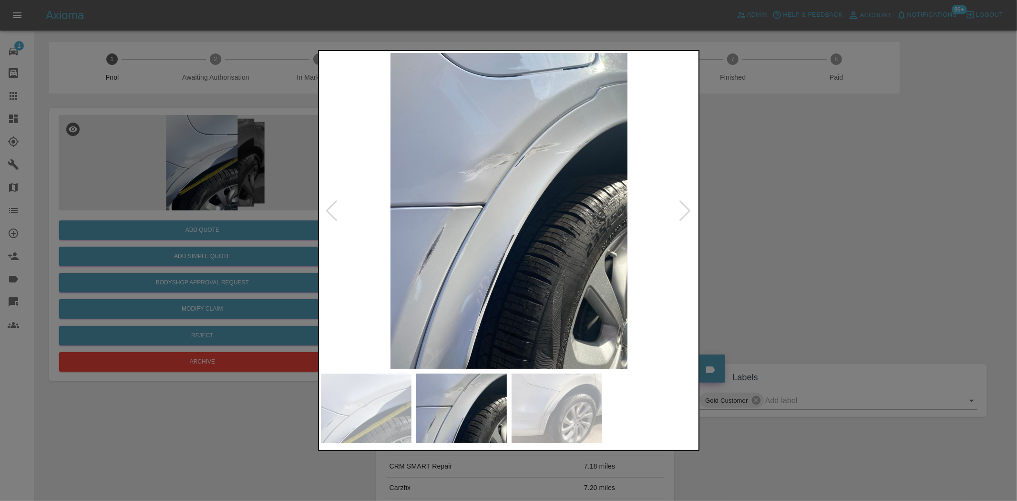
click at [456, 207] on img at bounding box center [509, 211] width 377 height 316
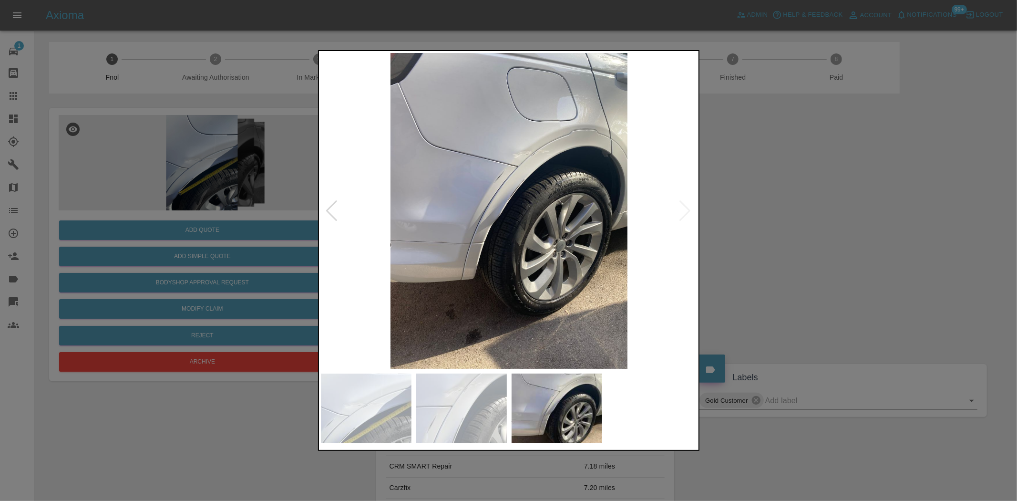
click at [449, 202] on img at bounding box center [509, 211] width 377 height 316
click at [516, 162] on img at bounding box center [509, 211] width 377 height 316
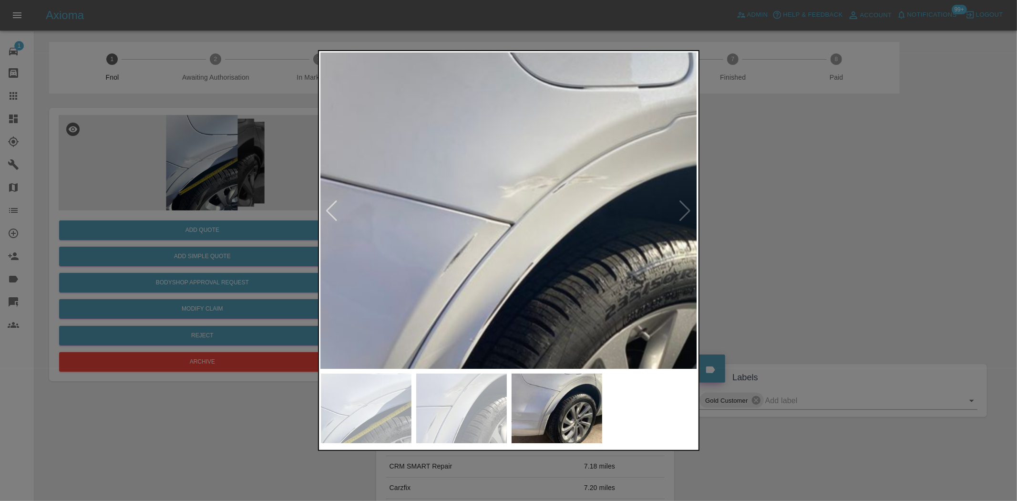
click at [512, 164] on img at bounding box center [487, 356] width 1130 height 947
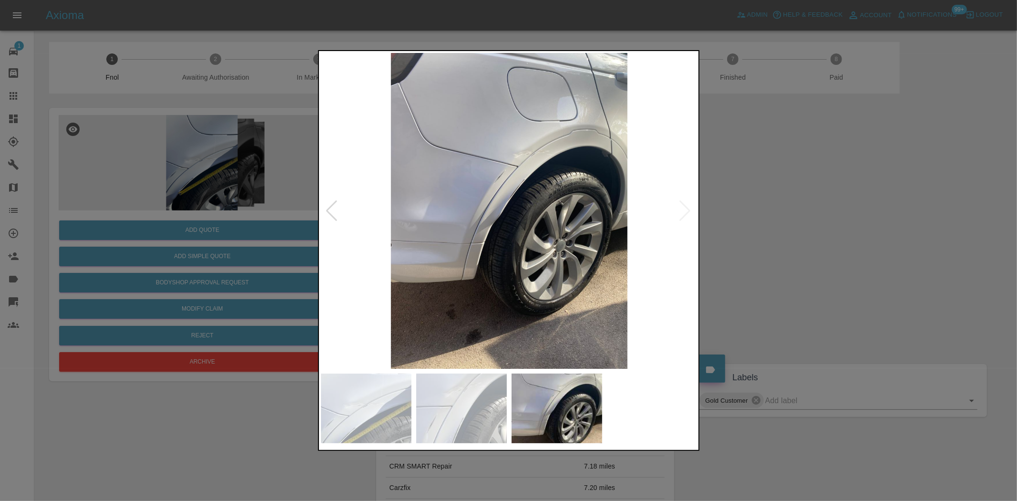
click at [518, 223] on img at bounding box center [509, 211] width 377 height 316
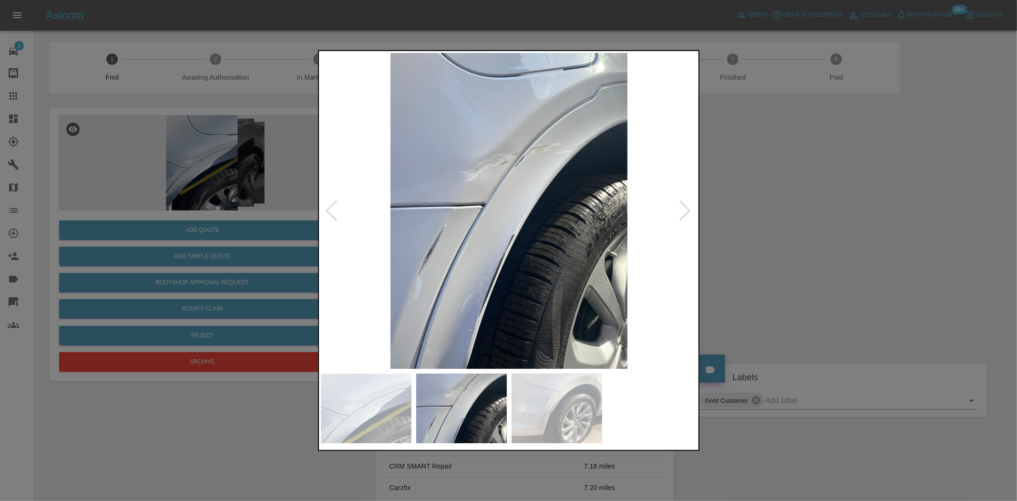
click at [588, 210] on img at bounding box center [509, 211] width 377 height 316
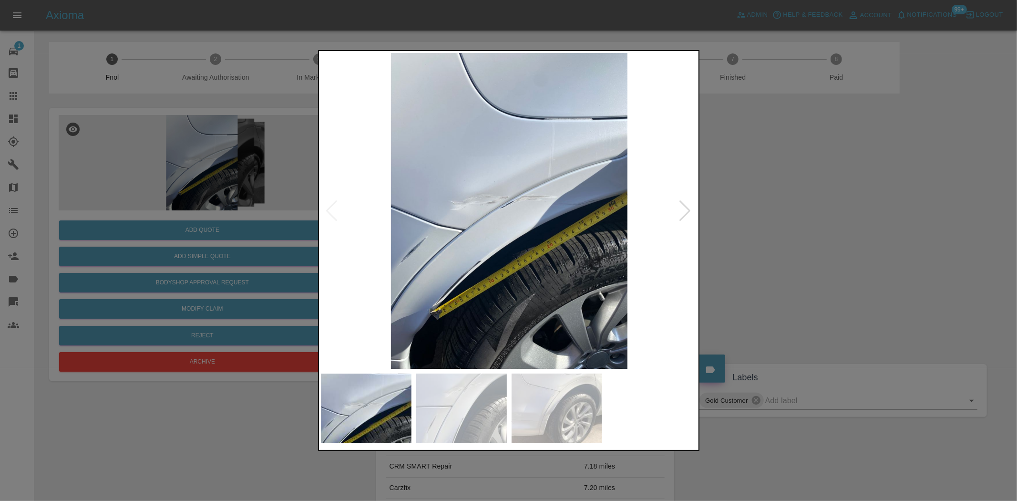
click at [618, 226] on img at bounding box center [509, 211] width 377 height 316
click at [529, 232] on img at bounding box center [509, 211] width 377 height 316
click at [381, 216] on img at bounding box center [509, 211] width 377 height 316
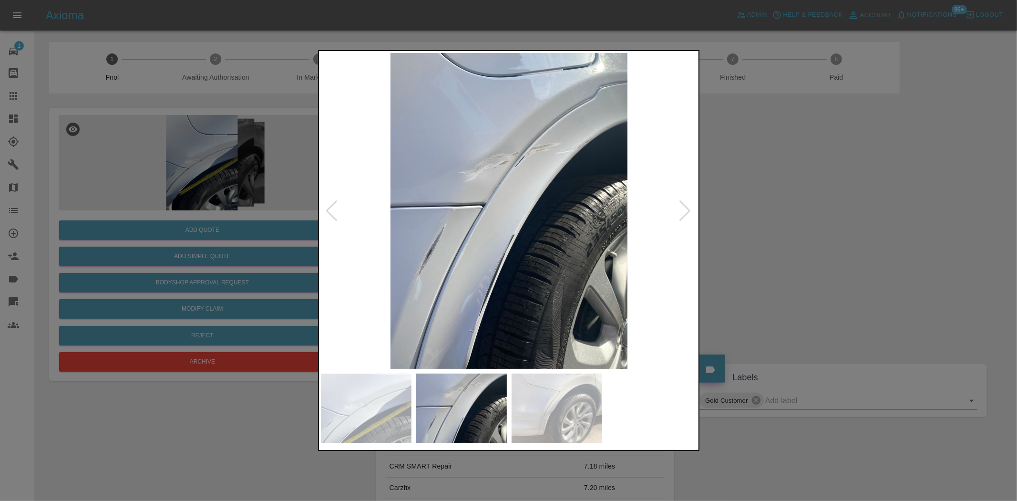
click at [438, 212] on img at bounding box center [509, 211] width 377 height 316
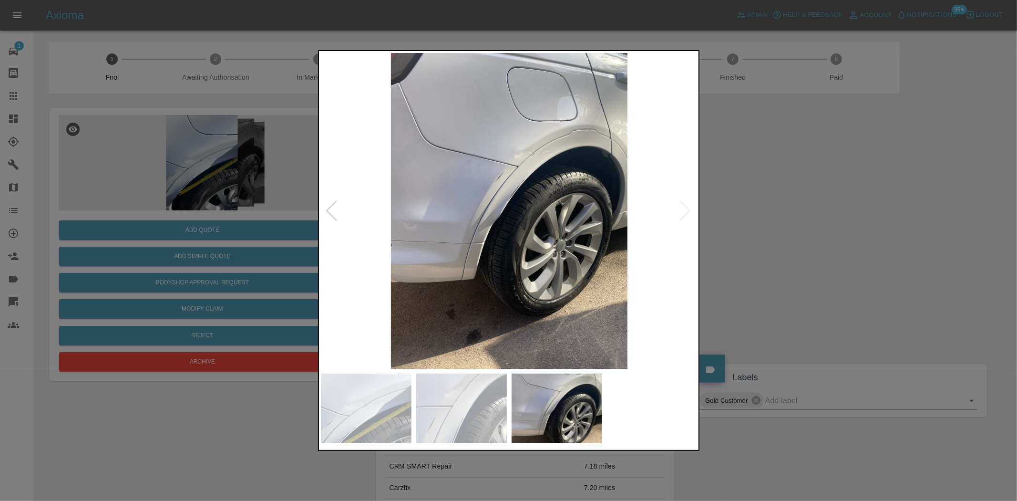
click at [522, 190] on img at bounding box center [509, 211] width 377 height 316
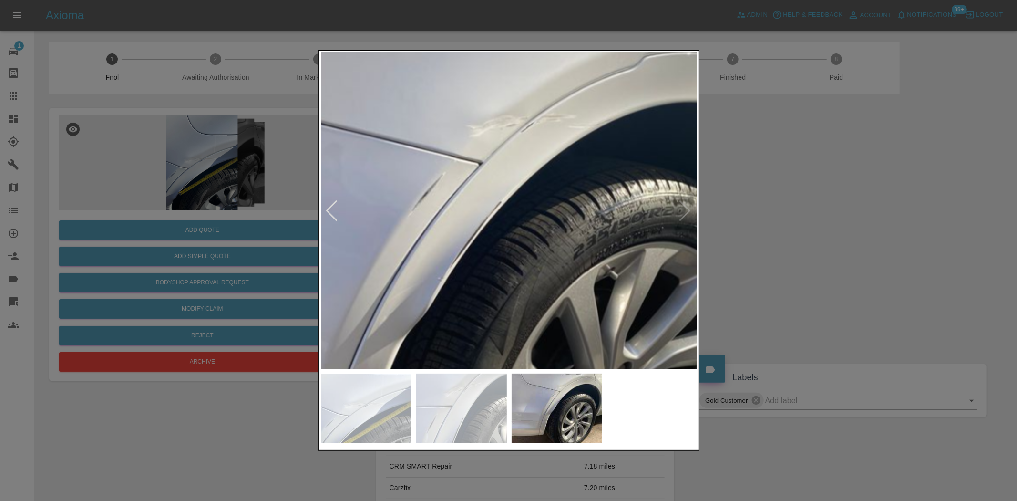
click at [509, 211] on img at bounding box center [455, 295] width 1130 height 947
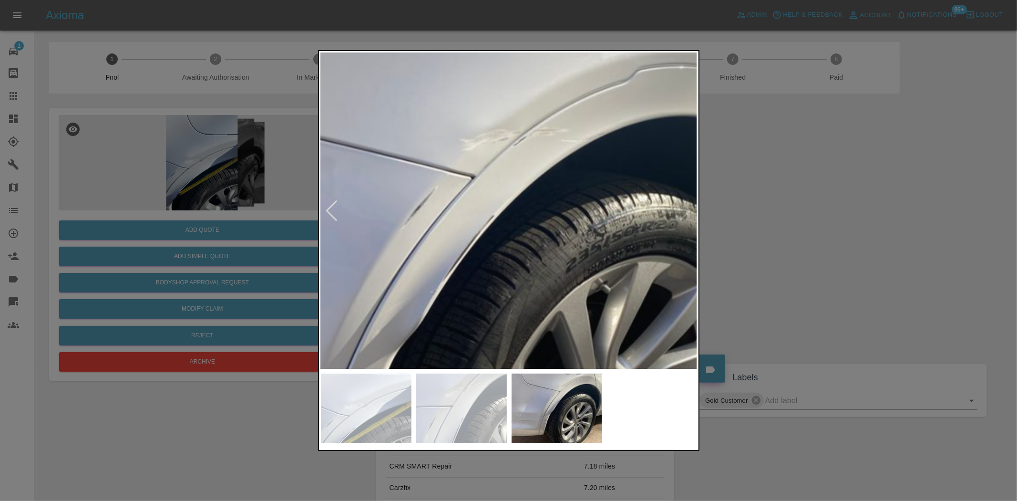
click at [509, 210] on img at bounding box center [448, 309] width 1130 height 947
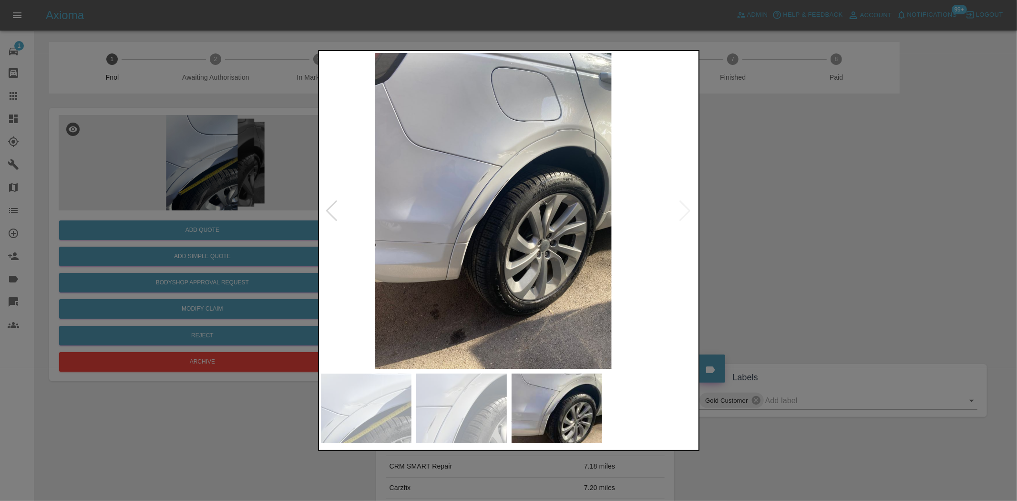
click at [478, 219] on img at bounding box center [493, 211] width 377 height 316
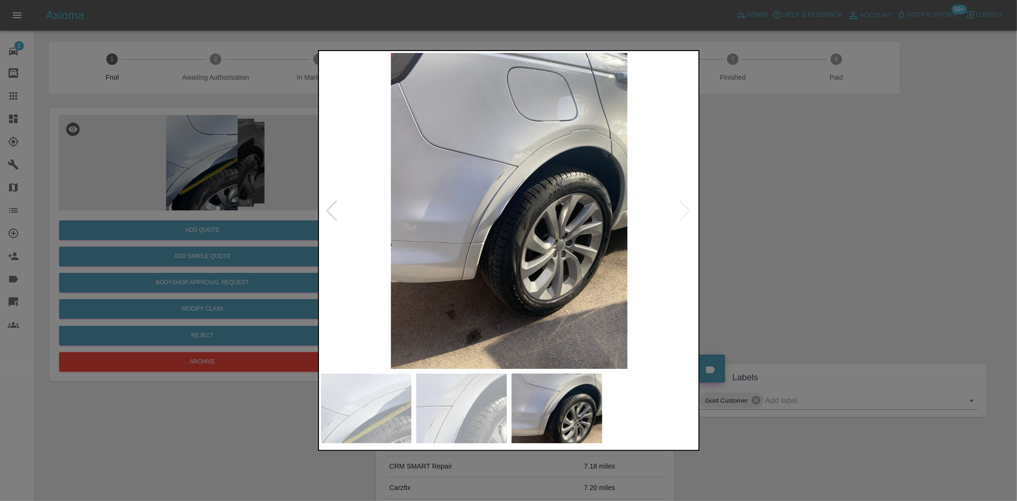
click at [531, 167] on img at bounding box center [509, 211] width 377 height 316
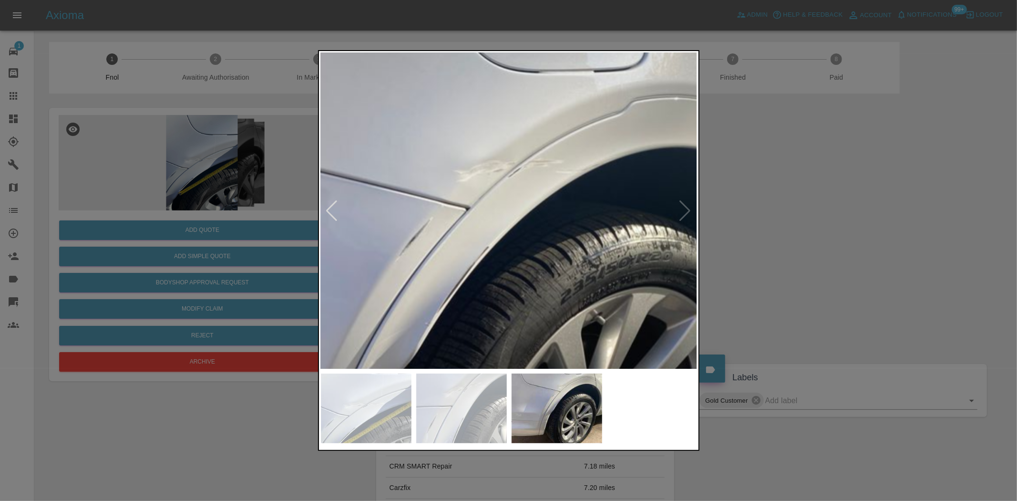
click at [188, 178] on div at bounding box center [508, 250] width 1017 height 501
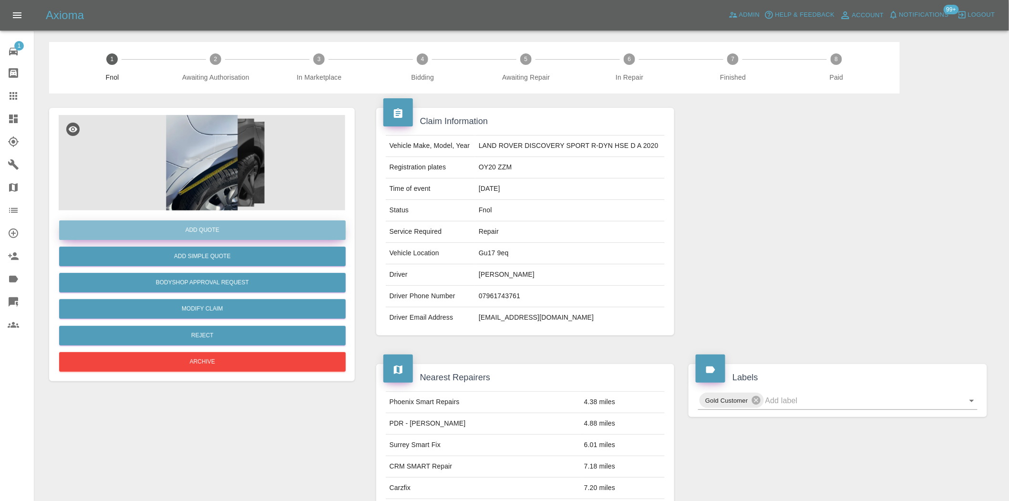
click at [218, 221] on button "Add Quote" at bounding box center [202, 230] width 286 height 20
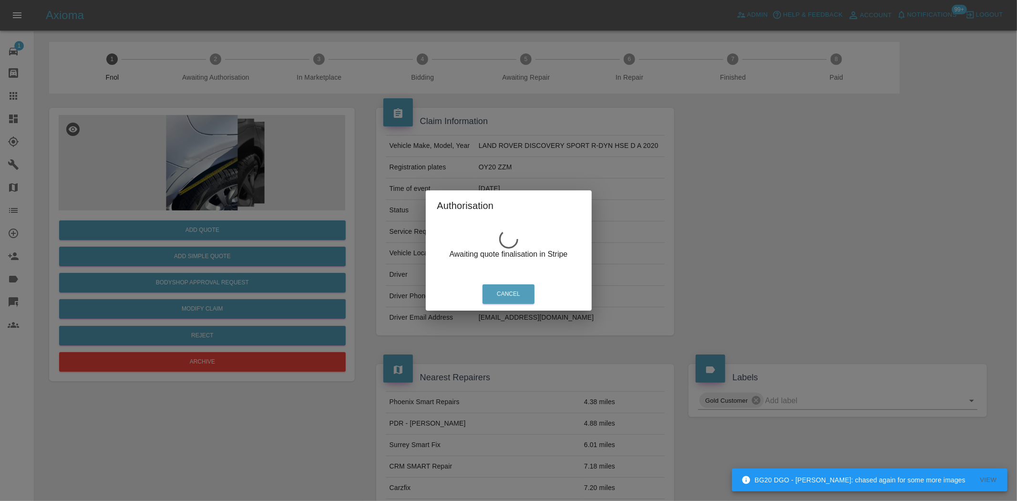
click at [197, 150] on div "Authorisation Awaiting quote finalisation in Stripe Cancel" at bounding box center [508, 250] width 1017 height 501
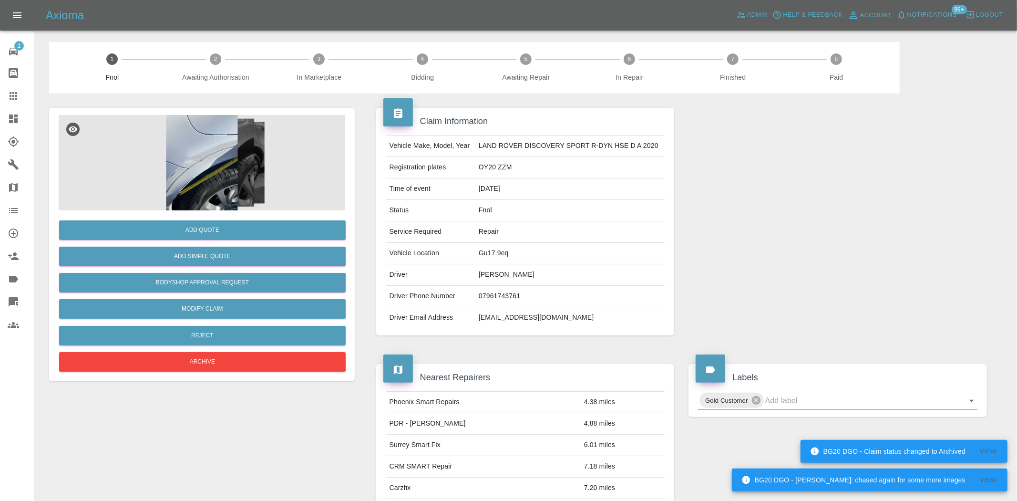
click at [204, 159] on div "Authorisation Awaiting quote finalisation in Stripe Cancel" at bounding box center [508, 250] width 1017 height 501
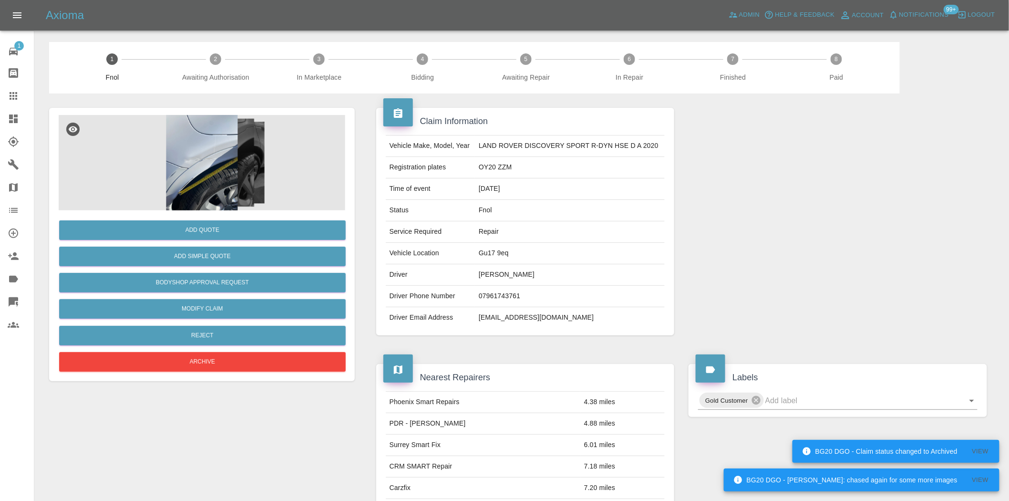
click at [204, 159] on img at bounding box center [202, 162] width 286 height 95
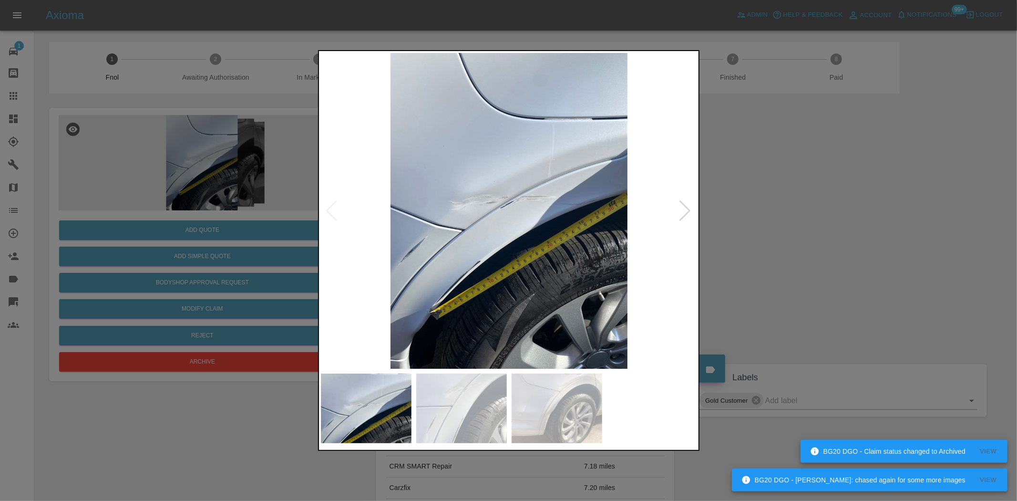
click at [444, 238] on img at bounding box center [509, 211] width 377 height 316
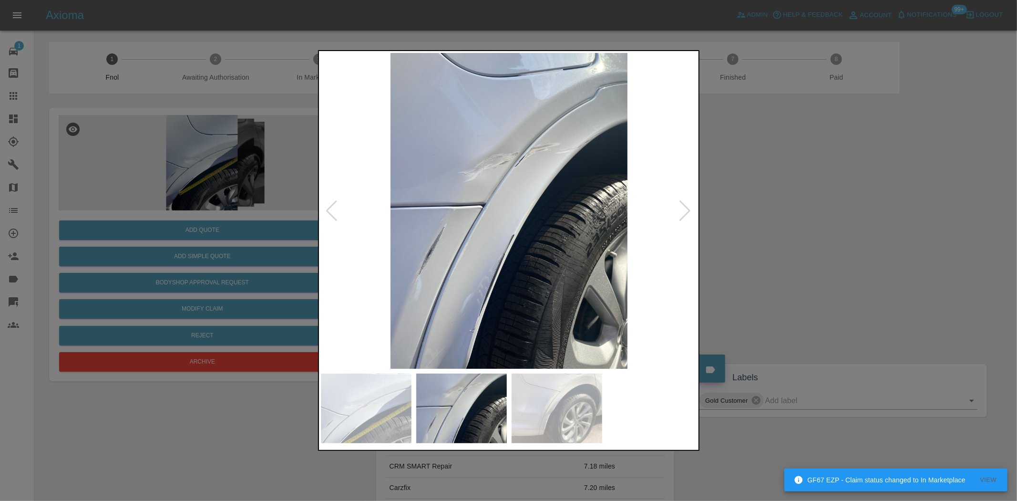
click at [297, 179] on div at bounding box center [508, 250] width 1017 height 501
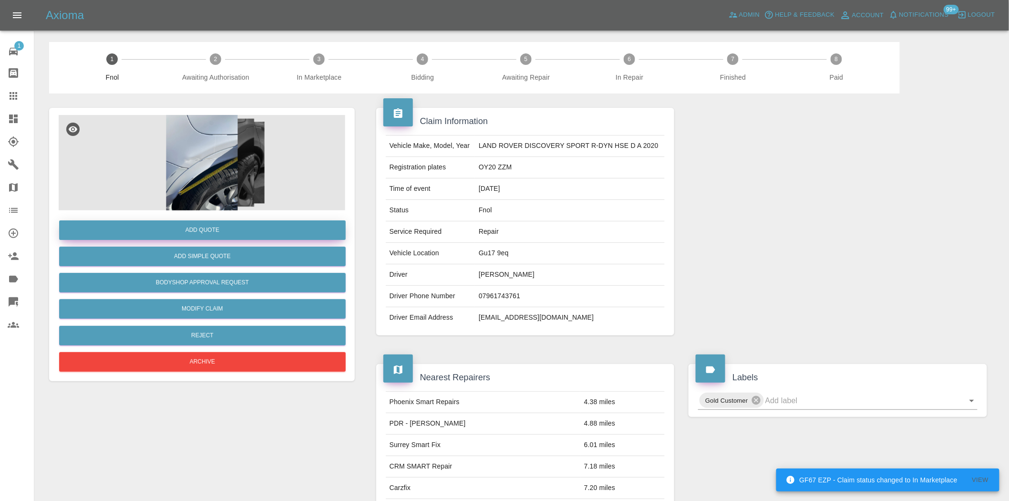
click at [247, 230] on button "Add Quote" at bounding box center [202, 230] width 286 height 20
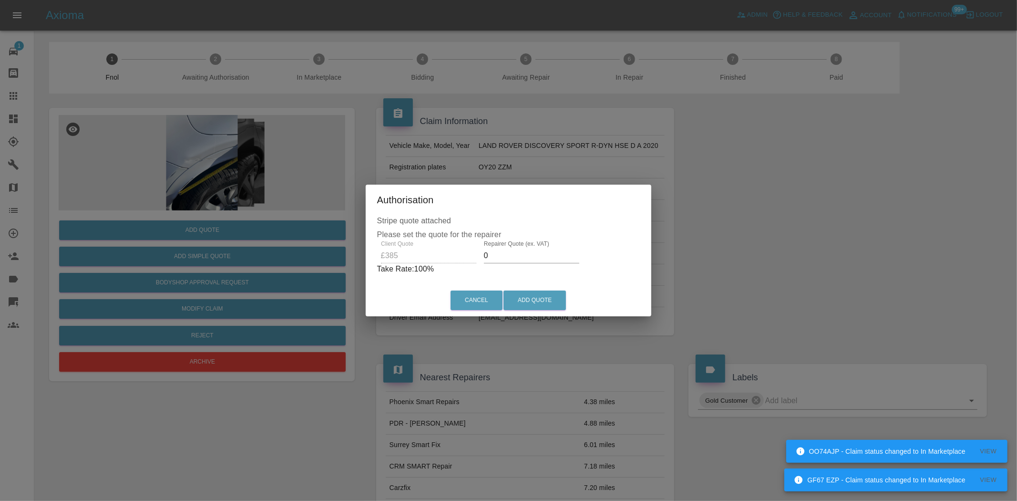
drag, startPoint x: 496, startPoint y: 250, endPoint x: 472, endPoint y: 260, distance: 25.4
click at [475, 265] on div "Client Quote £385 Repairer Quote (ex. VAT) 0 Take Rate: 100 %" at bounding box center [508, 257] width 263 height 34
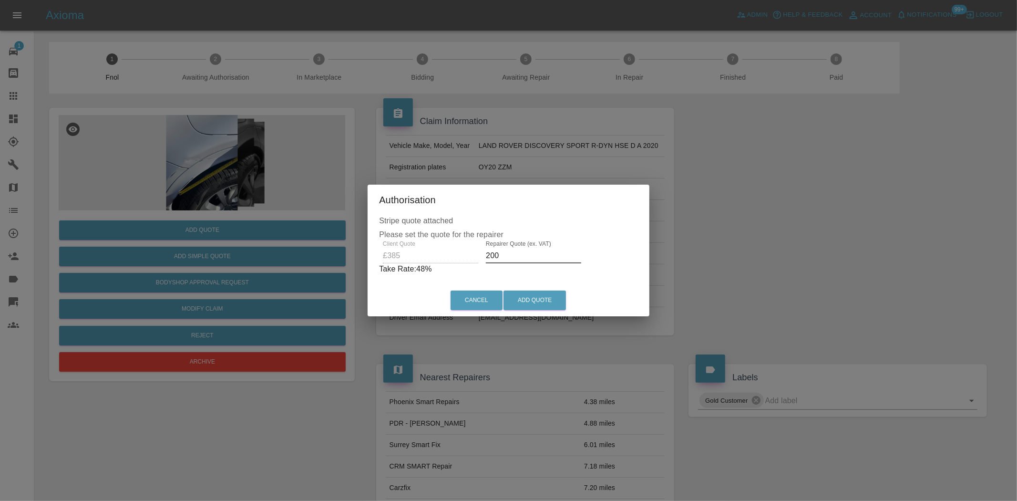
drag, startPoint x: 501, startPoint y: 251, endPoint x: 362, endPoint y: 260, distance: 139.0
click at [372, 264] on div "Stripe quote attached Please set the quote for the repairer Client Quote £385 R…" at bounding box center [509, 250] width 282 height 70
click at [428, 263] on div "Client Quote £385 Repairer Quote (ex. VAT) 250 Take Rate: 35 %" at bounding box center [508, 257] width 259 height 34
type input "230"
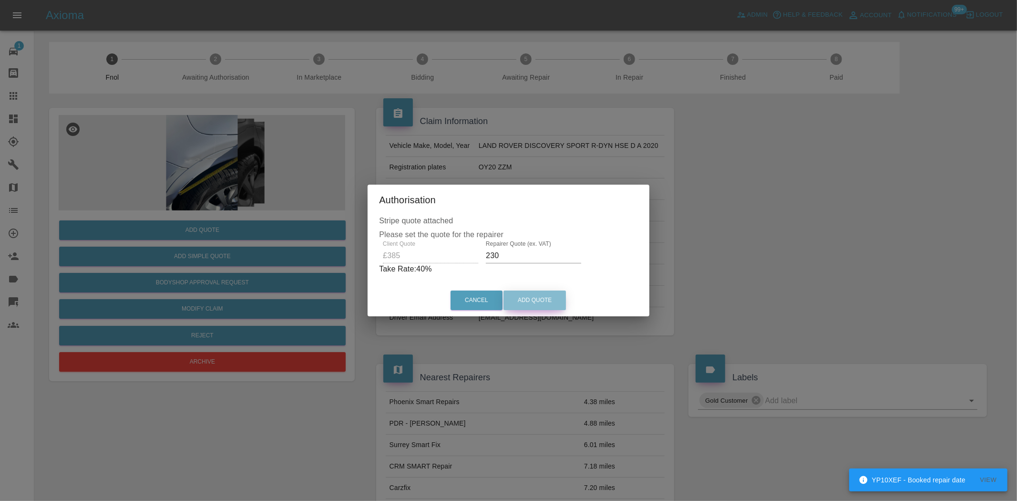
drag, startPoint x: 546, startPoint y: 294, endPoint x: 708, endPoint y: 497, distance: 259.8
click at [545, 295] on button "Add Quote" at bounding box center [534, 300] width 62 height 20
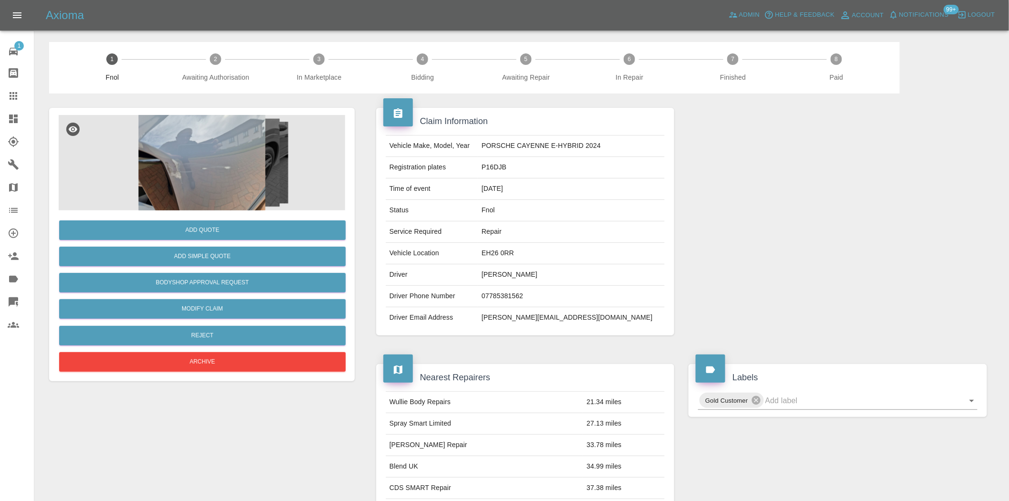
click at [203, 183] on img at bounding box center [202, 162] width 286 height 95
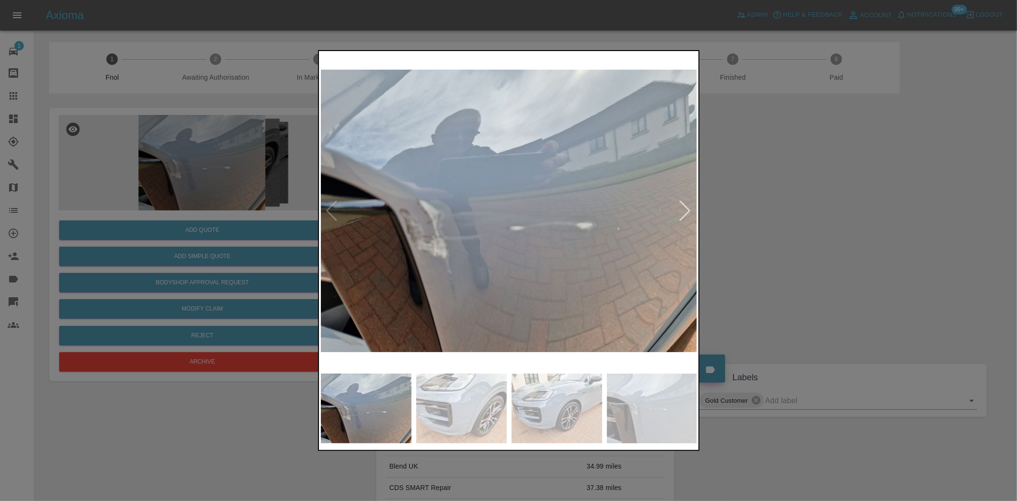
click at [481, 231] on img at bounding box center [509, 211] width 377 height 316
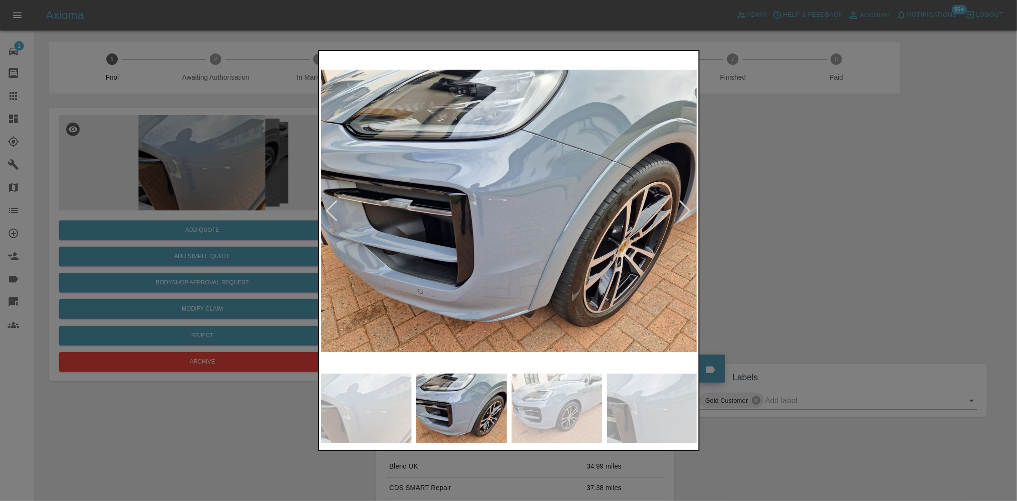
click at [494, 213] on img at bounding box center [509, 211] width 377 height 316
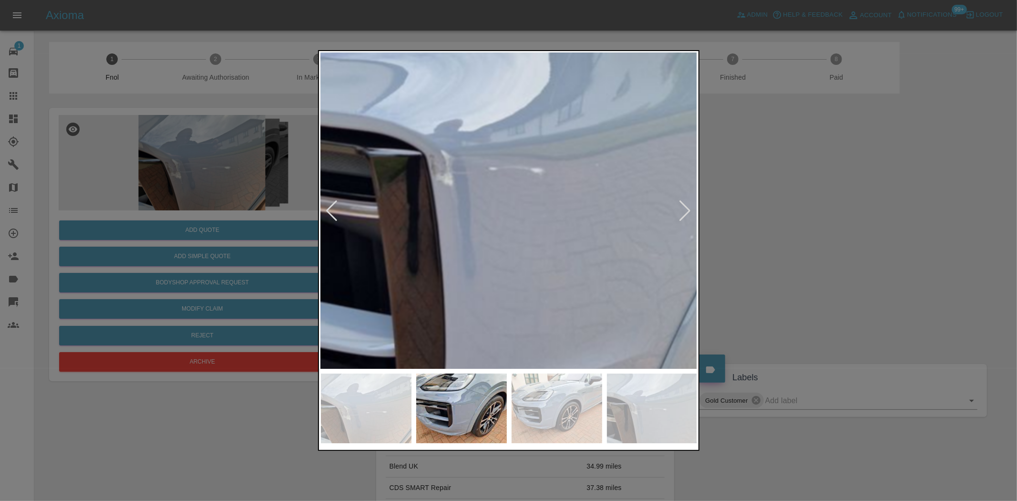
click at [494, 213] on img at bounding box center [550, 202] width 1130 height 947
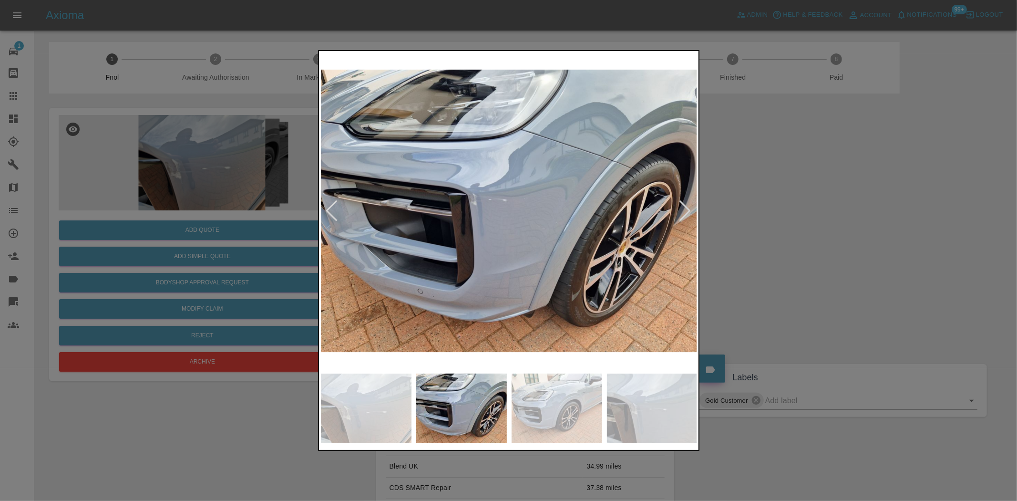
click at [484, 227] on img at bounding box center [509, 211] width 377 height 316
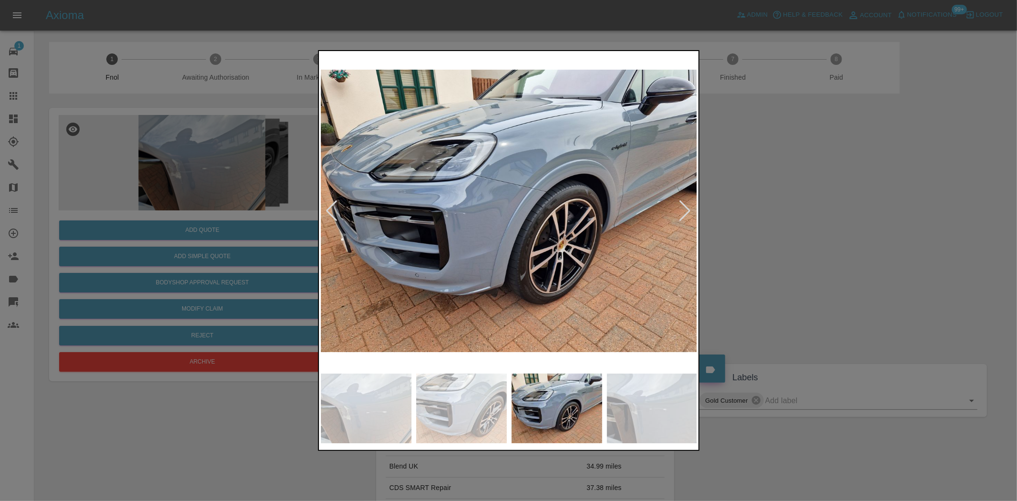
click at [470, 213] on img at bounding box center [509, 211] width 377 height 316
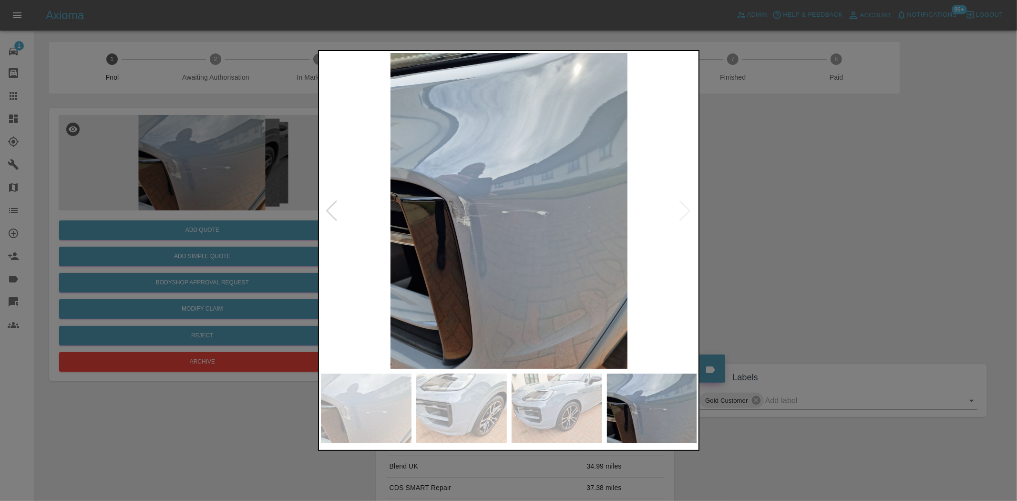
click at [453, 215] on img at bounding box center [509, 211] width 377 height 316
click at [460, 223] on img at bounding box center [509, 211] width 377 height 316
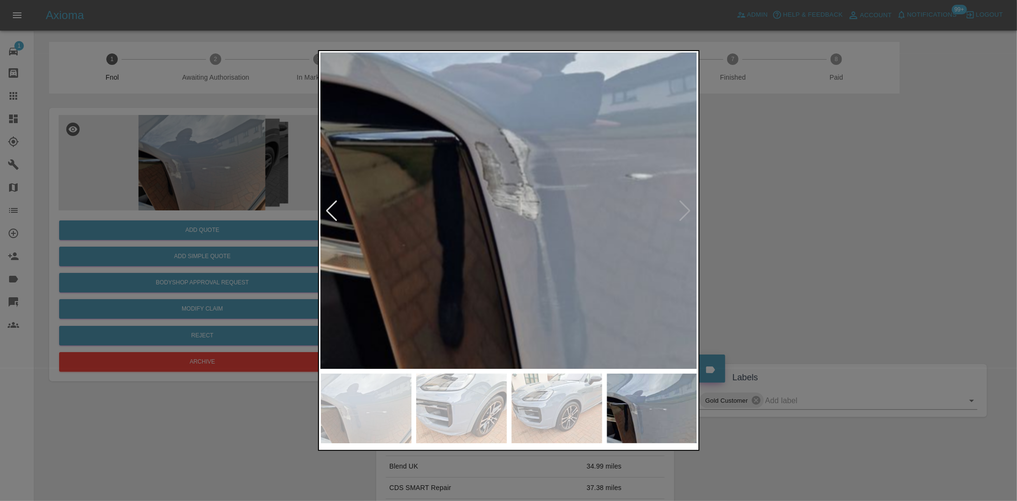
click at [544, 211] on img at bounding box center [654, 172] width 1130 height 947
click at [266, 231] on div at bounding box center [508, 250] width 1017 height 501
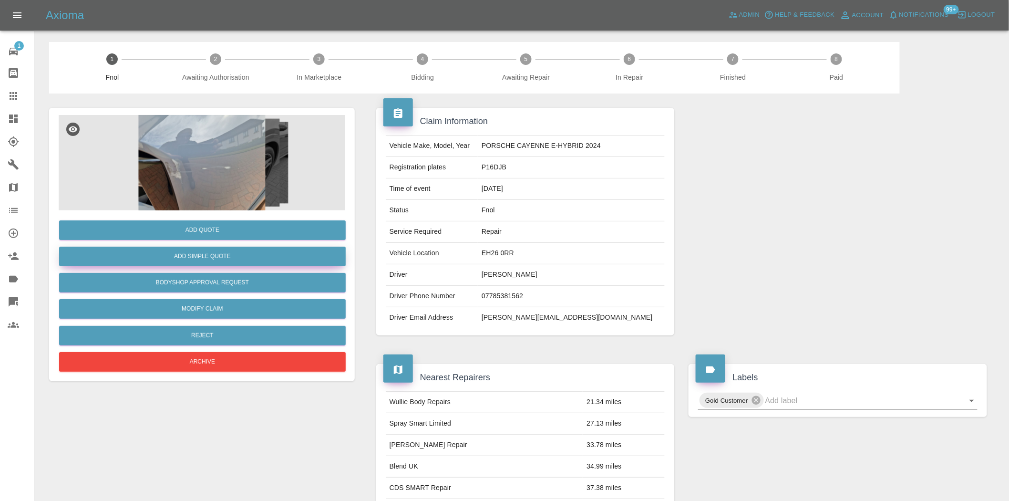
click at [253, 256] on button "Add Simple Quote" at bounding box center [202, 256] width 286 height 20
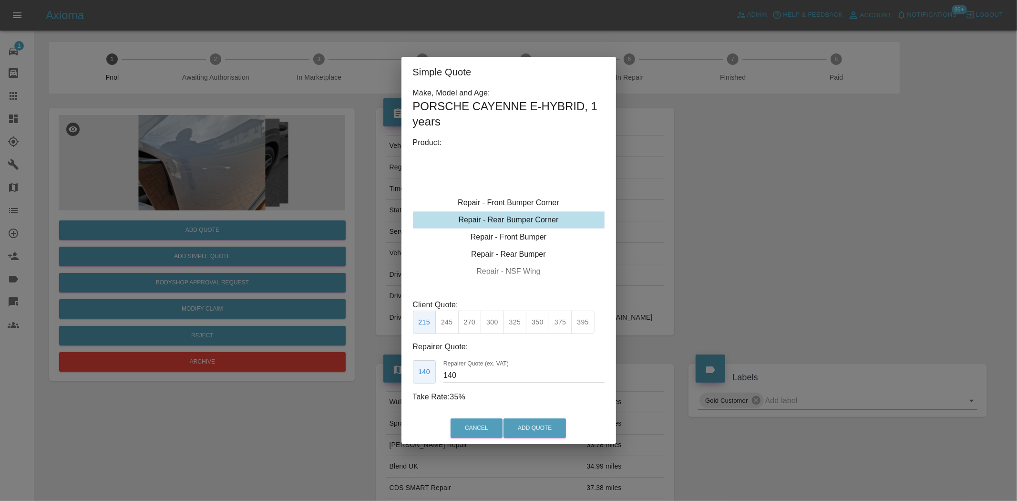
type input "120"
click at [513, 196] on div "Repair - Front Bumper Corner" at bounding box center [509, 202] width 192 height 17
click at [453, 322] on button "199" at bounding box center [446, 321] width 23 height 23
click at [521, 420] on button "Add Quote" at bounding box center [534, 428] width 62 height 20
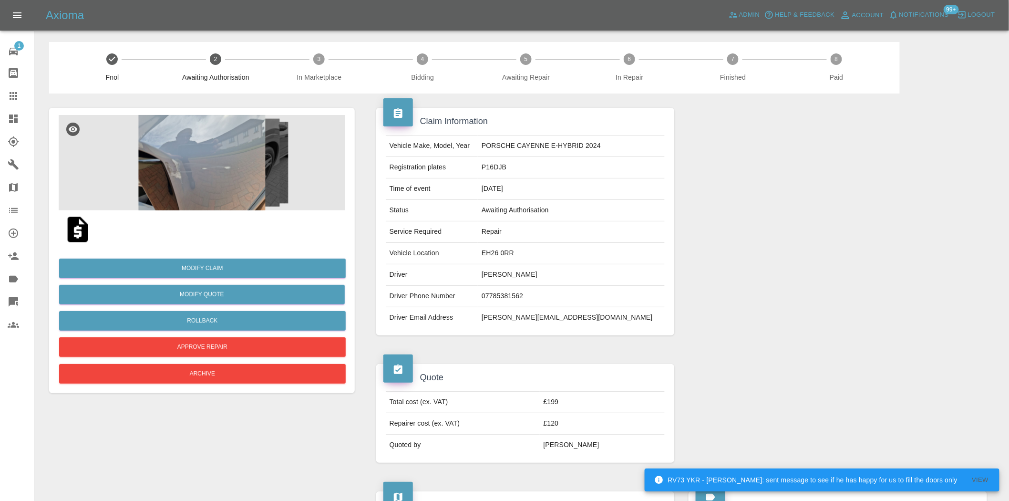
click at [234, 139] on img at bounding box center [202, 162] width 286 height 95
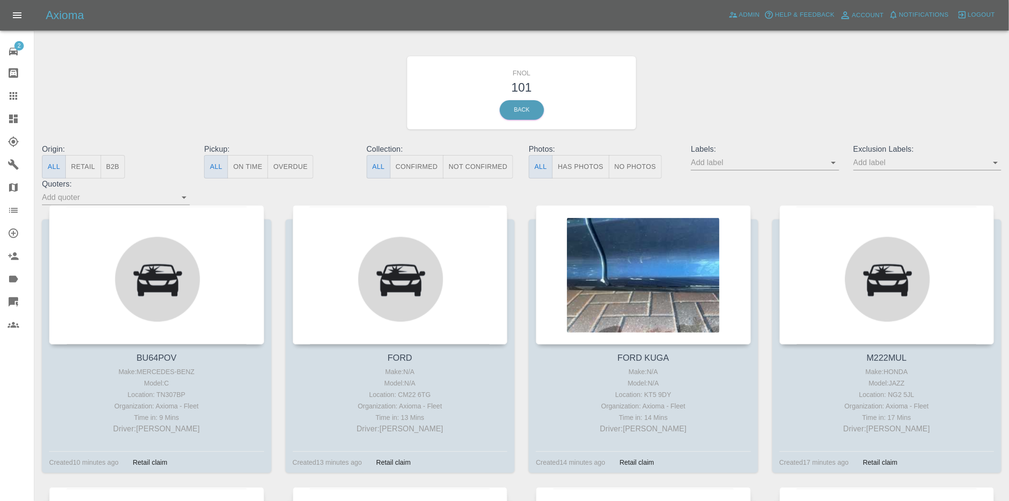
click at [582, 166] on button "Has Photos" at bounding box center [580, 166] width 57 height 23
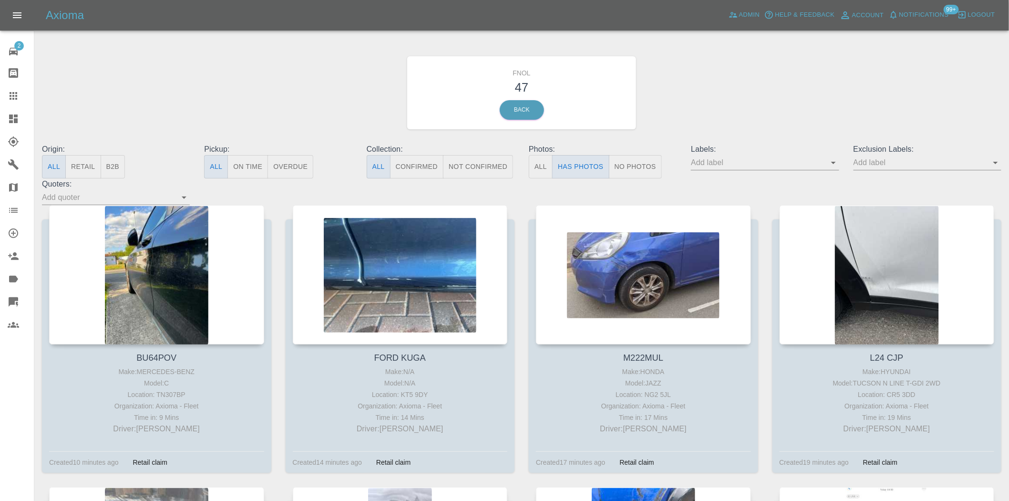
click at [824, 160] on input "text" at bounding box center [757, 162] width 133 height 15
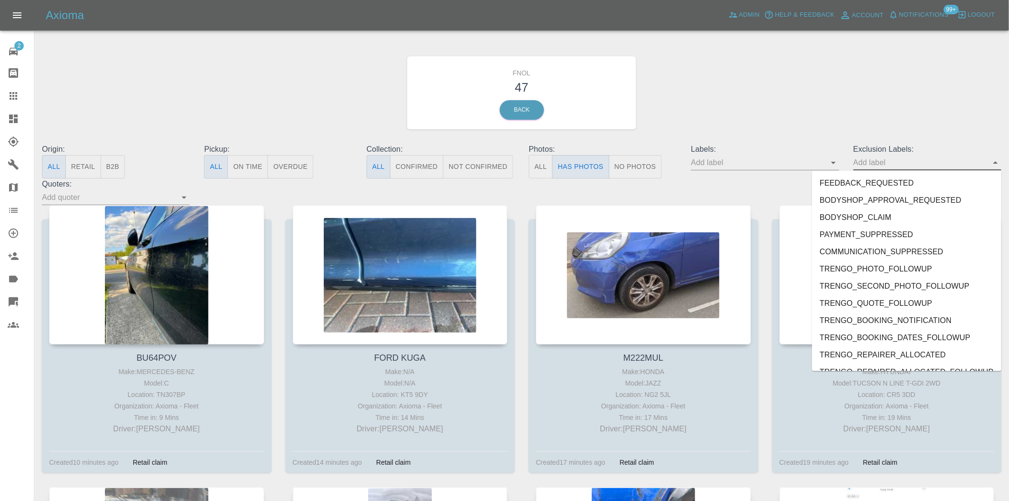
scroll to position [1969, 0]
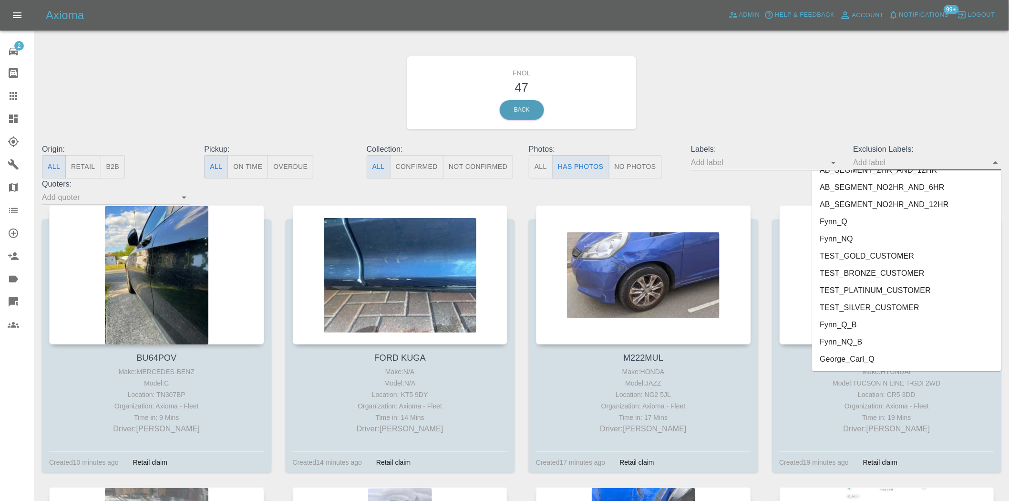
click at [897, 359] on li "George_Carl_Q" at bounding box center [906, 358] width 189 height 17
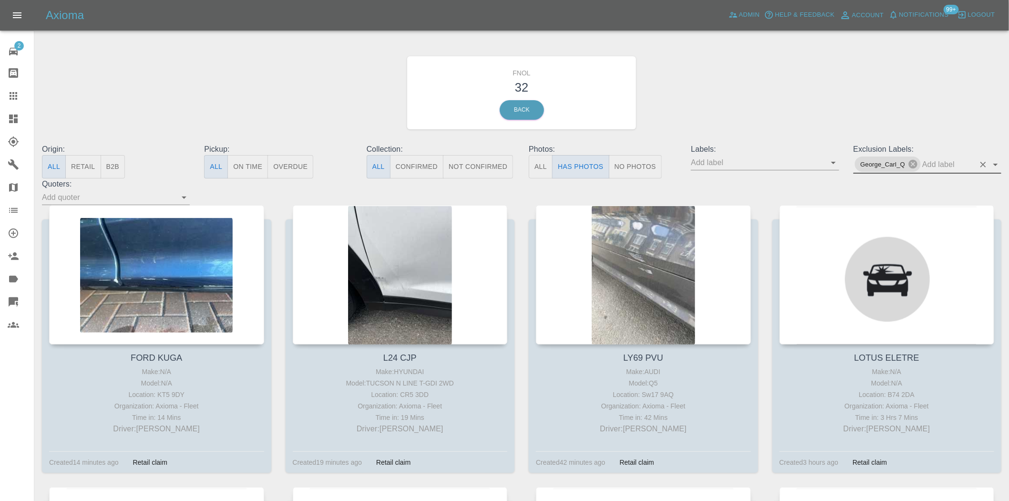
click at [784, 92] on div "FNOL 32 Back" at bounding box center [521, 93] width 973 height 102
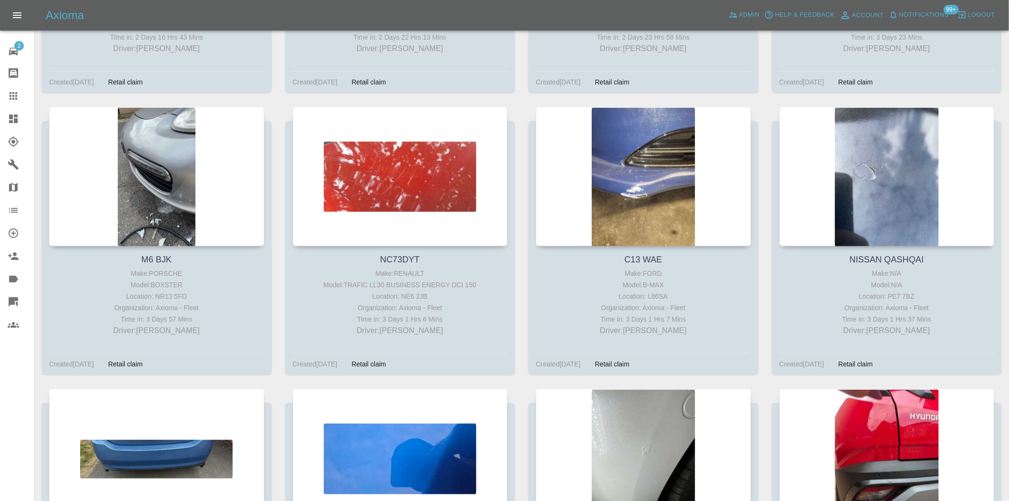
scroll to position [1786, 0]
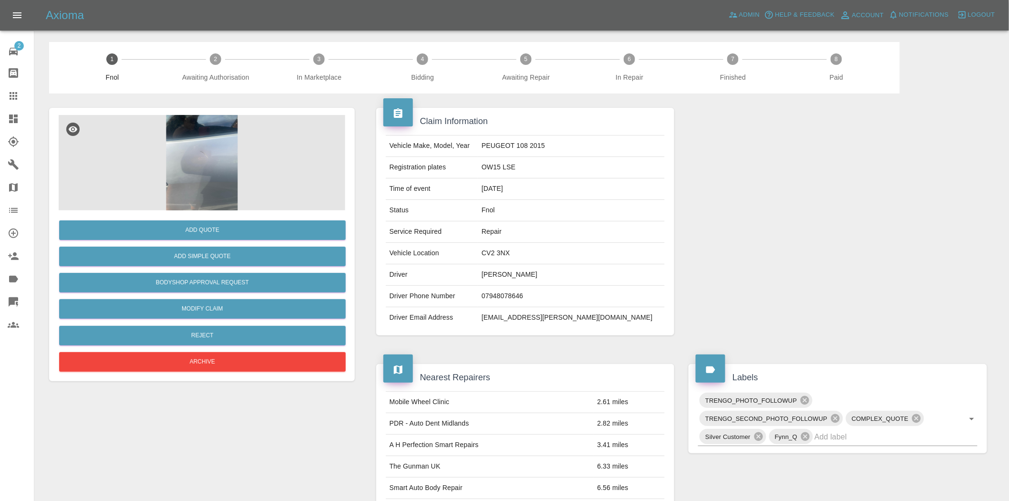
click at [195, 147] on img at bounding box center [202, 162] width 286 height 95
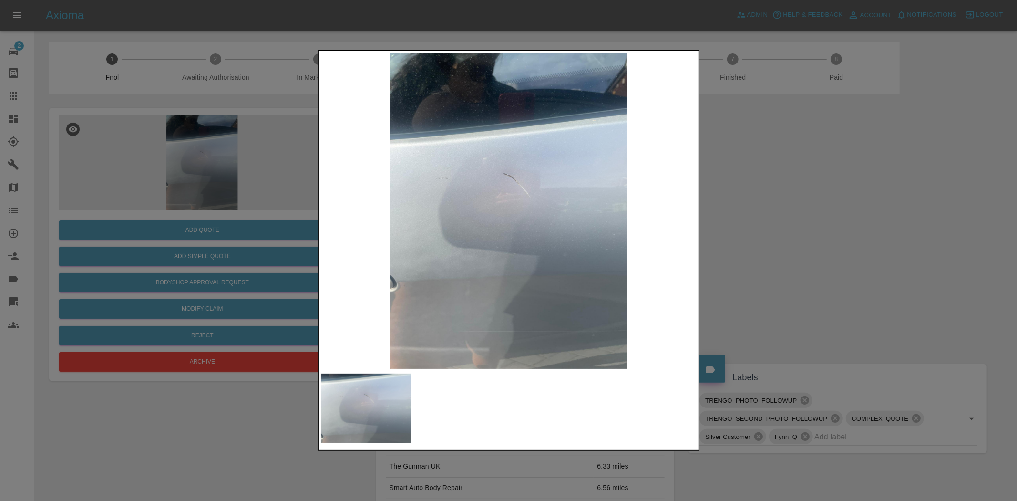
click at [469, 241] on img at bounding box center [509, 211] width 377 height 316
click at [348, 254] on img at bounding box center [509, 211] width 377 height 316
click at [161, 208] on div at bounding box center [508, 250] width 1017 height 501
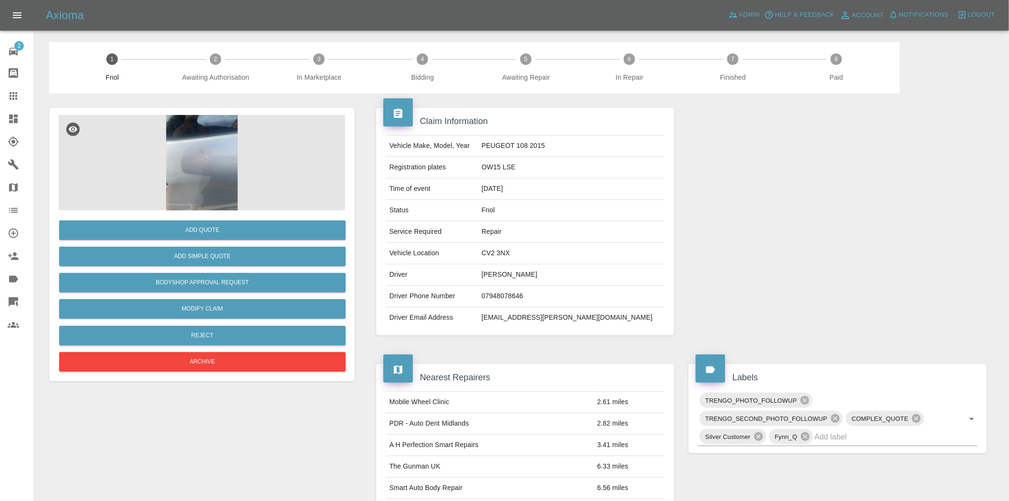
click at [224, 169] on img at bounding box center [202, 162] width 286 height 95
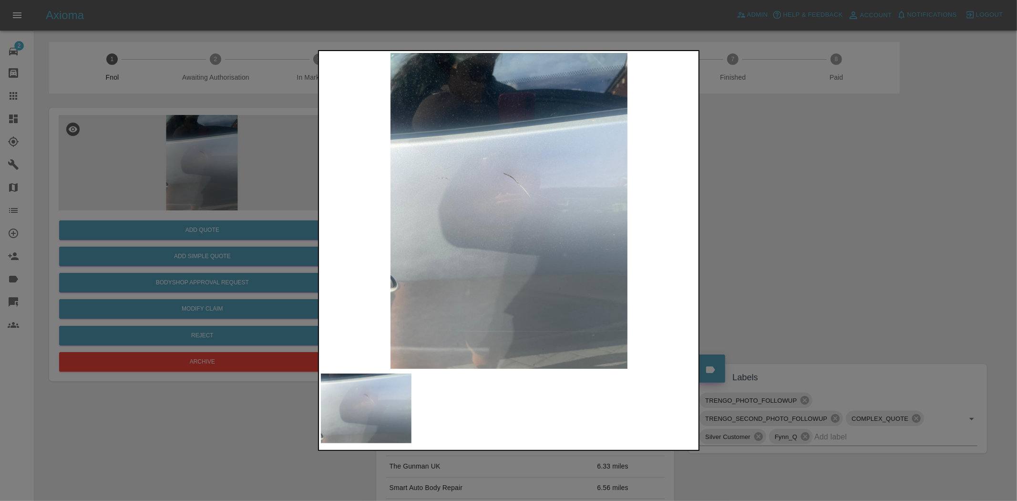
click at [172, 249] on div at bounding box center [508, 250] width 1017 height 501
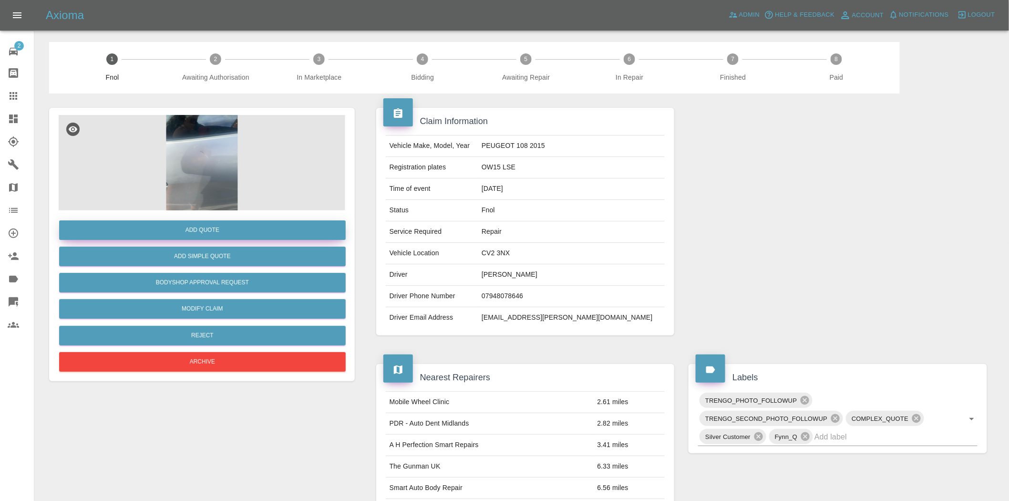
click at [195, 229] on button "Add Quote" at bounding box center [202, 230] width 286 height 20
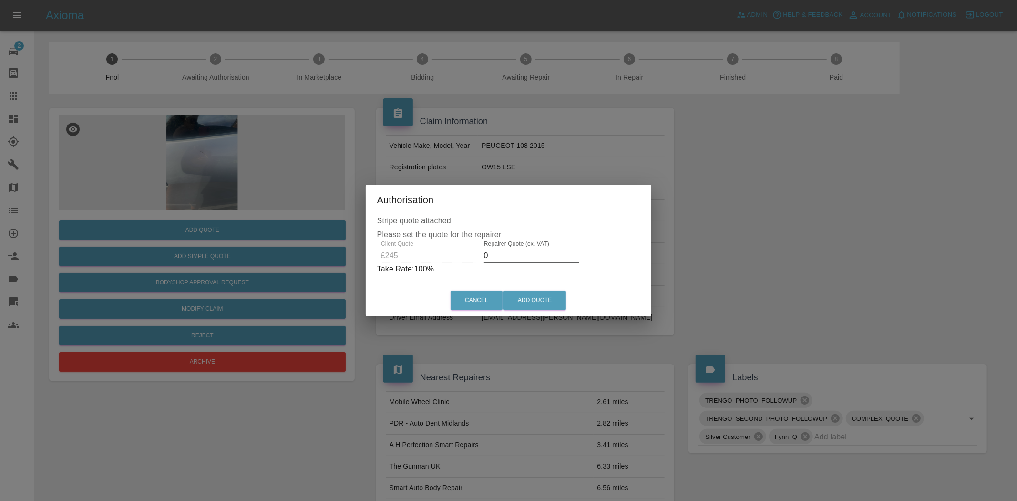
drag, startPoint x: 497, startPoint y: 253, endPoint x: 430, endPoint y: 272, distance: 69.4
click at [435, 266] on div "Client Quote £245 Repairer Quote (ex. VAT) 0 Take Rate: 100 %" at bounding box center [508, 257] width 263 height 34
type input "2"
type input "150"
click at [538, 293] on button "Add Quote" at bounding box center [534, 300] width 62 height 20
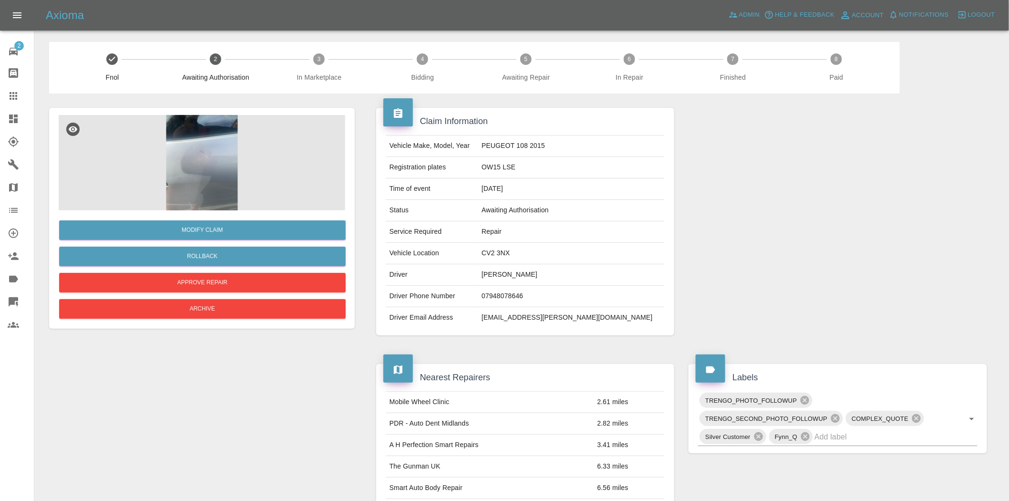
click at [188, 151] on img at bounding box center [202, 162] width 286 height 95
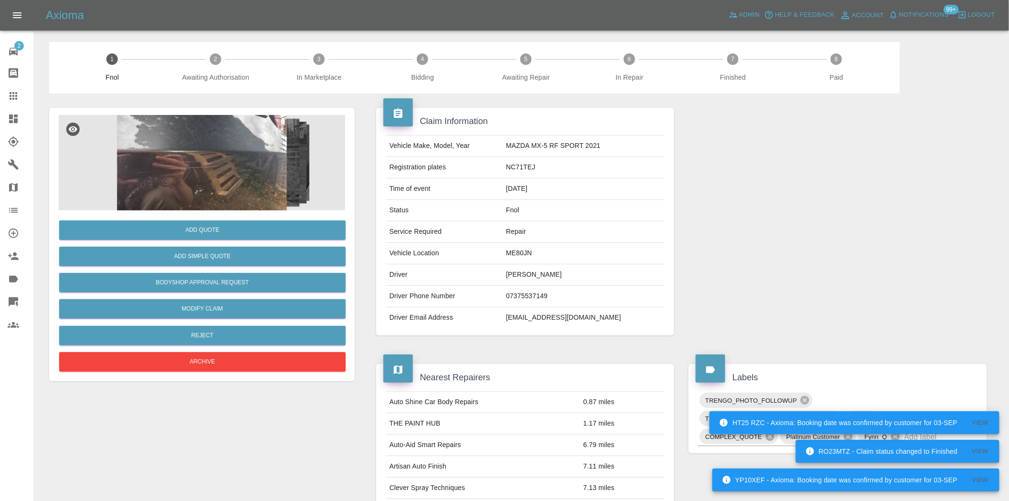
click at [245, 162] on img at bounding box center [202, 162] width 286 height 95
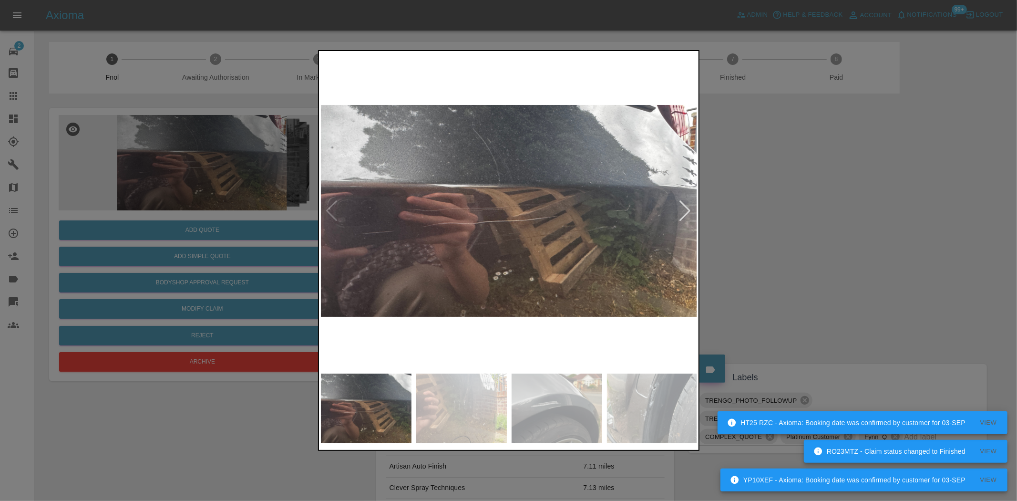
click at [425, 235] on img at bounding box center [509, 211] width 377 height 316
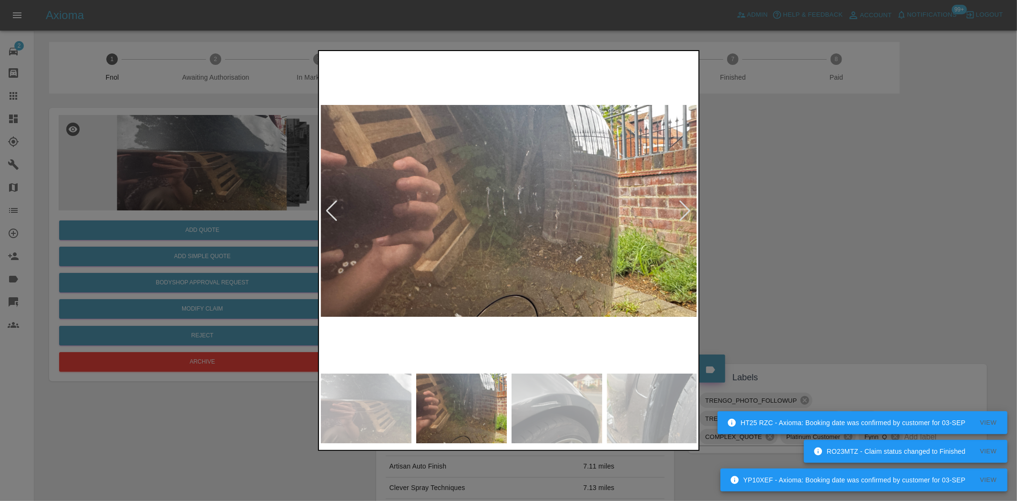
click at [444, 252] on img at bounding box center [509, 211] width 377 height 316
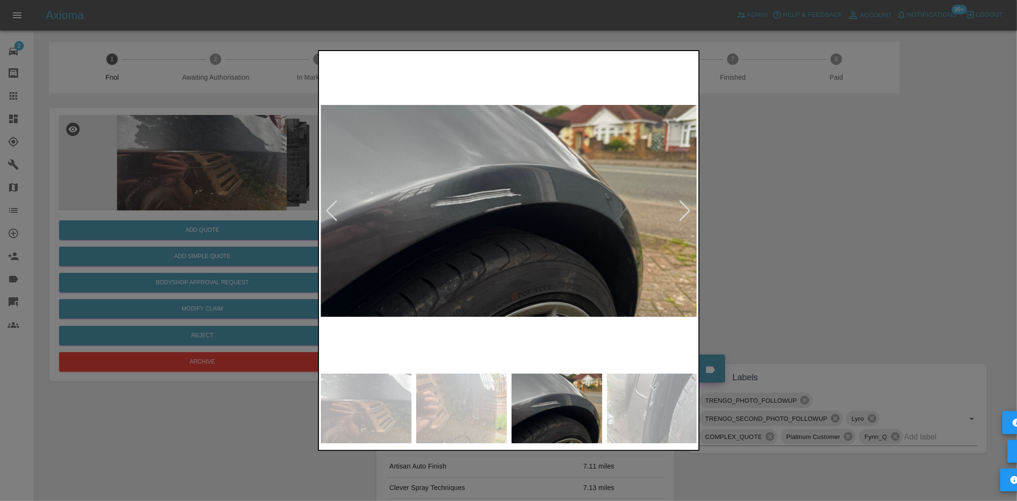
click at [407, 255] on img at bounding box center [509, 211] width 377 height 316
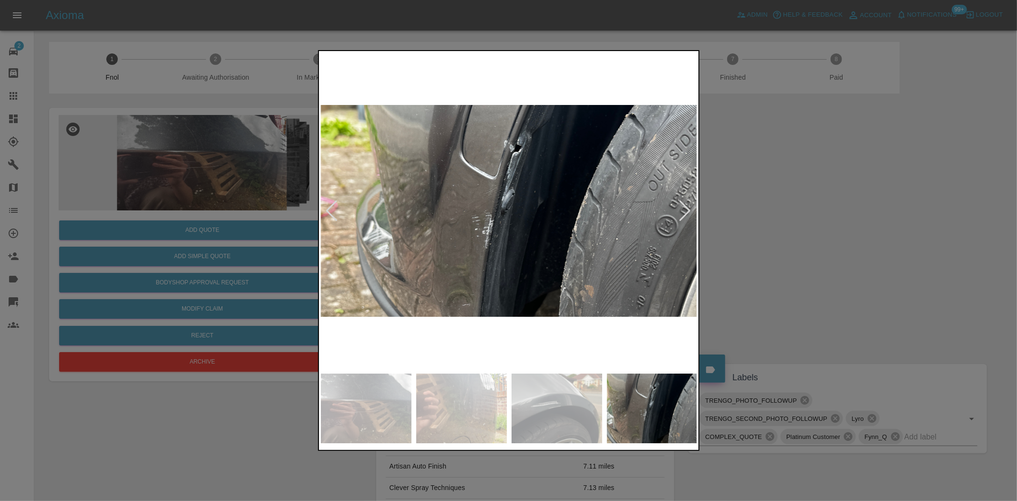
click at [399, 250] on img at bounding box center [509, 211] width 377 height 316
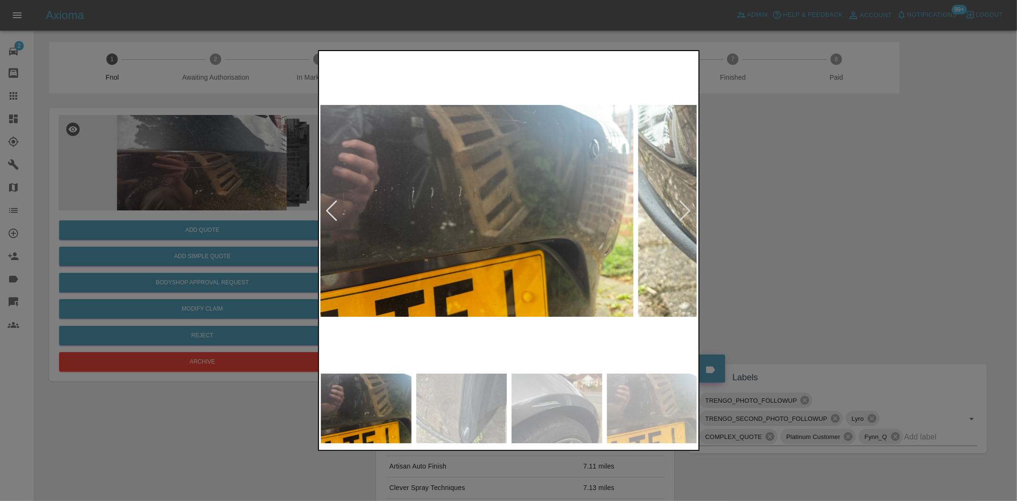
click at [366, 254] on img at bounding box center [444, 211] width 377 height 316
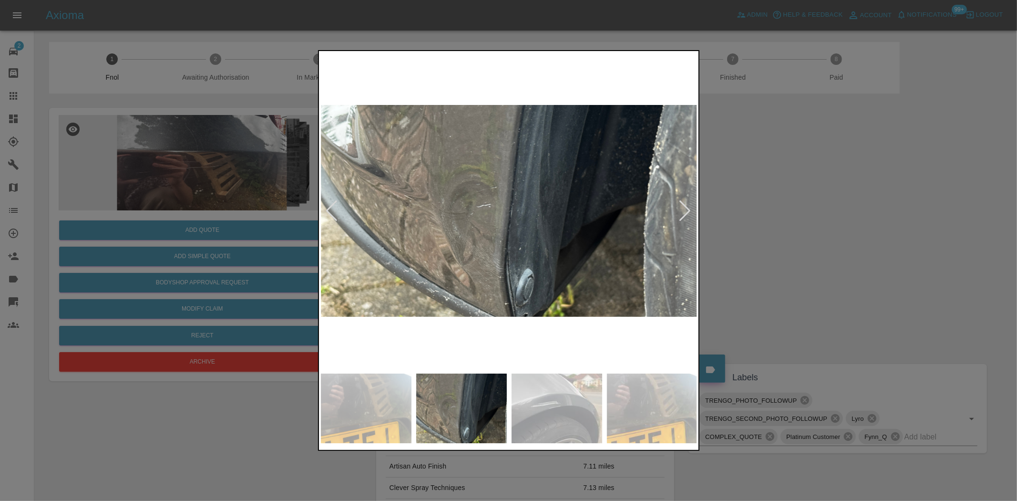
click at [307, 256] on div at bounding box center [508, 250] width 1017 height 501
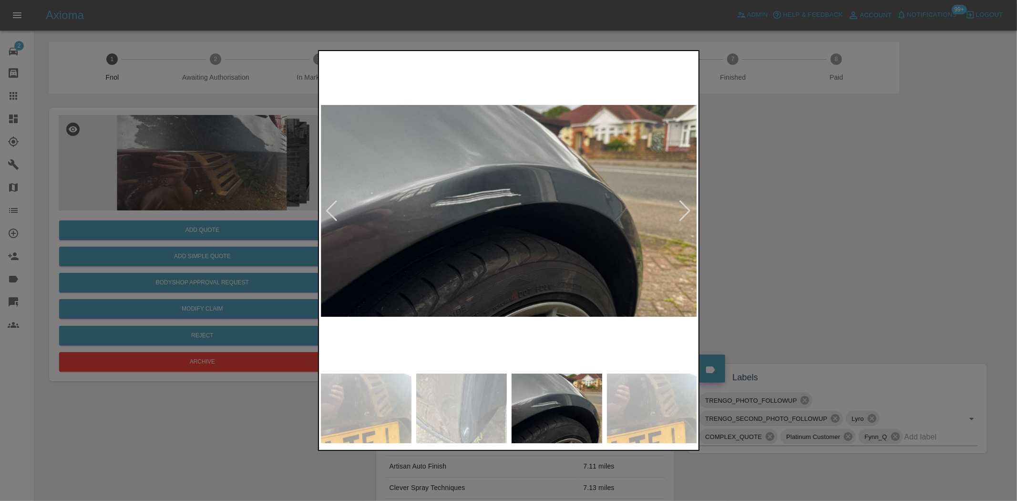
click at [418, 245] on img at bounding box center [509, 211] width 377 height 316
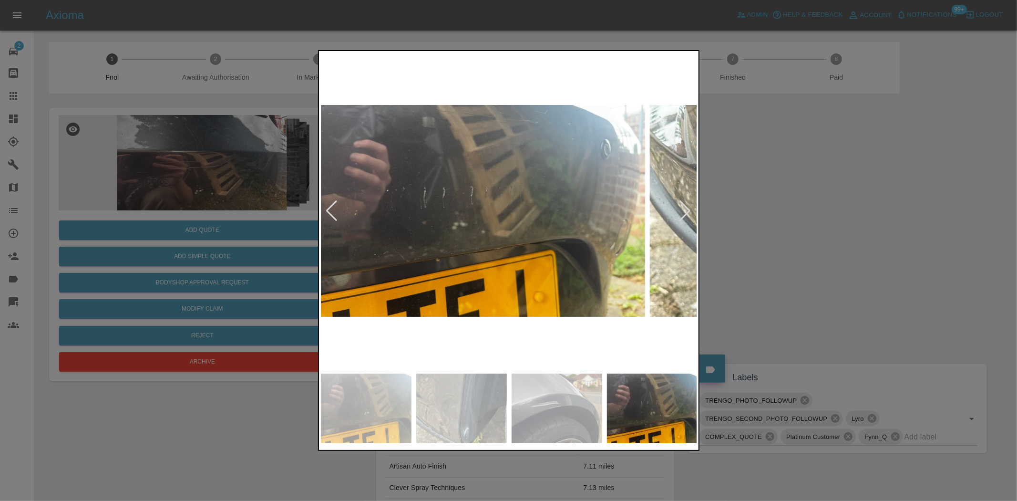
click at [364, 231] on img at bounding box center [456, 211] width 377 height 316
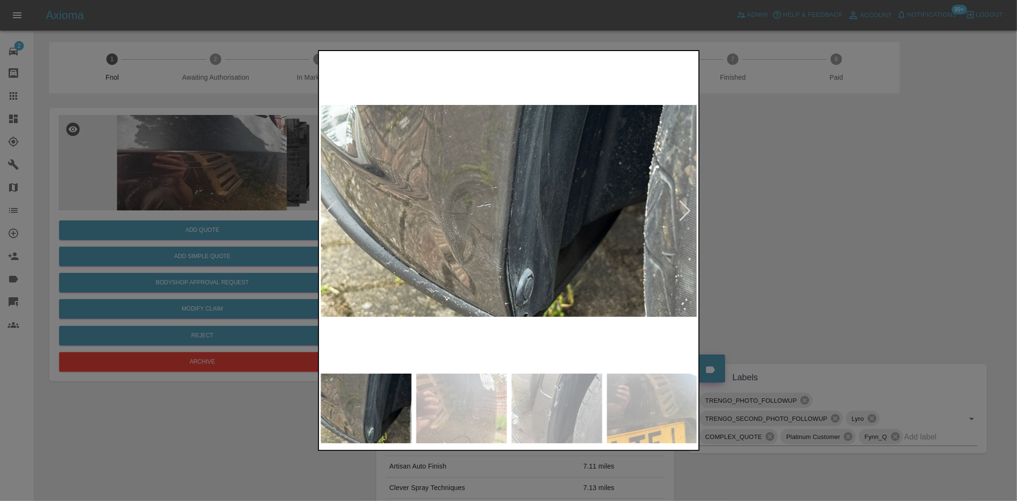
click at [349, 236] on img at bounding box center [509, 211] width 377 height 316
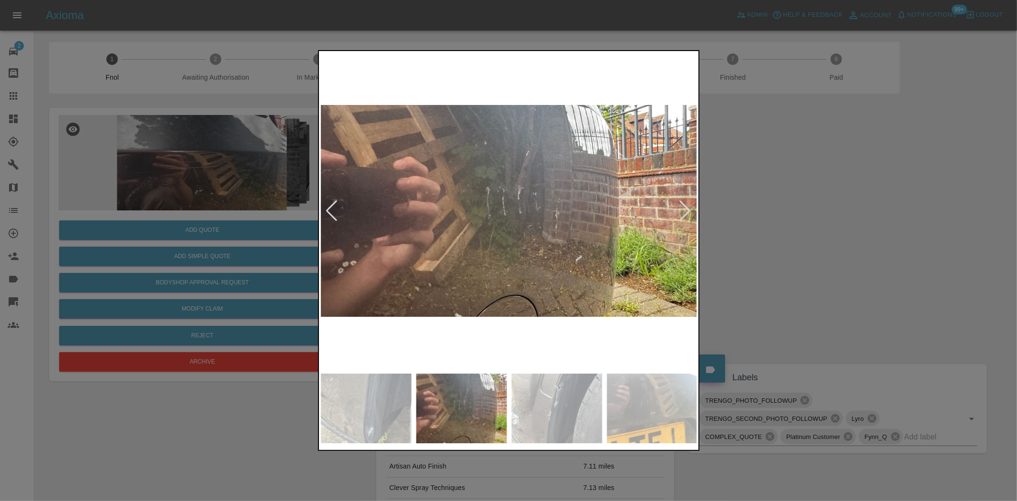
click at [316, 226] on div at bounding box center [508, 250] width 1017 height 501
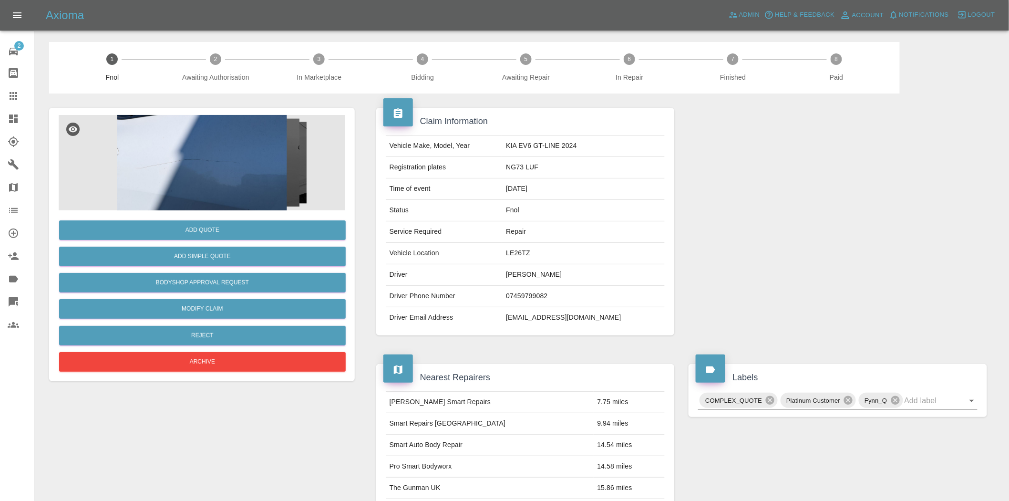
drag, startPoint x: 227, startPoint y: 113, endPoint x: 273, endPoint y: 197, distance: 96.0
click at [227, 114] on div "Add Quote Add Simple Quote Bodyshop Approval Request Modify Claim Reject Archive" at bounding box center [202, 244] width 306 height 273
click at [209, 150] on img at bounding box center [202, 162] width 286 height 95
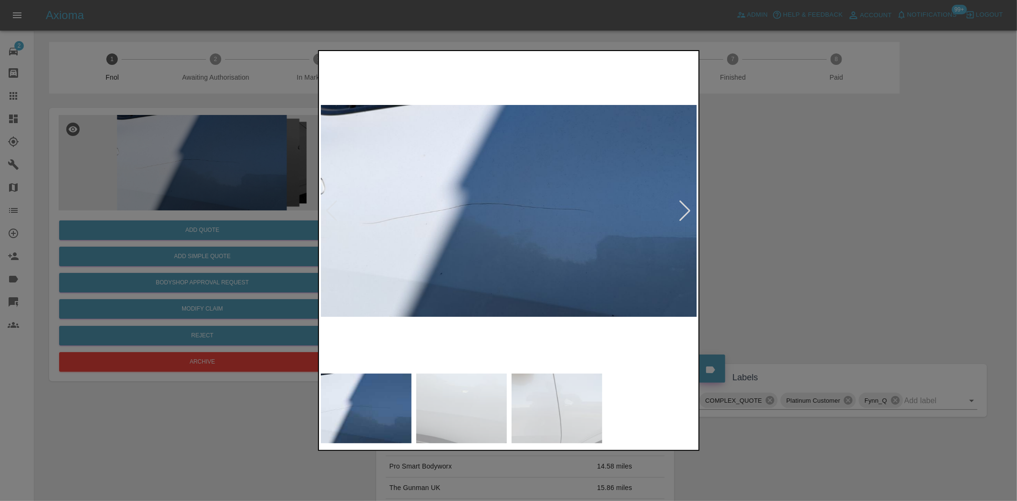
click at [341, 245] on img at bounding box center [509, 211] width 377 height 316
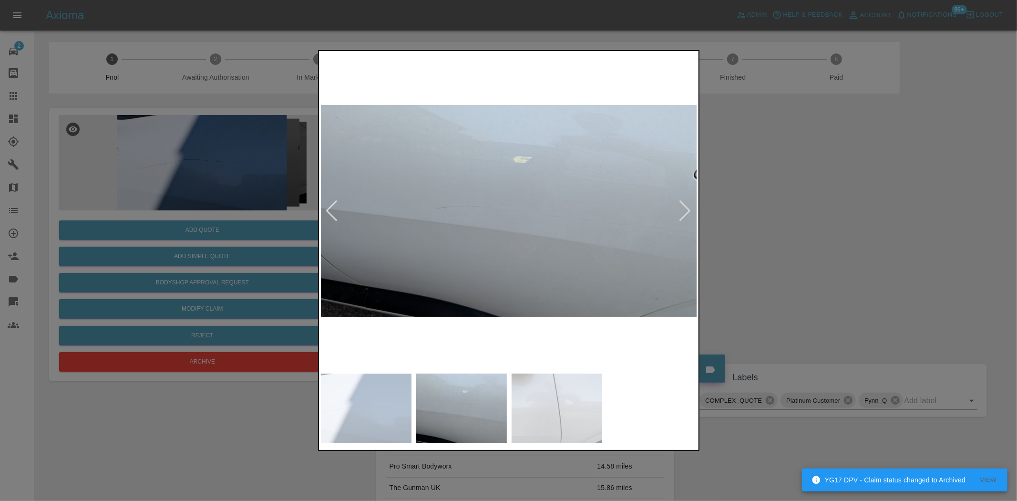
click at [469, 230] on img at bounding box center [509, 211] width 377 height 316
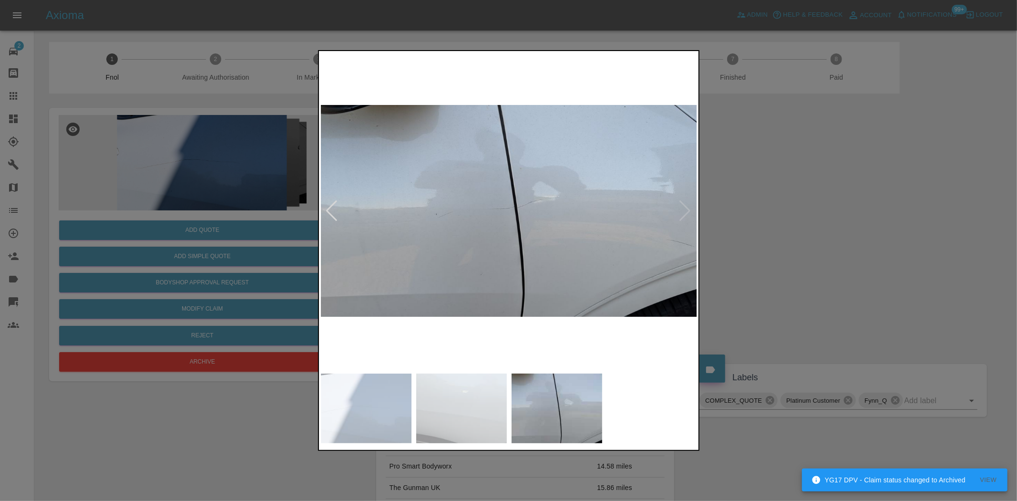
click at [526, 234] on img at bounding box center [509, 211] width 377 height 316
click at [538, 217] on img at bounding box center [509, 211] width 377 height 316
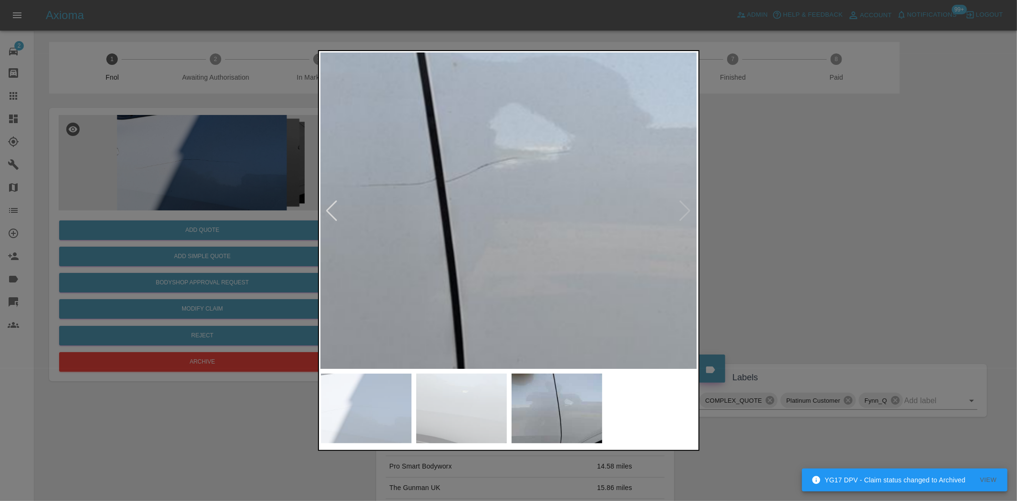
click at [538, 217] on img at bounding box center [420, 191] width 1130 height 947
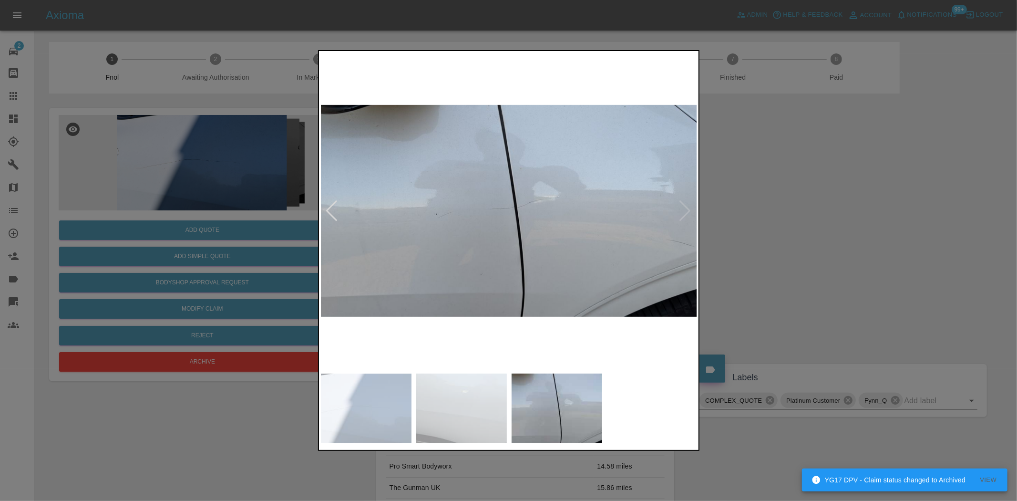
click at [547, 253] on img at bounding box center [509, 211] width 377 height 316
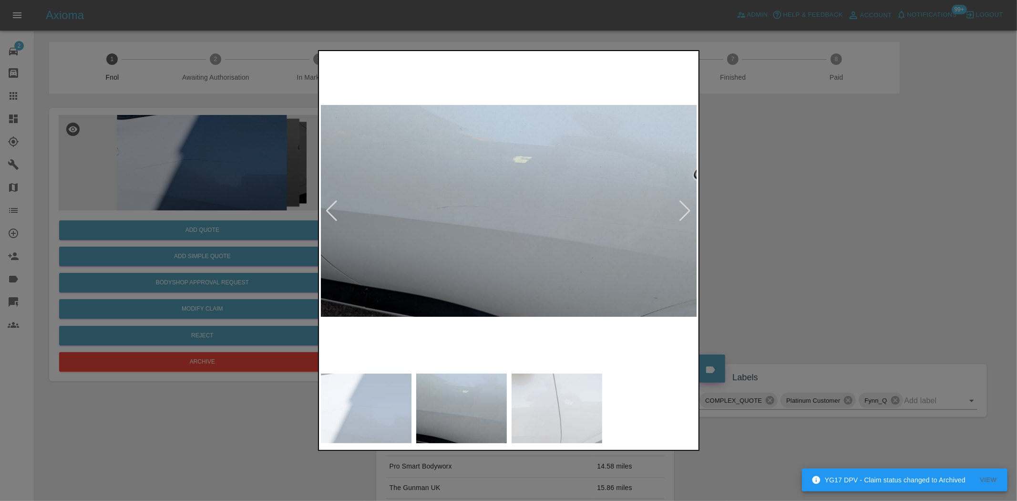
click at [517, 173] on img at bounding box center [509, 211] width 377 height 316
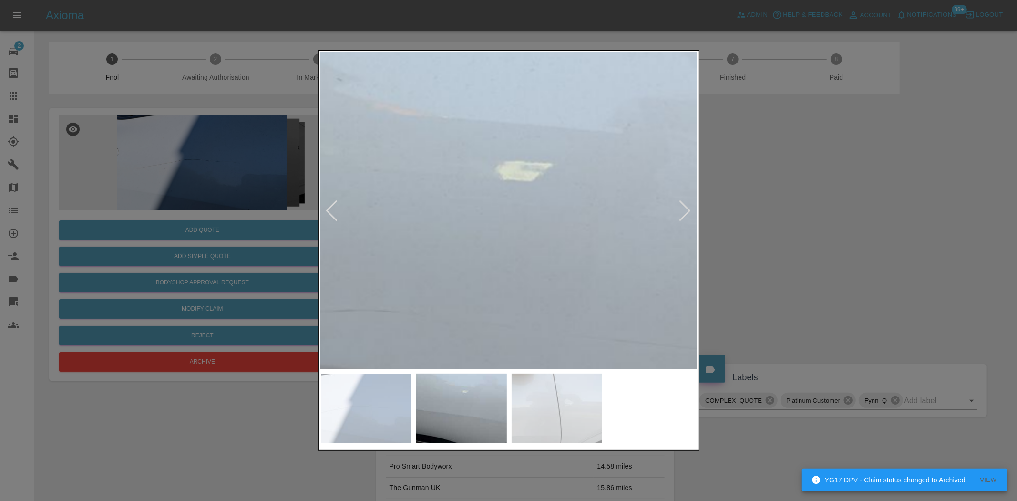
click at [451, 262] on img at bounding box center [484, 324] width 1130 height 947
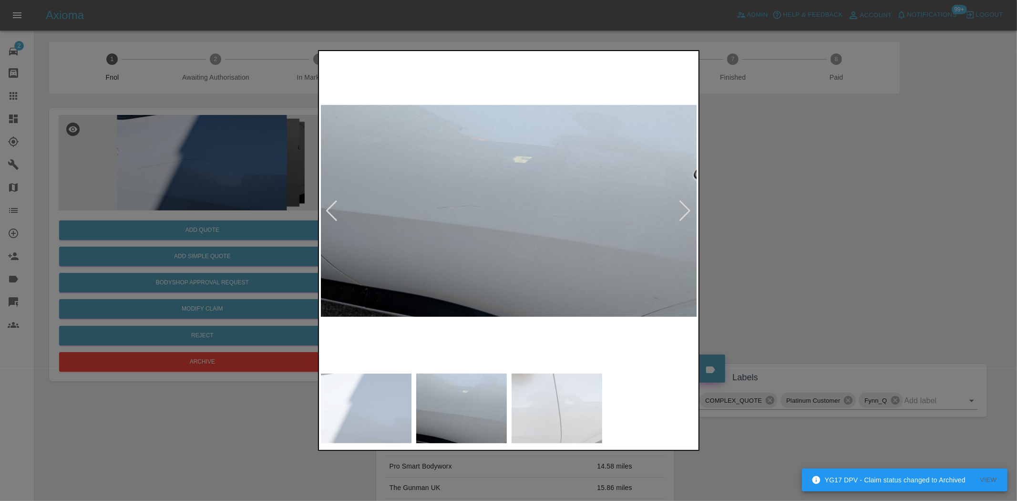
click at [565, 274] on img at bounding box center [509, 211] width 377 height 316
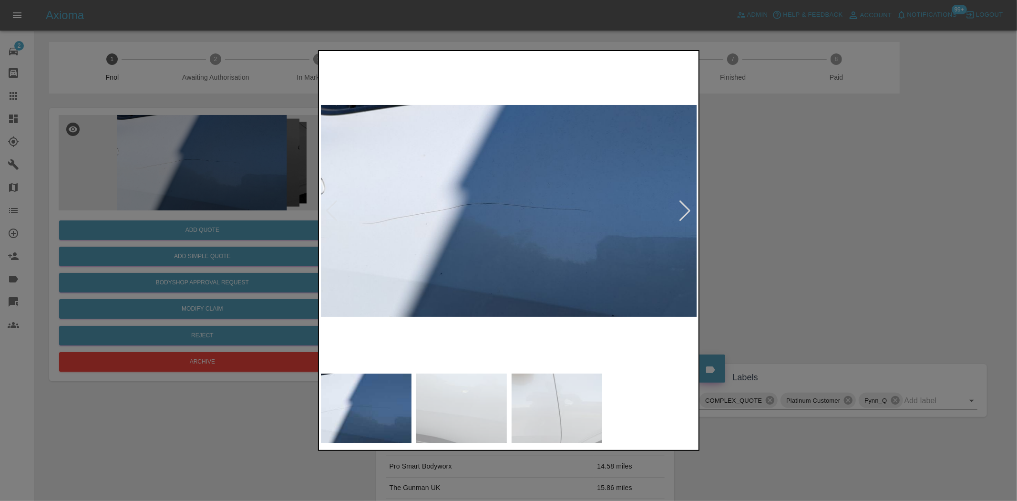
click at [503, 213] on img at bounding box center [509, 211] width 377 height 316
click at [502, 213] on img at bounding box center [509, 211] width 377 height 316
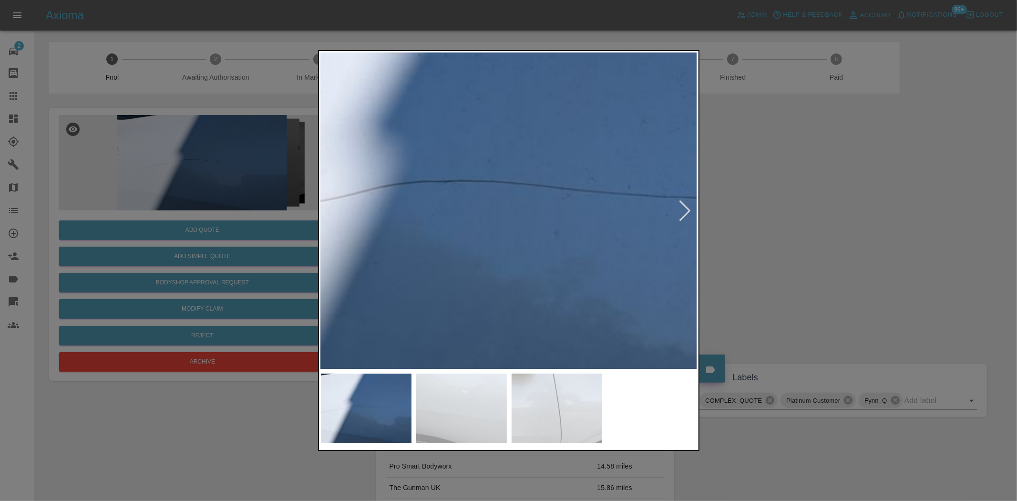
click at [502, 213] on img at bounding box center [525, 202] width 1130 height 947
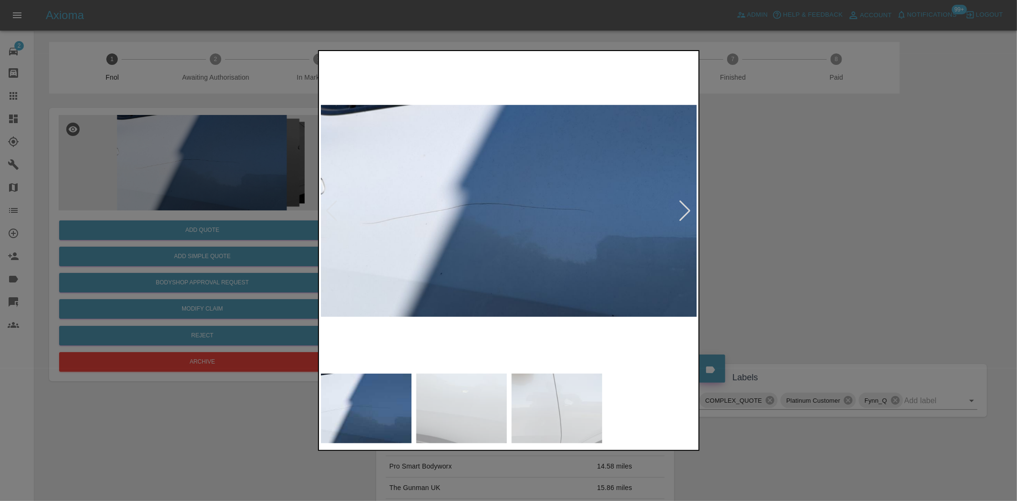
click at [180, 165] on div at bounding box center [508, 250] width 1017 height 501
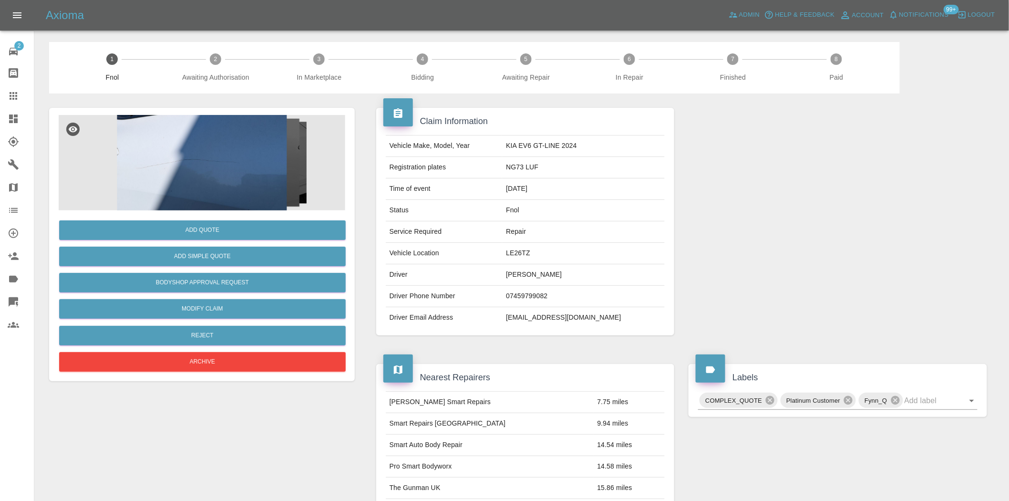
click at [196, 151] on img at bounding box center [202, 162] width 286 height 95
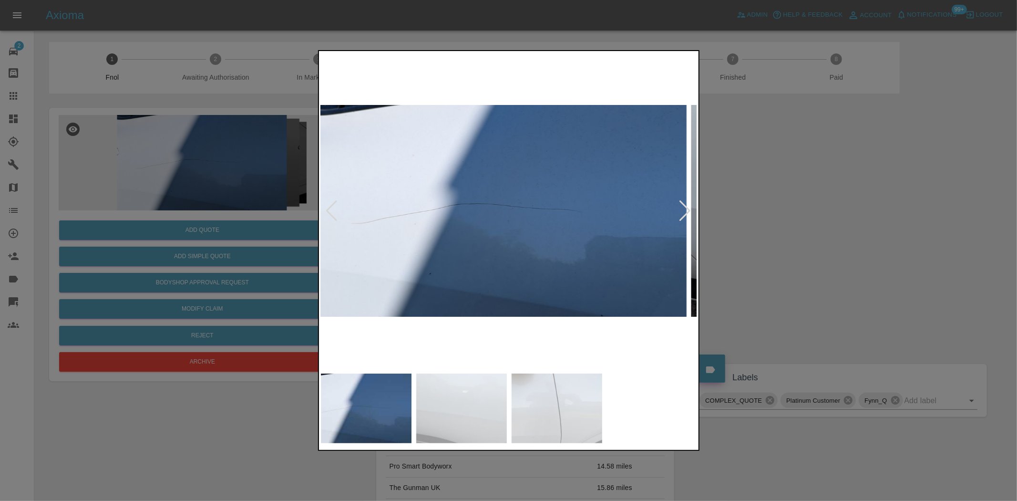
click at [448, 212] on img at bounding box center [497, 211] width 377 height 316
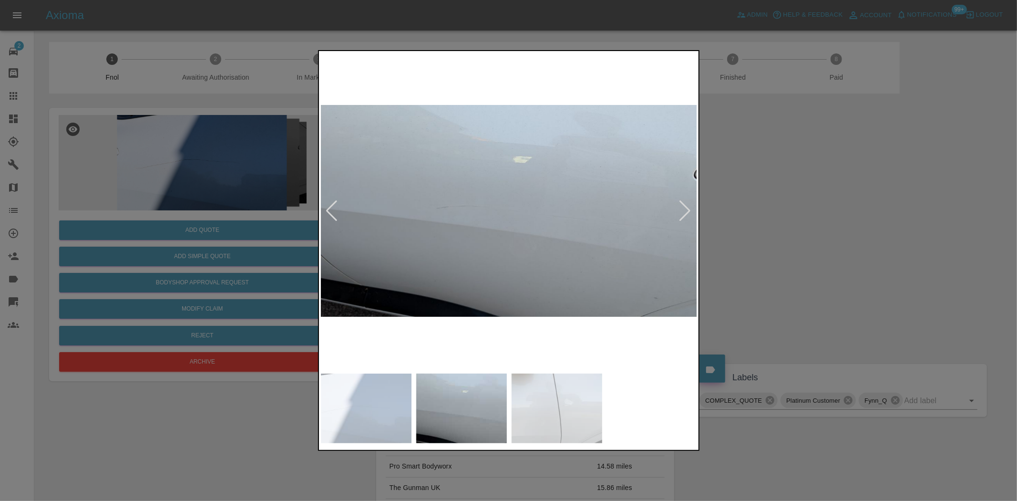
click at [434, 248] on img at bounding box center [509, 211] width 377 height 316
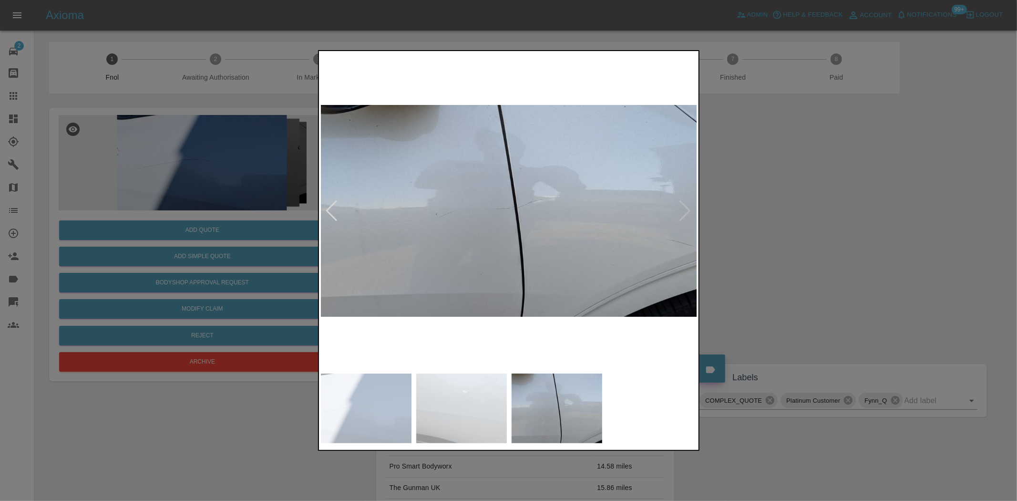
click at [559, 253] on img at bounding box center [509, 211] width 377 height 316
click at [665, 250] on img at bounding box center [509, 211] width 377 height 316
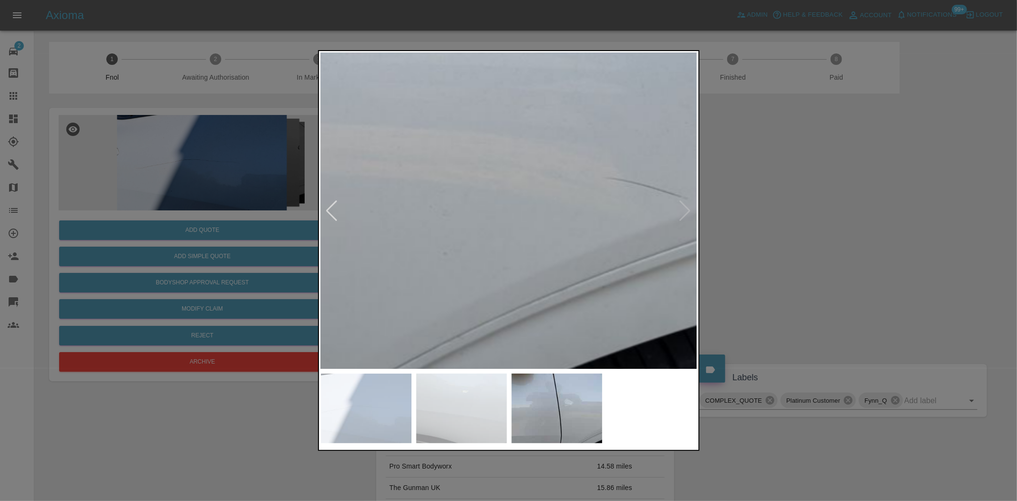
click at [644, 247] on img at bounding box center [133, 91] width 1130 height 947
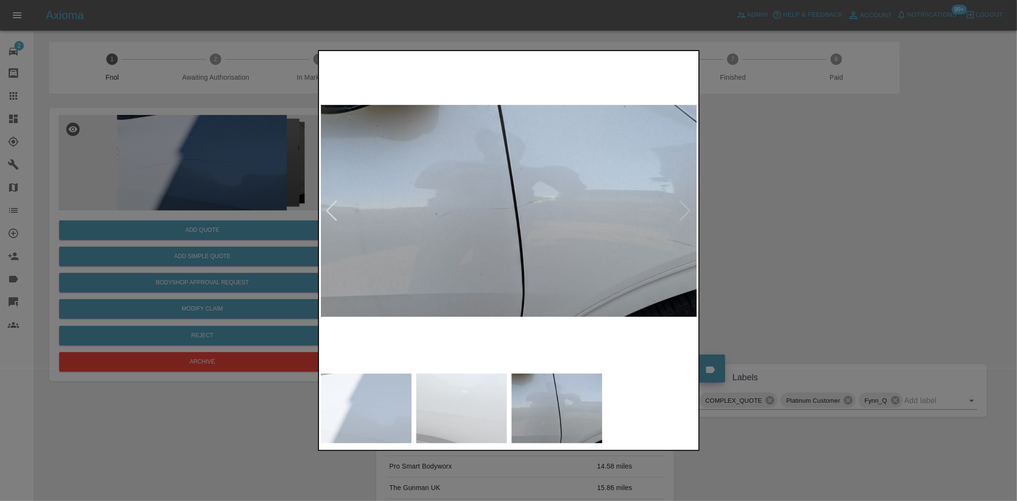
click at [511, 278] on img at bounding box center [509, 211] width 377 height 316
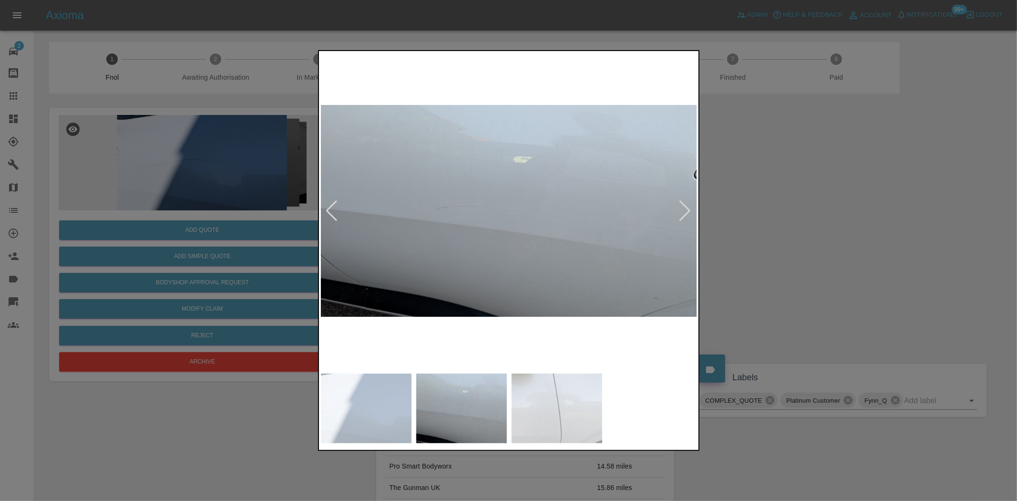
click at [525, 276] on img at bounding box center [509, 211] width 377 height 316
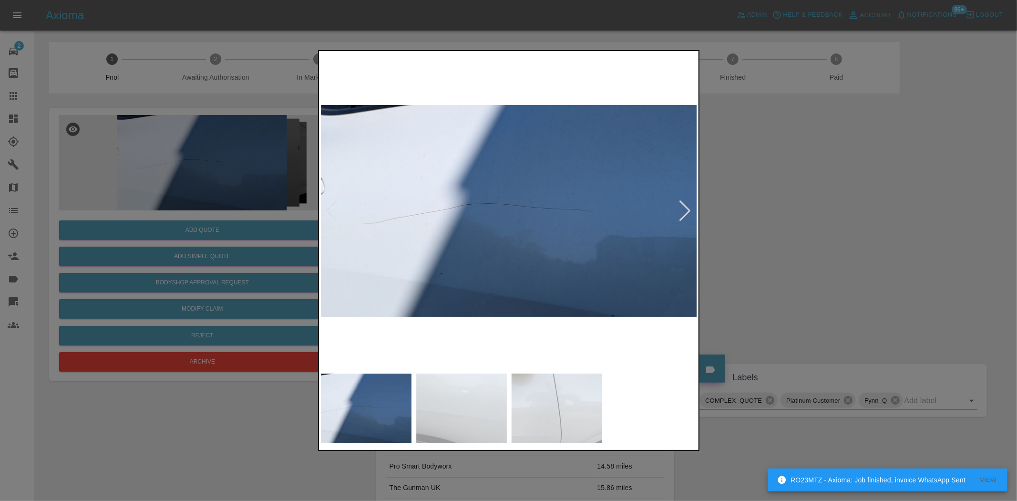
click at [589, 270] on img at bounding box center [509, 211] width 377 height 316
click at [450, 265] on img at bounding box center [509, 211] width 377 height 316
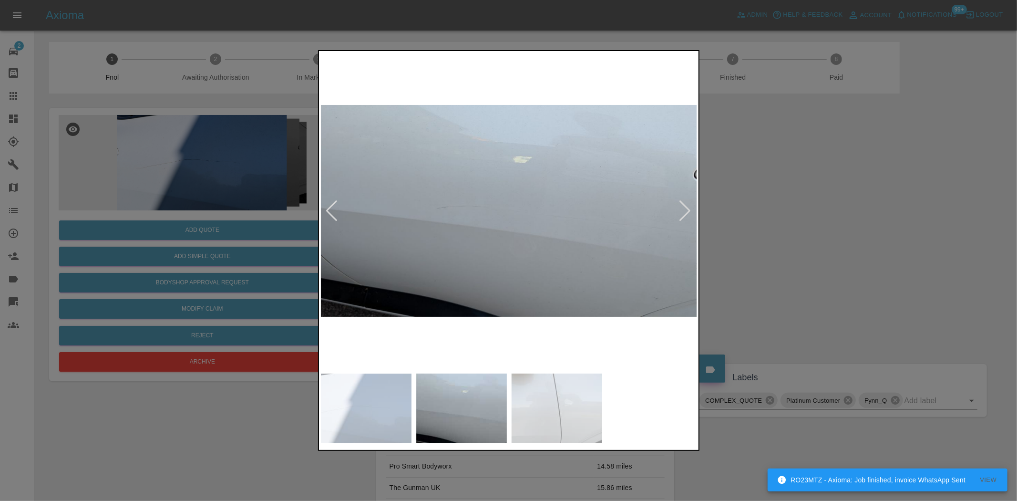
click at [453, 218] on img at bounding box center [509, 211] width 377 height 316
click at [453, 217] on img at bounding box center [509, 211] width 377 height 316
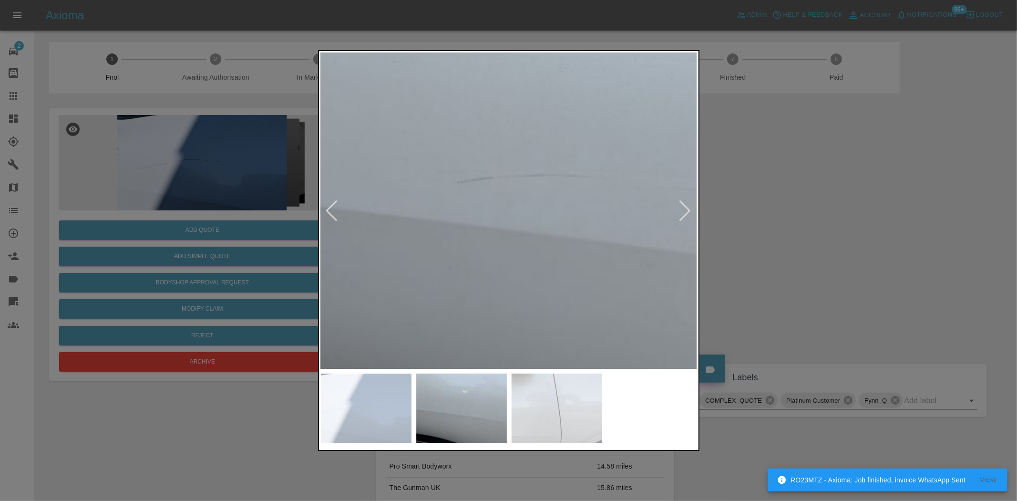
click at [450, 218] on img at bounding box center [674, 189] width 1130 height 947
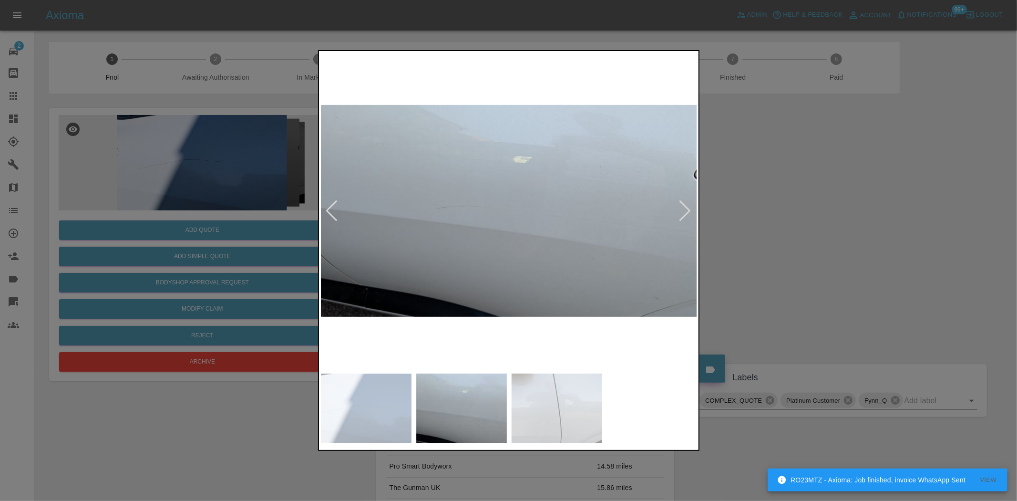
click at [480, 248] on img at bounding box center [509, 211] width 377 height 316
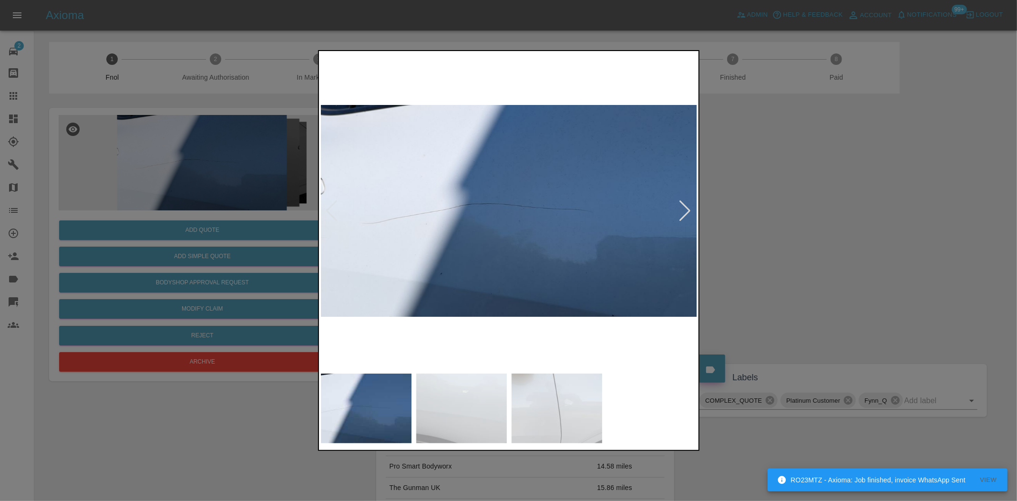
click at [495, 225] on img at bounding box center [509, 211] width 377 height 316
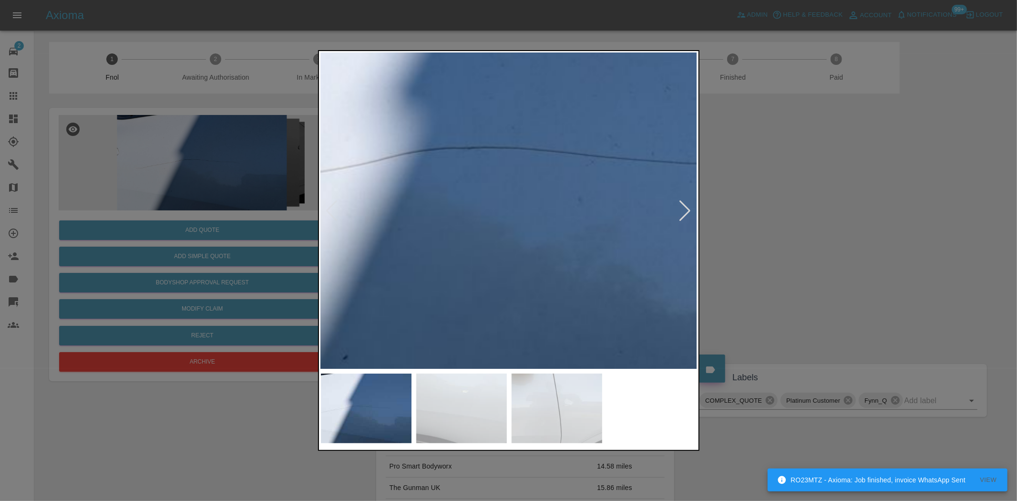
click at [491, 229] on img at bounding box center [549, 169] width 1130 height 947
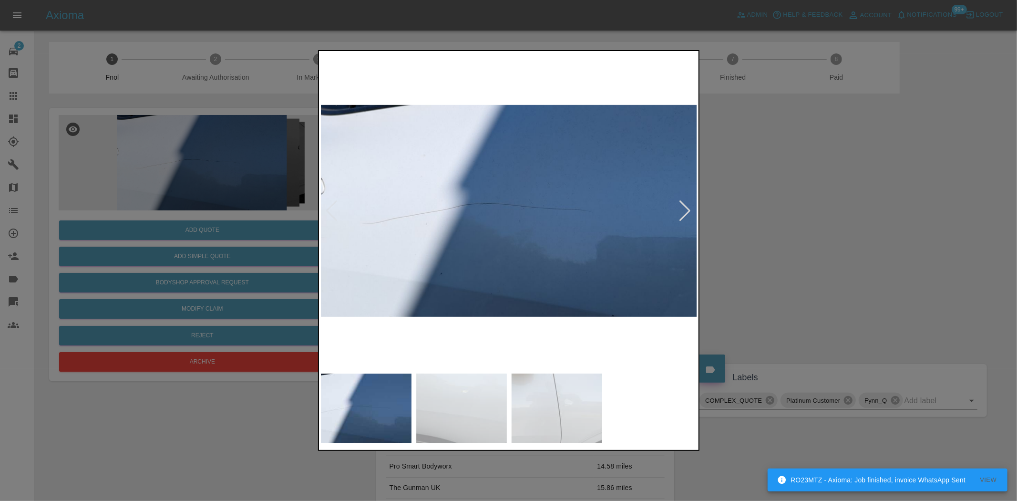
click at [495, 254] on img at bounding box center [509, 211] width 377 height 316
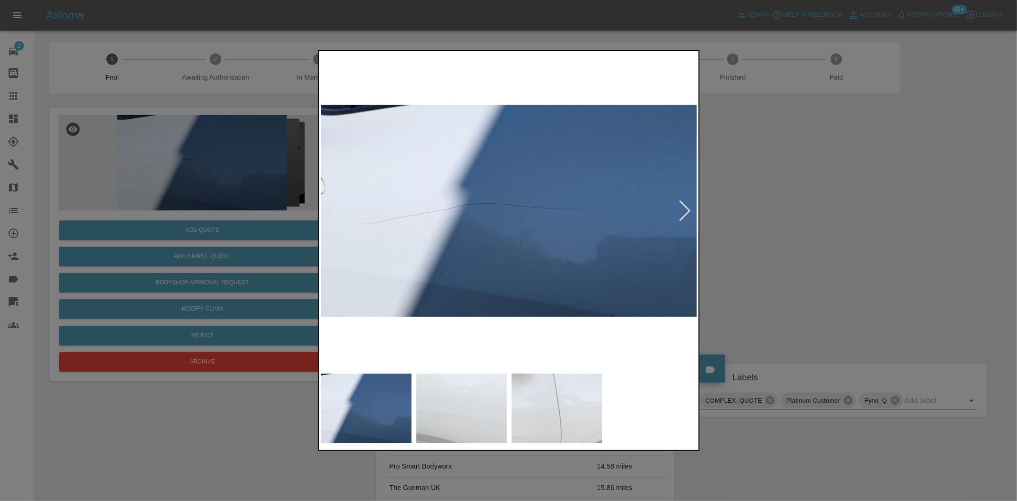
click at [491, 254] on img at bounding box center [509, 211] width 377 height 316
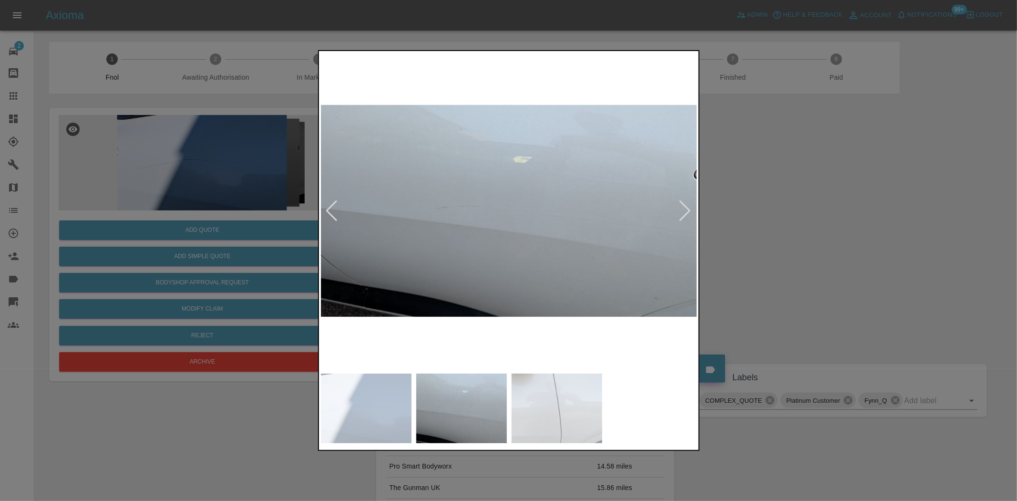
click at [535, 269] on img at bounding box center [509, 211] width 377 height 316
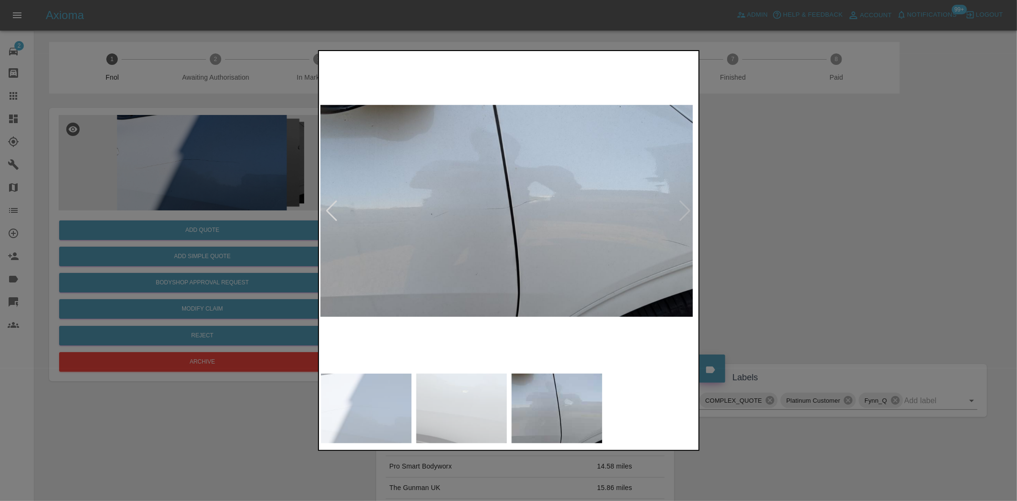
click at [398, 277] on img at bounding box center [504, 211] width 377 height 316
click at [439, 242] on img at bounding box center [509, 211] width 377 height 316
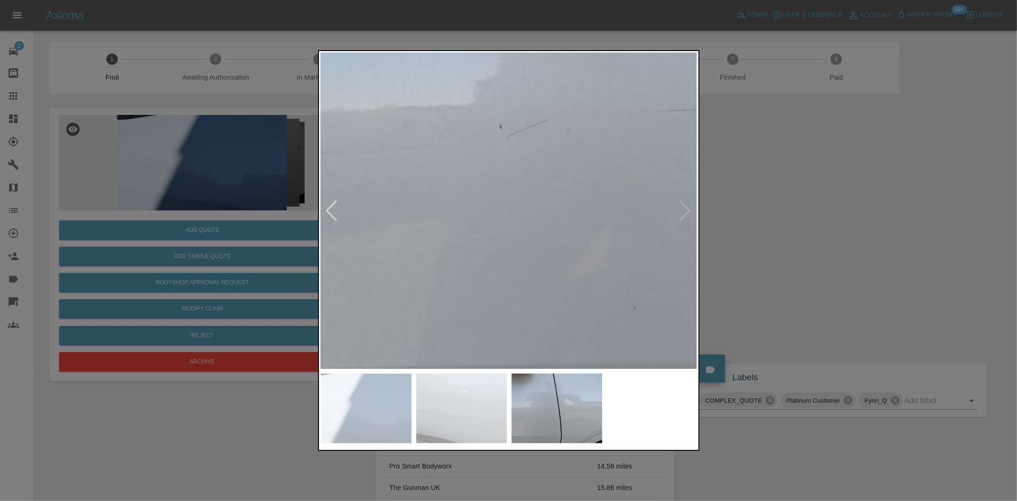
click at [201, 182] on div at bounding box center [508, 250] width 1017 height 501
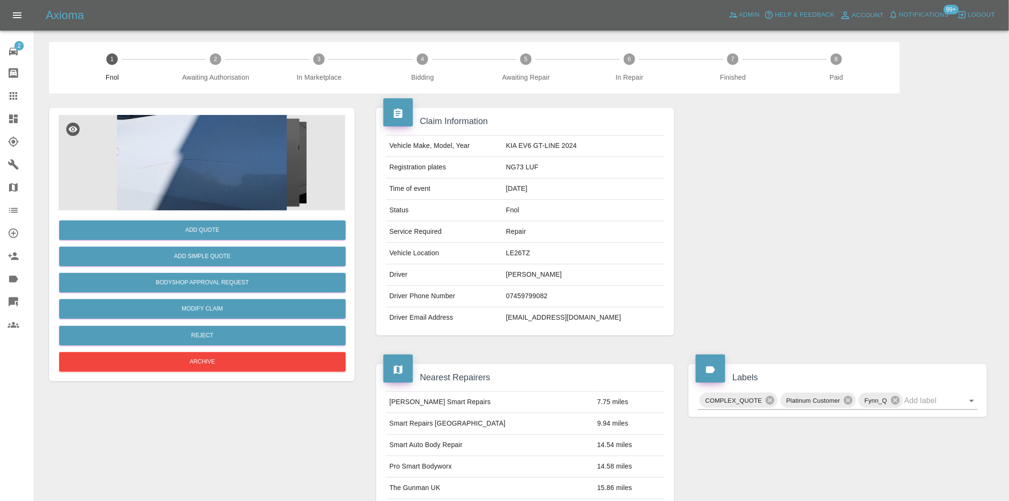
click at [359, 156] on div "Add Quote Add Simple Quote Bodyshop Approval Request Modify Claim Reject Archive" at bounding box center [202, 464] width 320 height 742
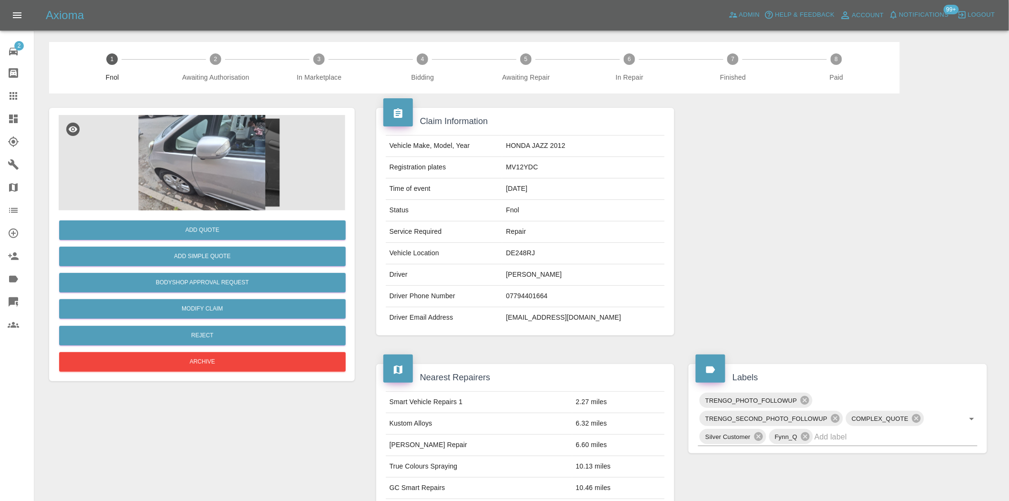
click at [245, 173] on img at bounding box center [202, 162] width 286 height 95
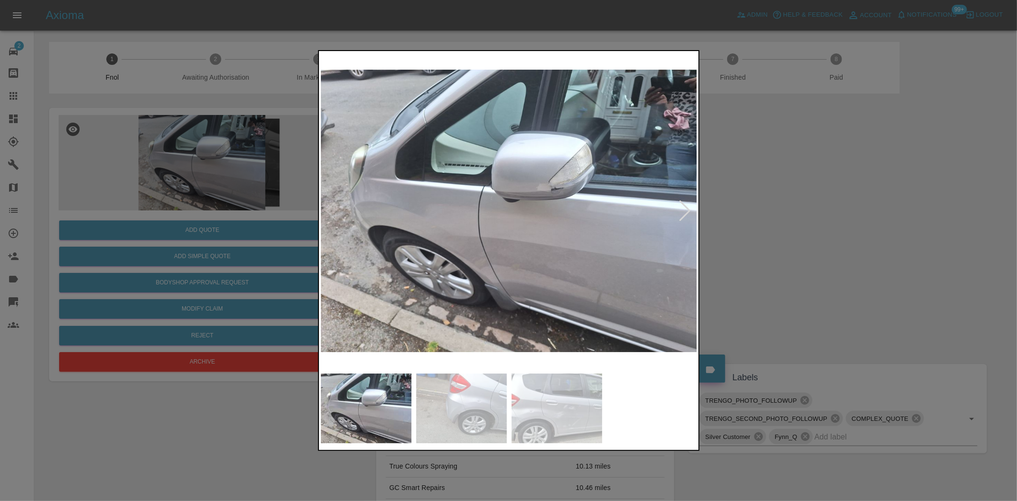
click at [463, 234] on img at bounding box center [509, 211] width 377 height 316
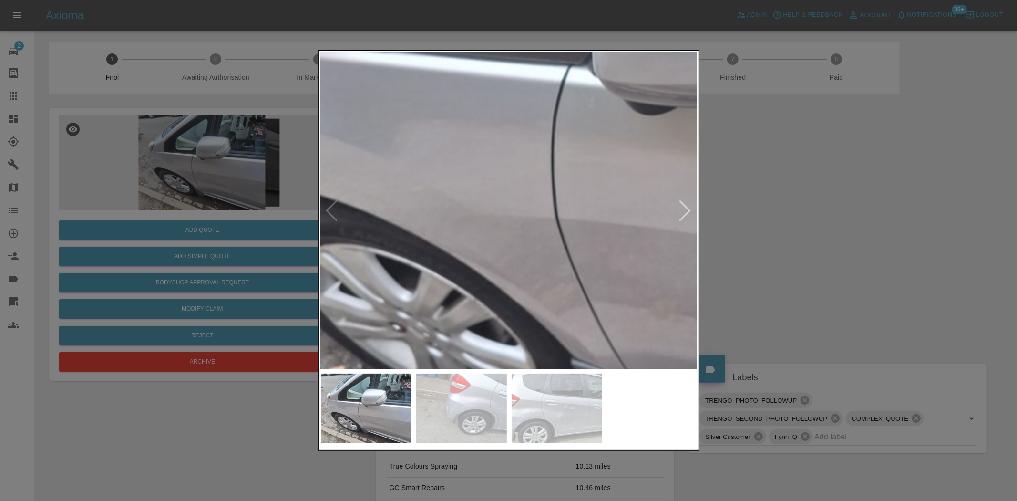
click at [473, 239] on img at bounding box center [644, 140] width 1130 height 947
click at [444, 267] on img at bounding box center [644, 140] width 1130 height 947
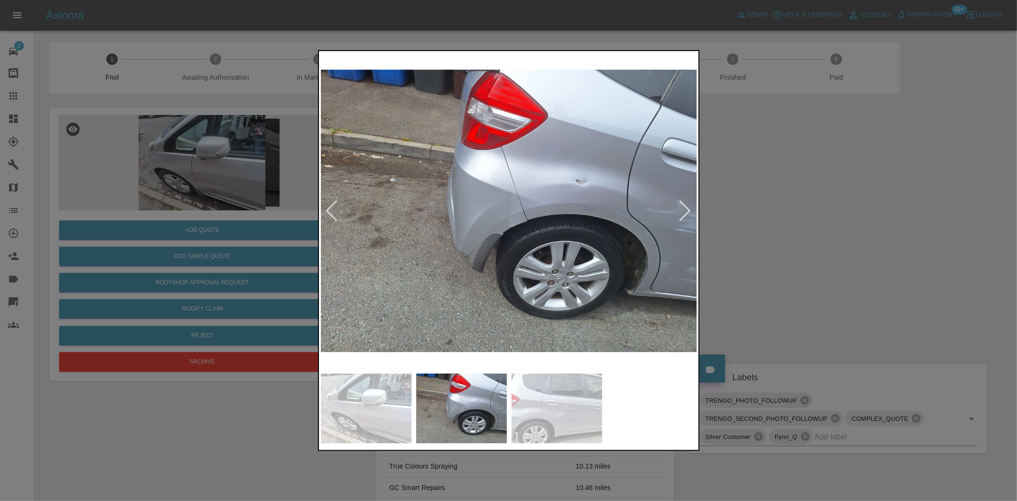
click at [570, 213] on img at bounding box center [509, 211] width 377 height 316
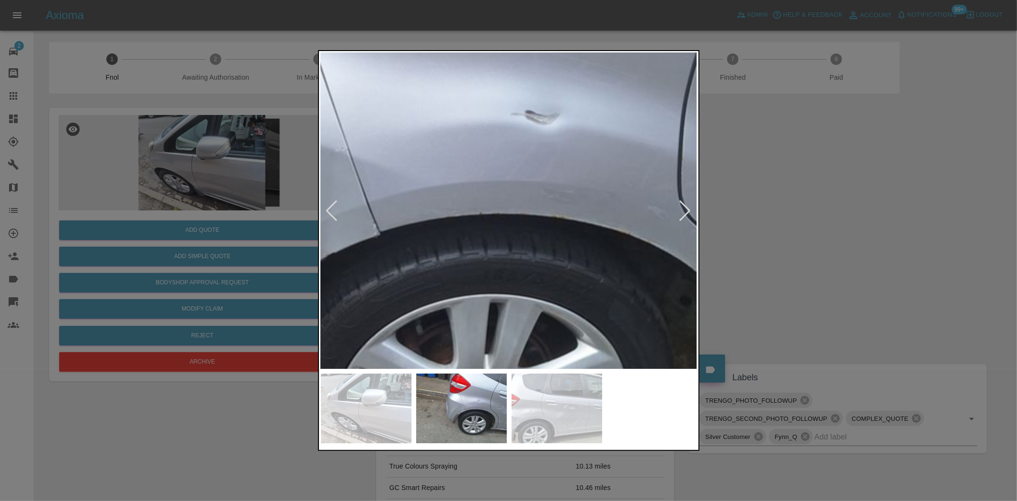
click at [568, 210] on img at bounding box center [325, 204] width 1130 height 947
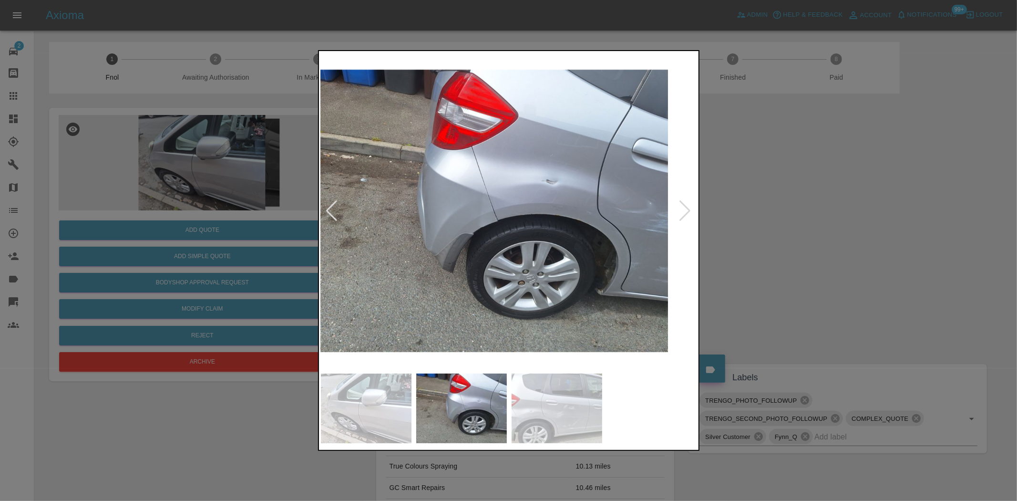
click at [503, 236] on img at bounding box center [479, 211] width 377 height 316
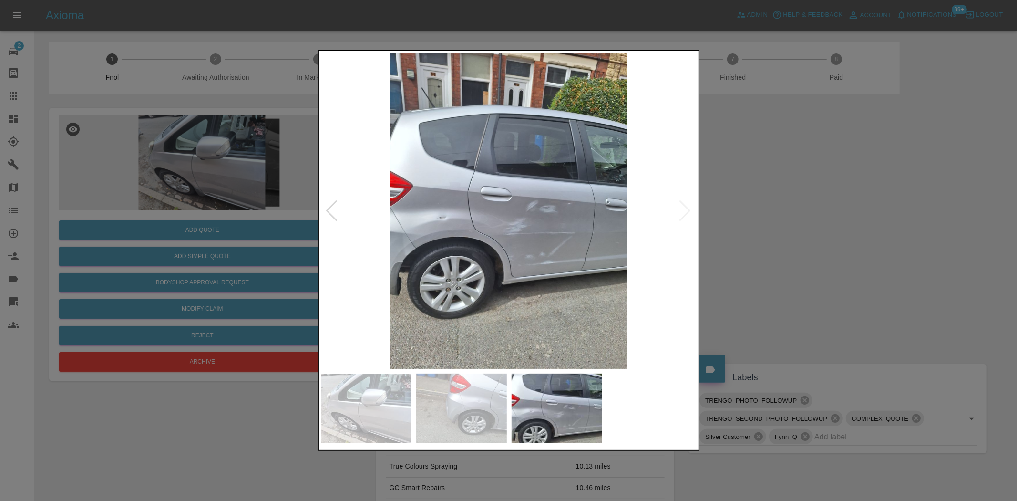
click at [505, 235] on img at bounding box center [509, 211] width 377 height 316
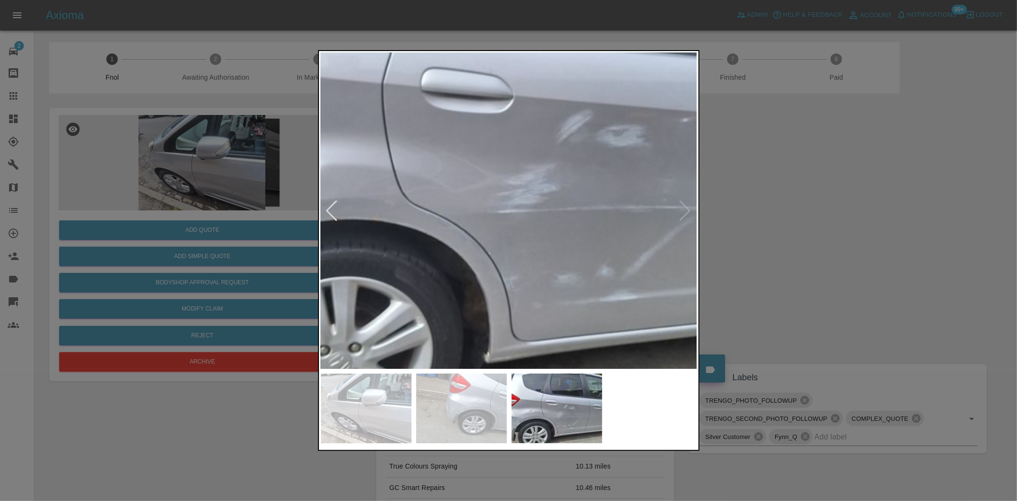
click at [487, 232] on img at bounding box center [505, 141] width 1130 height 947
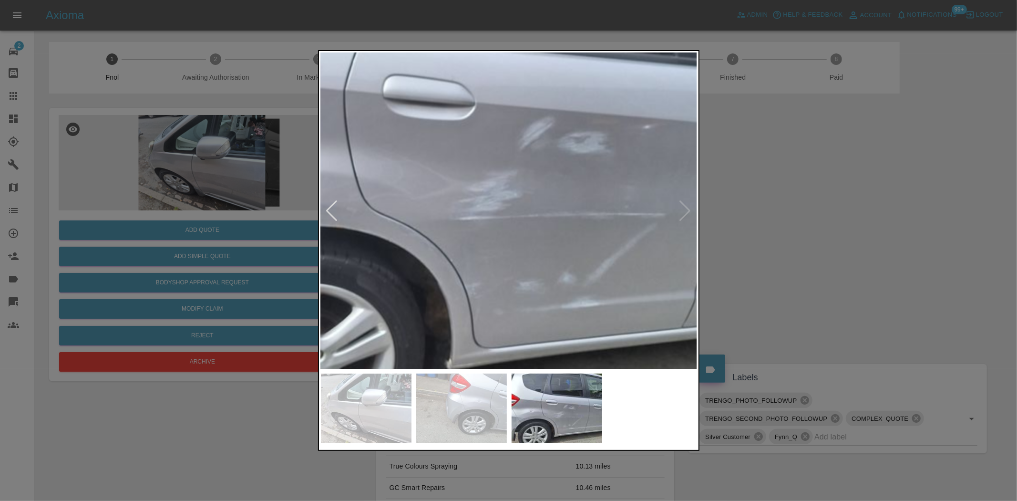
click at [469, 222] on img at bounding box center [467, 148] width 1130 height 947
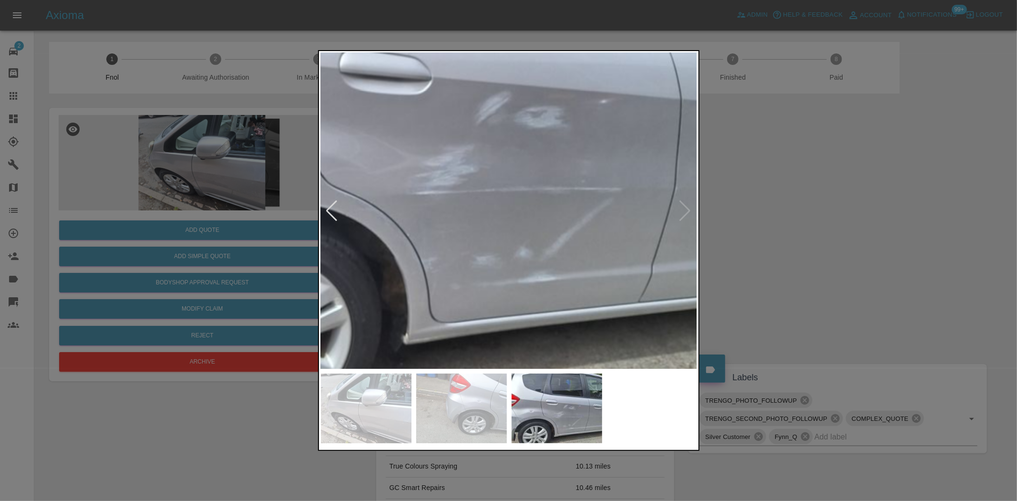
click at [469, 222] on img at bounding box center [423, 123] width 1130 height 947
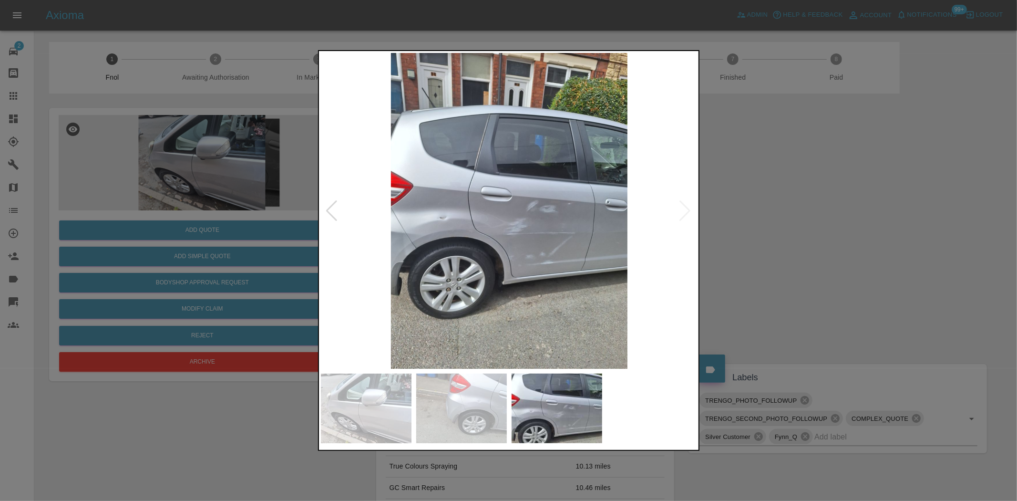
click at [490, 222] on img at bounding box center [509, 211] width 377 height 316
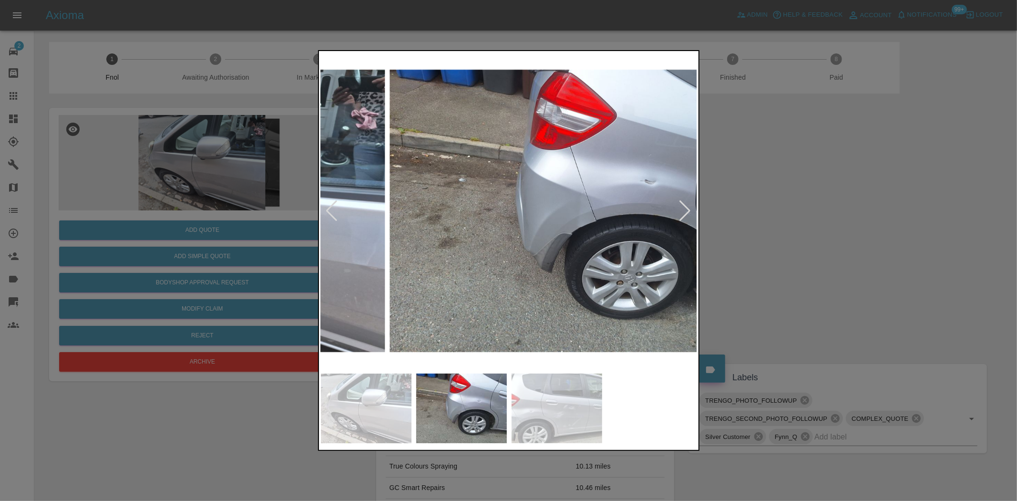
click at [545, 208] on img at bounding box center [577, 211] width 377 height 316
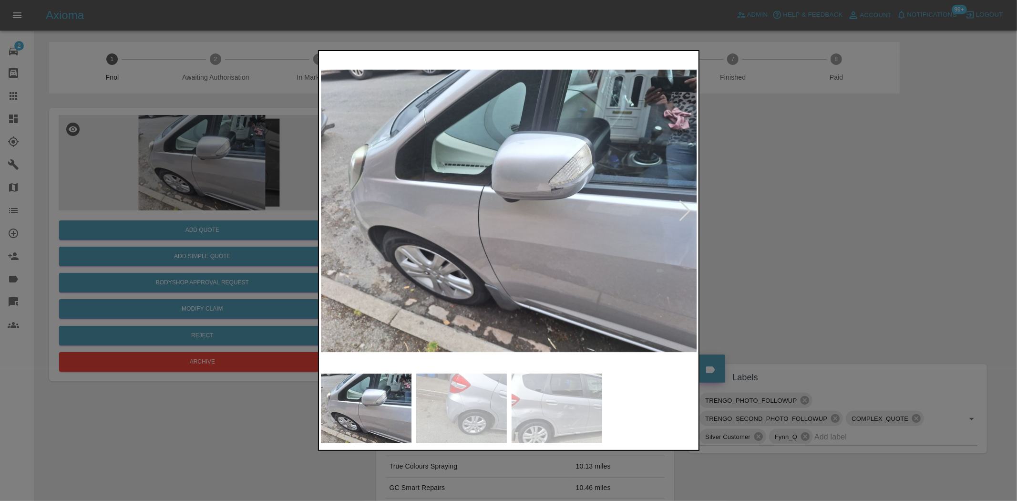
click at [545, 253] on img at bounding box center [509, 211] width 377 height 316
click at [593, 284] on img at bounding box center [509, 211] width 377 height 316
click at [592, 284] on img at bounding box center [509, 211] width 377 height 316
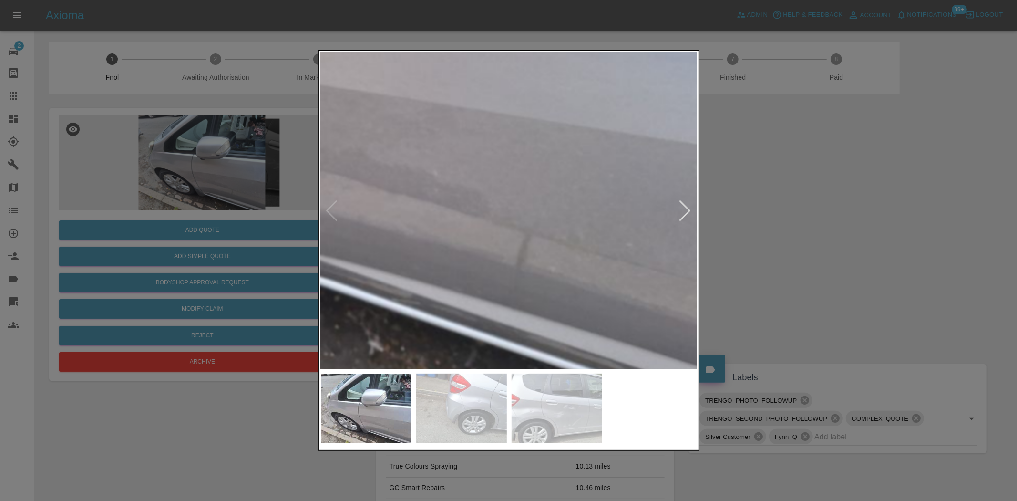
click at [254, 240] on div at bounding box center [508, 250] width 1017 height 501
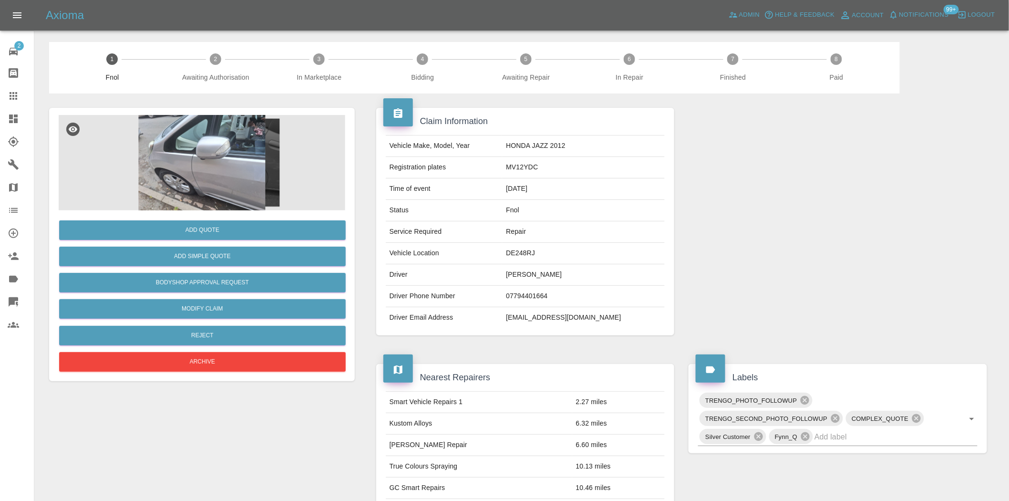
click at [202, 182] on img at bounding box center [202, 162] width 286 height 95
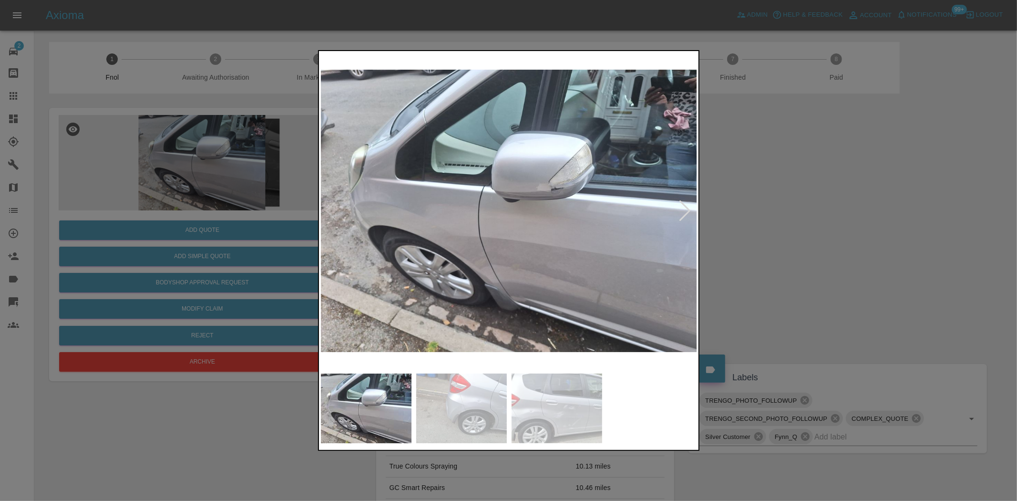
click at [481, 255] on img at bounding box center [509, 211] width 377 height 316
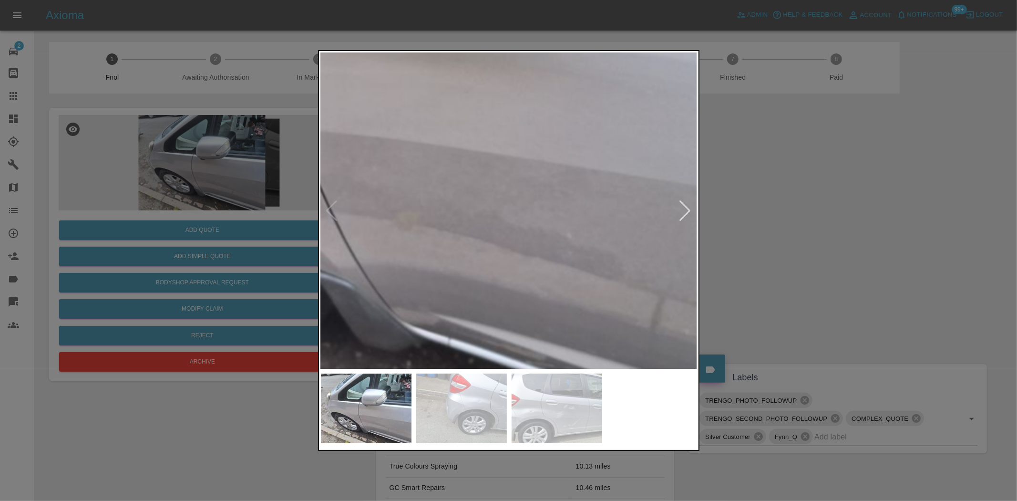
click at [324, 324] on img at bounding box center [387, 52] width 1130 height 947
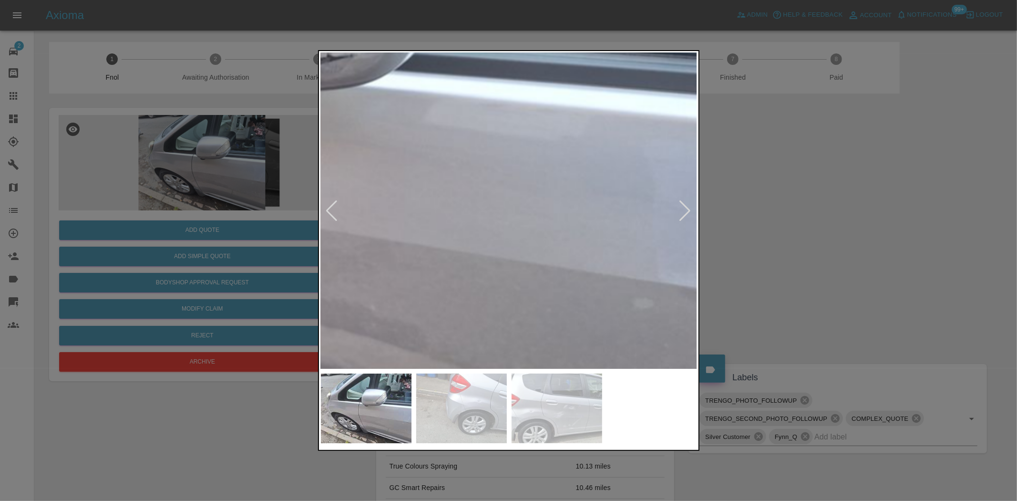
click at [261, 259] on div at bounding box center [508, 250] width 1017 height 501
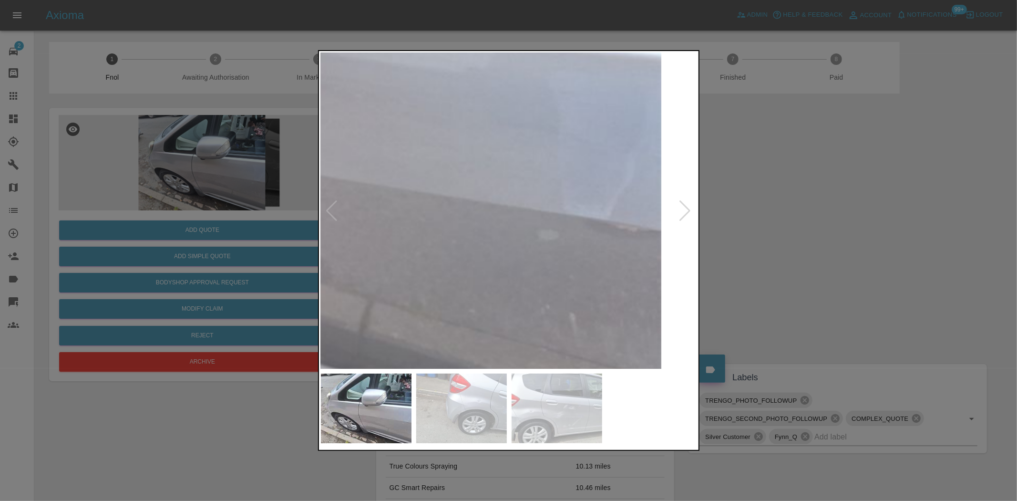
click at [339, 208] on img at bounding box center [96, 55] width 1130 height 947
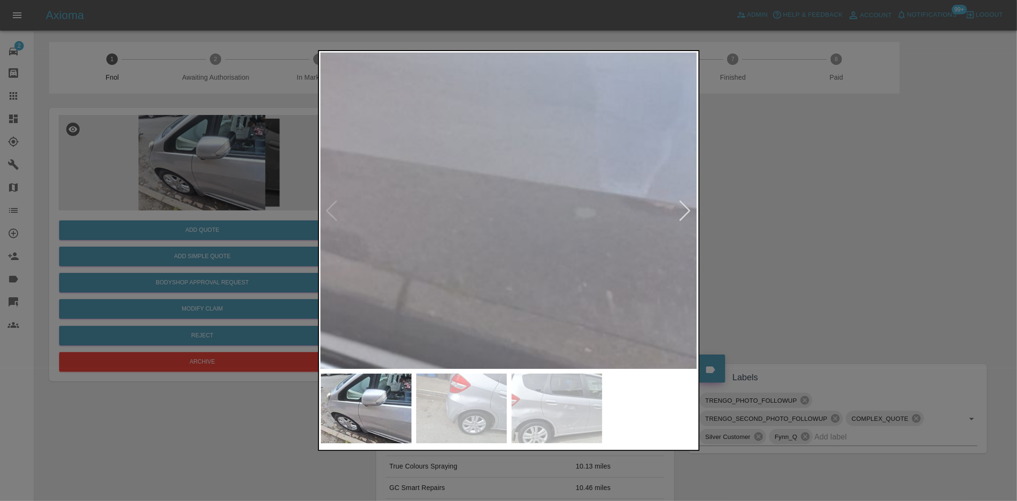
click at [389, 218] on img at bounding box center [133, 33] width 1130 height 947
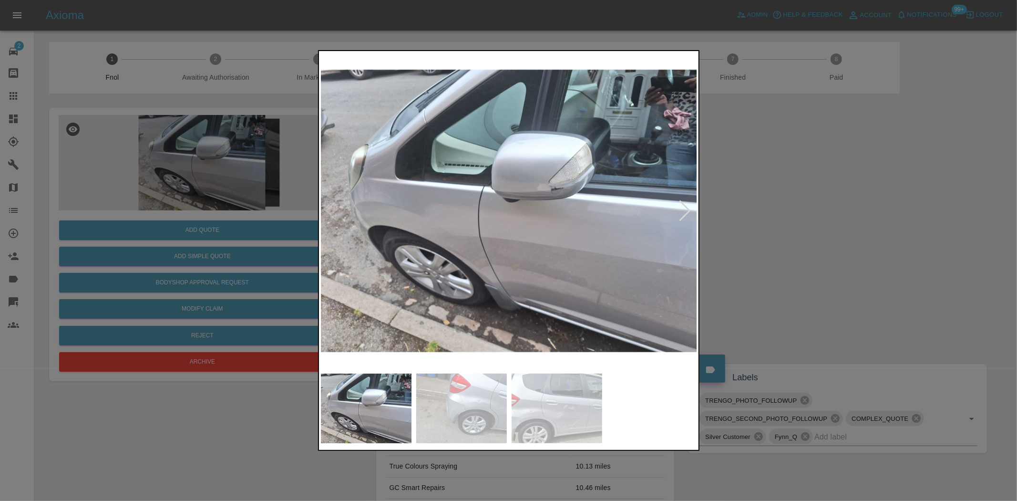
click at [502, 234] on img at bounding box center [509, 211] width 377 height 316
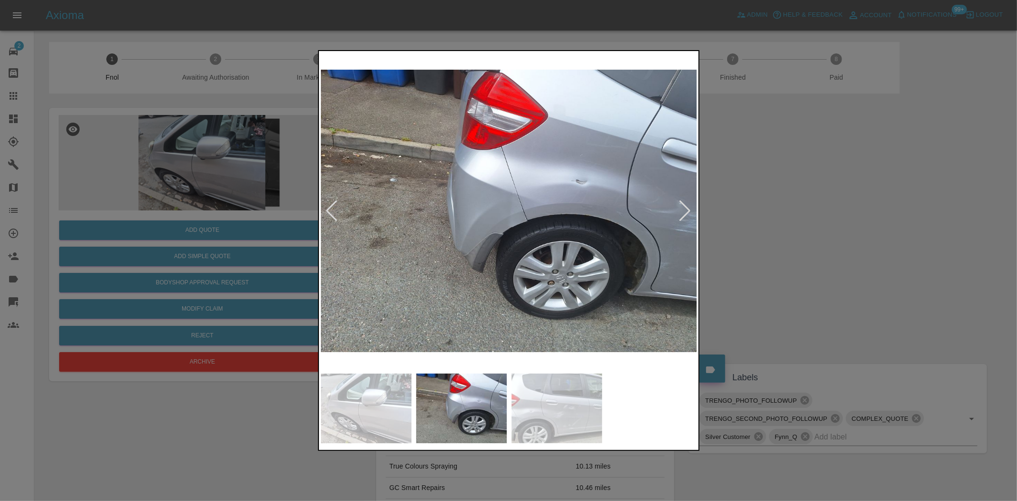
click at [588, 207] on img at bounding box center [509, 211] width 377 height 316
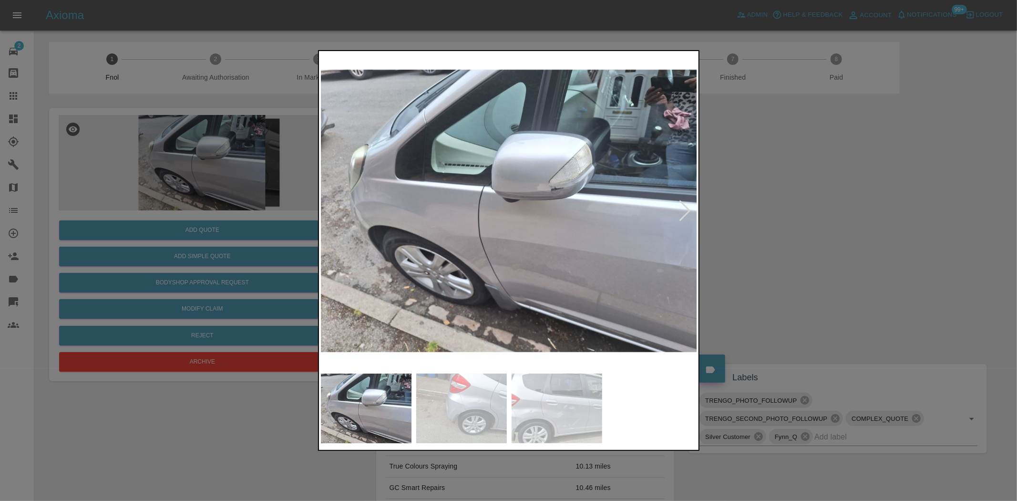
click at [528, 188] on img at bounding box center [509, 211] width 377 height 316
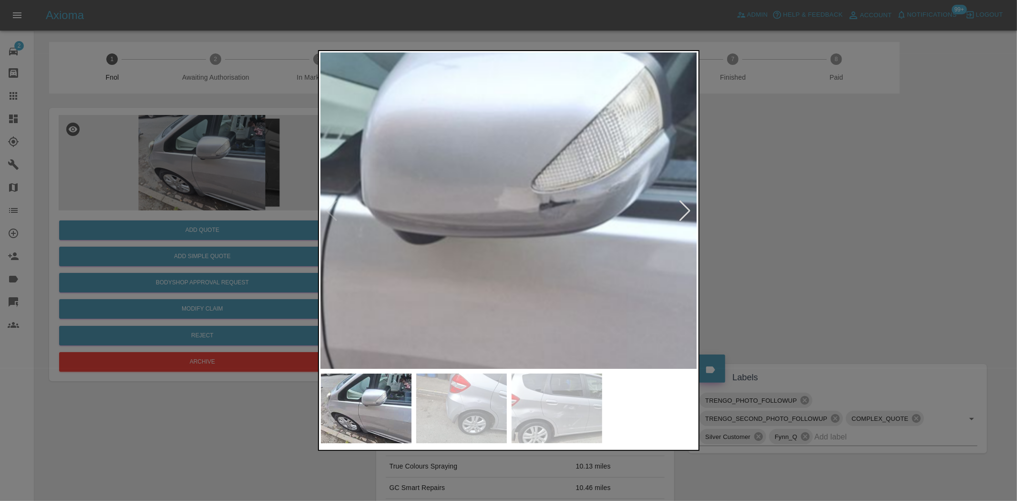
click at [495, 220] on img at bounding box center [413, 269] width 1130 height 947
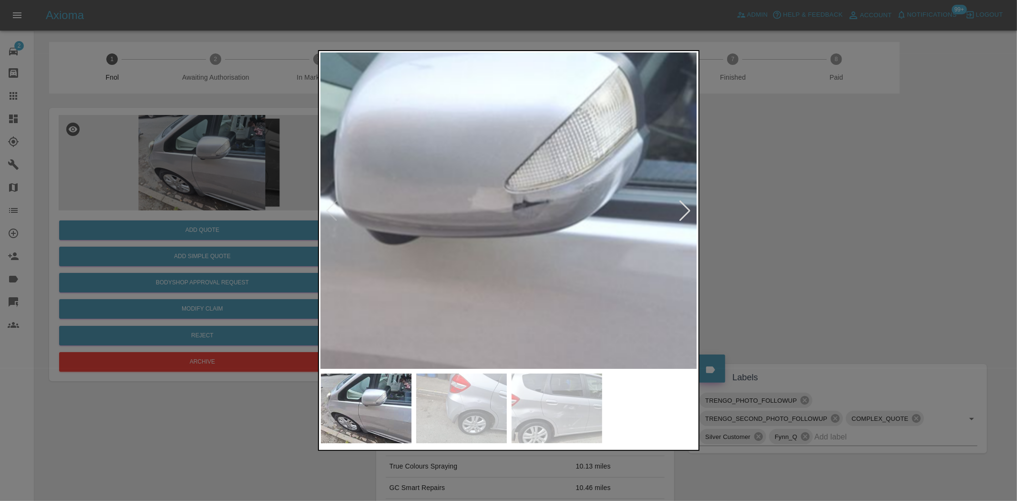
click at [494, 220] on img at bounding box center [387, 269] width 1130 height 947
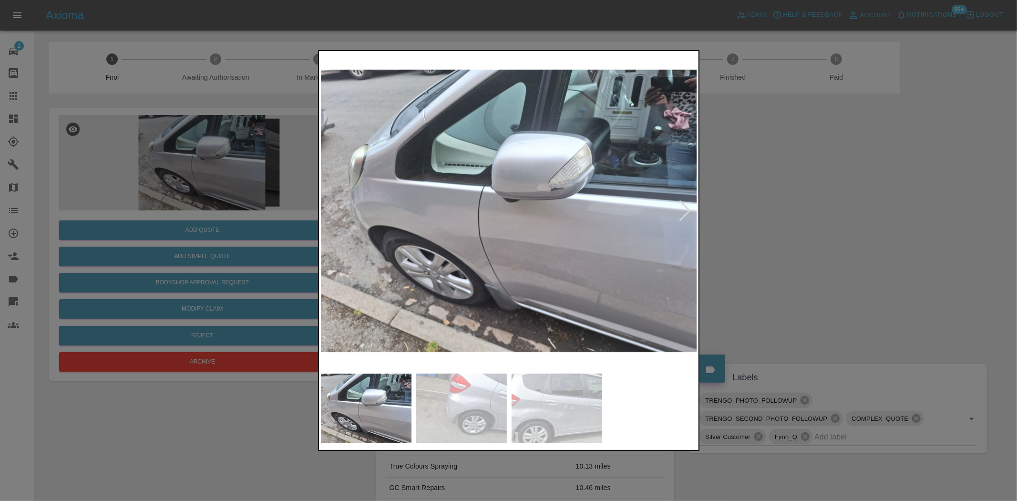
click at [469, 231] on img at bounding box center [509, 211] width 377 height 316
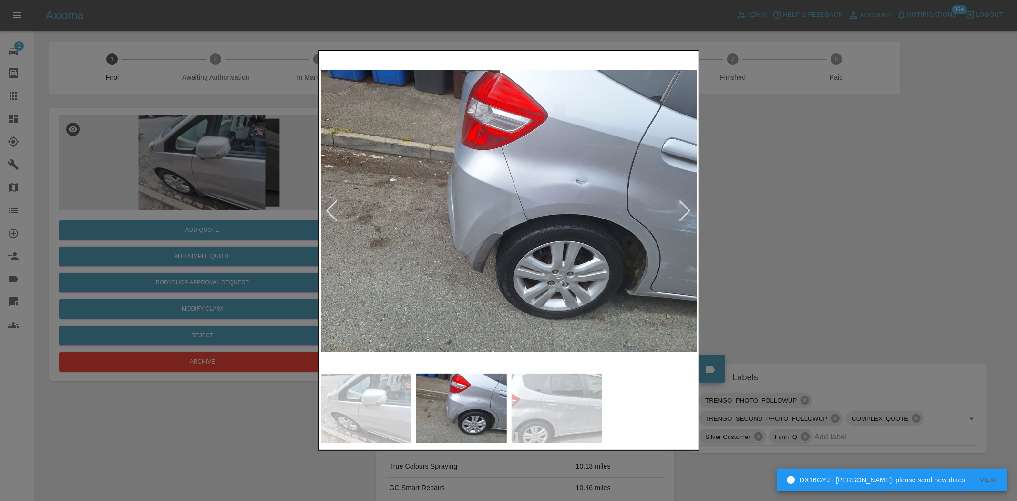
click at [244, 196] on div at bounding box center [508, 250] width 1017 height 501
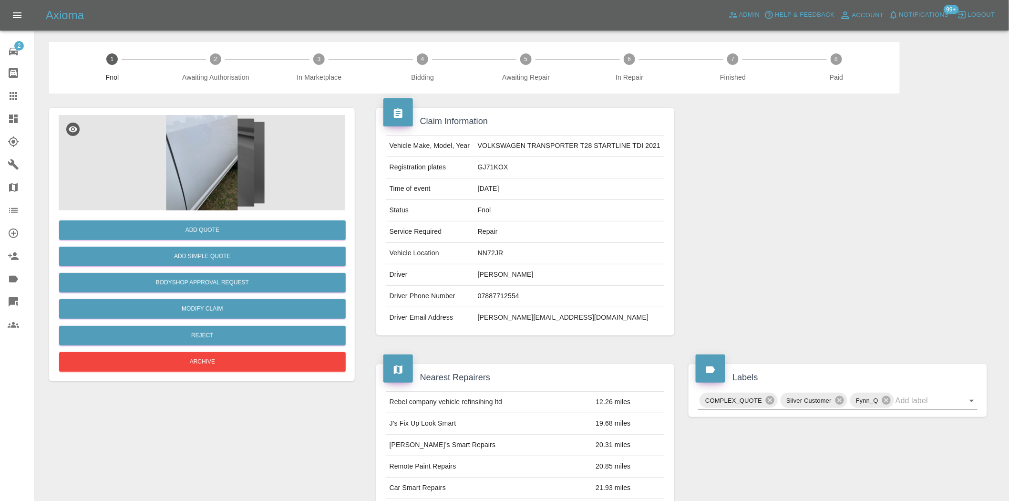
click at [224, 174] on img at bounding box center [202, 162] width 286 height 95
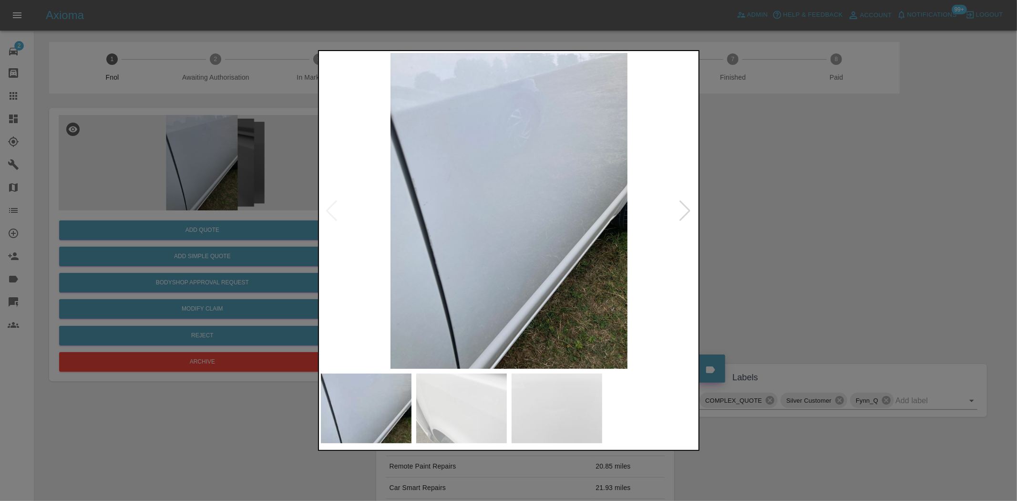
click at [502, 221] on img at bounding box center [509, 211] width 377 height 316
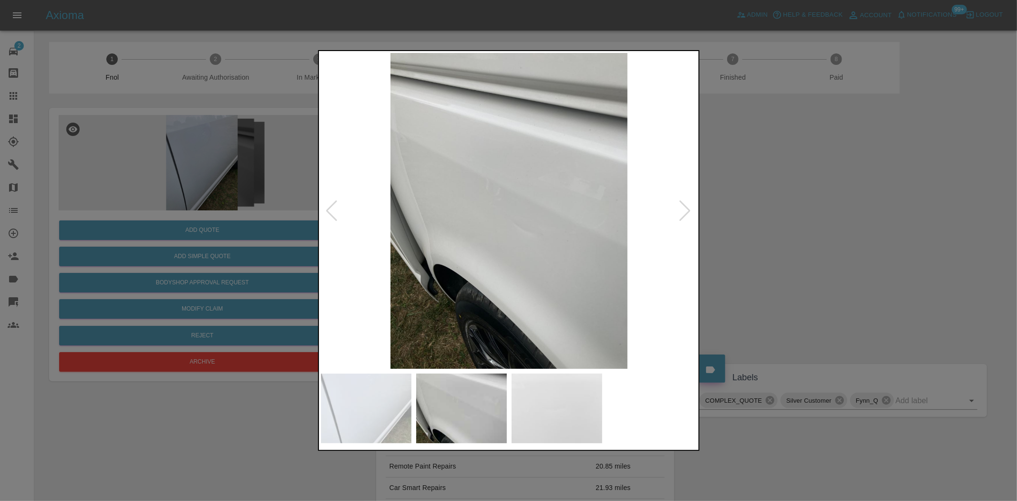
click at [507, 232] on img at bounding box center [509, 211] width 377 height 316
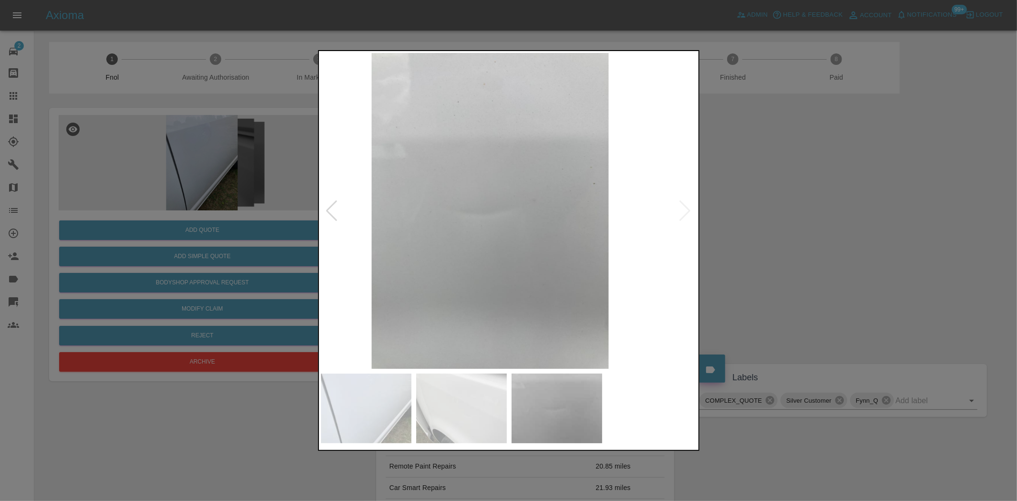
click at [426, 245] on img at bounding box center [490, 211] width 377 height 316
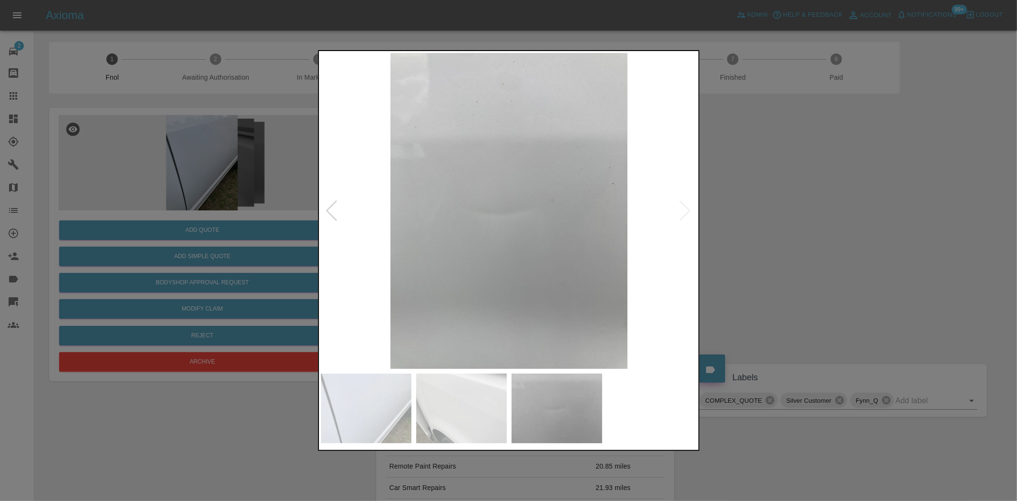
click at [498, 246] on img at bounding box center [509, 211] width 377 height 316
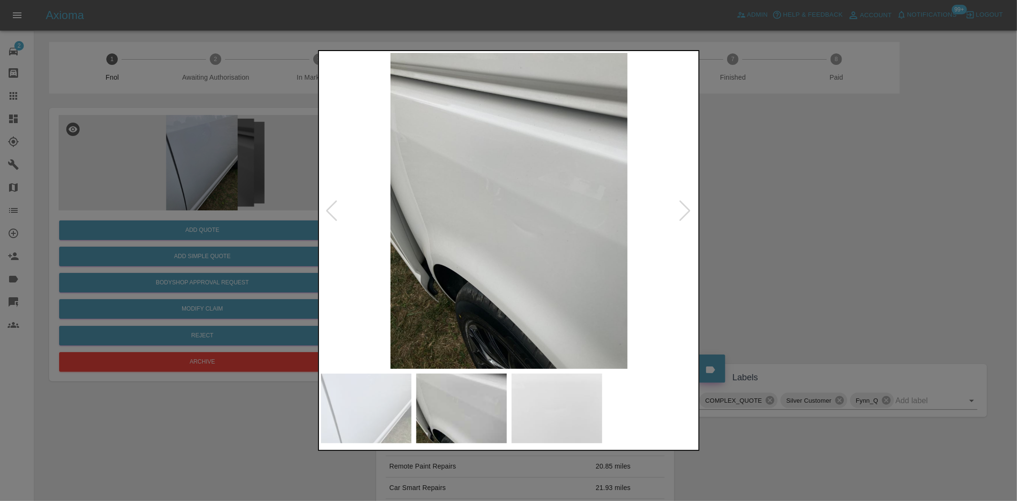
click at [473, 251] on img at bounding box center [509, 211] width 377 height 316
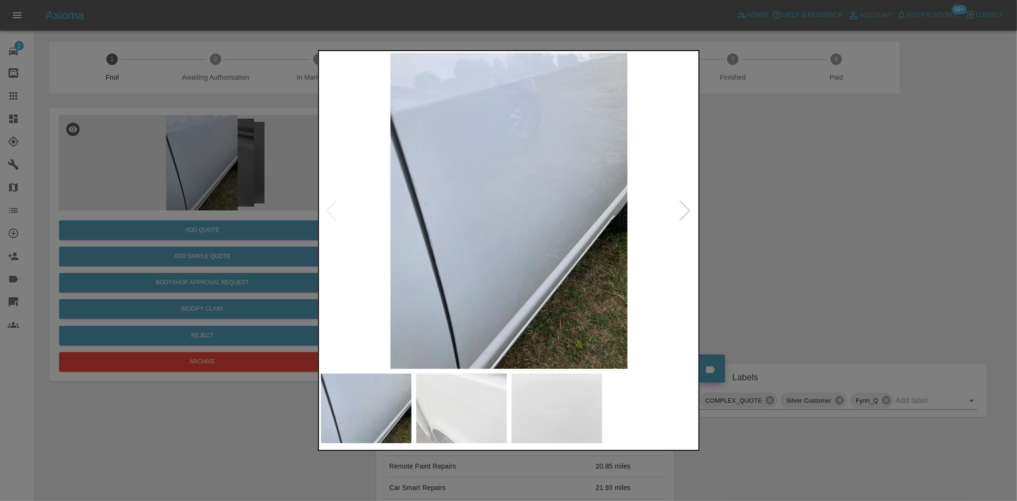
click at [227, 233] on div at bounding box center [508, 250] width 1017 height 501
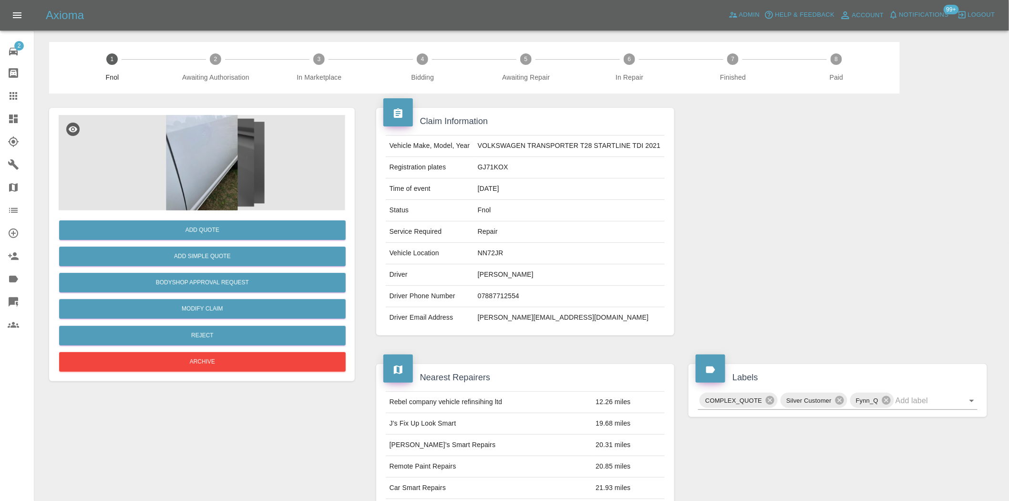
click at [215, 174] on img at bounding box center [202, 162] width 286 height 95
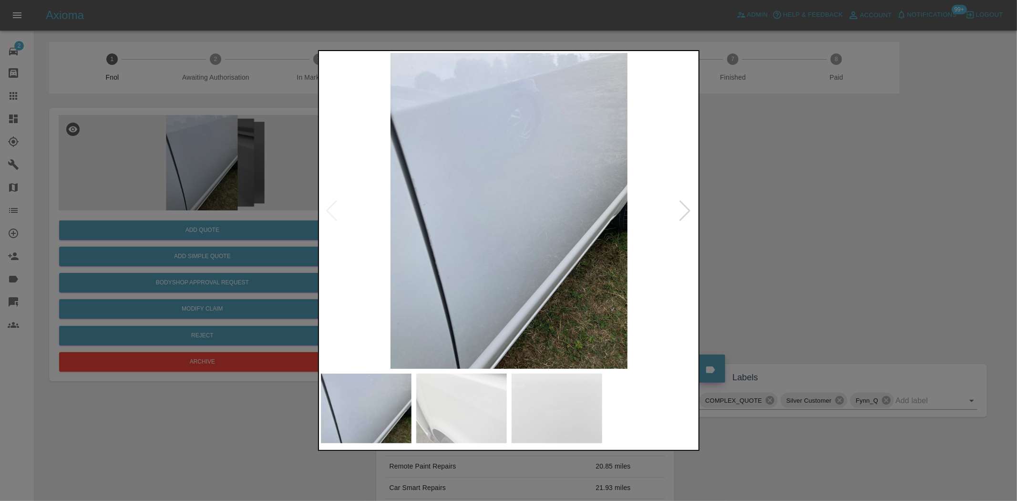
click at [437, 238] on img at bounding box center [509, 211] width 377 height 316
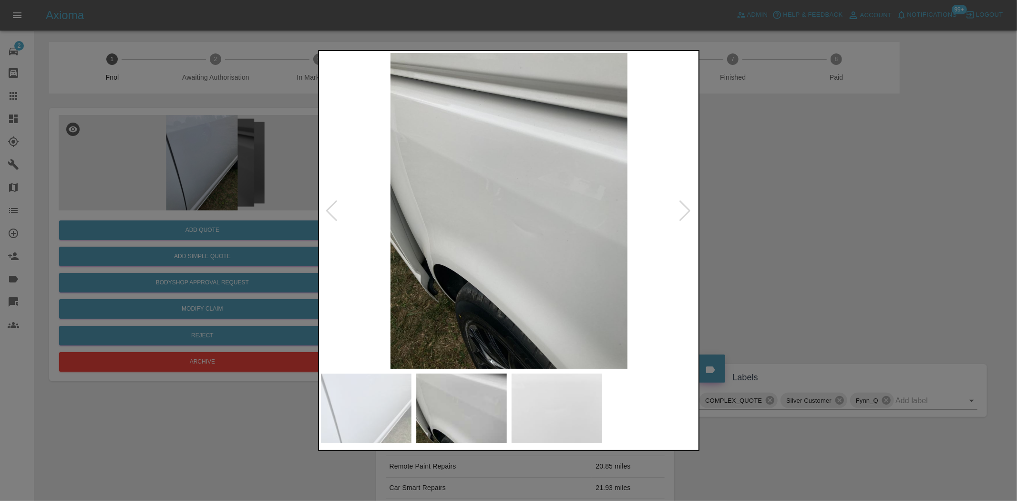
click at [419, 249] on img at bounding box center [509, 211] width 377 height 316
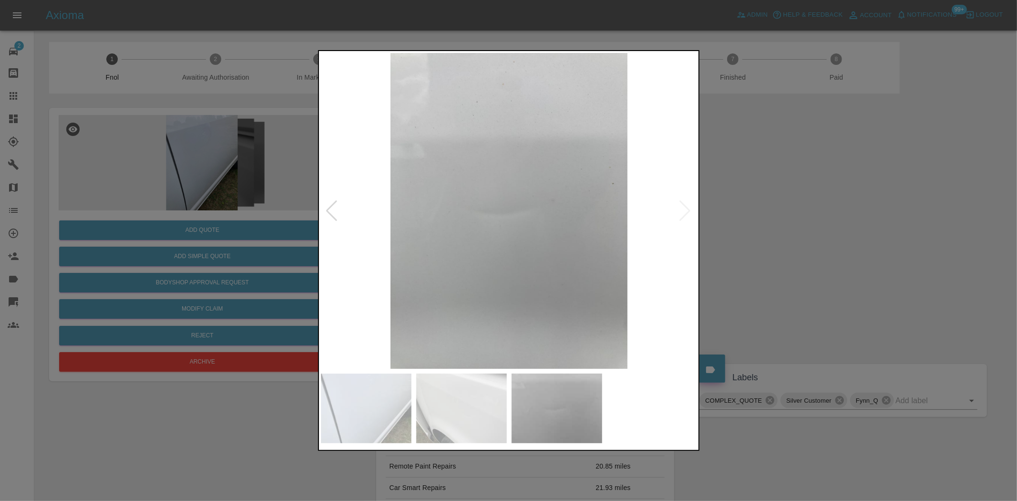
click at [381, 255] on img at bounding box center [509, 211] width 377 height 316
click at [528, 250] on img at bounding box center [509, 211] width 377 height 316
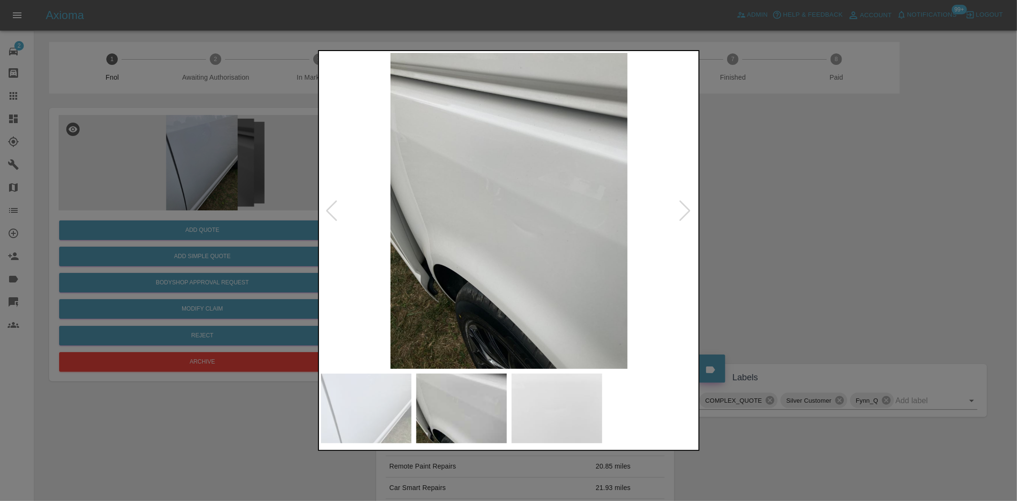
click at [508, 241] on img at bounding box center [509, 211] width 377 height 316
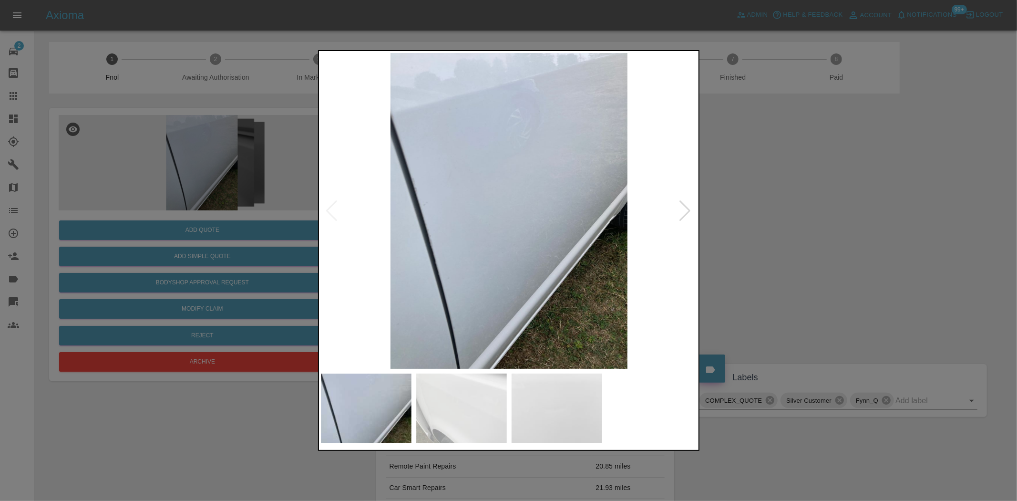
click at [252, 239] on div at bounding box center [508, 250] width 1017 height 501
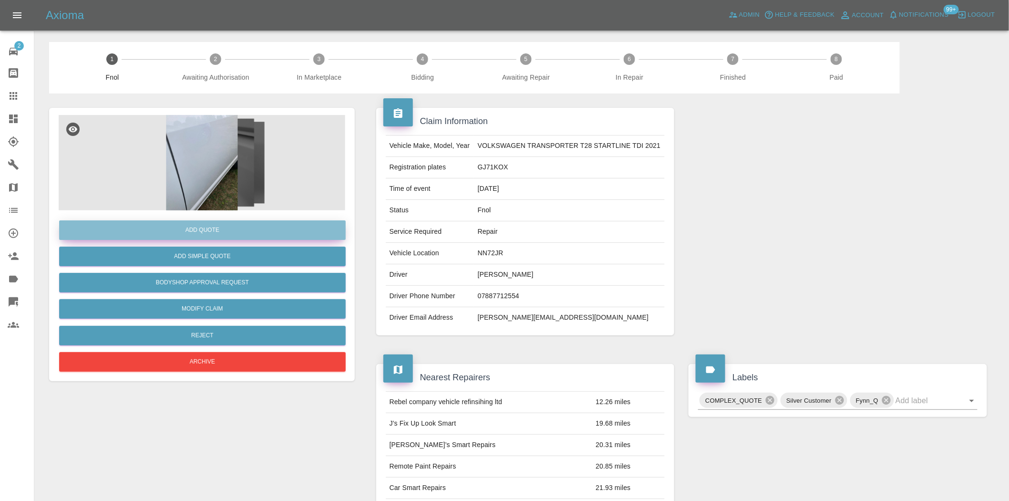
click at [251, 231] on button "Add Quote" at bounding box center [202, 230] width 286 height 20
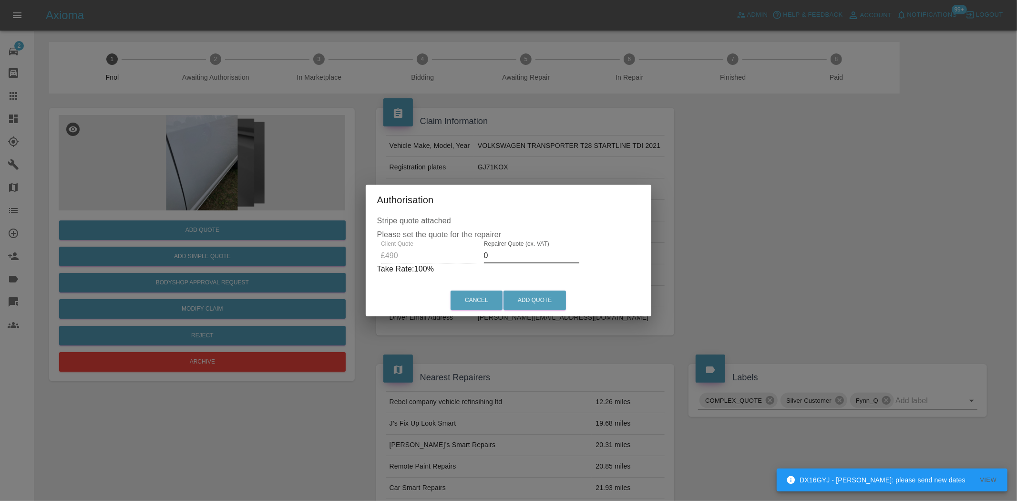
drag, startPoint x: 497, startPoint y: 254, endPoint x: 467, endPoint y: 266, distance: 31.9
click at [472, 266] on div "Client Quote £490 Repairer Quote (ex. VAT) 0 Take Rate: 100 %" at bounding box center [508, 257] width 263 height 34
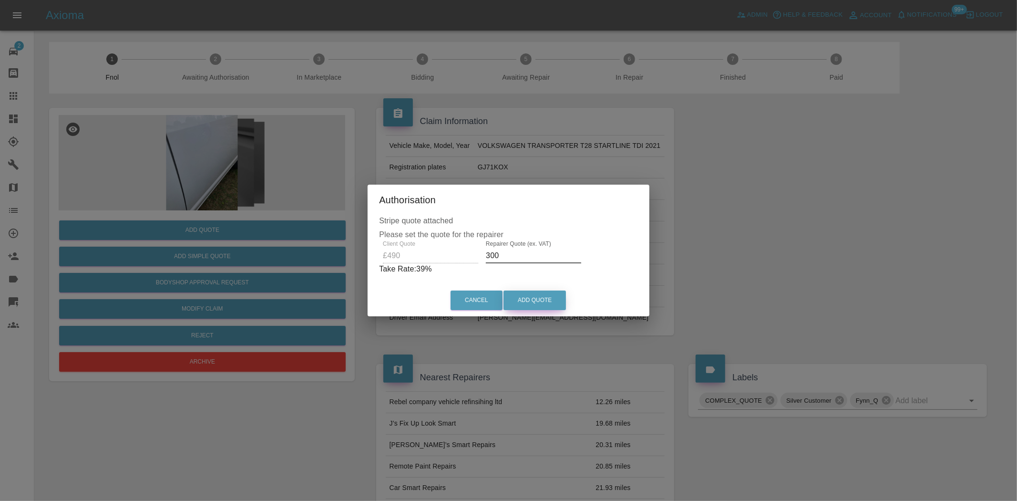
type input "300"
click at [536, 302] on button "Add Quote" at bounding box center [534, 300] width 62 height 20
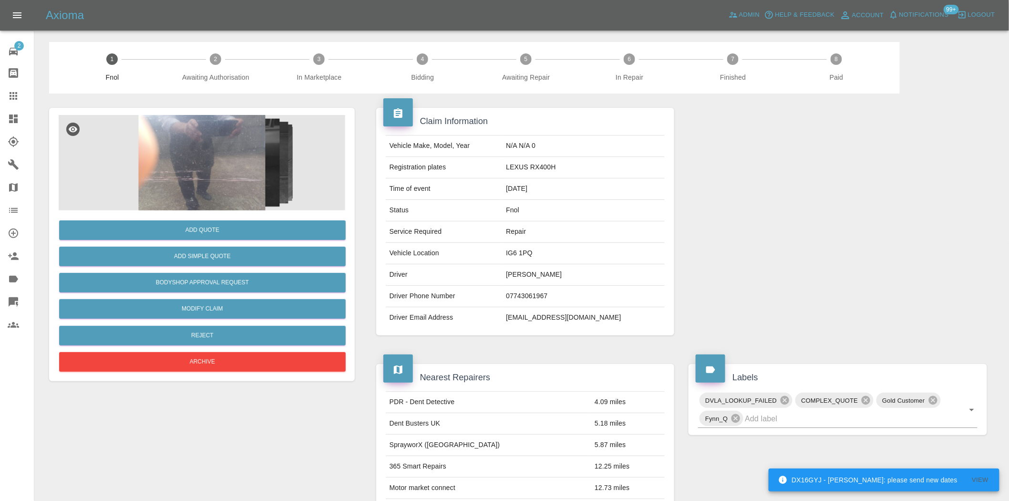
click at [240, 197] on img at bounding box center [202, 162] width 286 height 95
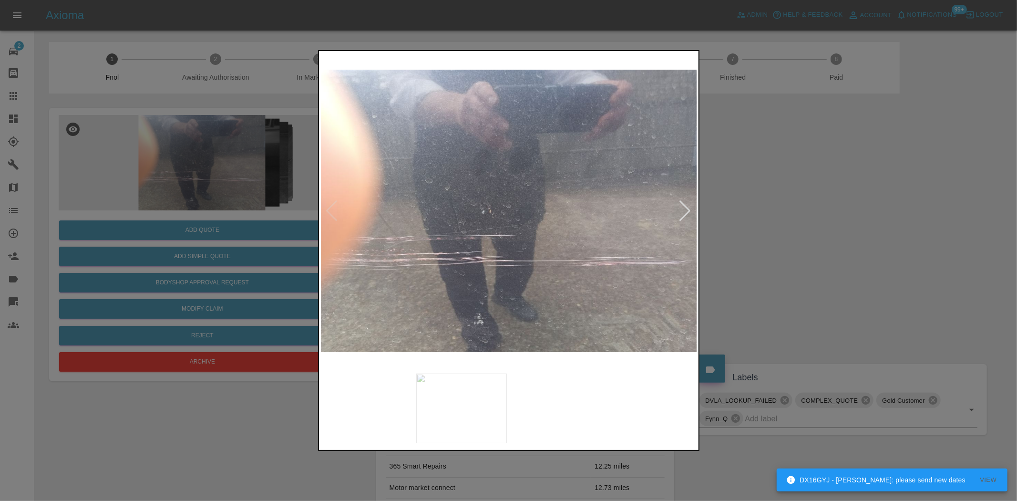
click at [449, 204] on img at bounding box center [509, 211] width 377 height 316
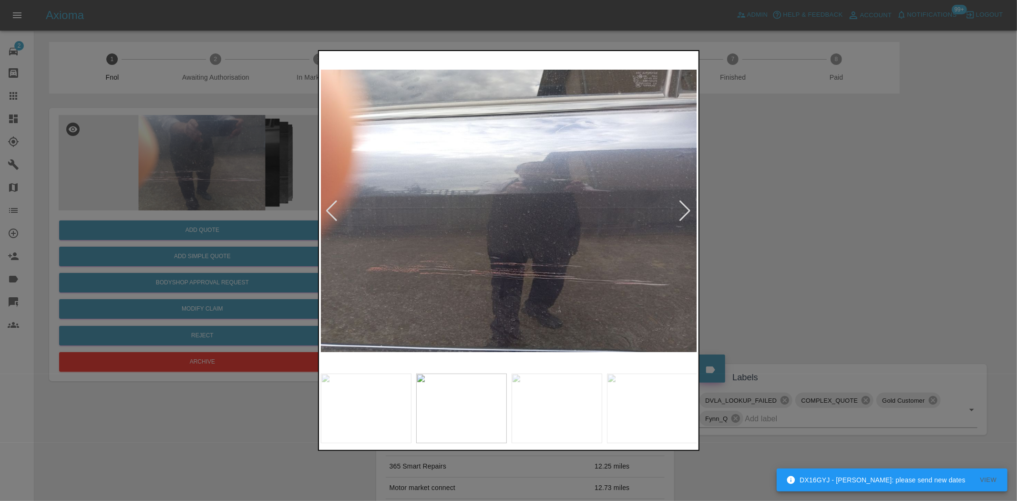
click at [451, 228] on img at bounding box center [509, 211] width 377 height 316
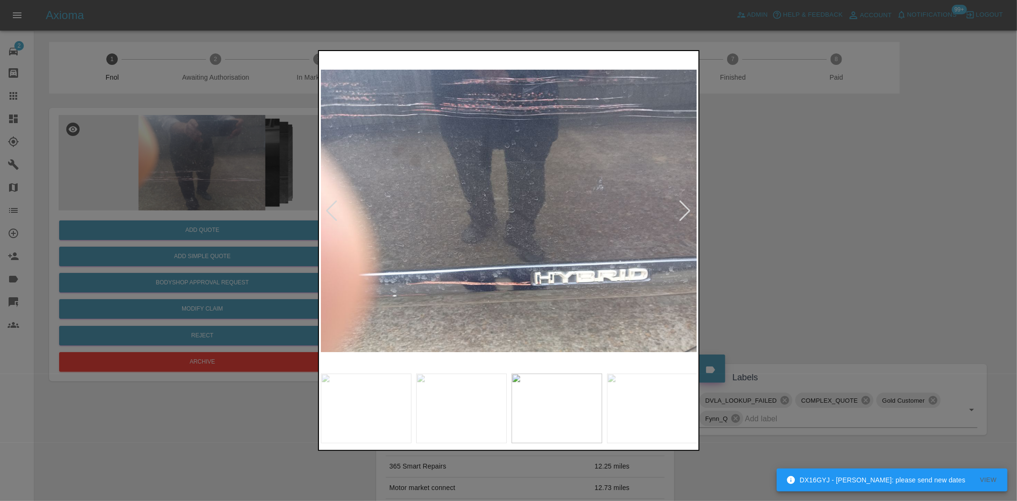
click at [500, 277] on img at bounding box center [509, 211] width 377 height 316
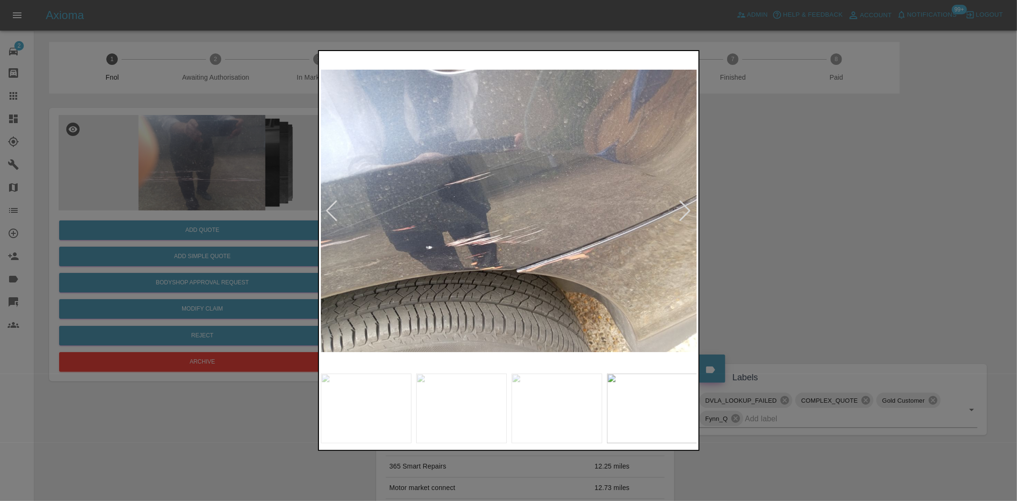
click at [465, 260] on img at bounding box center [509, 211] width 377 height 316
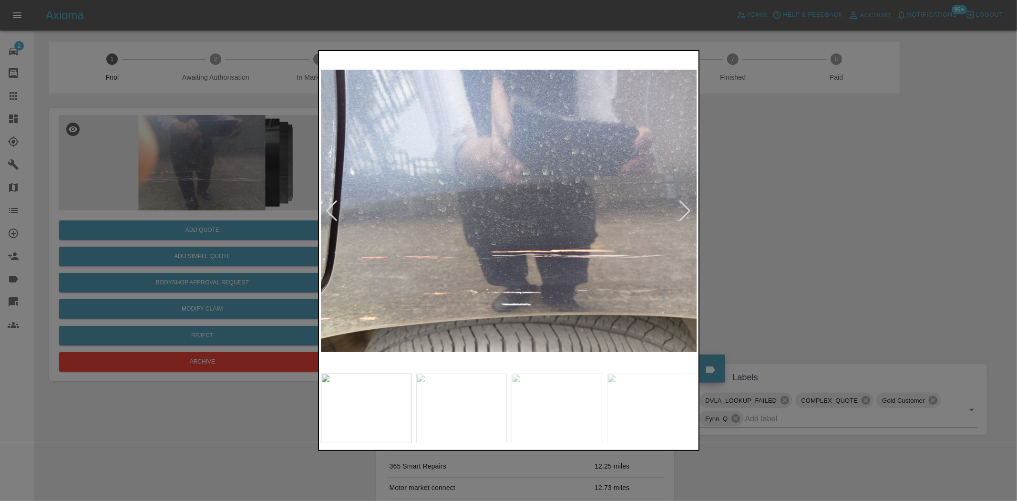
click at [344, 283] on img at bounding box center [509, 211] width 377 height 316
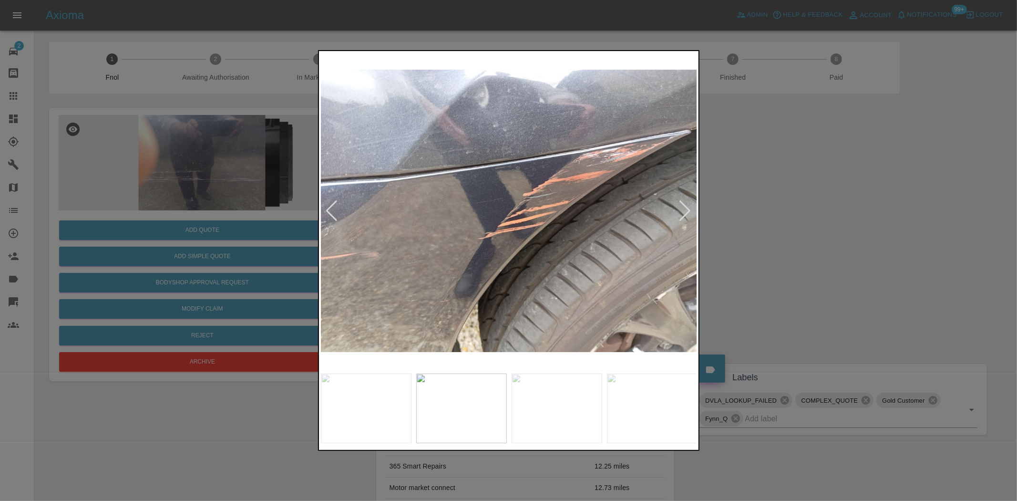
click at [368, 291] on img at bounding box center [509, 211] width 377 height 316
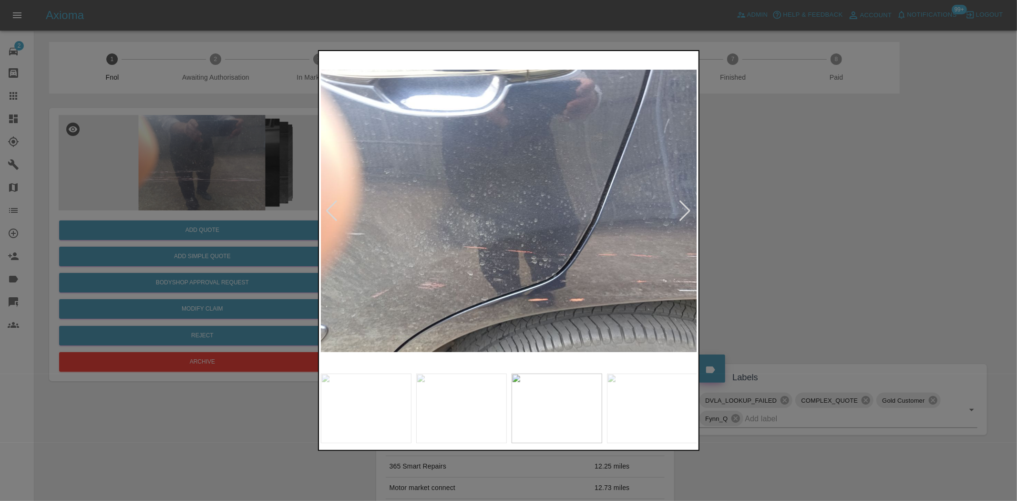
click at [358, 275] on img at bounding box center [509, 211] width 377 height 316
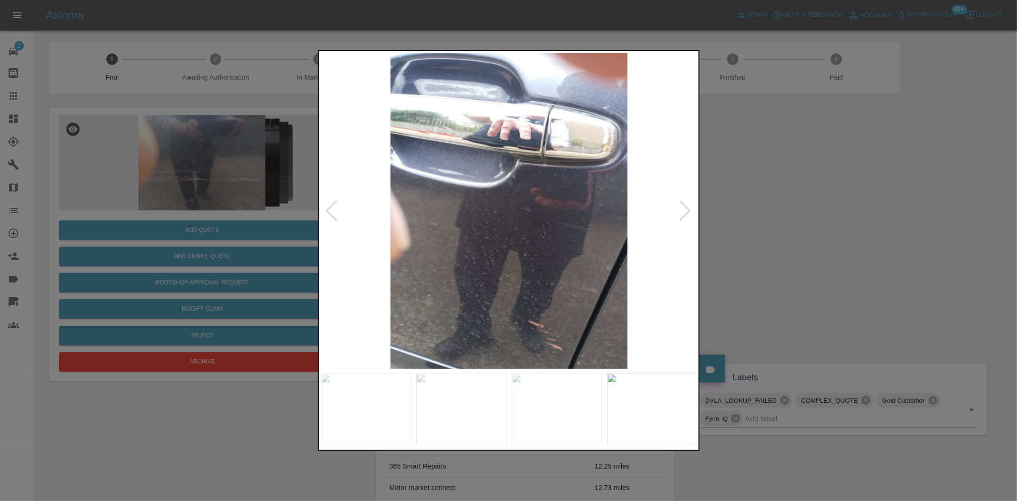
click at [442, 277] on img at bounding box center [509, 211] width 377 height 316
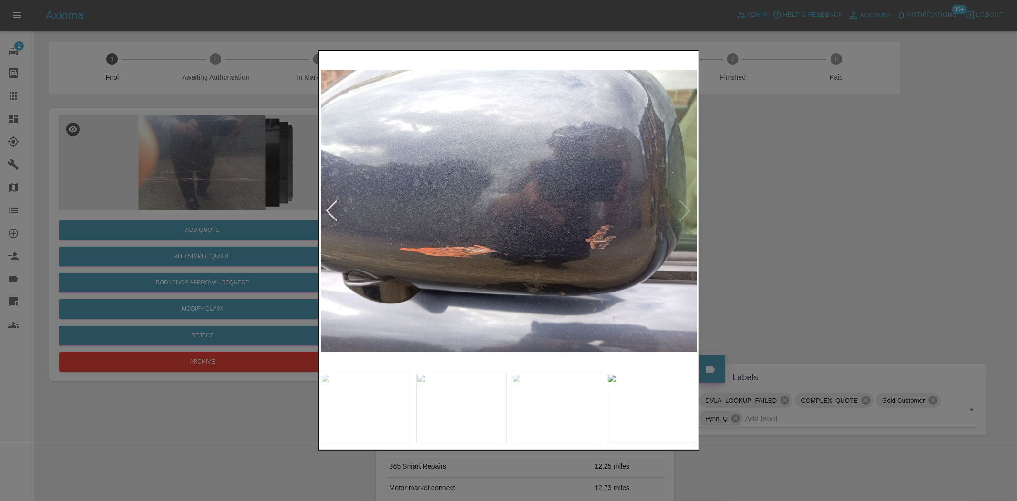
click at [432, 303] on img at bounding box center [509, 211] width 377 height 316
click at [450, 274] on img at bounding box center [509, 211] width 377 height 316
click at [268, 206] on div at bounding box center [508, 250] width 1017 height 501
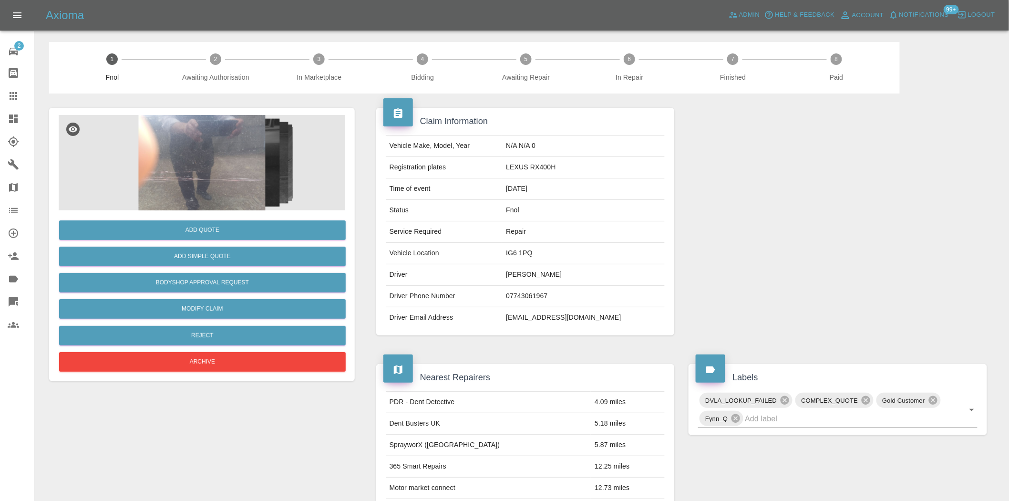
drag, startPoint x: 180, startPoint y: 108, endPoint x: 203, endPoint y: 187, distance: 82.4
click at [182, 118] on div "Add Quote Add Simple Quote Bodyshop Approval Request Modify Claim Reject Archive" at bounding box center [202, 244] width 306 height 273
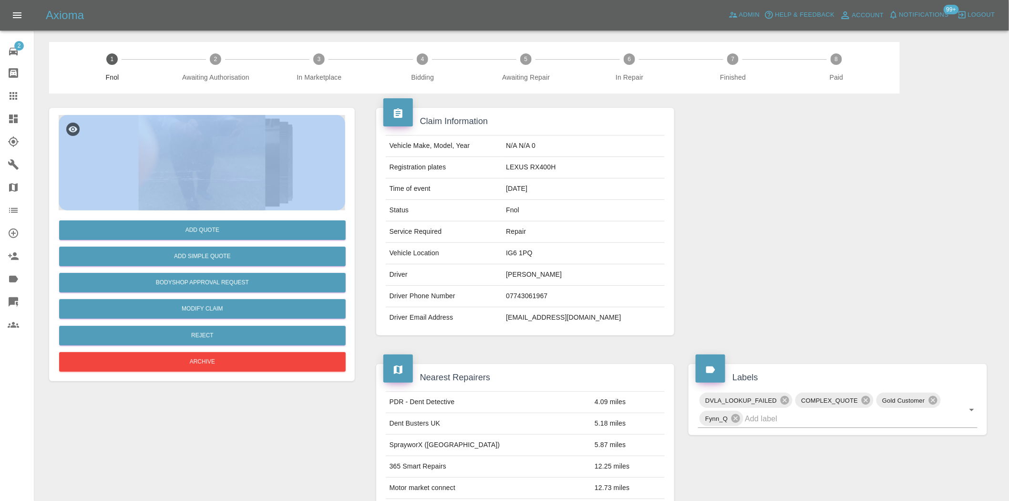
click at [242, 163] on img at bounding box center [202, 162] width 286 height 95
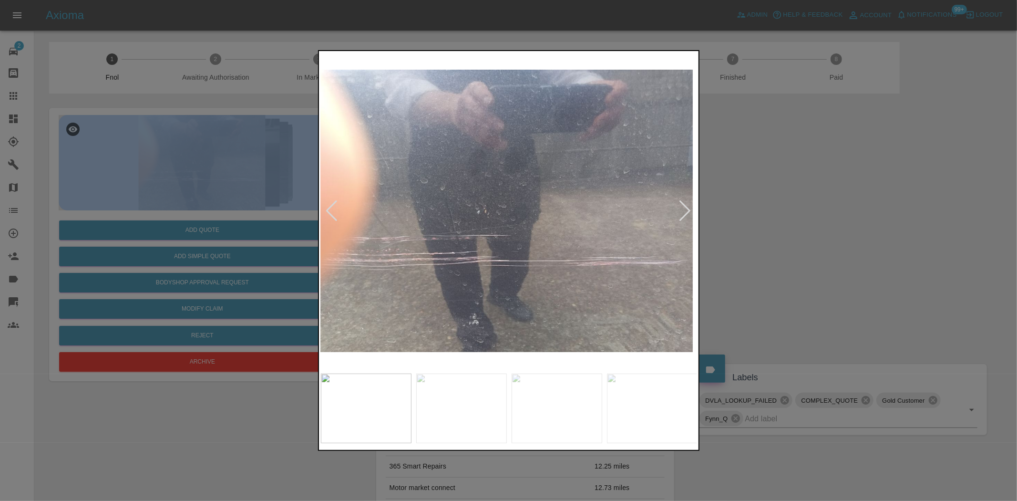
click at [521, 279] on img at bounding box center [504, 211] width 377 height 316
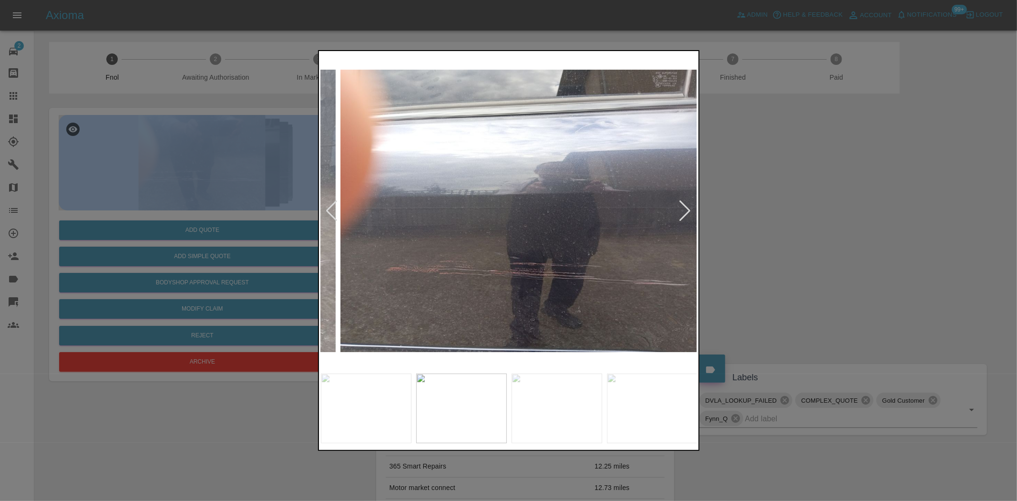
click at [553, 286] on img at bounding box center [528, 211] width 377 height 316
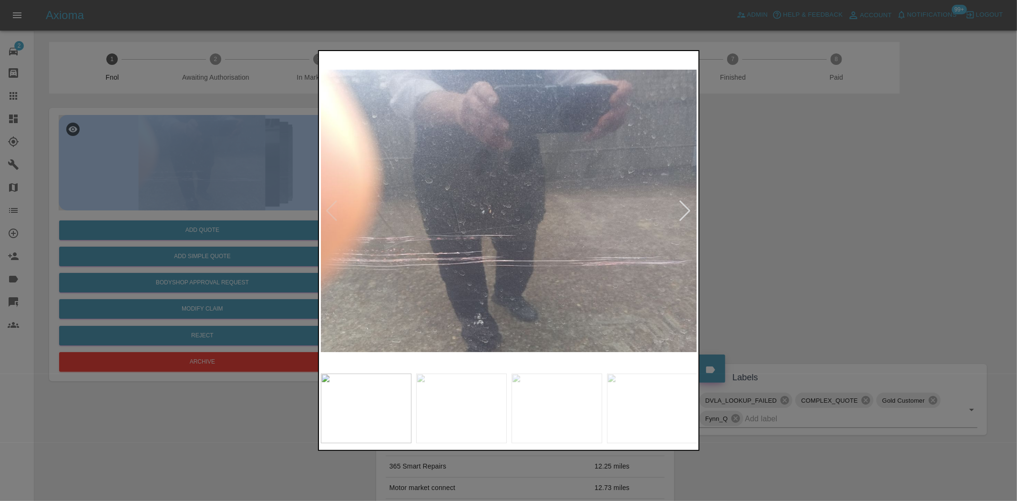
click at [515, 284] on img at bounding box center [509, 211] width 377 height 316
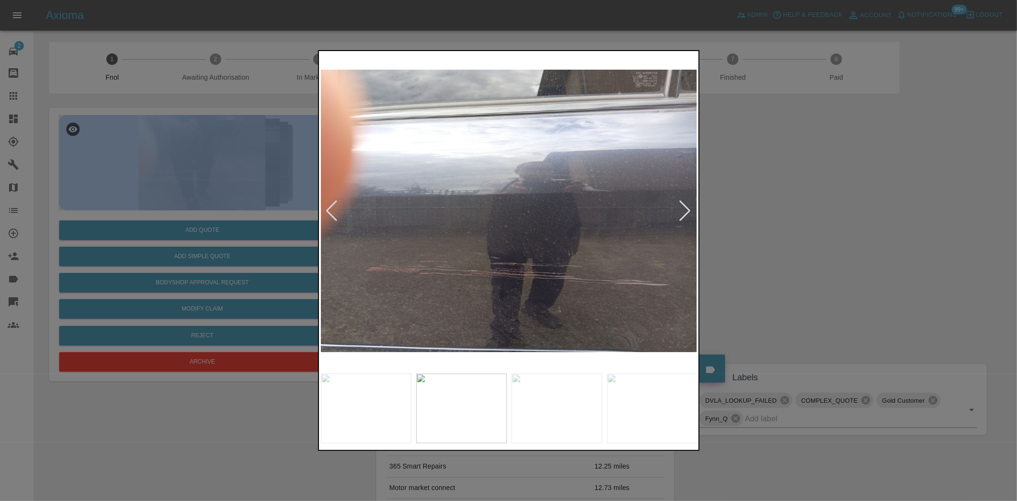
click at [542, 287] on img at bounding box center [509, 211] width 377 height 316
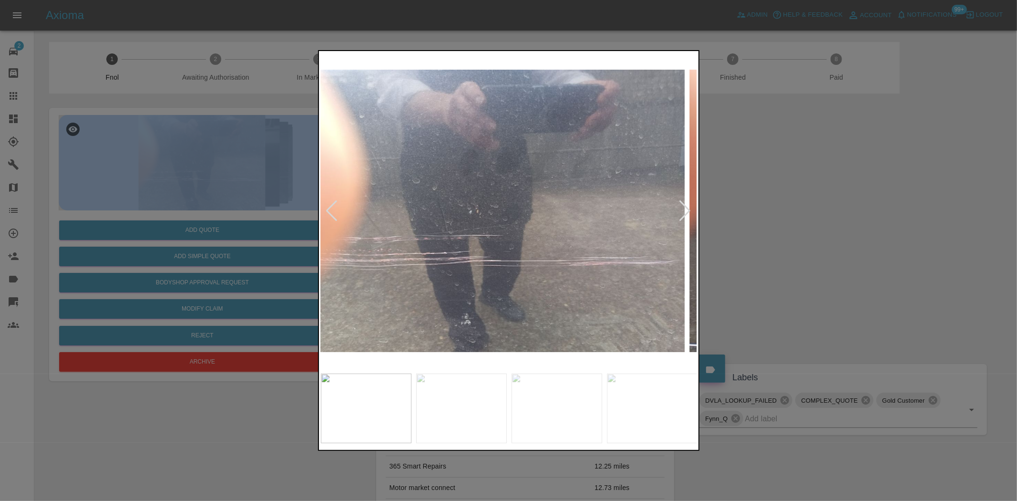
click at [499, 288] on img at bounding box center [496, 211] width 377 height 316
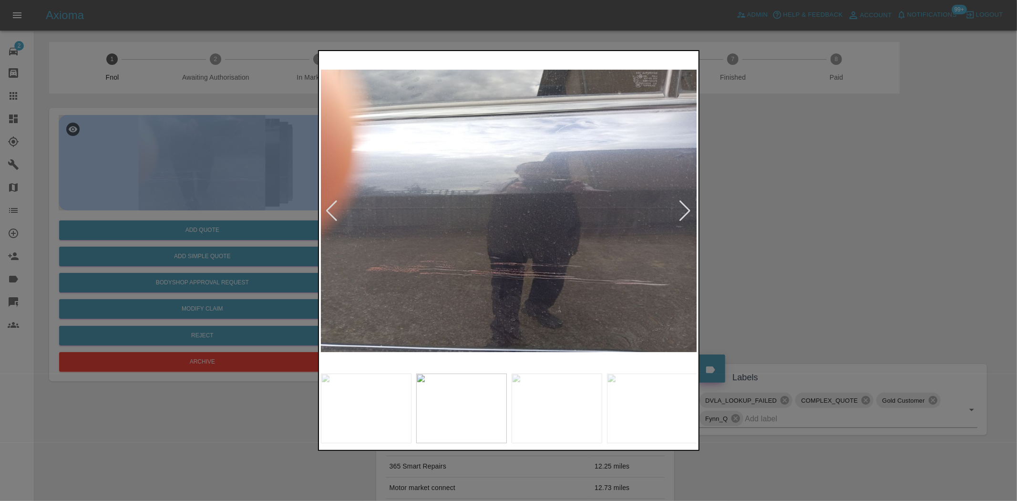
click at [492, 286] on img at bounding box center [509, 211] width 377 height 316
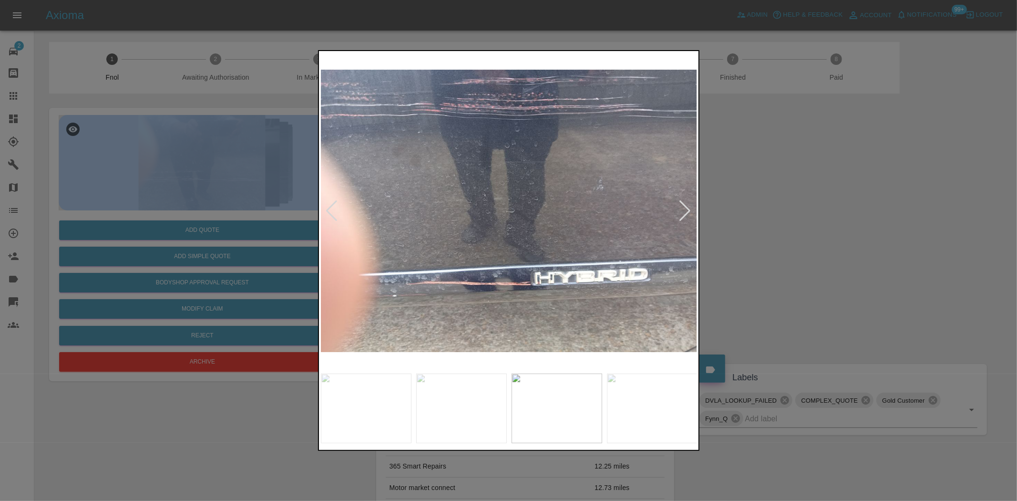
click at [492, 285] on img at bounding box center [509, 211] width 377 height 316
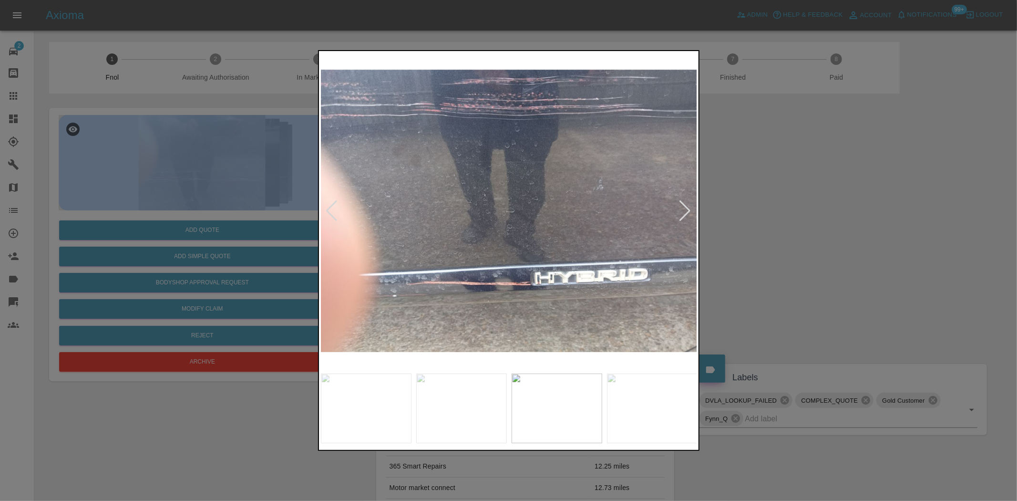
click at [394, 266] on img at bounding box center [509, 211] width 377 height 316
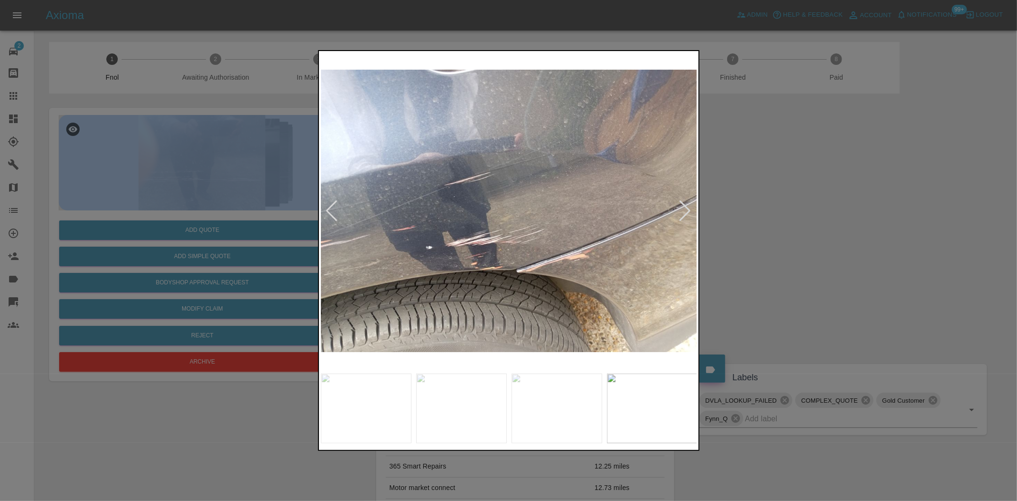
click at [449, 259] on img at bounding box center [509, 211] width 377 height 316
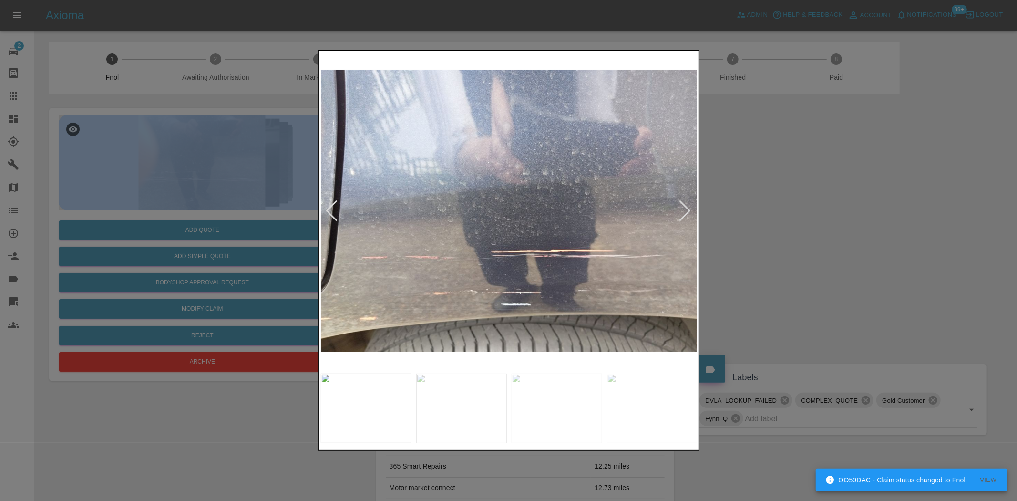
click at [458, 261] on img at bounding box center [509, 211] width 377 height 316
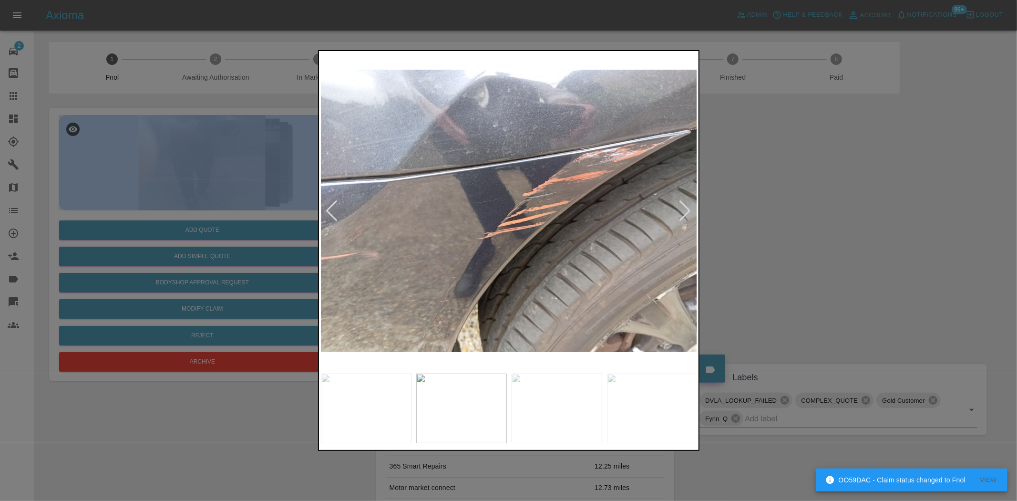
click at [652, 132] on img at bounding box center [509, 211] width 377 height 316
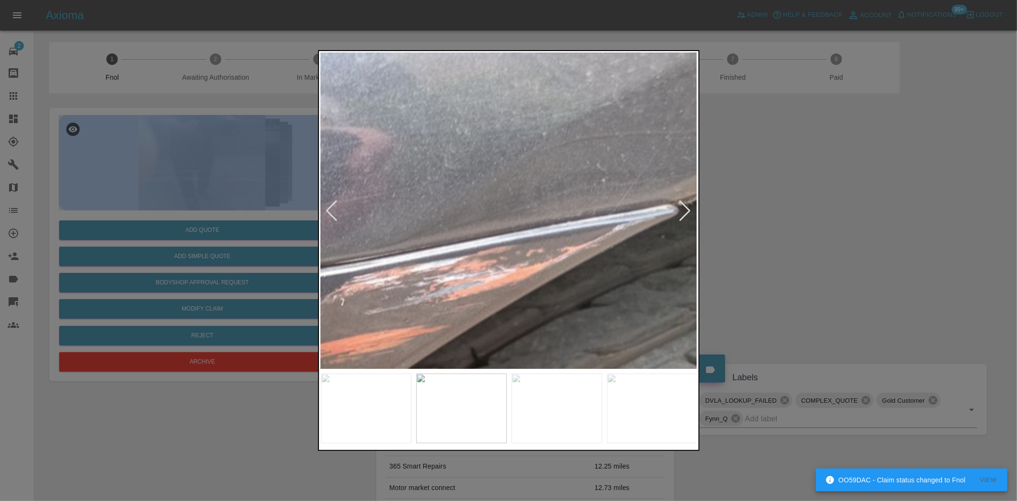
click at [583, 259] on img at bounding box center [133, 447] width 1130 height 947
click at [582, 260] on img at bounding box center [133, 447] width 1130 height 947
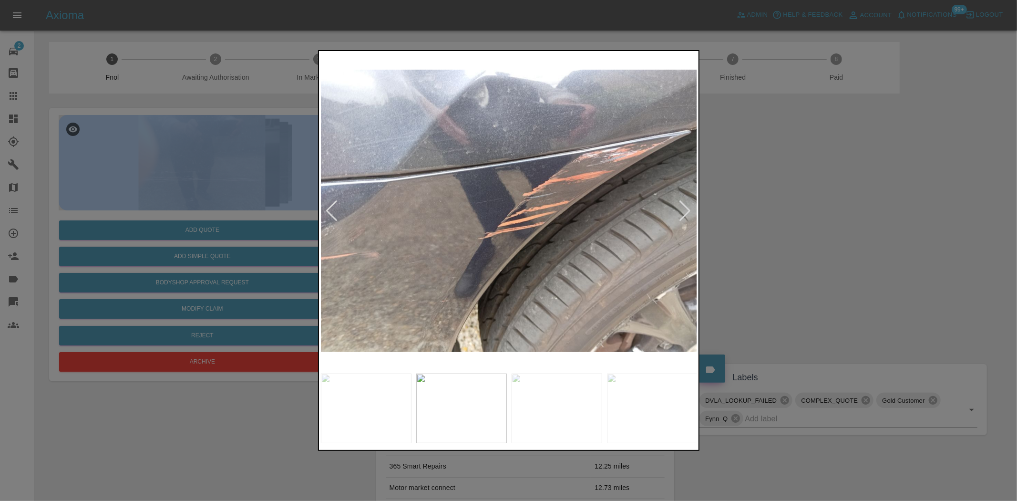
click at [541, 264] on img at bounding box center [509, 211] width 377 height 316
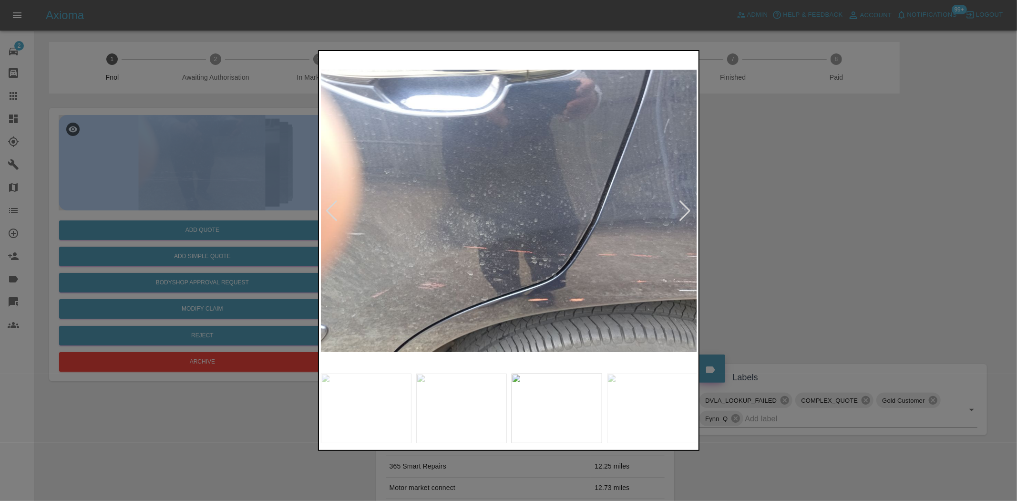
click at [461, 260] on img at bounding box center [509, 211] width 377 height 316
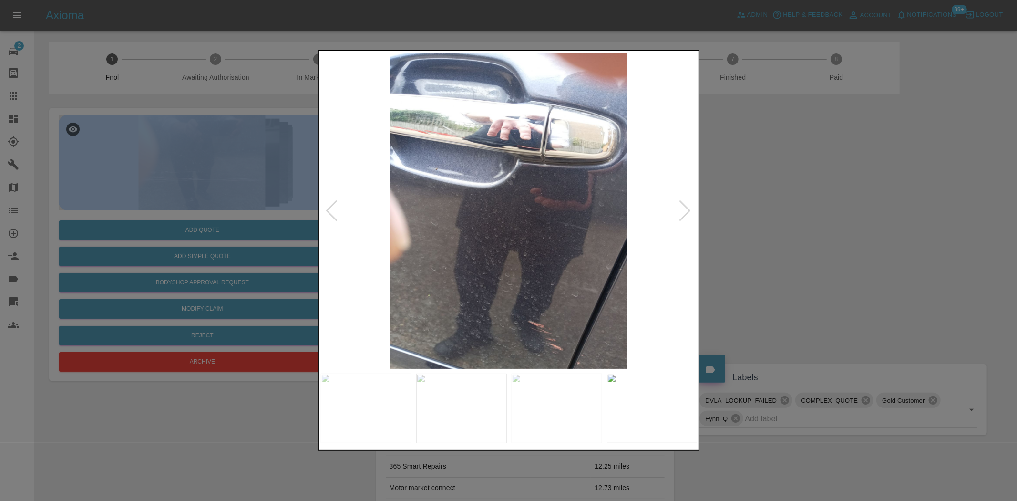
click at [376, 309] on img at bounding box center [509, 211] width 377 height 316
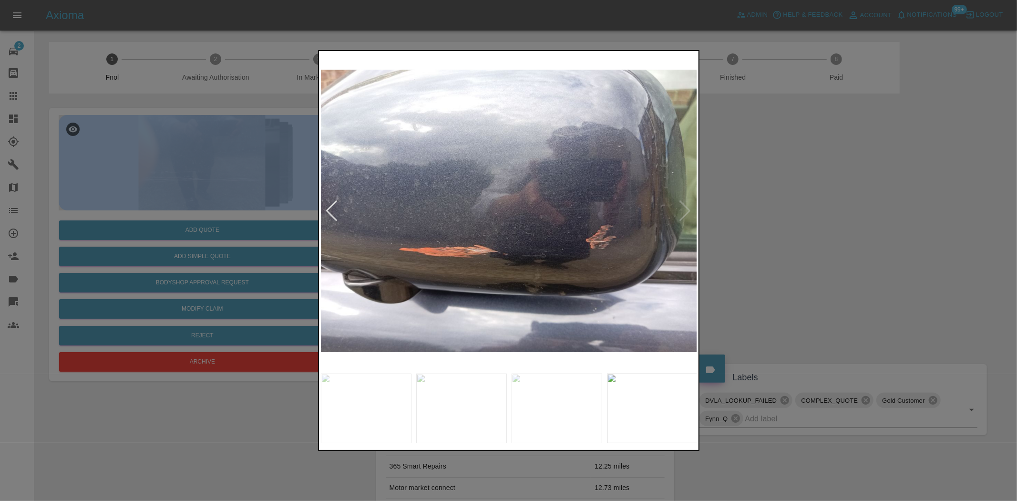
click at [391, 291] on img at bounding box center [509, 211] width 377 height 316
click at [308, 273] on div at bounding box center [508, 250] width 1017 height 501
click at [150, 266] on div at bounding box center [508, 250] width 1017 height 501
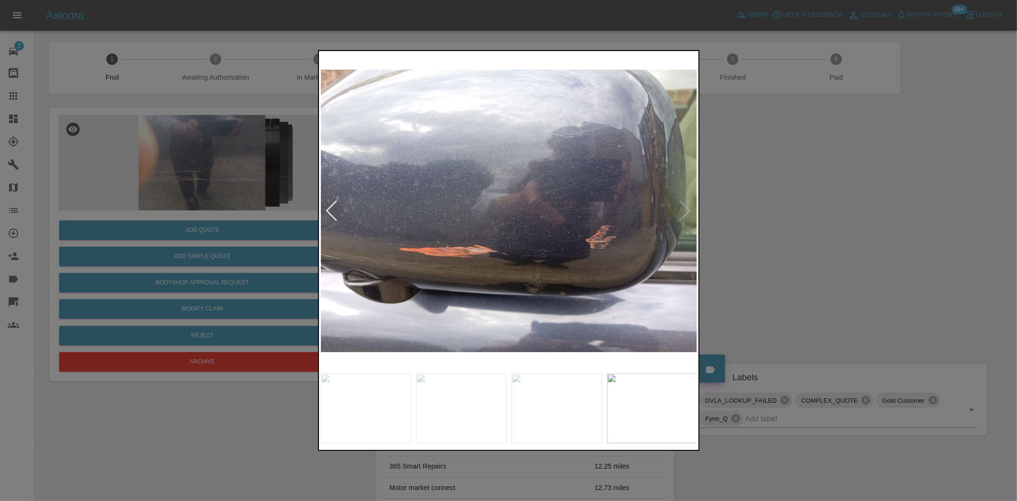
click at [181, 198] on div at bounding box center [508, 250] width 1017 height 501
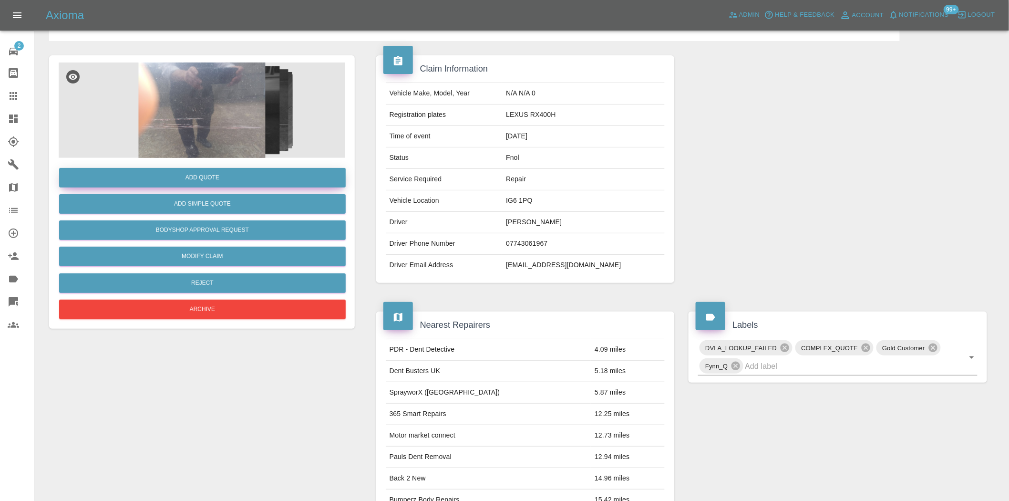
scroll to position [53, 0]
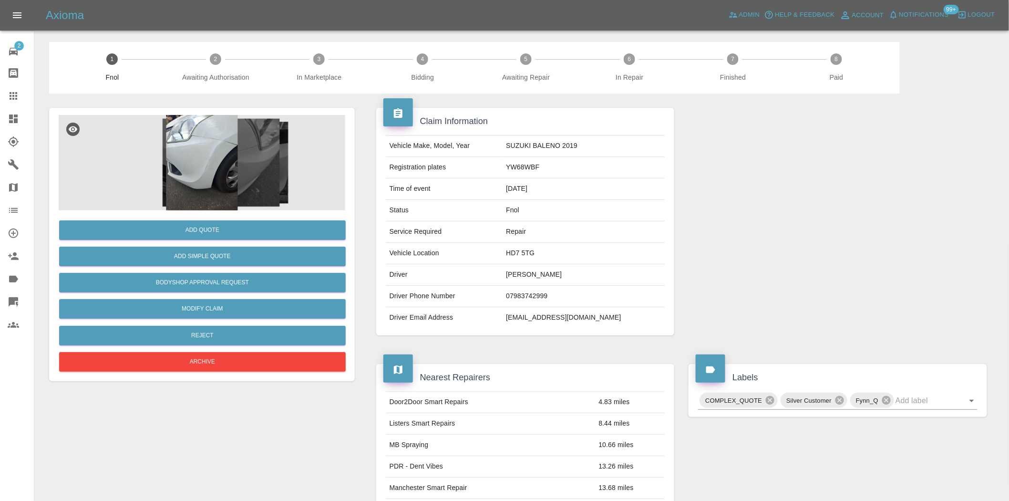
click at [219, 168] on img at bounding box center [202, 162] width 286 height 95
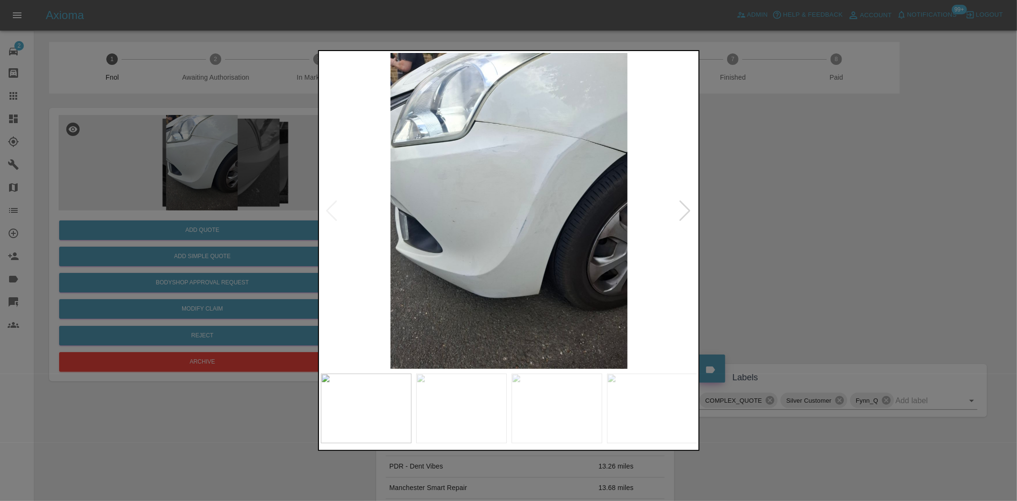
click at [442, 205] on img at bounding box center [509, 211] width 377 height 316
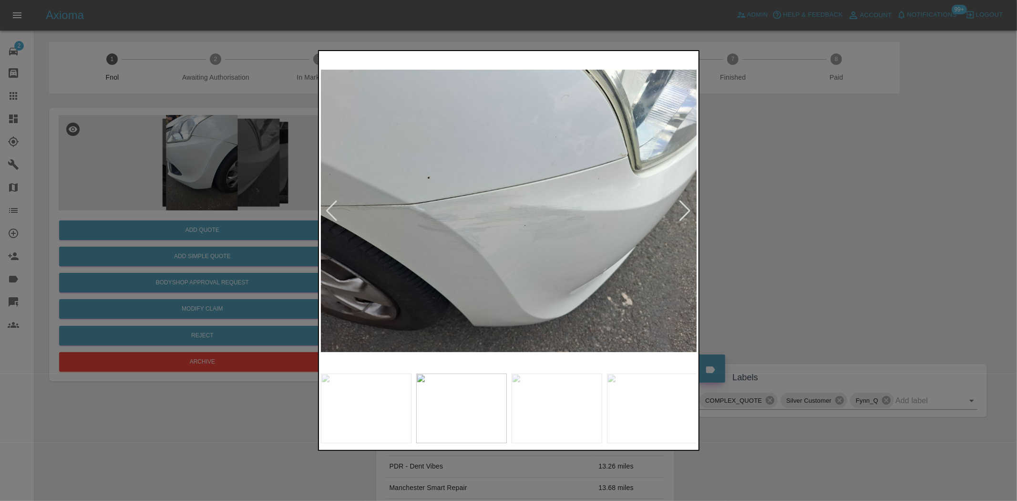
click at [395, 216] on img at bounding box center [509, 211] width 377 height 316
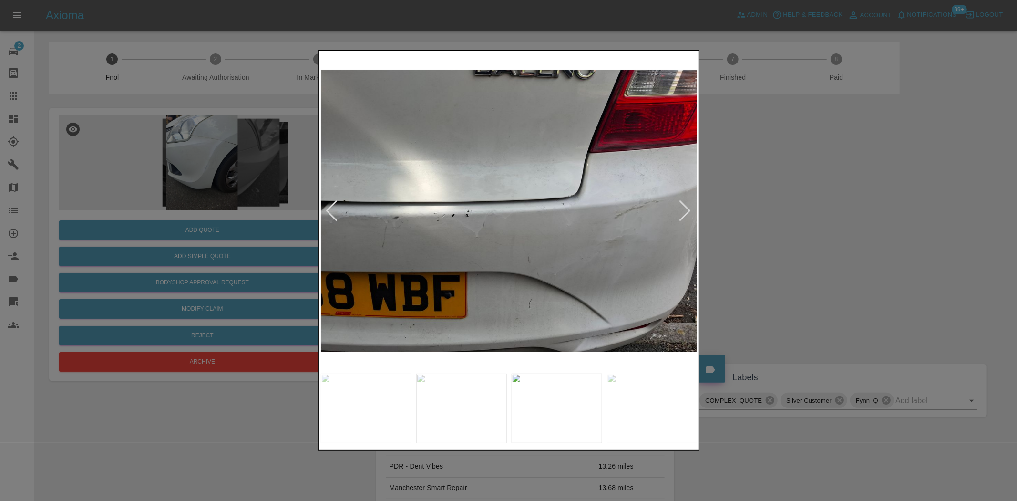
click at [363, 215] on img at bounding box center [509, 211] width 377 height 316
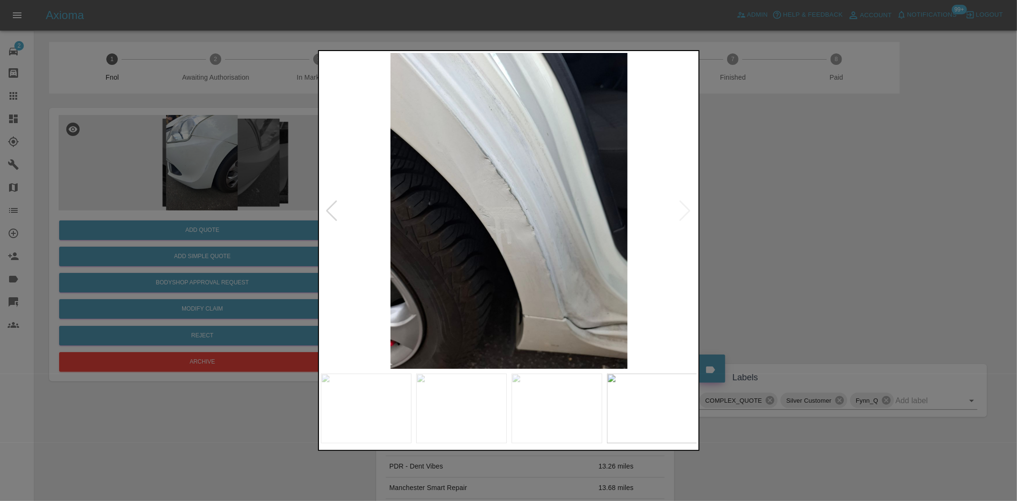
click at [305, 210] on div at bounding box center [508, 250] width 1017 height 501
click at [539, 225] on img at bounding box center [509, 211] width 377 height 316
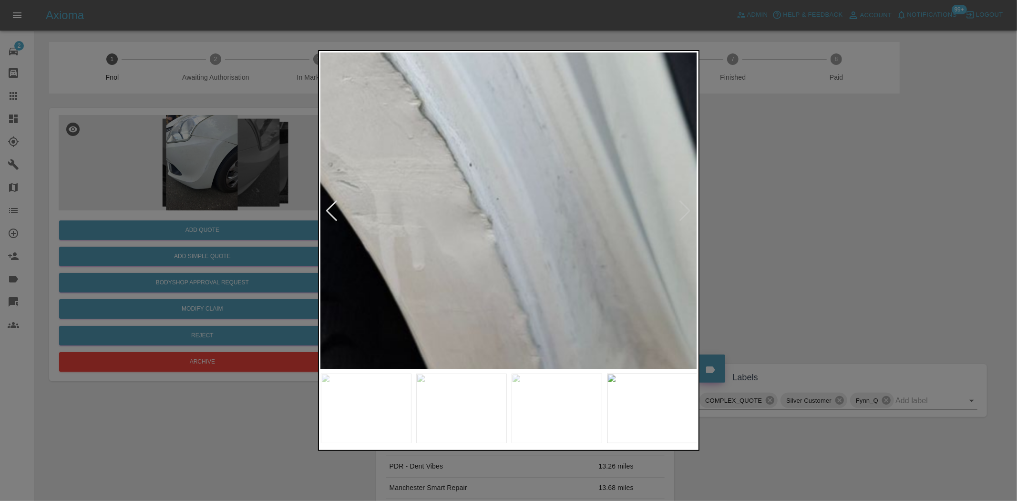
click at [532, 227] on img at bounding box center [417, 169] width 1130 height 947
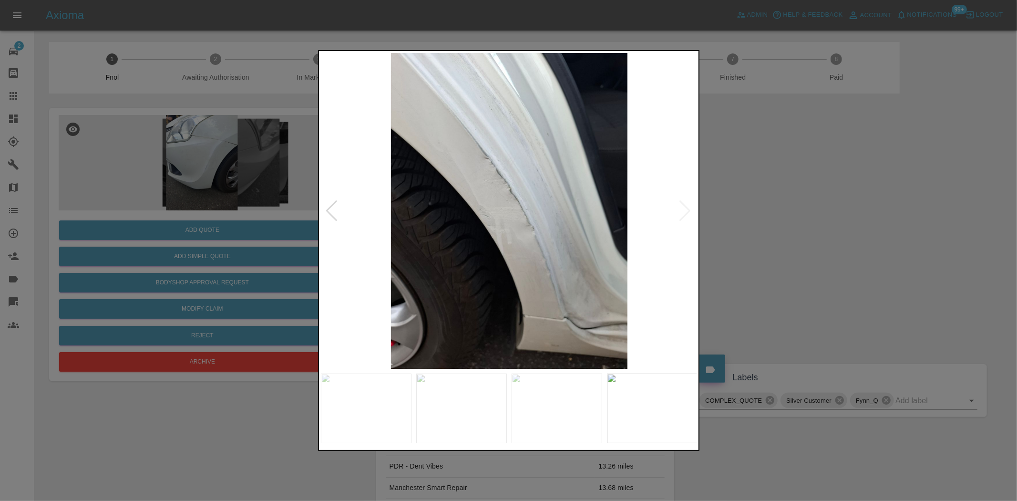
click at [532, 274] on img at bounding box center [509, 211] width 377 height 316
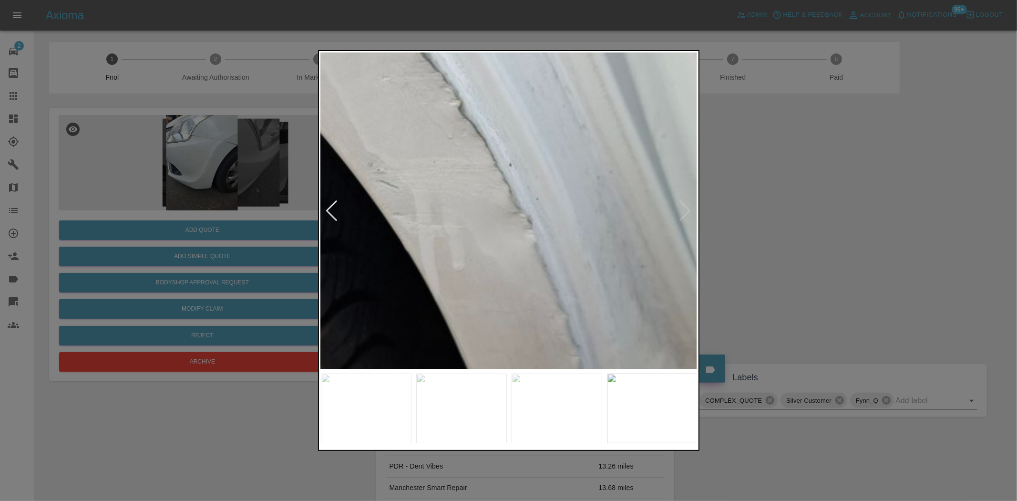
click at [487, 354] on img at bounding box center [457, 169] width 1130 height 947
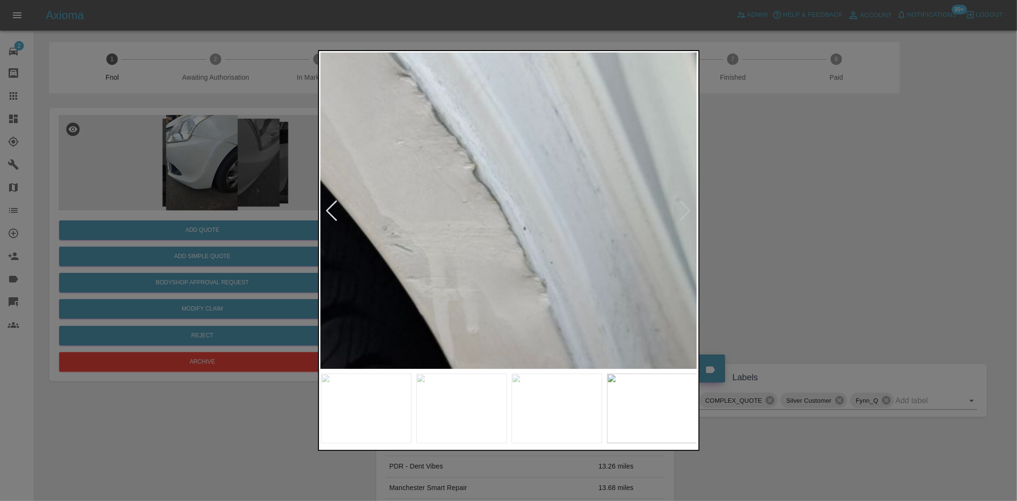
click at [436, 280] on img at bounding box center [471, 232] width 1130 height 947
click at [415, 231] on img at bounding box center [472, 233] width 1130 height 947
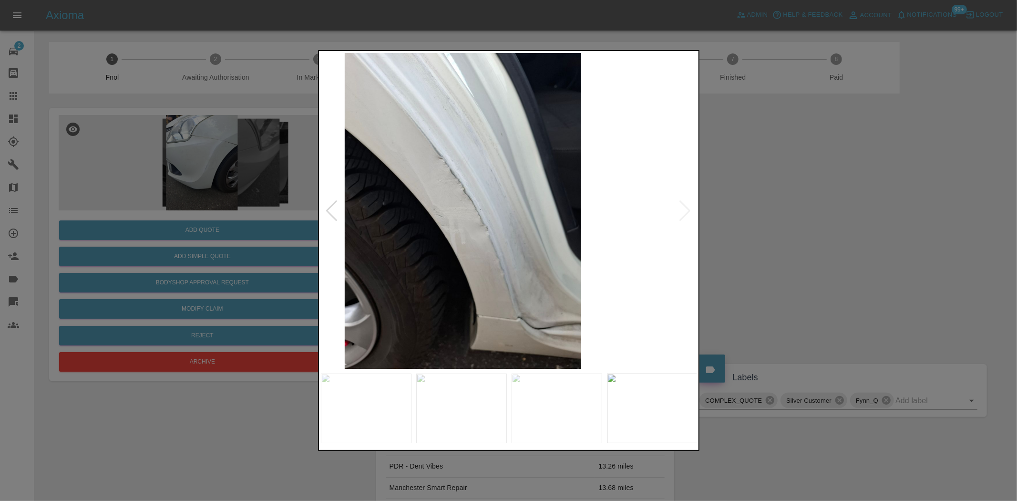
click at [347, 226] on img at bounding box center [463, 211] width 377 height 316
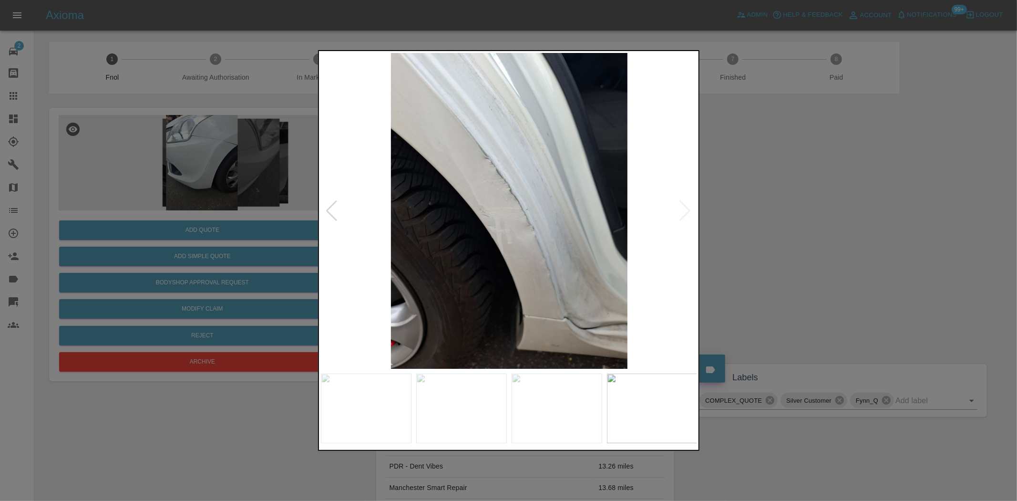
click at [459, 237] on img at bounding box center [509, 211] width 377 height 316
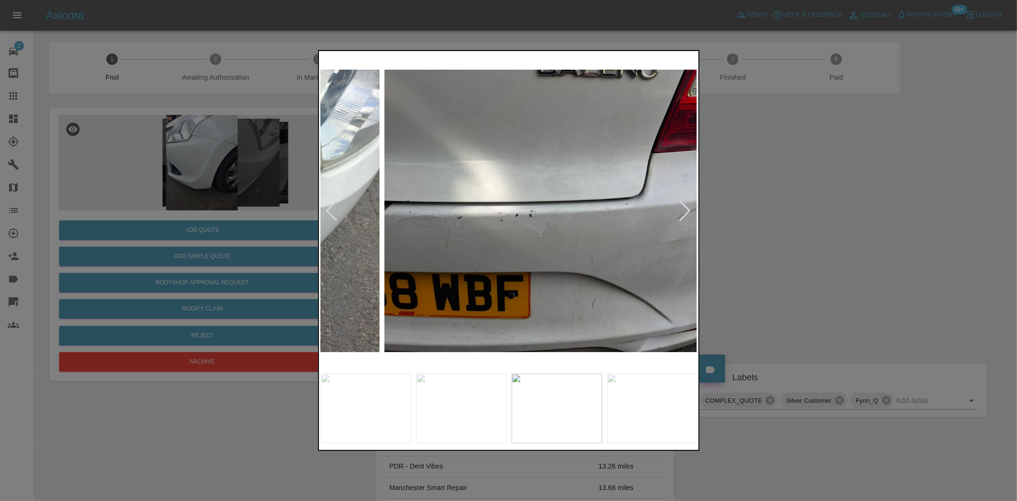
click at [488, 256] on img at bounding box center [572, 211] width 377 height 316
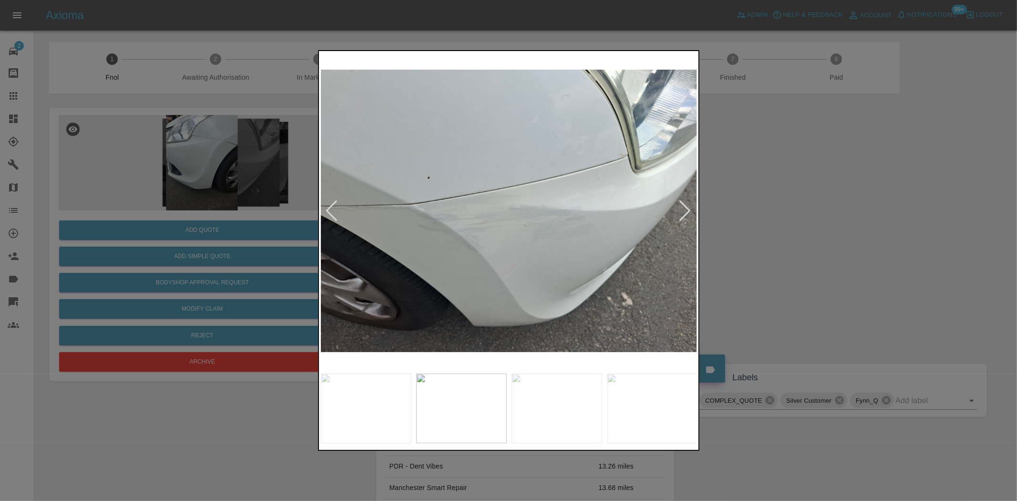
click at [470, 215] on img at bounding box center [509, 211] width 377 height 316
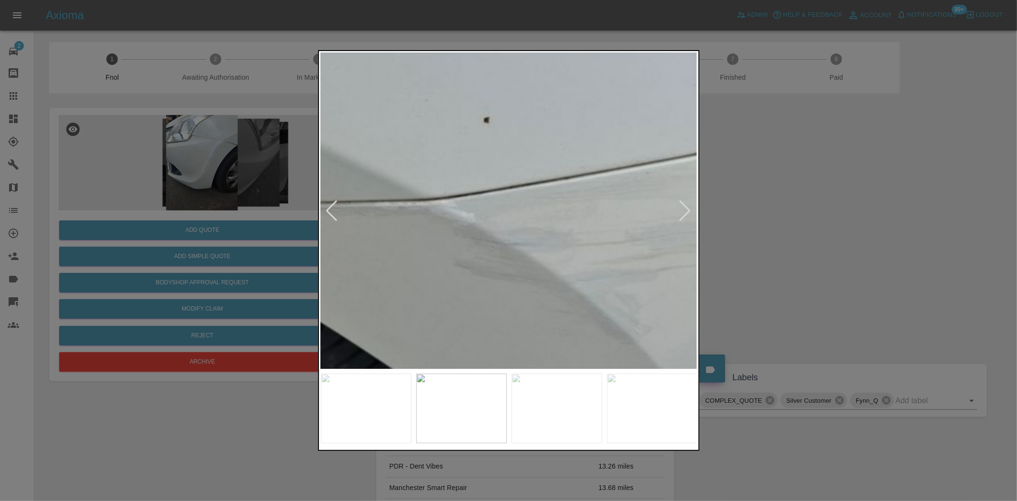
click at [503, 221] on img at bounding box center [728, 219] width 1130 height 947
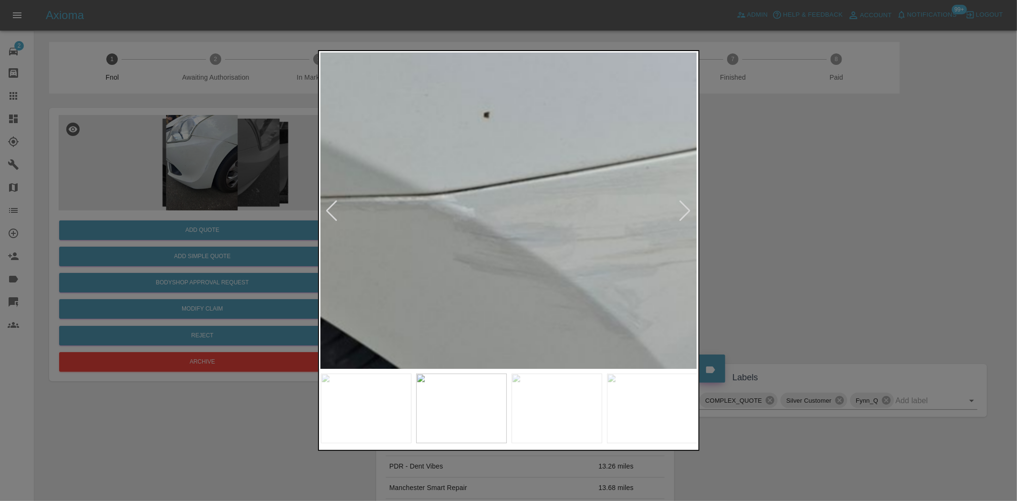
click at [502, 221] on img at bounding box center [728, 214] width 1130 height 947
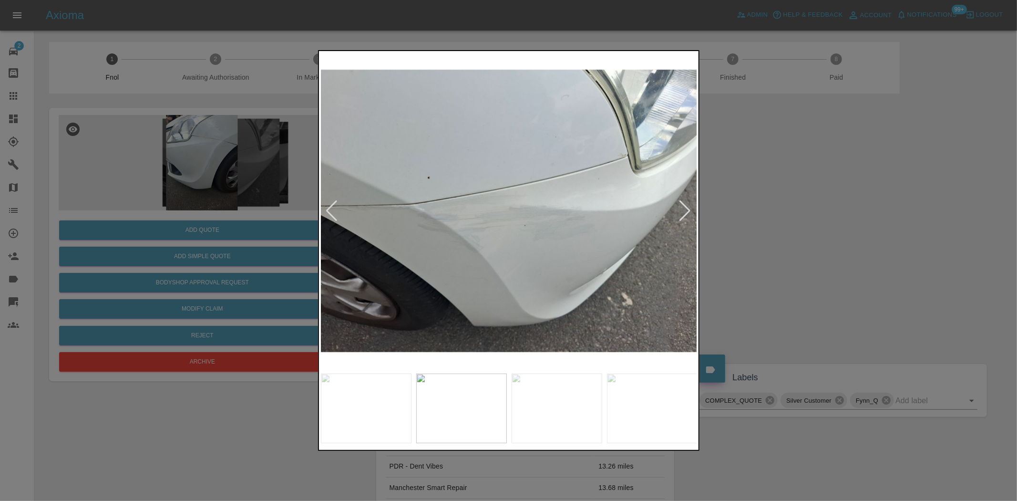
click at [553, 225] on img at bounding box center [509, 211] width 377 height 316
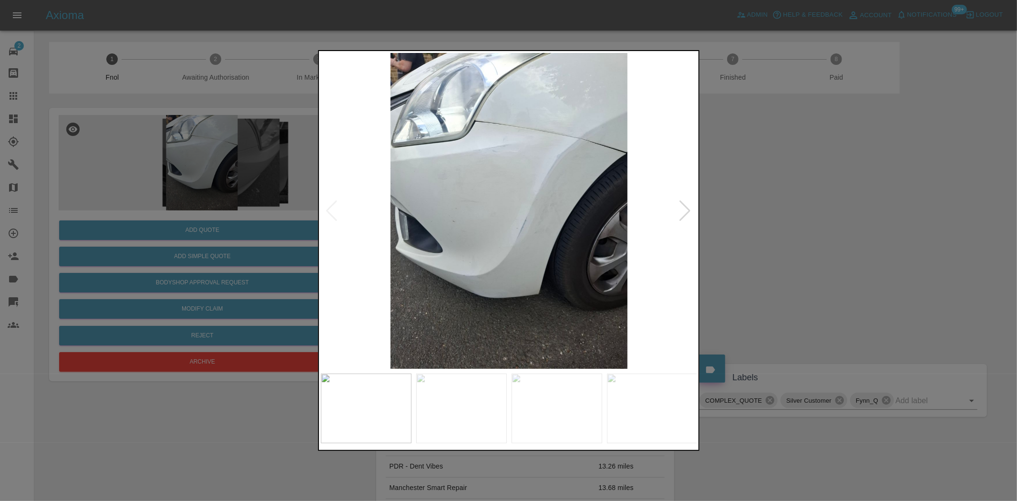
click at [488, 198] on img at bounding box center [509, 211] width 377 height 316
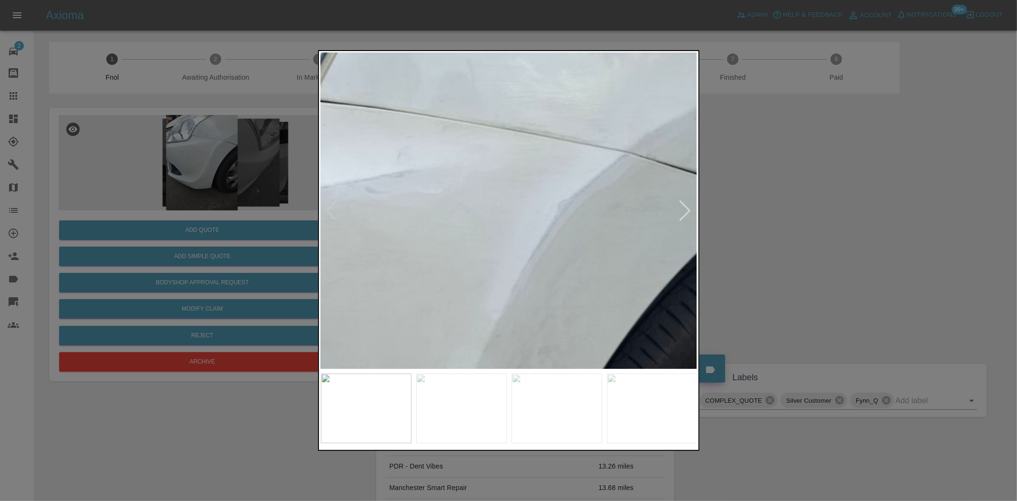
click at [391, 282] on img at bounding box center [414, 369] width 1130 height 947
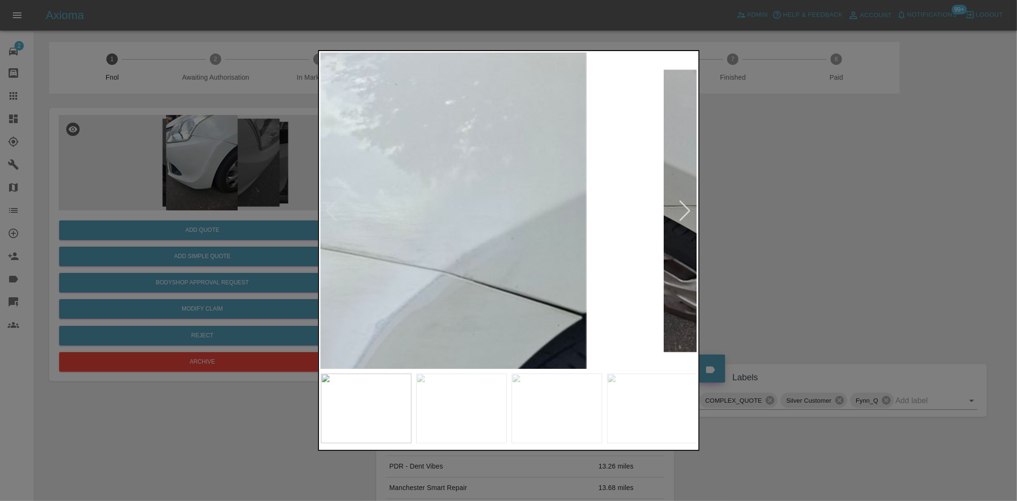
click at [279, 331] on div at bounding box center [508, 250] width 1017 height 501
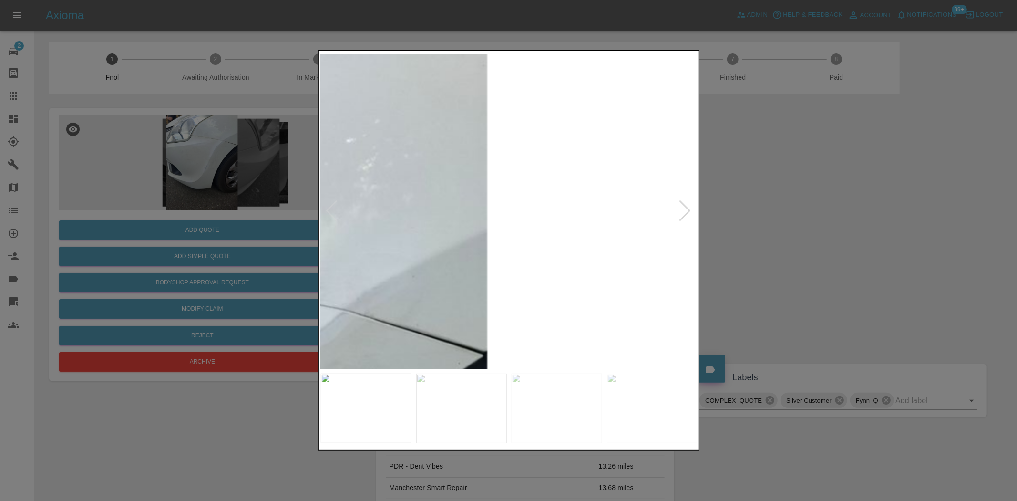
click at [179, 236] on div at bounding box center [508, 250] width 1017 height 501
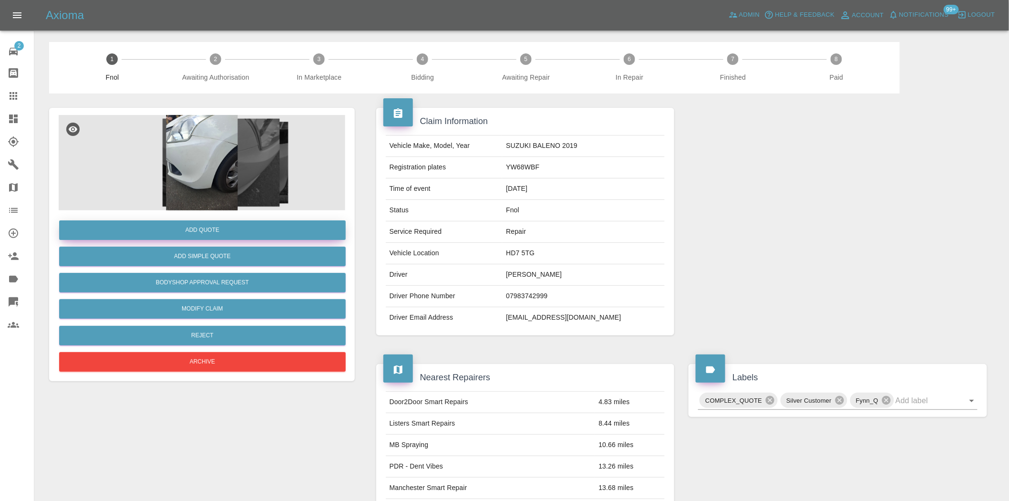
click at [183, 237] on button "Add Quote" at bounding box center [202, 230] width 286 height 20
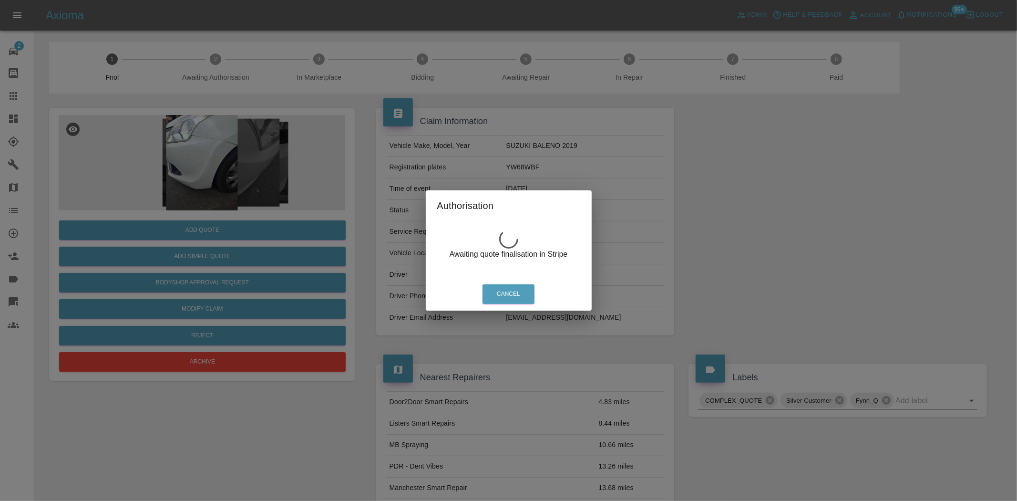
click at [238, 144] on div "Authorisation Awaiting quote finalisation in Stripe Cancel" at bounding box center [508, 250] width 1017 height 501
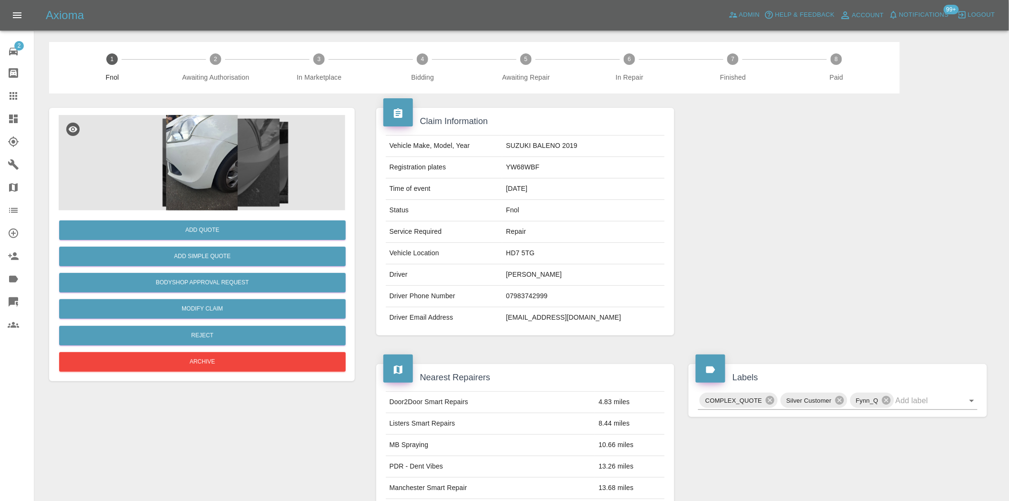
drag, startPoint x: 211, startPoint y: 151, endPoint x: 446, endPoint y: 242, distance: 252.0
drag, startPoint x: 518, startPoint y: 282, endPoint x: 460, endPoint y: 282, distance: 57.7
click at [432, 284] on td "Driver" at bounding box center [444, 274] width 117 height 21
click at [251, 174] on img at bounding box center [202, 162] width 286 height 95
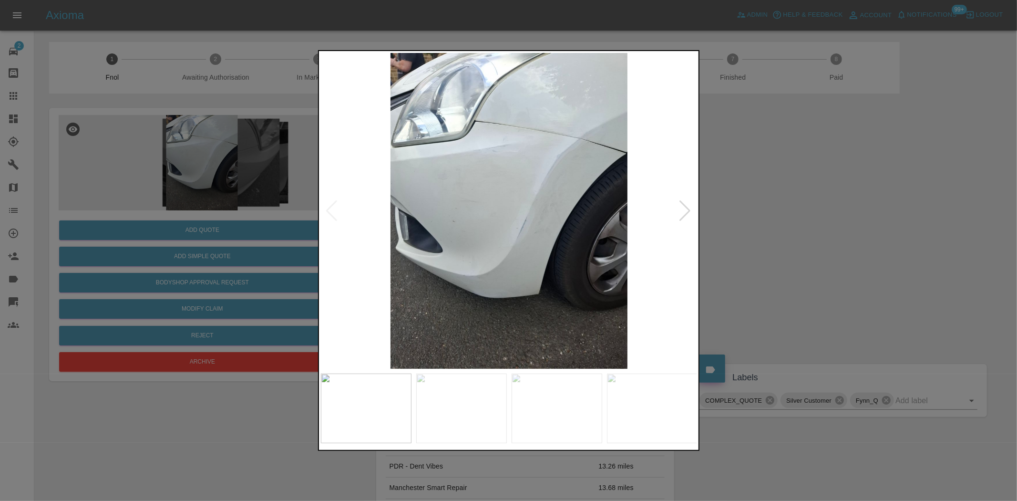
click at [445, 263] on img at bounding box center [509, 211] width 377 height 316
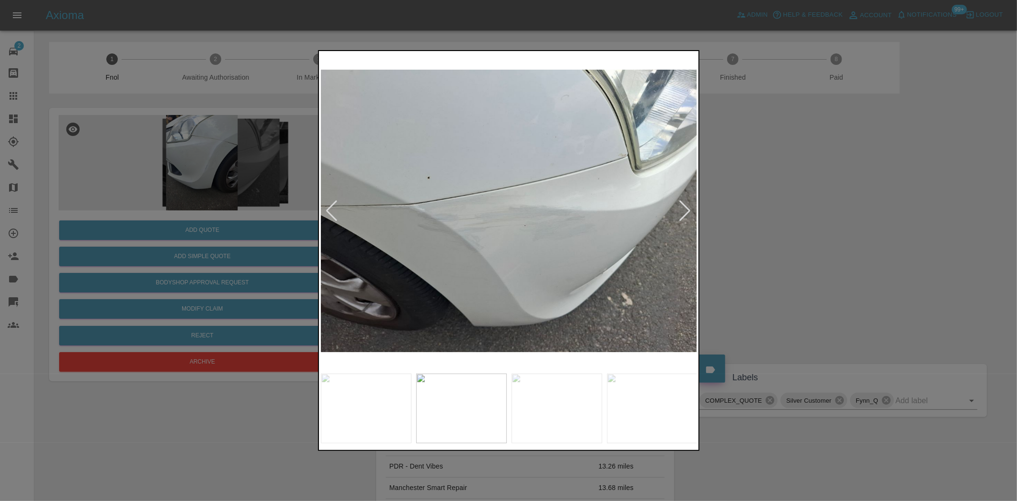
click at [419, 251] on img at bounding box center [509, 211] width 377 height 316
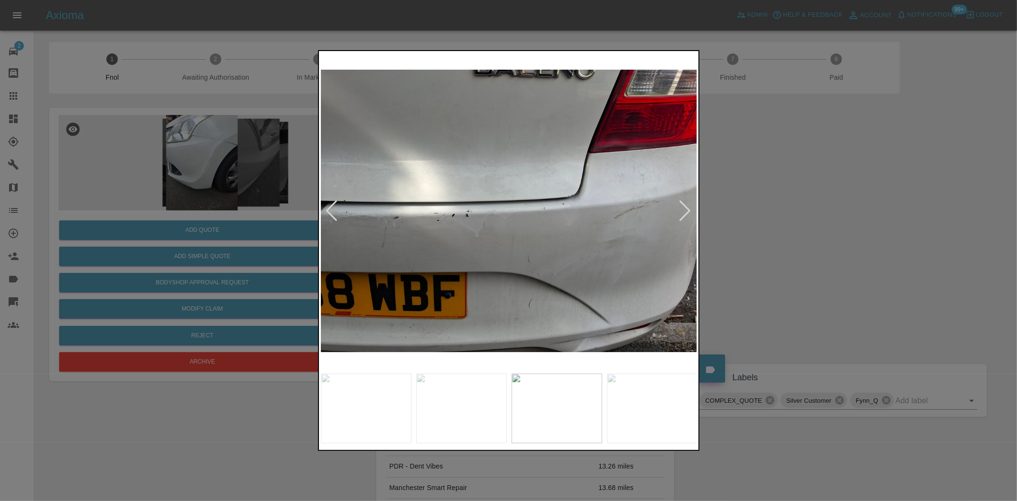
click at [402, 244] on img at bounding box center [509, 211] width 377 height 316
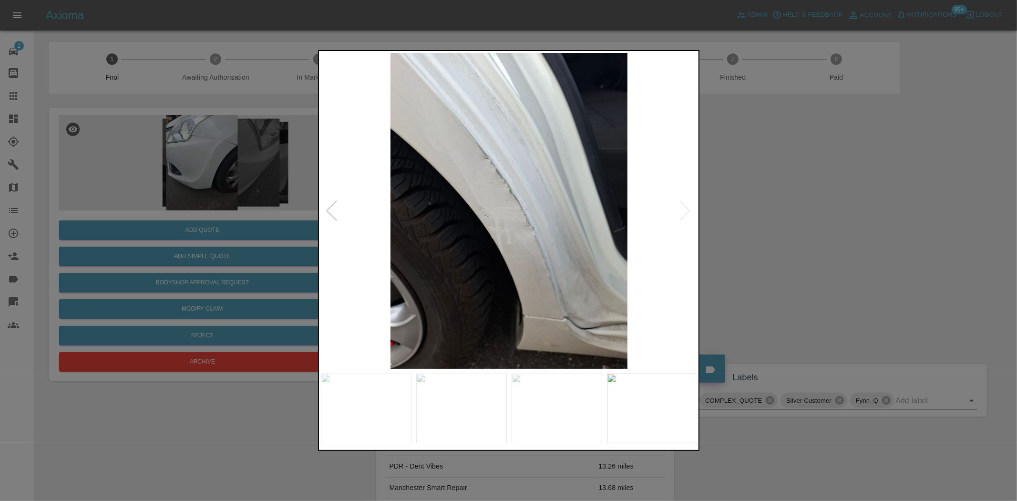
click at [543, 256] on img at bounding box center [509, 211] width 377 height 316
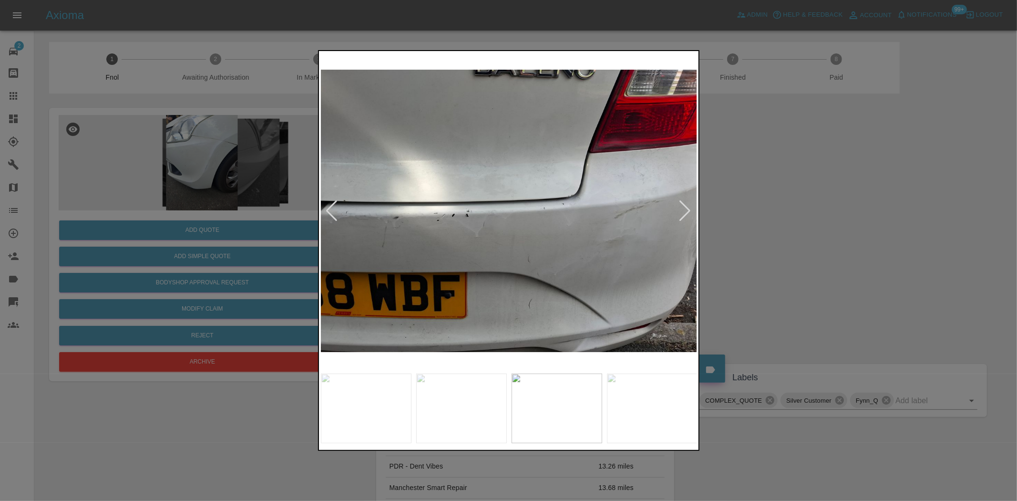
click at [502, 239] on img at bounding box center [509, 211] width 377 height 316
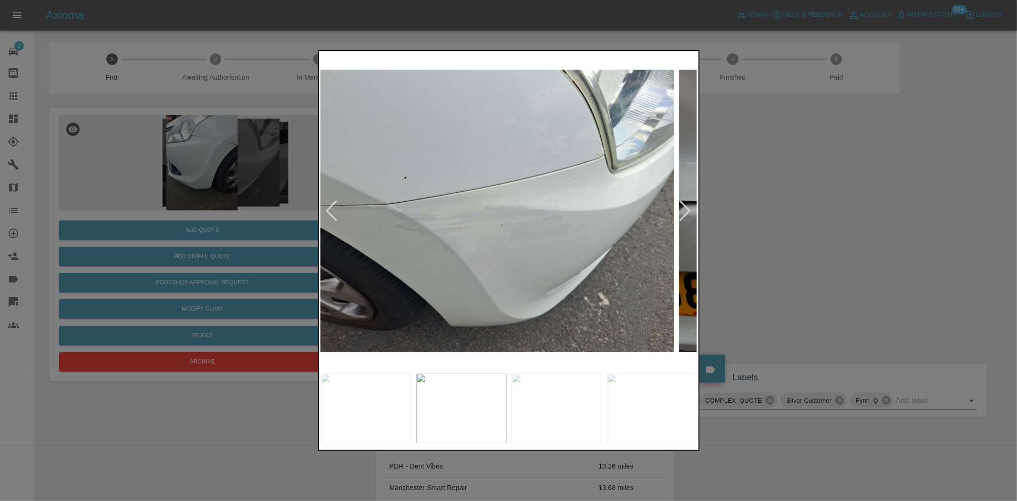
click at [306, 215] on div at bounding box center [508, 250] width 1017 height 501
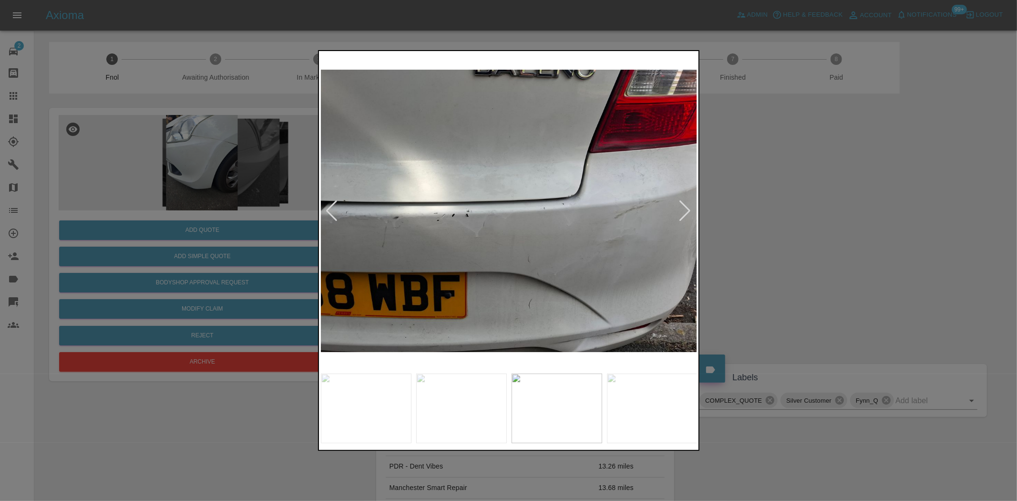
click at [447, 234] on img at bounding box center [509, 211] width 377 height 316
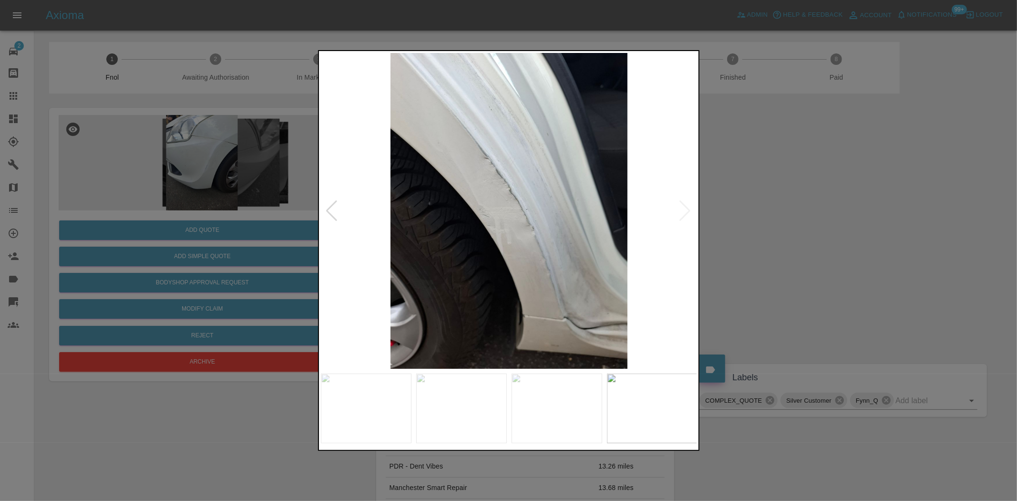
click at [393, 244] on img at bounding box center [509, 211] width 377 height 316
click at [463, 261] on img at bounding box center [509, 211] width 377 height 316
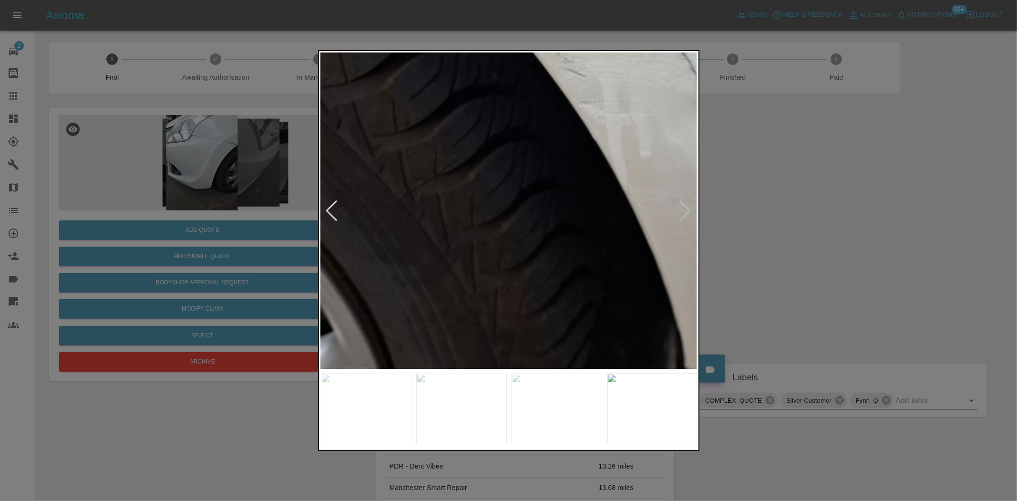
click at [463, 261] on img at bounding box center [644, 57] width 1130 height 947
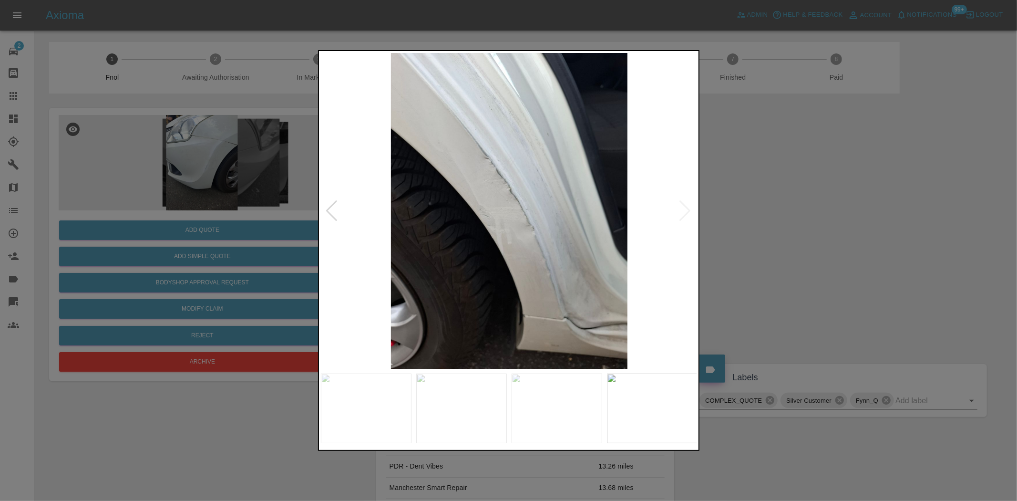
click at [534, 282] on img at bounding box center [509, 211] width 377 height 316
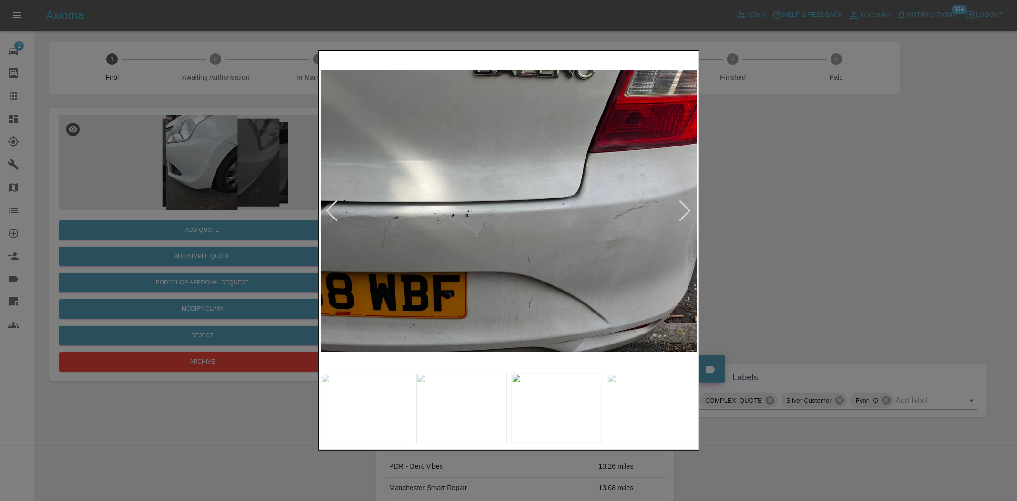
click at [620, 288] on img at bounding box center [509, 211] width 377 height 316
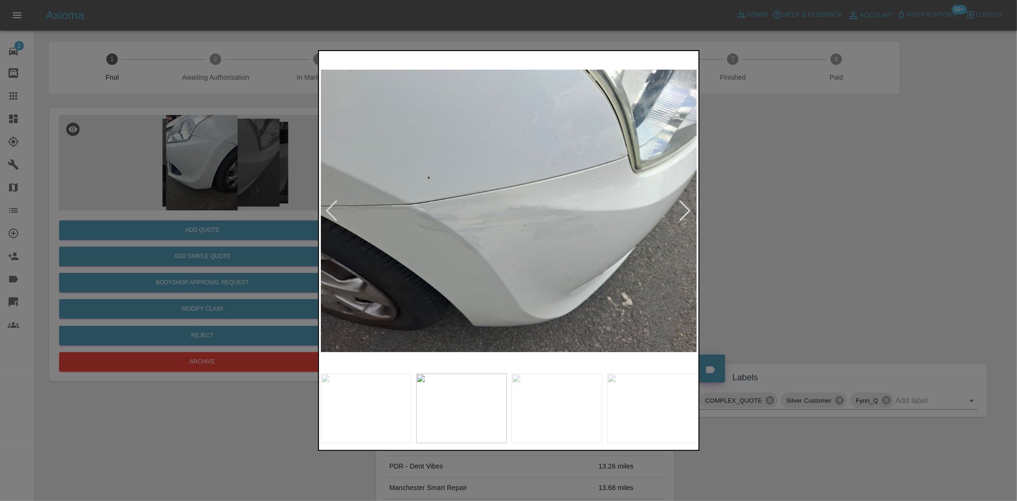
click at [677, 278] on img at bounding box center [509, 211] width 377 height 316
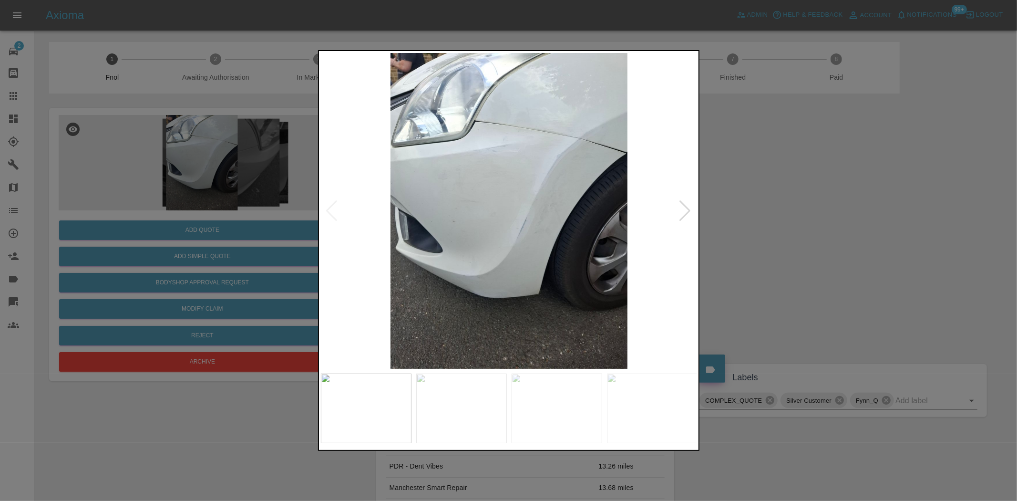
click at [669, 281] on img at bounding box center [509, 211] width 377 height 316
click at [511, 256] on img at bounding box center [509, 211] width 377 height 316
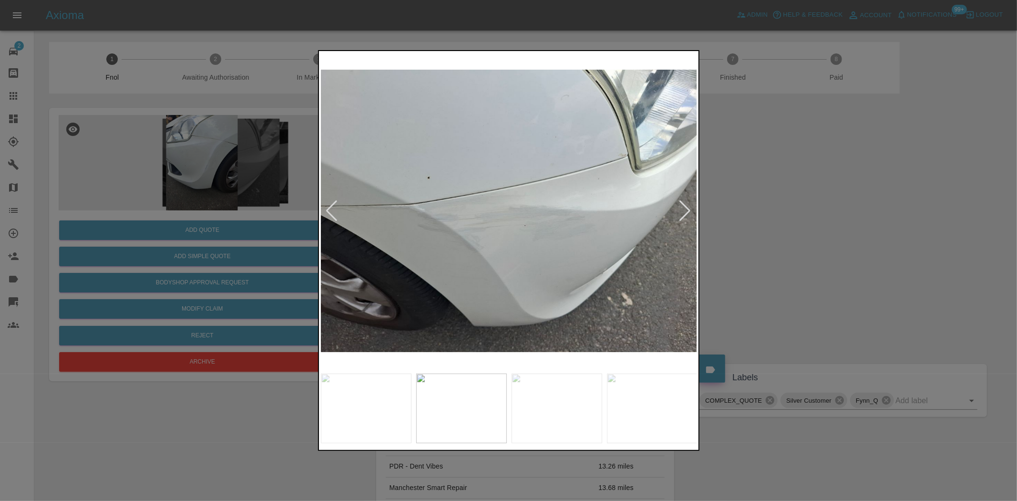
click at [415, 244] on img at bounding box center [509, 211] width 377 height 316
click at [457, 244] on img at bounding box center [509, 211] width 377 height 316
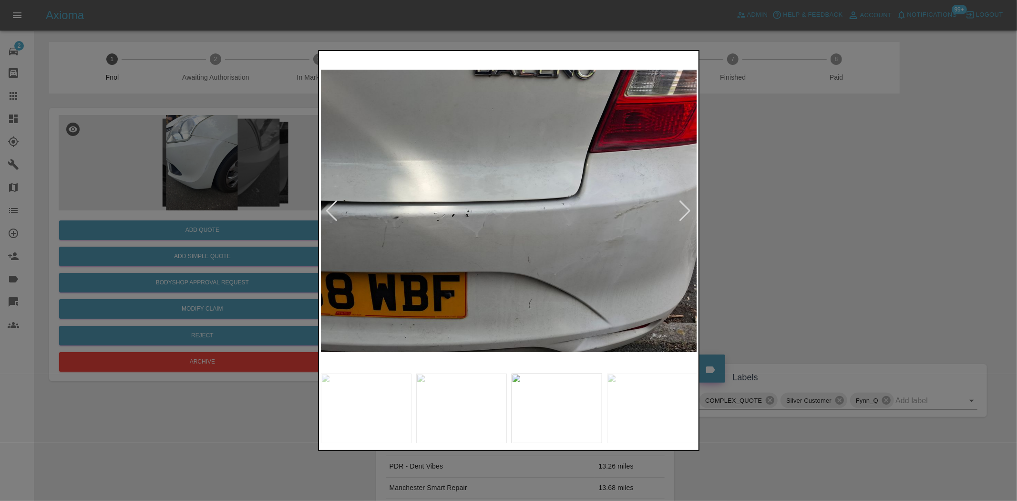
click at [456, 236] on img at bounding box center [509, 211] width 377 height 316
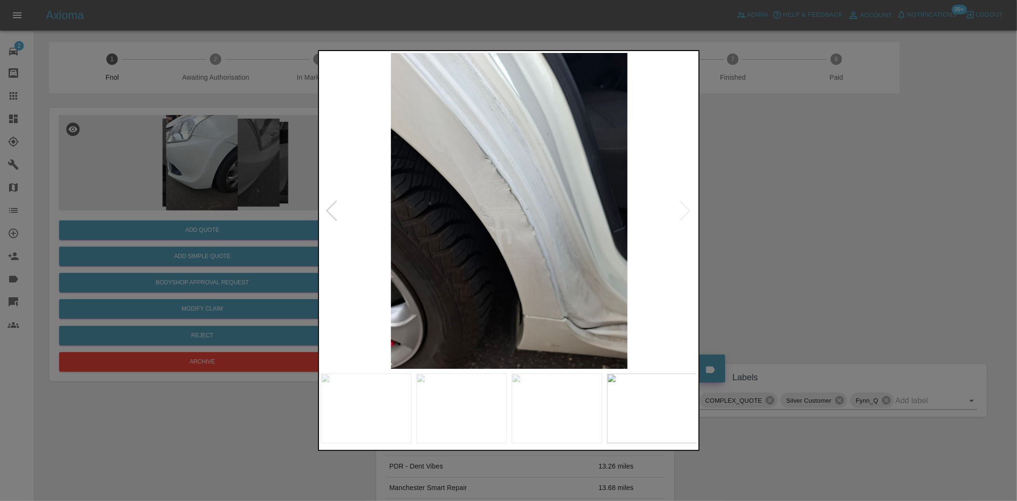
click at [387, 230] on img at bounding box center [509, 211] width 377 height 316
click at [459, 182] on img at bounding box center [509, 211] width 377 height 316
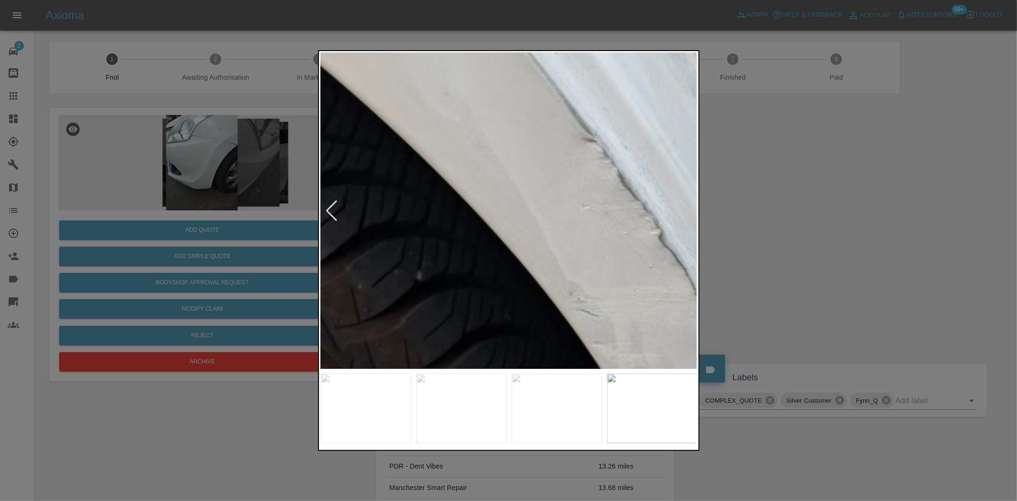
click at [459, 182] on img at bounding box center [657, 298] width 1130 height 947
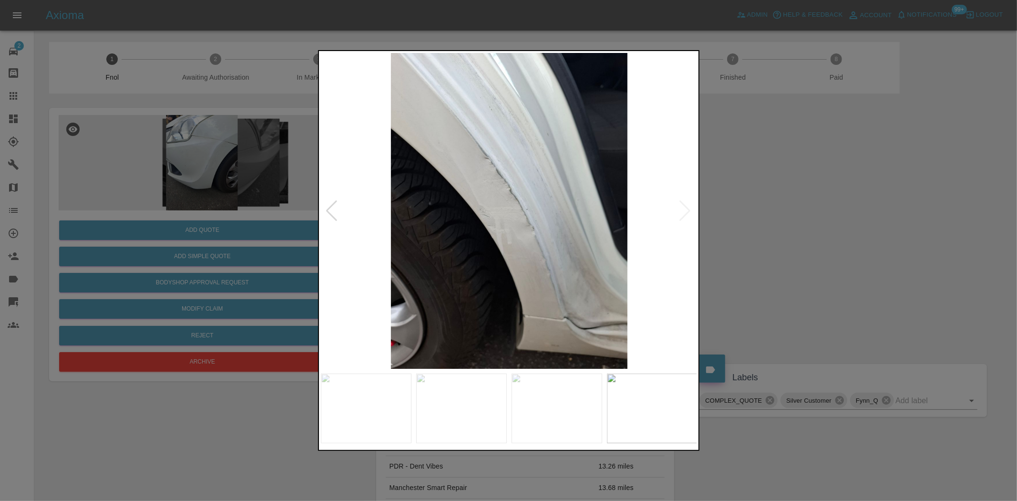
click at [564, 222] on img at bounding box center [509, 211] width 377 height 316
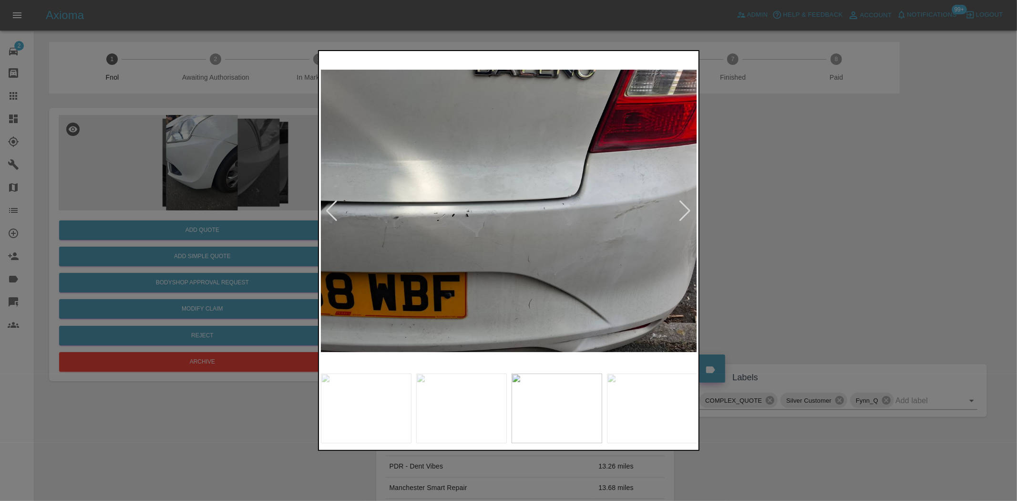
click at [588, 215] on img at bounding box center [509, 211] width 377 height 316
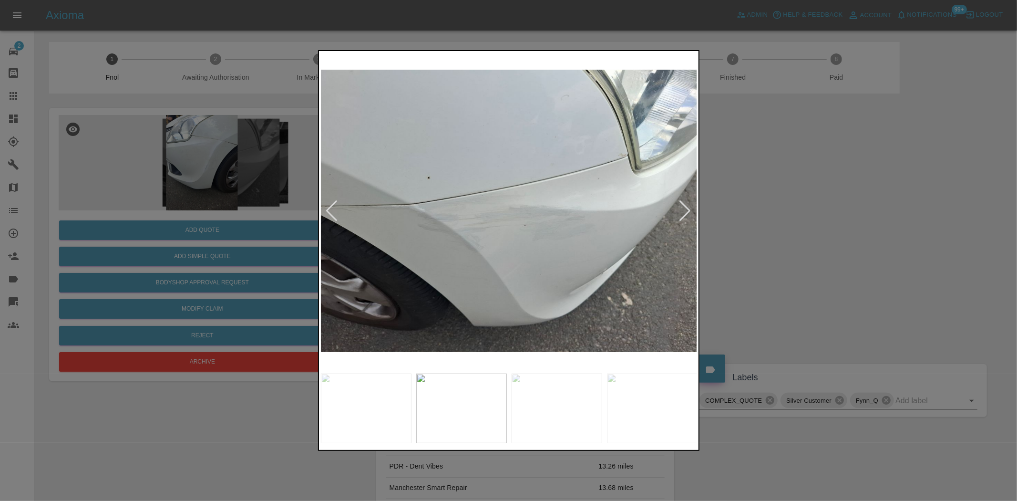
click at [554, 232] on img at bounding box center [509, 211] width 377 height 316
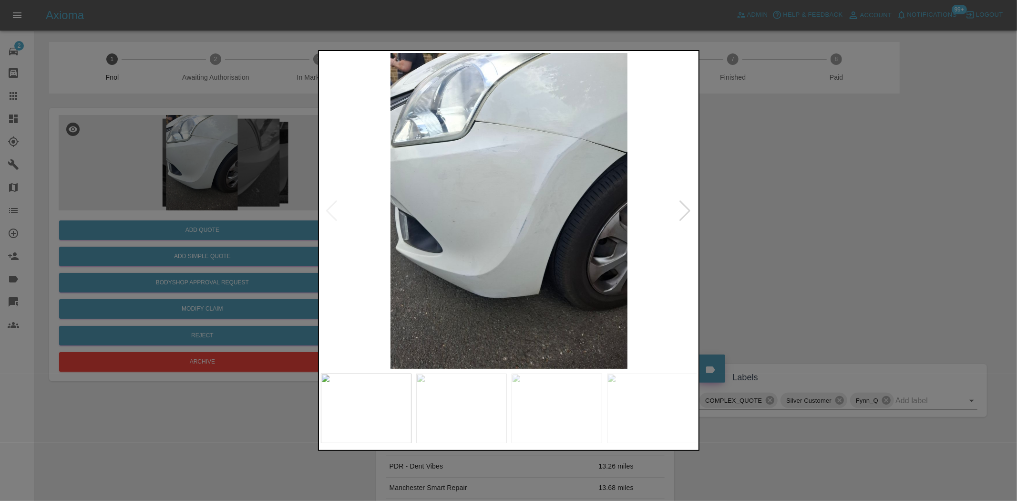
click at [663, 233] on img at bounding box center [509, 211] width 377 height 316
click at [523, 211] on img at bounding box center [509, 211] width 377 height 316
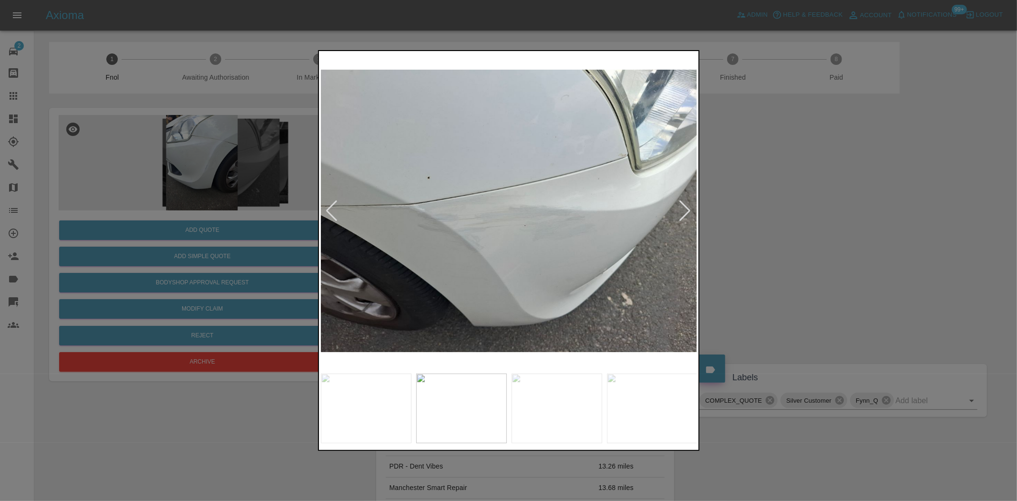
click at [528, 203] on img at bounding box center [509, 211] width 377 height 316
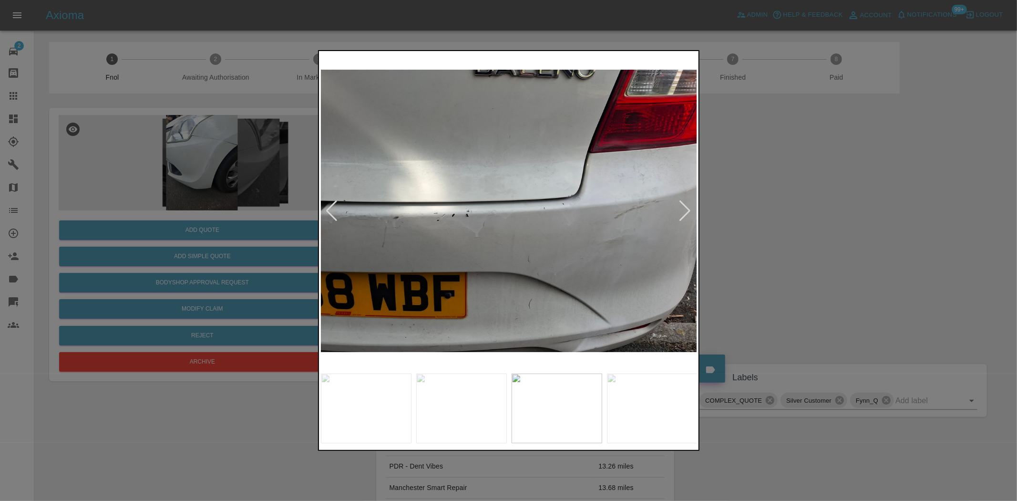
click at [526, 207] on img at bounding box center [509, 211] width 377 height 316
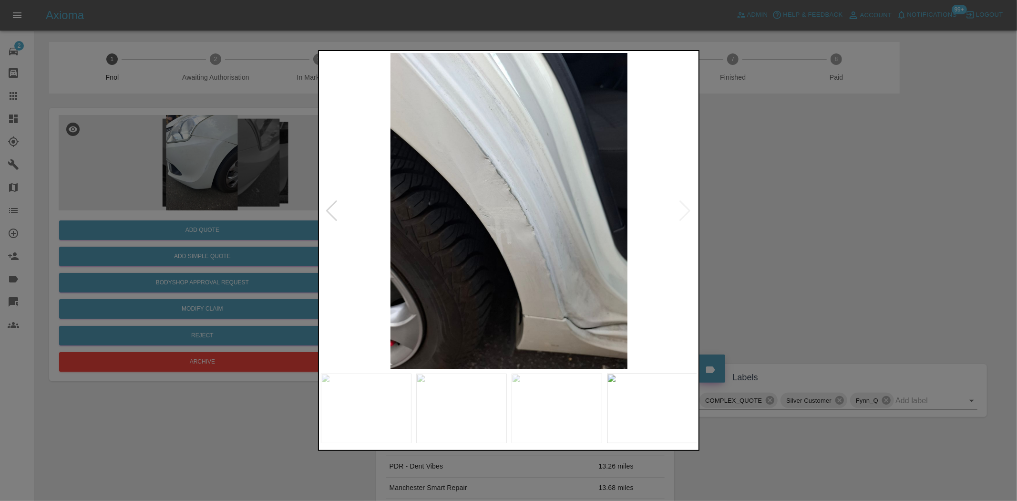
click at [553, 211] on img at bounding box center [509, 211] width 377 height 316
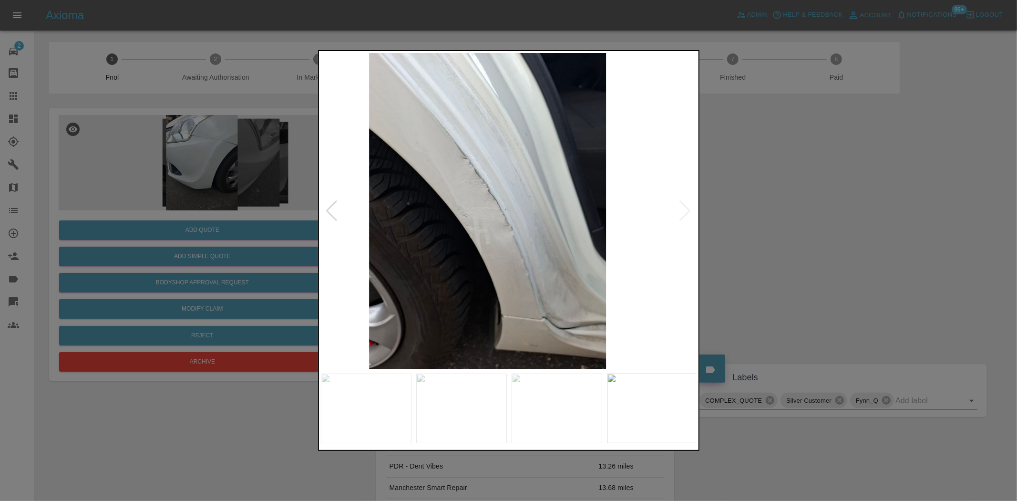
click at [393, 115] on img at bounding box center [487, 211] width 377 height 316
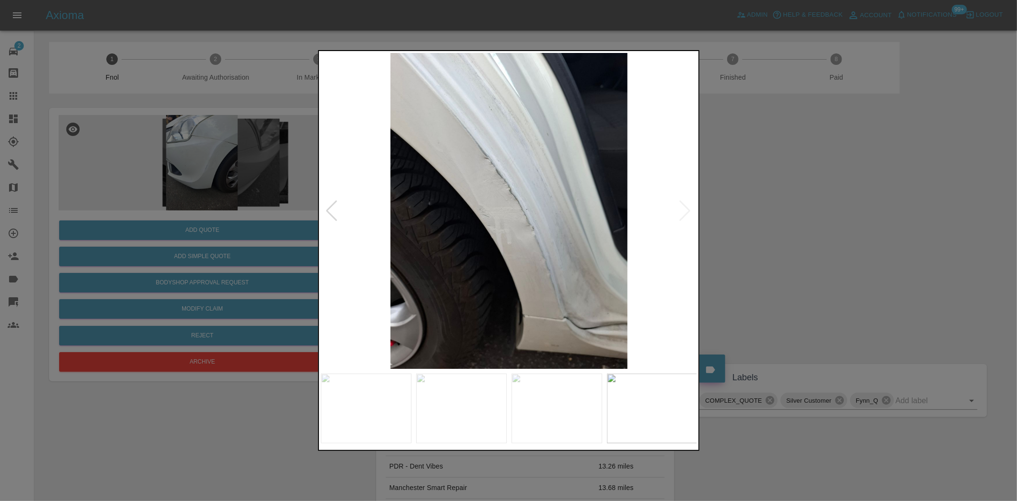
click at [188, 207] on div at bounding box center [508, 250] width 1017 height 501
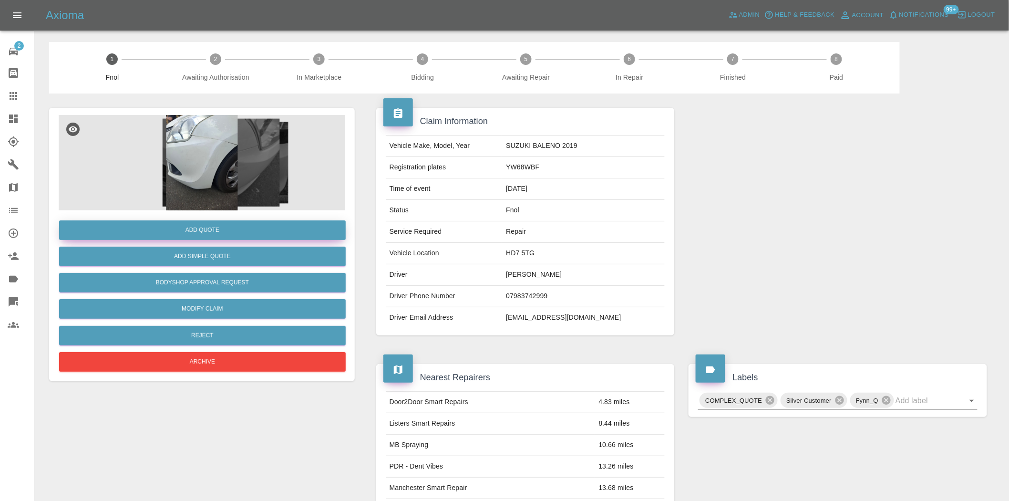
click at [193, 225] on button "Add Quote" at bounding box center [202, 230] width 286 height 20
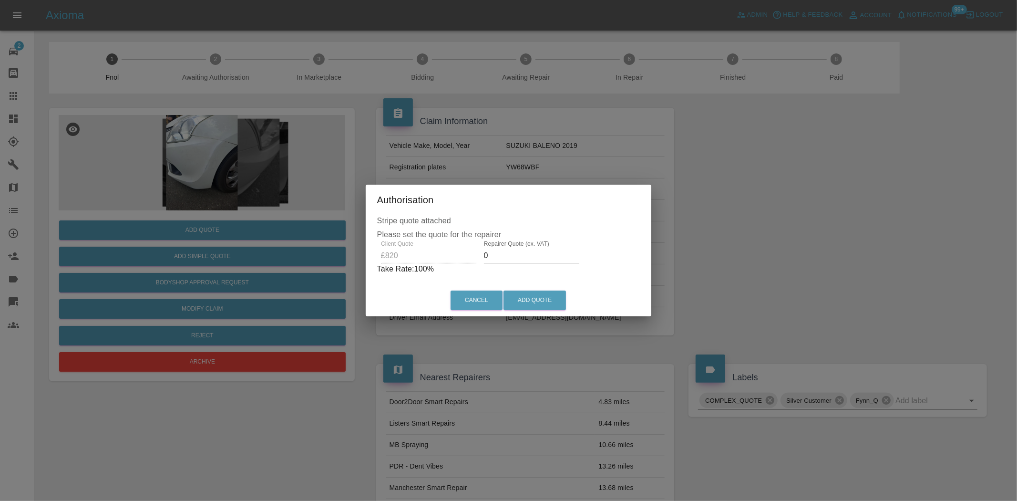
drag, startPoint x: 488, startPoint y: 268, endPoint x: 458, endPoint y: 274, distance: 31.0
click at [458, 274] on div "Client Quote £820 Repairer Quote (ex. VAT) 0 Take Rate: 100 %" at bounding box center [508, 257] width 263 height 34
type input "500"
click at [546, 296] on button "Add Quote" at bounding box center [534, 300] width 62 height 20
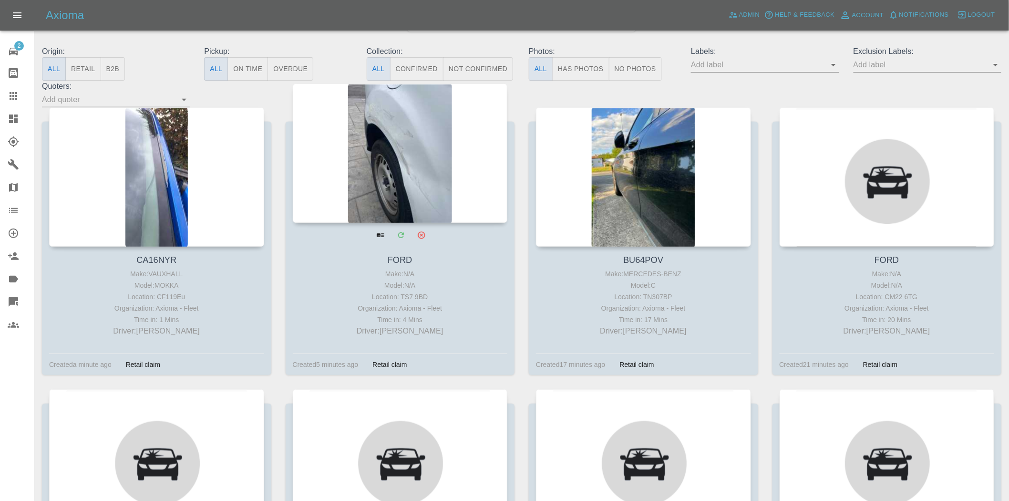
scroll to position [106, 0]
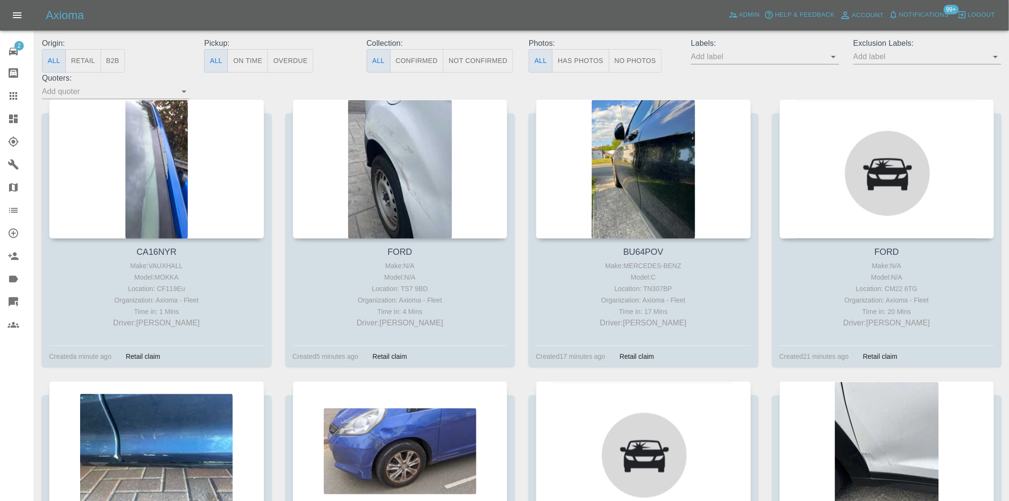
click at [13, 116] on icon at bounding box center [13, 118] width 11 height 11
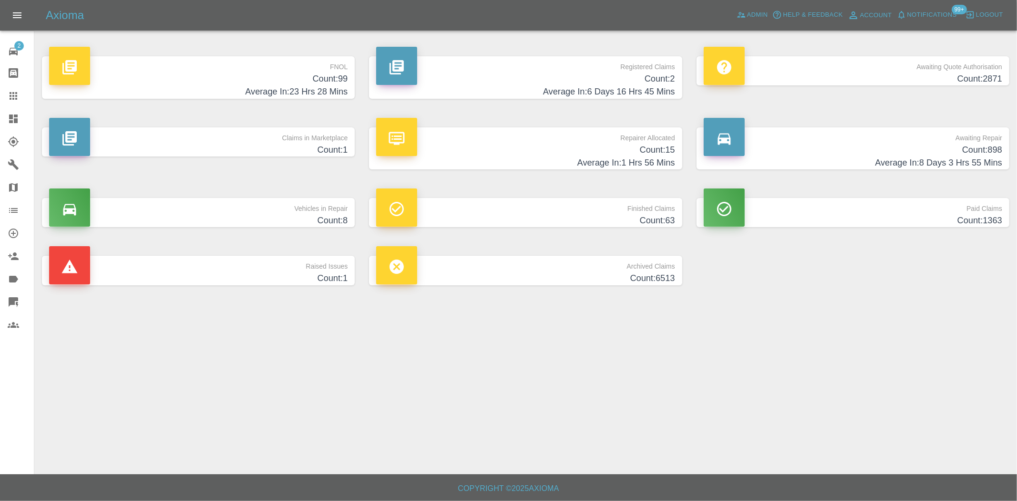
click at [334, 80] on h4 "Count: 99" at bounding box center [198, 78] width 298 height 13
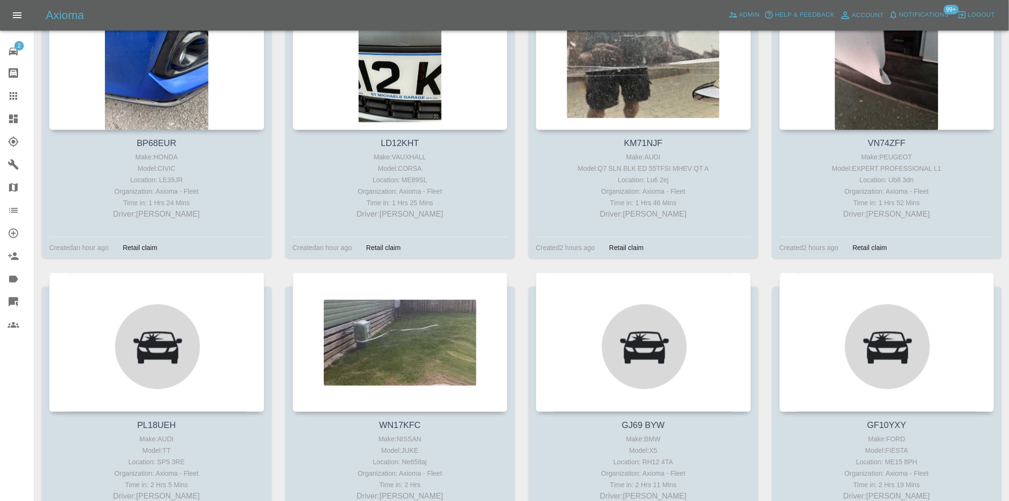
scroll to position [1059, 0]
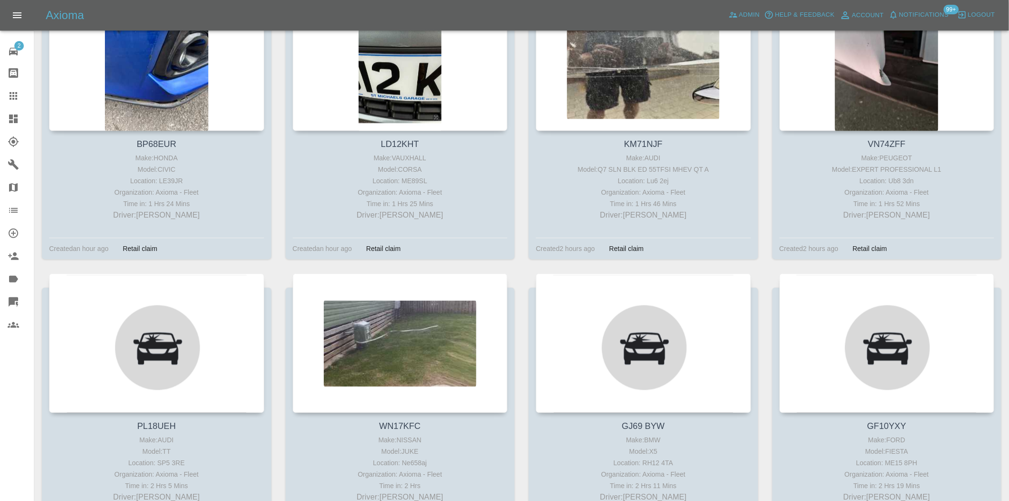
click at [16, 113] on icon at bounding box center [13, 118] width 11 height 11
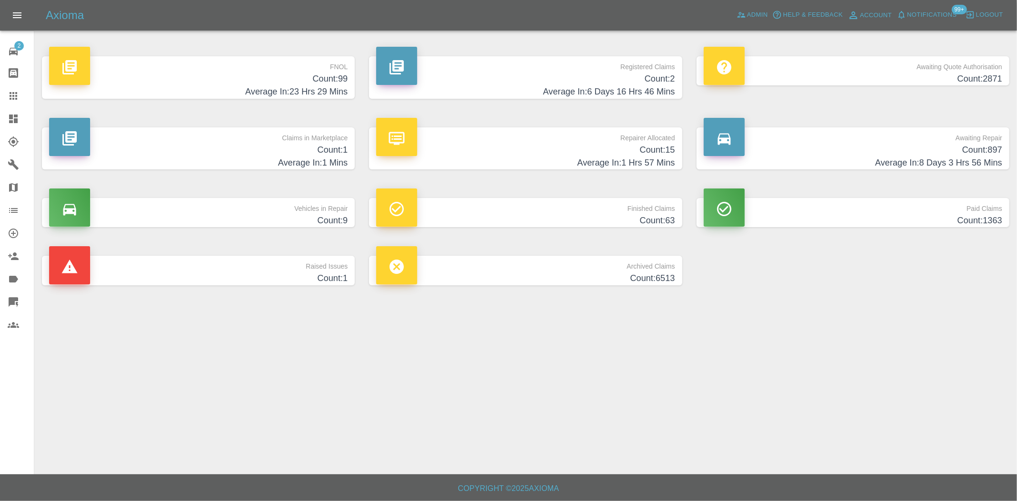
click at [327, 91] on h4 "Average In: 23 Hrs 29 Mins" at bounding box center [198, 91] width 298 height 13
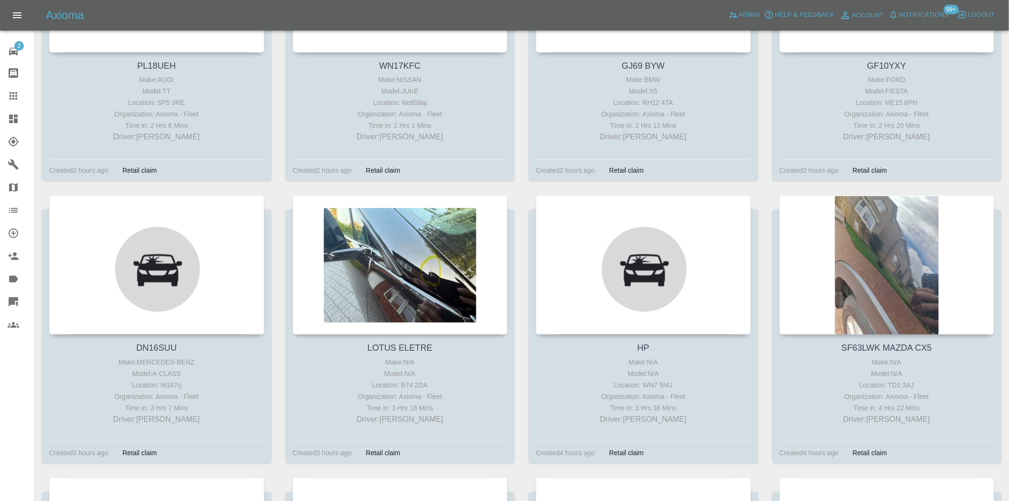
scroll to position [1430, 0]
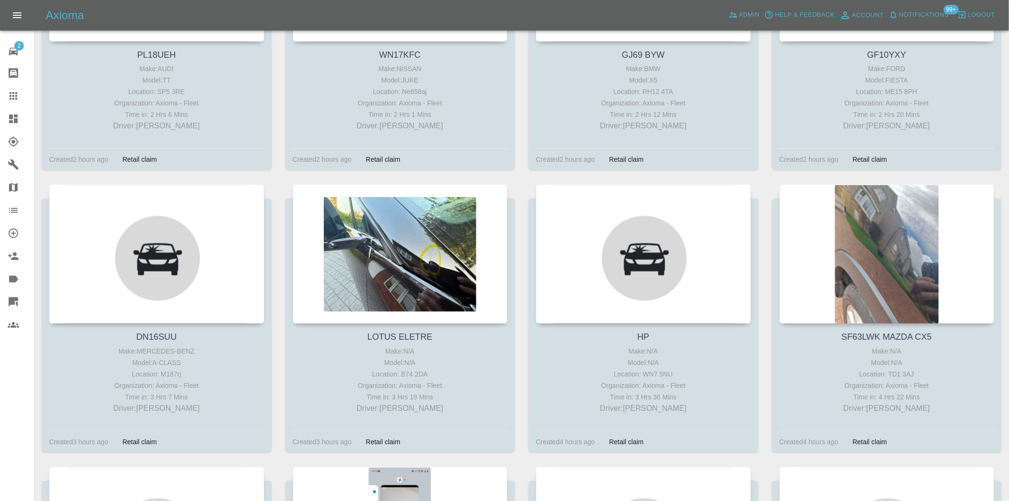
drag, startPoint x: 858, startPoint y: 211, endPoint x: 51, endPoint y: 173, distance: 807.5
click at [51, 173] on div "PL18UEH Make: AUDI Model: TT Location: SP5 3RE Organization: Axioma - Fleet Tim…" at bounding box center [157, 43] width 244 height 282
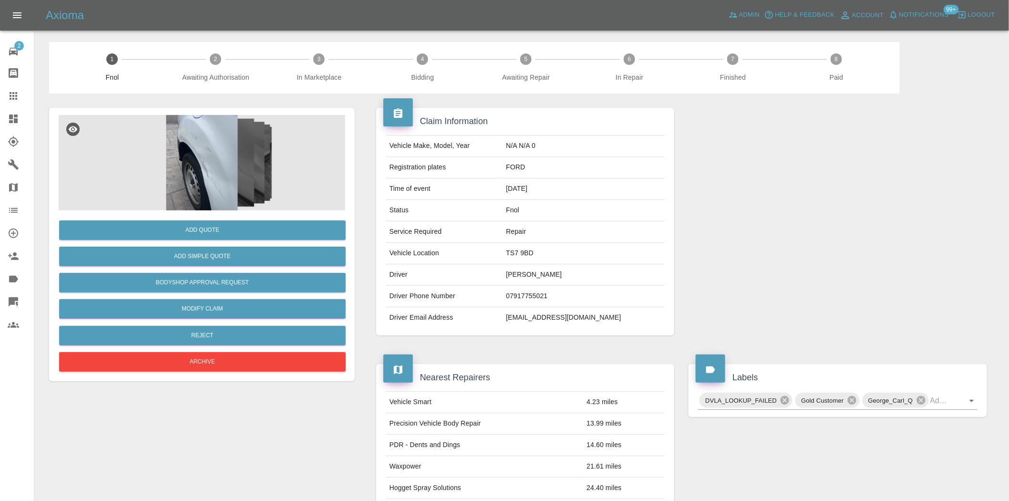
click at [198, 166] on img at bounding box center [202, 162] width 286 height 95
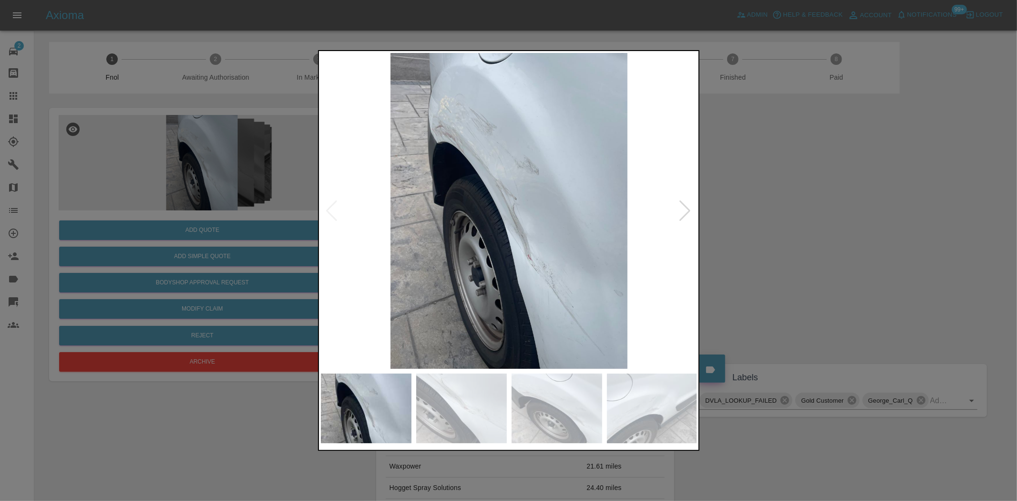
click at [464, 268] on img at bounding box center [509, 211] width 377 height 316
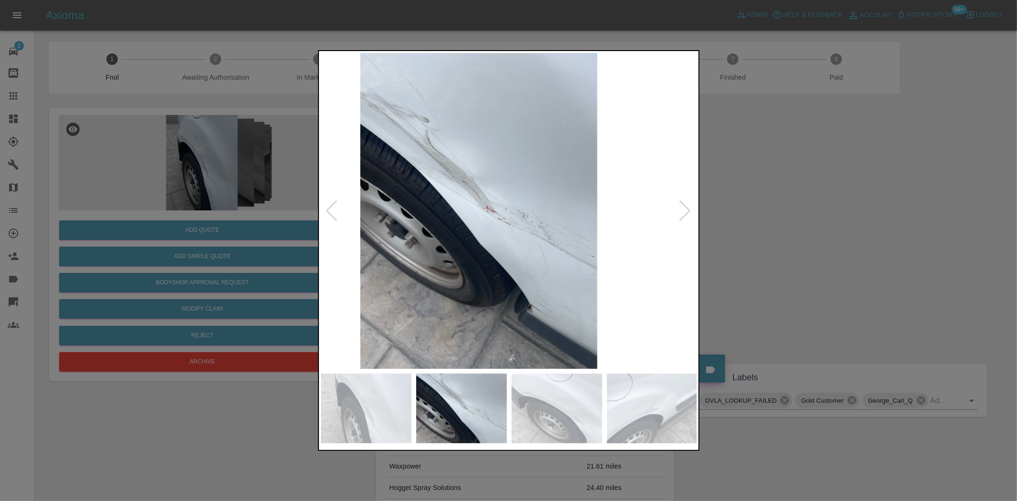
click at [434, 259] on img at bounding box center [478, 211] width 377 height 316
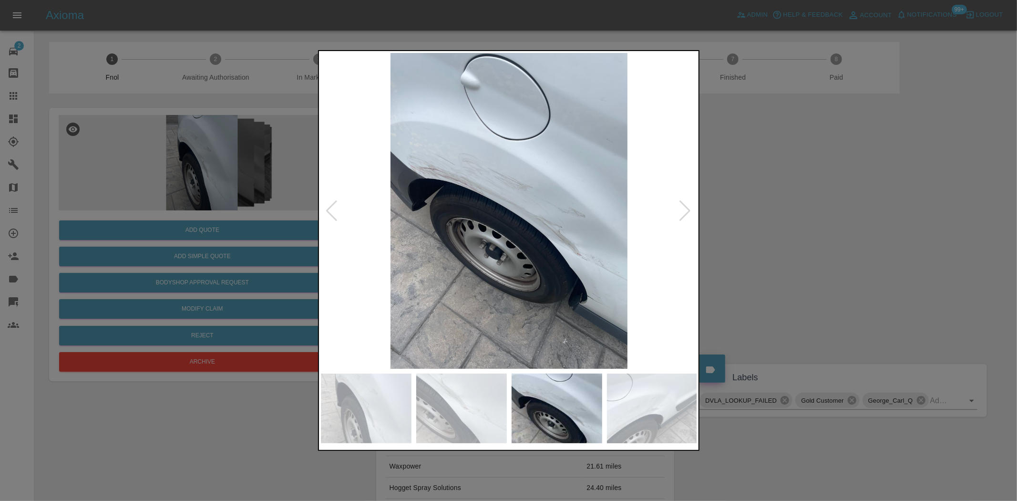
click at [426, 249] on img at bounding box center [509, 211] width 377 height 316
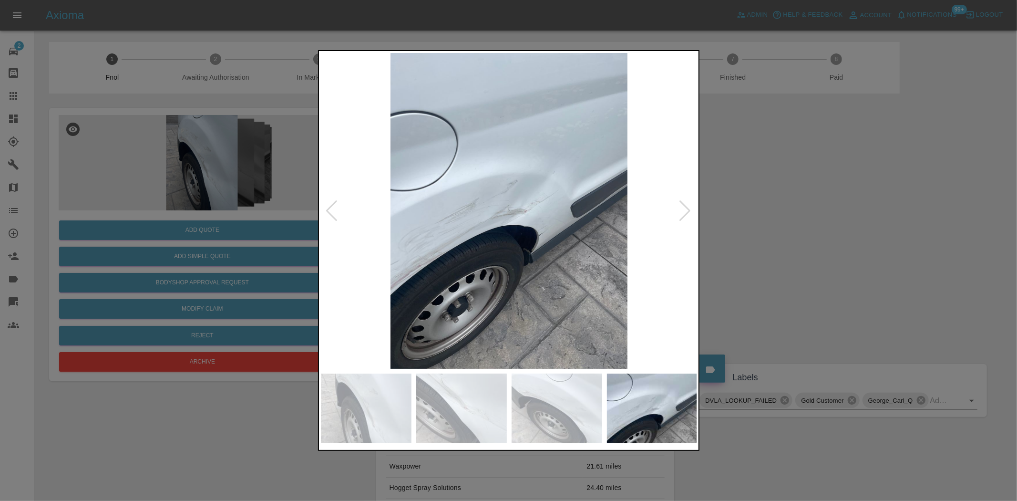
click at [450, 249] on img at bounding box center [509, 211] width 377 height 316
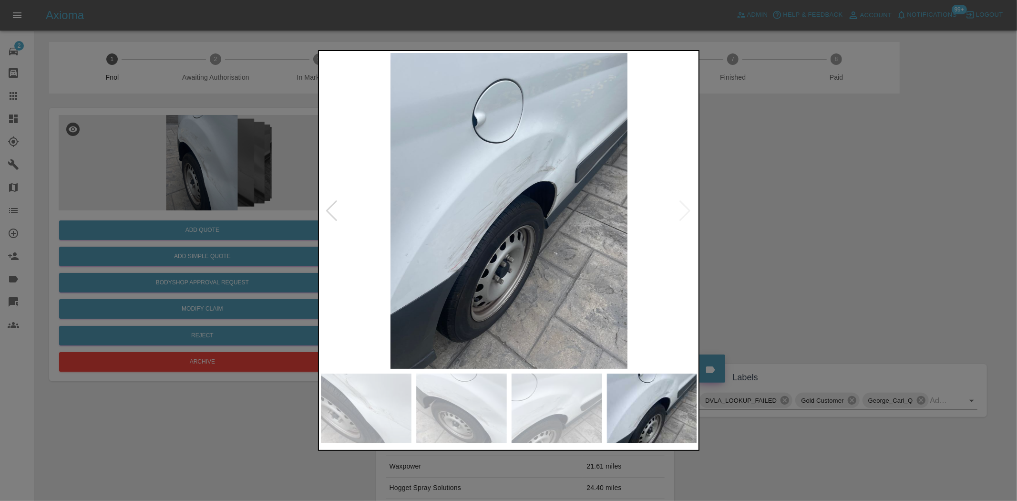
click at [422, 279] on img at bounding box center [509, 211] width 377 height 316
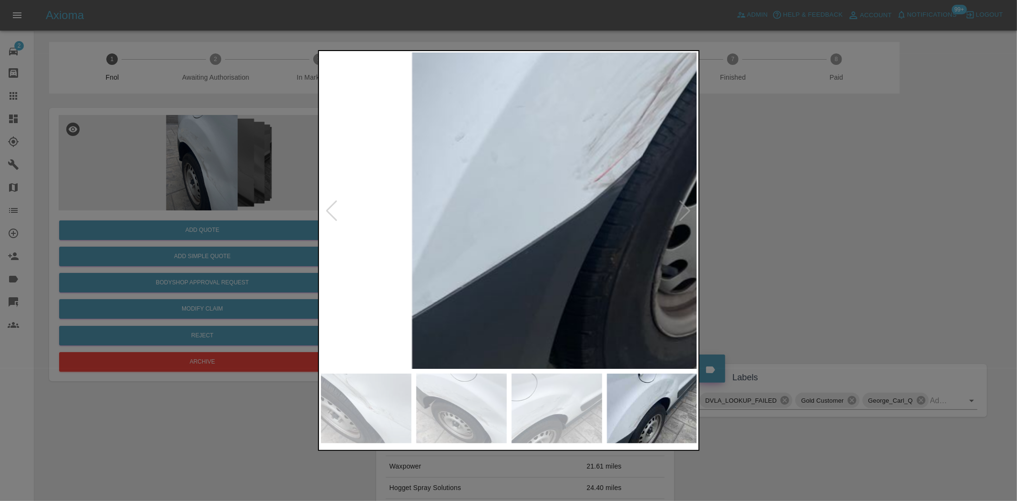
click at [598, 272] on img at bounding box center [767, 5] width 1130 height 947
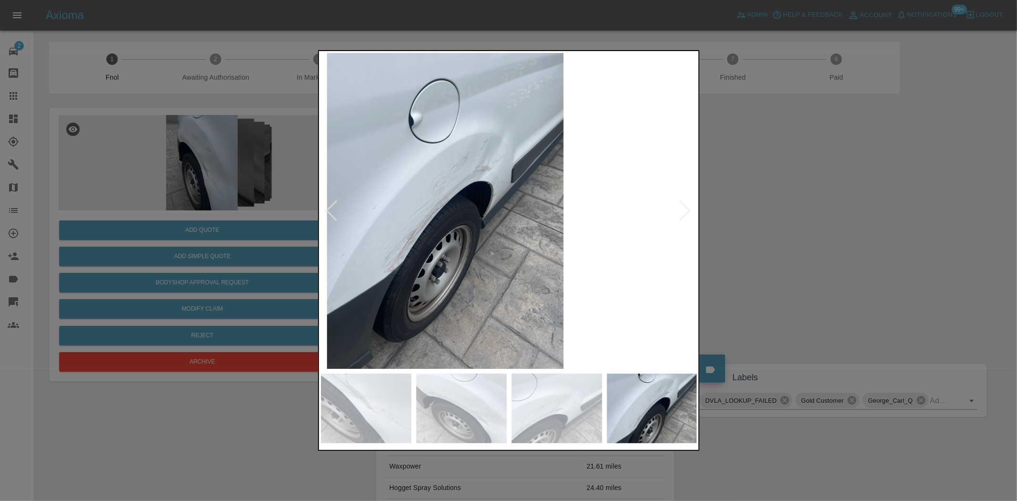
click at [432, 241] on img at bounding box center [444, 211] width 377 height 316
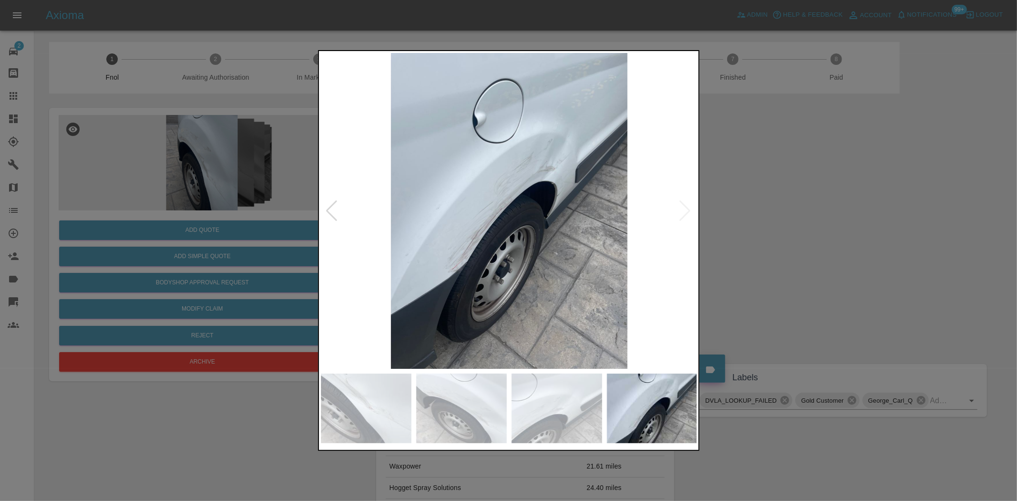
click at [542, 142] on img at bounding box center [509, 211] width 377 height 316
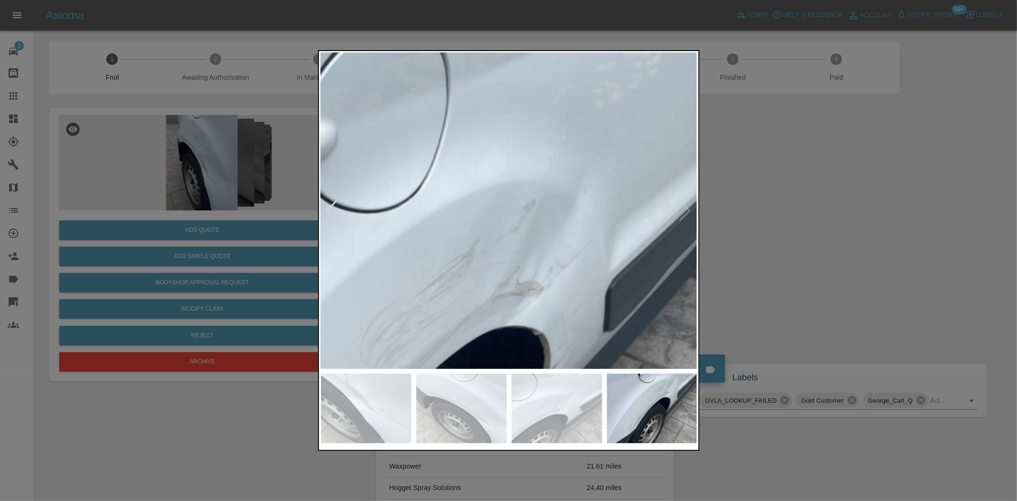
click at [535, 158] on img at bounding box center [406, 415] width 1130 height 947
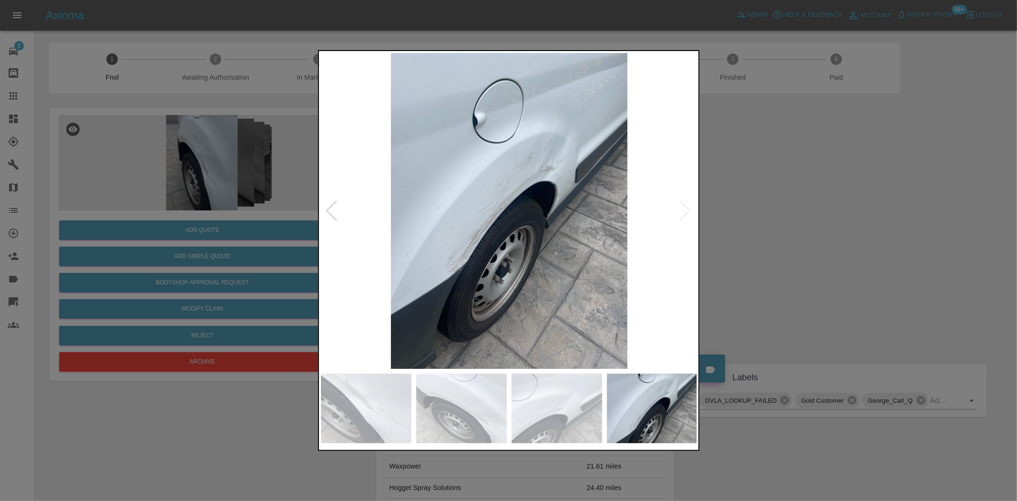
click at [566, 155] on img at bounding box center [509, 211] width 377 height 316
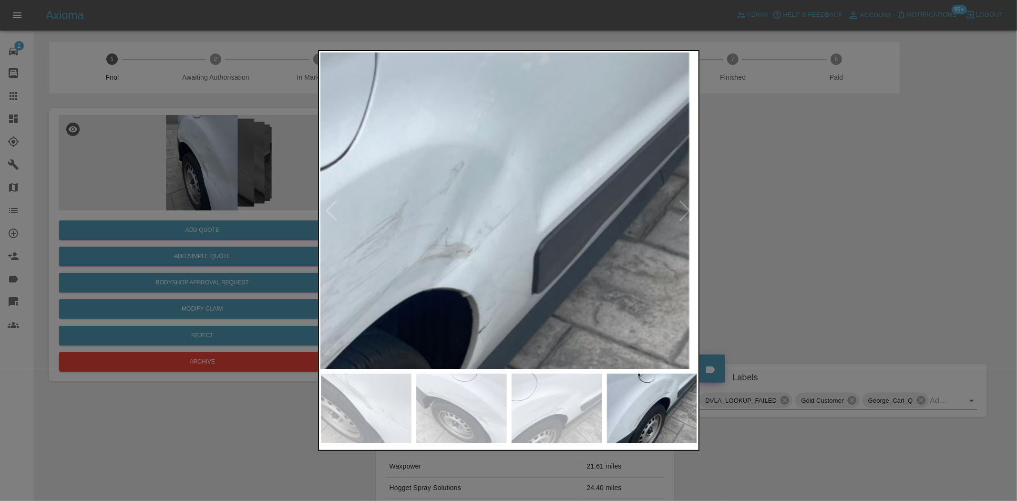
click at [521, 160] on img at bounding box center [334, 377] width 1130 height 947
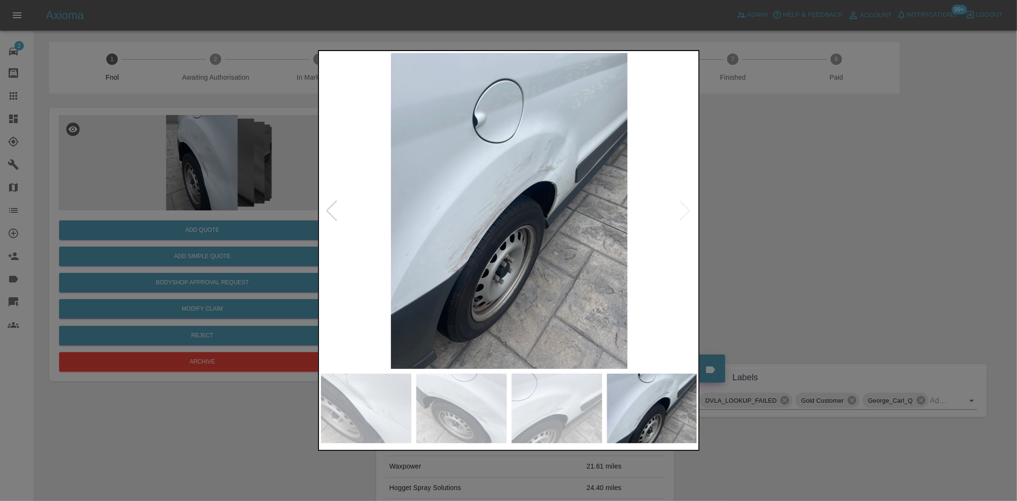
click at [549, 187] on img at bounding box center [509, 211] width 377 height 316
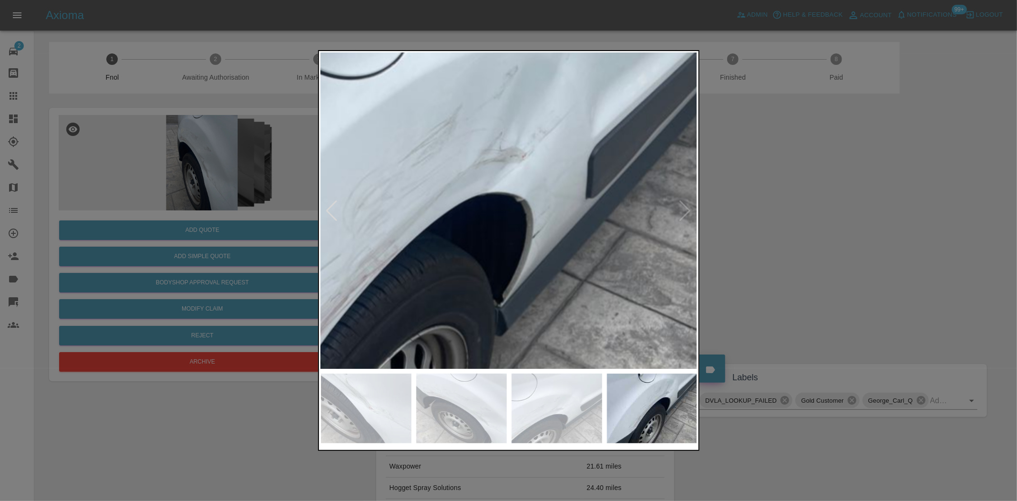
click at [549, 201] on img at bounding box center [388, 281] width 1130 height 947
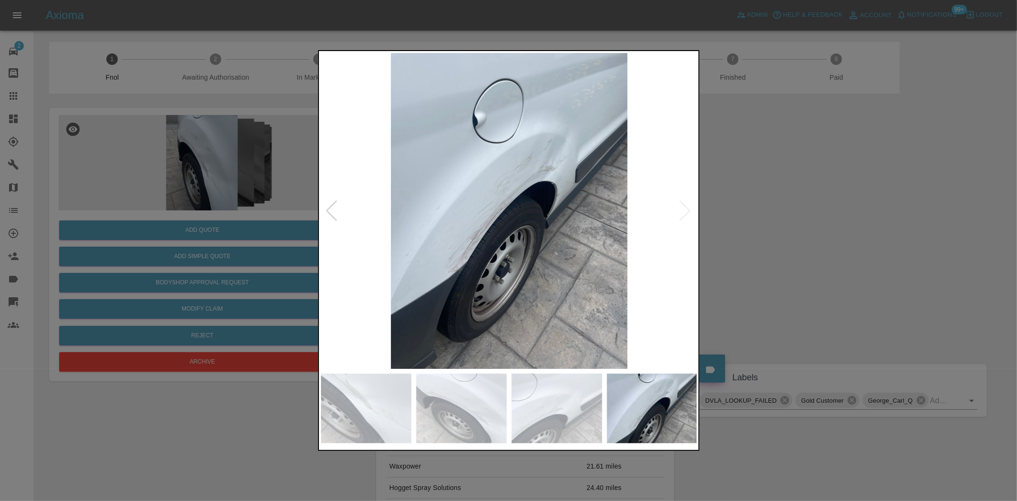
click at [263, 91] on div at bounding box center [508, 250] width 1017 height 501
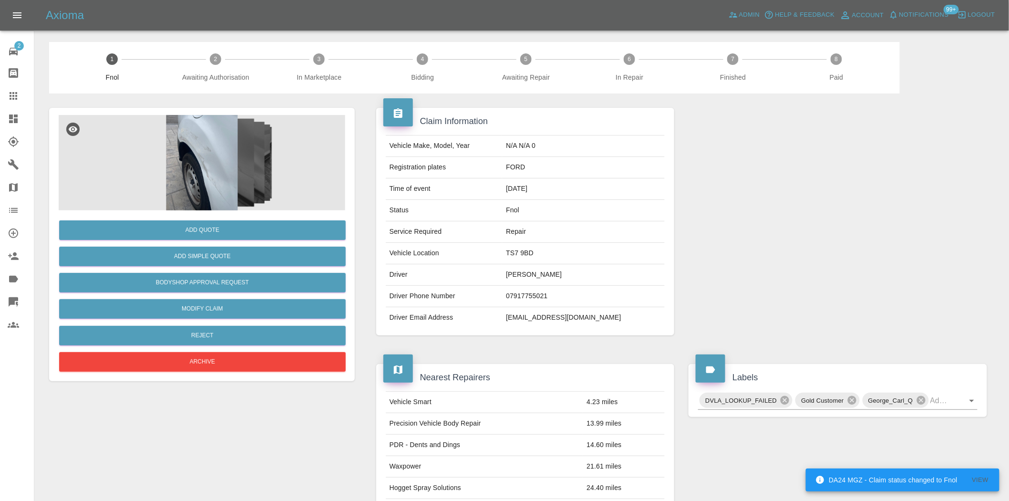
click at [217, 174] on img at bounding box center [202, 162] width 286 height 95
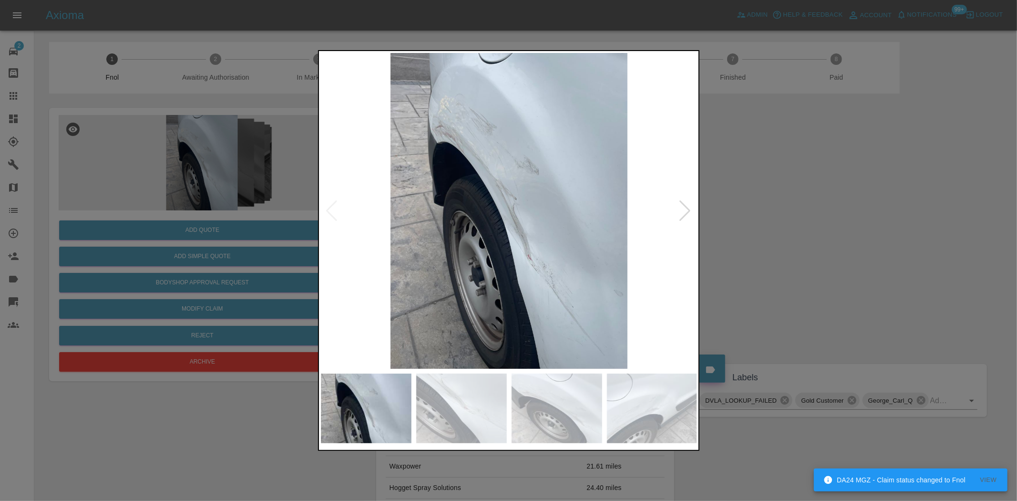
click at [521, 244] on img at bounding box center [509, 211] width 377 height 316
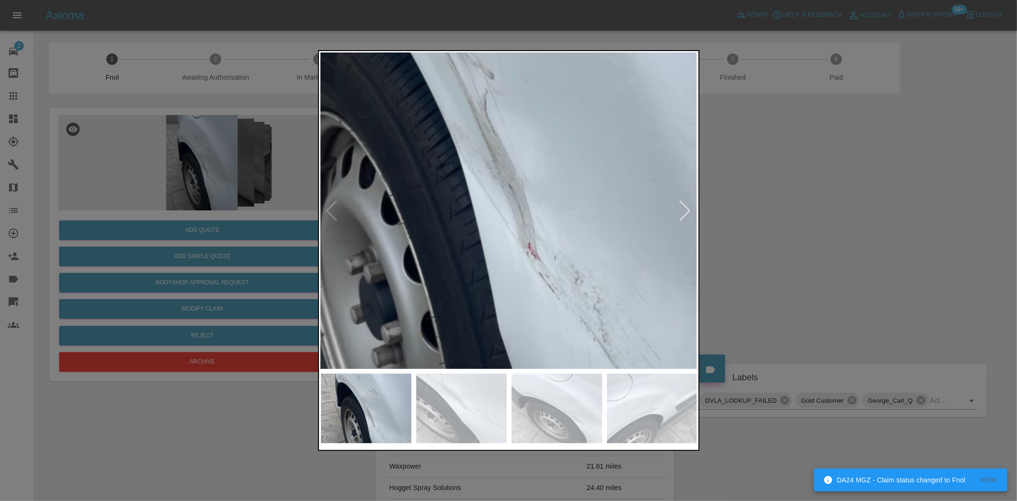
click at [521, 244] on img at bounding box center [471, 112] width 1130 height 947
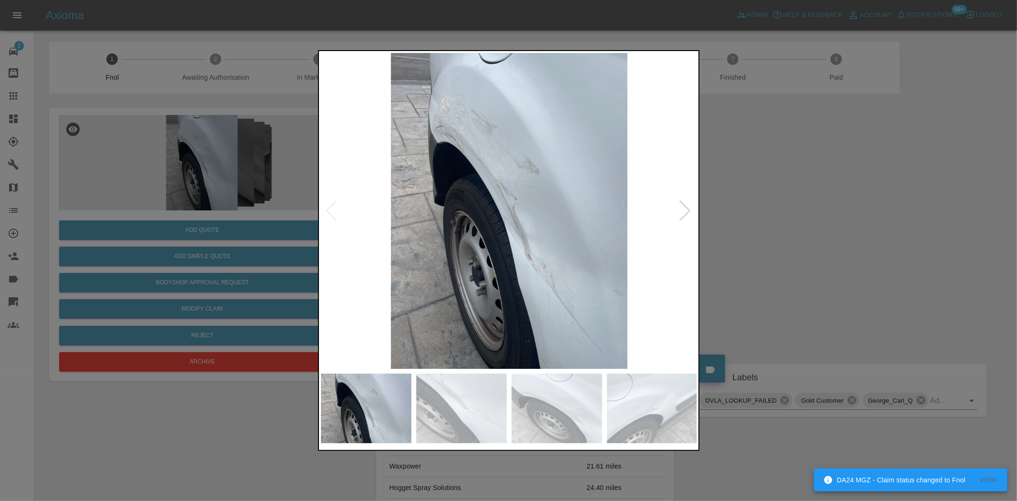
click at [511, 275] on img at bounding box center [509, 211] width 377 height 316
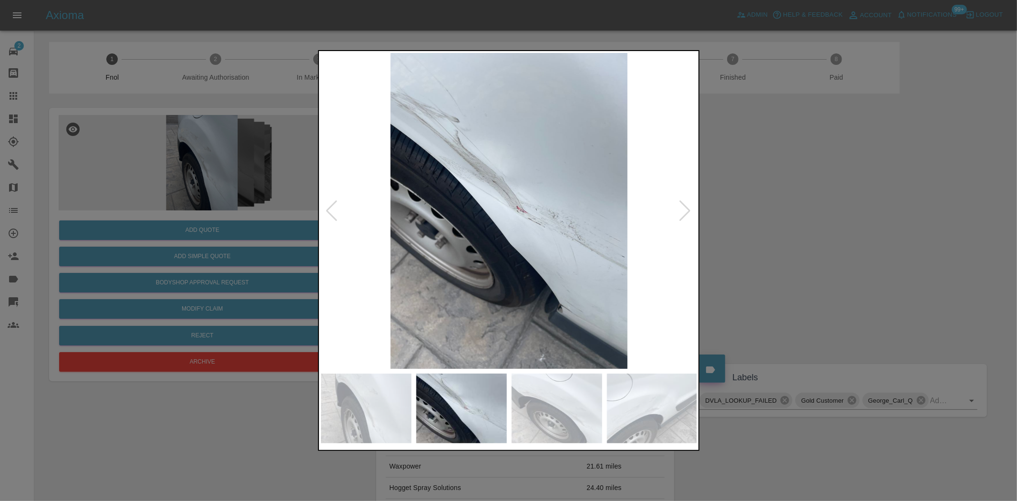
click at [532, 223] on img at bounding box center [509, 211] width 377 height 316
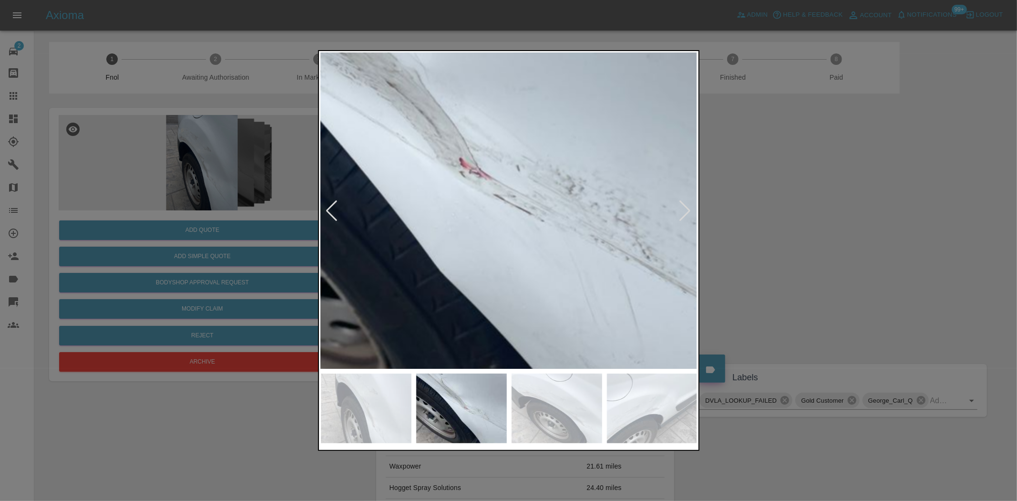
click at [532, 223] on img at bounding box center [436, 172] width 1130 height 947
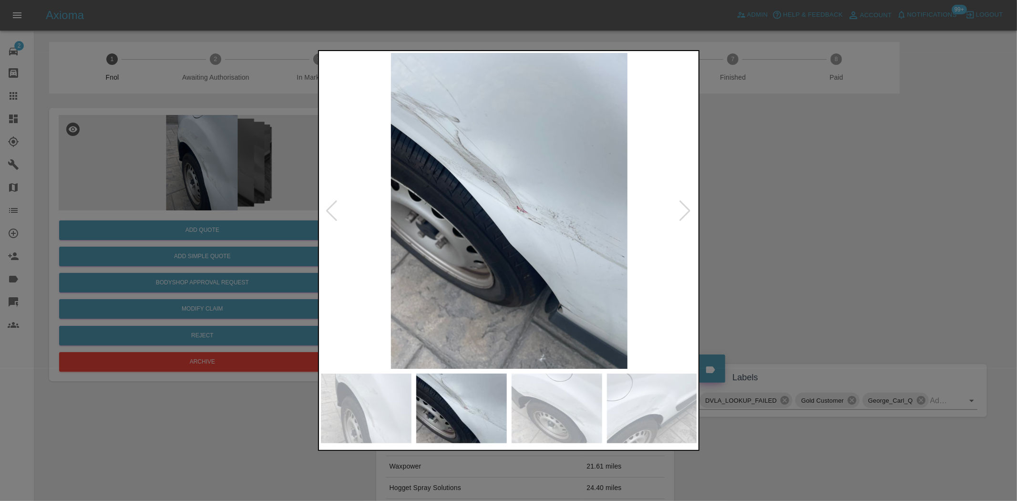
click at [517, 225] on img at bounding box center [509, 211] width 377 height 316
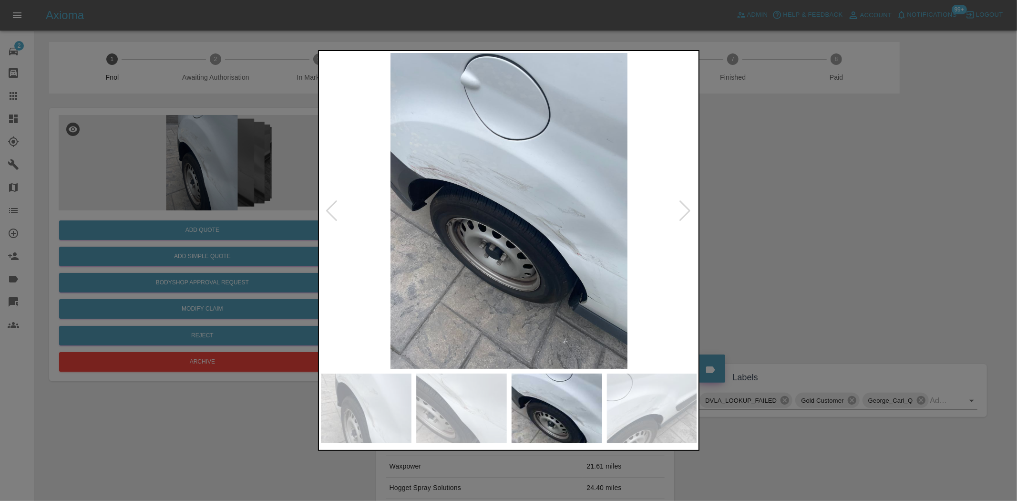
click at [296, 205] on div at bounding box center [508, 250] width 1017 height 501
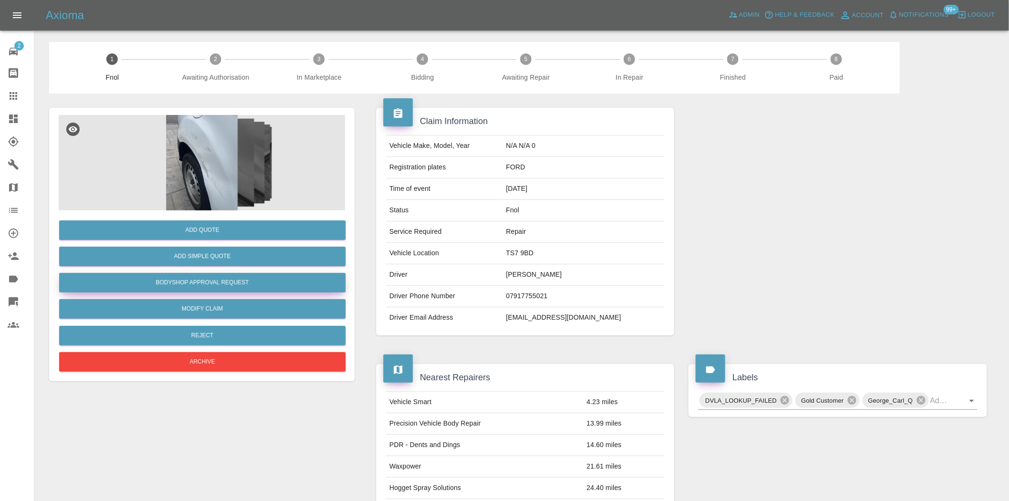
click at [229, 284] on button "Bodyshop Approval Request" at bounding box center [202, 283] width 286 height 20
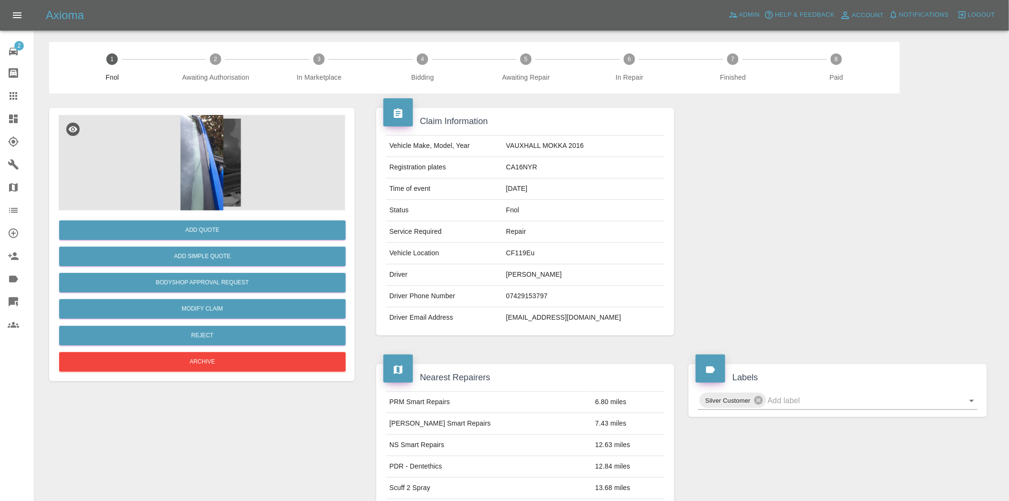
click at [218, 169] on img at bounding box center [202, 162] width 286 height 95
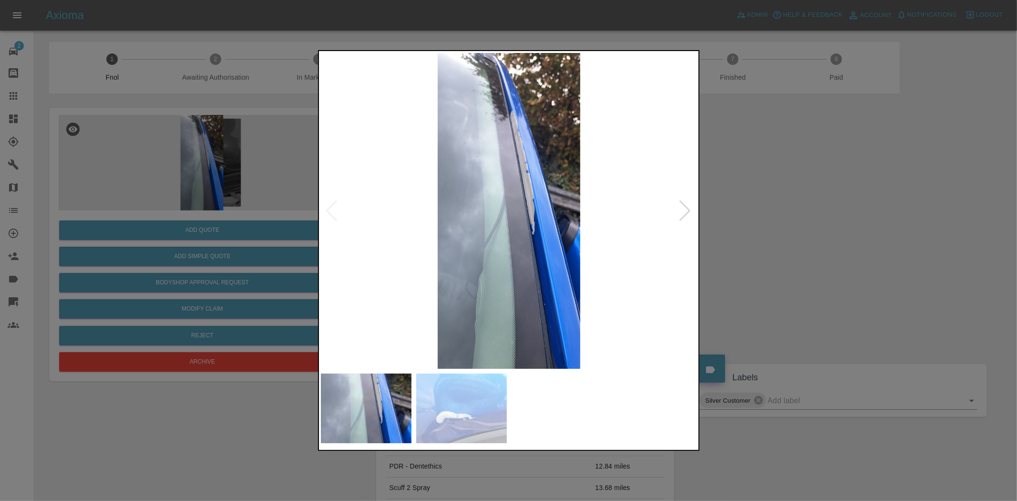
click at [527, 143] on img at bounding box center [509, 211] width 377 height 316
click at [526, 143] on img at bounding box center [509, 211] width 377 height 316
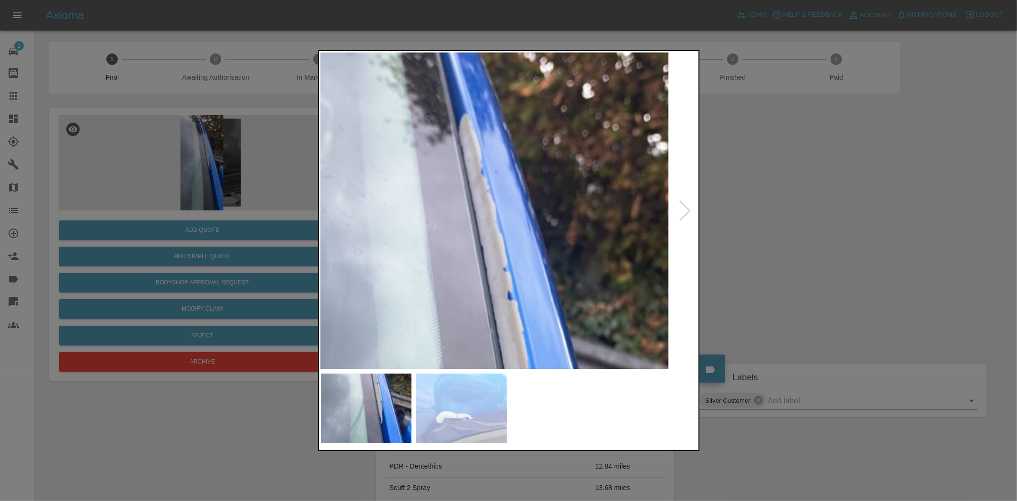
click at [526, 143] on img at bounding box center [455, 413] width 1130 height 947
click at [527, 183] on img at bounding box center [455, 413] width 1130 height 947
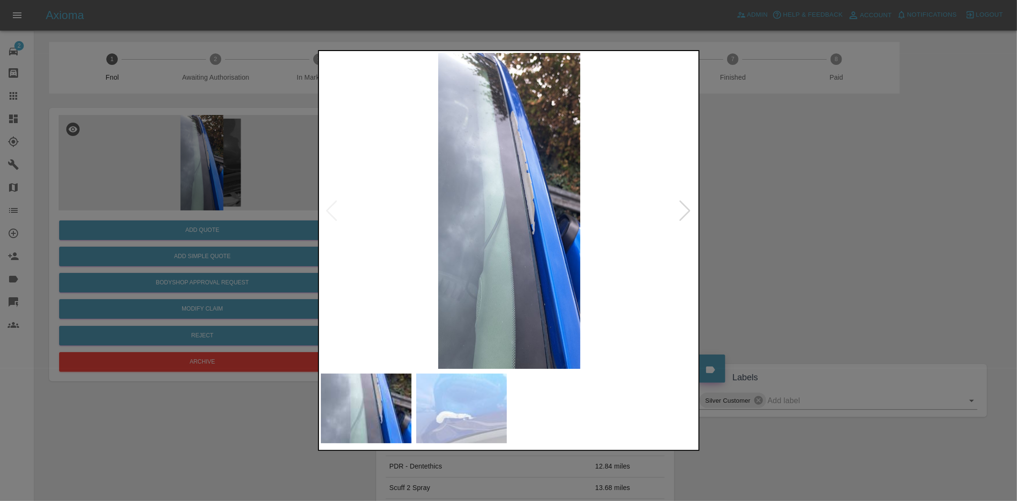
click at [468, 199] on img at bounding box center [509, 211] width 377 height 316
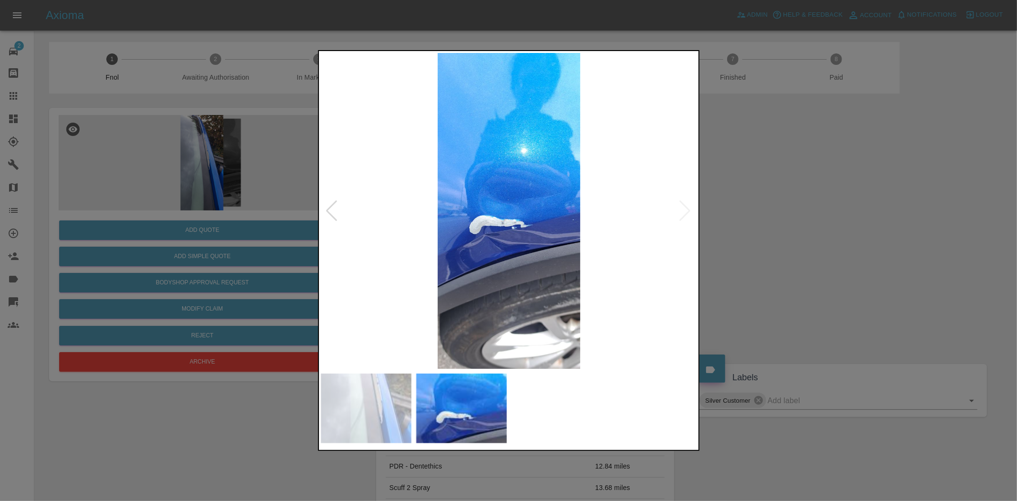
click at [528, 216] on img at bounding box center [509, 211] width 377 height 316
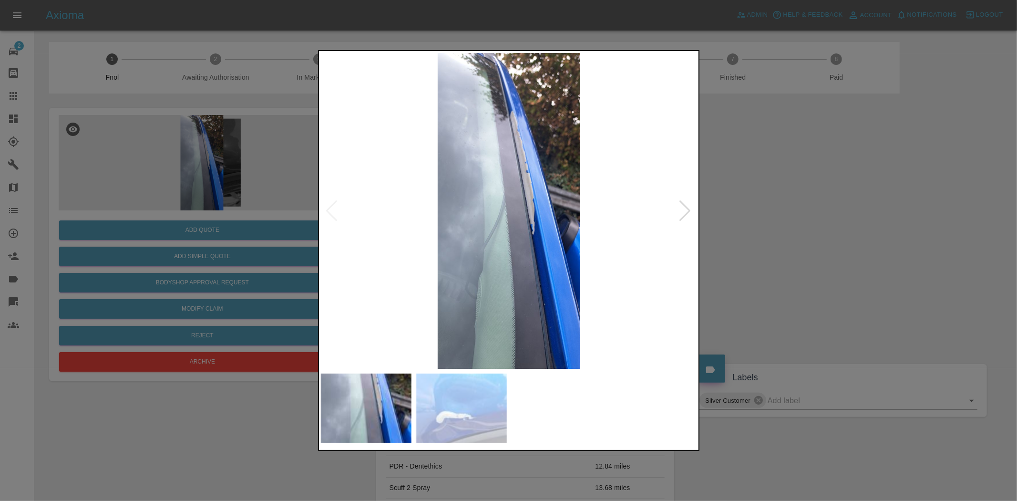
click at [256, 215] on div at bounding box center [508, 250] width 1017 height 501
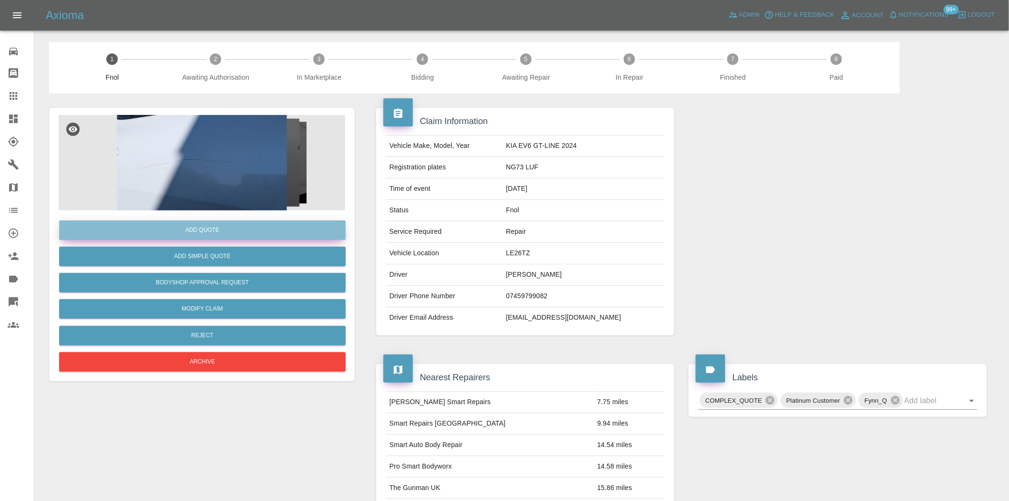
click at [187, 225] on button "Add Quote" at bounding box center [202, 230] width 286 height 20
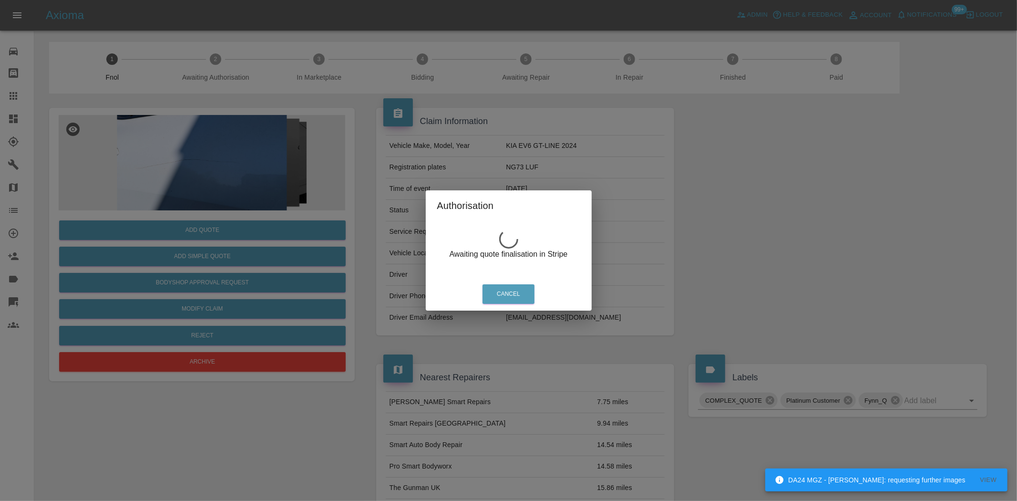
click at [224, 170] on div "Authorisation Awaiting quote finalisation in Stripe Cancel" at bounding box center [508, 250] width 1017 height 501
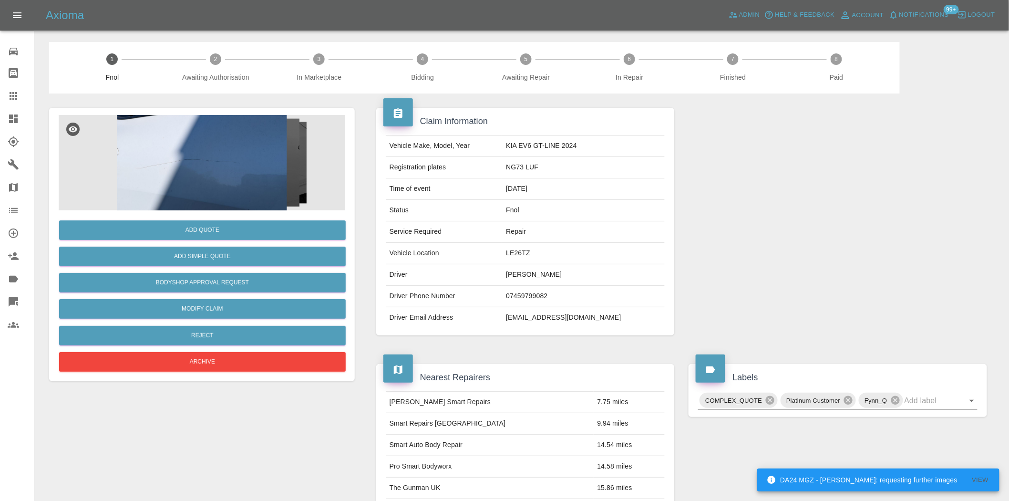
click at [224, 168] on img at bounding box center [202, 162] width 286 height 95
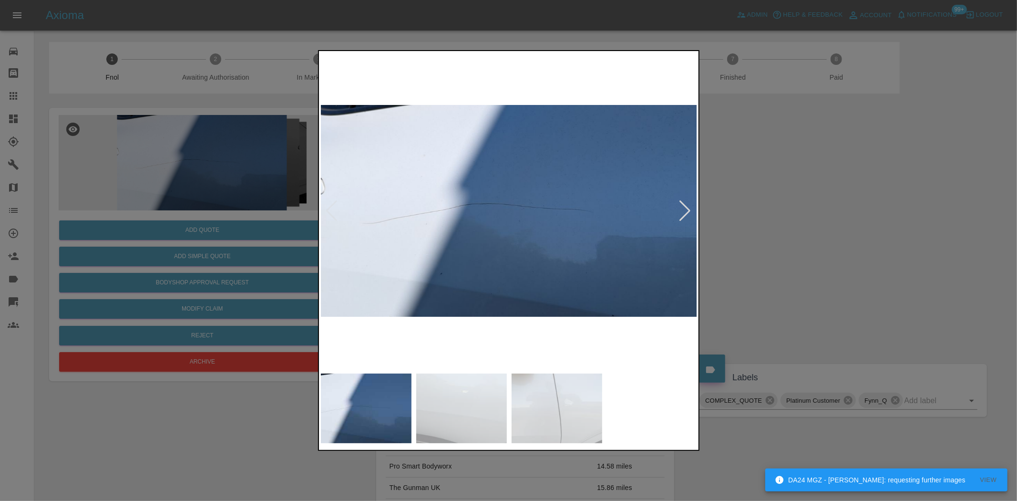
click at [504, 216] on img at bounding box center [509, 211] width 377 height 316
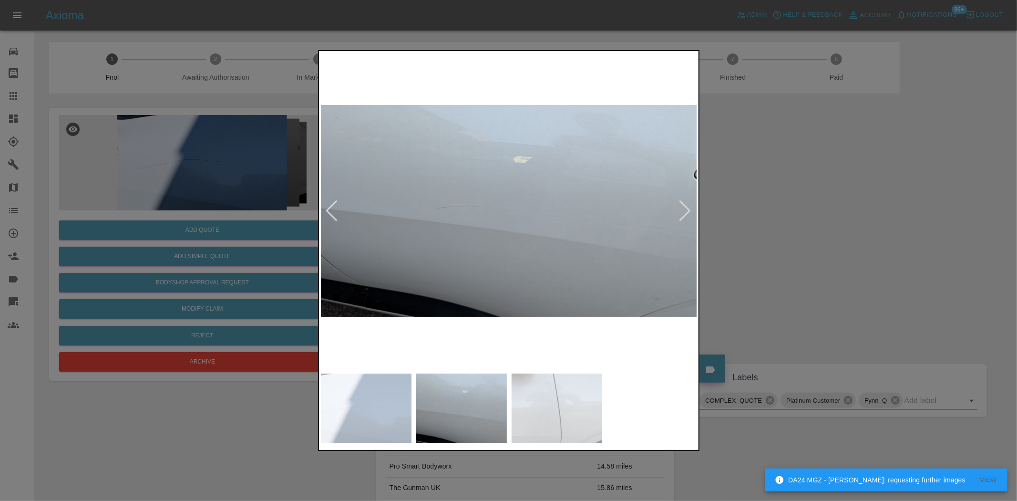
click at [461, 229] on img at bounding box center [509, 211] width 377 height 316
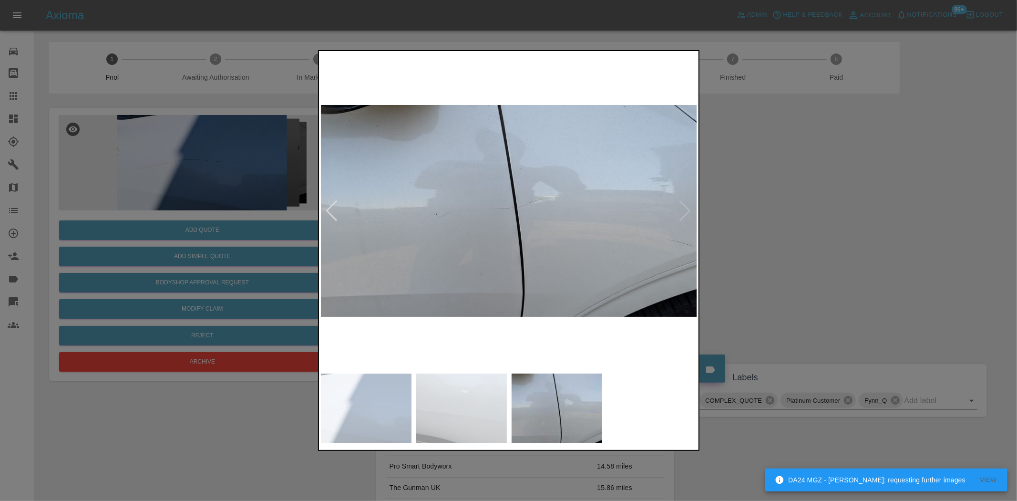
click at [497, 237] on img at bounding box center [509, 211] width 377 height 316
click at [187, 220] on div at bounding box center [508, 250] width 1017 height 501
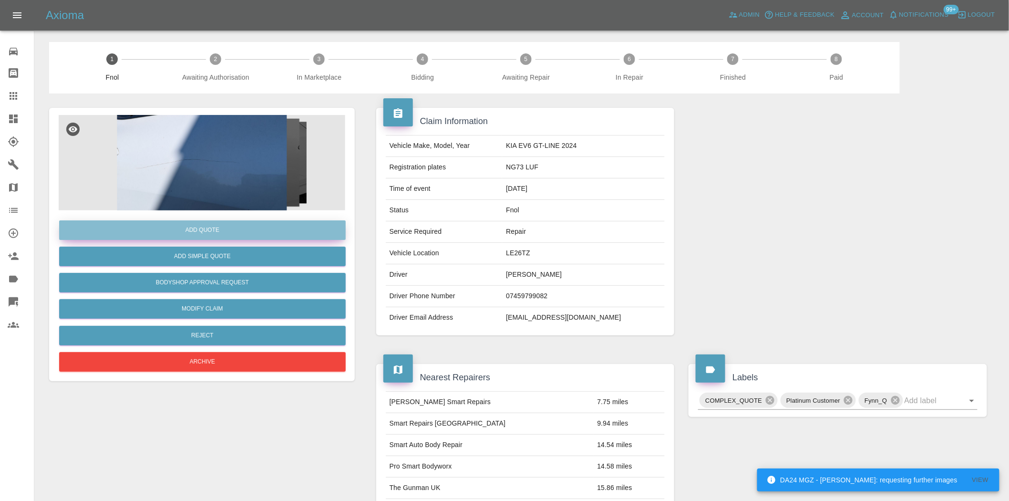
click at [191, 231] on button "Add Quote" at bounding box center [202, 230] width 286 height 20
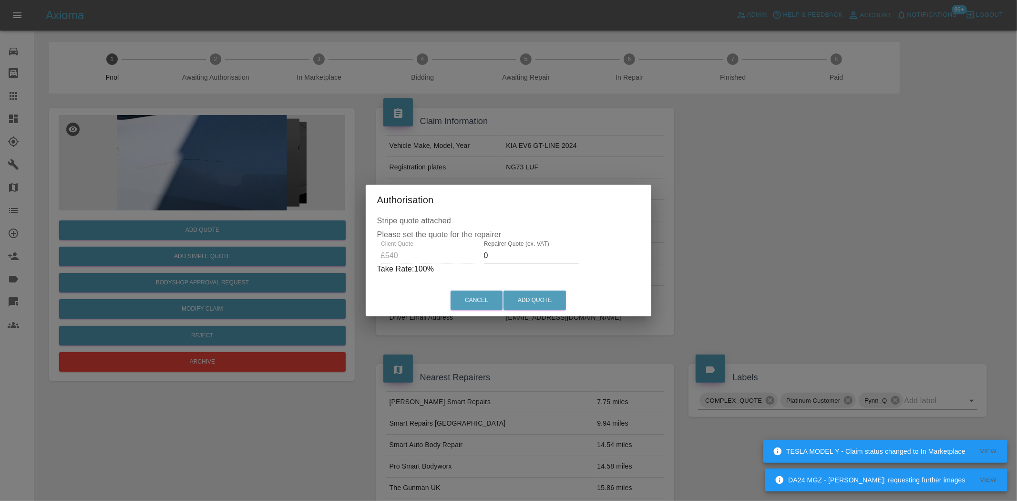
click at [446, 262] on div "Client Quote £540 Repairer Quote (ex. VAT) 0 Take Rate: 100 %" at bounding box center [508, 257] width 263 height 34
click at [487, 255] on input "0" at bounding box center [531, 255] width 95 height 15
click at [433, 258] on div "Client Quote £540 Repairer Quote (ex. VAT) 0 Take Rate: 100 %" at bounding box center [508, 257] width 263 height 34
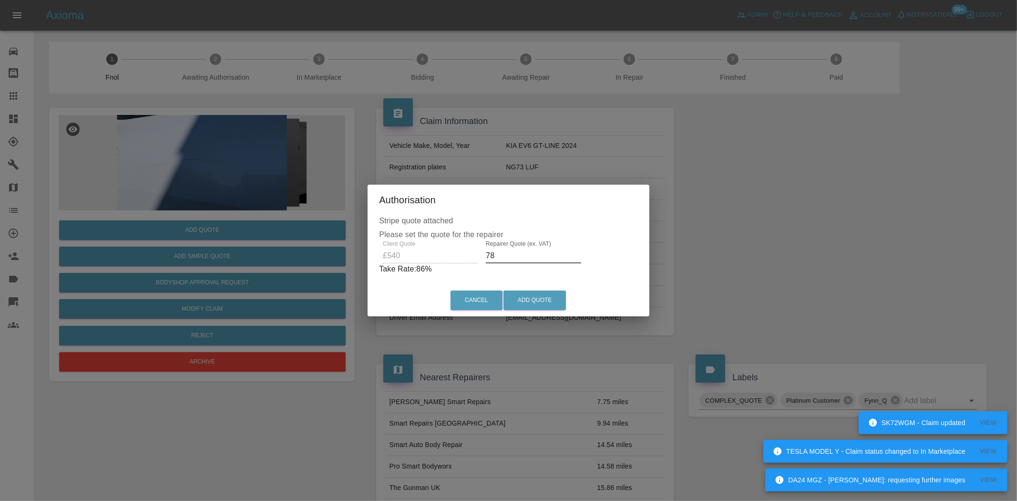
type input "7"
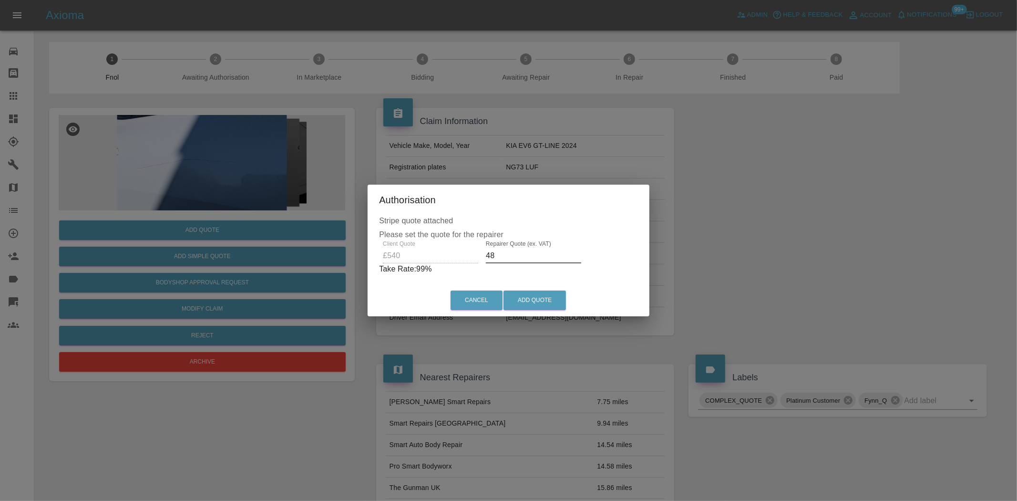
type input "485"
drag, startPoint x: 509, startPoint y: 257, endPoint x: 347, endPoint y: 265, distance: 162.2
click at [348, 265] on div "Authorisation Stripe quote attached Please set the quote for the repairer Clien…" at bounding box center [508, 250] width 1017 height 501
type input "320"
drag, startPoint x: 542, startPoint y: 297, endPoint x: 617, endPoint y: 417, distance: 141.4
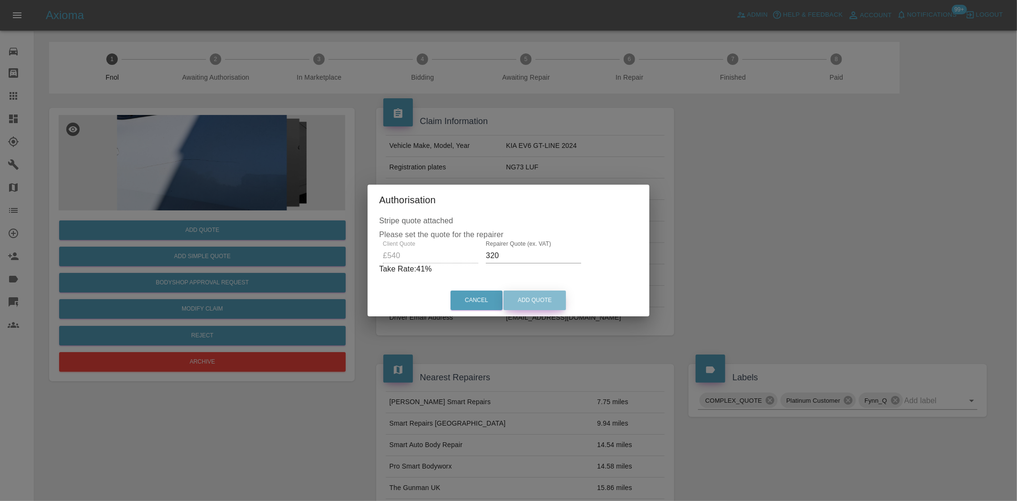
click at [542, 296] on button "Add Quote" at bounding box center [534, 300] width 62 height 20
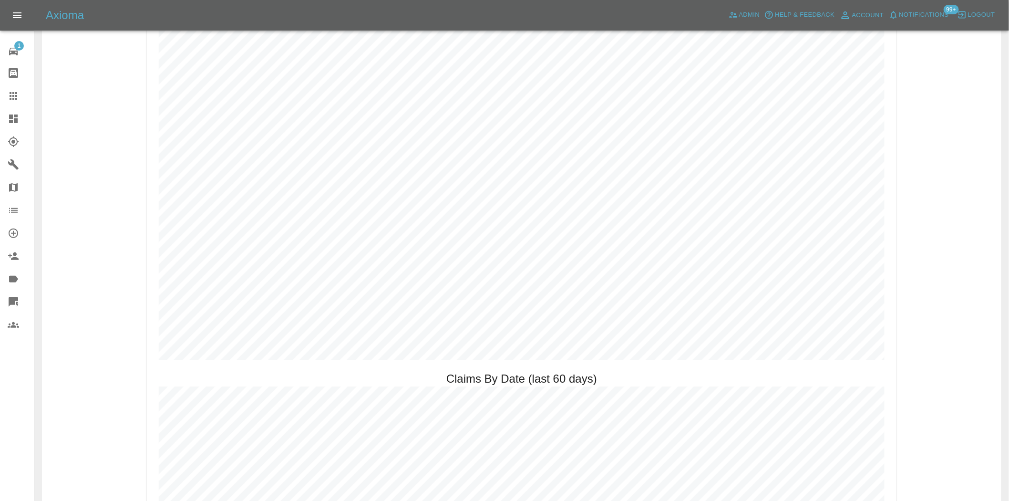
scroll to position [900, 0]
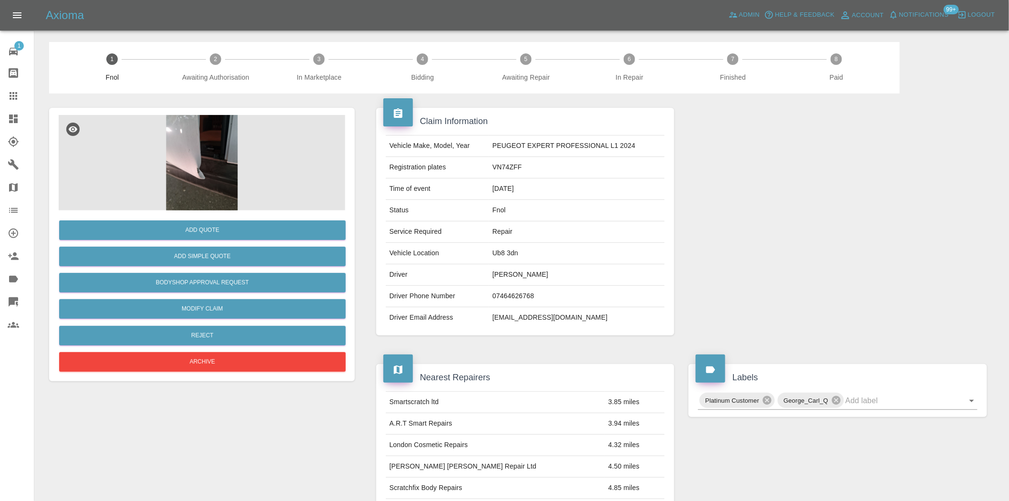
click at [241, 164] on img at bounding box center [202, 162] width 286 height 95
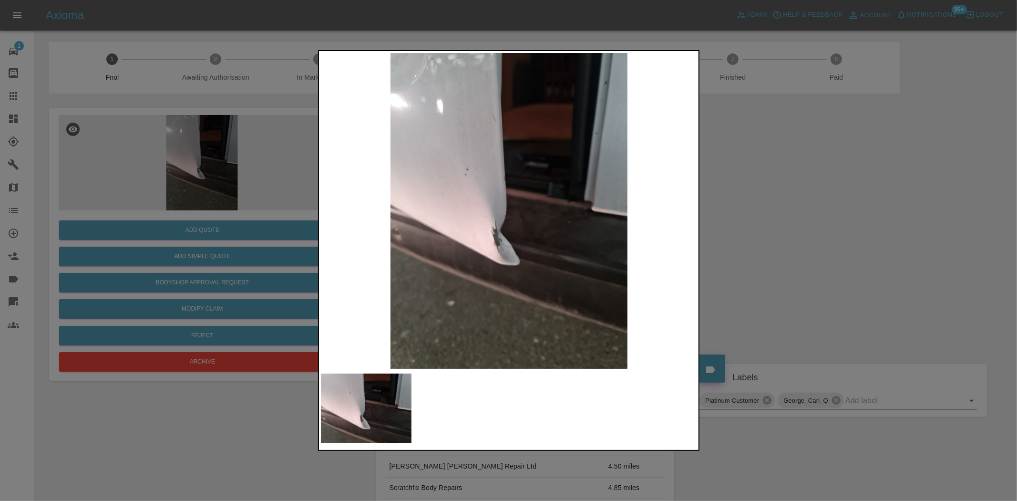
click at [518, 230] on img at bounding box center [509, 211] width 377 height 316
click at [516, 230] on img at bounding box center [509, 211] width 377 height 316
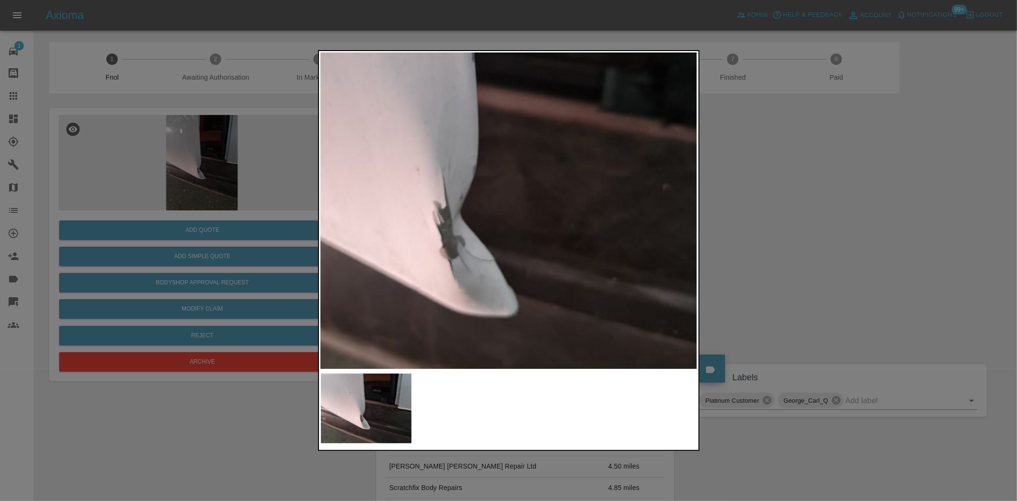
click at [516, 230] on img at bounding box center [485, 153] width 1130 height 947
click at [517, 230] on img at bounding box center [485, 153] width 1130 height 947
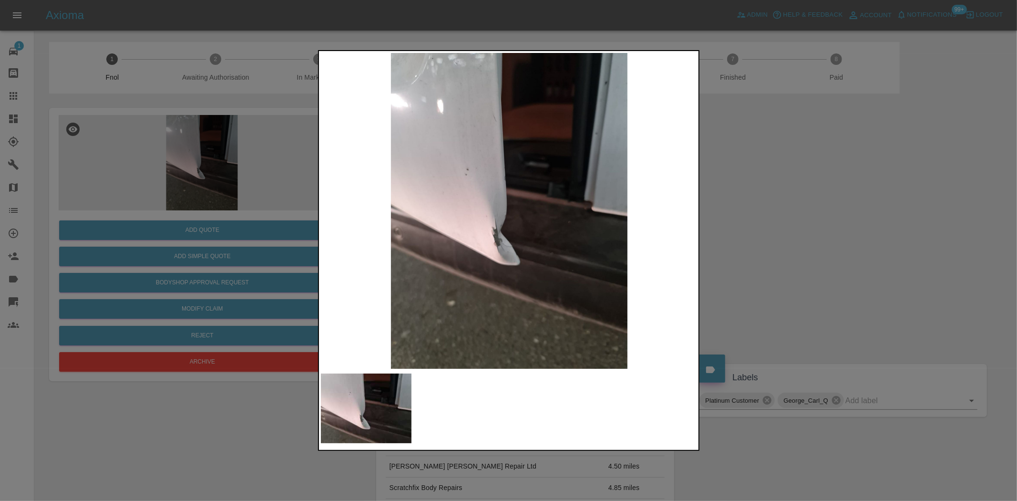
click at [459, 222] on img at bounding box center [509, 211] width 377 height 316
click at [433, 224] on img at bounding box center [509, 211] width 377 height 316
click at [331, 207] on img at bounding box center [509, 211] width 377 height 316
drag, startPoint x: 173, startPoint y: 170, endPoint x: 166, endPoint y: 231, distance: 61.4
click at [172, 171] on div at bounding box center [508, 250] width 1017 height 501
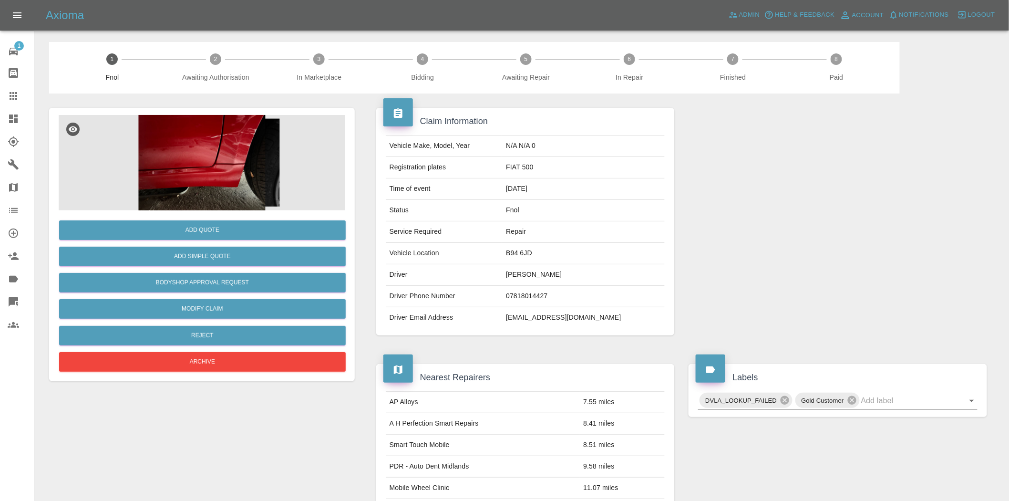
click at [234, 164] on img at bounding box center [202, 162] width 286 height 95
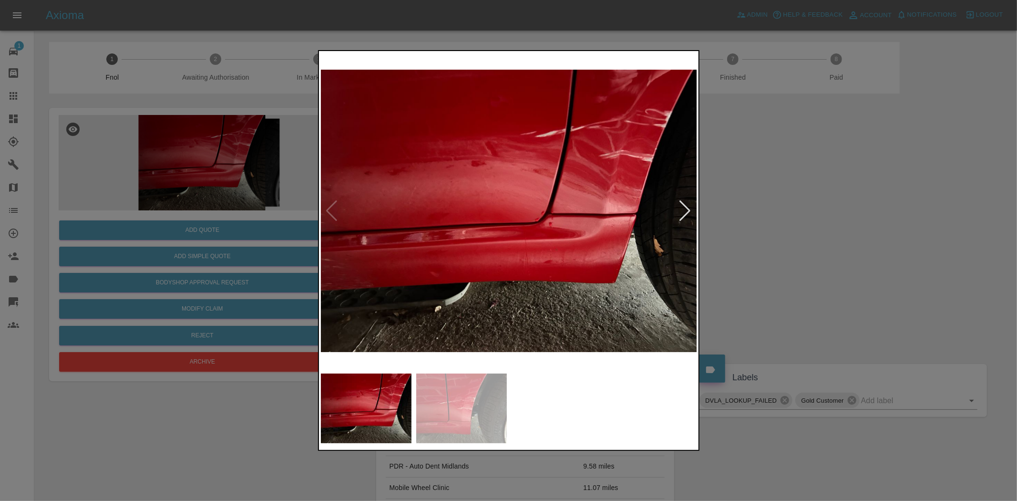
click at [554, 148] on img at bounding box center [509, 211] width 377 height 316
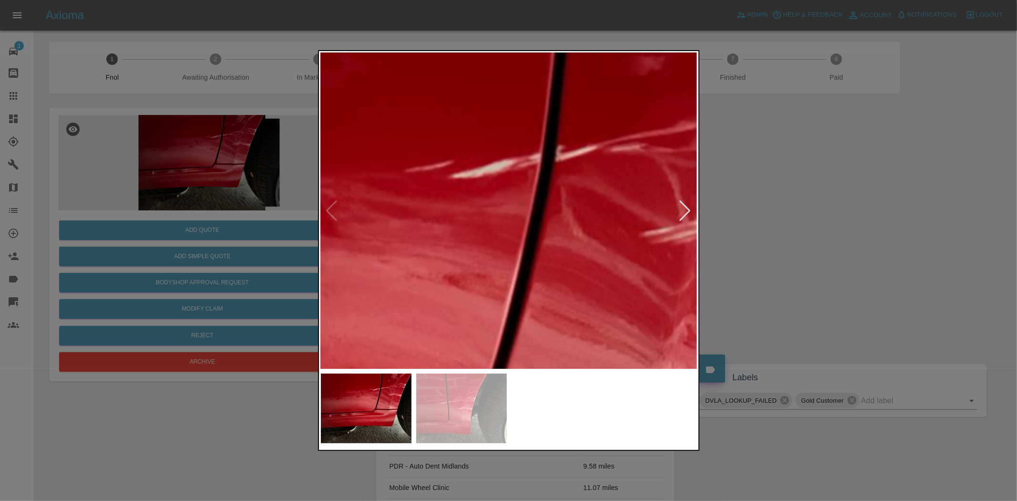
click at [554, 148] on img at bounding box center [371, 399] width 1130 height 947
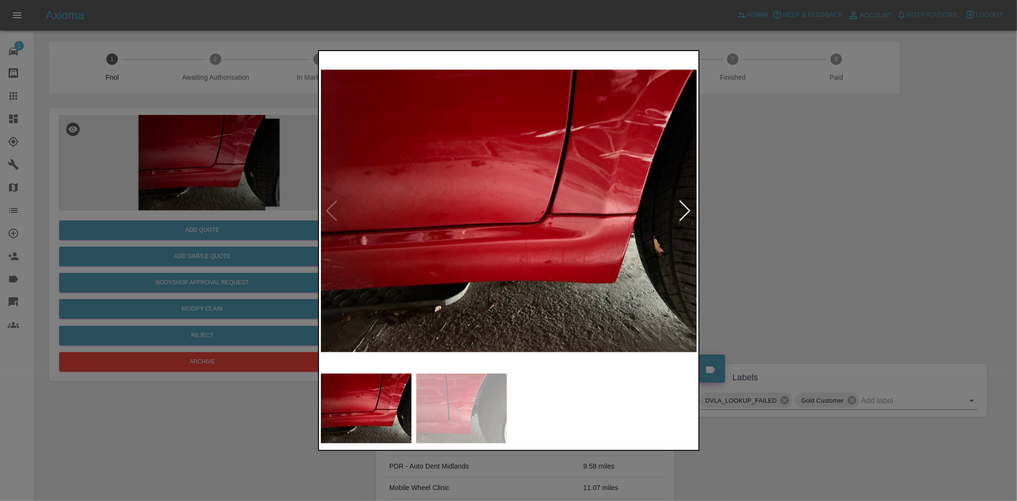
click at [332, 196] on img at bounding box center [509, 211] width 377 height 316
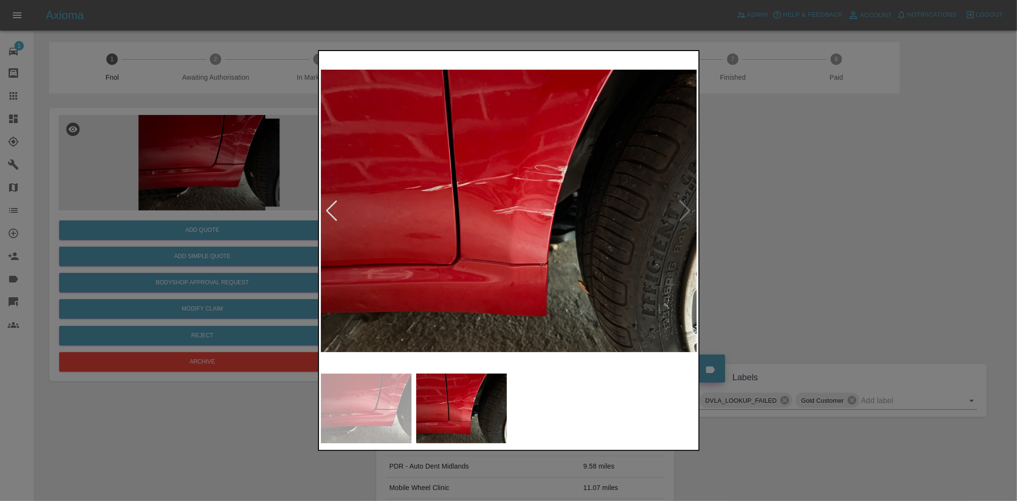
click at [500, 202] on img at bounding box center [509, 211] width 377 height 316
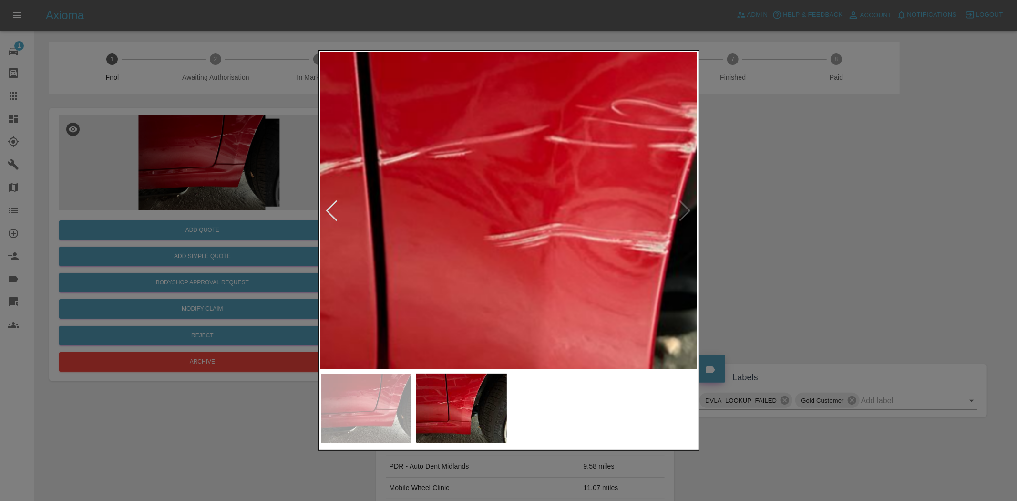
click at [500, 202] on img at bounding box center [534, 237] width 1130 height 947
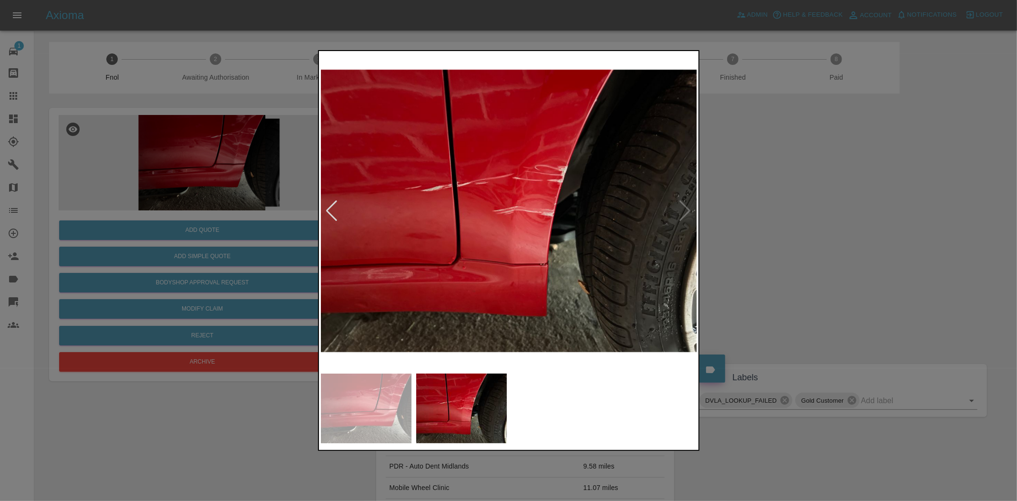
click at [389, 198] on img at bounding box center [509, 211] width 377 height 316
click at [248, 208] on div at bounding box center [508, 250] width 1017 height 501
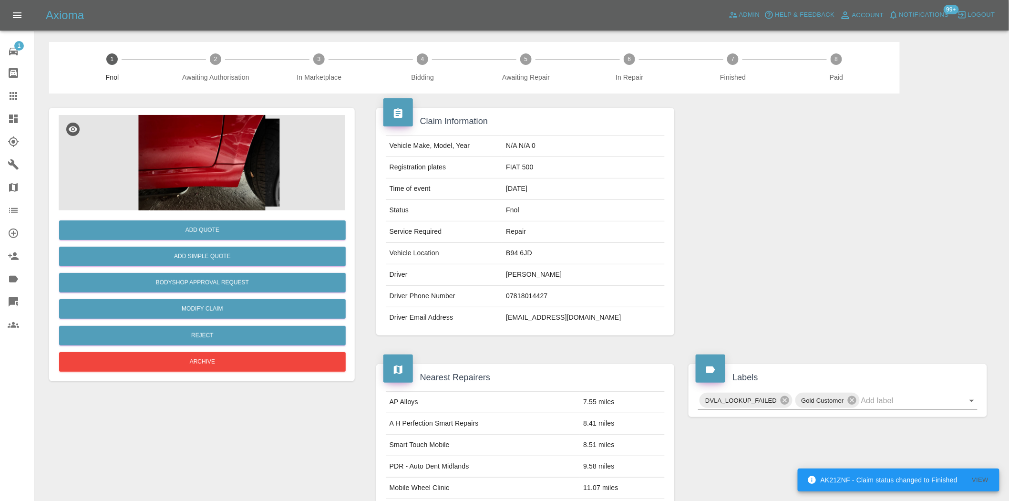
click at [202, 175] on img at bounding box center [202, 162] width 286 height 95
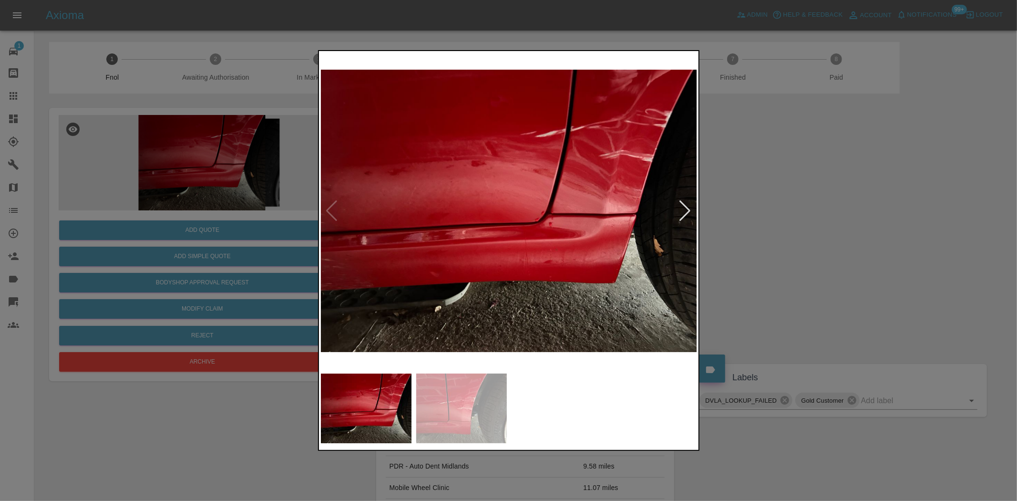
click at [511, 205] on img at bounding box center [509, 211] width 377 height 316
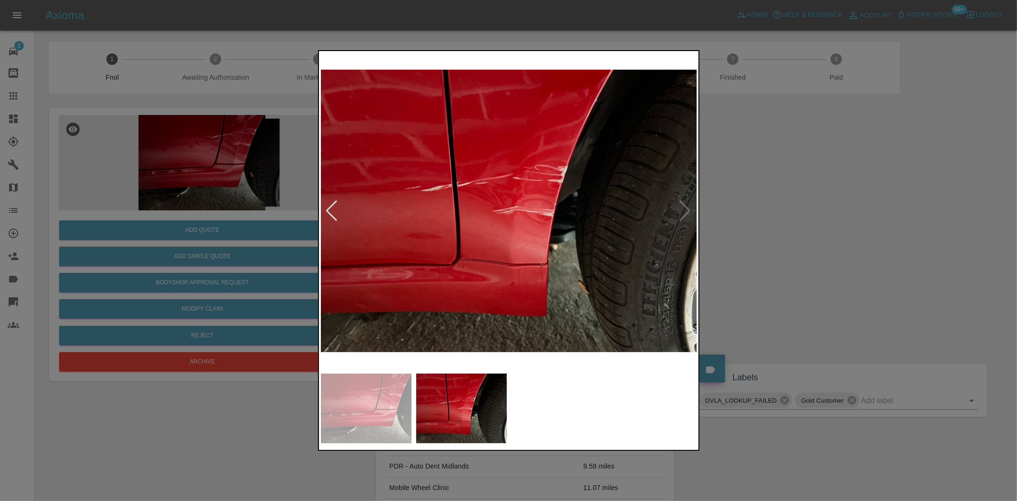
click at [559, 181] on img at bounding box center [509, 211] width 377 height 316
click at [558, 181] on img at bounding box center [509, 211] width 377 height 316
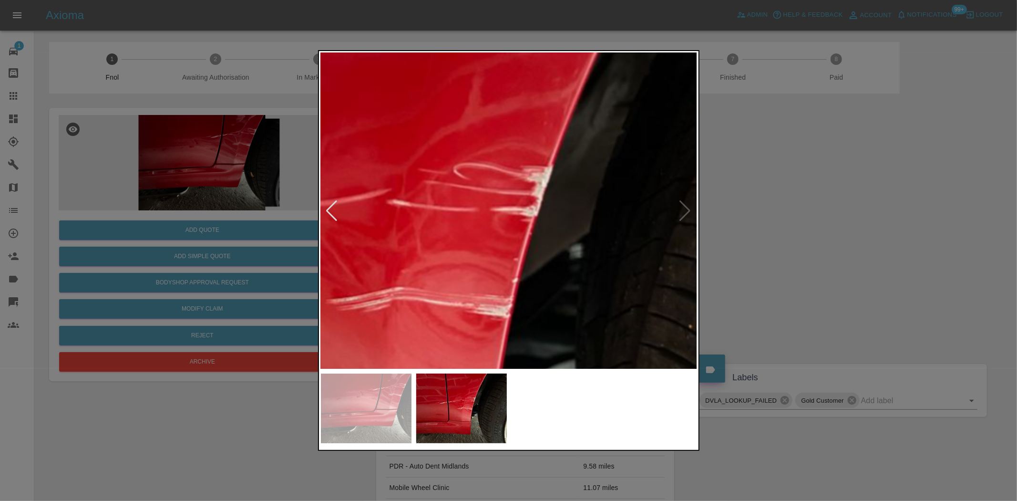
click at [592, 215] on img at bounding box center [377, 300] width 1130 height 947
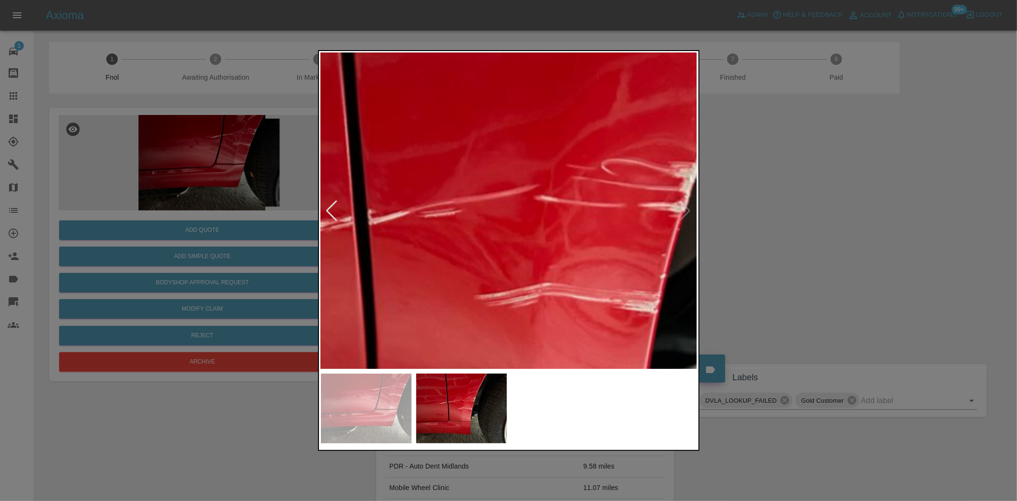
click at [471, 225] on img at bounding box center [524, 296] width 1130 height 947
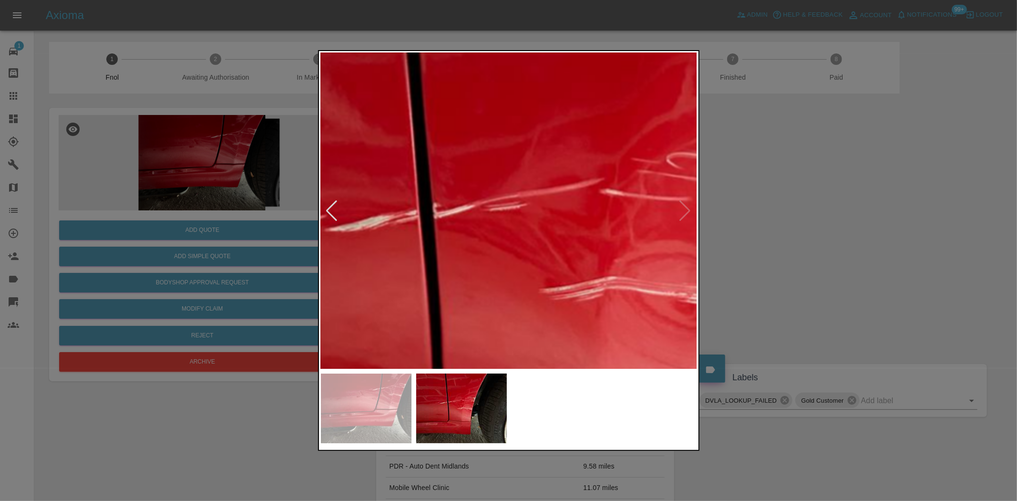
click at [193, 212] on div at bounding box center [508, 250] width 1017 height 501
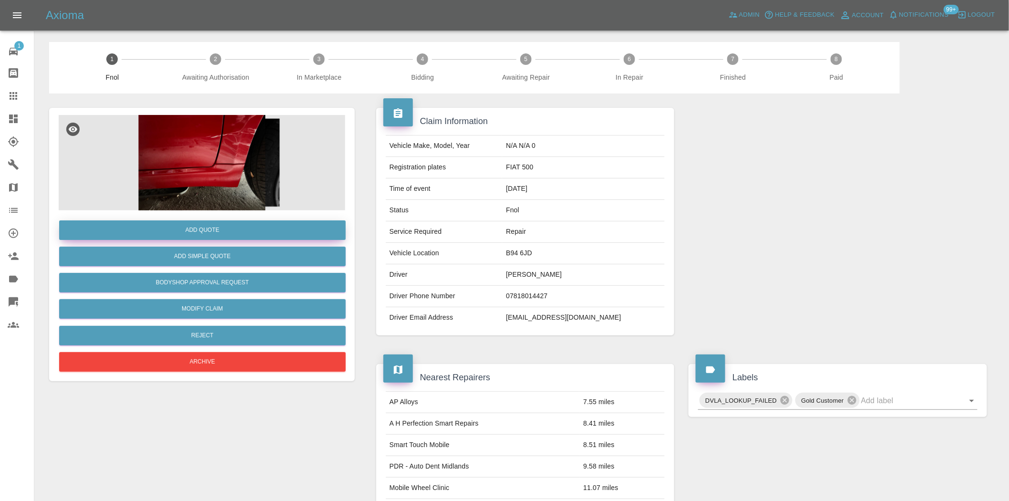
click at [213, 225] on button "Add Quote" at bounding box center [202, 230] width 286 height 20
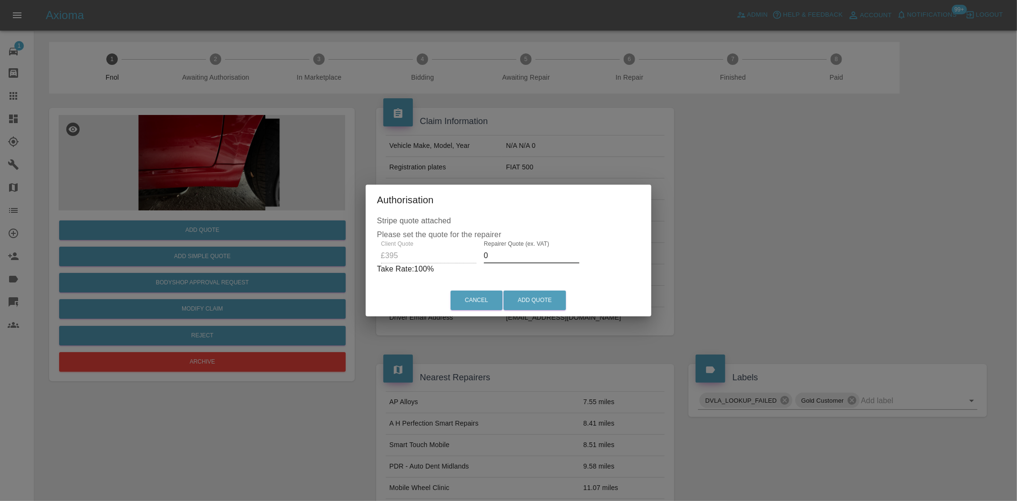
click at [465, 261] on div "Client Quote £395 Repairer Quote (ex. VAT) 0 Take Rate: 100 %" at bounding box center [508, 257] width 263 height 34
type input "250"
click at [523, 296] on button "Add Quote" at bounding box center [534, 300] width 62 height 20
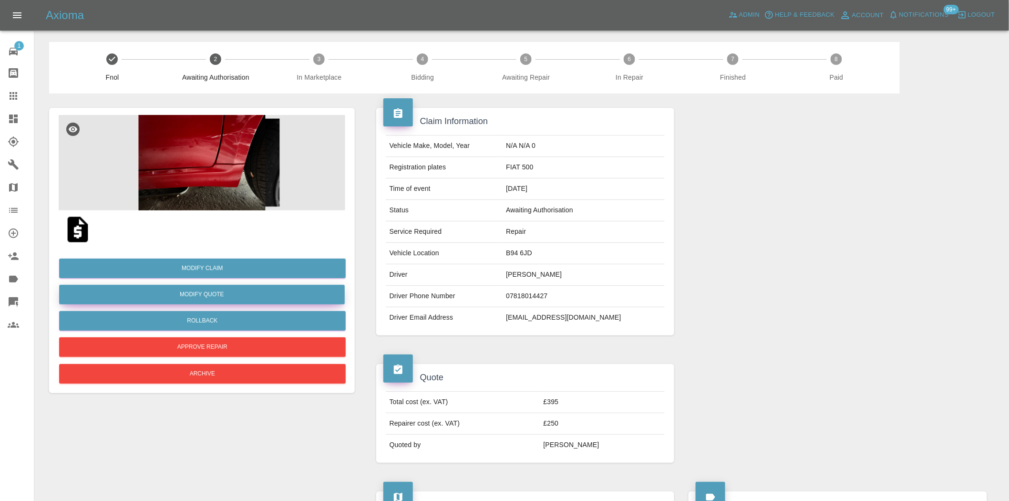
click at [205, 286] on button "Modify Quote" at bounding box center [202, 295] width 286 height 20
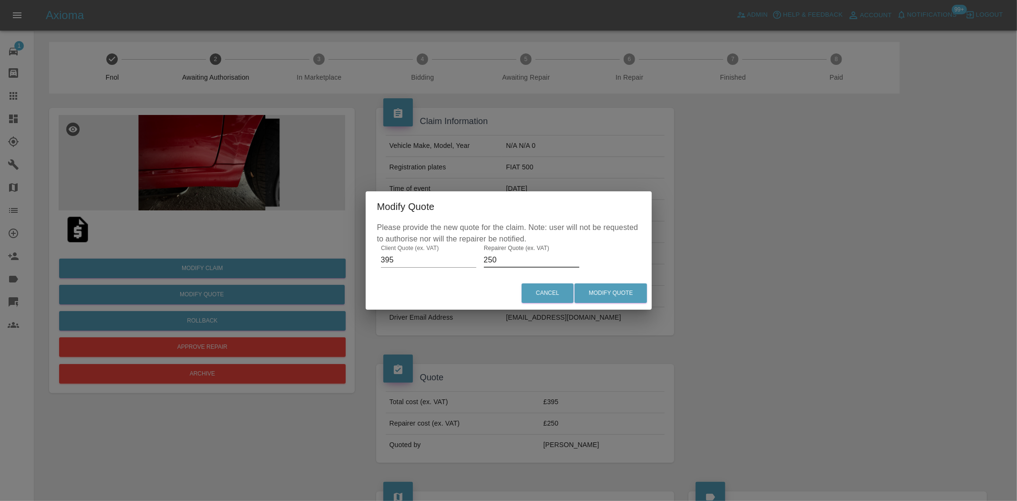
drag, startPoint x: 498, startPoint y: 261, endPoint x: 398, endPoint y: 270, distance: 101.0
click at [422, 267] on div "Please provide the new quote for the claim. Note: user will not be requested to…" at bounding box center [509, 249] width 286 height 55
type input "235"
click at [605, 292] on button "Modify Quote" at bounding box center [610, 293] width 72 height 20
